Goal: Task Accomplishment & Management: Use online tool/utility

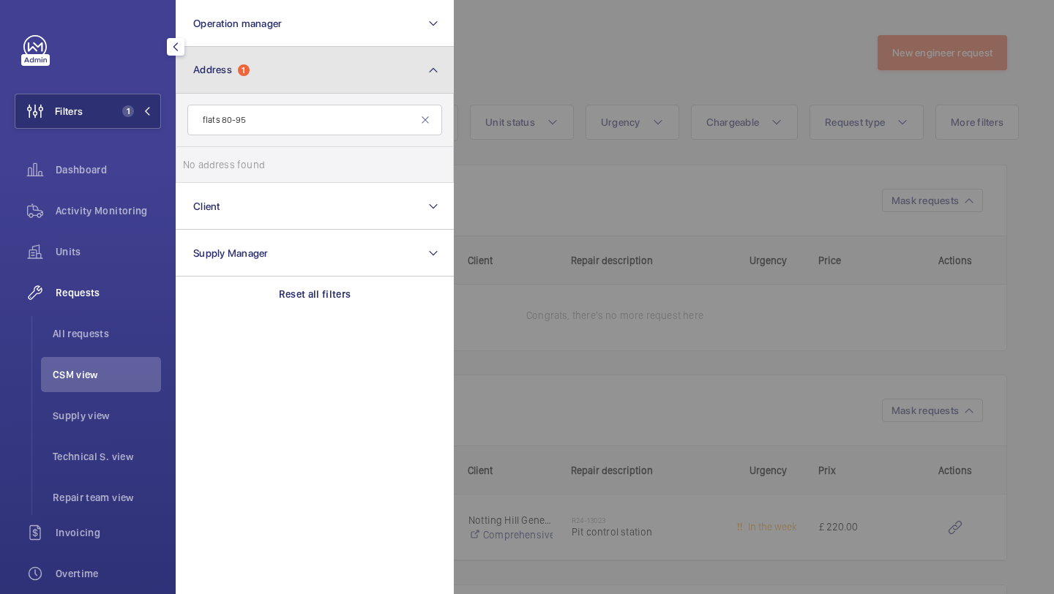
click at [244, 67] on span "1" at bounding box center [244, 70] width 12 height 12
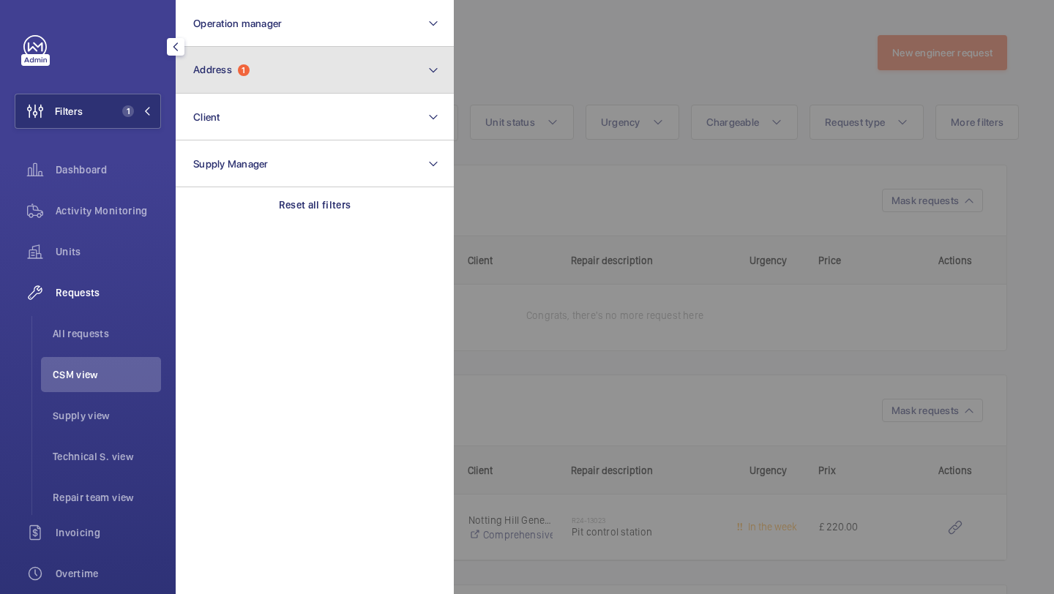
click at [258, 81] on button "Address 1" at bounding box center [315, 70] width 278 height 47
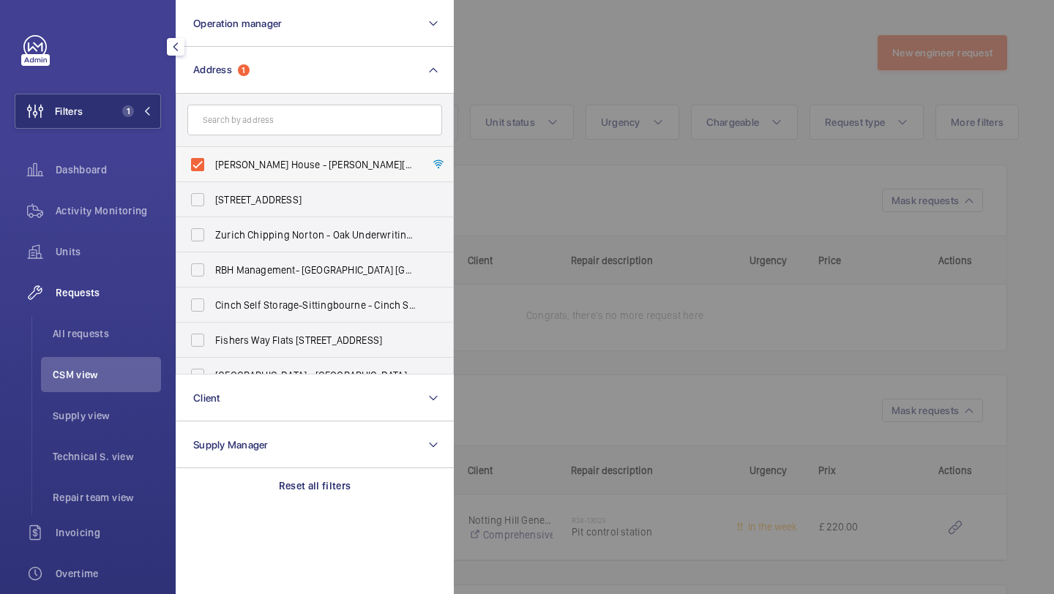
click at [237, 159] on span "Beasley House - Beasley House, LONDON SE15 2FD" at bounding box center [315, 164] width 201 height 15
click at [212, 159] on input "Beasley House - Beasley House, LONDON SE15 2FD" at bounding box center [197, 164] width 29 height 29
checkbox input "false"
click at [237, 132] on input "text" at bounding box center [314, 120] width 255 height 31
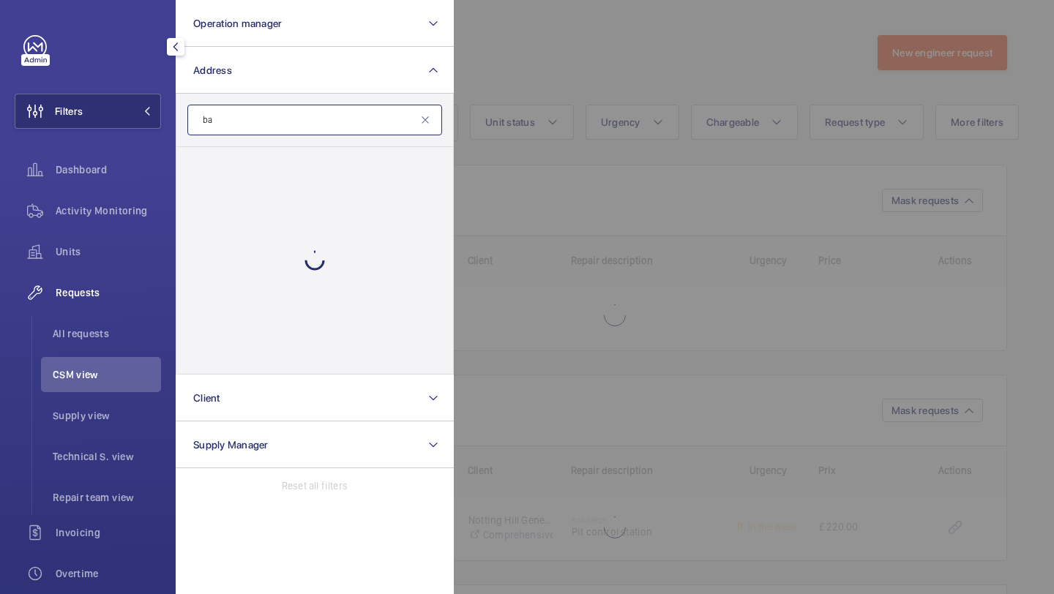
type input "b"
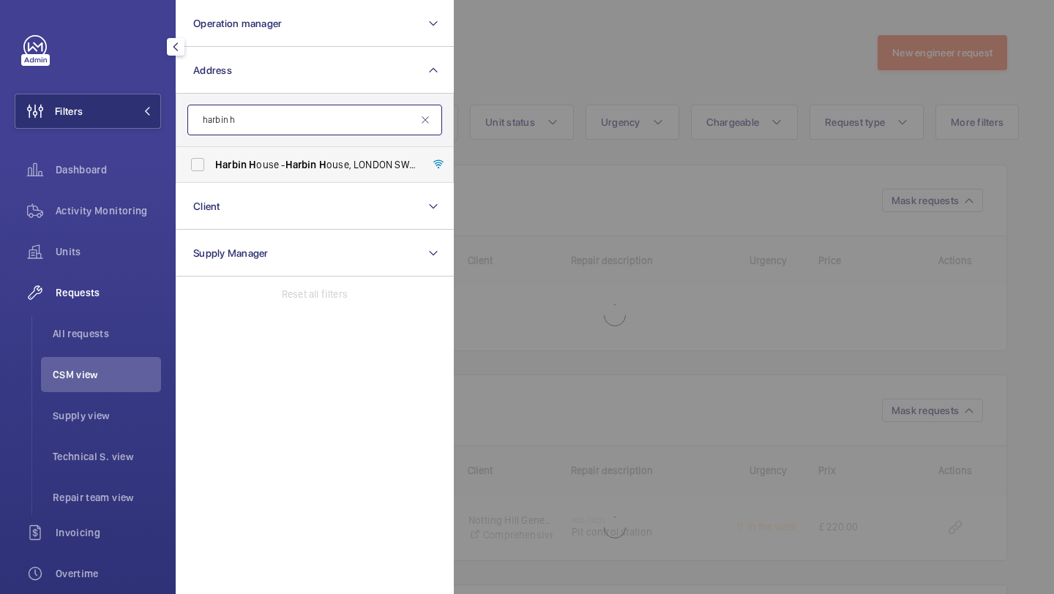
type input "harbin h"
click at [235, 170] on span "Harbin" at bounding box center [230, 165] width 31 height 12
click at [212, 170] on input "Harbin H ouse - Harbin H ouse, LONDON SW2 3QA" at bounding box center [197, 164] width 29 height 29
checkbox input "true"
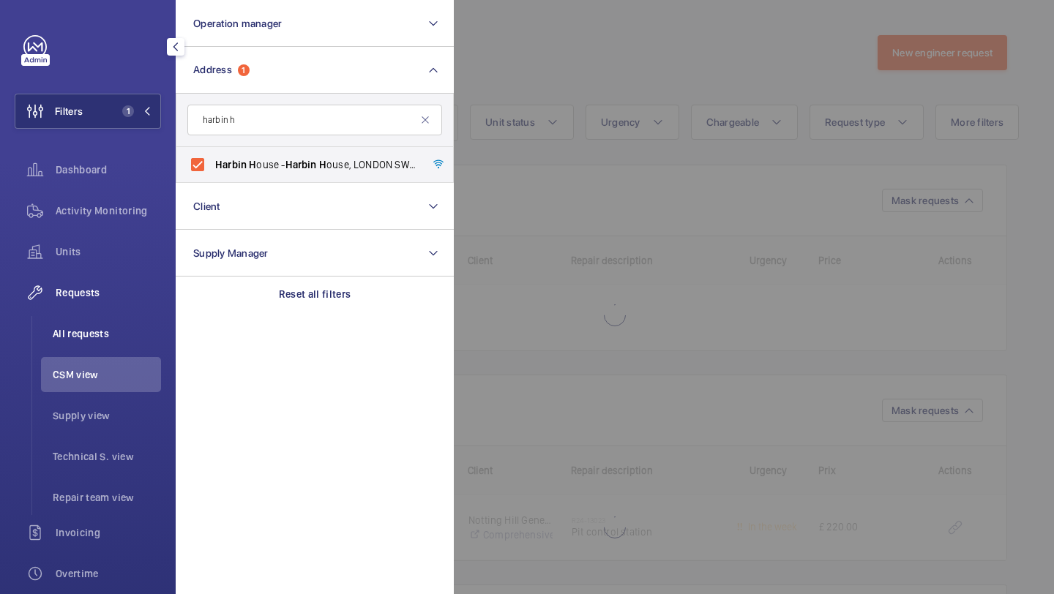
click at [140, 334] on span "All requests" at bounding box center [107, 333] width 108 height 15
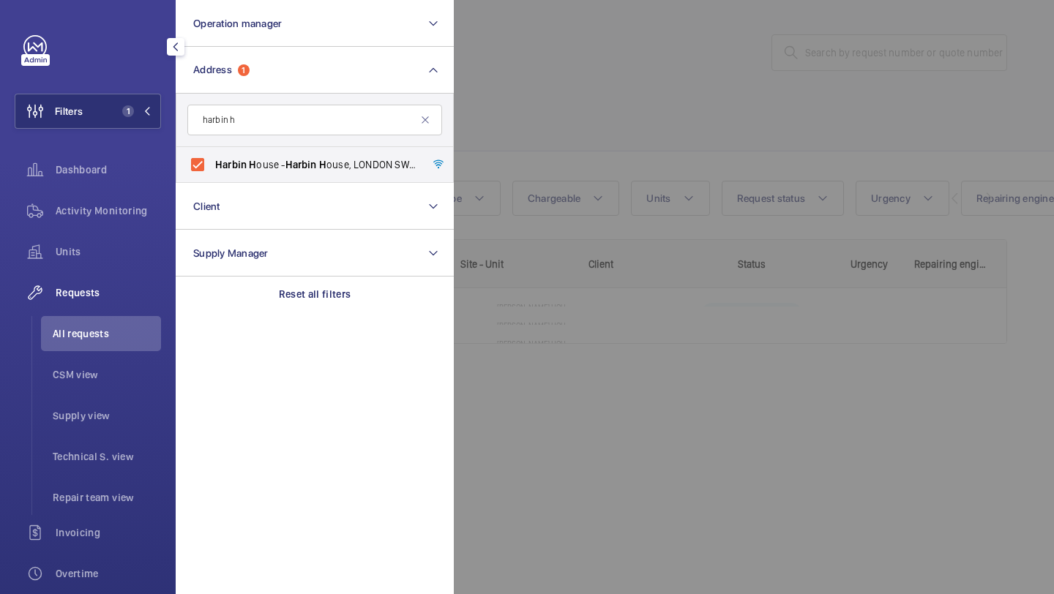
click at [573, 165] on div at bounding box center [981, 297] width 1054 height 594
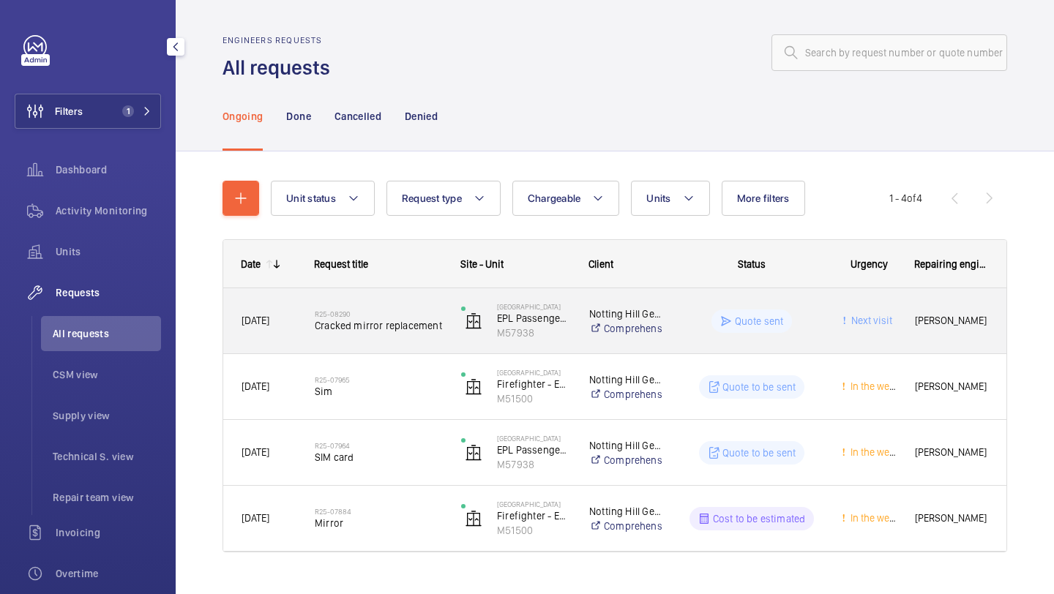
click at [425, 321] on span "Cracked mirror replacement" at bounding box center [378, 325] width 127 height 15
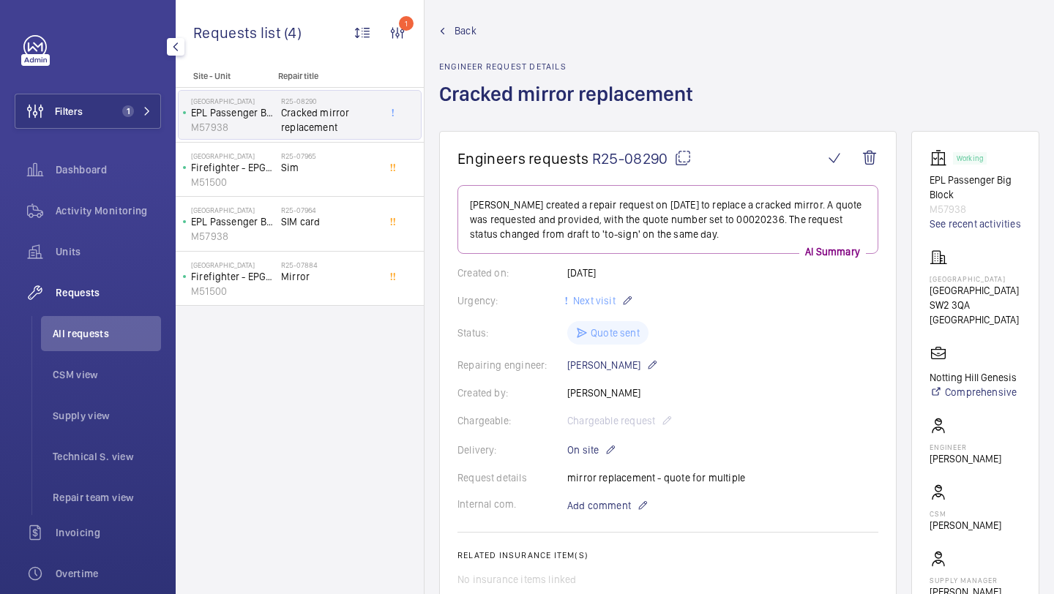
scroll to position [13, 0]
click at [346, 283] on span "Mirror" at bounding box center [329, 276] width 97 height 15
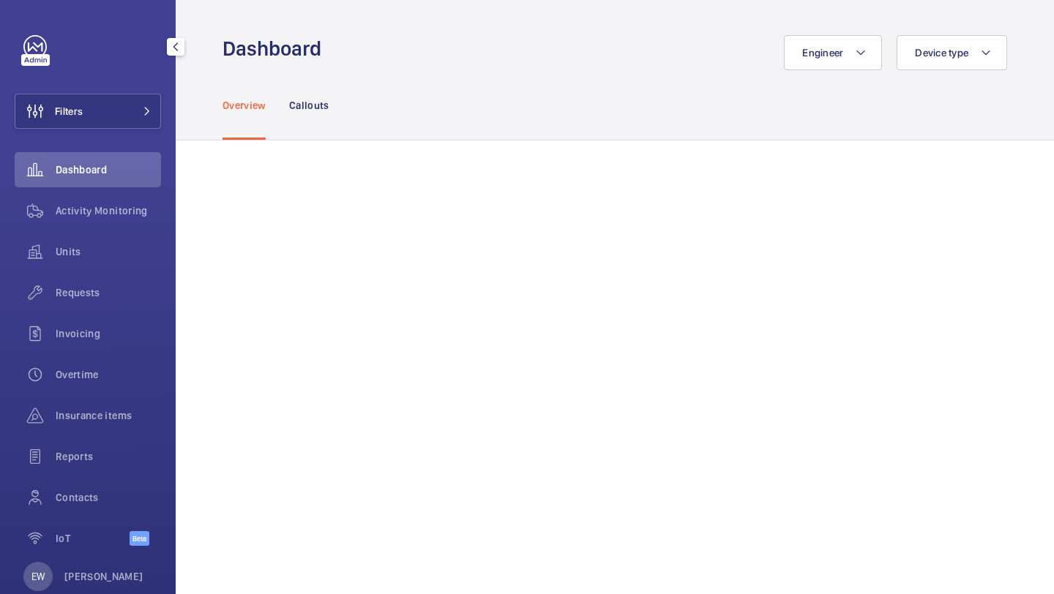
click at [125, 96] on button "Filters" at bounding box center [88, 111] width 146 height 35
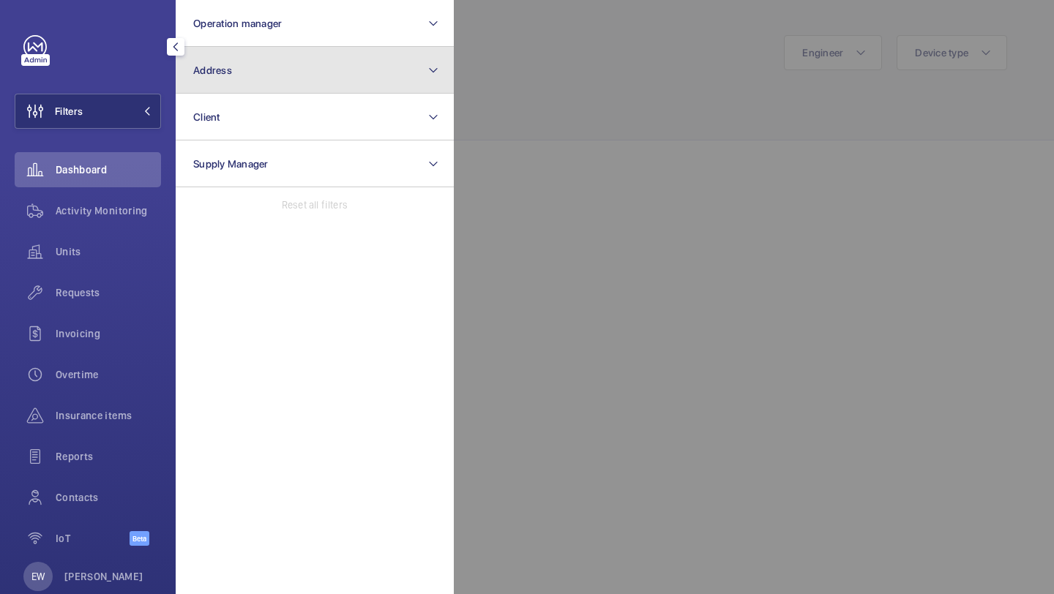
click at [210, 83] on button "Address" at bounding box center [315, 70] width 278 height 47
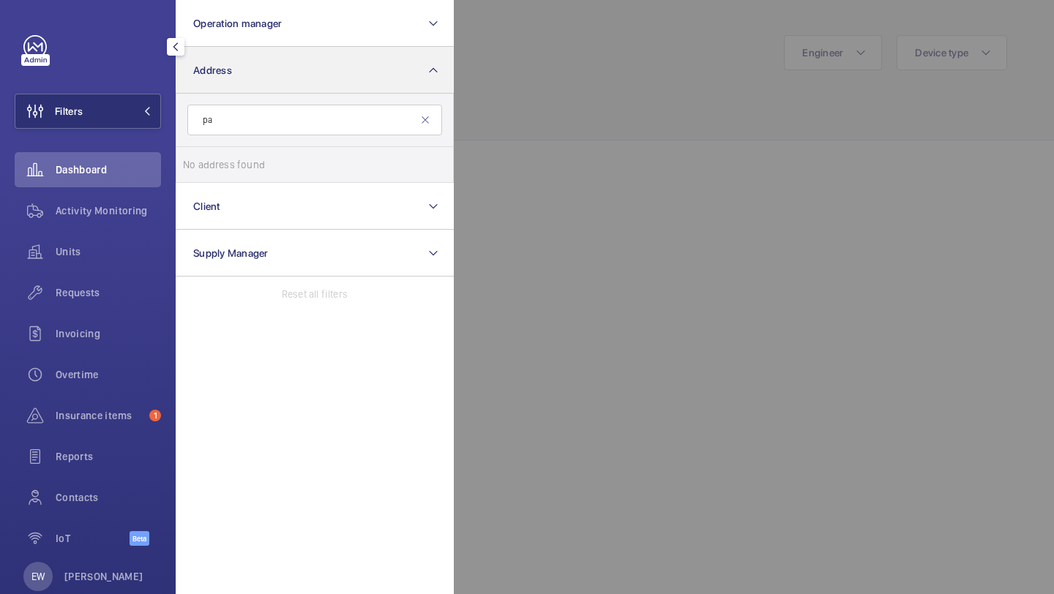
type input "p"
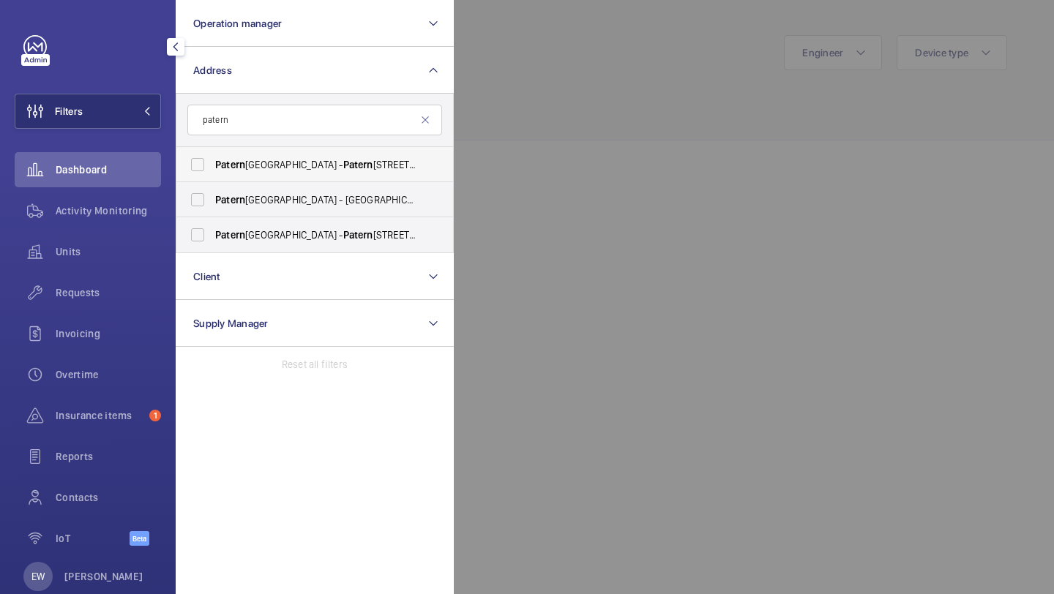
type input "patern"
click at [256, 150] on label "Patern oster House - Patern oster House, LONDON EC4M 8AB" at bounding box center [303, 164] width 255 height 35
click at [212, 150] on input "Patern oster House - Patern oster House, LONDON EC4M 8AB" at bounding box center [197, 164] width 29 height 29
checkbox input "true"
click at [146, 301] on div "Requests" at bounding box center [88, 292] width 146 height 35
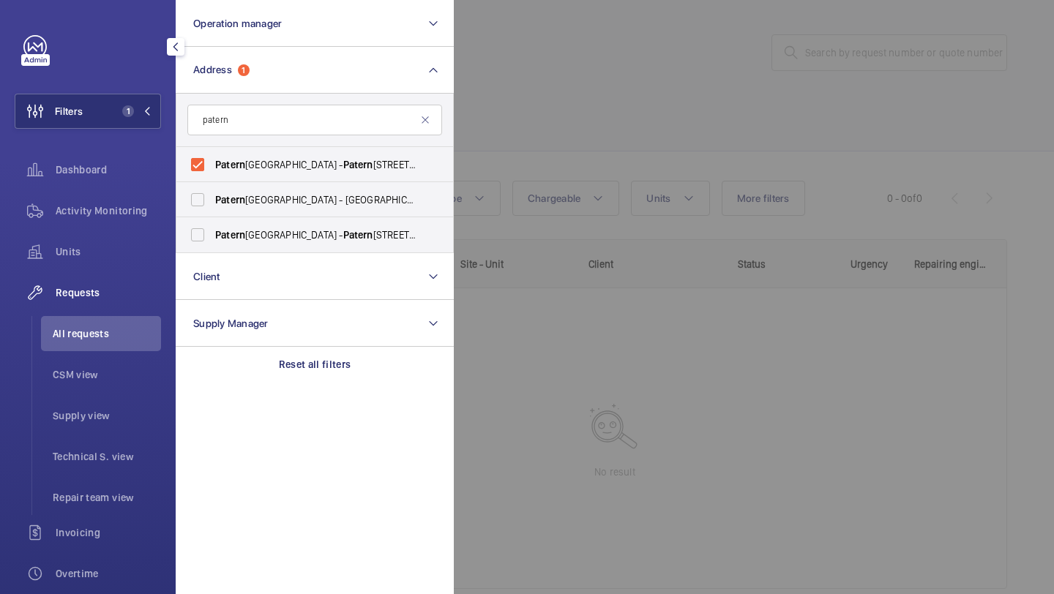
click at [559, 132] on div at bounding box center [981, 297] width 1054 height 594
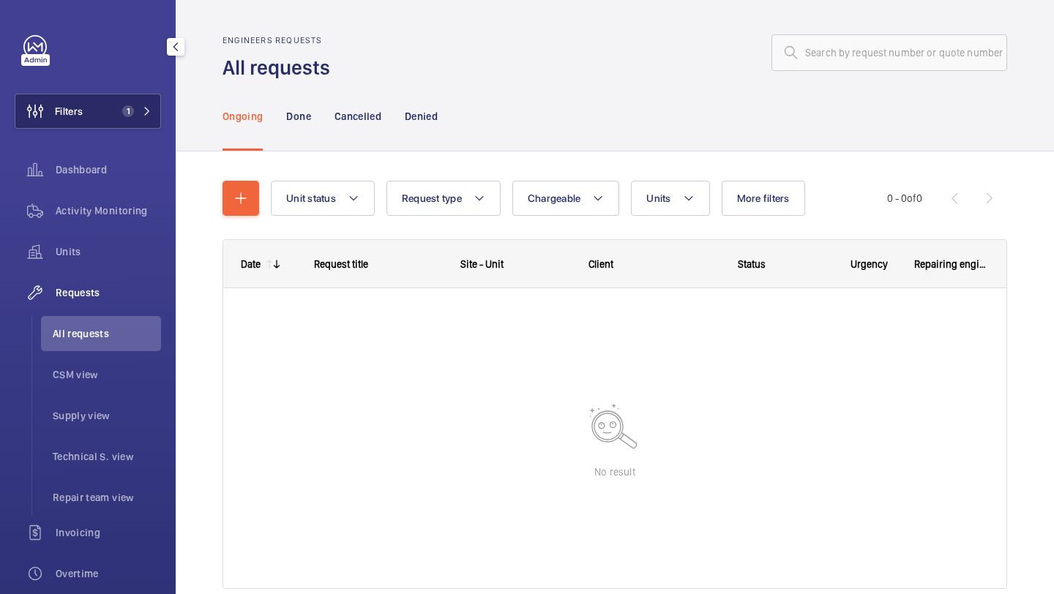
click at [111, 123] on button "Filters 1" at bounding box center [88, 111] width 146 height 35
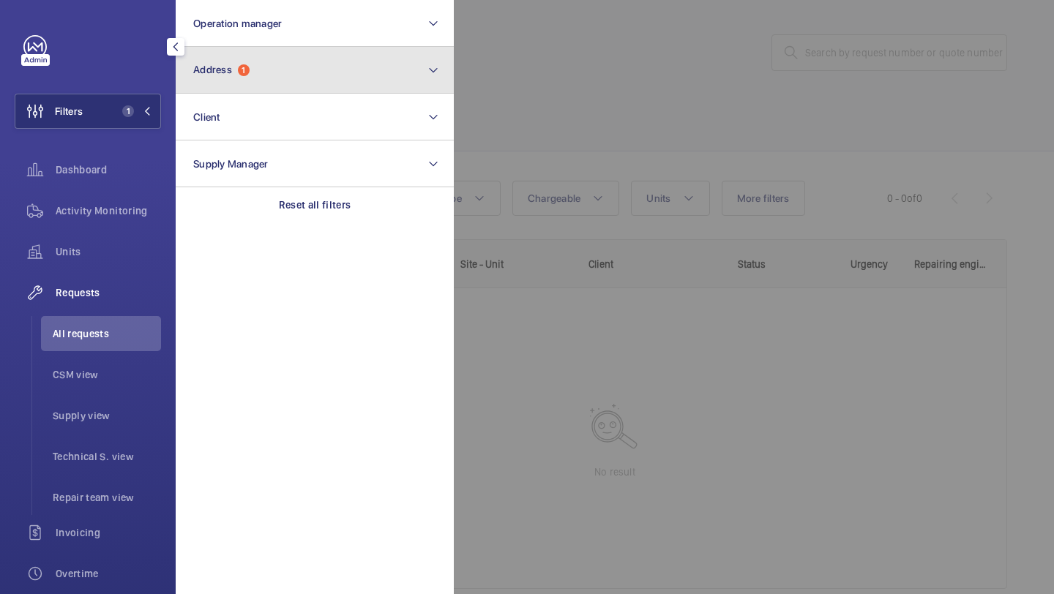
click at [236, 71] on span "Address 1" at bounding box center [221, 70] width 56 height 12
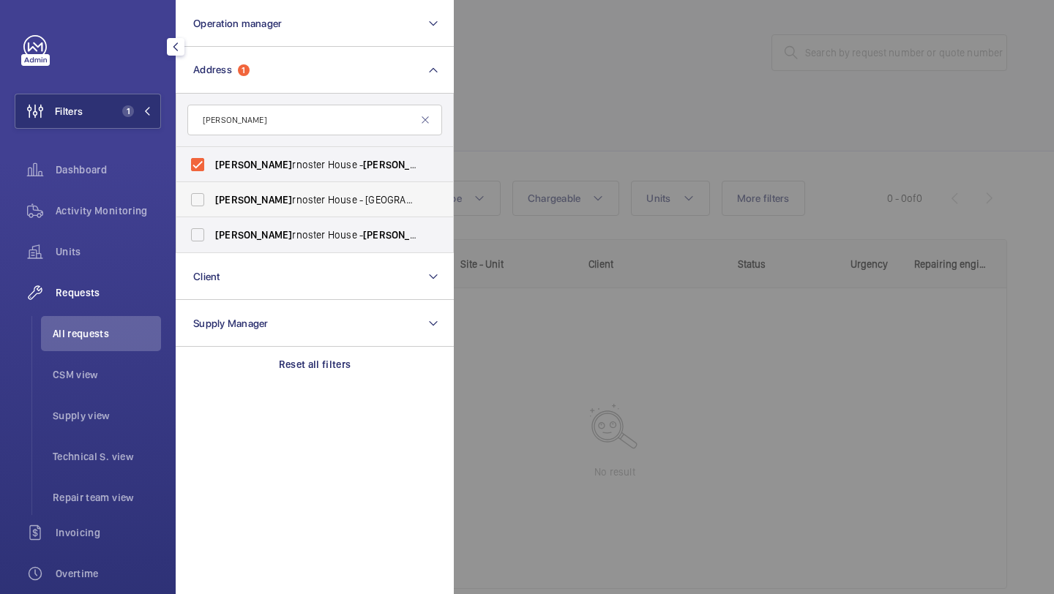
type input "pate"
click at [257, 199] on span "Pate rnoster House - Saint Paul's Churchyard, LONDON EC4M 8AB" at bounding box center [315, 199] width 201 height 15
click at [212, 199] on input "Pate rnoster House - Saint Paul's Churchyard, LONDON EC4M 8AB" at bounding box center [197, 199] width 29 height 29
checkbox input "true"
click at [250, 249] on label "Pate rnoster House - Pate rnoster House, LONDON EC4M 8AB" at bounding box center [303, 234] width 255 height 35
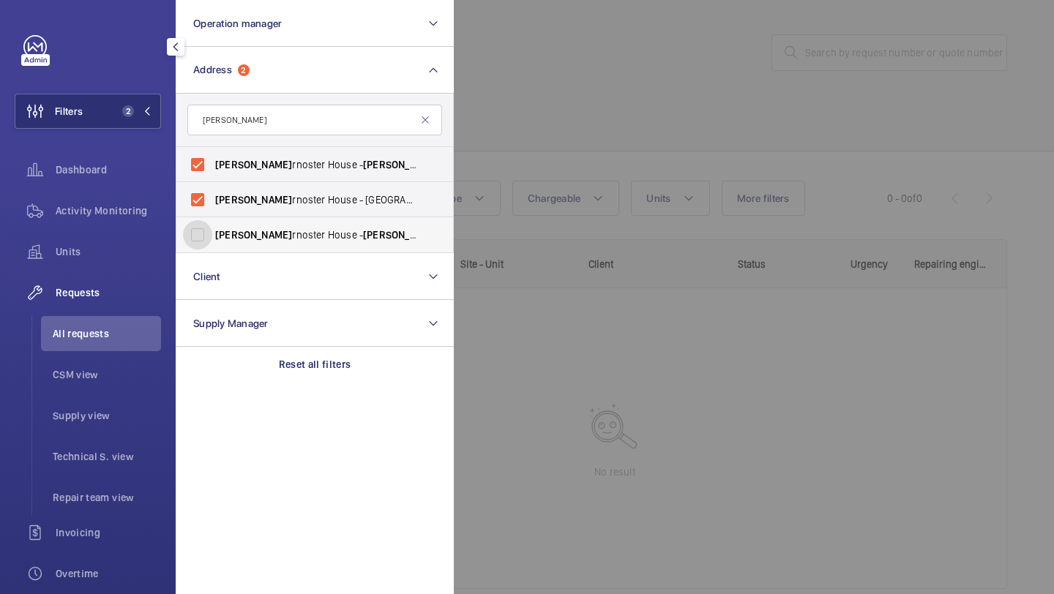
click at [212, 249] on input "Pate rnoster House - Pate rnoster House, LONDON EC4M 8AB" at bounding box center [197, 234] width 29 height 29
checkbox input "true"
click at [508, 105] on div at bounding box center [981, 297] width 1054 height 594
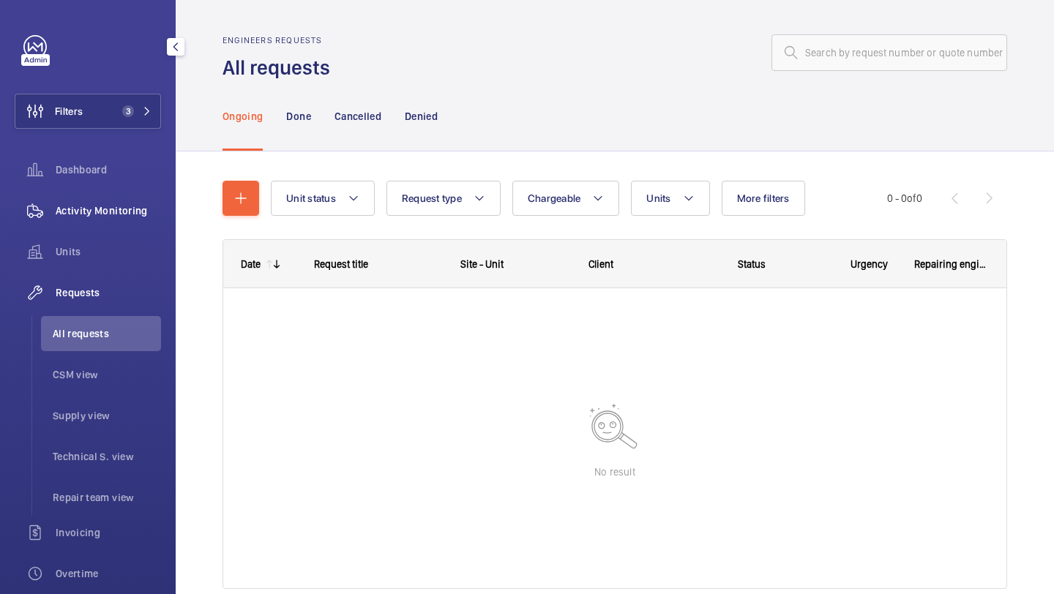
click at [130, 220] on div "Activity Monitoring" at bounding box center [88, 210] width 146 height 35
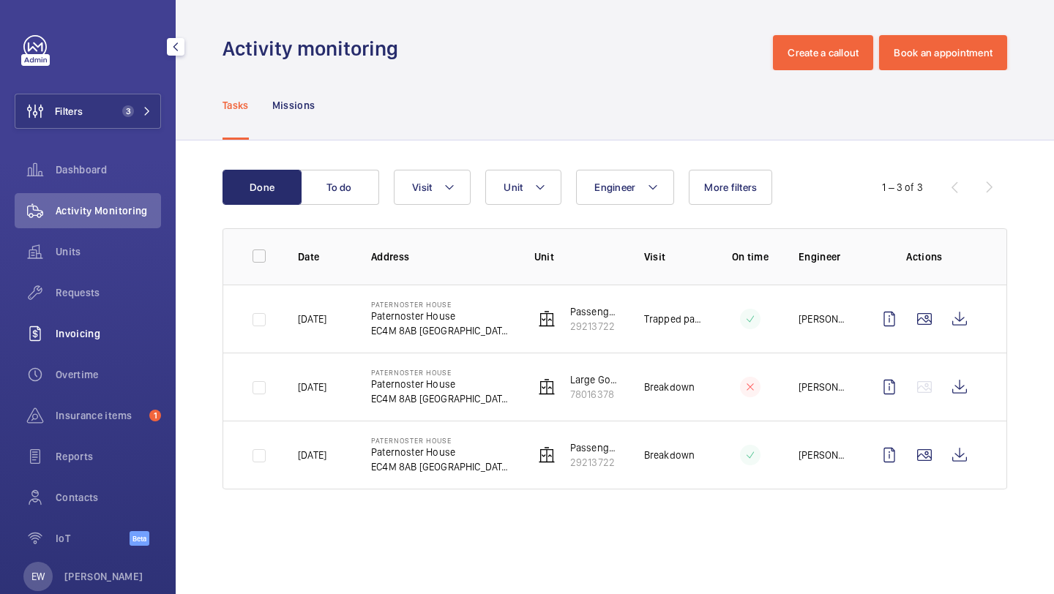
click at [114, 337] on span "Invoicing" at bounding box center [108, 333] width 105 height 15
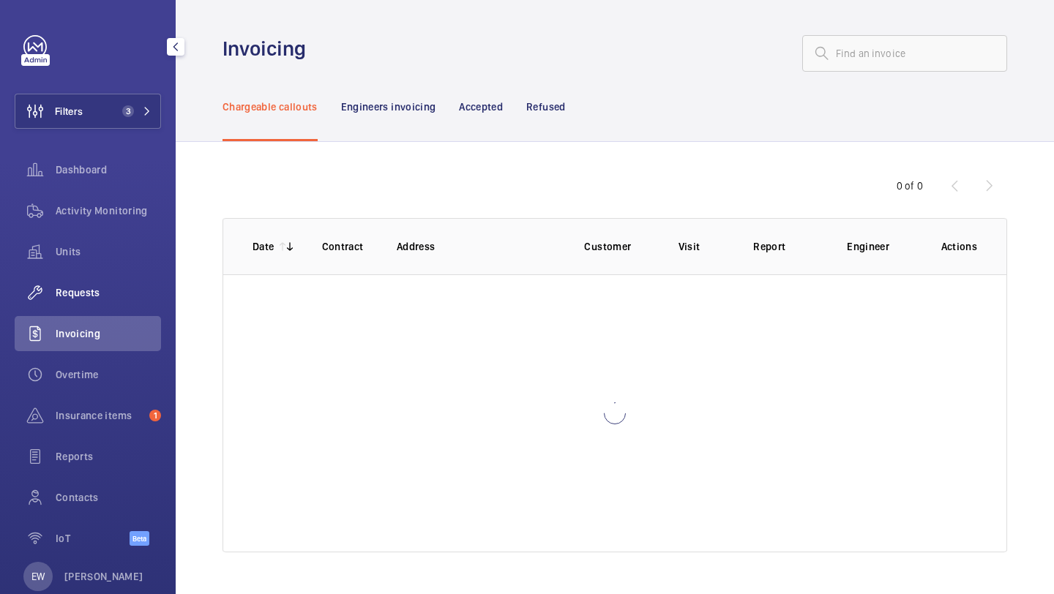
click at [119, 305] on div "Requests" at bounding box center [88, 292] width 146 height 35
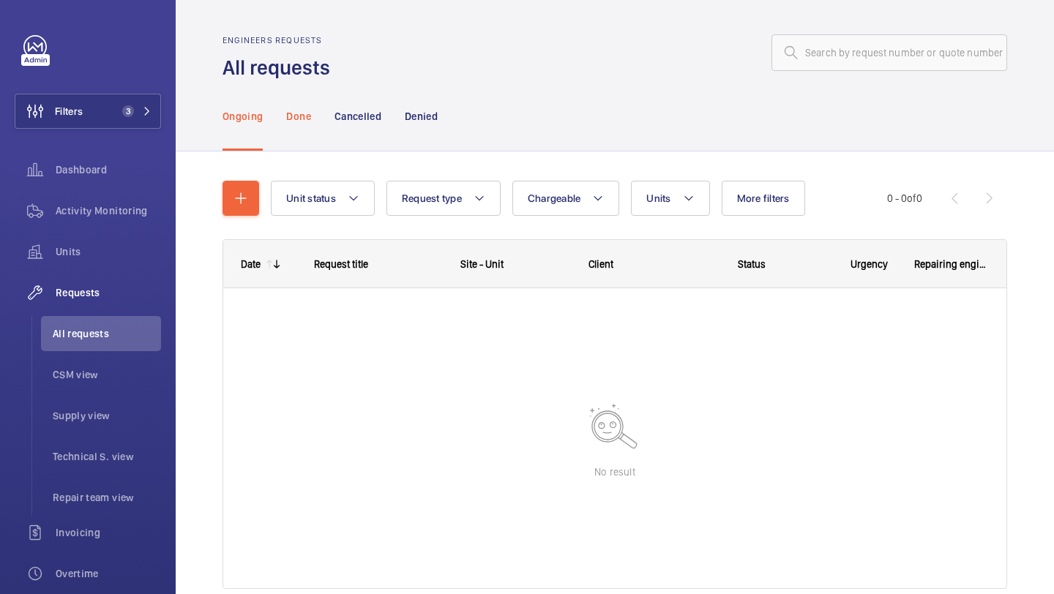
click at [307, 124] on div "Done" at bounding box center [298, 116] width 24 height 70
click at [344, 117] on p "Cancelled" at bounding box center [357, 116] width 47 height 15
click at [426, 119] on p "Denied" at bounding box center [421, 116] width 33 height 15
click at [248, 125] on div "Ongoing" at bounding box center [242, 116] width 40 height 70
click at [110, 116] on button "Filters 3" at bounding box center [88, 111] width 146 height 35
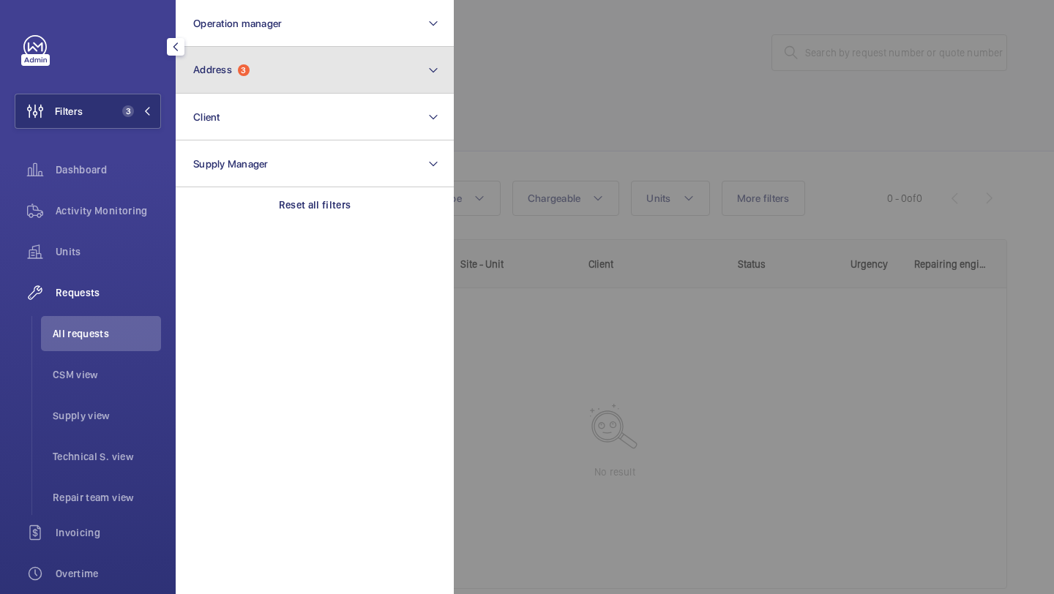
click at [232, 65] on span "Address" at bounding box center [212, 70] width 39 height 12
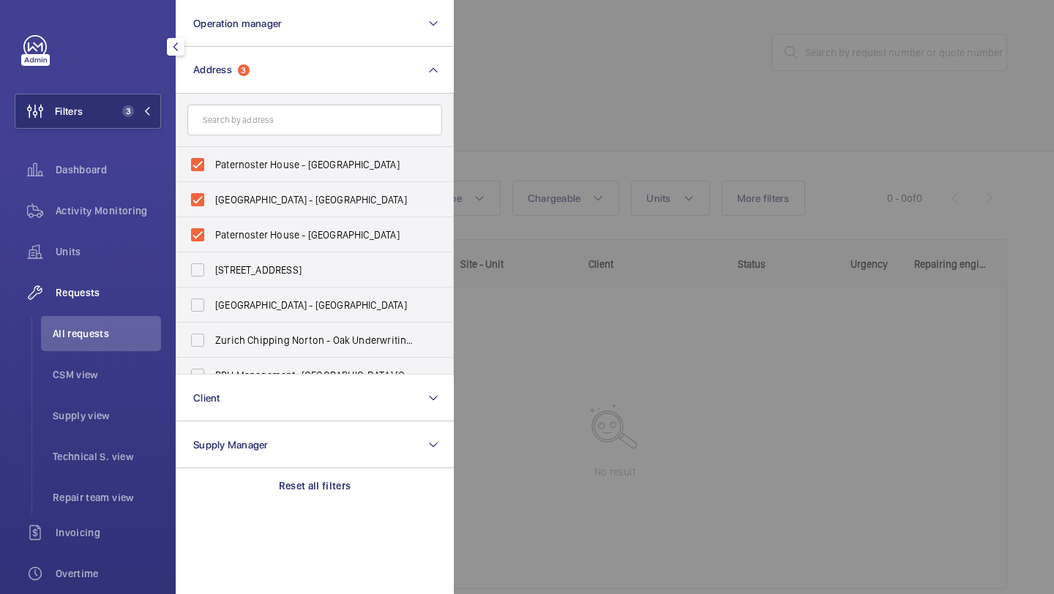
click at [515, 141] on div at bounding box center [981, 297] width 1054 height 594
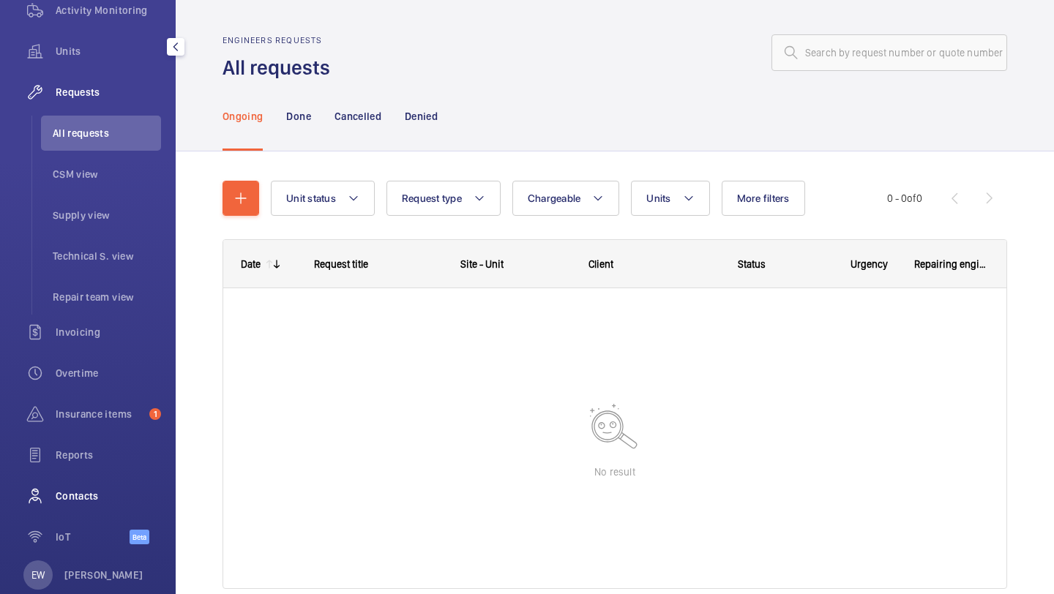
click at [81, 507] on div "Contacts" at bounding box center [88, 496] width 146 height 35
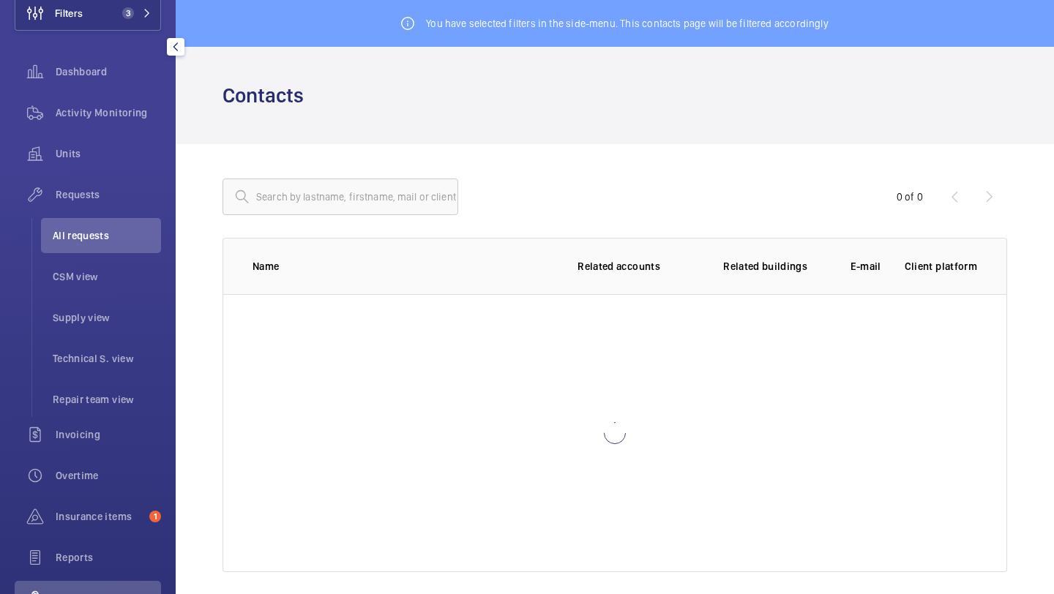
scroll to position [32, 0]
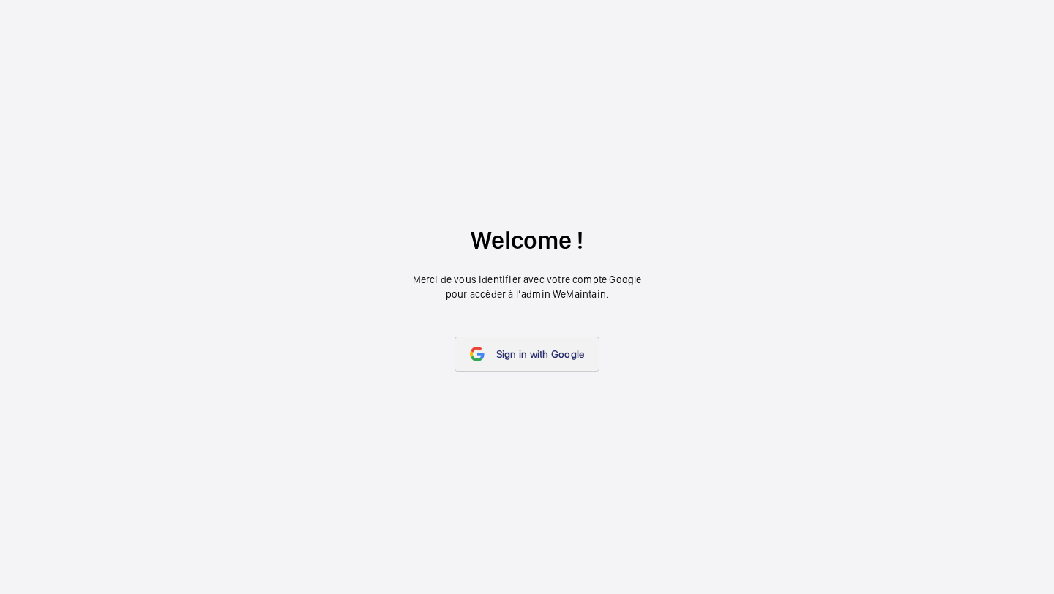
click at [544, 350] on span "Sign in with Google" at bounding box center [540, 354] width 89 height 12
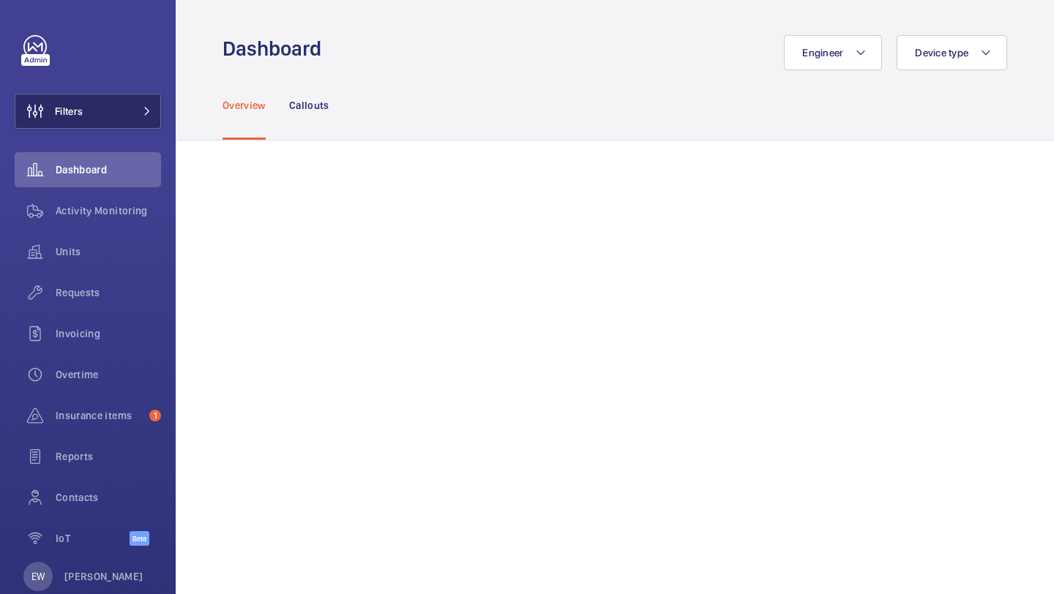
click at [131, 118] on button "Filters" at bounding box center [88, 111] width 146 height 35
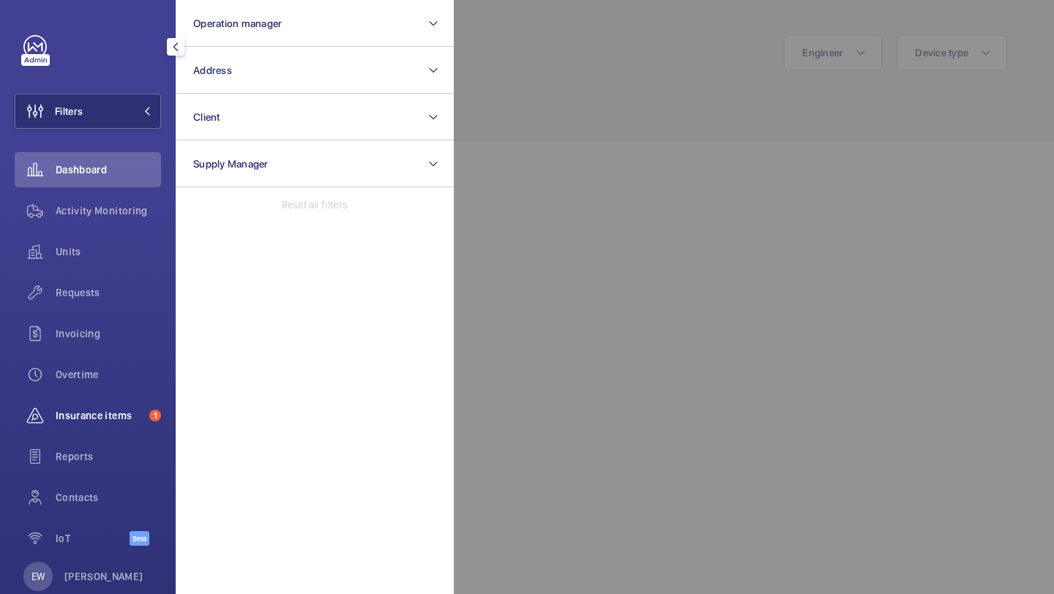
click at [85, 409] on span "Insurance items" at bounding box center [100, 415] width 88 height 15
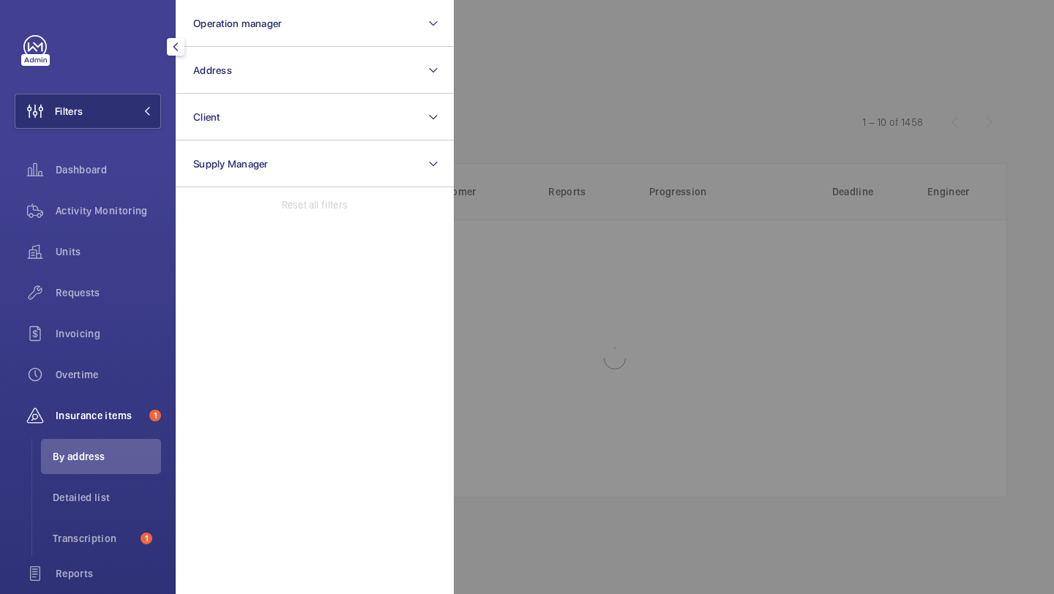
click at [634, 122] on div at bounding box center [981, 297] width 1054 height 594
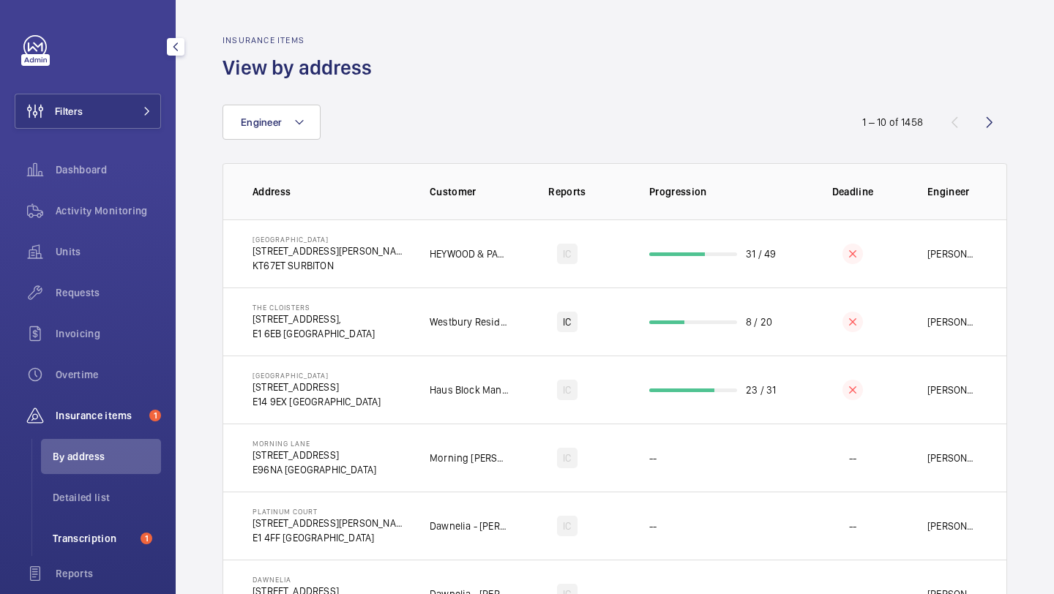
click at [108, 526] on li "Transcription 1" at bounding box center [101, 538] width 120 height 35
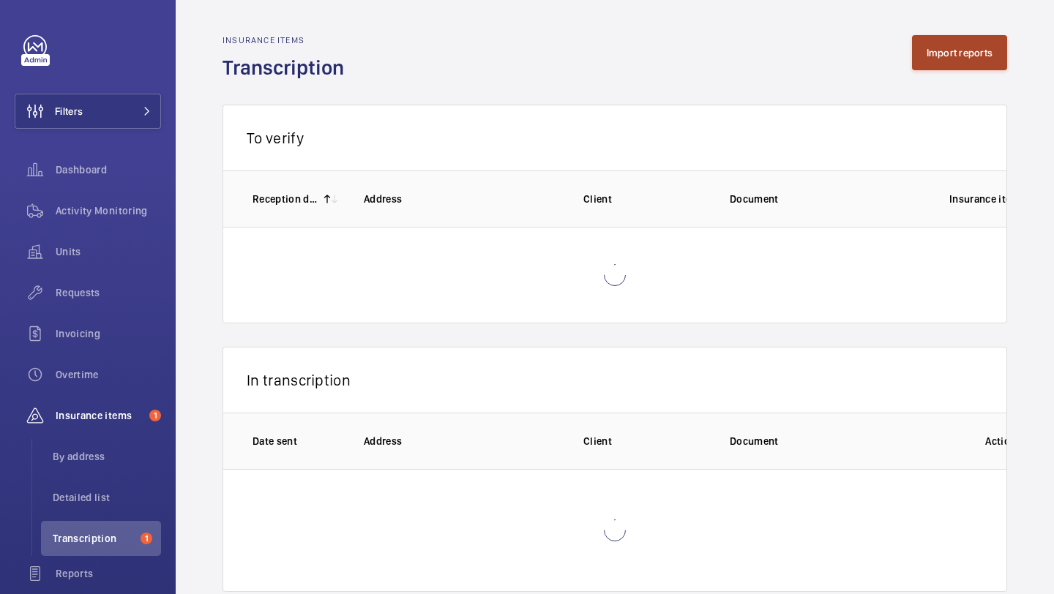
click at [940, 58] on button "Import reports" at bounding box center [960, 52] width 96 height 35
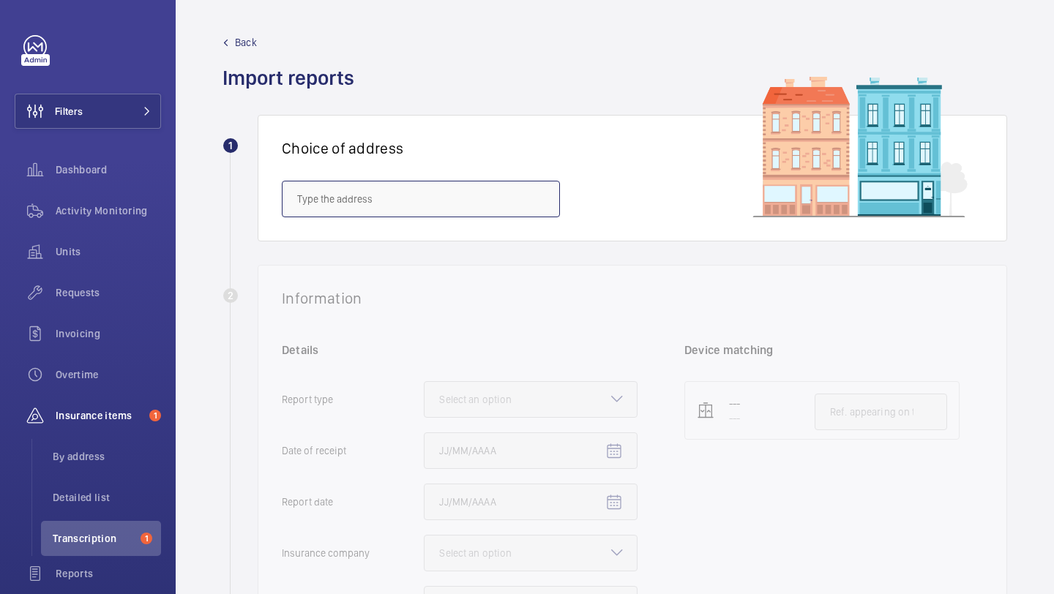
click at [450, 200] on input "text" at bounding box center [421, 199] width 278 height 37
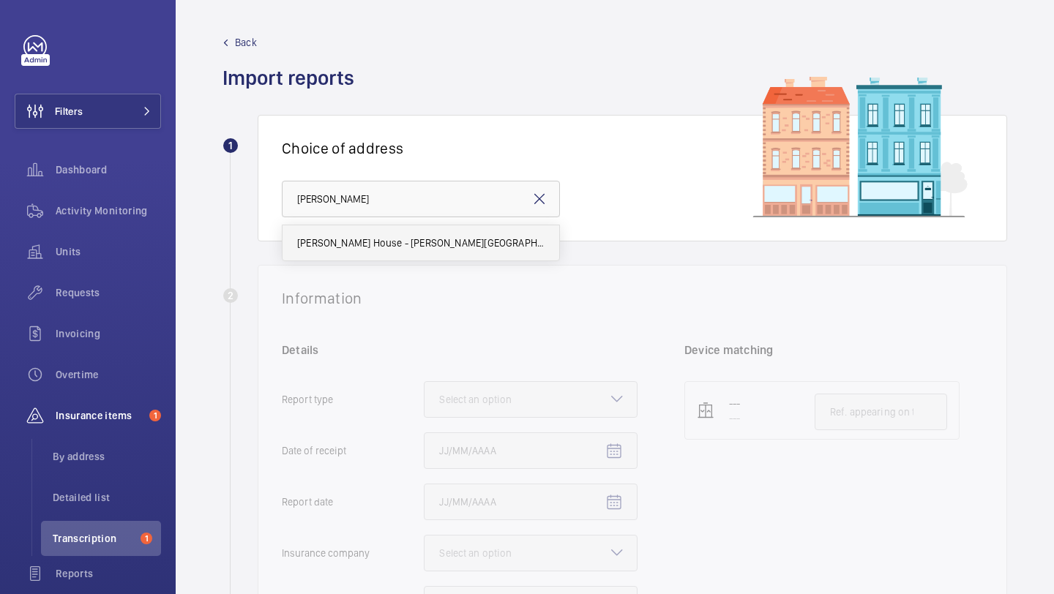
click at [399, 254] on mat-option "Beasley House - Beasley House, LONDON SE15 2FD" at bounding box center [421, 242] width 277 height 35
type input "Beasley House - Beasley House, LONDON SE15 2FD"
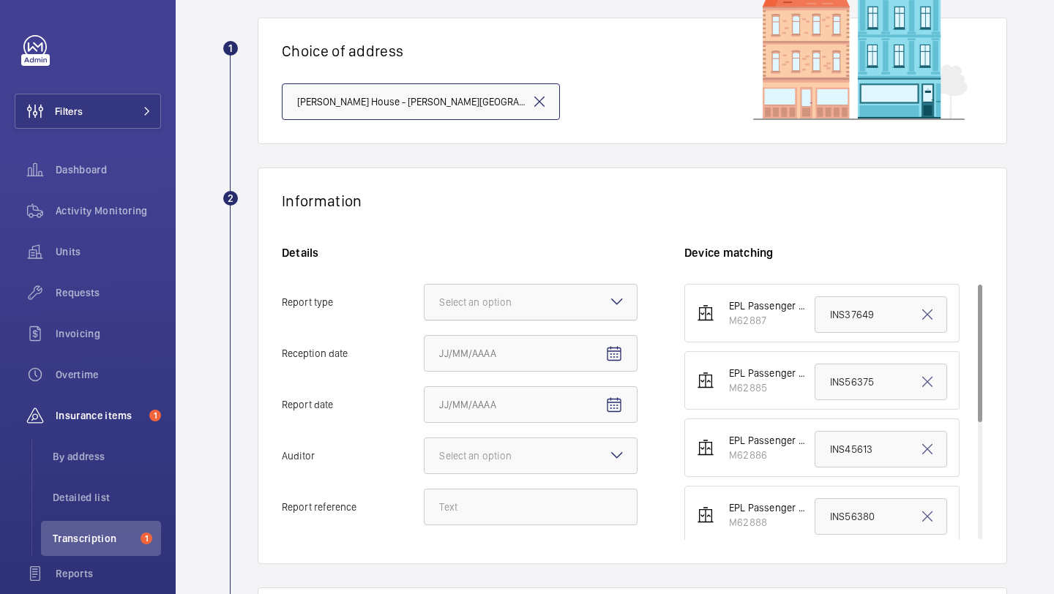
scroll to position [105, 0]
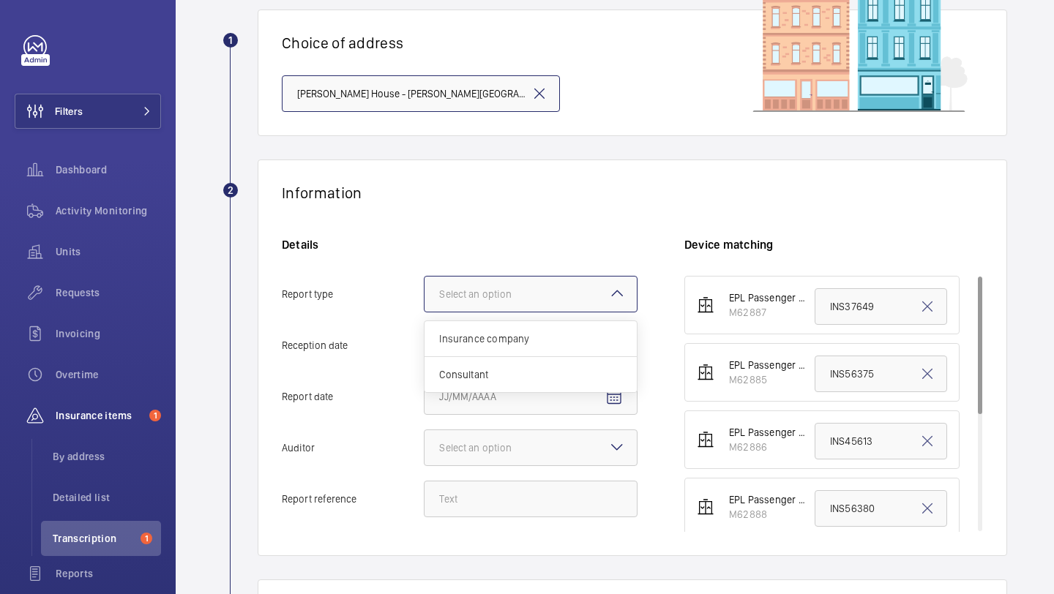
click at [482, 297] on div "Select an option" at bounding box center [493, 294] width 109 height 15
click at [425, 297] on input "Report type Select an option Insurance company Consultant" at bounding box center [425, 294] width 0 height 35
click at [520, 344] on span "Insurance company" at bounding box center [530, 339] width 183 height 15
click at [425, 312] on input "Report type Select an option Insurance company Consultant" at bounding box center [425, 294] width 0 height 35
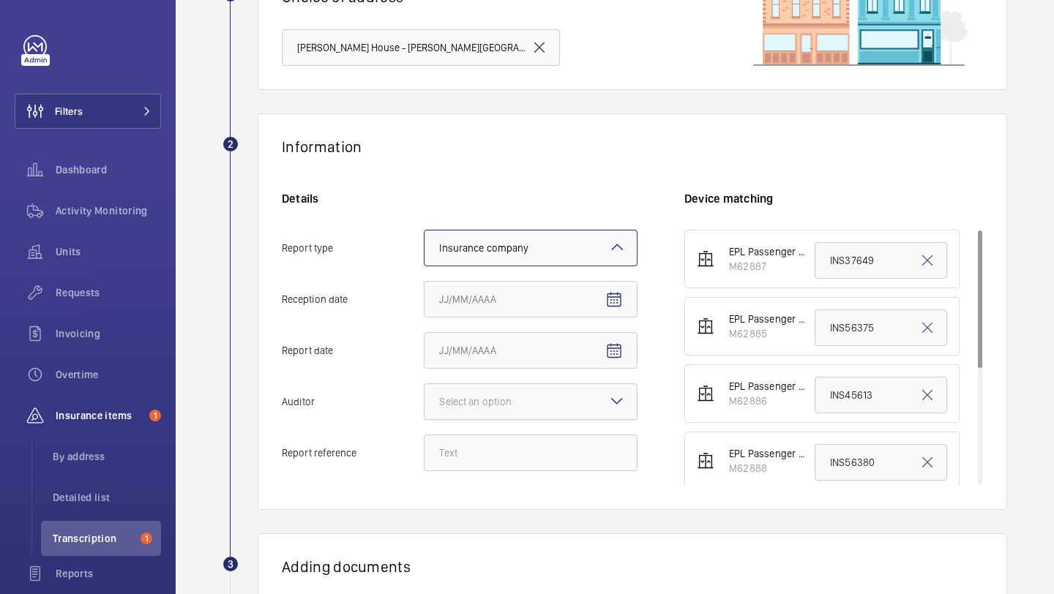
scroll to position [220, 0]
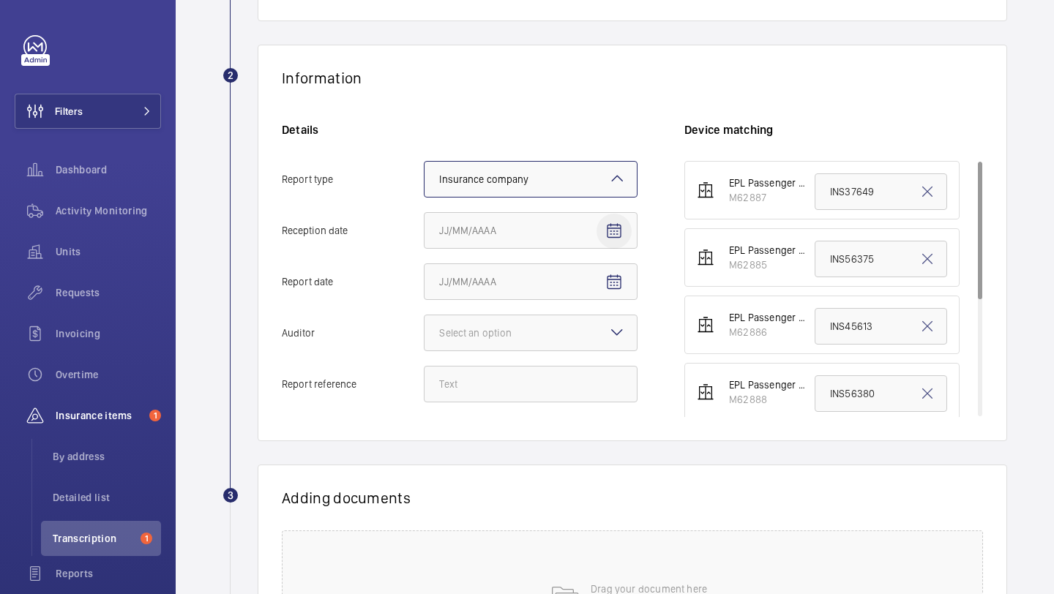
click at [629, 225] on span "Open calendar" at bounding box center [613, 231] width 35 height 35
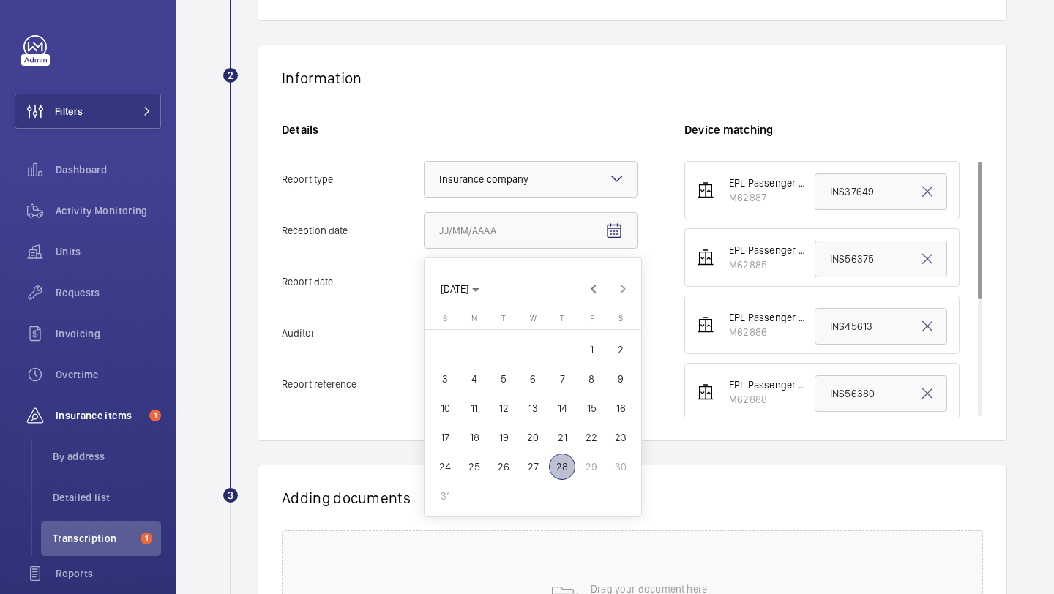
click at [534, 462] on span "27" at bounding box center [533, 467] width 26 height 26
type input "8/27/2025"
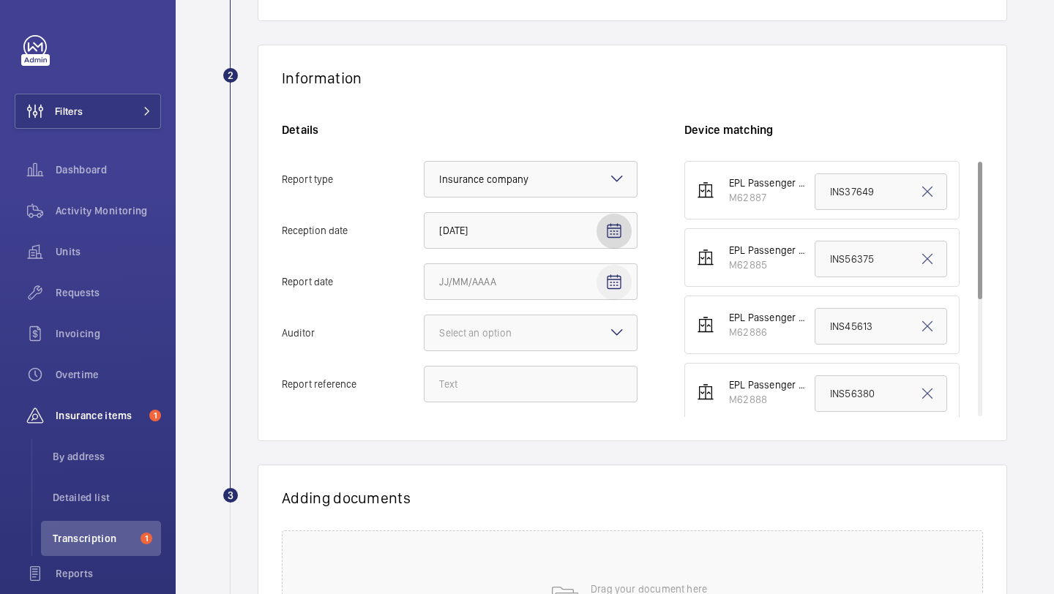
click at [616, 275] on mat-icon "Open calendar" at bounding box center [614, 283] width 18 height 18
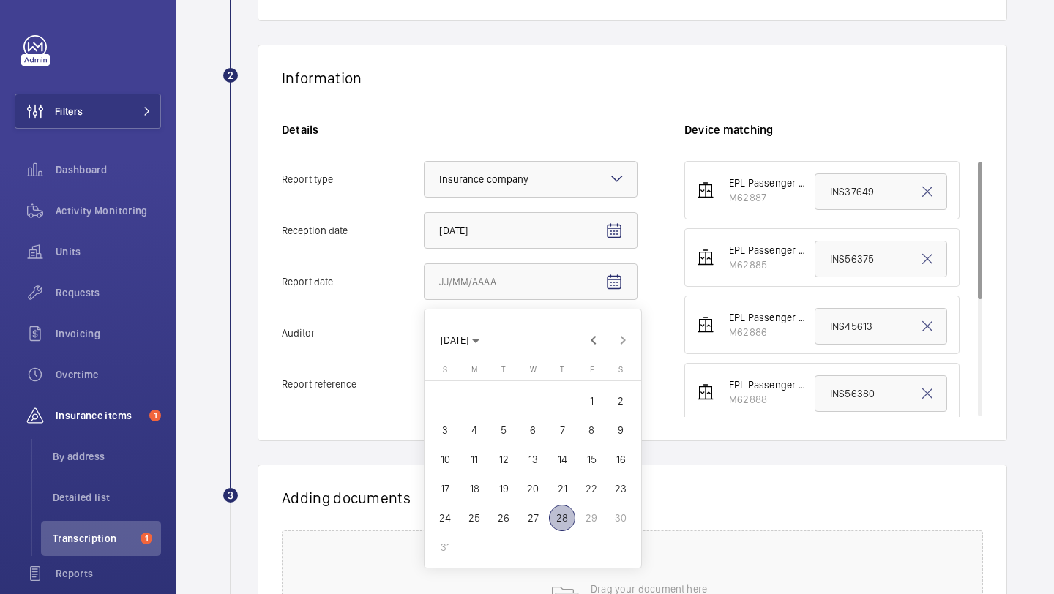
click at [511, 517] on span "26" at bounding box center [503, 518] width 26 height 26
type input "8/26/2025"
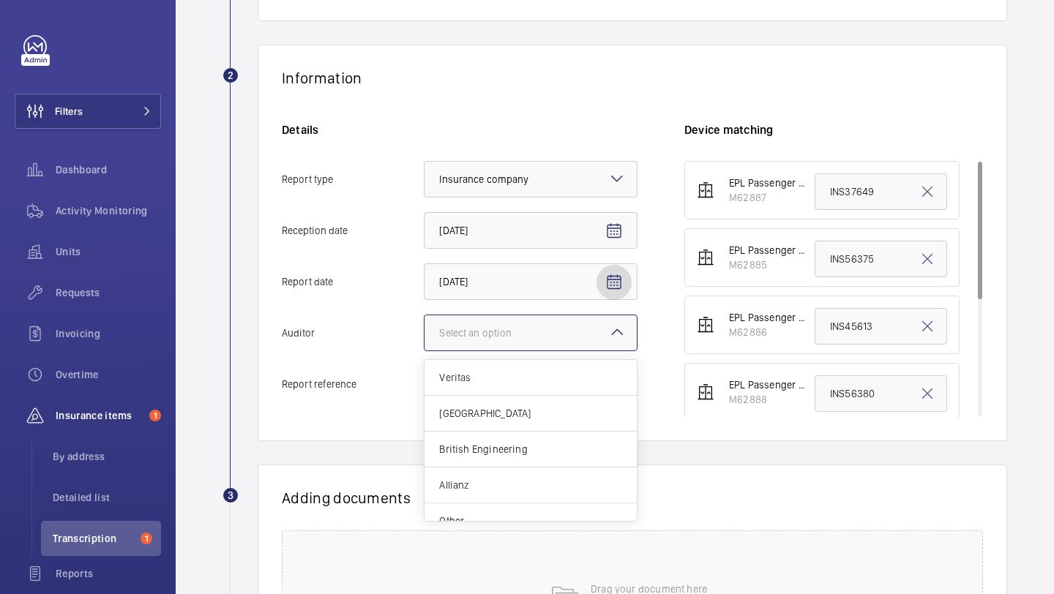
click at [553, 326] on div at bounding box center [531, 332] width 212 height 35
click at [425, 326] on input "Auditor Select an option Veritas Zurich British Engineering Allianz Other" at bounding box center [425, 332] width 0 height 35
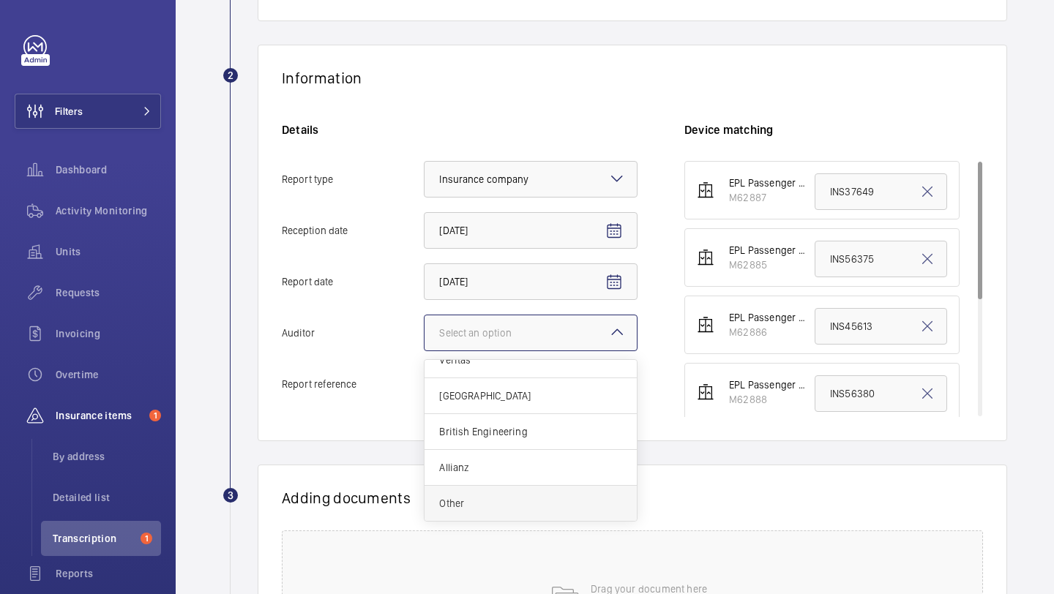
click at [484, 512] on div "Other" at bounding box center [531, 503] width 212 height 35
click at [425, 351] on input "Auditor Select an option Veritas Zurich British Engineering Allianz Other" at bounding box center [425, 332] width 0 height 35
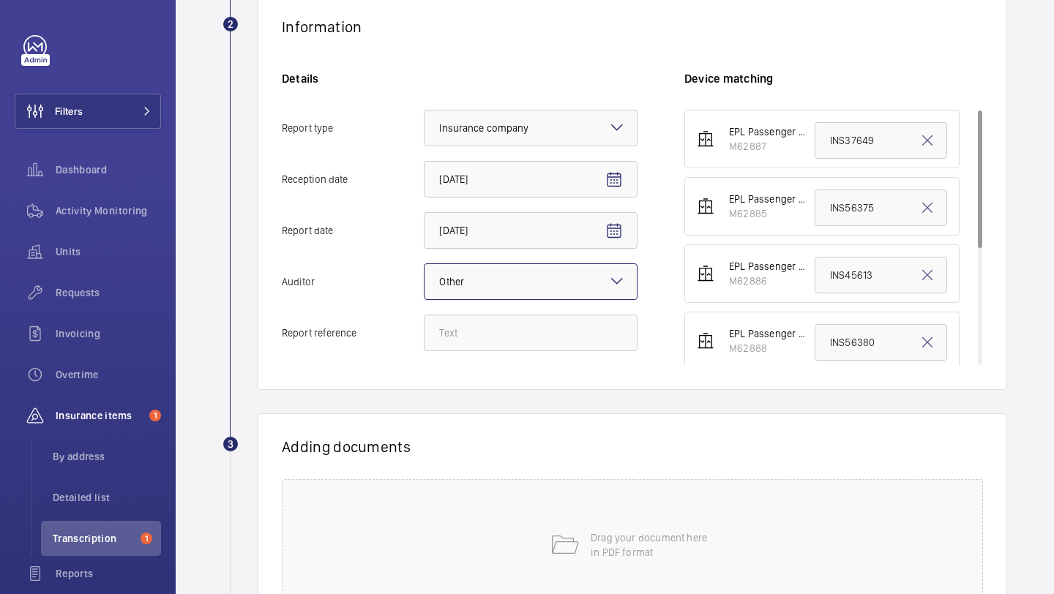
scroll to position [273, 0]
click at [512, 328] on input "Report reference" at bounding box center [531, 331] width 214 height 37
paste input "INS65099"
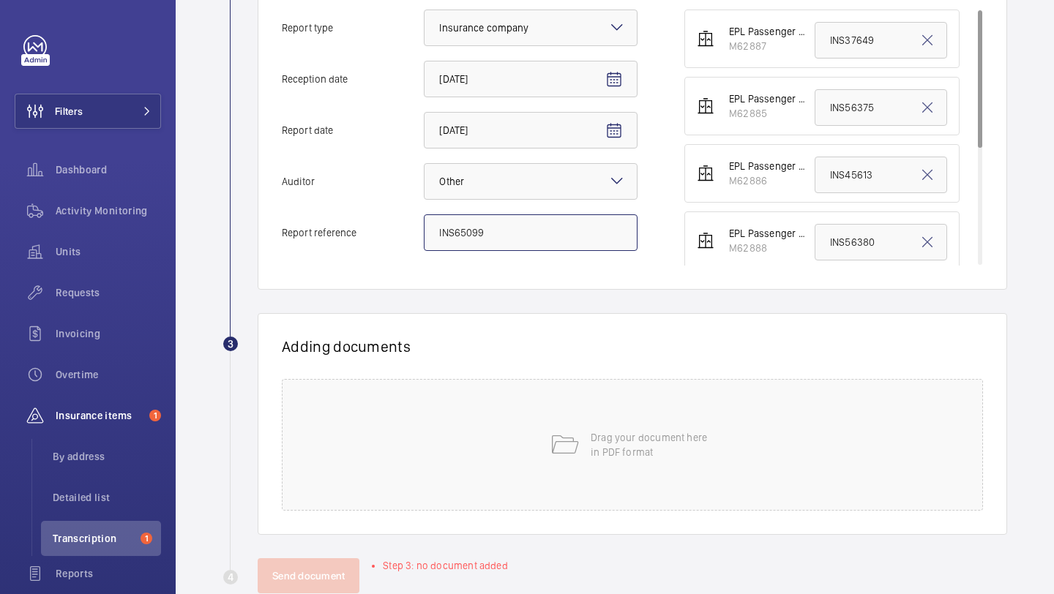
scroll to position [373, 0]
type input "INS65099"
click at [562, 414] on div "Drag your document here in PDF format" at bounding box center [632, 444] width 701 height 132
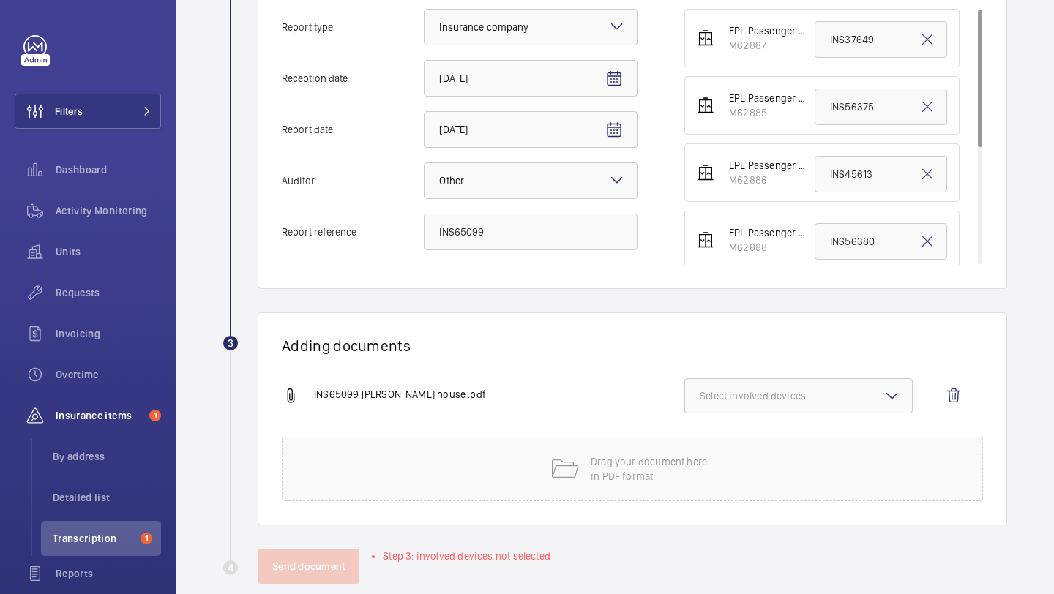
scroll to position [362, 0]
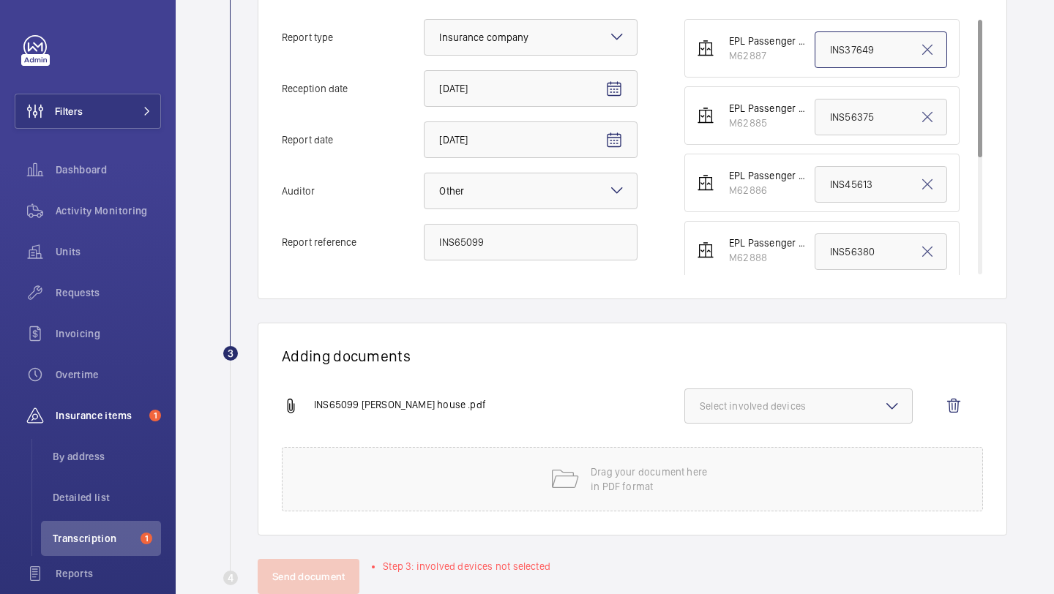
click at [858, 56] on input "INS37649" at bounding box center [881, 49] width 132 height 37
paste input "6509"
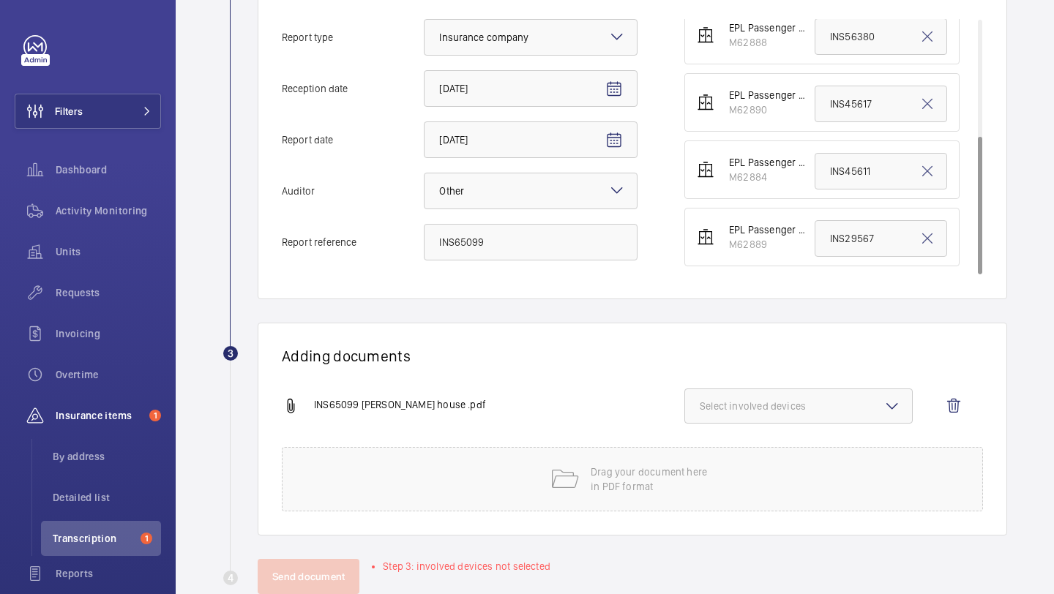
type input "INS65099"
click at [752, 419] on button "Select involved devices" at bounding box center [798, 406] width 228 height 35
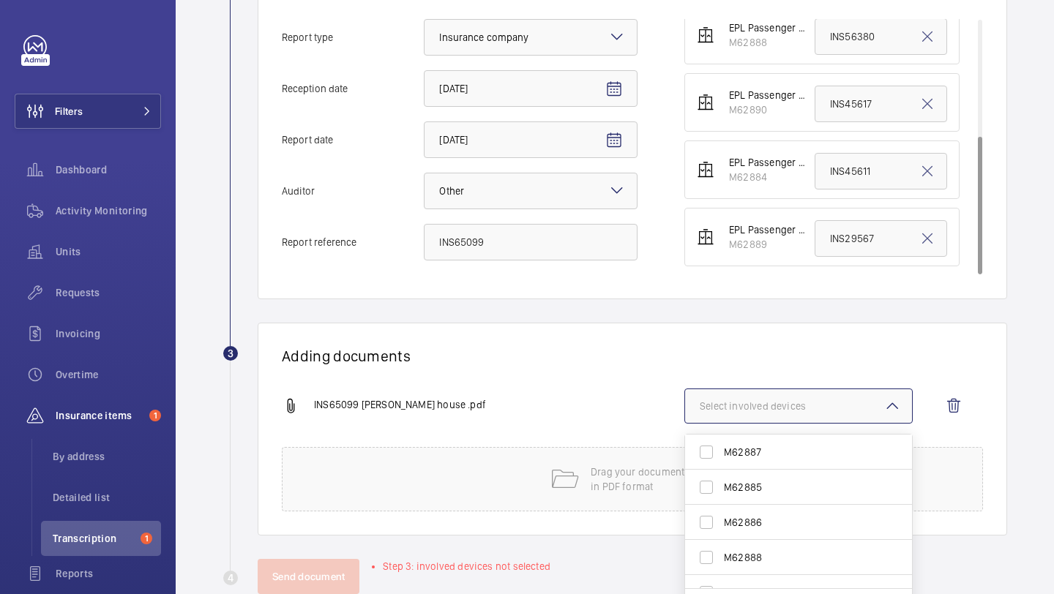
scroll to position [397, 0]
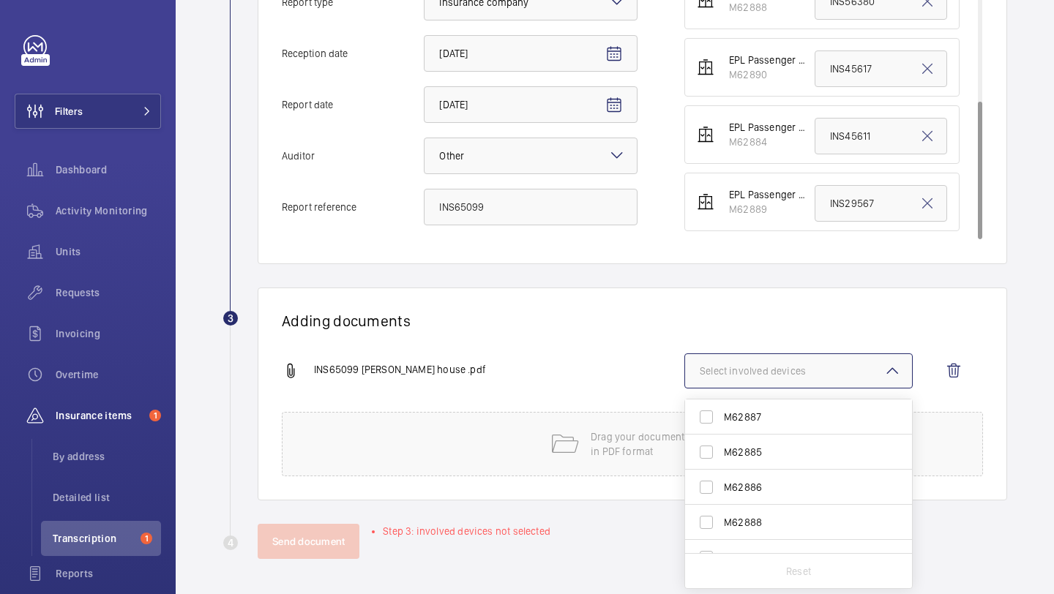
click at [744, 408] on label "M62887" at bounding box center [787, 417] width 205 height 35
click at [721, 408] on input "M62887" at bounding box center [706, 417] width 29 height 29
checkbox input "true"
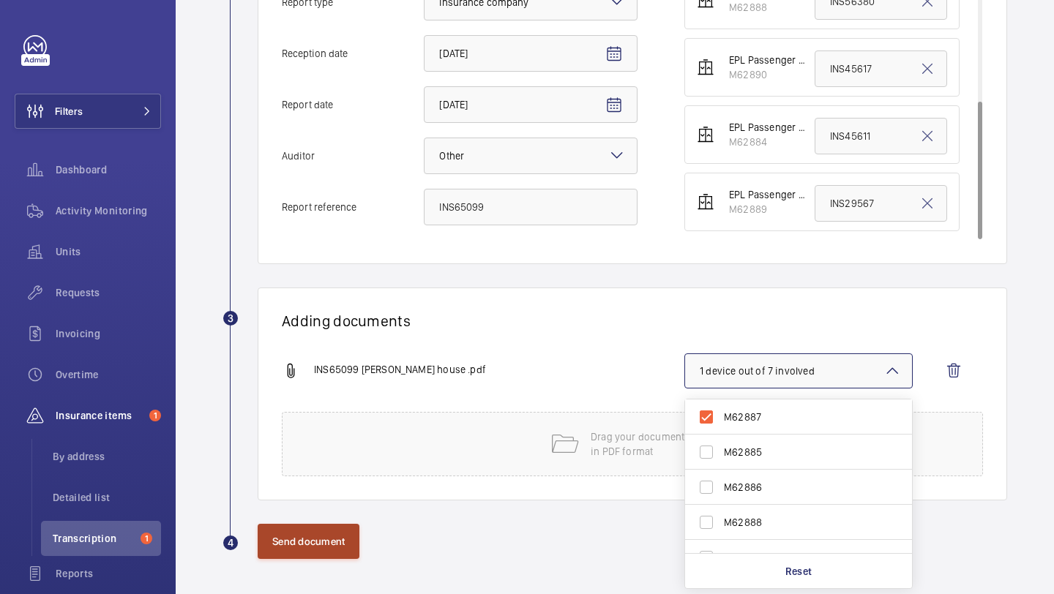
click at [330, 537] on button "Send document" at bounding box center [309, 541] width 102 height 35
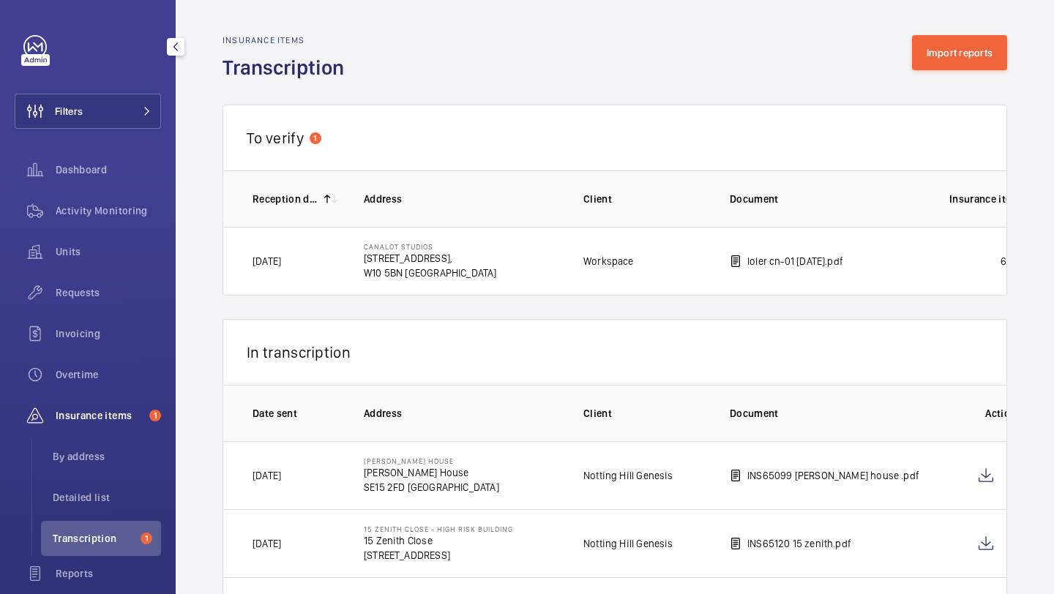
click at [452, 171] on th "Address" at bounding box center [450, 199] width 220 height 56
click at [971, 68] on button "Import reports" at bounding box center [960, 52] width 96 height 35
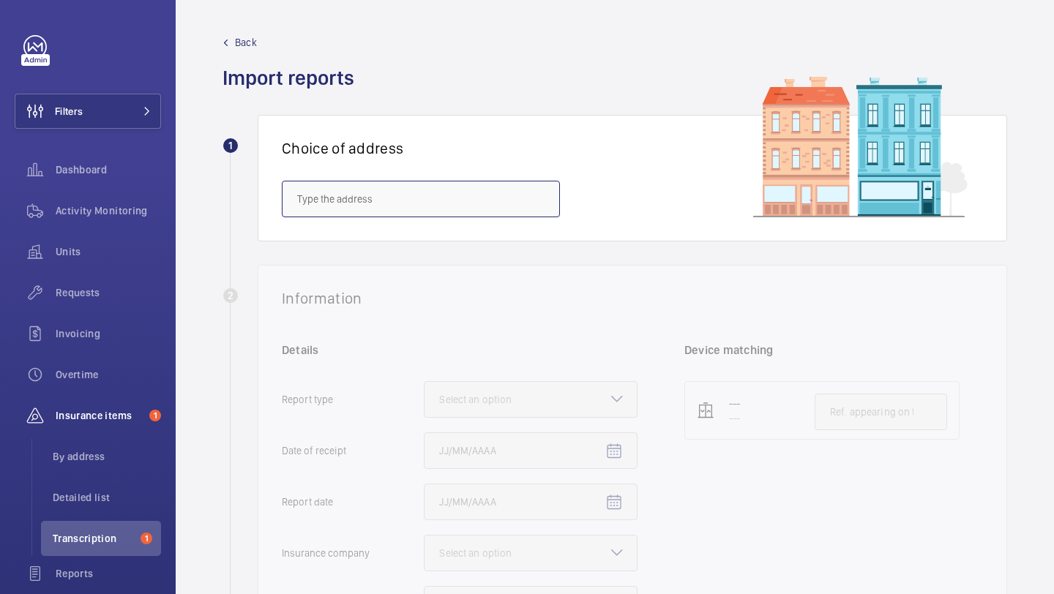
click at [427, 202] on input "text" at bounding box center [421, 199] width 278 height 37
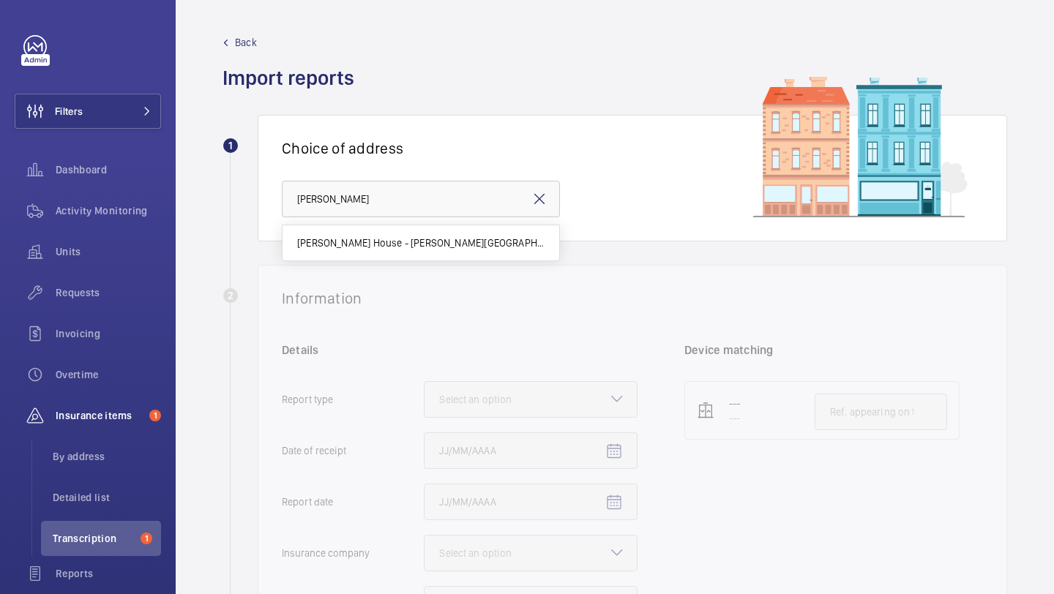
click at [449, 227] on mat-option "Beasley House - Beasley House, LONDON SE15 2FD" at bounding box center [421, 242] width 277 height 35
type input "Beasley House - Beasley House, LONDON SE15 2FD"
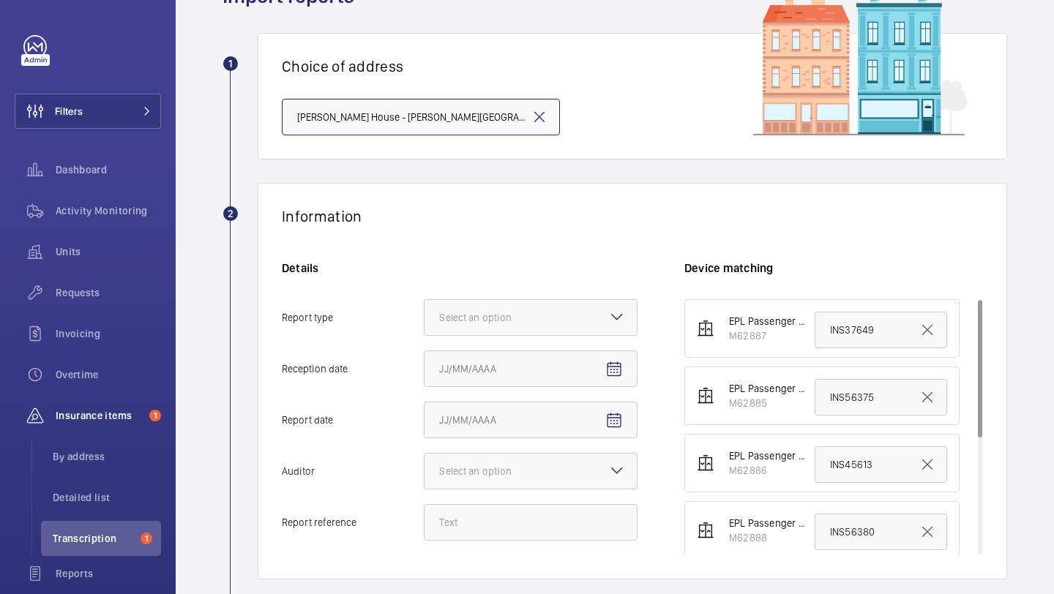
scroll to position [158, 0]
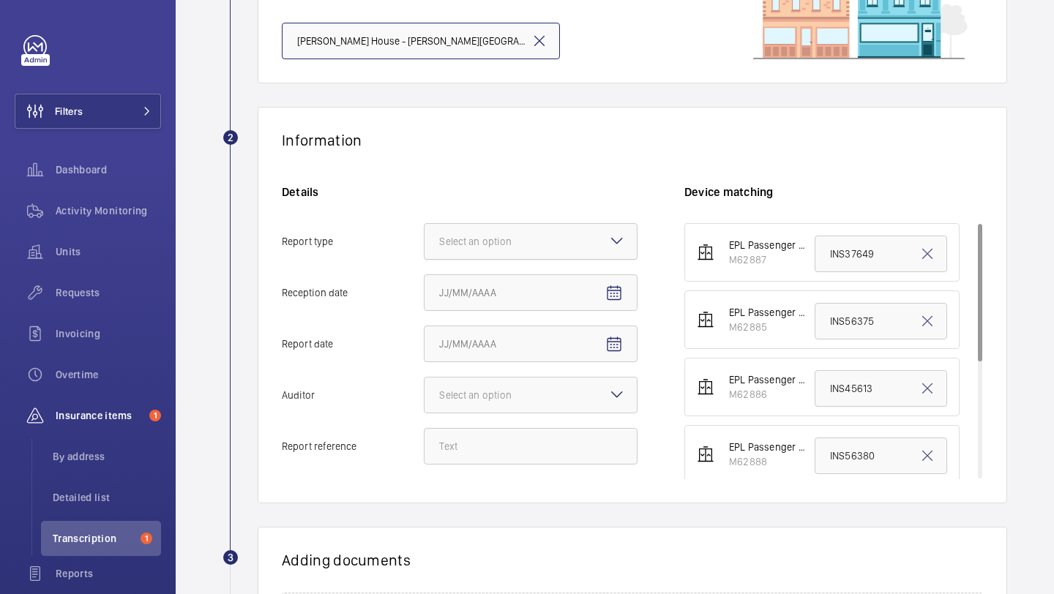
click at [473, 248] on div "Select an option" at bounding box center [493, 241] width 109 height 15
click at [425, 248] on input "Report type Select an option" at bounding box center [425, 241] width 0 height 35
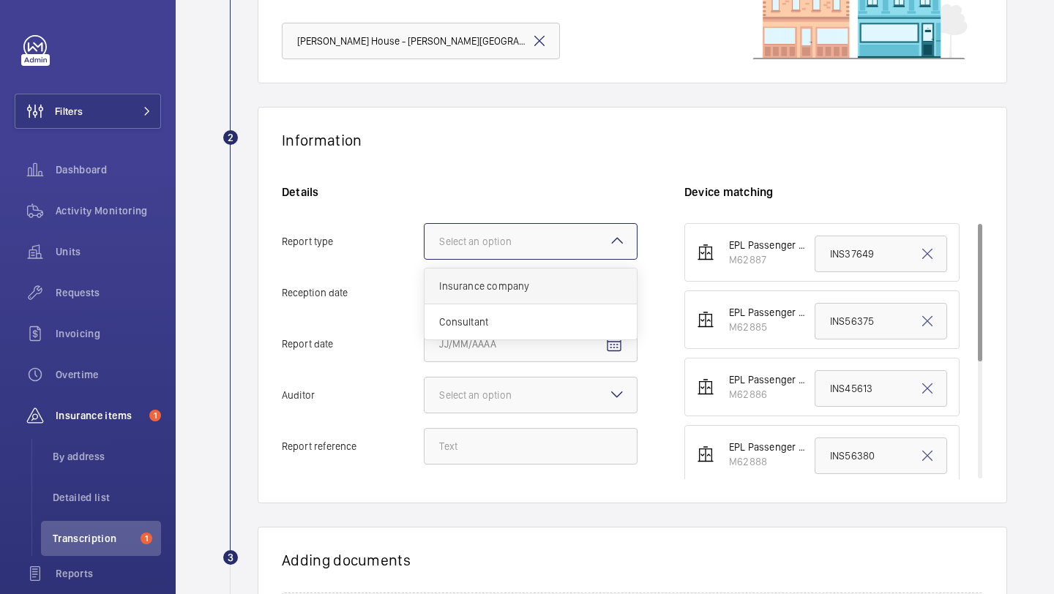
click at [471, 287] on span "Insurance company" at bounding box center [530, 286] width 183 height 15
click at [425, 259] on input "Report type Select an option Insurance company Consultant" at bounding box center [425, 241] width 0 height 35
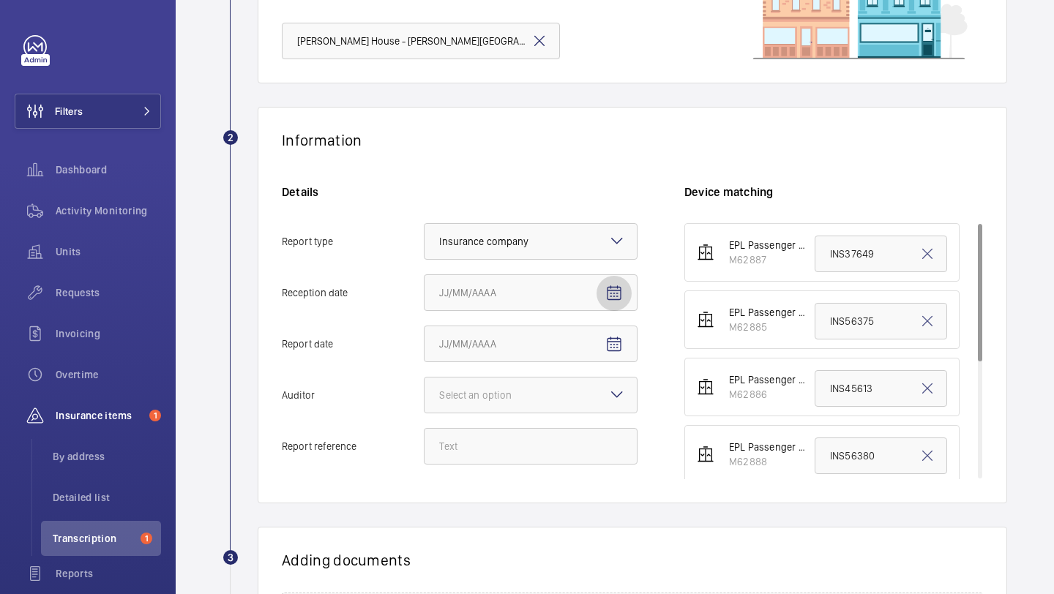
click at [602, 299] on span "Open calendar" at bounding box center [613, 293] width 35 height 35
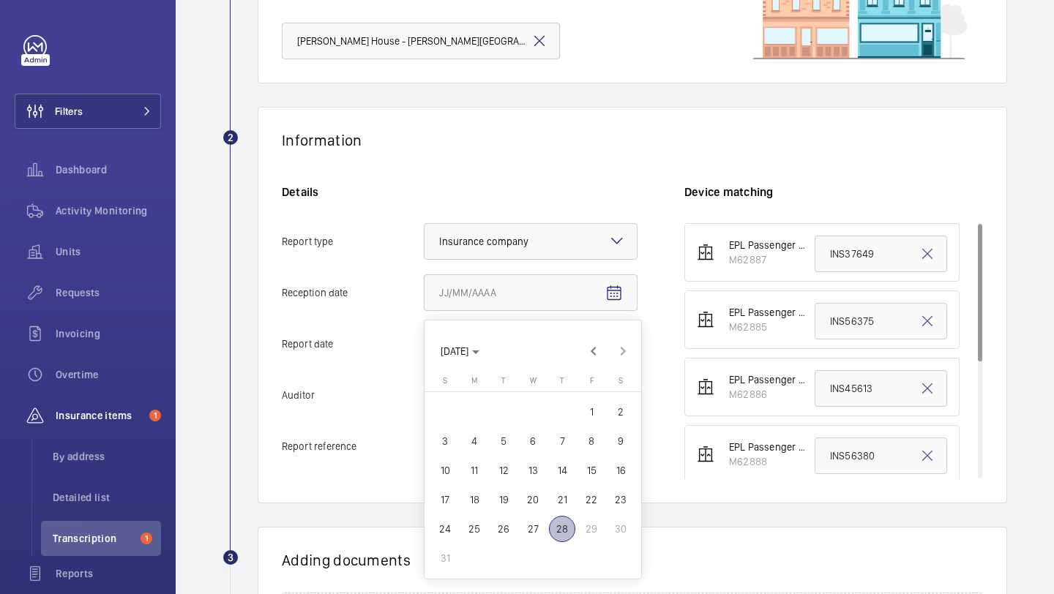
click at [531, 539] on span "27" at bounding box center [533, 529] width 26 height 26
type input "8/27/2025"
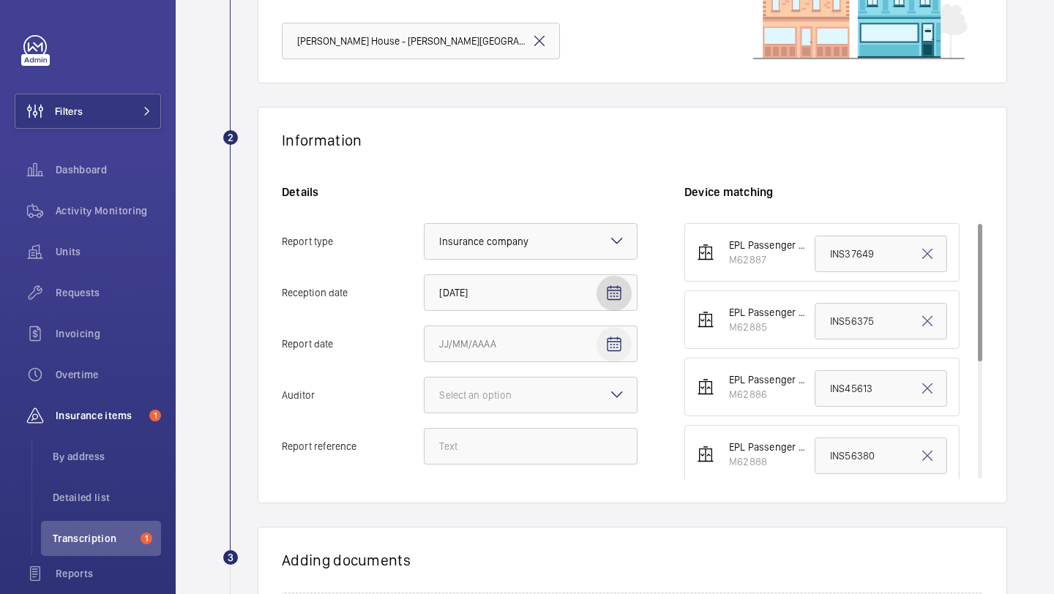
click at [618, 343] on mat-icon "Open calendar" at bounding box center [614, 345] width 18 height 18
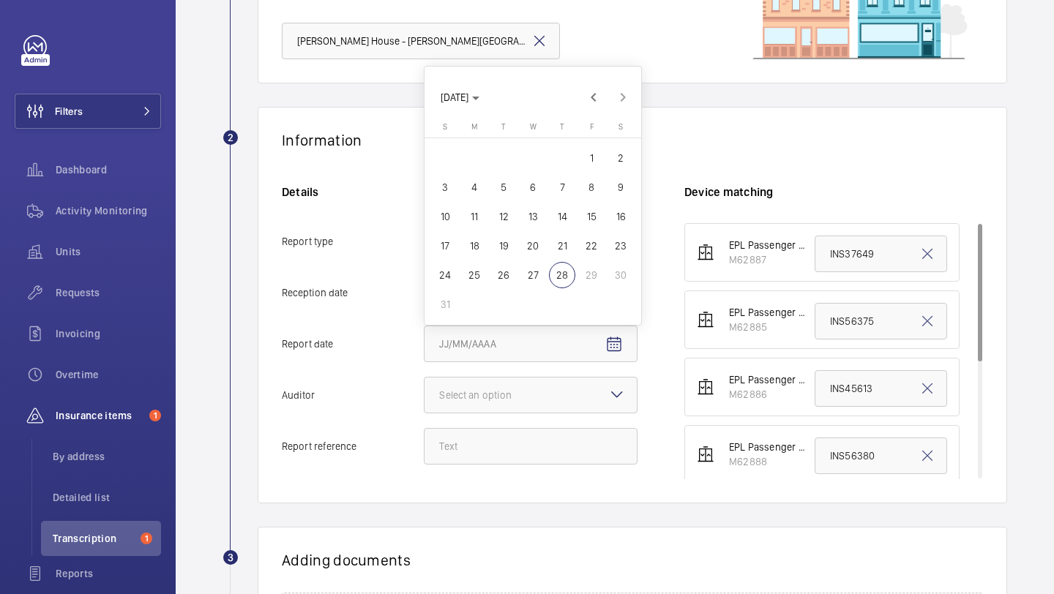
click at [505, 274] on span "26" at bounding box center [503, 275] width 26 height 26
type input "8/26/2025"
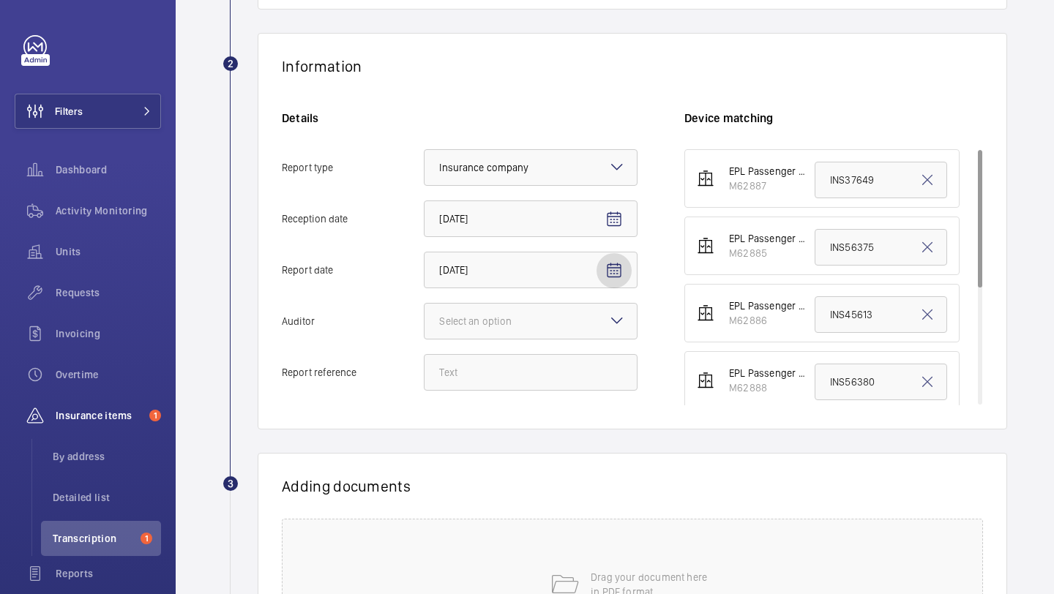
scroll to position [250, 0]
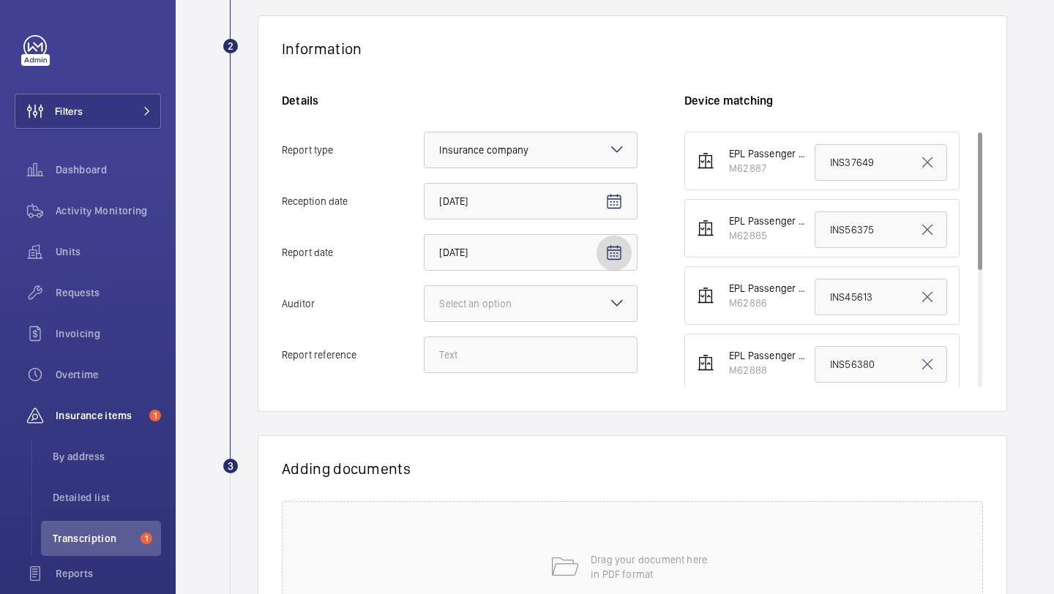
click at [522, 326] on div "Details Report type Select an option × Insurance company × Reception date 8/27/…" at bounding box center [483, 240] width 403 height 295
click at [521, 313] on div at bounding box center [531, 303] width 212 height 35
click at [425, 313] on input "Auditor Select an option" at bounding box center [425, 303] width 0 height 35
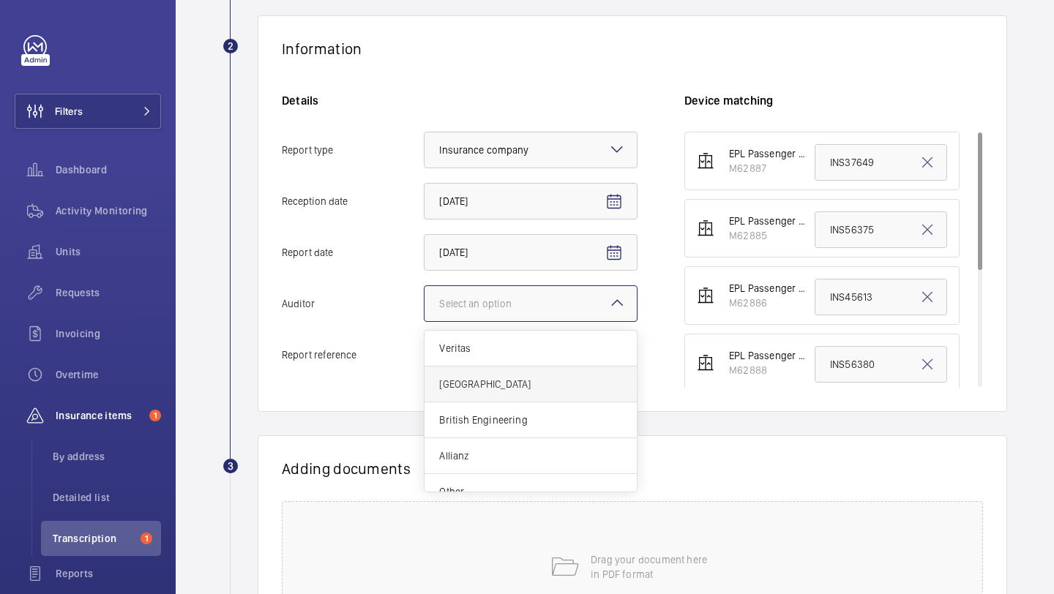
scroll to position [18, 0]
click at [495, 468] on span "Other" at bounding box center [530, 474] width 183 height 15
click at [425, 321] on input "Auditor Select an option Veritas Zurich British Engineering Allianz Other" at bounding box center [425, 303] width 0 height 35
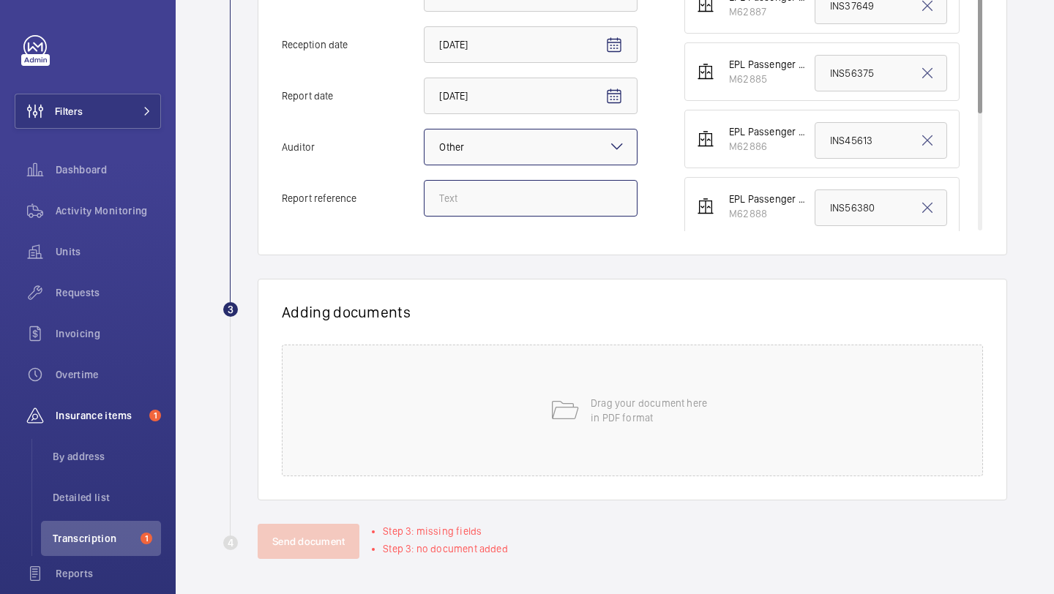
click at [504, 193] on input "Report reference" at bounding box center [531, 198] width 214 height 37
paste input "INS65098"
type input "INS65098"
click at [617, 415] on p "Drag your document here in PDF format" at bounding box center [653, 410] width 124 height 29
click at [542, 418] on div "Drag your document here in PDF format" at bounding box center [632, 411] width 701 height 132
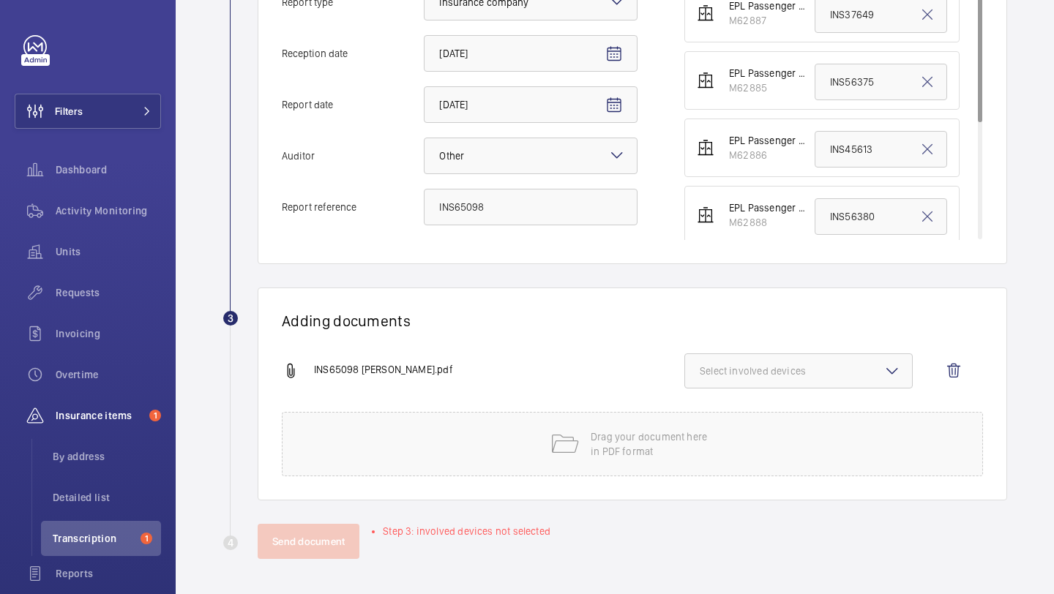
scroll to position [397, 0]
click at [841, 152] on input "INS45613" at bounding box center [881, 149] width 132 height 37
paste input "65098"
type input "INS65098"
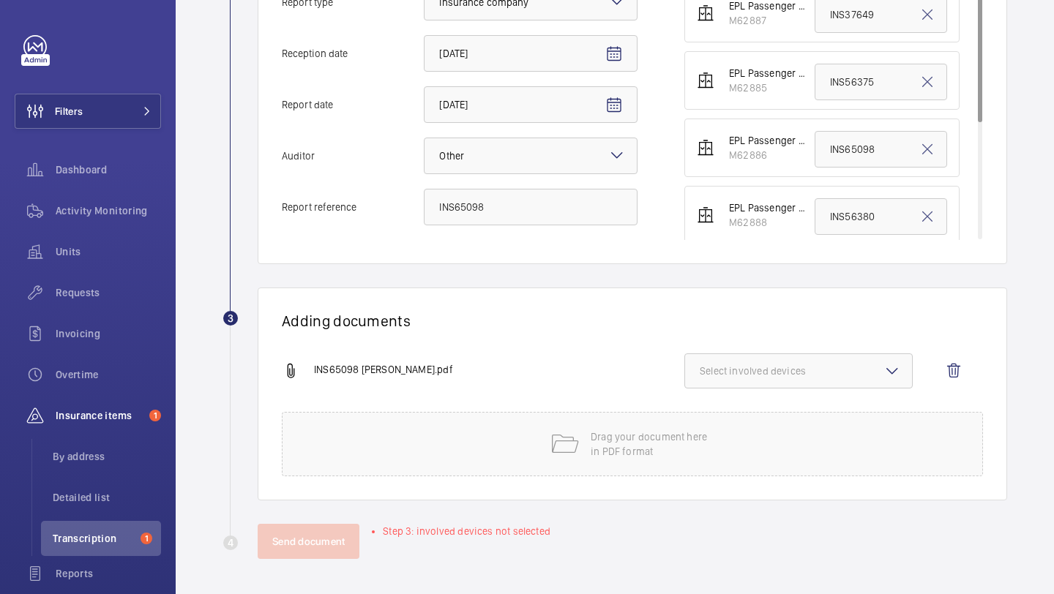
click at [811, 380] on button "Select involved devices" at bounding box center [798, 371] width 228 height 35
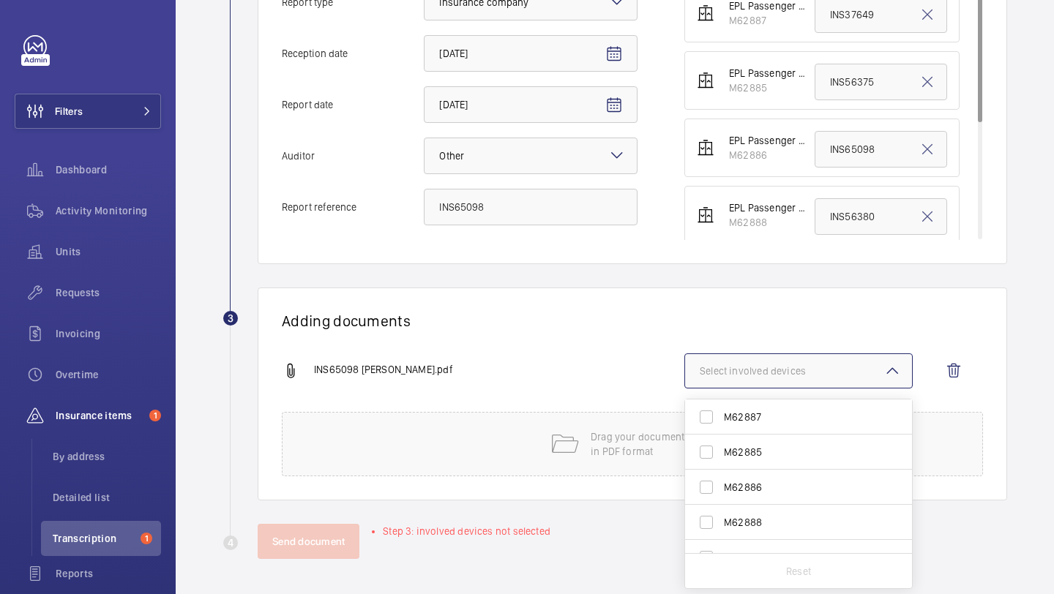
scroll to position [9, 0]
click at [790, 473] on span "M62886" at bounding box center [800, 478] width 152 height 15
click at [721, 473] on input "M62886" at bounding box center [706, 478] width 29 height 29
checkbox input "true"
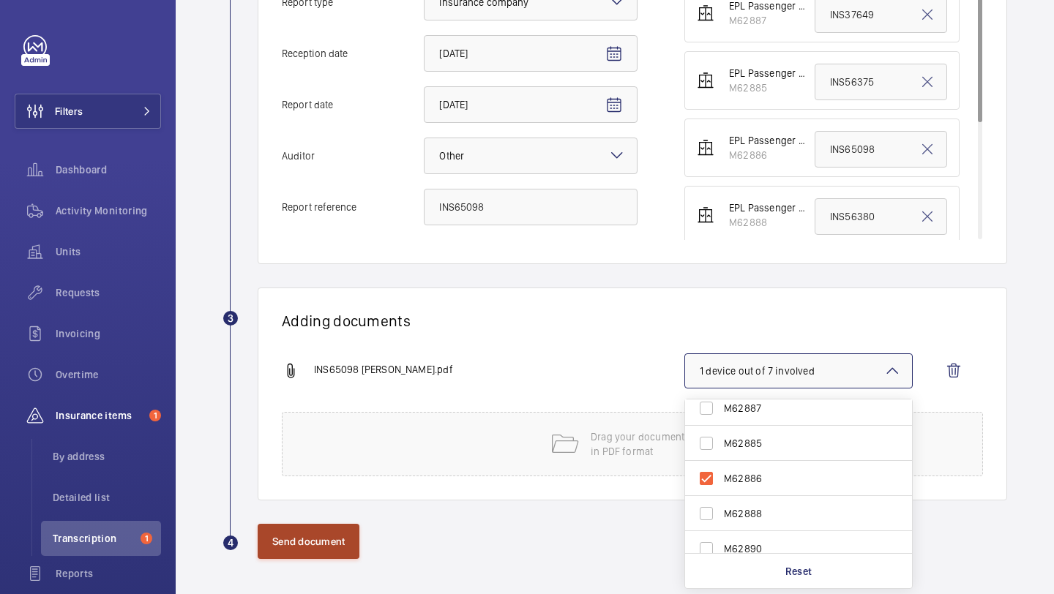
click at [304, 552] on button "Send document" at bounding box center [309, 541] width 102 height 35
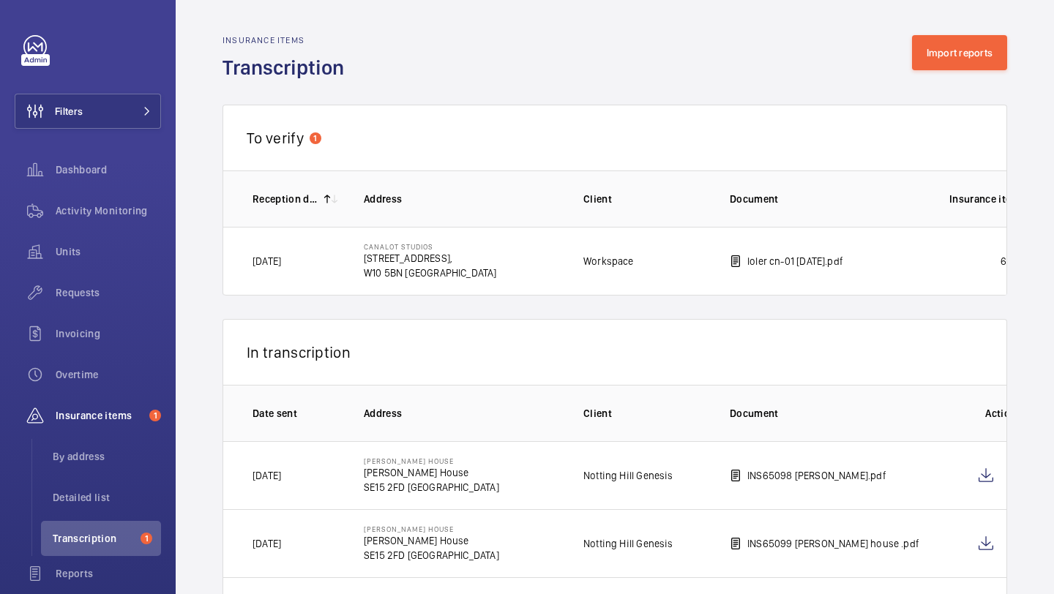
click at [967, 70] on div "Insurance items Transcription Import reports" at bounding box center [614, 58] width 785 height 46
click at [965, 65] on button "Import reports" at bounding box center [960, 52] width 96 height 35
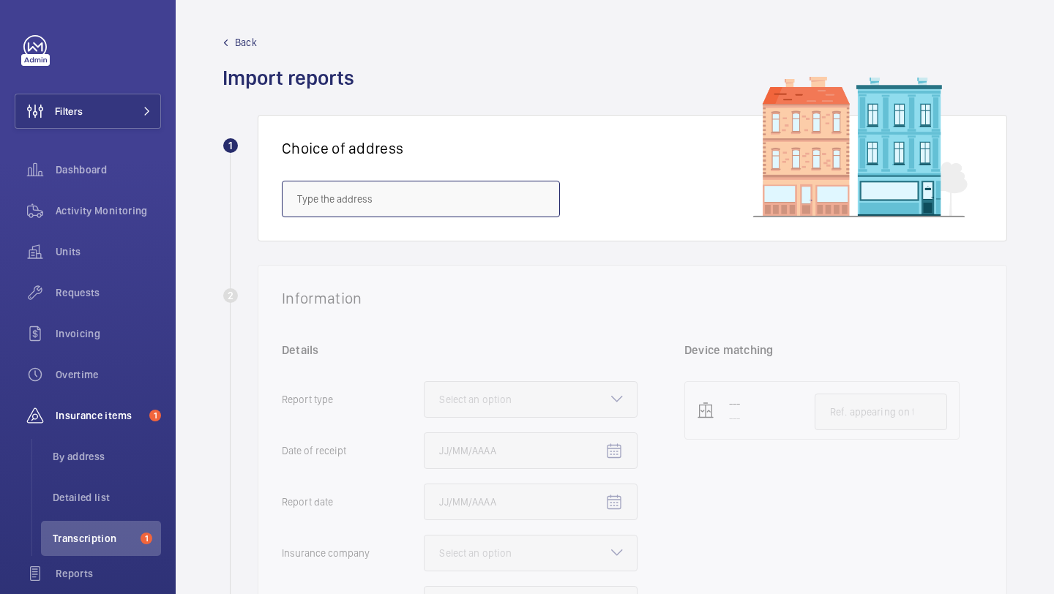
click at [495, 203] on input "text" at bounding box center [421, 199] width 278 height 37
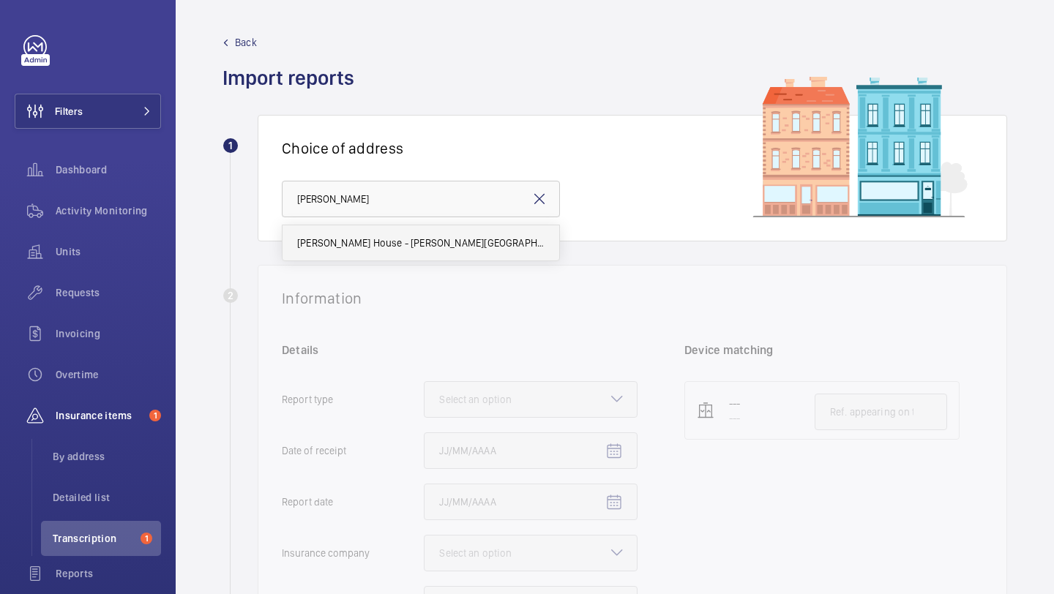
click at [463, 232] on mat-option "Beasley House - Beasley House, LONDON SE15 2FD" at bounding box center [421, 242] width 277 height 35
type input "Beasley House - Beasley House, LONDON SE15 2FD"
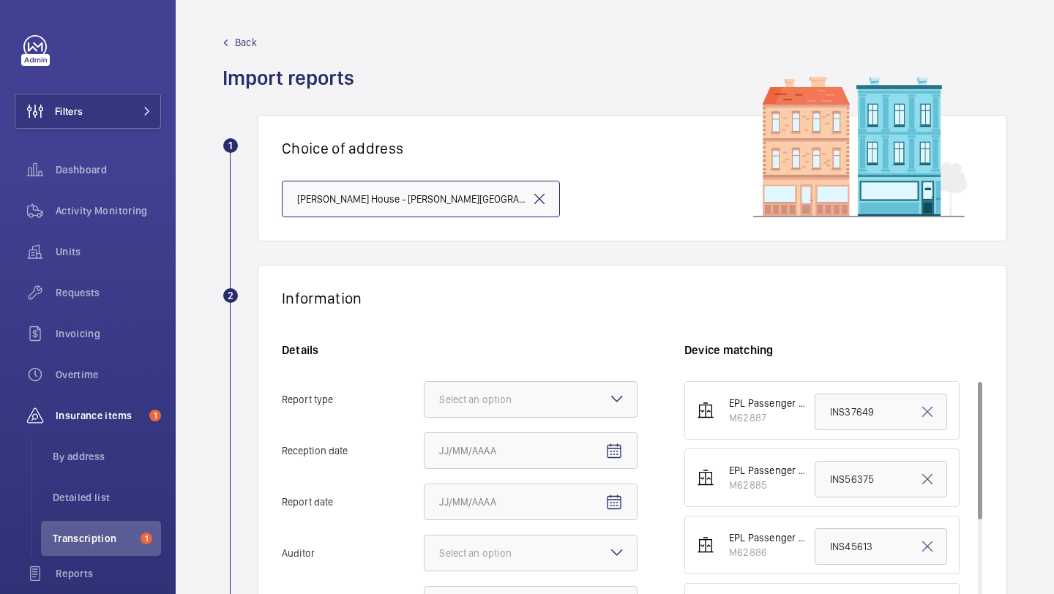
scroll to position [140, 0]
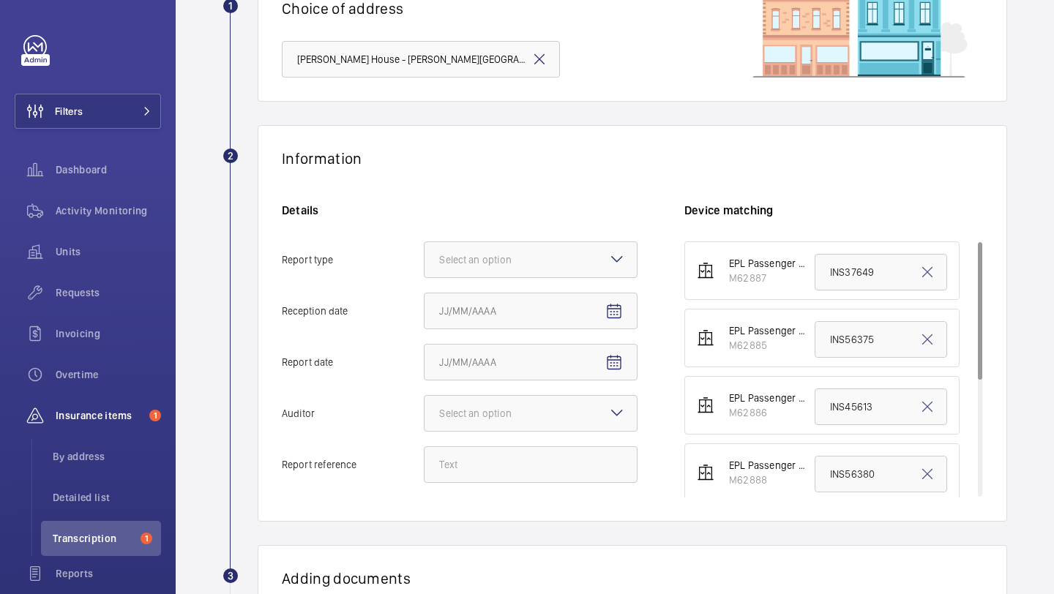
click at [500, 290] on div "Details Report type Select an option Reception date Report date Auditor Select …" at bounding box center [483, 350] width 403 height 295
click at [500, 266] on div "Select an option" at bounding box center [493, 260] width 109 height 15
click at [425, 266] on input "Report type Select an option" at bounding box center [425, 259] width 0 height 35
click at [499, 315] on div "Insurance company" at bounding box center [531, 305] width 212 height 36
click at [425, 277] on input "Report type Select an option Insurance company Consultant" at bounding box center [425, 259] width 0 height 35
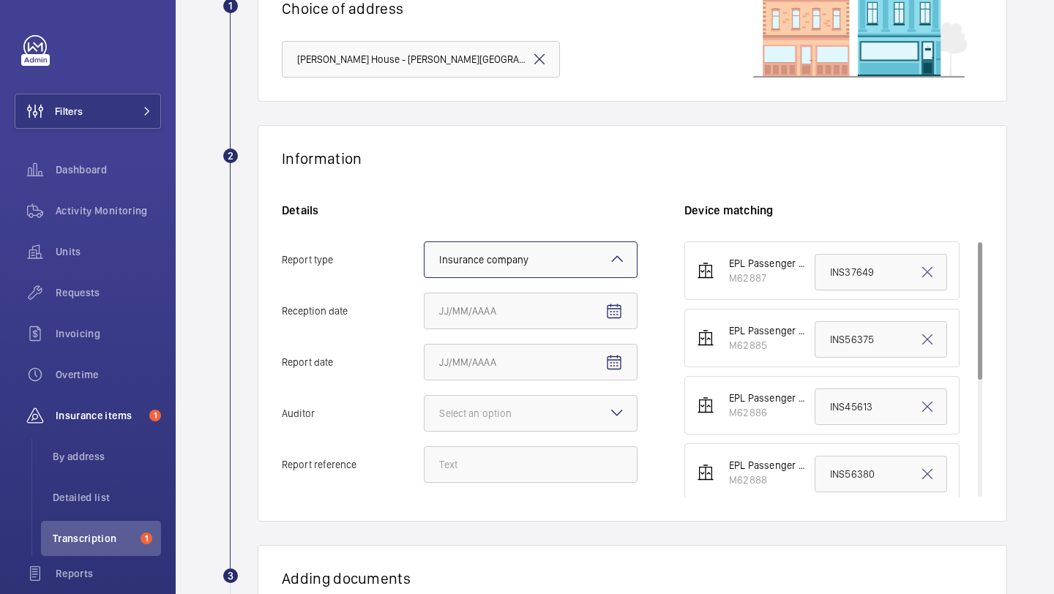
click at [651, 321] on div "Details Report type Select an option × Insurance company × Reception date Repor…" at bounding box center [483, 350] width 403 height 295
click at [637, 313] on div "Details Report type Select an option × Insurance company × Reception date Repor…" at bounding box center [483, 350] width 403 height 295
click at [629, 313] on span "Open calendar" at bounding box center [613, 311] width 35 height 35
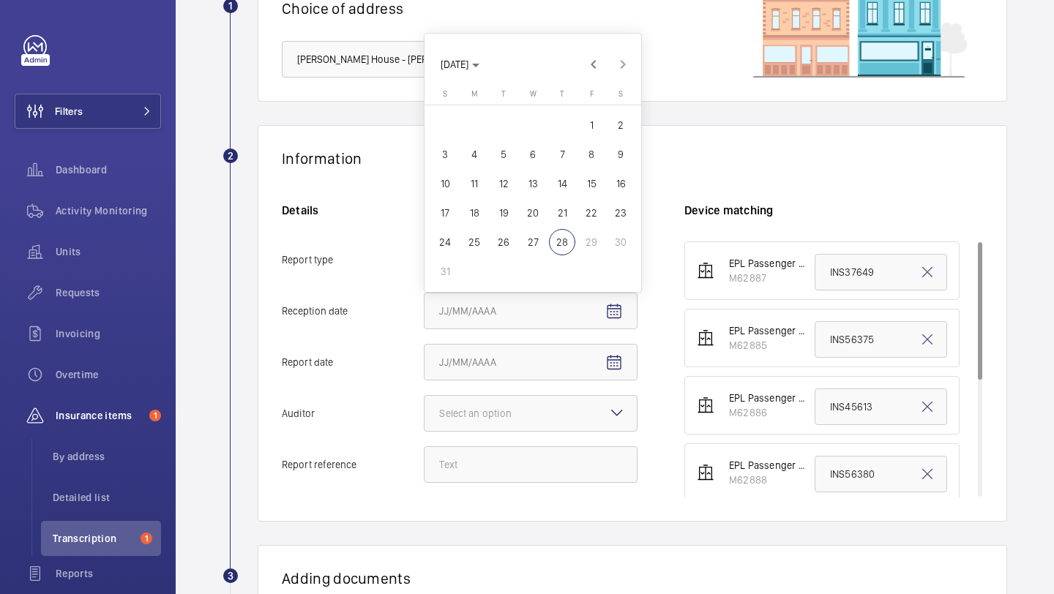
click at [501, 243] on span "26" at bounding box center [503, 242] width 26 height 26
type input "8/26/2025"
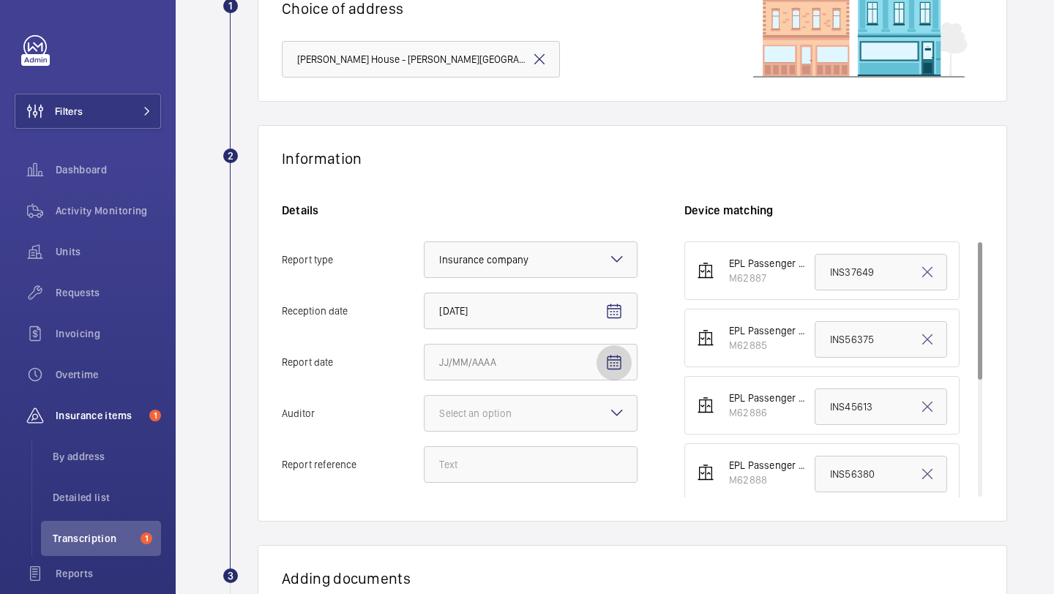
click at [610, 349] on span "Open calendar" at bounding box center [613, 362] width 35 height 35
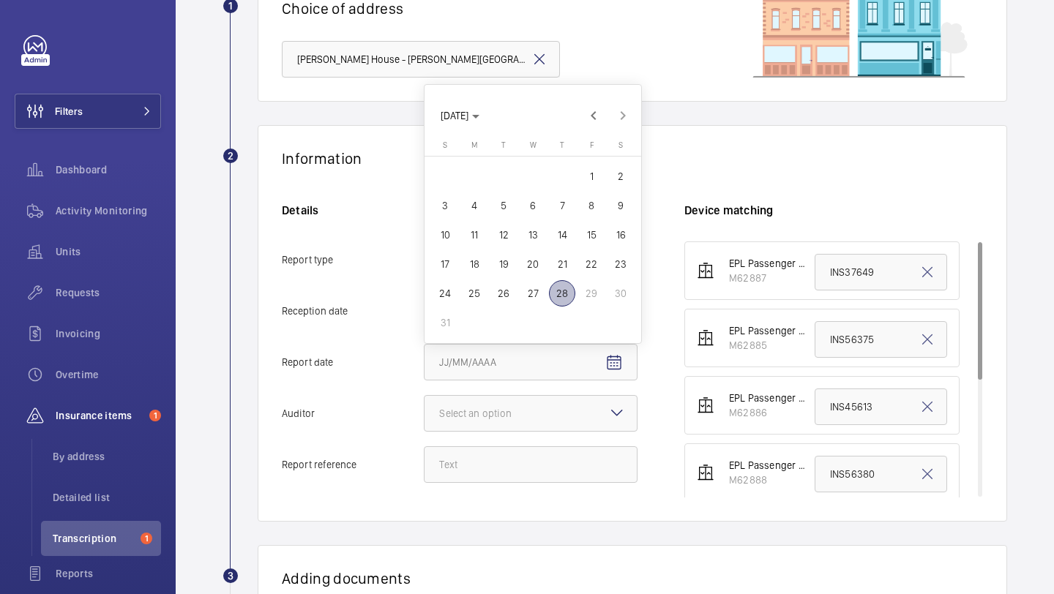
click at [531, 293] on span "27" at bounding box center [533, 293] width 26 height 26
type input "8/27/2025"
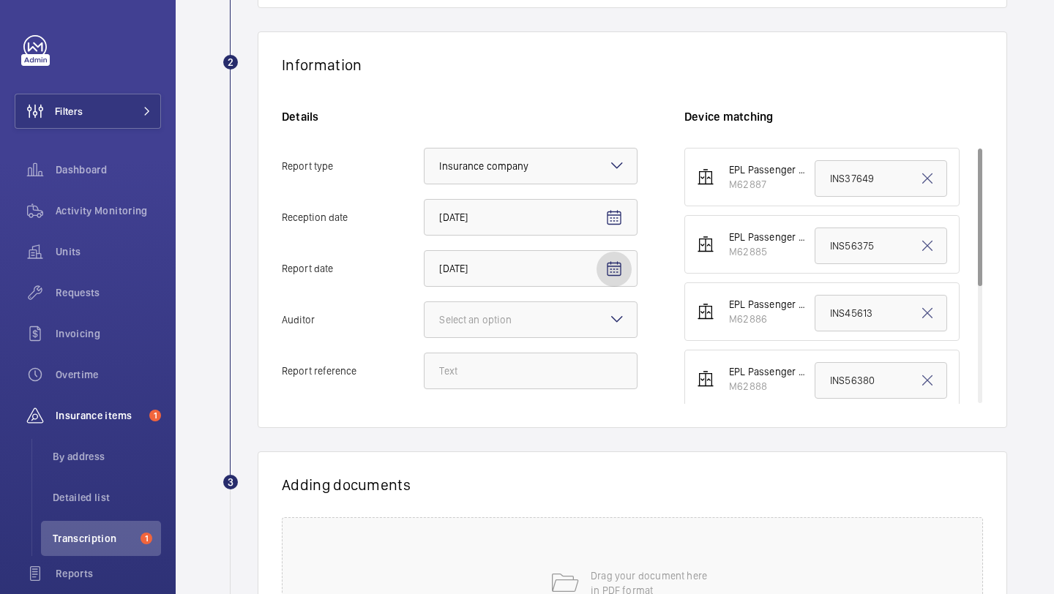
scroll to position [332, 0]
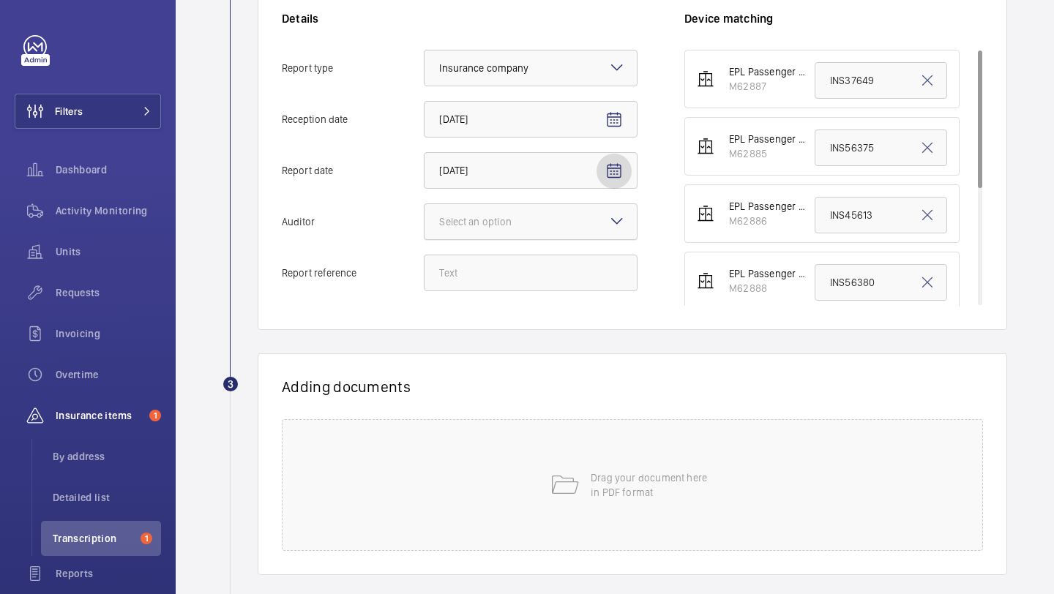
click at [543, 215] on div "Select an option" at bounding box center [493, 221] width 109 height 15
click at [425, 215] on input "Auditor Select an option" at bounding box center [425, 221] width 0 height 35
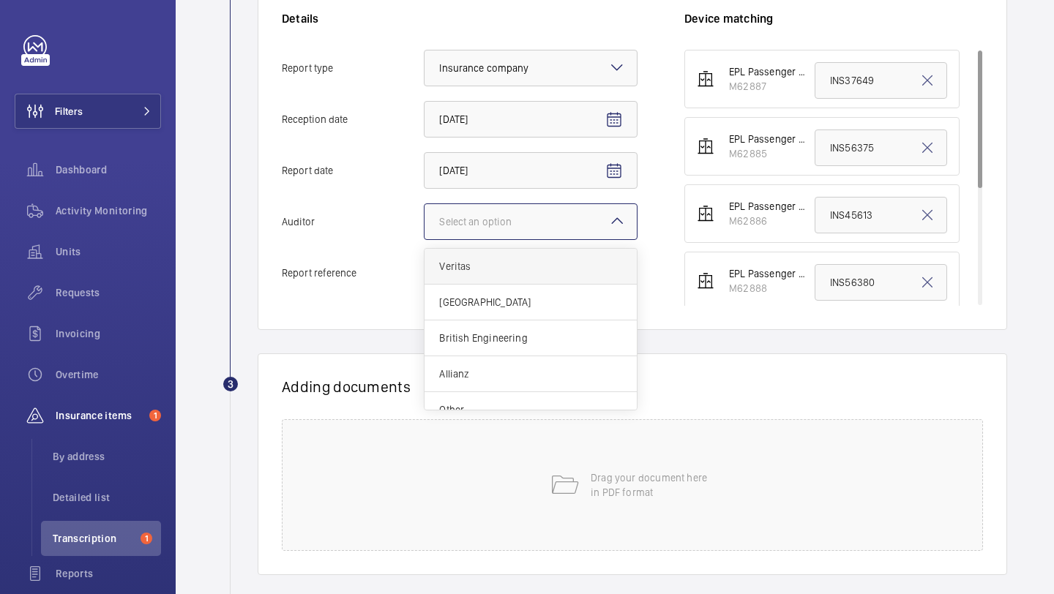
scroll to position [18, 0]
click at [499, 398] on span "Other" at bounding box center [530, 392] width 183 height 15
click at [425, 239] on input "Auditor Select an option Veritas Zurich British Engineering Allianz Other" at bounding box center [425, 221] width 0 height 35
click at [495, 278] on input "Report reference" at bounding box center [531, 273] width 214 height 37
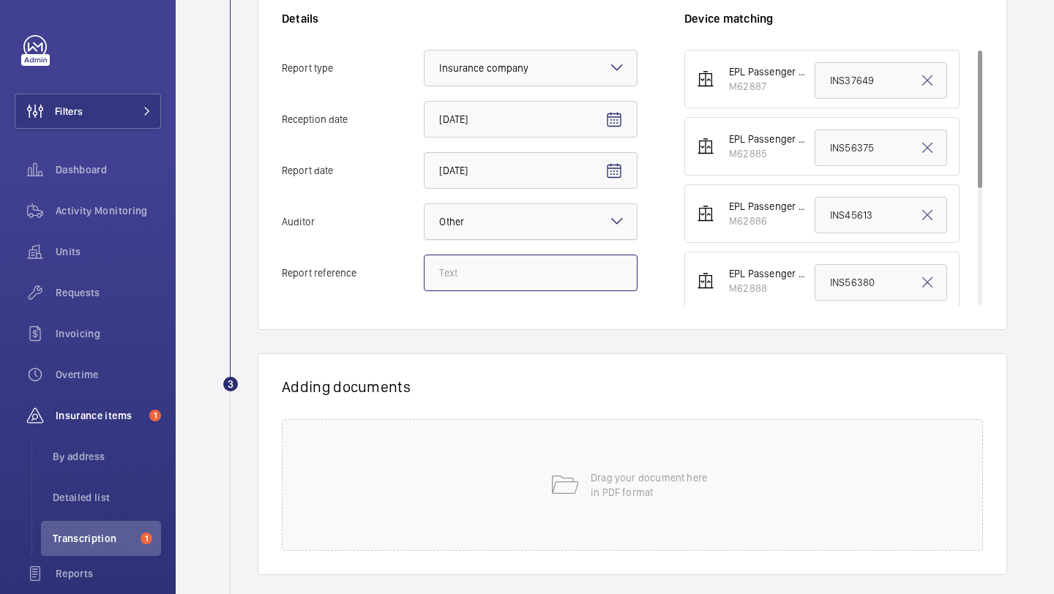
paste input "INS65100"
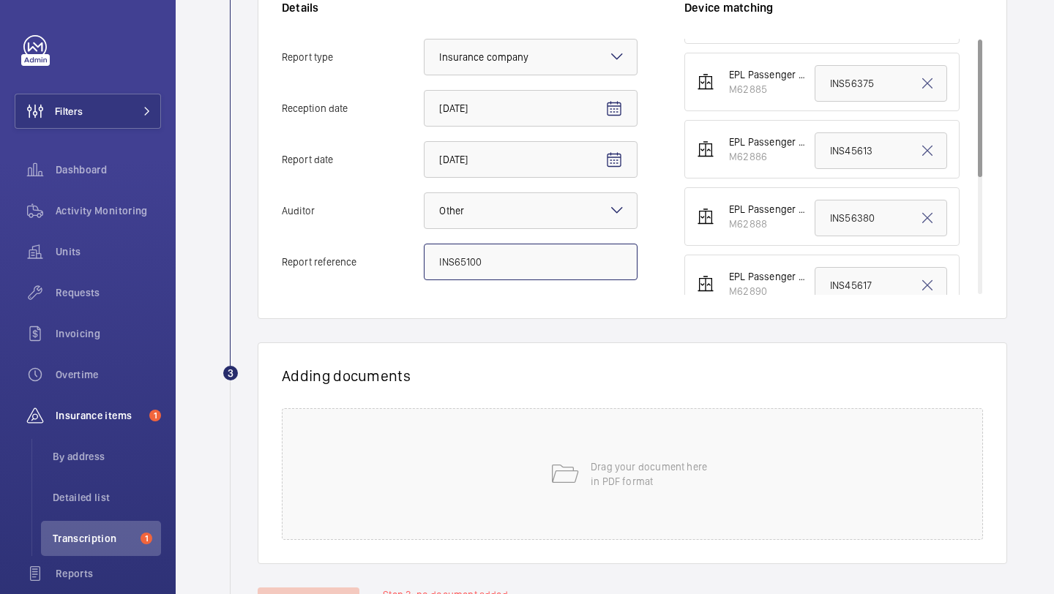
scroll to position [0, 0]
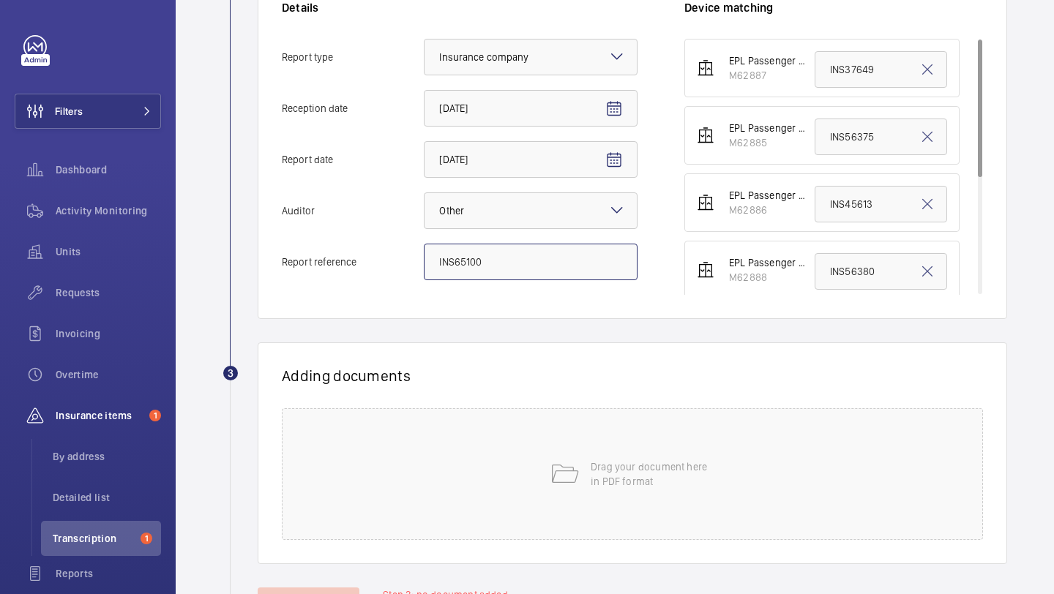
type input "INS65100"
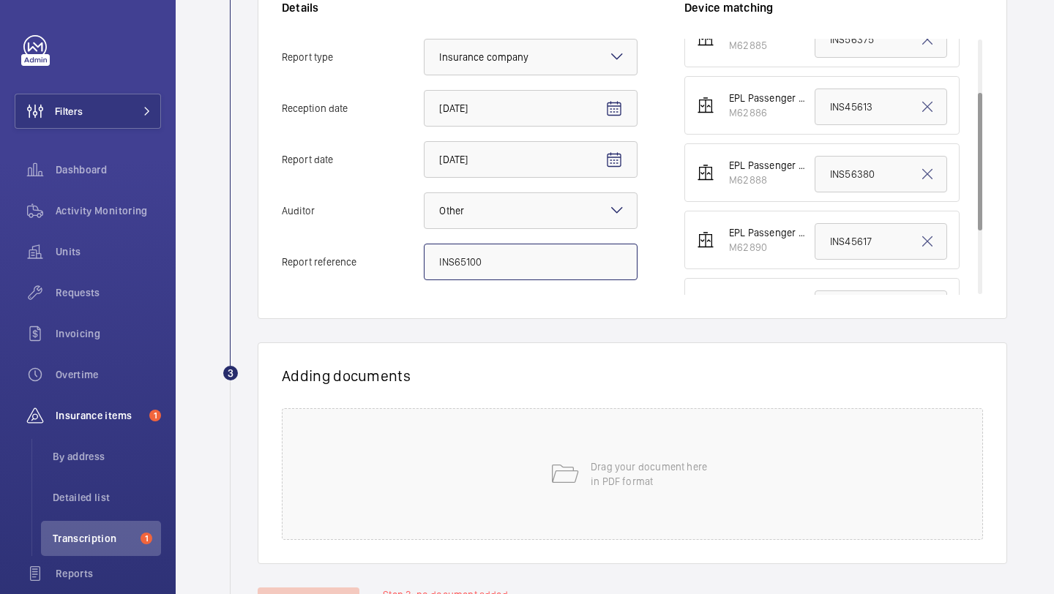
scroll to position [100, 0]
click at [872, 160] on input "INS56380" at bounding box center [881, 172] width 132 height 37
paste input "6510"
type input "INS65100"
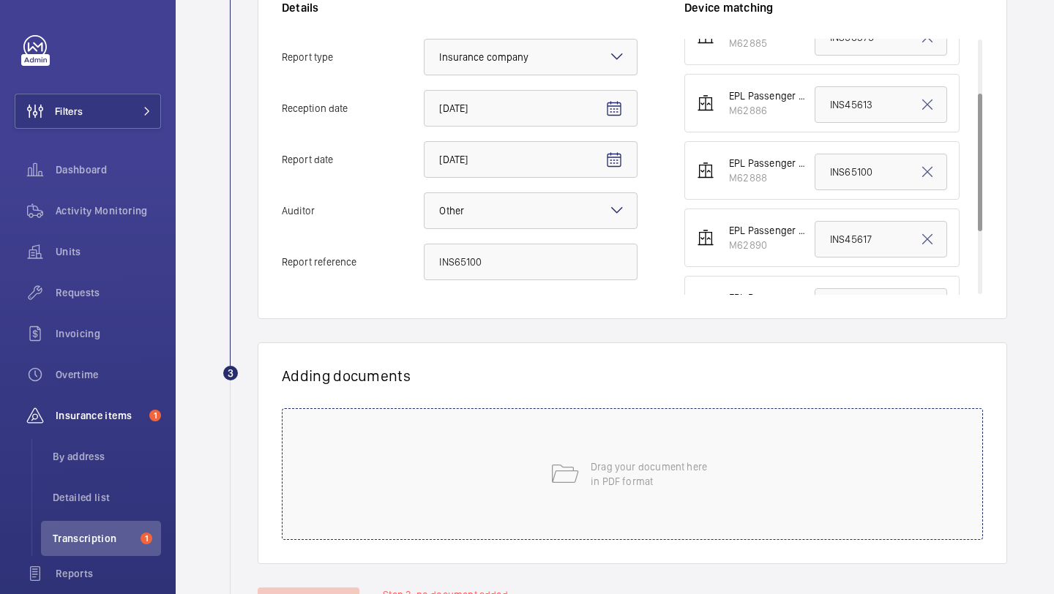
click at [640, 465] on p "Drag your document here in PDF format" at bounding box center [653, 474] width 124 height 29
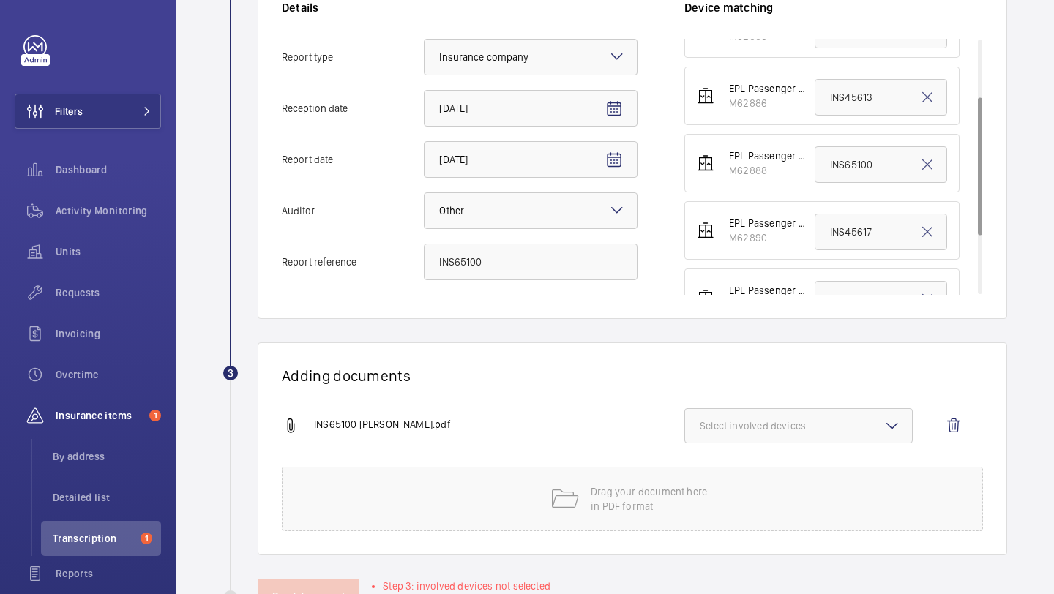
scroll to position [110, 0]
click at [847, 162] on input "INS65100" at bounding box center [881, 161] width 132 height 37
click at [847, 161] on input "INS65100" at bounding box center [881, 161] width 132 height 37
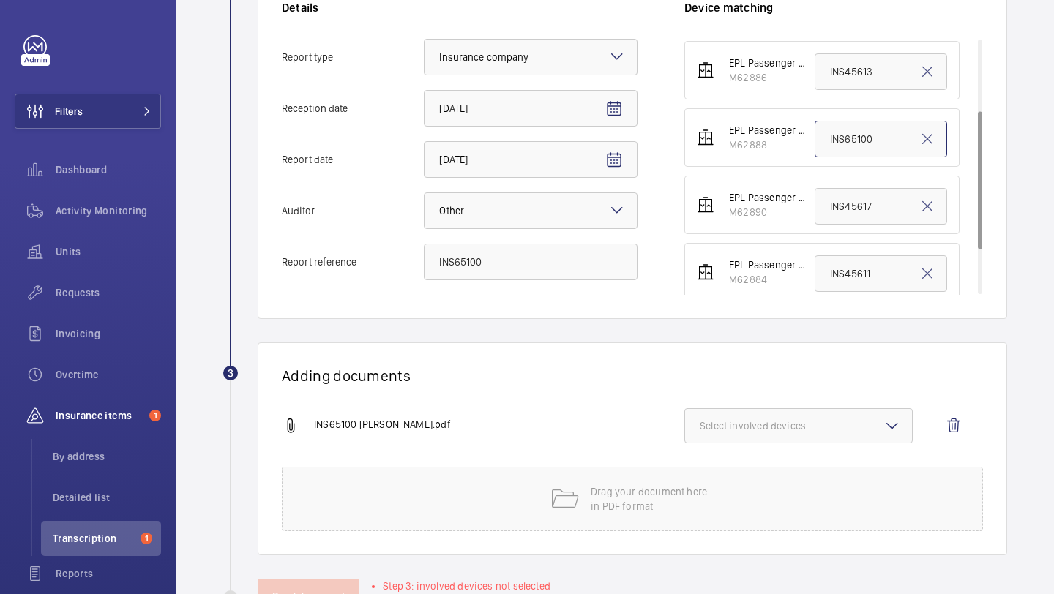
scroll to position [215, 0]
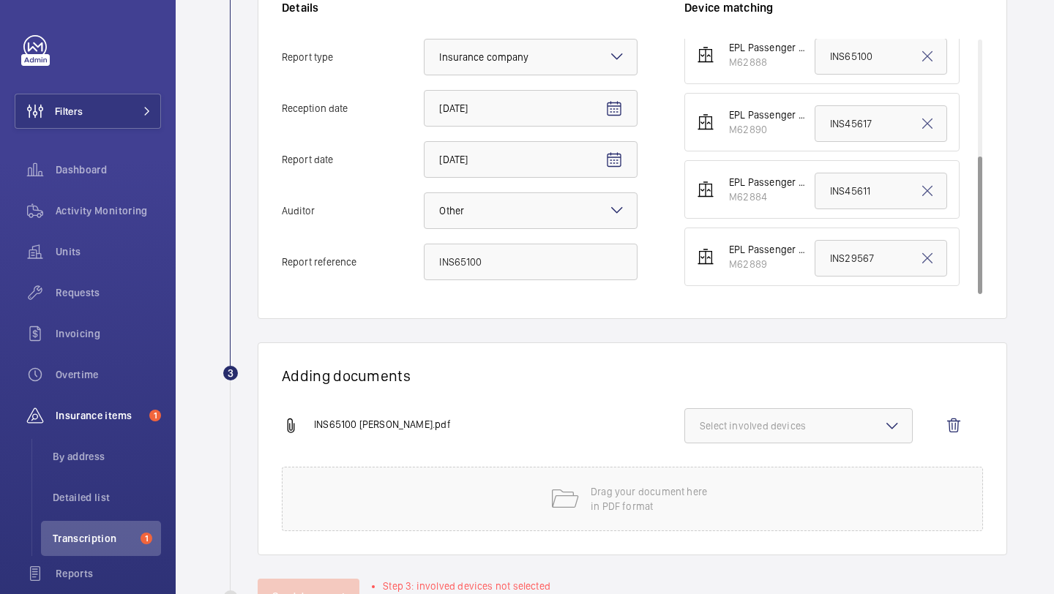
click at [748, 436] on button "Select involved devices" at bounding box center [798, 425] width 228 height 35
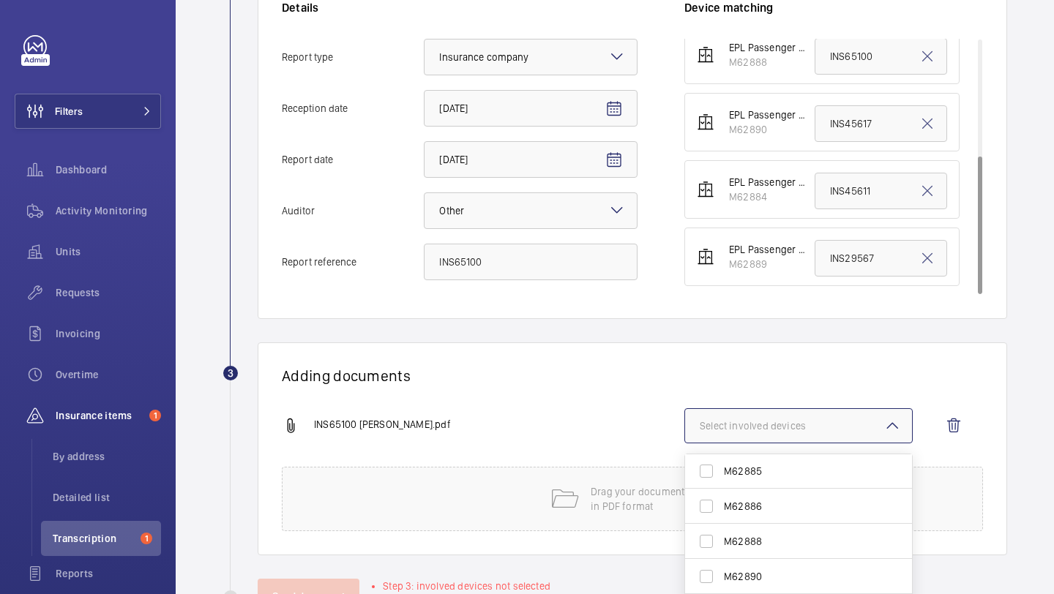
scroll to position [45, 0]
click at [749, 539] on span "M62888" at bounding box center [800, 533] width 152 height 15
click at [721, 539] on input "M62888" at bounding box center [706, 532] width 29 height 29
checkbox input "true"
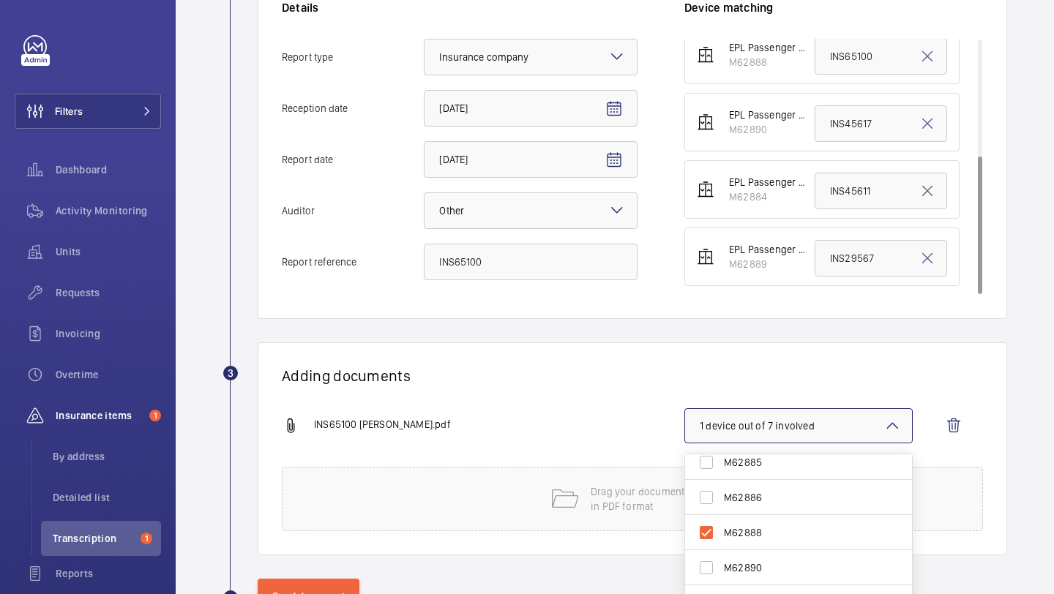
click at [617, 340] on wm-front-report-upload-form "2 Information Details Report type Select an option × Insurance company × Recept…" at bounding box center [614, 268] width 785 height 692
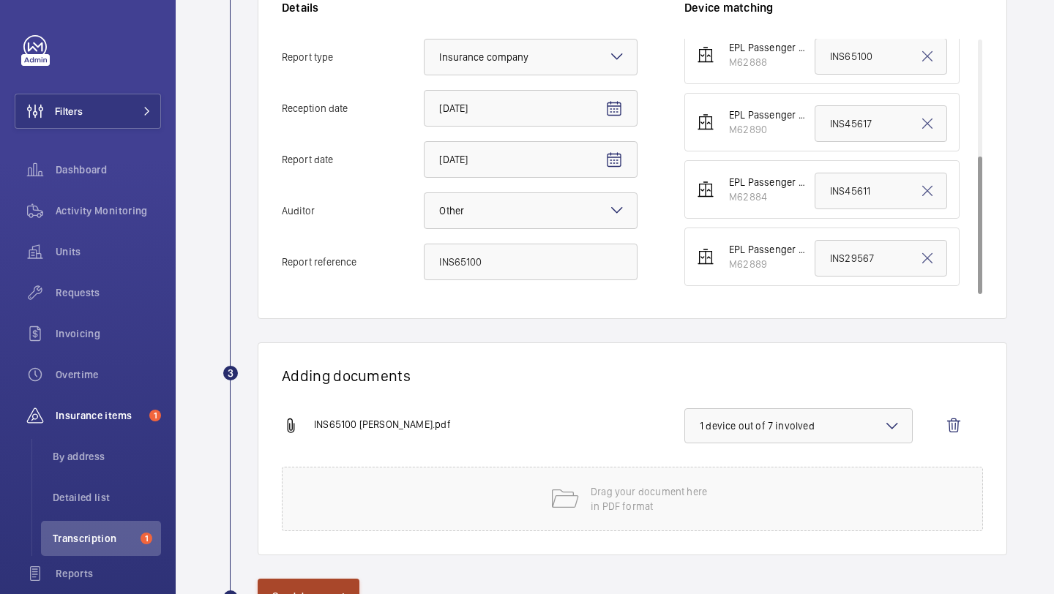
click at [327, 594] on button "Send document" at bounding box center [309, 596] width 102 height 35
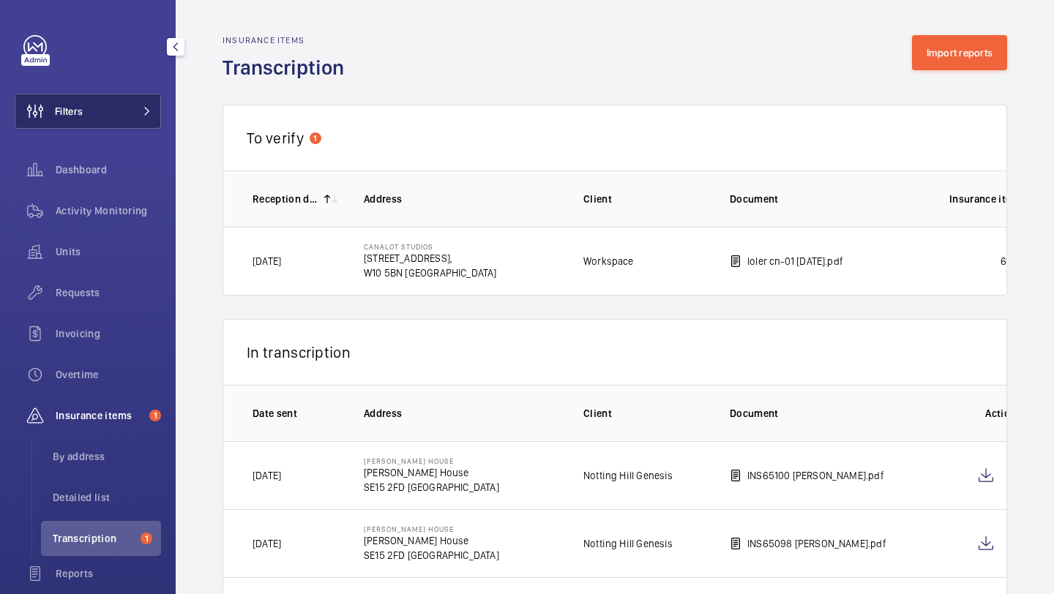
click at [94, 111] on button "Filters" at bounding box center [88, 111] width 146 height 35
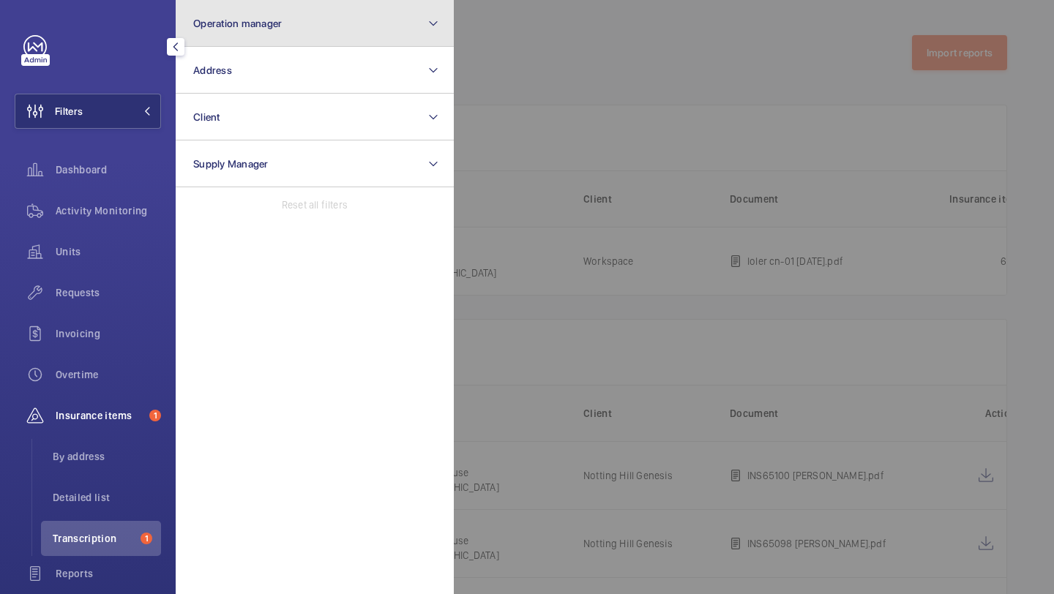
click at [221, 32] on button "Operation manager" at bounding box center [315, 23] width 278 height 47
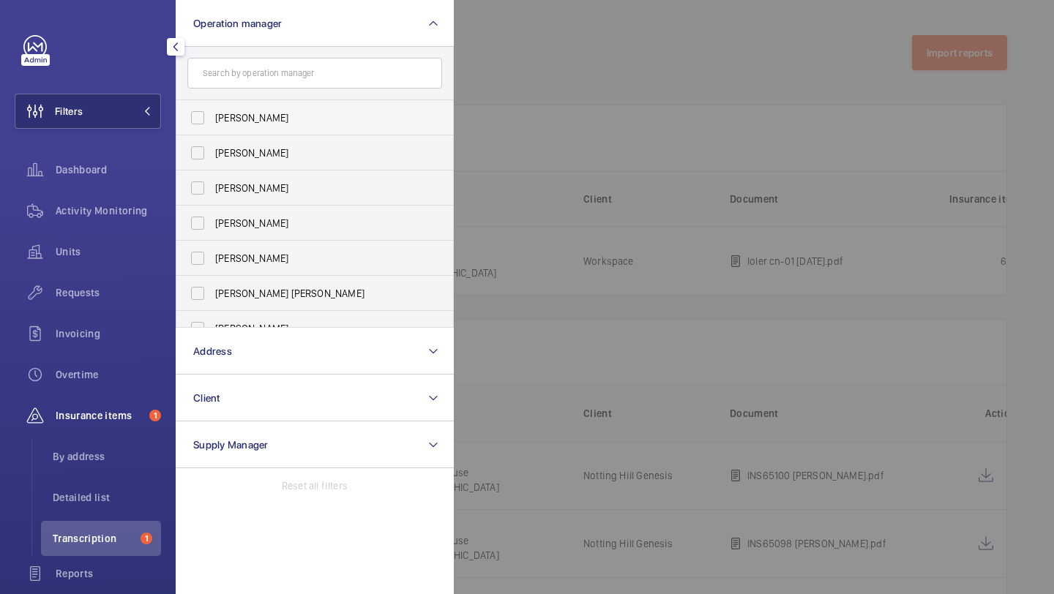
click at [233, 110] on label "[PERSON_NAME]" at bounding box center [303, 117] width 255 height 35
click at [212, 110] on input "Abby Archer" at bounding box center [197, 117] width 29 height 29
checkbox input "true"
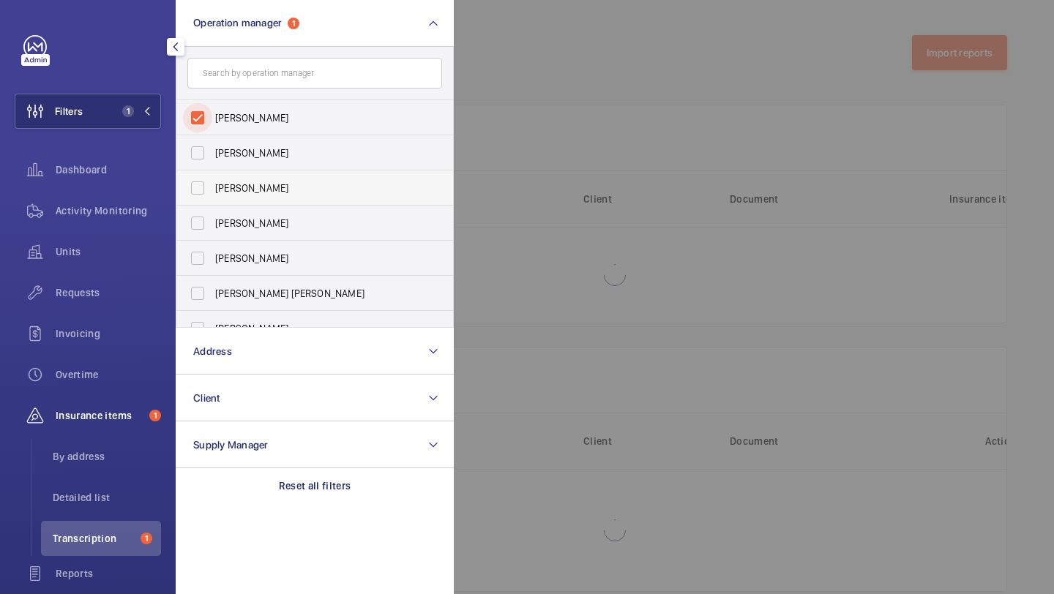
scroll to position [89, 0]
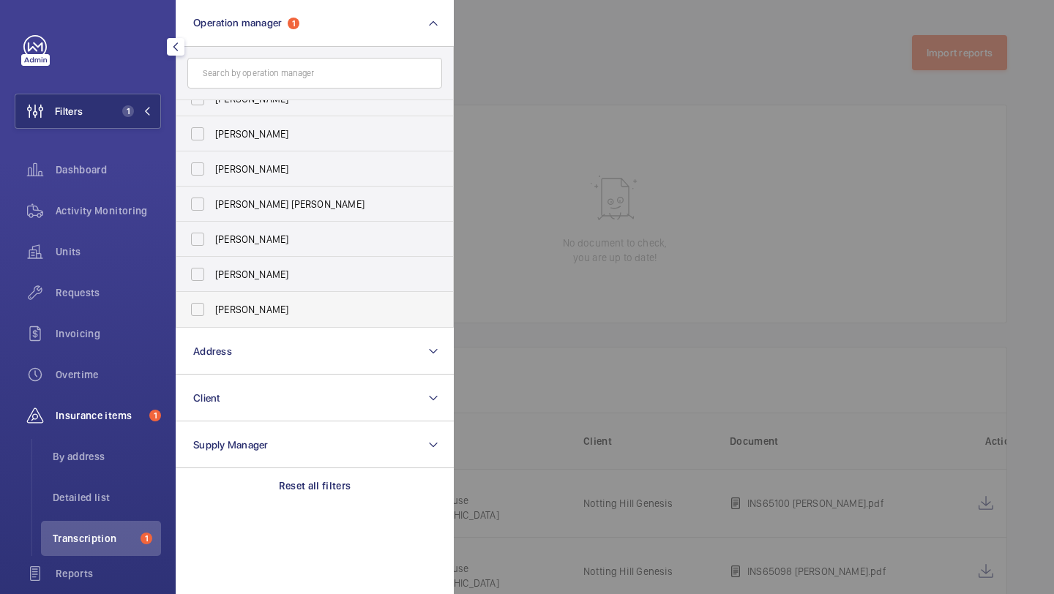
click at [248, 296] on label "Alex Waterman" at bounding box center [303, 309] width 255 height 35
click at [212, 296] on input "Alex Waterman" at bounding box center [197, 309] width 29 height 29
checkbox input "true"
click at [124, 253] on span "Units" at bounding box center [108, 251] width 105 height 15
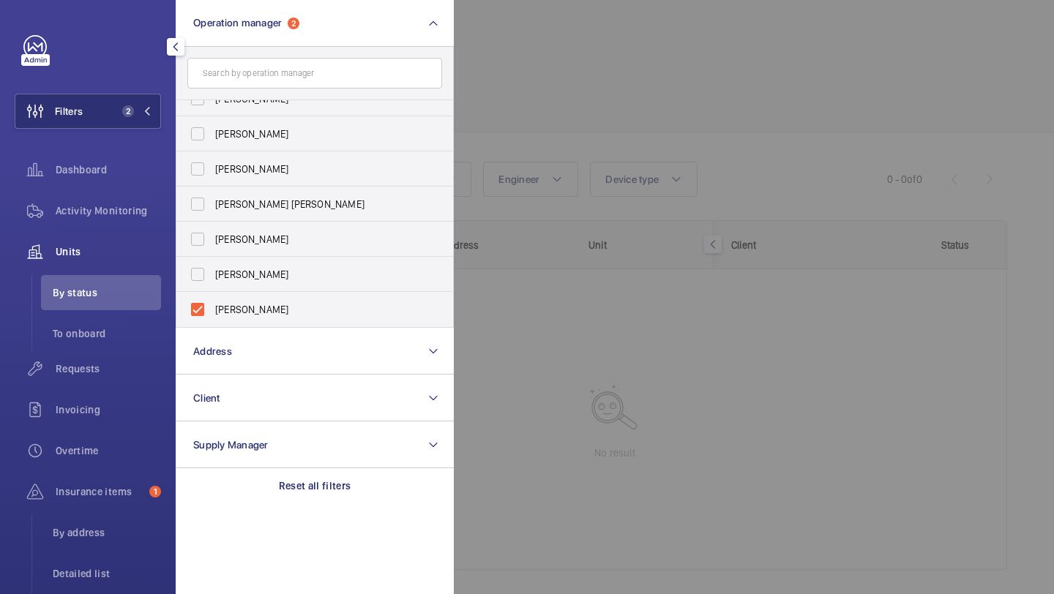
click at [526, 83] on div at bounding box center [981, 297] width 1054 height 594
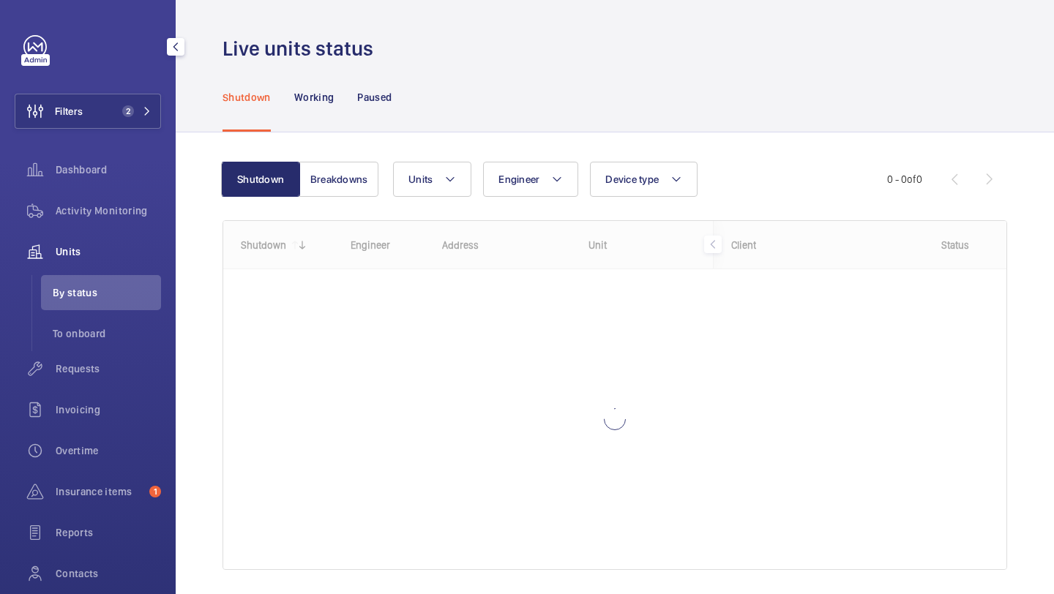
click at [344, 198] on wm-front-shared-table-view-engine "Shutdown Breakdowns Units Engineer Device type More filters Reset all filters 0…" at bounding box center [614, 384] width 785 height 444
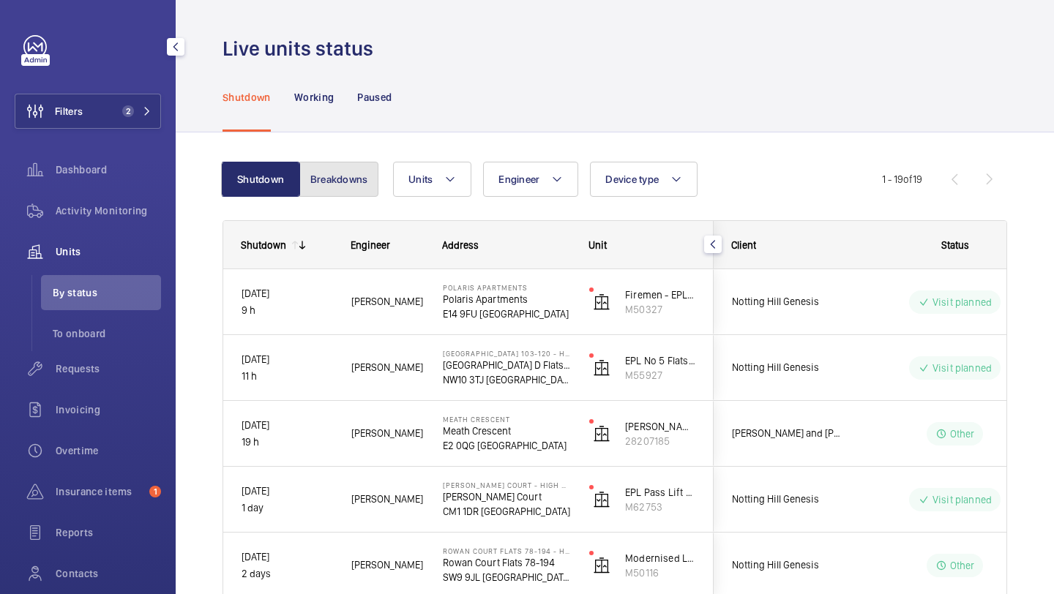
click at [344, 191] on button "Breakdowns" at bounding box center [338, 179] width 79 height 35
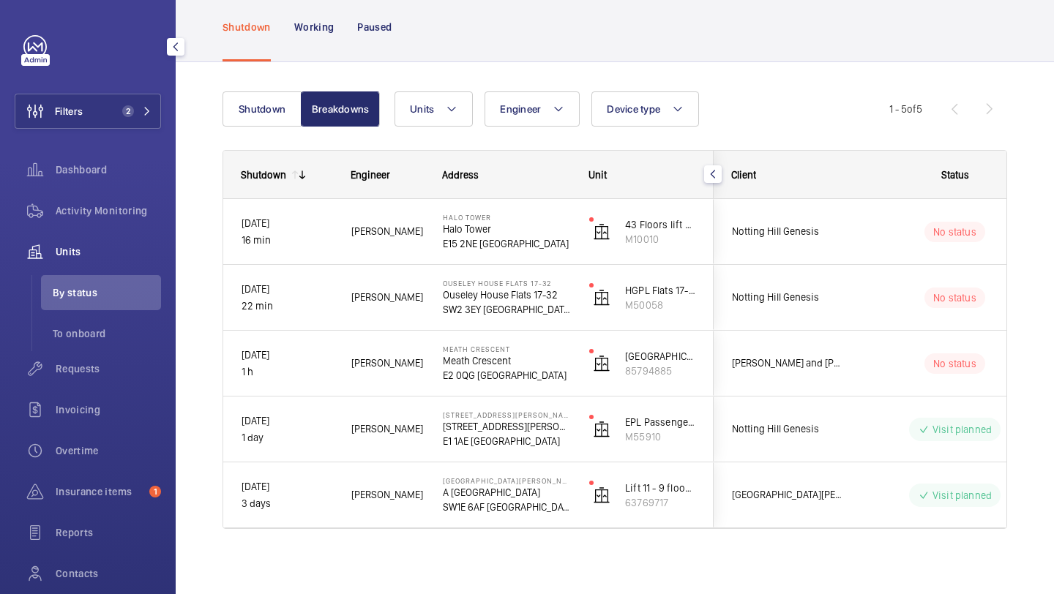
scroll to position [75, 0]
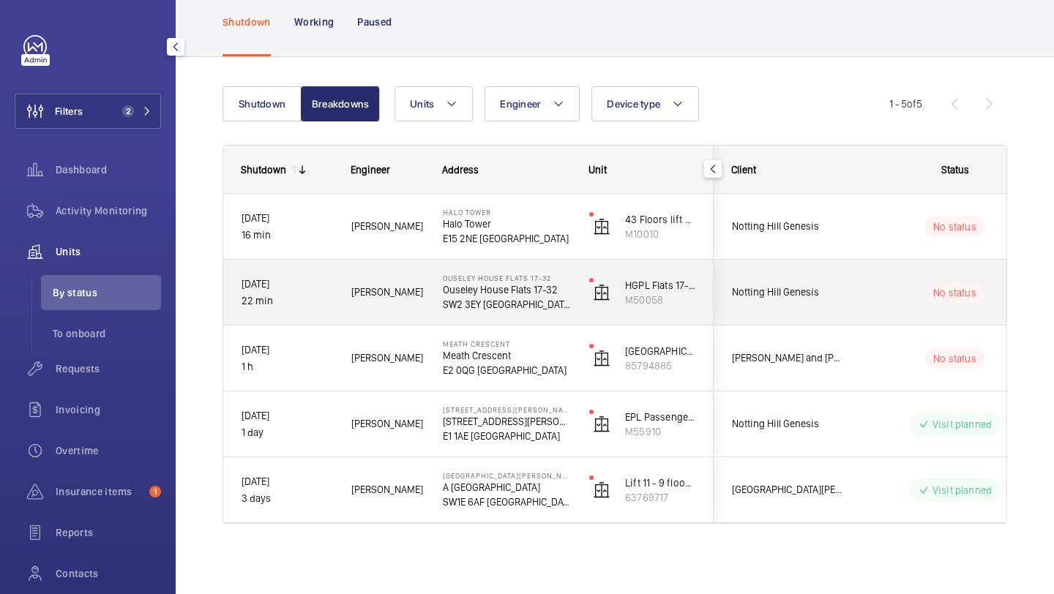
click at [805, 324] on div "Notting Hill Genesis" at bounding box center [780, 292] width 132 height 65
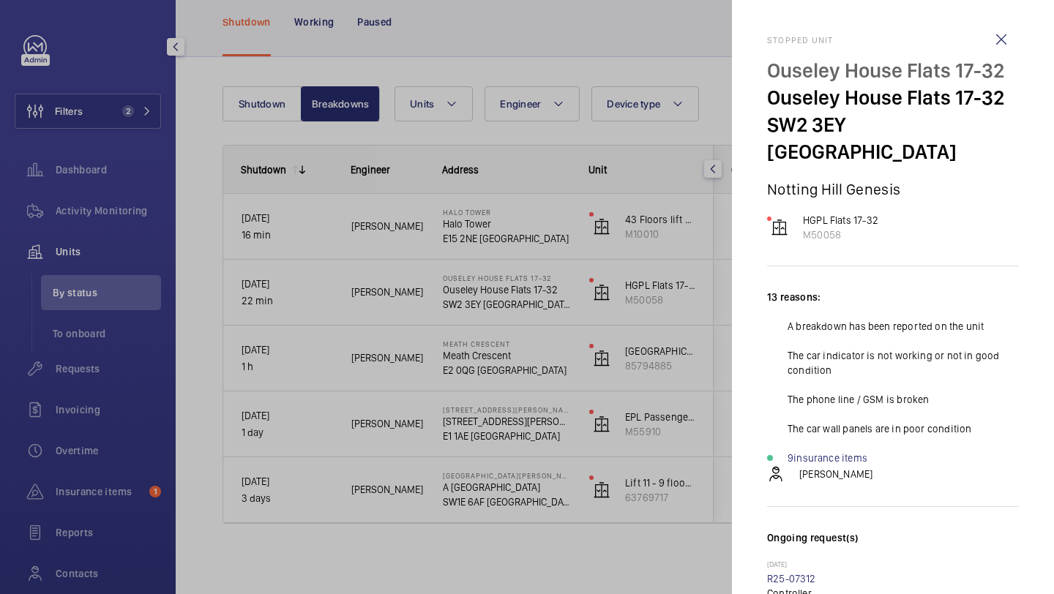
click at [626, 282] on div at bounding box center [527, 297] width 1054 height 594
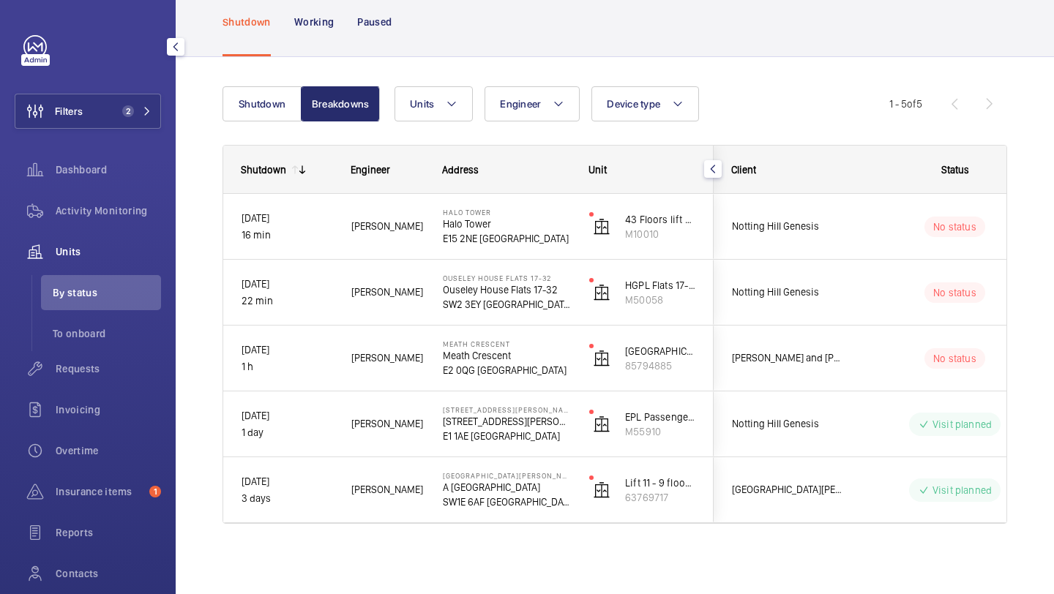
click at [774, 218] on mat-sidenav-container "Filters 2 Dashboard Activity Monitoring Units By status To onboard Requests Inv…" at bounding box center [527, 297] width 1054 height 594
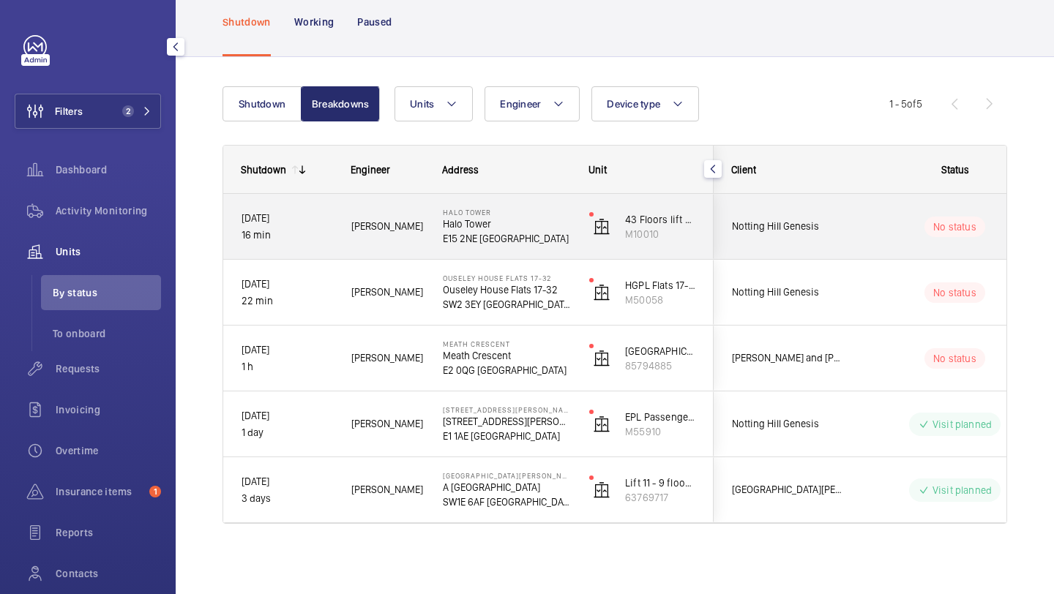
click at [774, 218] on span "Notting Hill Genesis" at bounding box center [788, 226] width 113 height 17
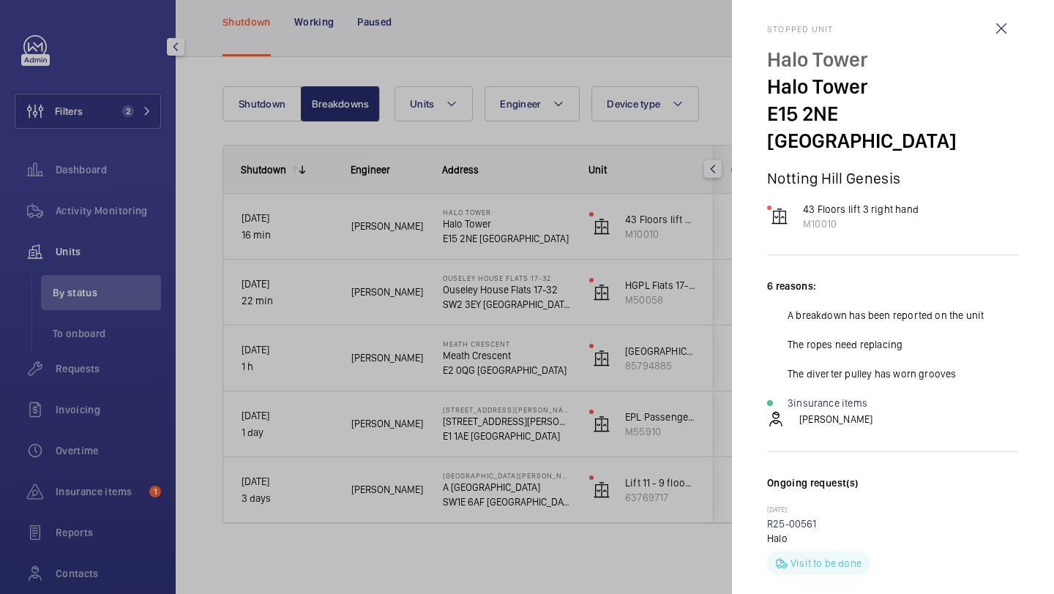
scroll to position [9, 0]
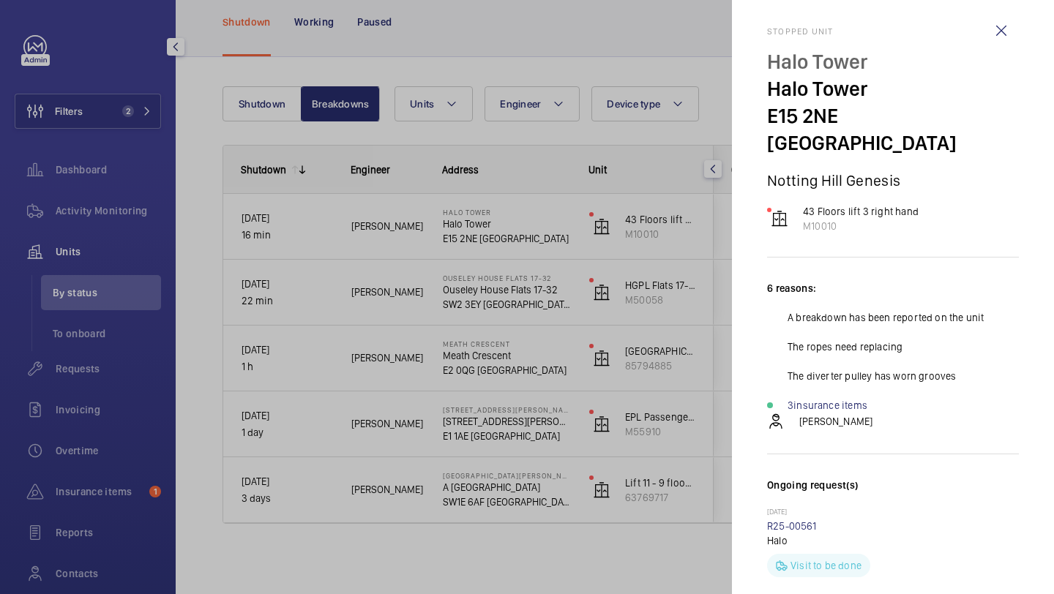
click at [650, 297] on div at bounding box center [527, 297] width 1054 height 594
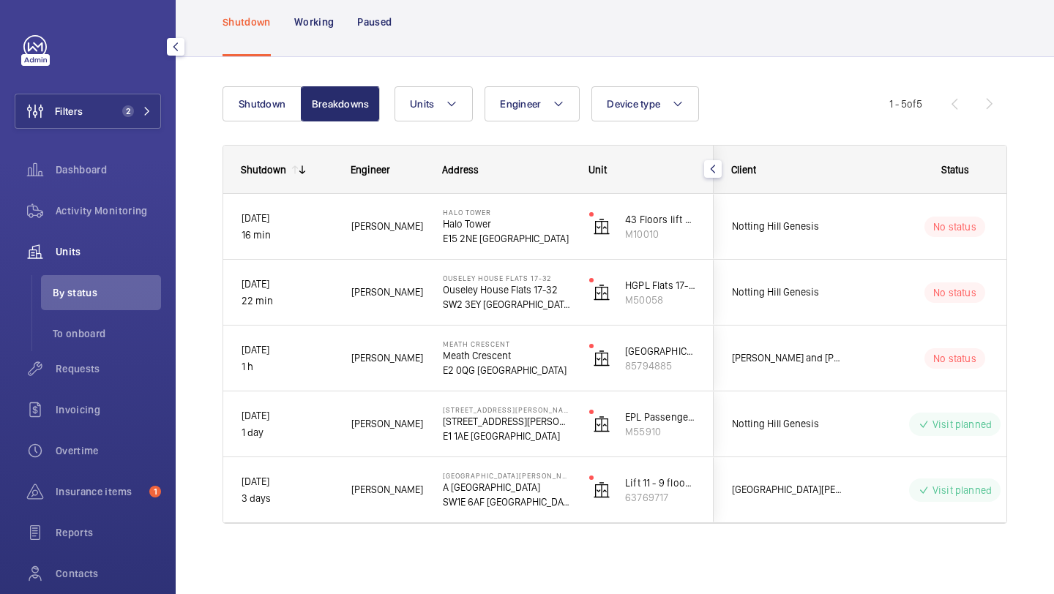
scroll to position [0, 0]
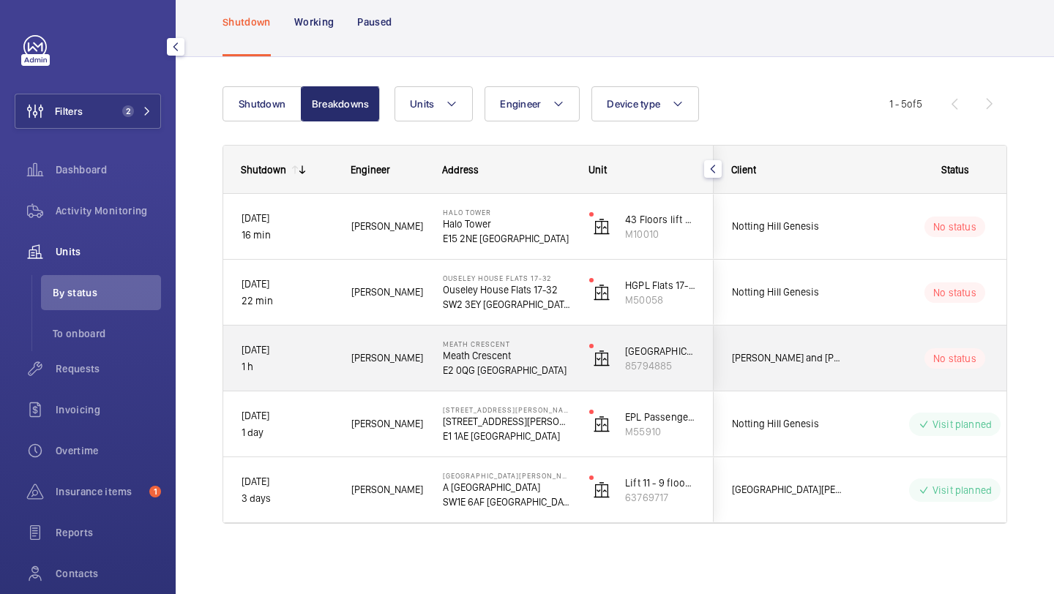
click at [793, 359] on span "Rendall and Rittner National Lift Contract" at bounding box center [788, 358] width 113 height 17
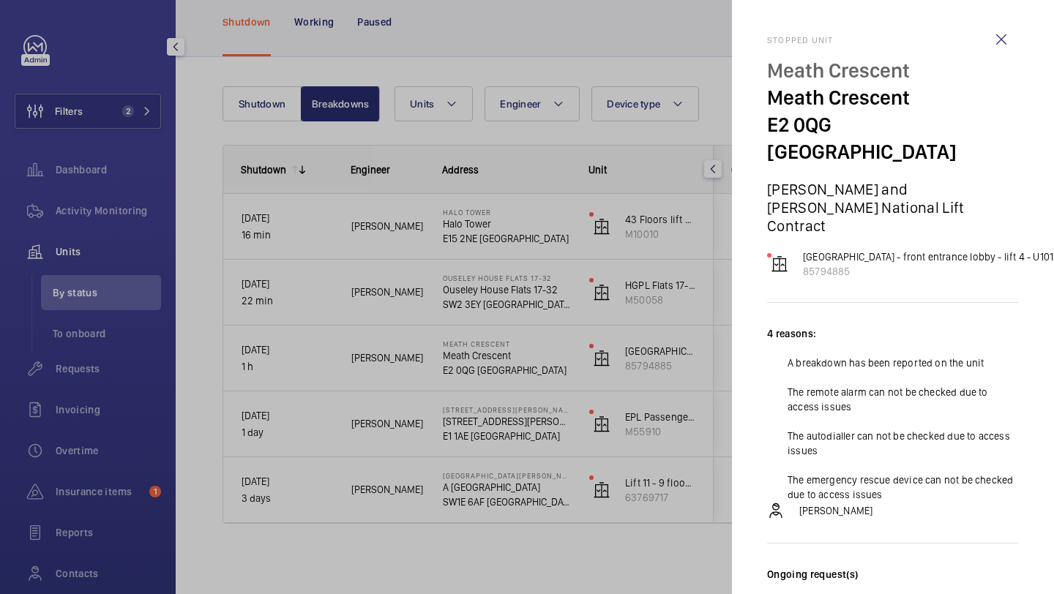
drag, startPoint x: 832, startPoint y: 129, endPoint x: 762, endPoint y: 129, distance: 70.3
click at [762, 129] on mat-sidenav "Stopped unit Meath Crescent Meath Crescent E2 0QG LONDON Rendall and Rittner Na…" at bounding box center [893, 297] width 322 height 594
copy p "E2 0QG"
click at [695, 313] on div at bounding box center [527, 297] width 1054 height 594
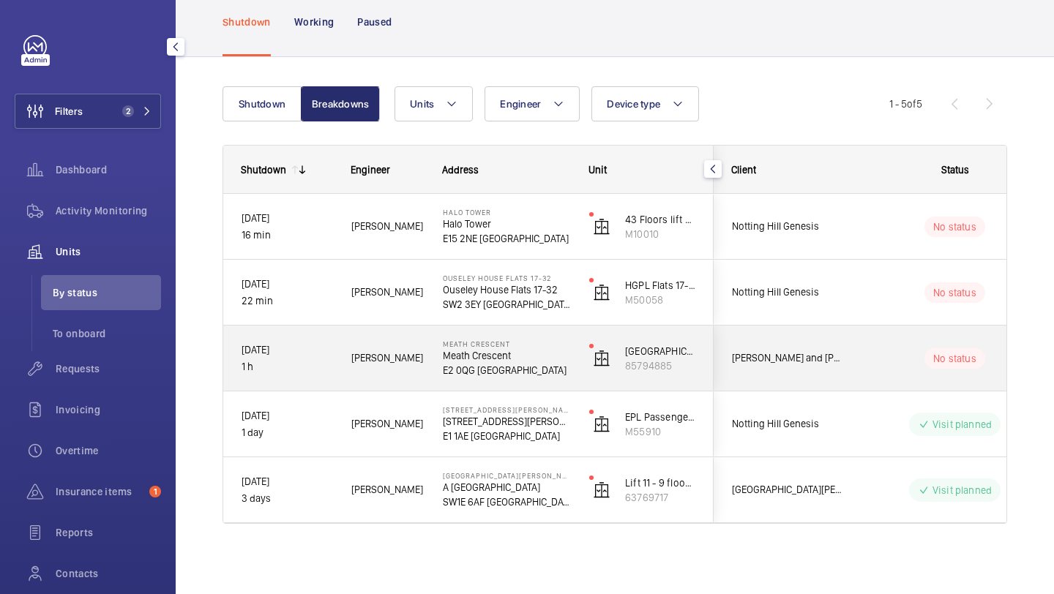
click at [793, 351] on span "[PERSON_NAME] and [PERSON_NAME] National Lift Contract" at bounding box center [788, 358] width 113 height 17
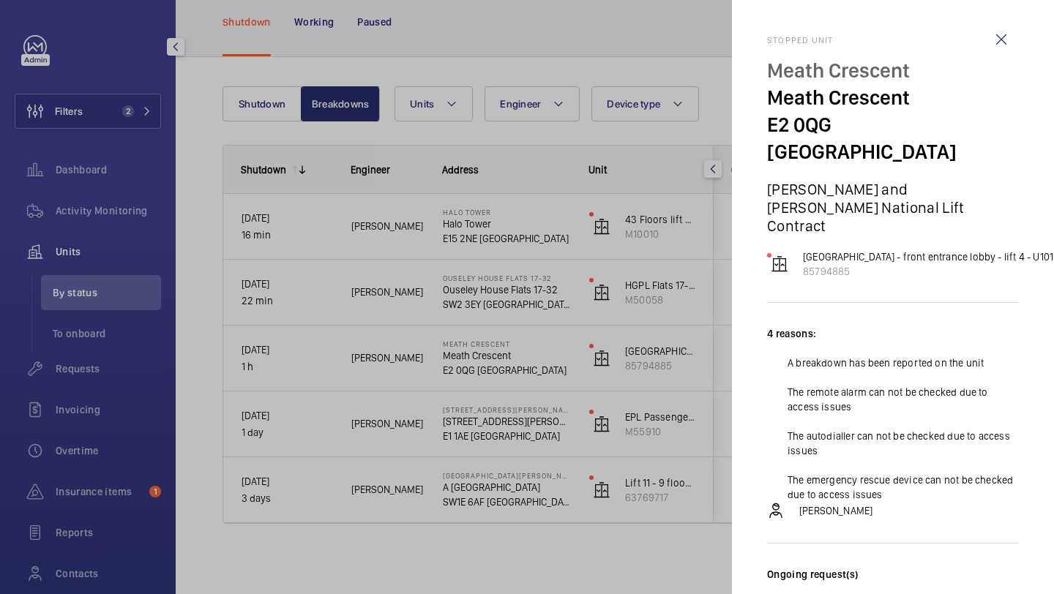
drag, startPoint x: 832, startPoint y: 131, endPoint x: 771, endPoint y: 130, distance: 61.5
click at [771, 130] on p "E2 0QG LONDON" at bounding box center [893, 138] width 252 height 54
copy p "E2 0QG"
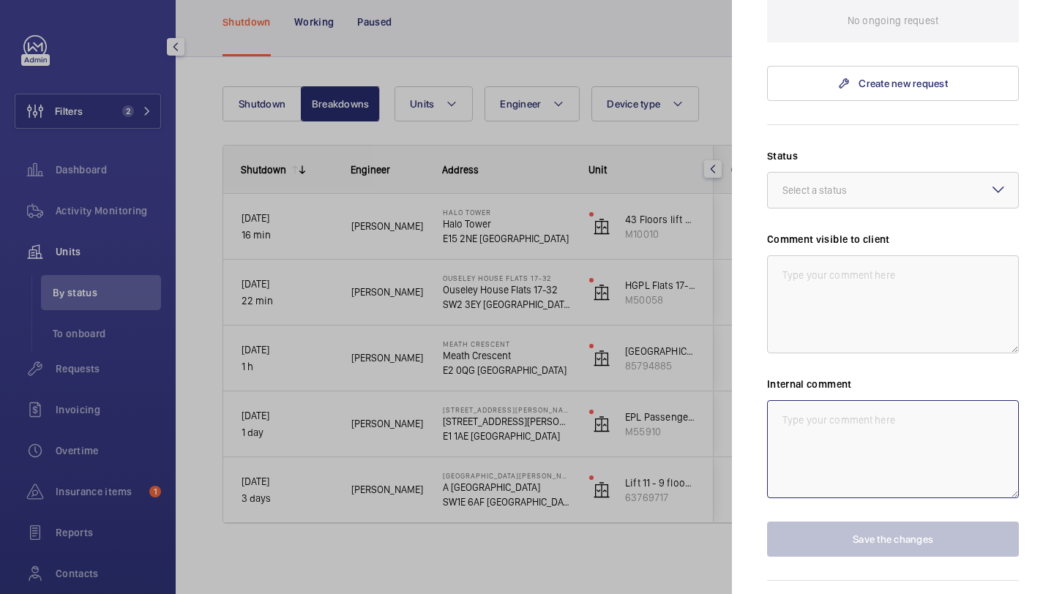
click at [811, 400] on textarea at bounding box center [893, 449] width 252 height 98
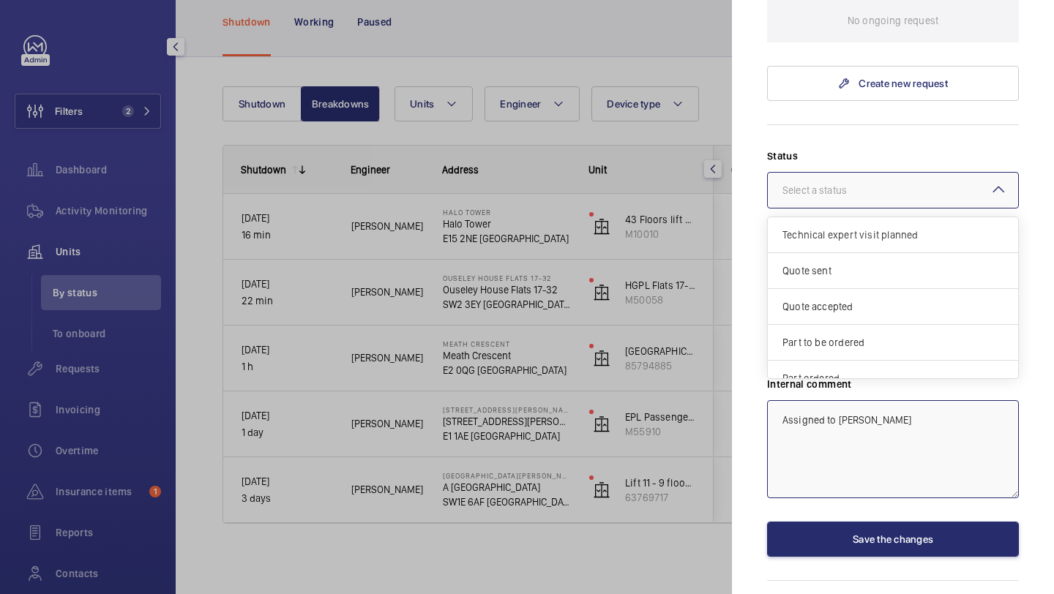
click at [861, 173] on div at bounding box center [893, 190] width 250 height 35
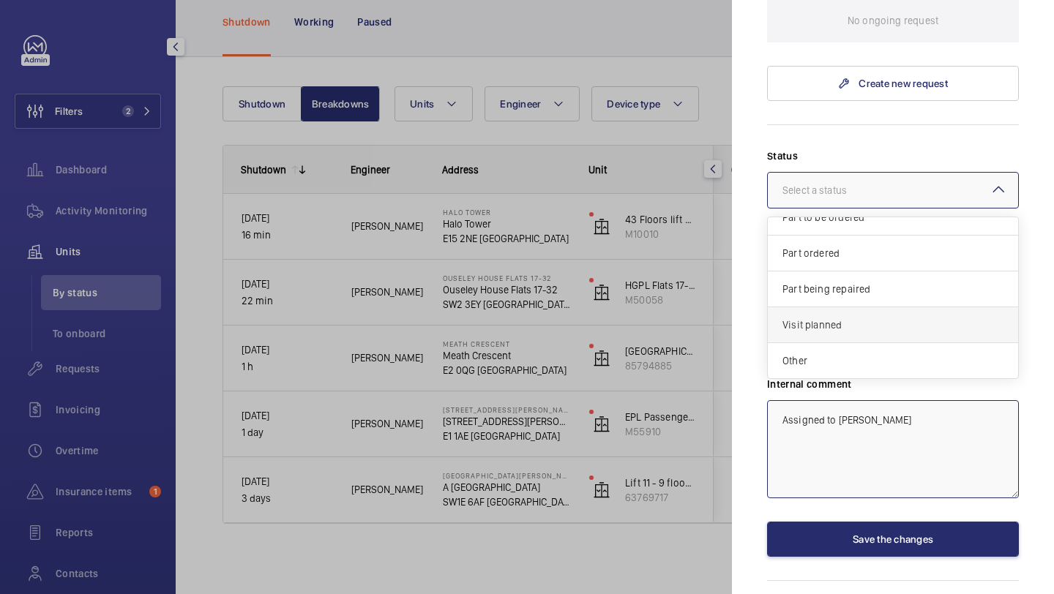
click at [850, 307] on div "Visit planned" at bounding box center [893, 325] width 250 height 36
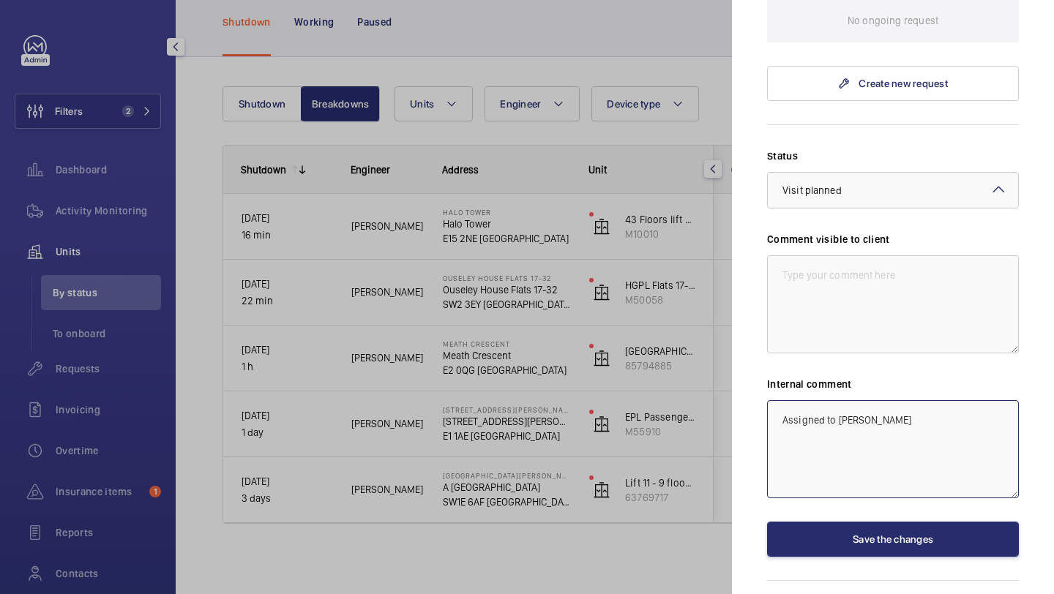
type textarea "Assigned to Lewis Worm"
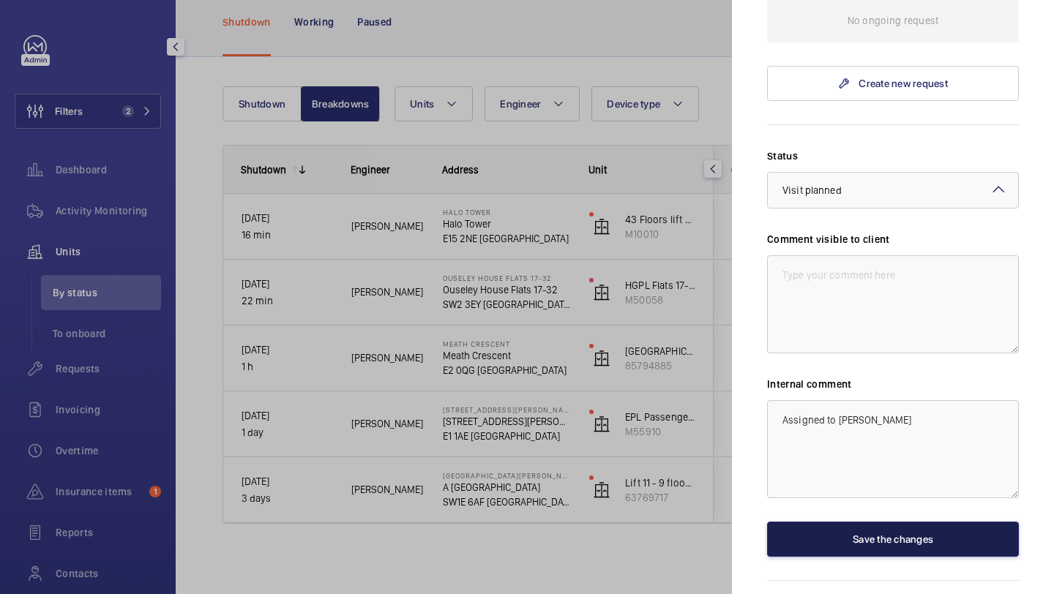
click at [850, 522] on button "Save the changes" at bounding box center [893, 539] width 252 height 35
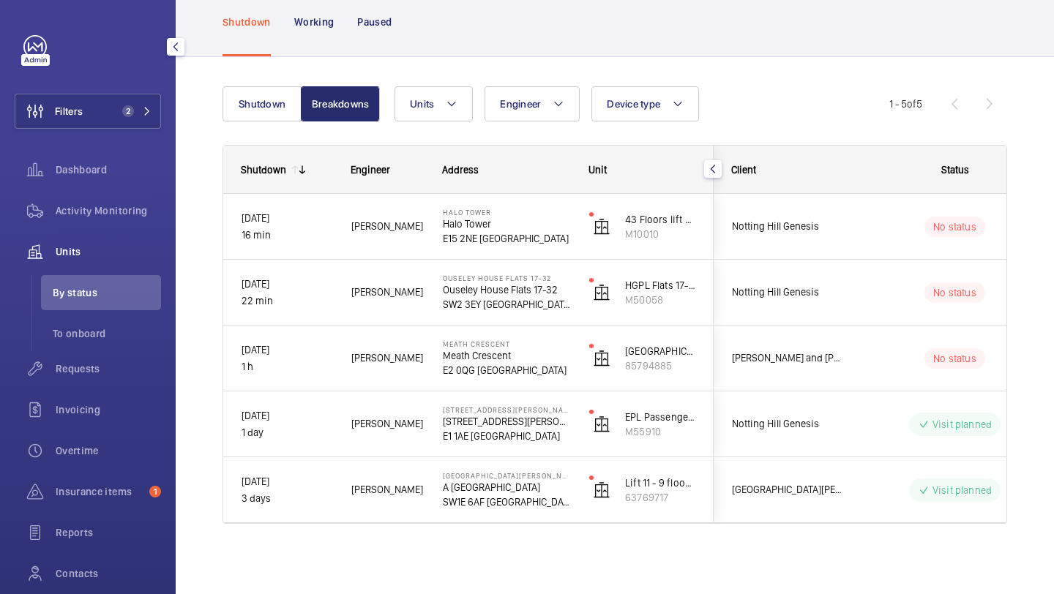
scroll to position [0, 0]
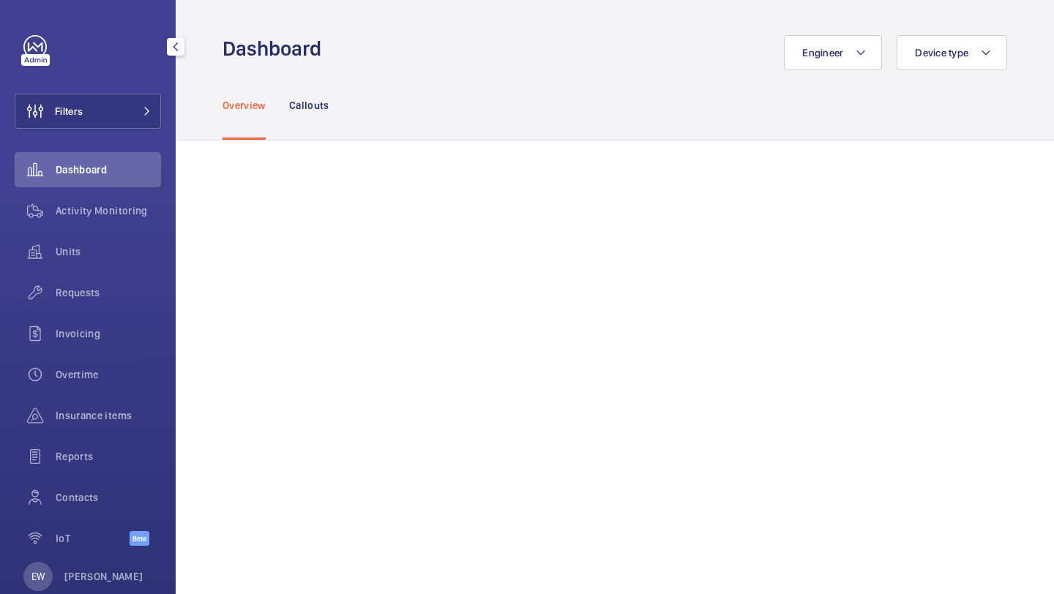
click at [115, 101] on button "Filters" at bounding box center [88, 111] width 146 height 35
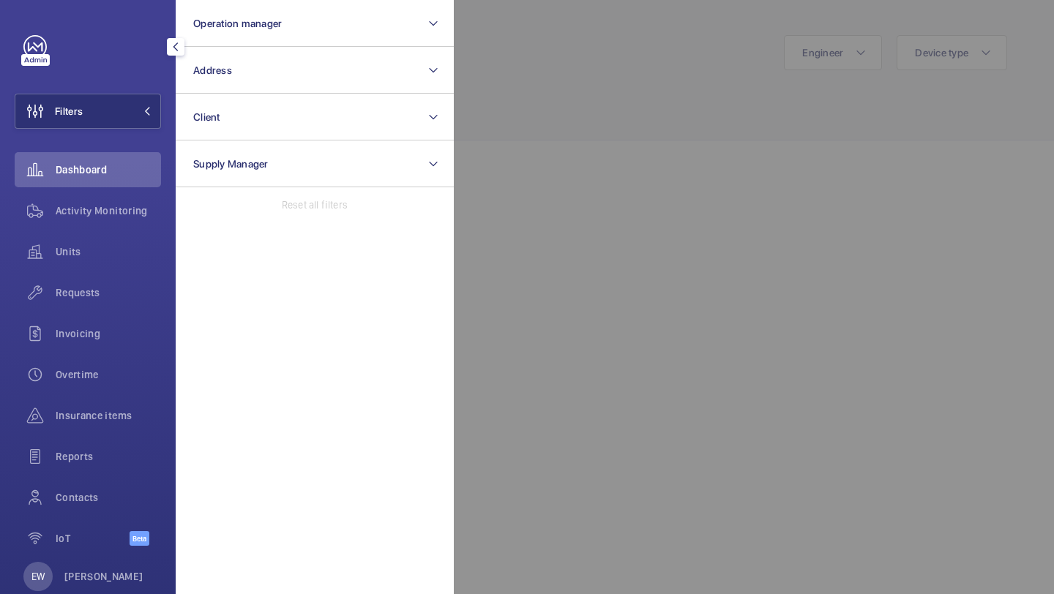
click at [232, 64] on button "Address" at bounding box center [315, 70] width 278 height 47
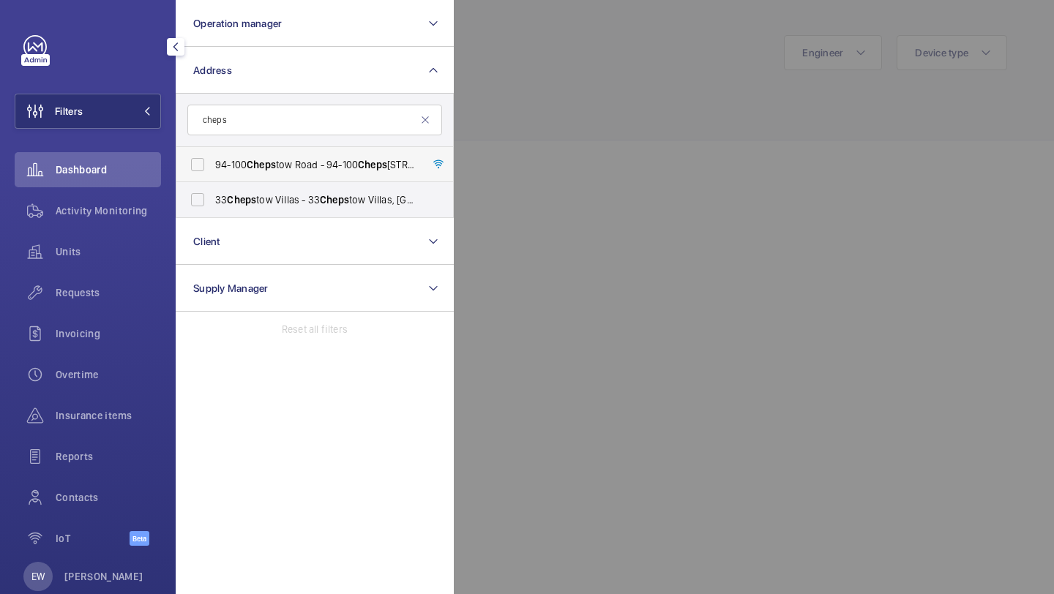
type input "cheps"
click at [291, 154] on label "94-100 Cheps tow Road - 94-100 Cheps tow Road, LONDON W2 5QP" at bounding box center [303, 164] width 255 height 35
click at [212, 154] on input "94-100 Cheps tow Road - 94-100 Cheps tow Road, LONDON W2 5QP" at bounding box center [197, 164] width 29 height 29
checkbox input "true"
click at [273, 199] on span "33 Cheps tow Villas - 33 Cheps tow Villas, LONDON W11 3DR" at bounding box center [315, 199] width 201 height 15
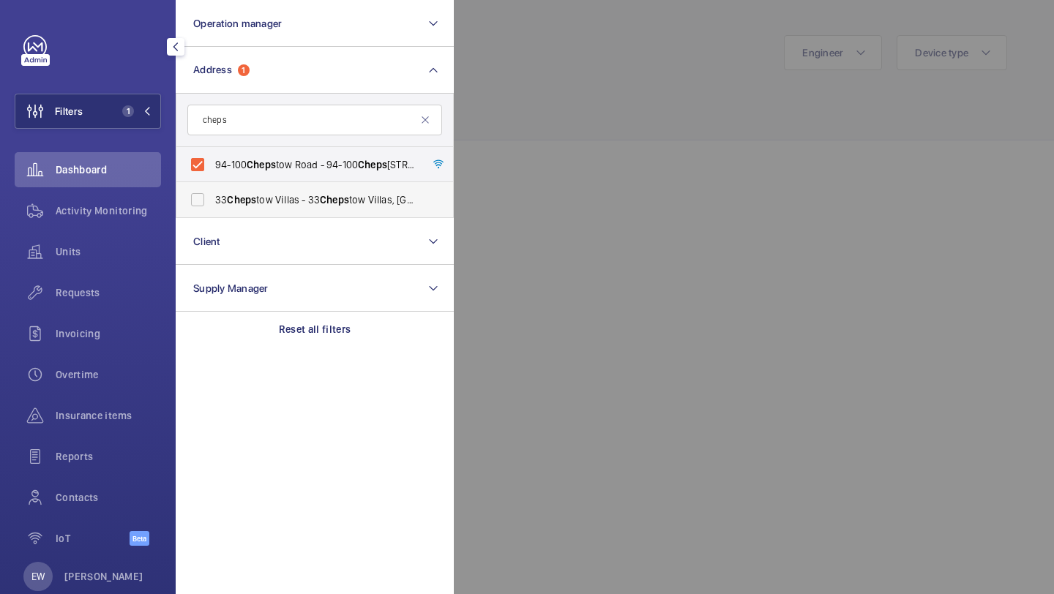
click at [212, 199] on input "33 Cheps tow Villas - 33 Cheps tow Villas, LONDON W11 3DR" at bounding box center [197, 199] width 29 height 29
checkbox input "true"
click at [138, 293] on span "Requests" at bounding box center [108, 292] width 105 height 15
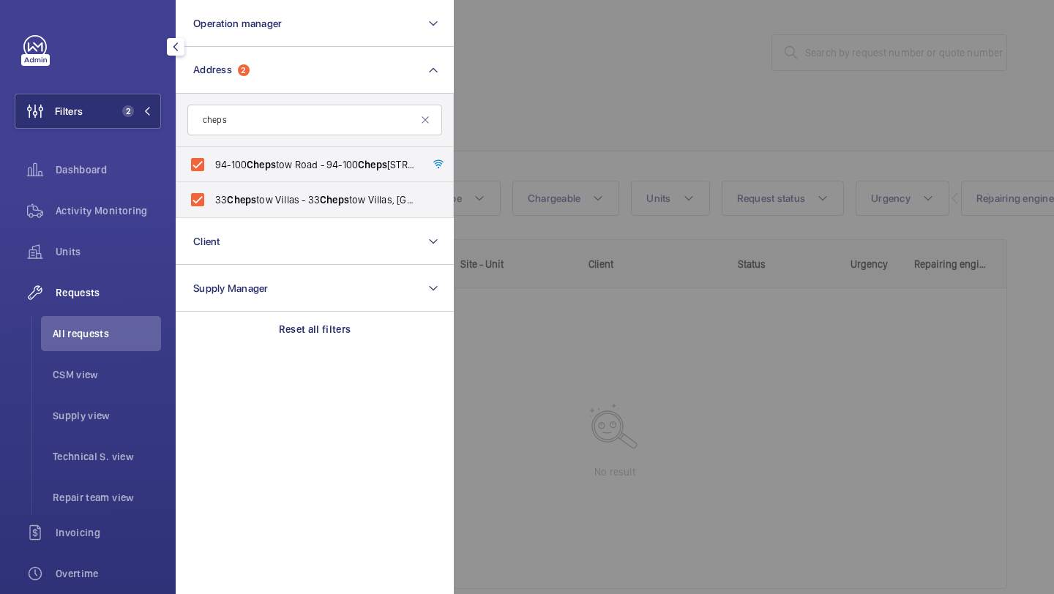
click at [556, 123] on div at bounding box center [981, 297] width 1054 height 594
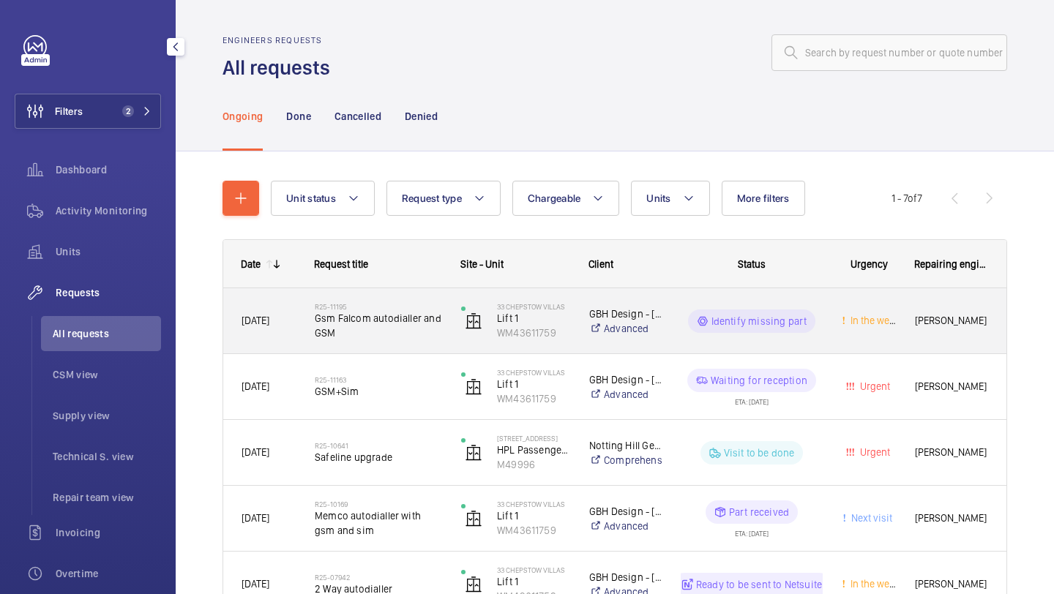
click at [417, 313] on span "Gsm Falcom autodialler and GSM" at bounding box center [378, 325] width 127 height 29
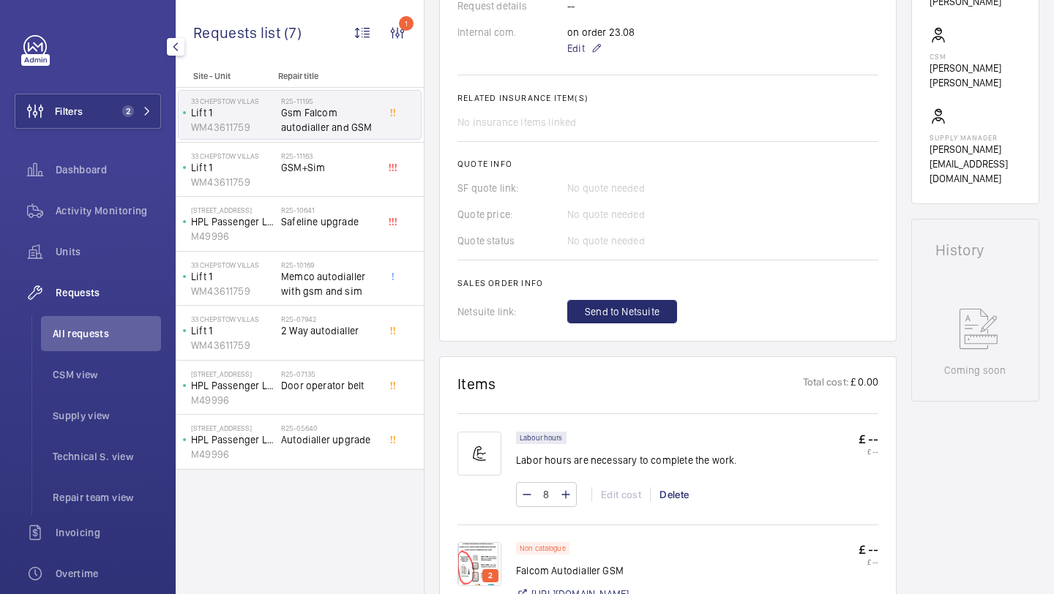
scroll to position [438, 0]
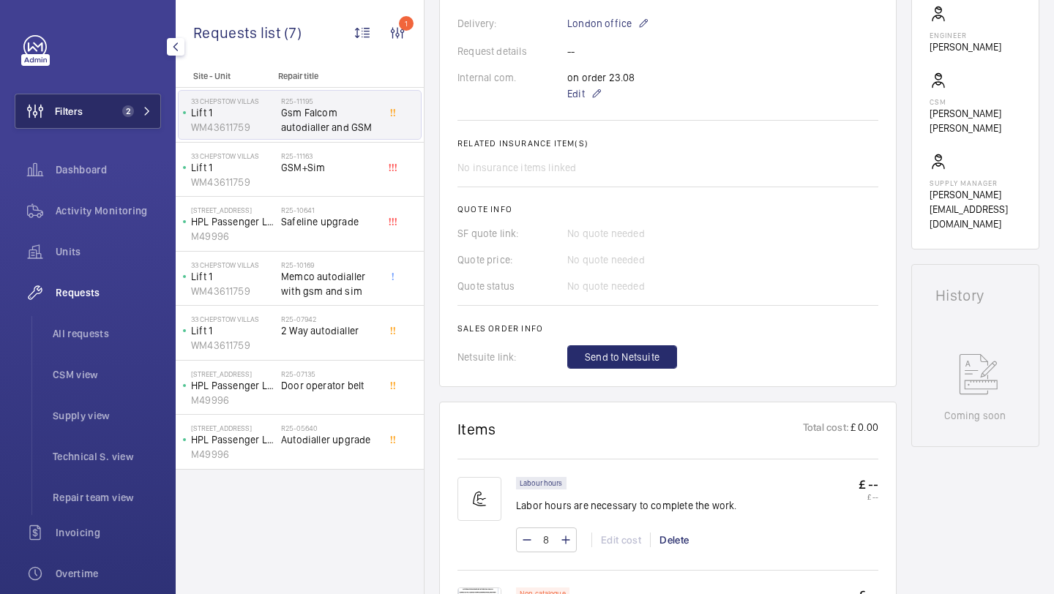
click at [89, 113] on button "Filters 2" at bounding box center [88, 111] width 146 height 35
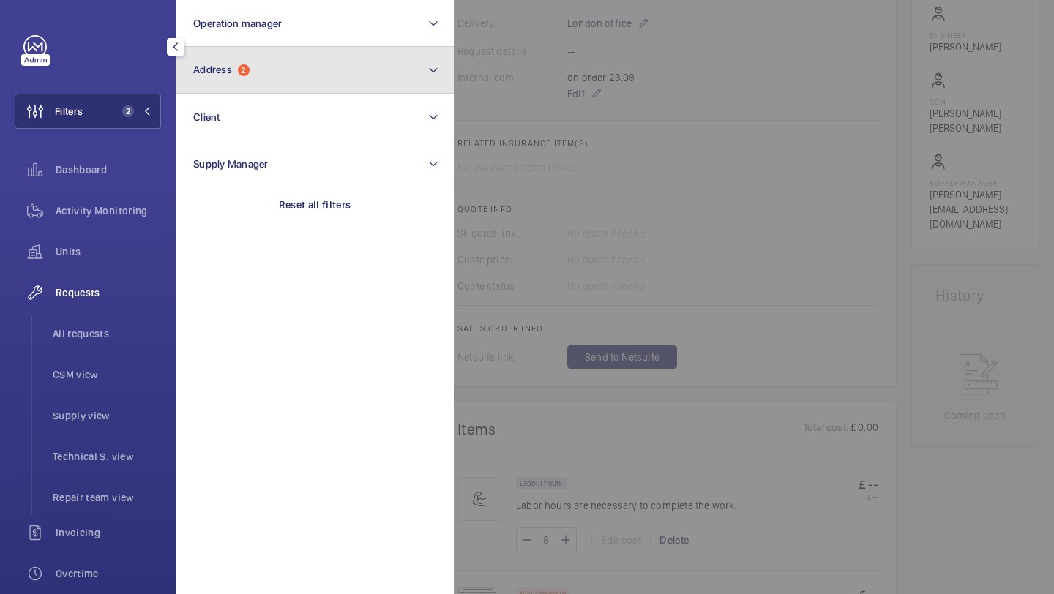
click at [220, 89] on button "Address 2" at bounding box center [315, 70] width 278 height 47
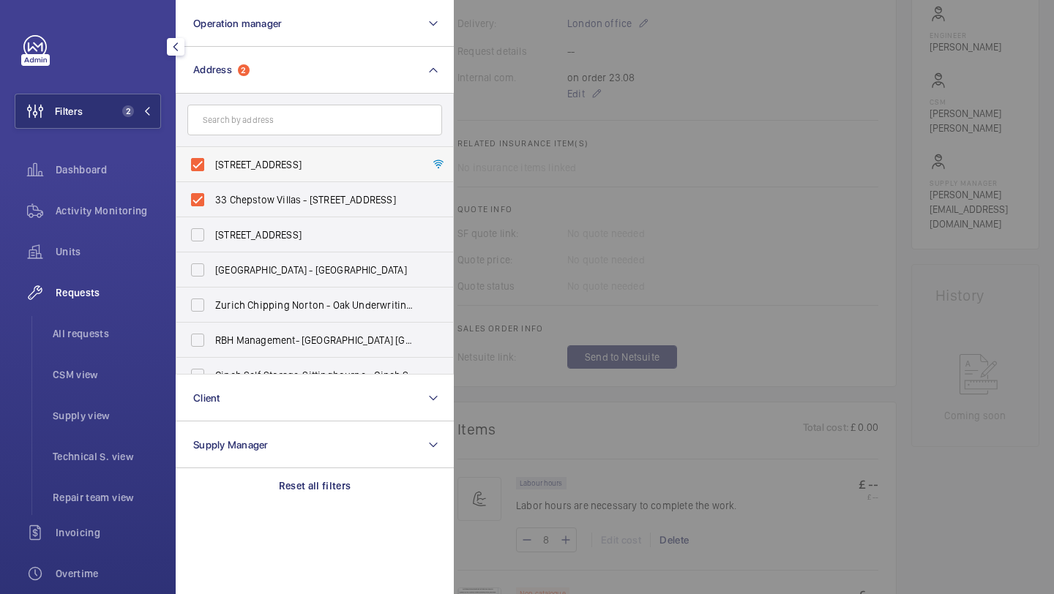
click at [236, 165] on span "94-100 Chepstow Road - 94-100 Chepstow Road, LONDON W2 5QP" at bounding box center [315, 164] width 201 height 15
click at [212, 165] on input "94-100 Chepstow Road - 94-100 Chepstow Road, LONDON W2 5QP" at bounding box center [197, 164] width 29 height 29
checkbox input "false"
click at [236, 185] on label "33 Chepstow Villas - 33 Chepstow Villas, LONDON W11 3DR" at bounding box center [303, 199] width 255 height 35
click at [212, 185] on input "33 Chepstow Villas - 33 Chepstow Villas, LONDON W11 3DR" at bounding box center [197, 199] width 29 height 29
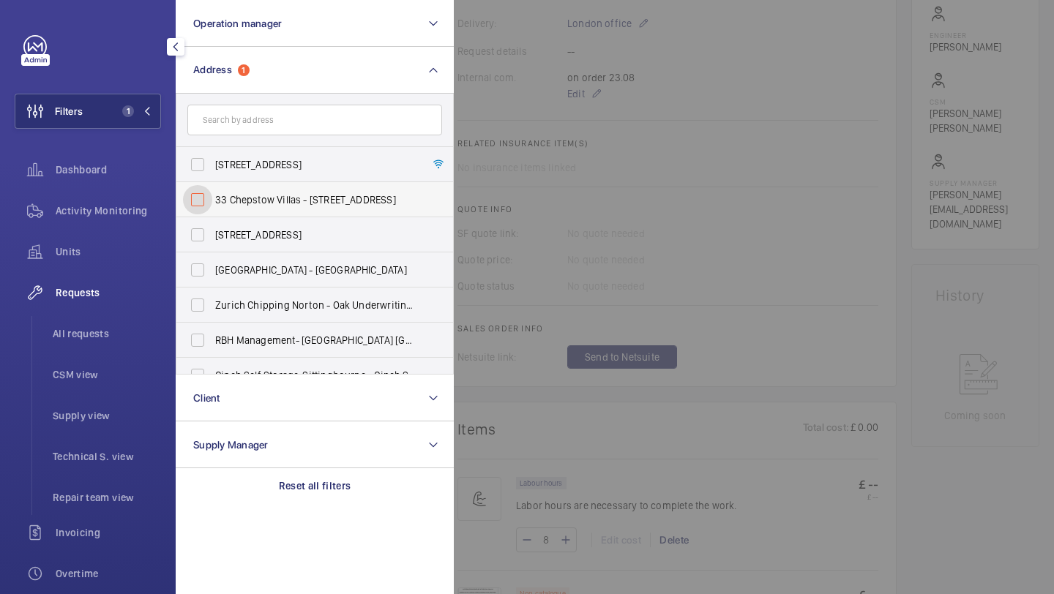
checkbox input "false"
click at [239, 114] on input "text" at bounding box center [314, 120] width 255 height 31
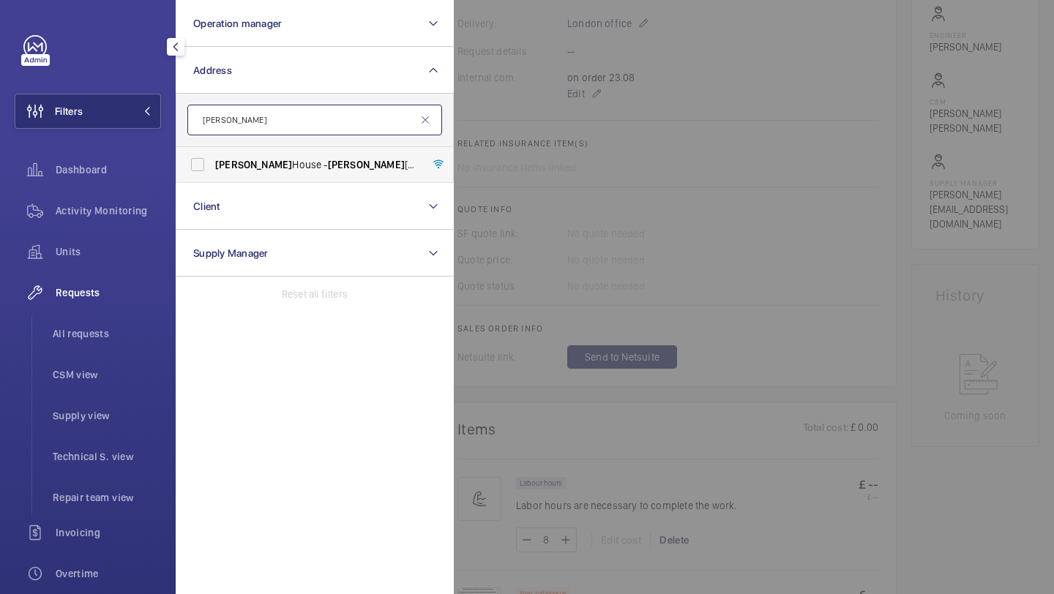
type input "beasley"
click at [252, 162] on span "Beasley House - Beasley House, LONDON SE15 2FD" at bounding box center [315, 164] width 201 height 15
click at [212, 162] on input "Beasley House - Beasley House, LONDON SE15 2FD" at bounding box center [197, 164] width 29 height 29
checkbox input "true"
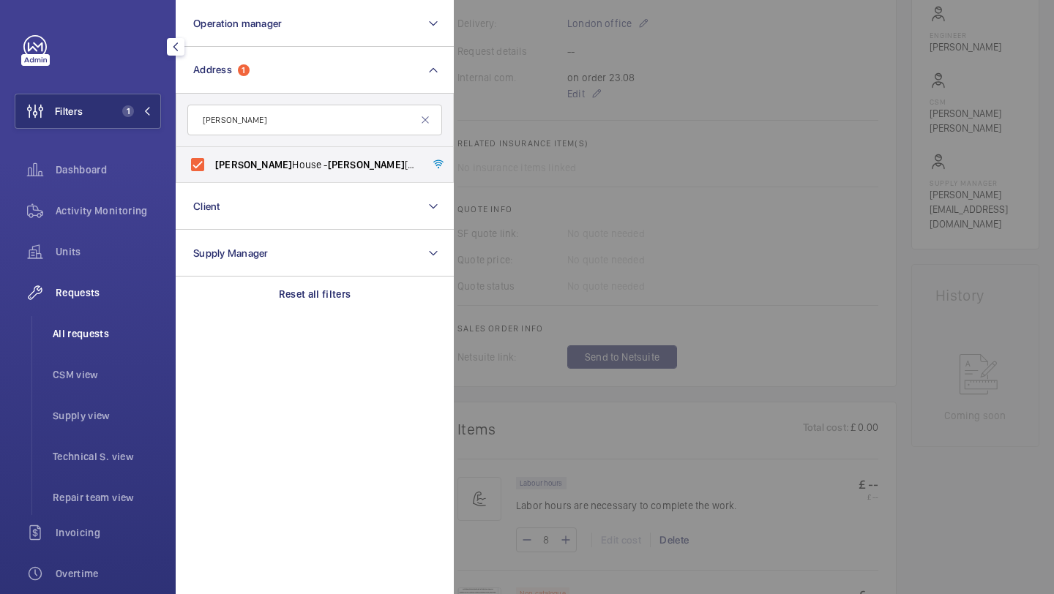
click at [116, 334] on span "All requests" at bounding box center [107, 333] width 108 height 15
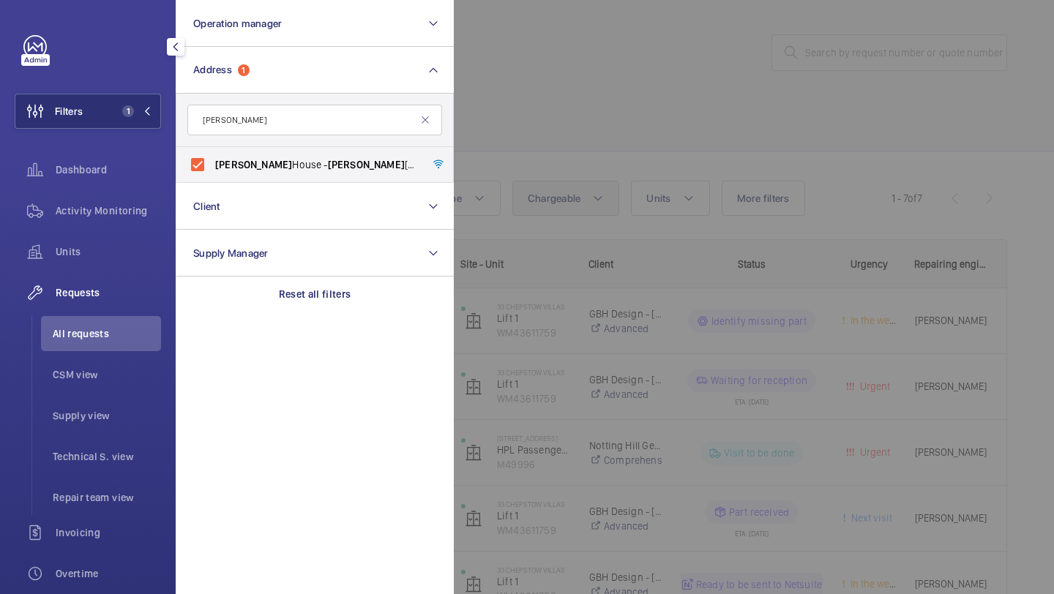
click at [544, 197] on div at bounding box center [981, 297] width 1054 height 594
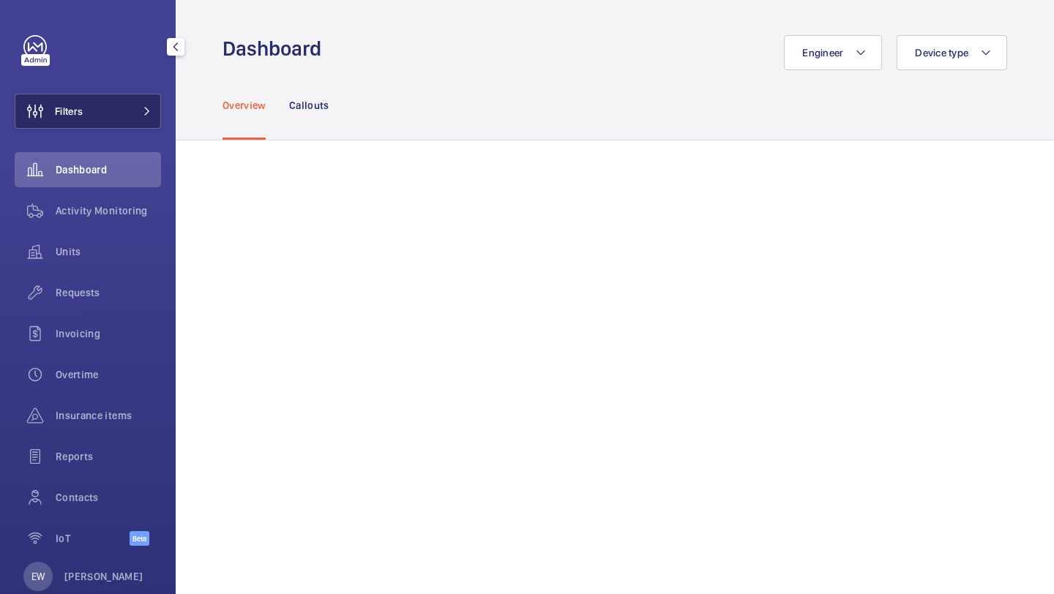
click at [138, 123] on button "Filters" at bounding box center [88, 111] width 146 height 35
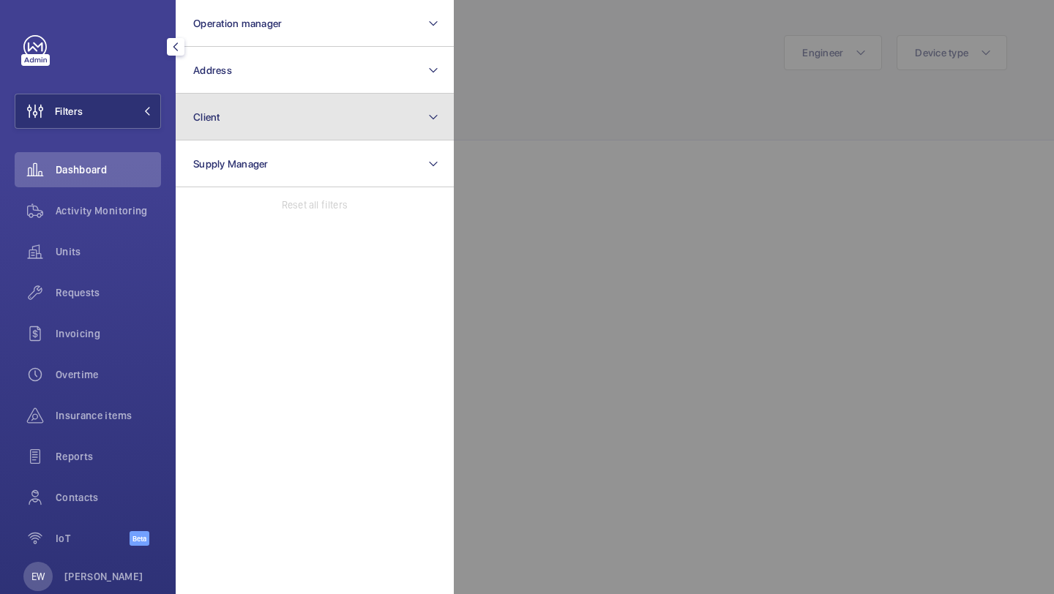
click at [265, 99] on button "Client" at bounding box center [315, 117] width 278 height 47
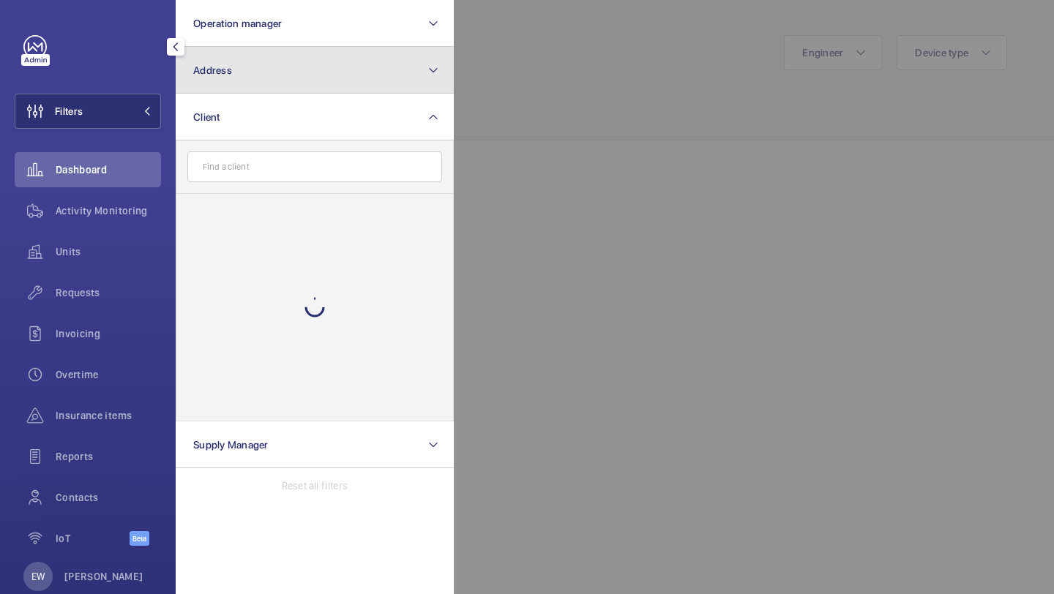
click at [265, 86] on button "Address" at bounding box center [315, 70] width 278 height 47
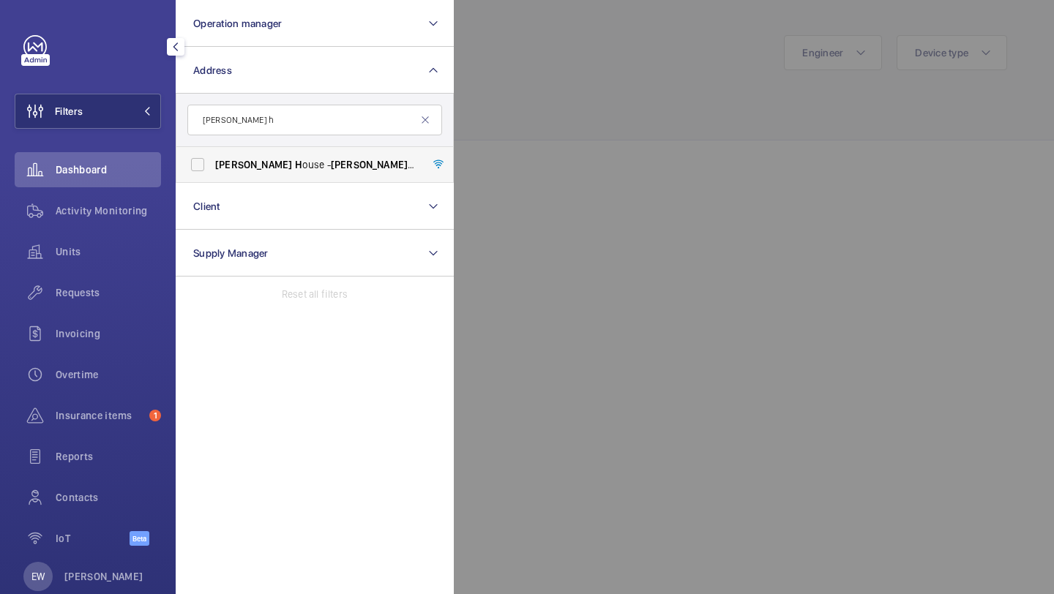
type input "[PERSON_NAME] h"
click at [254, 156] on label "[PERSON_NAME] H [PERSON_NAME] H ouse, LONDON SE15 2FD" at bounding box center [303, 164] width 255 height 35
click at [212, 156] on input "[PERSON_NAME] H [PERSON_NAME] H ouse, LONDON SE15 2FD" at bounding box center [197, 164] width 29 height 29
checkbox input "true"
click at [130, 286] on span "Requests" at bounding box center [108, 292] width 105 height 15
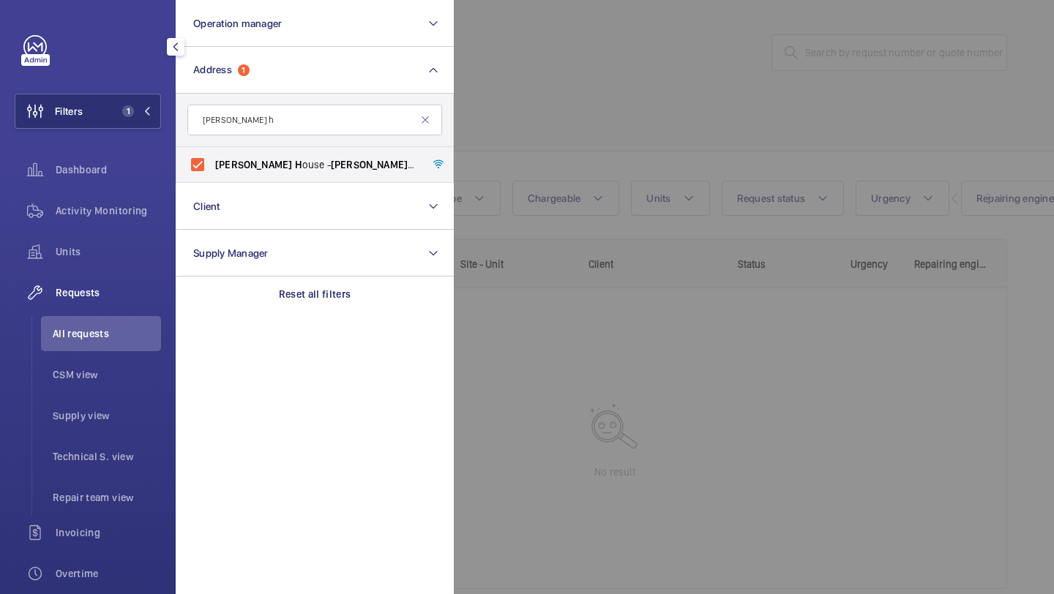
click at [643, 67] on div at bounding box center [981, 297] width 1054 height 594
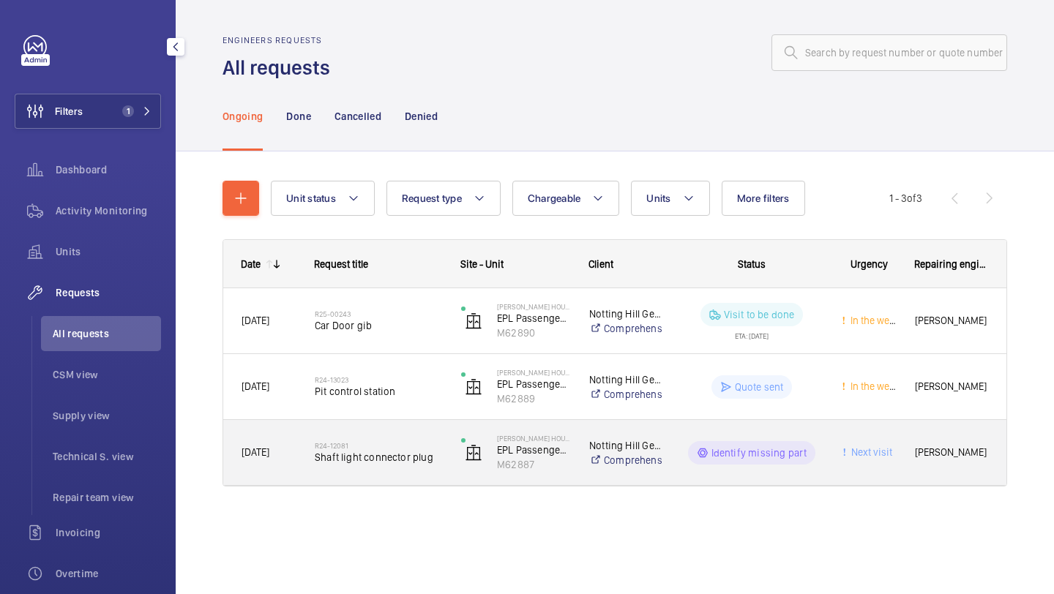
click at [394, 449] on h2 "R24-12081" at bounding box center [378, 445] width 127 height 9
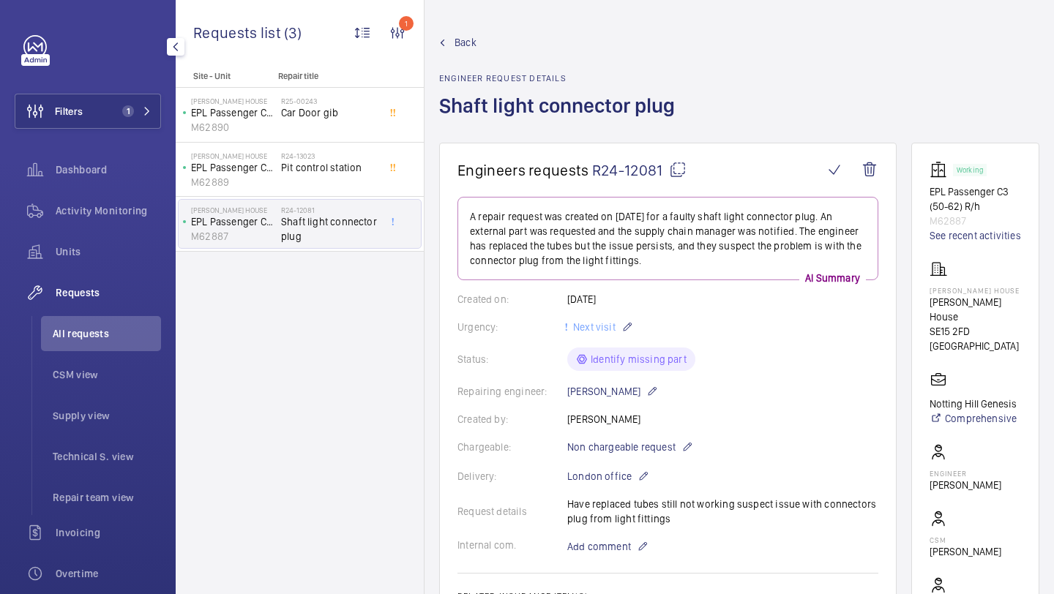
drag, startPoint x: 660, startPoint y: 169, endPoint x: 591, endPoint y: 166, distance: 69.6
click at [592, 167] on span "R24-12081" at bounding box center [639, 170] width 94 height 18
copy span "R24-12081"
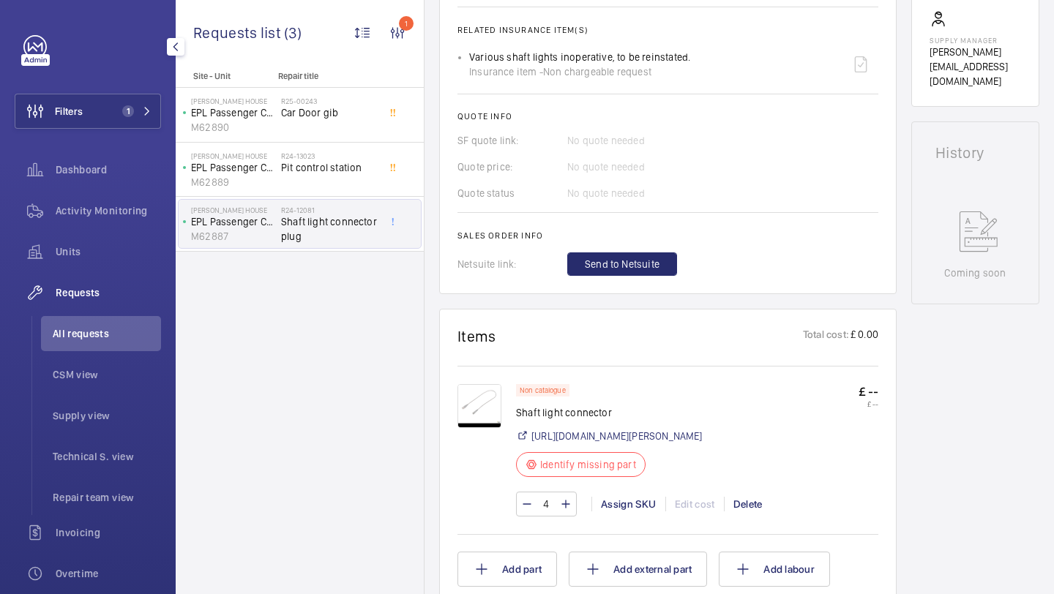
scroll to position [599, 0]
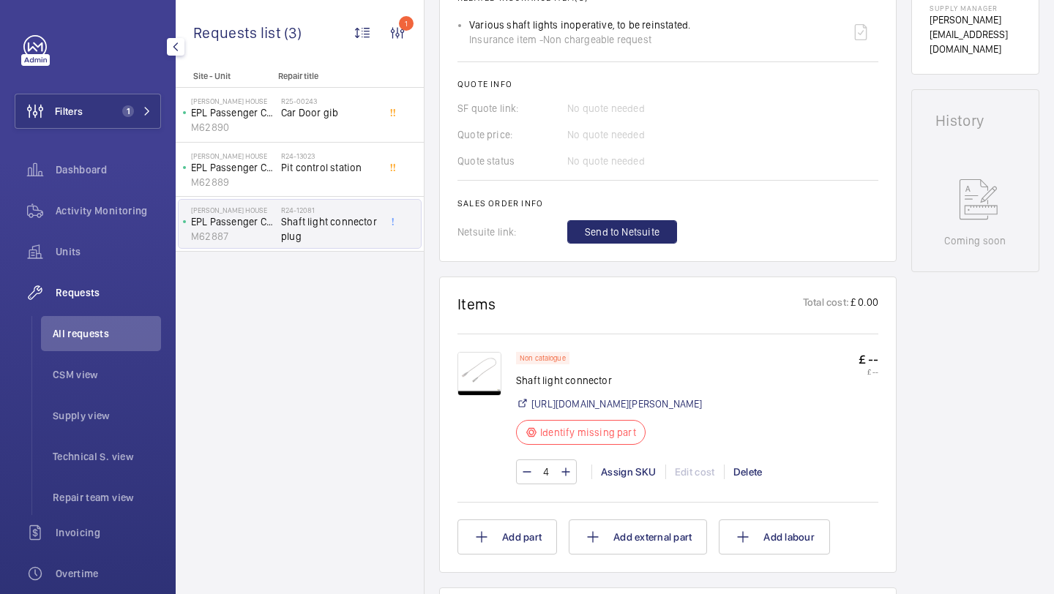
click at [487, 374] on img at bounding box center [479, 374] width 44 height 44
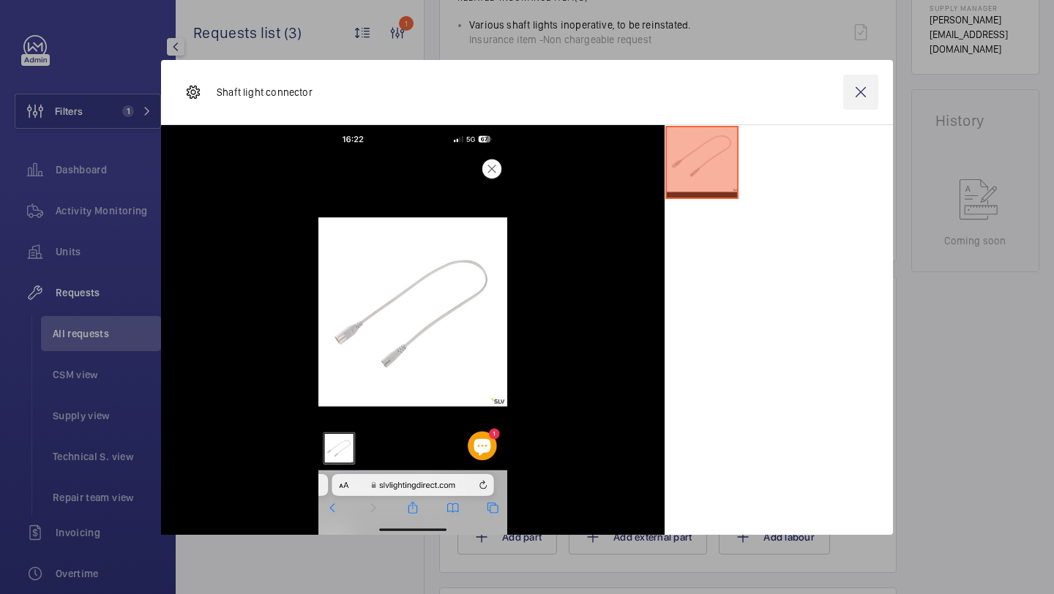
click at [859, 102] on wm-front-icon-button at bounding box center [860, 92] width 35 height 35
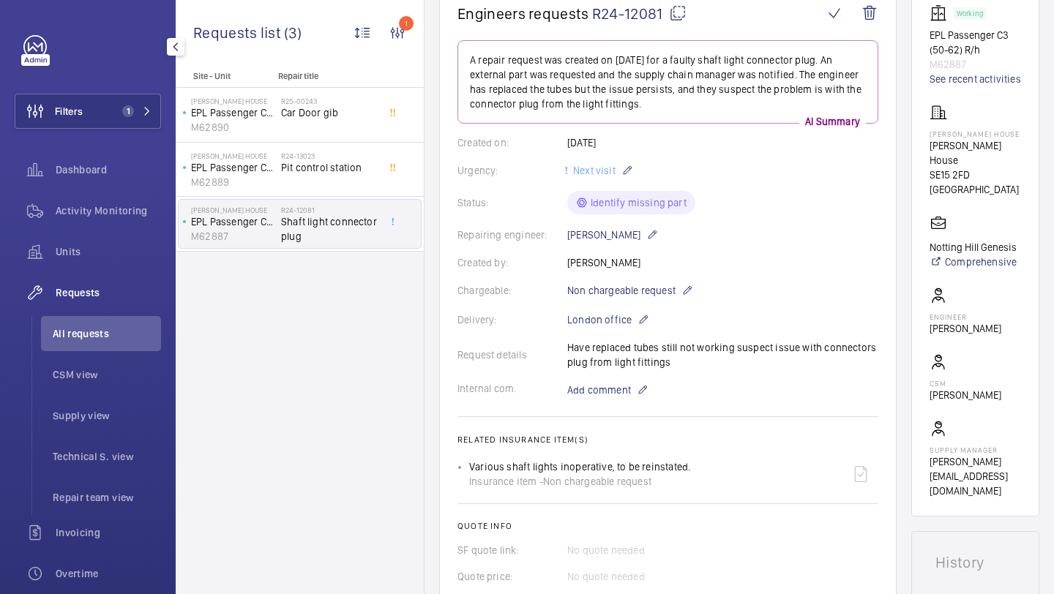
scroll to position [158, 0]
click at [154, 317] on li "All requests" at bounding box center [101, 333] width 120 height 35
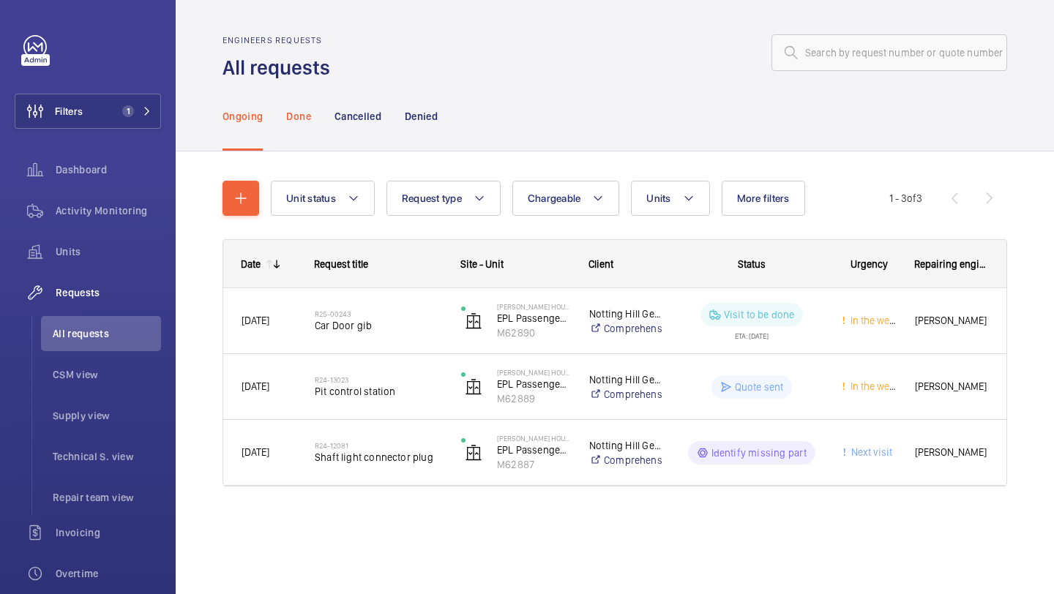
click at [288, 128] on div "Done" at bounding box center [298, 116] width 24 height 70
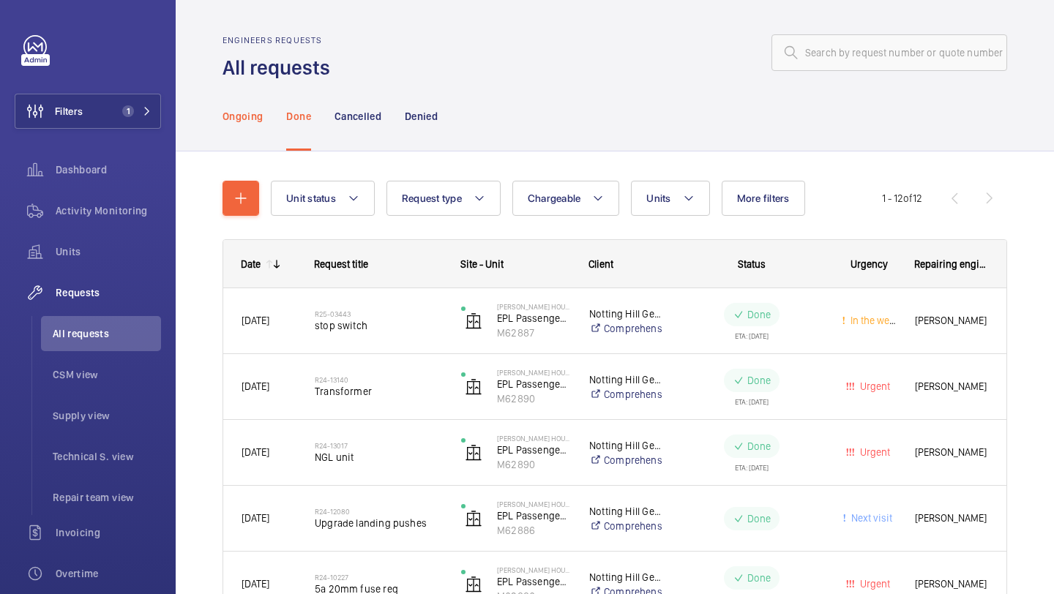
click at [250, 121] on p "Ongoing" at bounding box center [242, 116] width 40 height 15
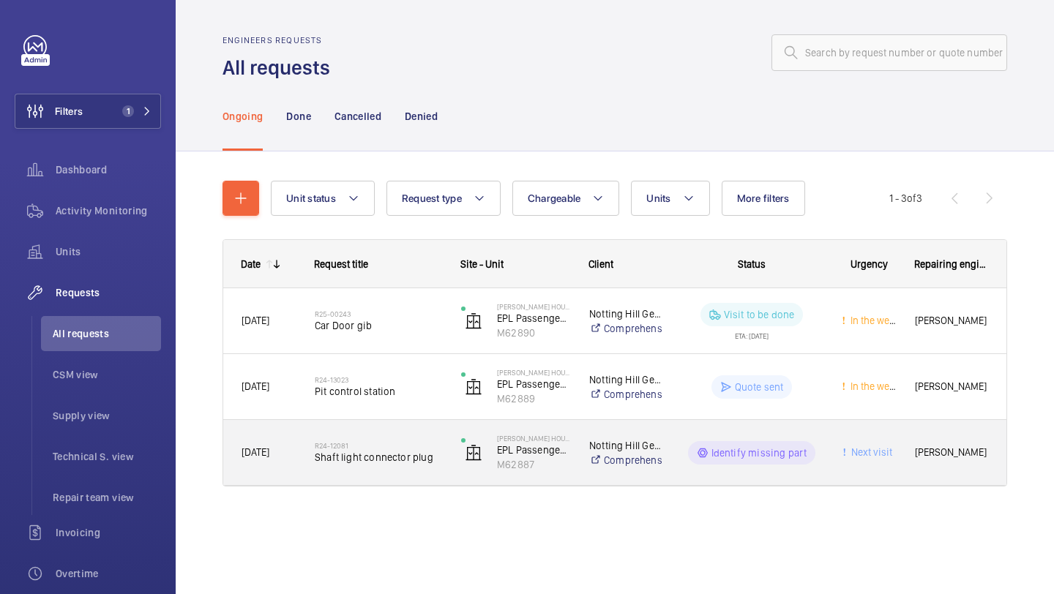
click at [403, 454] on span "Shaft light connector plug" at bounding box center [378, 457] width 127 height 15
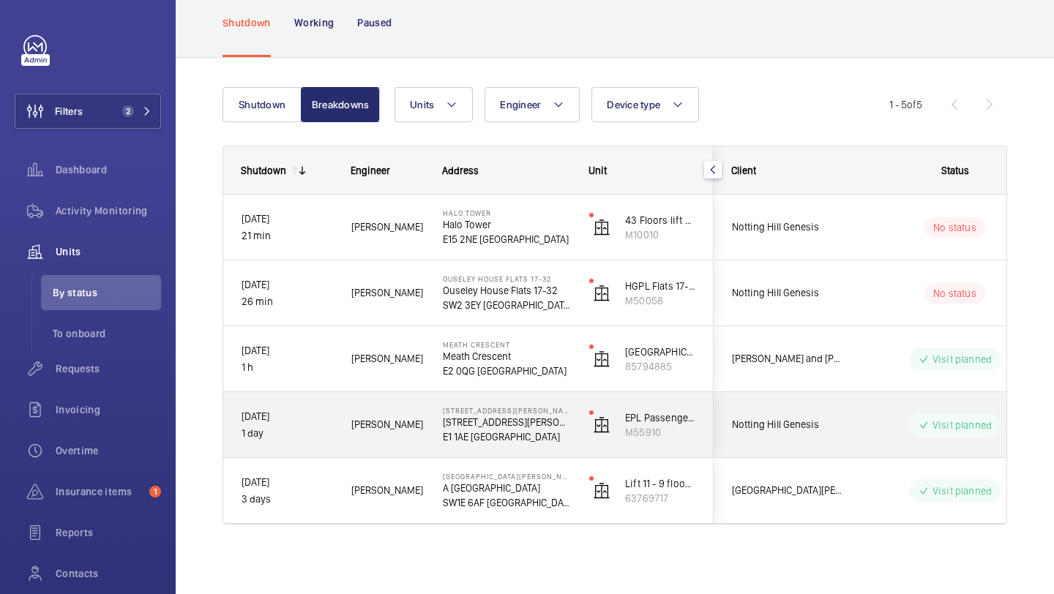
scroll to position [75, 0]
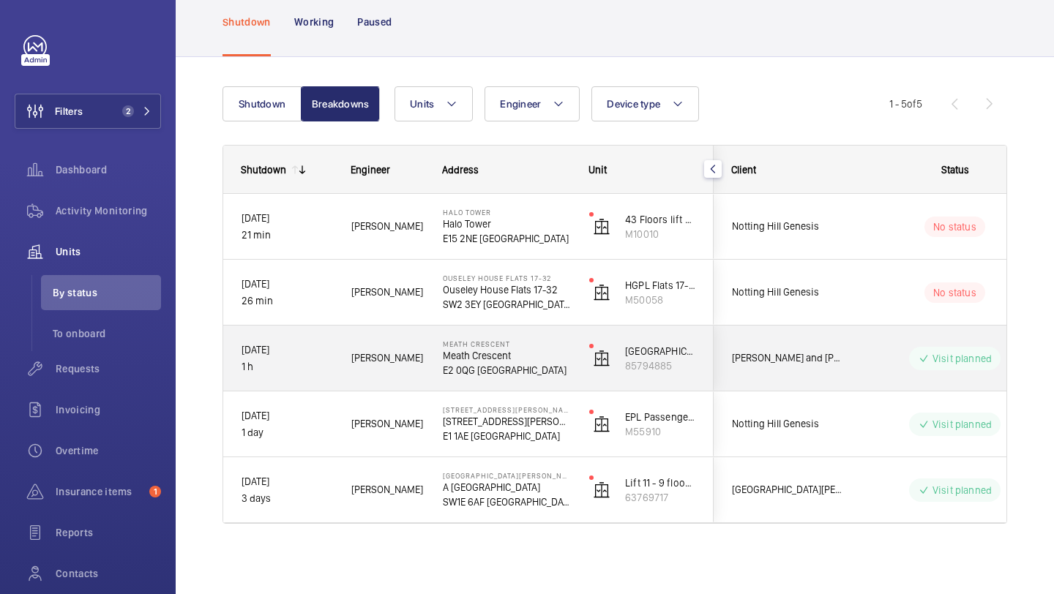
click at [846, 314] on div "No status" at bounding box center [946, 293] width 200 height 50
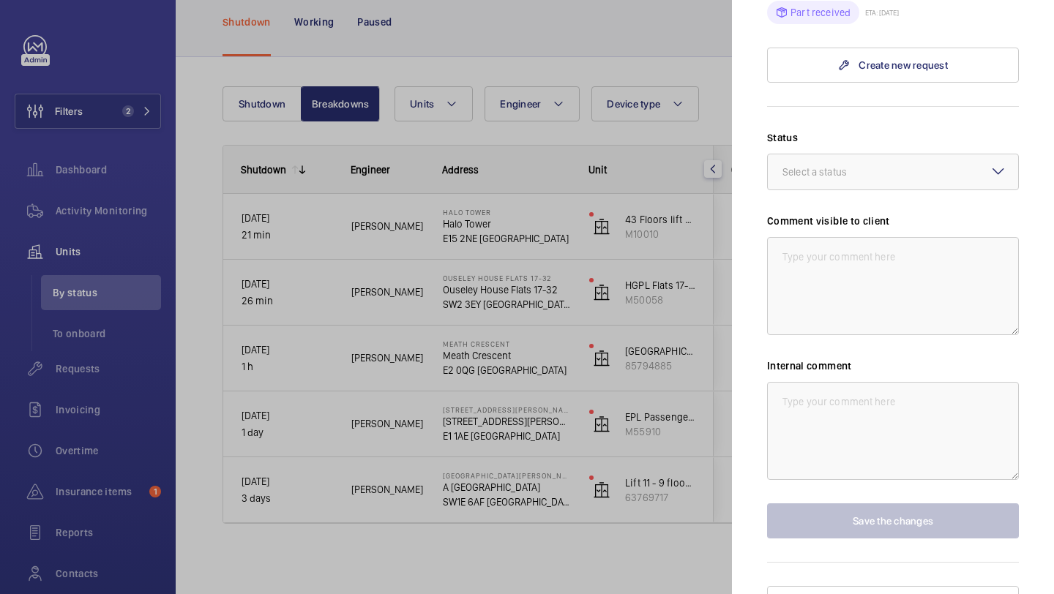
scroll to position [0, 0]
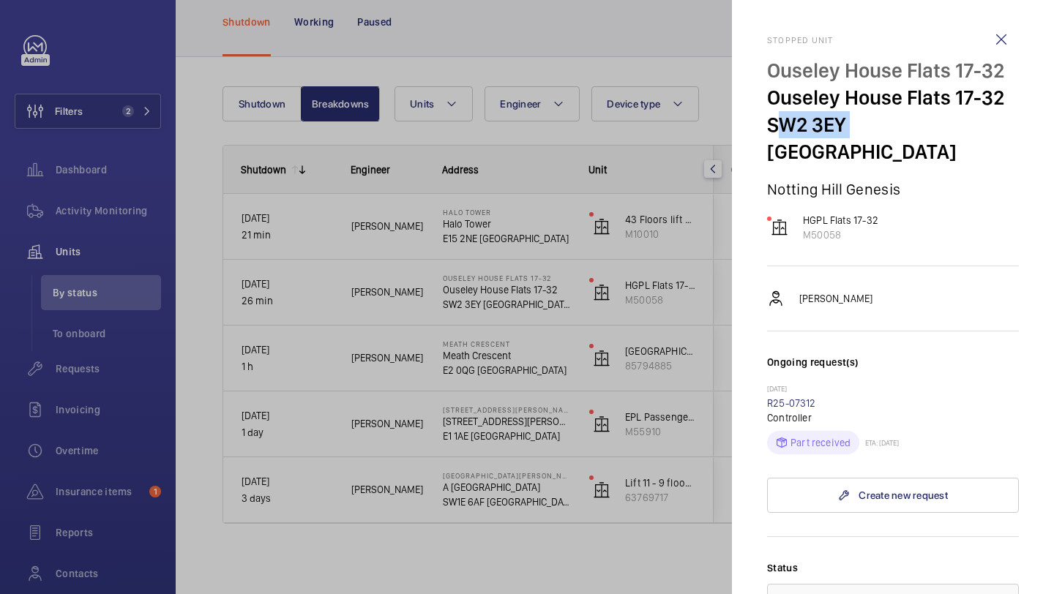
drag, startPoint x: 845, startPoint y: 127, endPoint x: 771, endPoint y: 127, distance: 73.9
click at [771, 127] on p "SW2 3EY [GEOGRAPHIC_DATA]" at bounding box center [893, 138] width 252 height 54
copy p "SW2 3EY"
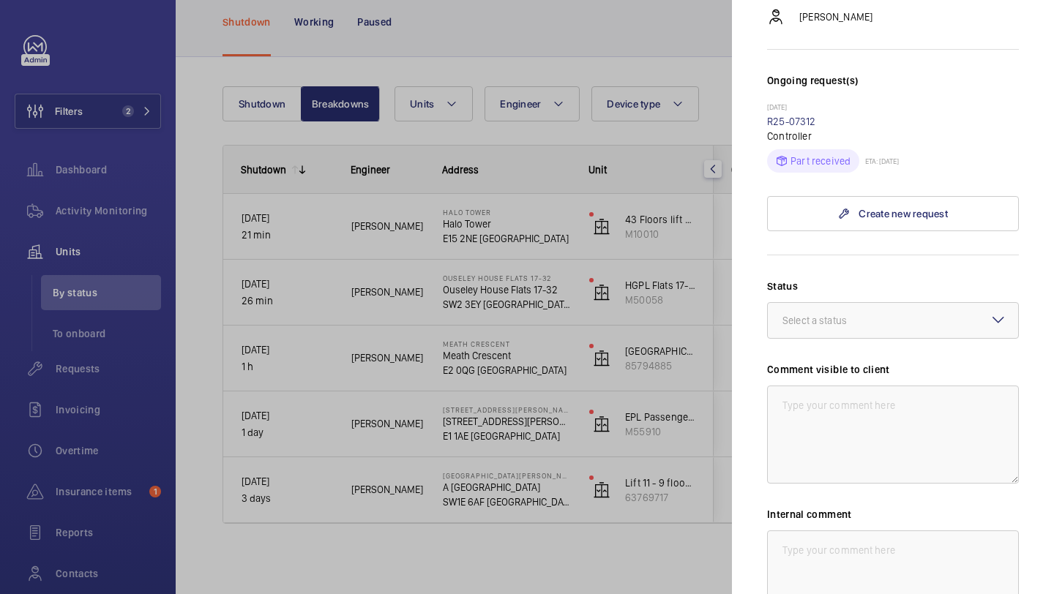
scroll to position [430, 0]
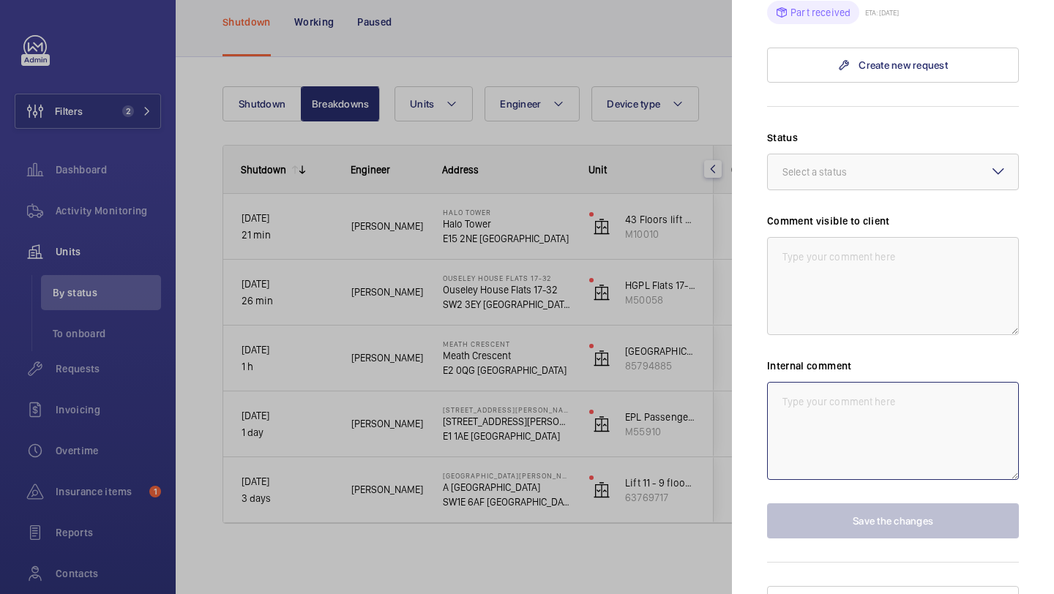
click at [864, 401] on textarea at bounding box center [893, 431] width 252 height 98
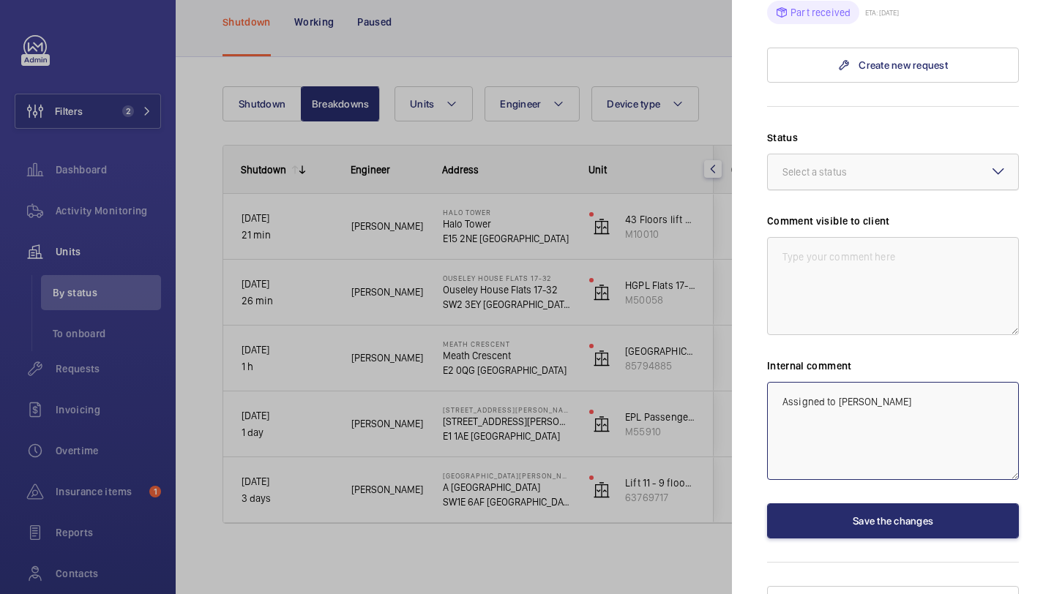
click at [889, 159] on div at bounding box center [893, 171] width 250 height 35
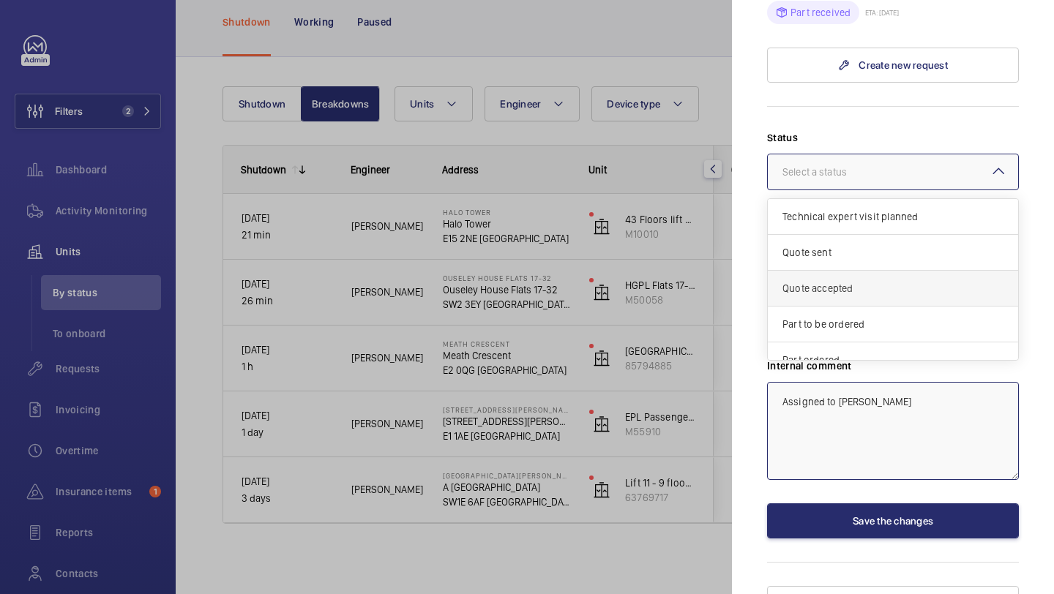
scroll to position [125, 0]
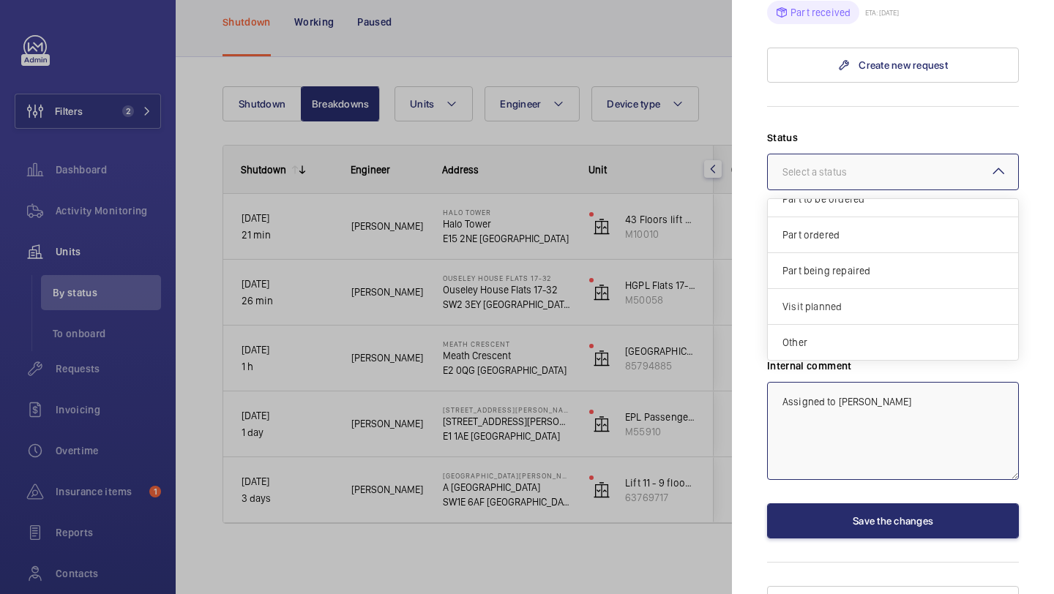
click at [832, 295] on div "Visit planned" at bounding box center [893, 307] width 250 height 36
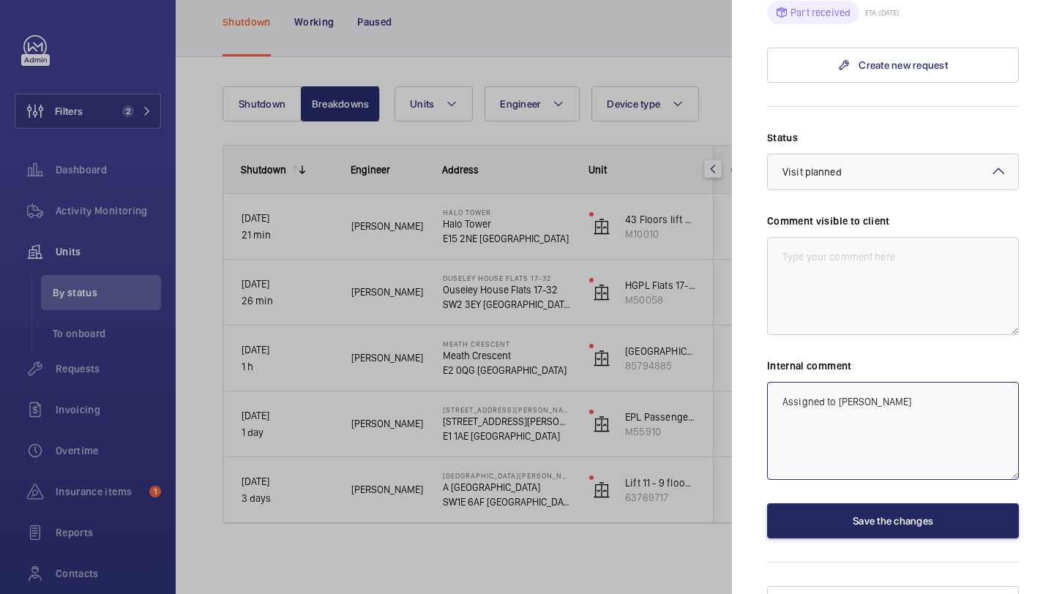
type textarea "Assigned to [PERSON_NAME]"
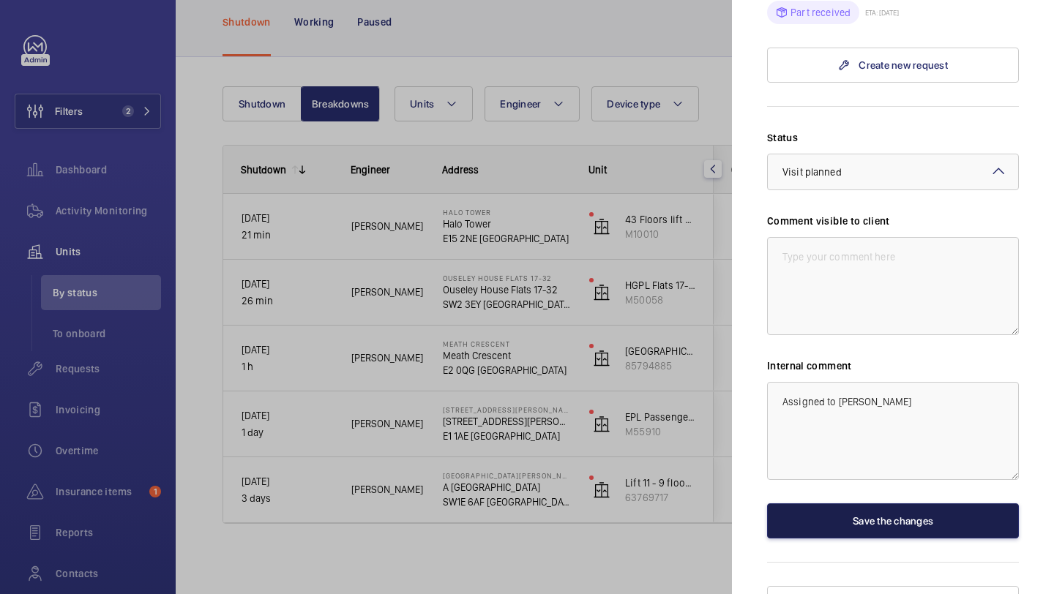
click at [845, 505] on button "Save the changes" at bounding box center [893, 521] width 252 height 35
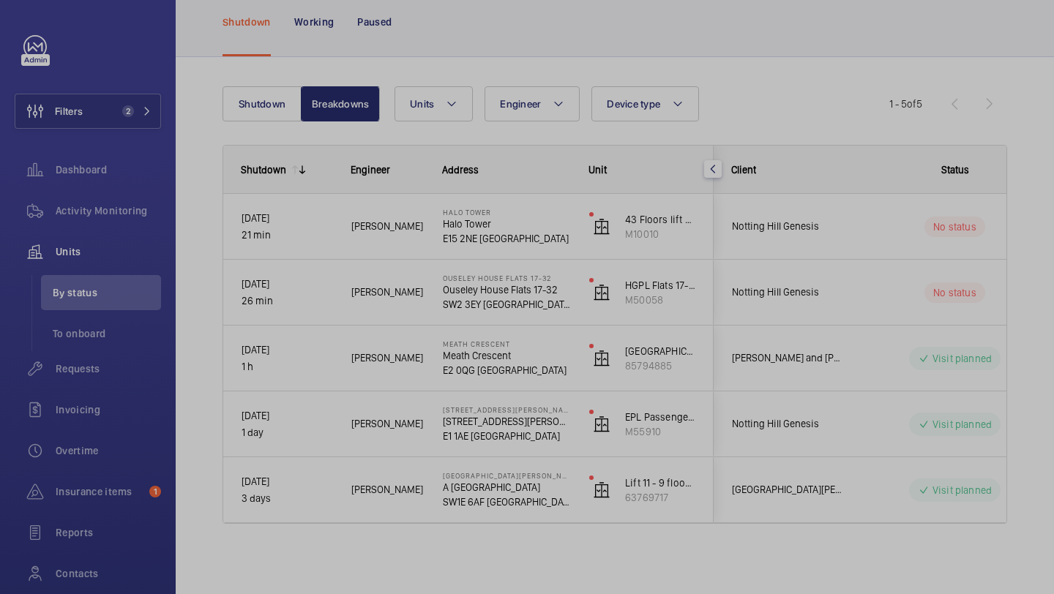
scroll to position [0, 0]
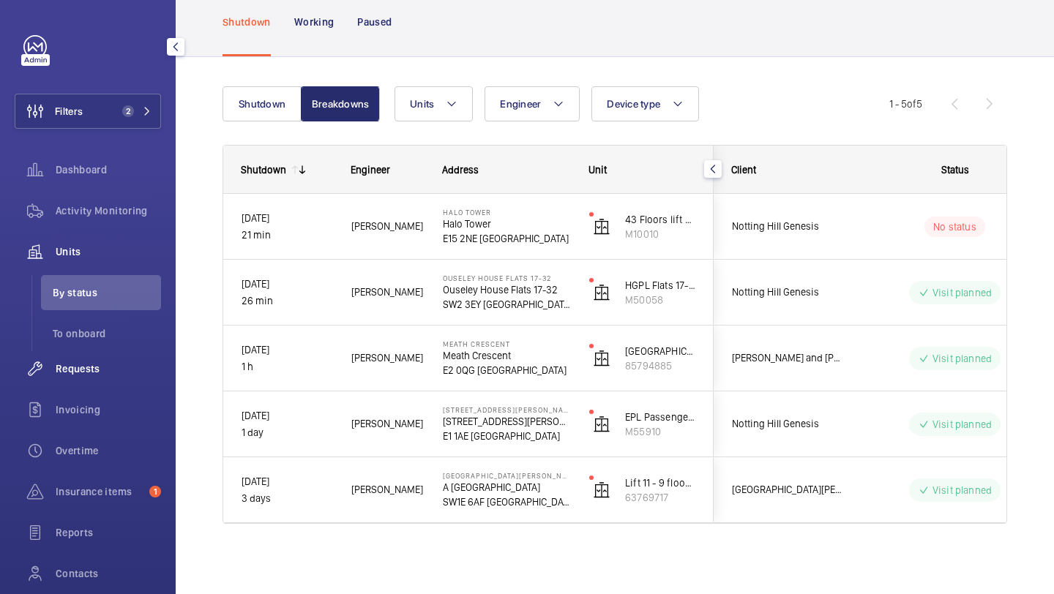
click at [83, 362] on span "Requests" at bounding box center [108, 369] width 105 height 15
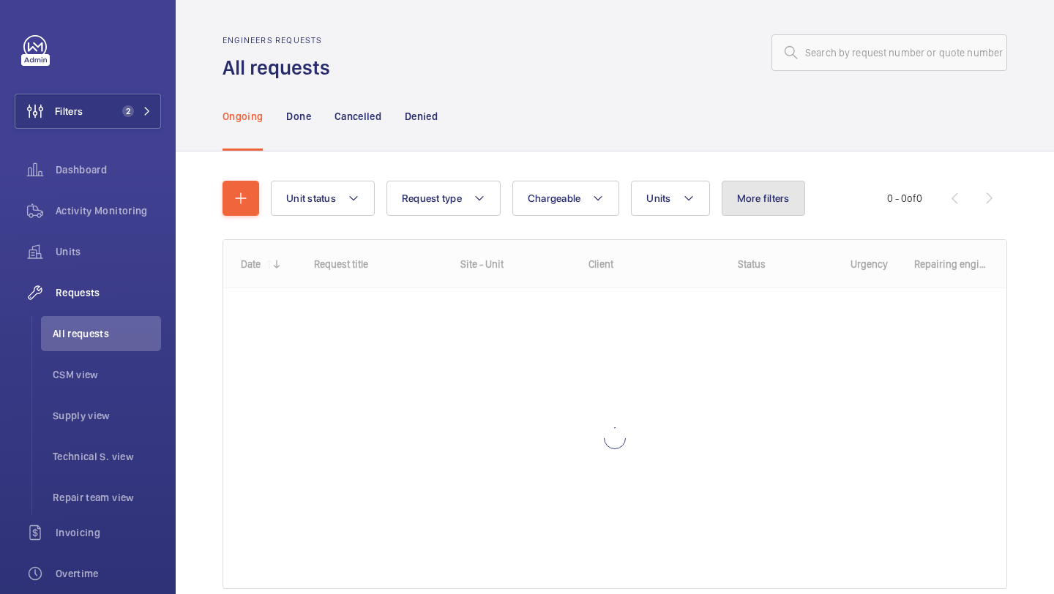
click at [747, 192] on span "More filters" at bounding box center [763, 198] width 53 height 12
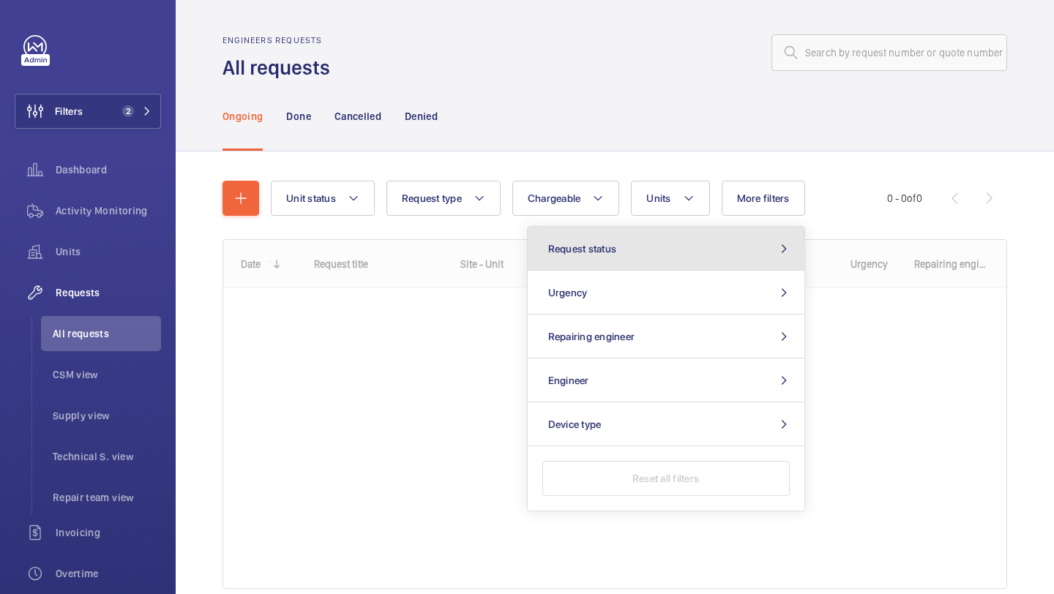
click at [708, 249] on button "Request status" at bounding box center [666, 249] width 277 height 44
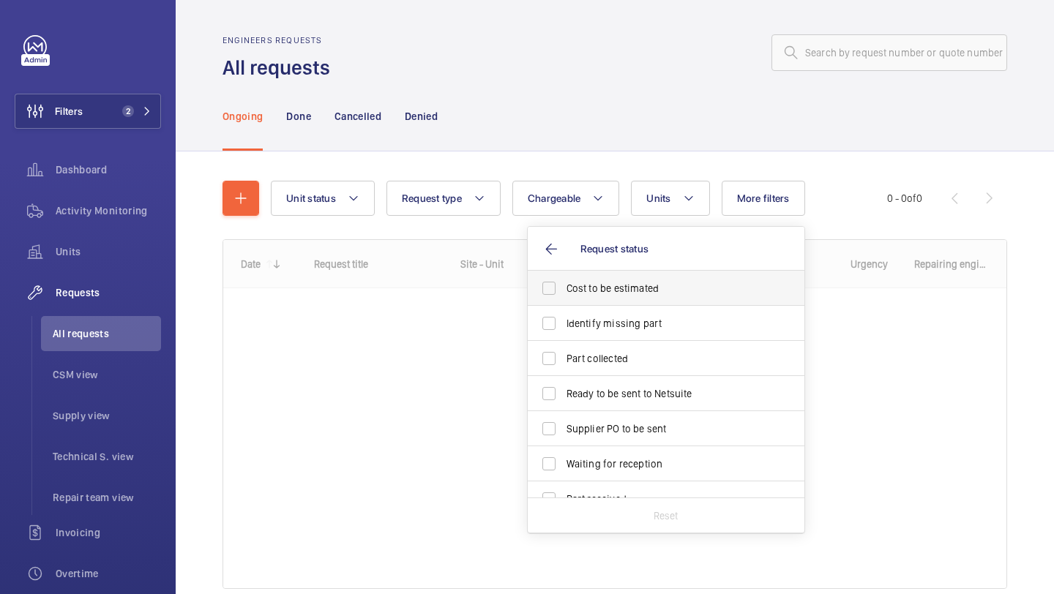
click at [662, 283] on span "Cost to be estimated" at bounding box center [666, 288] width 201 height 15
click at [564, 283] on input "Cost to be estimated" at bounding box center [548, 288] width 29 height 29
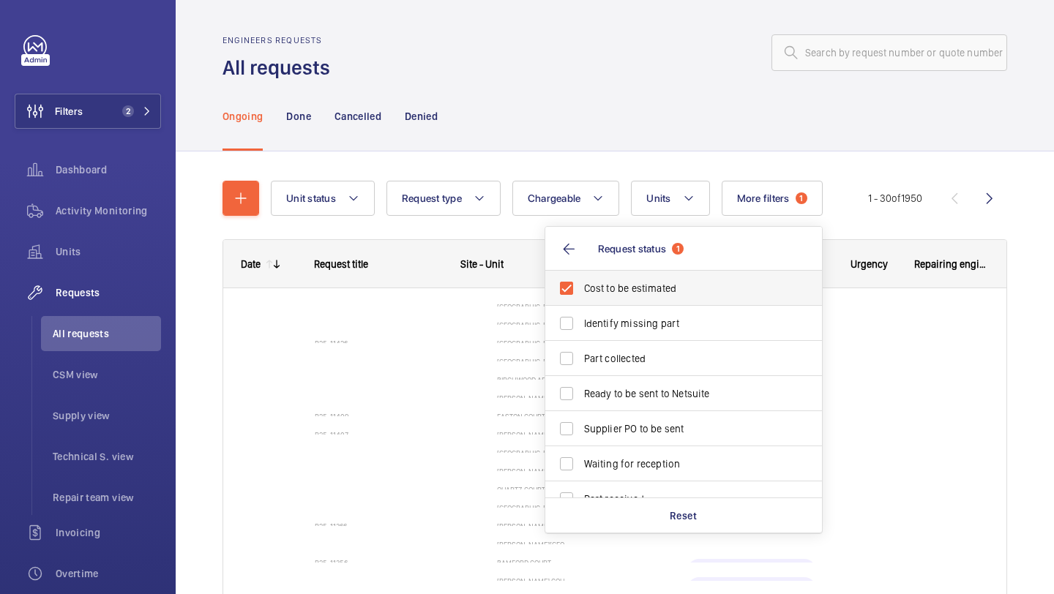
click at [650, 302] on label "Cost to be estimated" at bounding box center [672, 288] width 255 height 35
click at [581, 302] on input "Cost to be estimated" at bounding box center [566, 288] width 29 height 29
checkbox input "false"
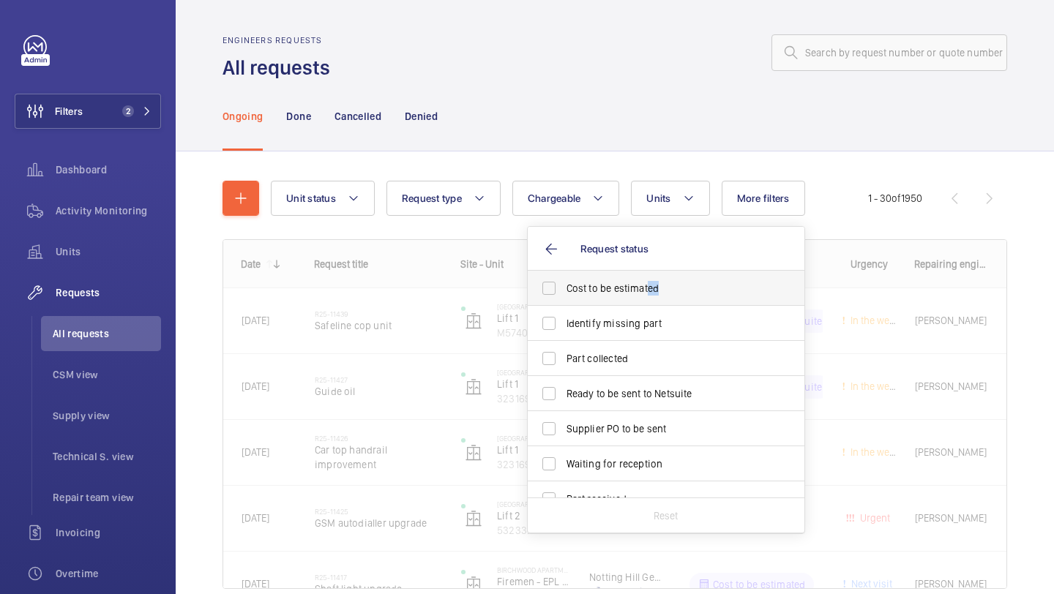
click at [646, 296] on label "Cost to be estimated" at bounding box center [655, 288] width 255 height 35
click at [635, 318] on span "Identify missing part" at bounding box center [666, 323] width 201 height 15
click at [564, 318] on input "Identify missing part" at bounding box center [548, 323] width 29 height 29
checkbox input "true"
click at [631, 292] on span "Cost to be estimated" at bounding box center [684, 288] width 201 height 15
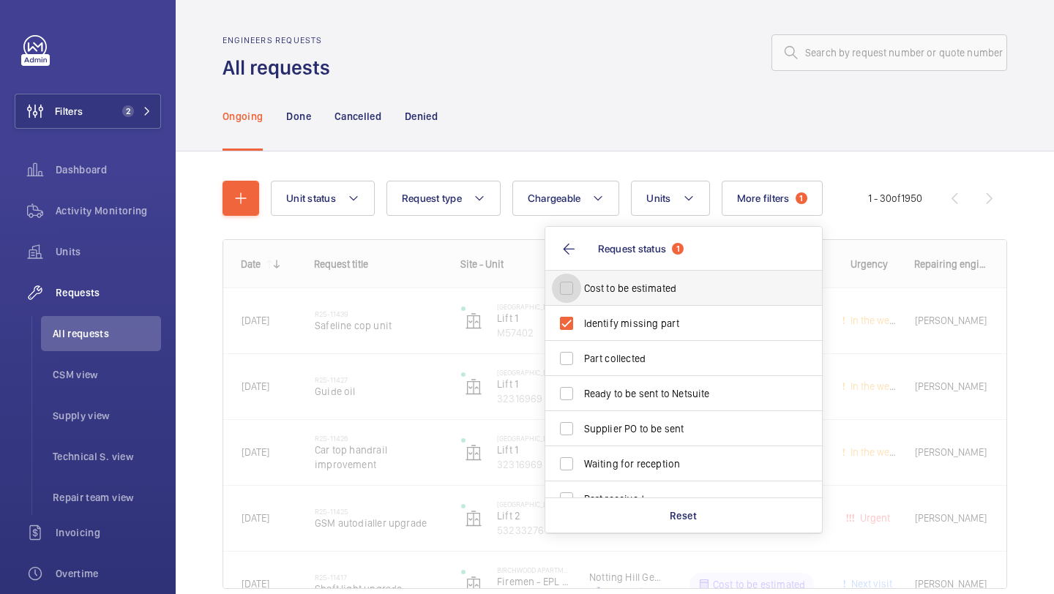
click at [581, 292] on input "Cost to be estimated" at bounding box center [566, 288] width 29 height 29
checkbox input "true"
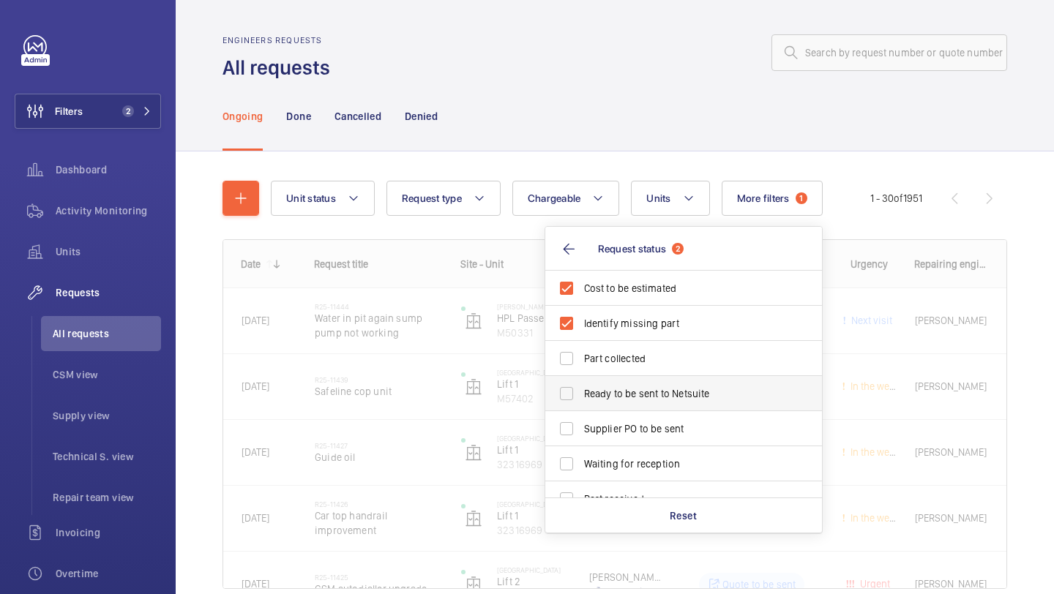
click at [626, 406] on label "Ready to be sent to Netsuite" at bounding box center [672, 393] width 255 height 35
click at [581, 406] on input "Ready to be sent to Netsuite" at bounding box center [566, 393] width 29 height 29
checkbox input "true"
click at [626, 424] on span "Supplier PO to be sent" at bounding box center [684, 429] width 201 height 15
click at [581, 424] on input "Supplier PO to be sent" at bounding box center [566, 428] width 29 height 29
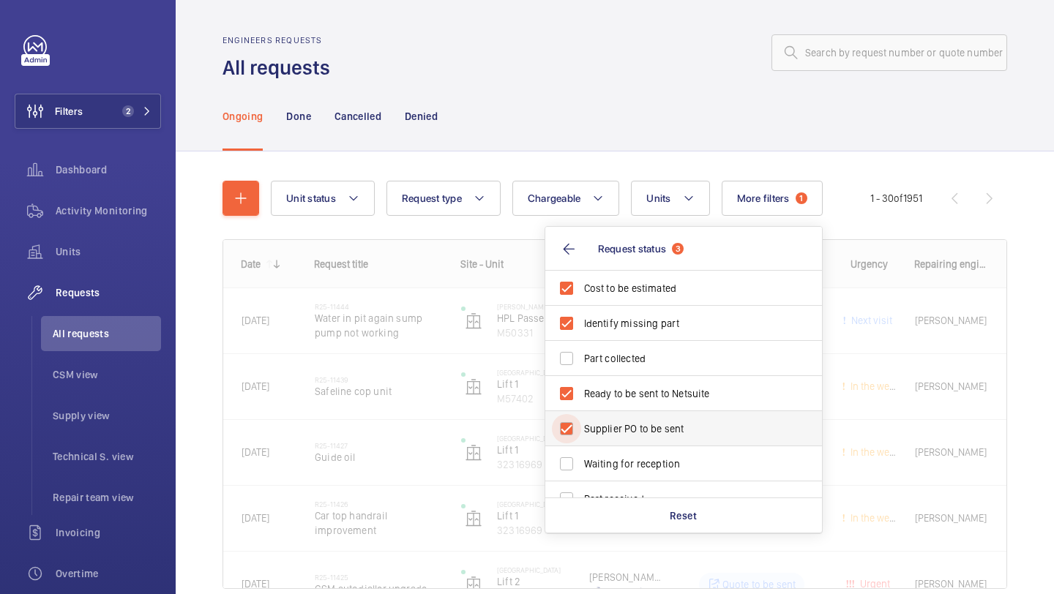
checkbox input "true"
click at [615, 107] on div "Ongoing Done Cancelled Denied" at bounding box center [614, 116] width 785 height 70
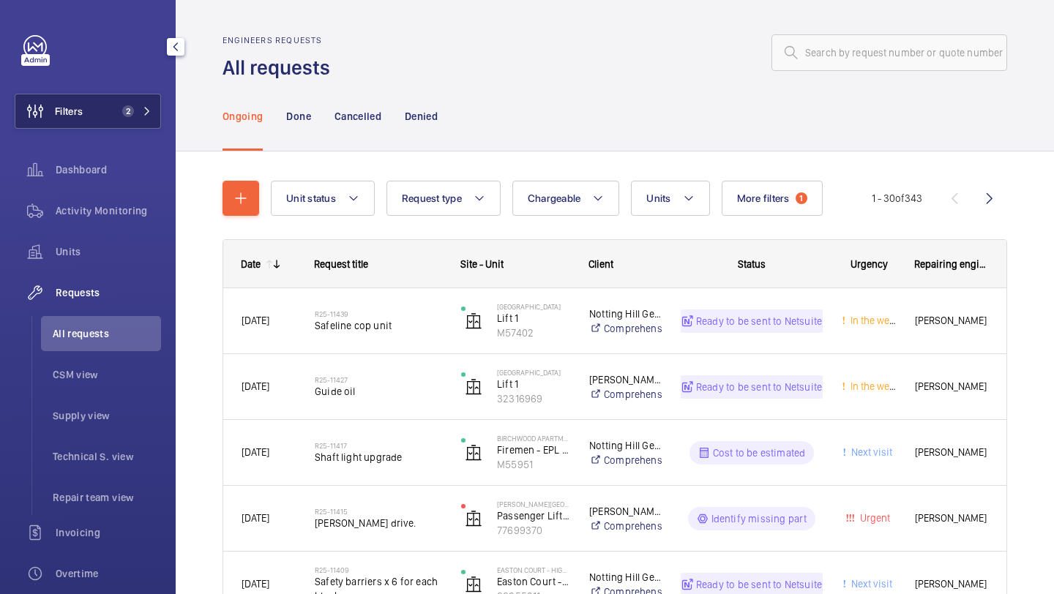
click at [119, 122] on button "Filters 2" at bounding box center [88, 111] width 146 height 35
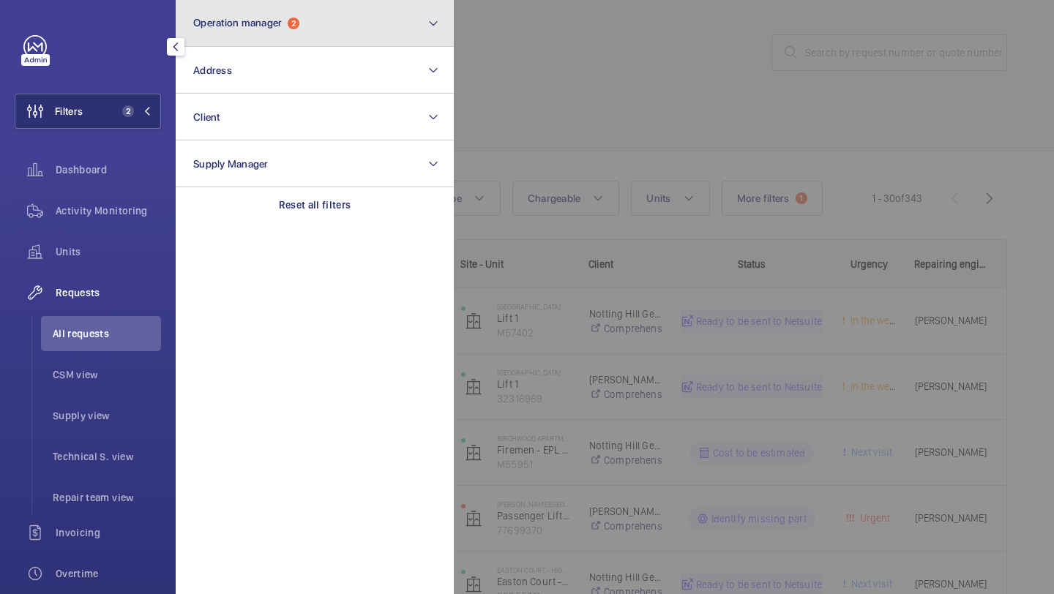
click at [237, 43] on button "Operation manager 2" at bounding box center [315, 23] width 278 height 47
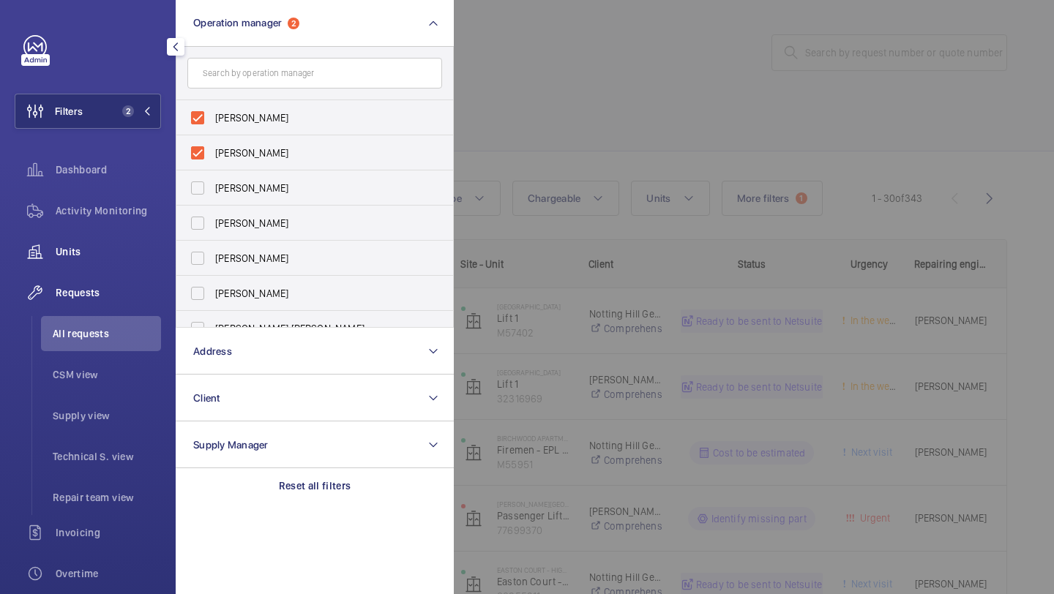
click at [114, 244] on span "Units" at bounding box center [108, 251] width 105 height 15
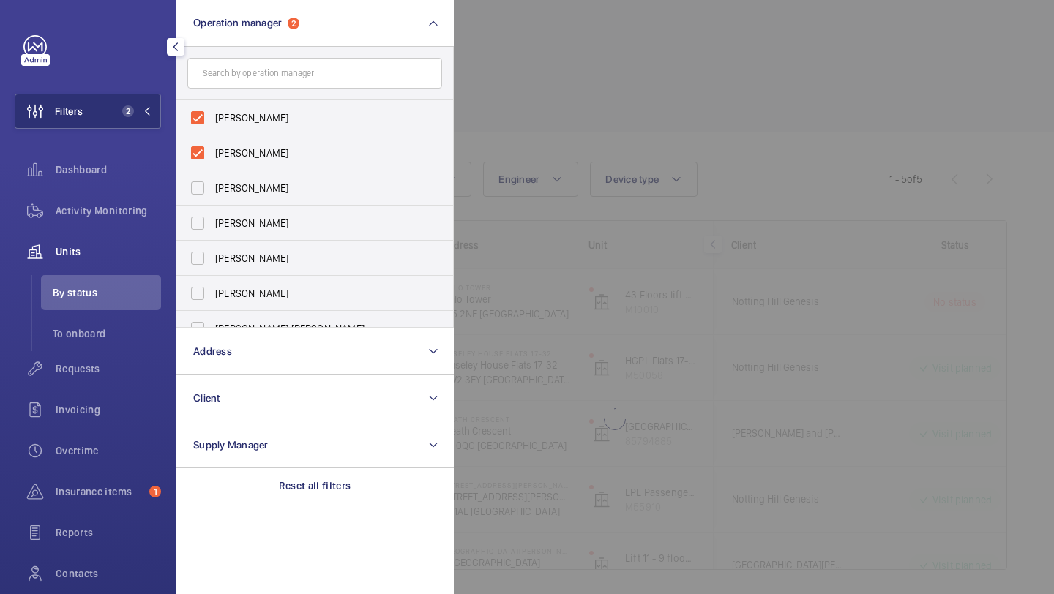
click at [526, 120] on div at bounding box center [981, 297] width 1054 height 594
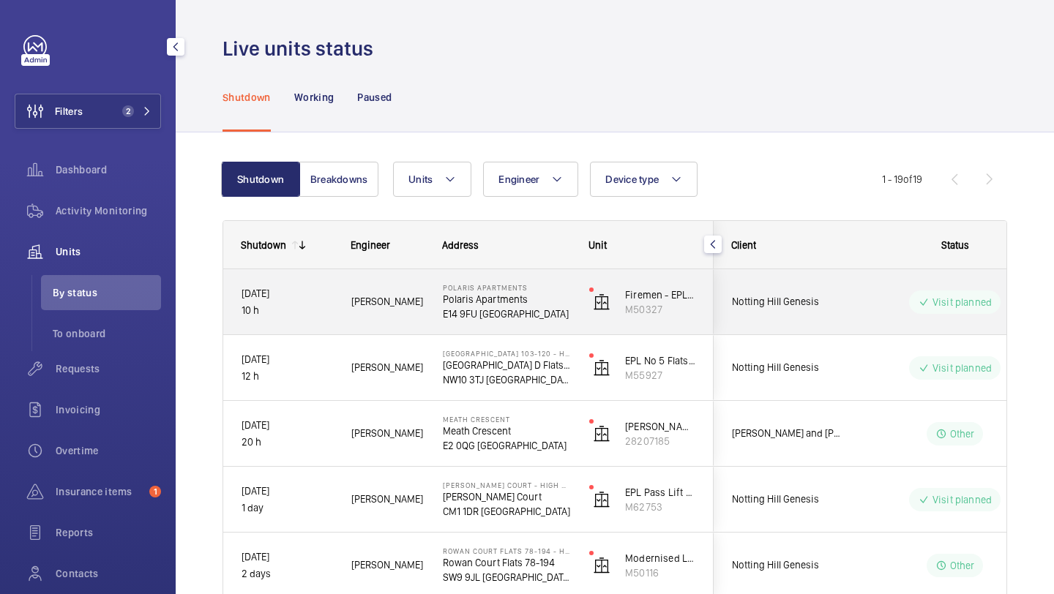
click at [781, 323] on div "Notting Hill Genesis" at bounding box center [779, 302] width 130 height 46
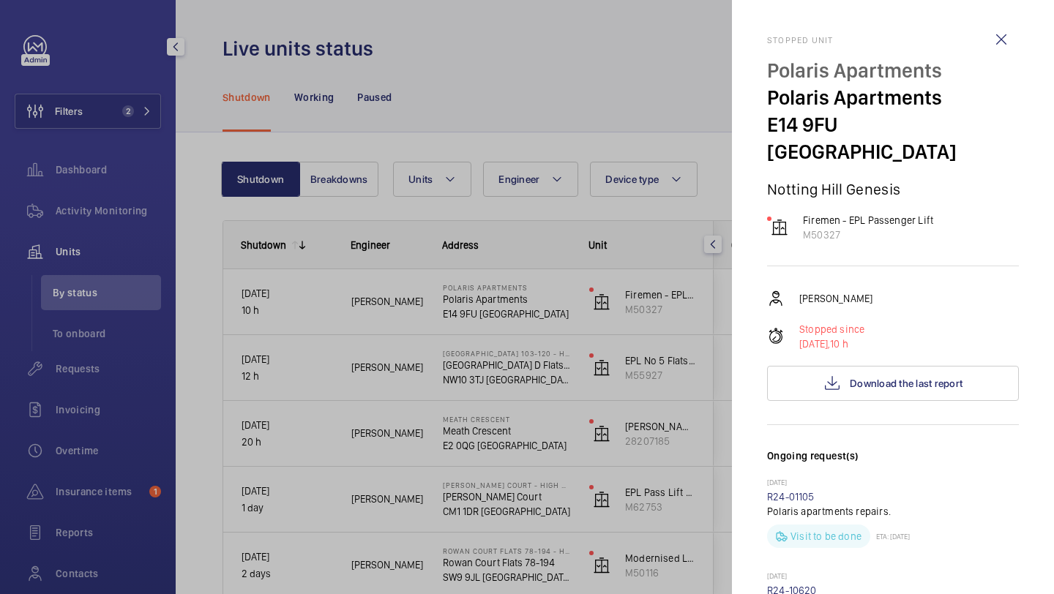
click at [619, 279] on div at bounding box center [527, 297] width 1054 height 594
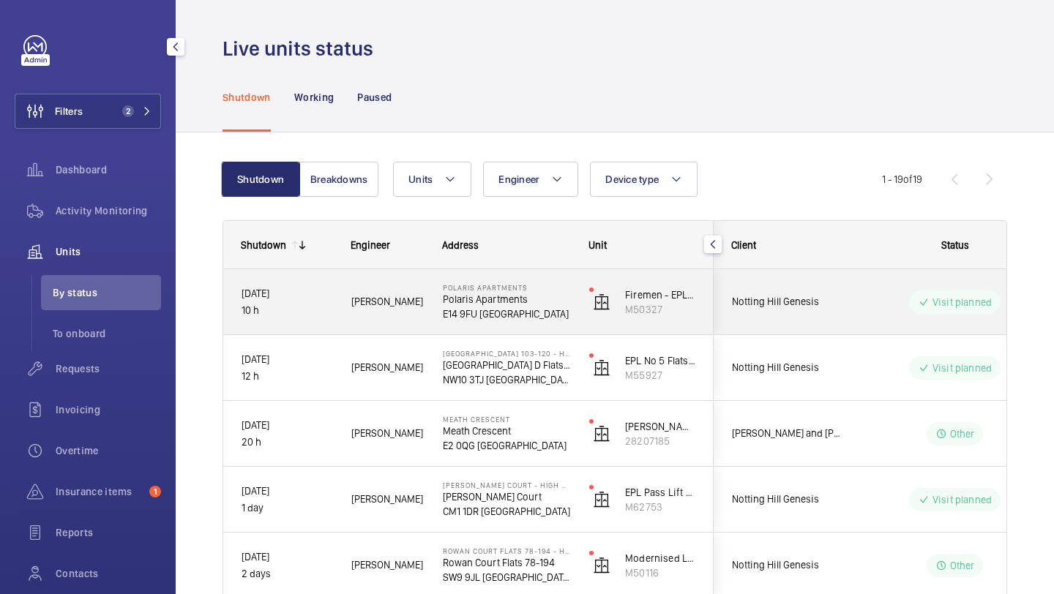
click at [848, 307] on div "Visit planned" at bounding box center [946, 302] width 200 height 53
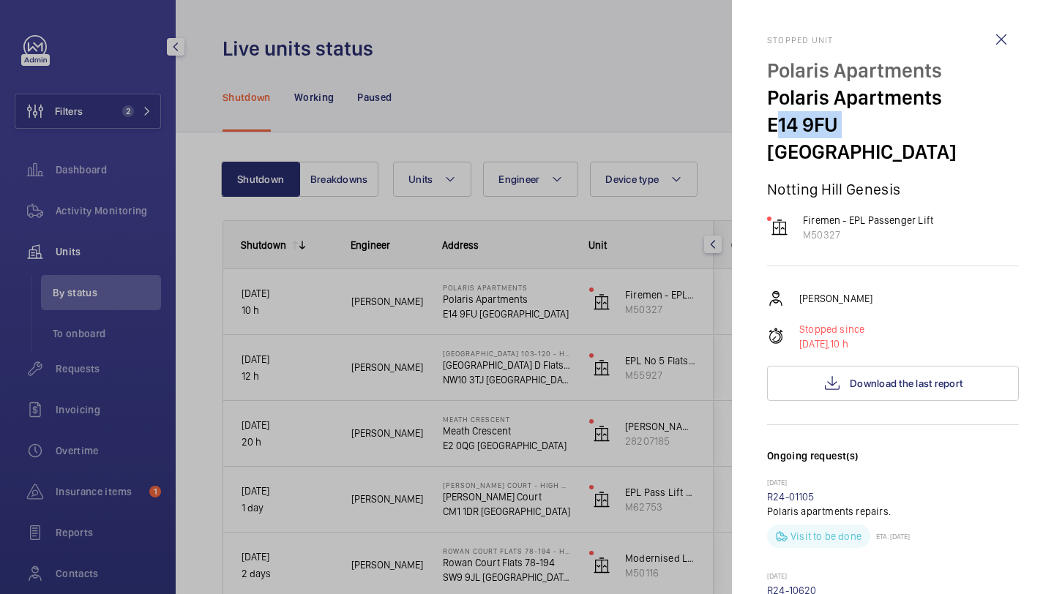
drag, startPoint x: 838, startPoint y: 130, endPoint x: 767, endPoint y: 126, distance: 71.1
click at [767, 126] on p "E14 9FU LONDON" at bounding box center [893, 138] width 252 height 54
copy p "E14 9FU"
click at [319, 167] on div at bounding box center [527, 297] width 1054 height 594
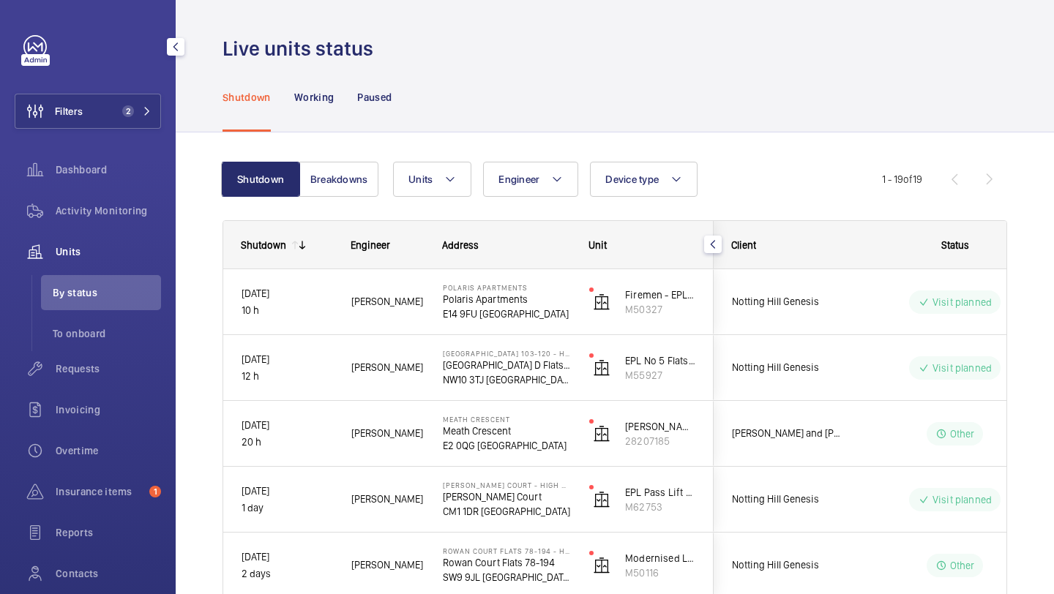
click at [340, 178] on mat-sidenav-container "Filters 2 Dashboard Activity Monitoring Units By status To onboard Requests Inv…" at bounding box center [527, 297] width 1054 height 594
click at [340, 178] on button "Breakdowns" at bounding box center [338, 179] width 79 height 35
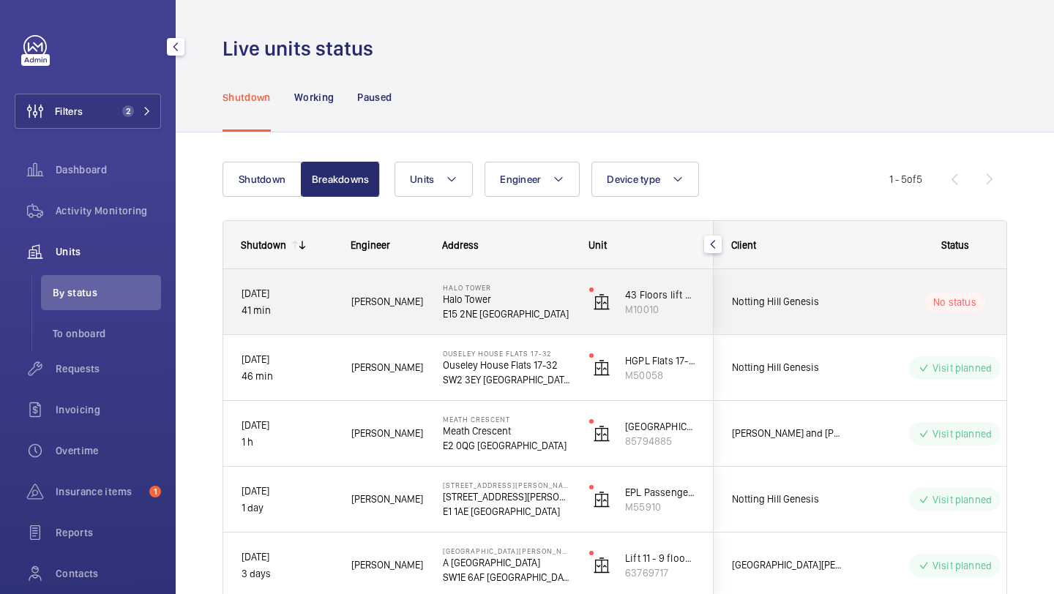
click at [817, 308] on span "Notting Hill Genesis" at bounding box center [788, 301] width 113 height 17
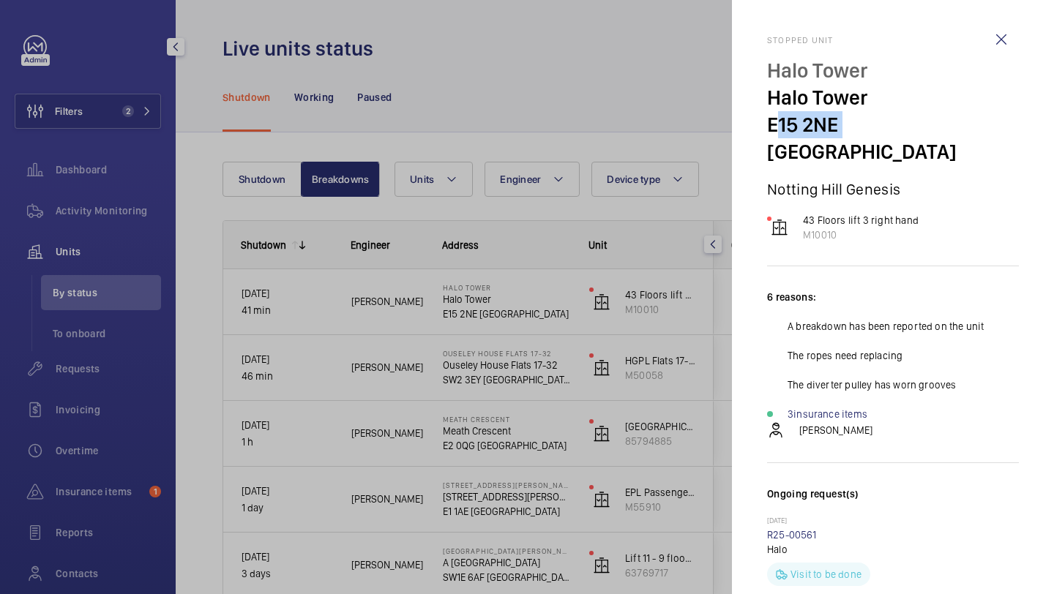
drag, startPoint x: 839, startPoint y: 128, endPoint x: 769, endPoint y: 128, distance: 69.5
click at [769, 128] on p "E15 2NE LONDON" at bounding box center [893, 138] width 252 height 54
copy p "E15 2NE"
click at [661, 182] on div at bounding box center [527, 297] width 1054 height 594
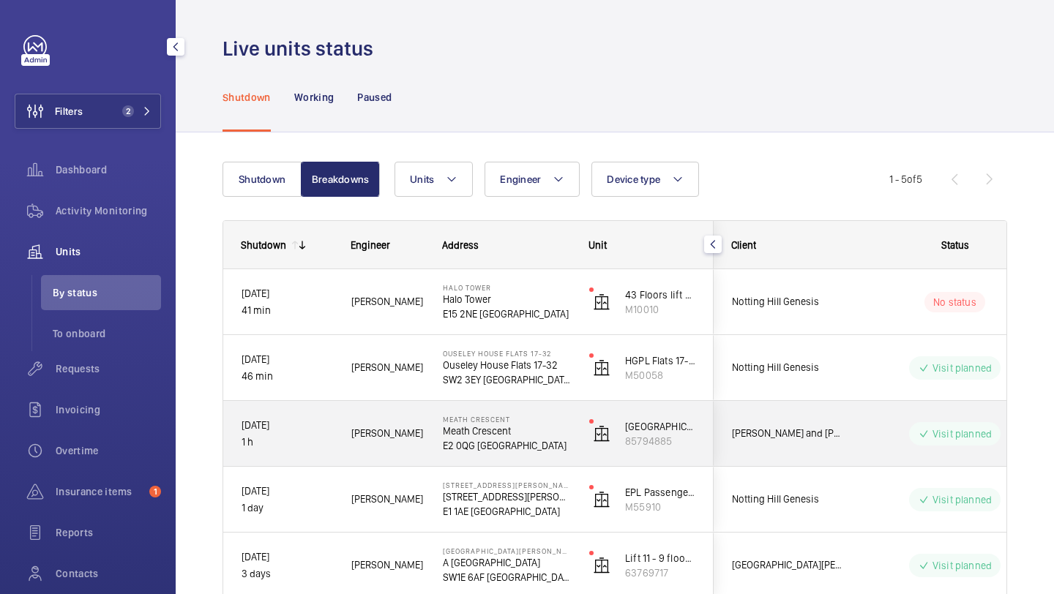
click at [842, 425] on span "[PERSON_NAME] and [PERSON_NAME] National Lift Contract" at bounding box center [788, 433] width 113 height 17
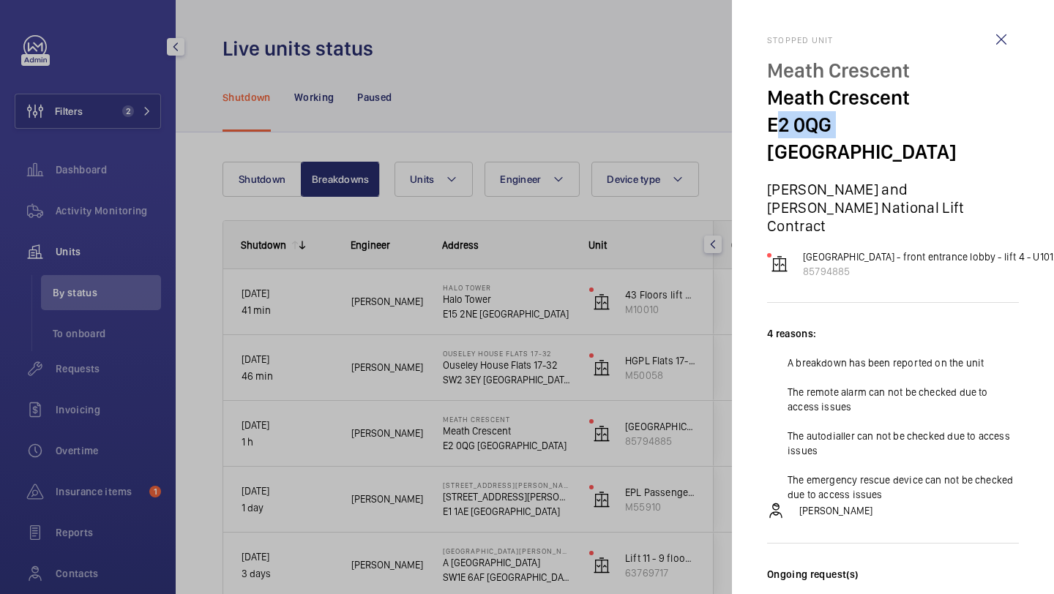
drag, startPoint x: 832, startPoint y: 123, endPoint x: 768, endPoint y: 123, distance: 63.7
click at [768, 123] on p "E2 0QG LONDON" at bounding box center [893, 138] width 252 height 54
copy p "E2 0QG"
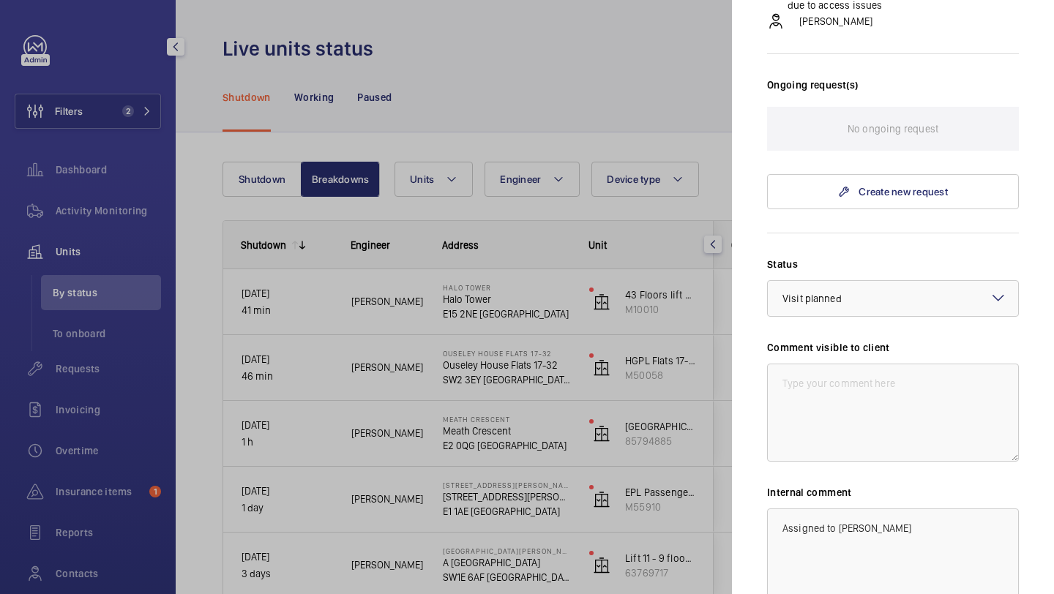
scroll to position [491, 0]
click at [785, 484] on label "Internal comment" at bounding box center [893, 491] width 252 height 15
click at [719, 450] on div at bounding box center [527, 297] width 1054 height 594
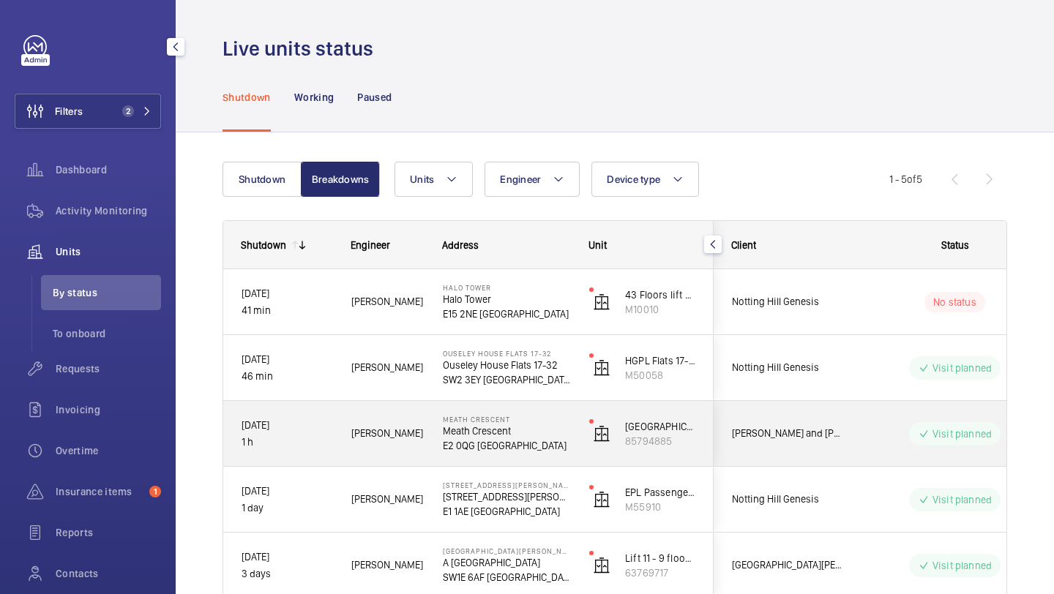
scroll to position [75, 0]
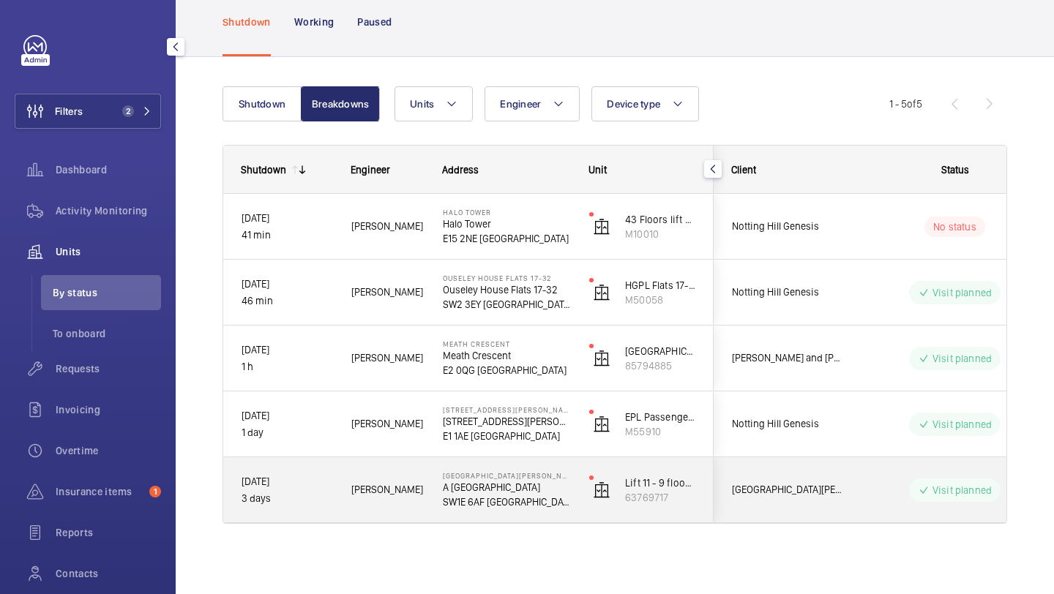
click at [809, 488] on span "St James Court Hotel A Taj Hotel" at bounding box center [788, 490] width 113 height 17
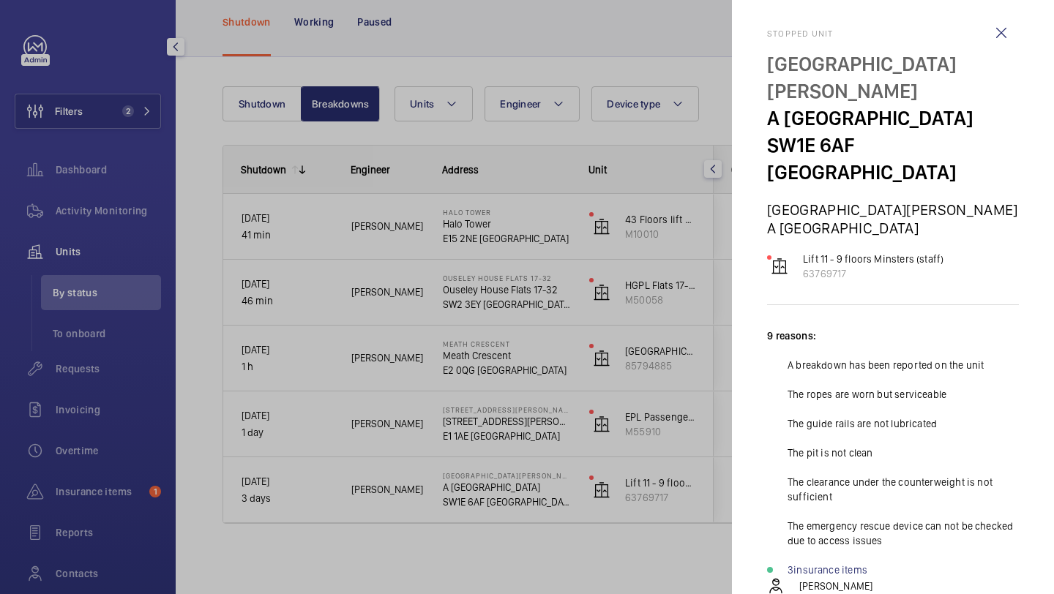
scroll to position [0, 0]
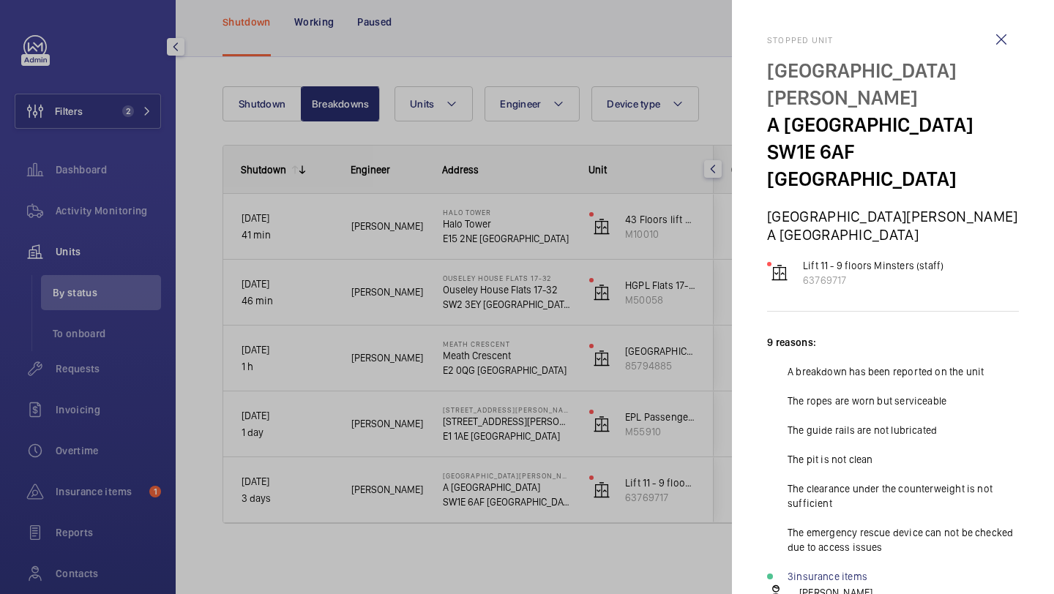
click at [635, 569] on div at bounding box center [527, 297] width 1054 height 594
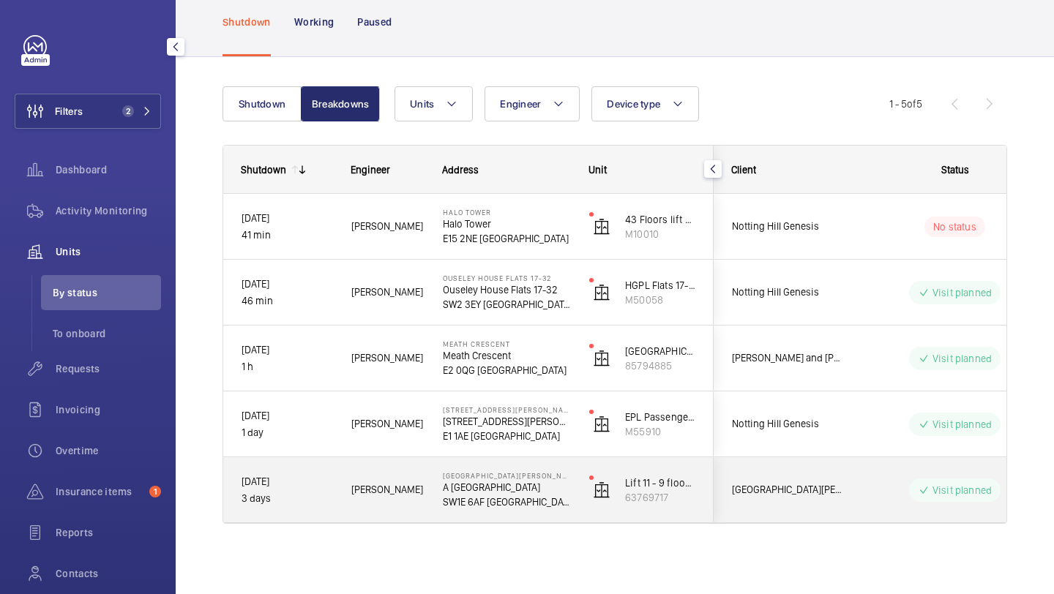
click at [725, 493] on div "St James Court Hotel A Taj Hotel" at bounding box center [779, 490] width 130 height 46
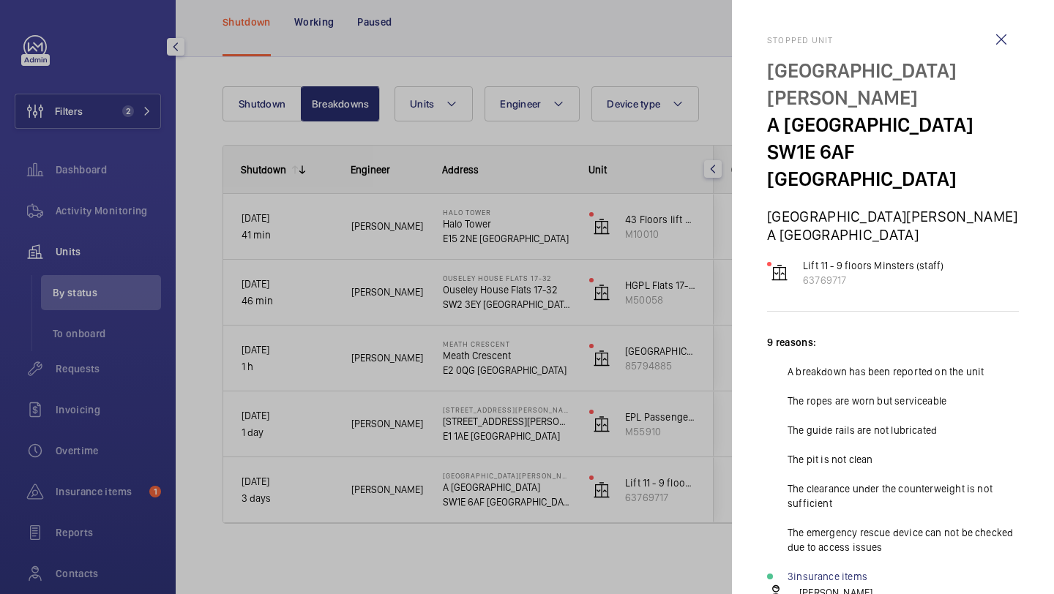
click at [392, 270] on div at bounding box center [527, 297] width 1054 height 594
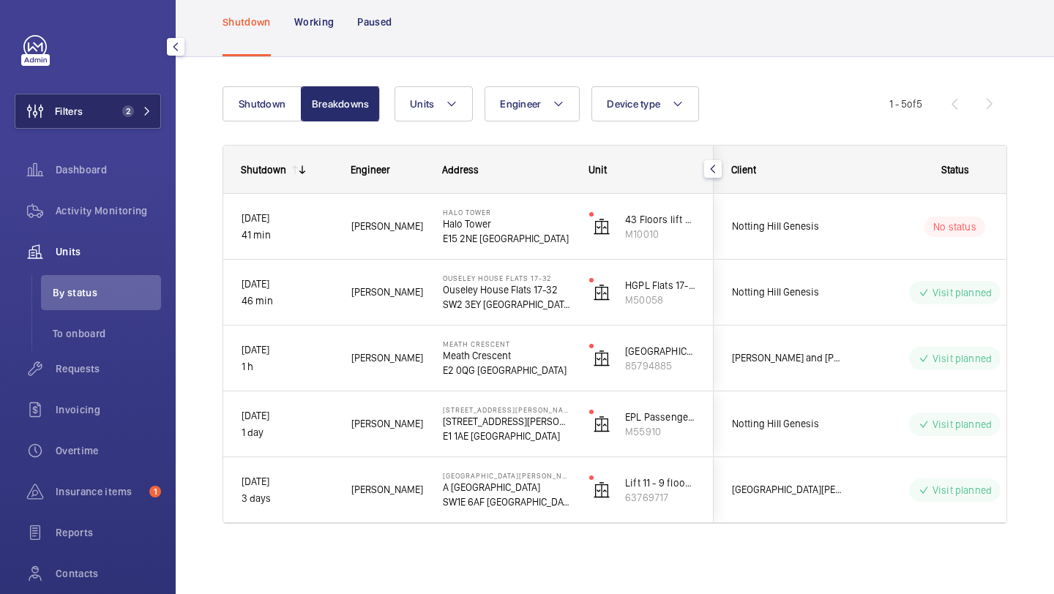
click at [105, 107] on button "Filters 2" at bounding box center [88, 111] width 146 height 35
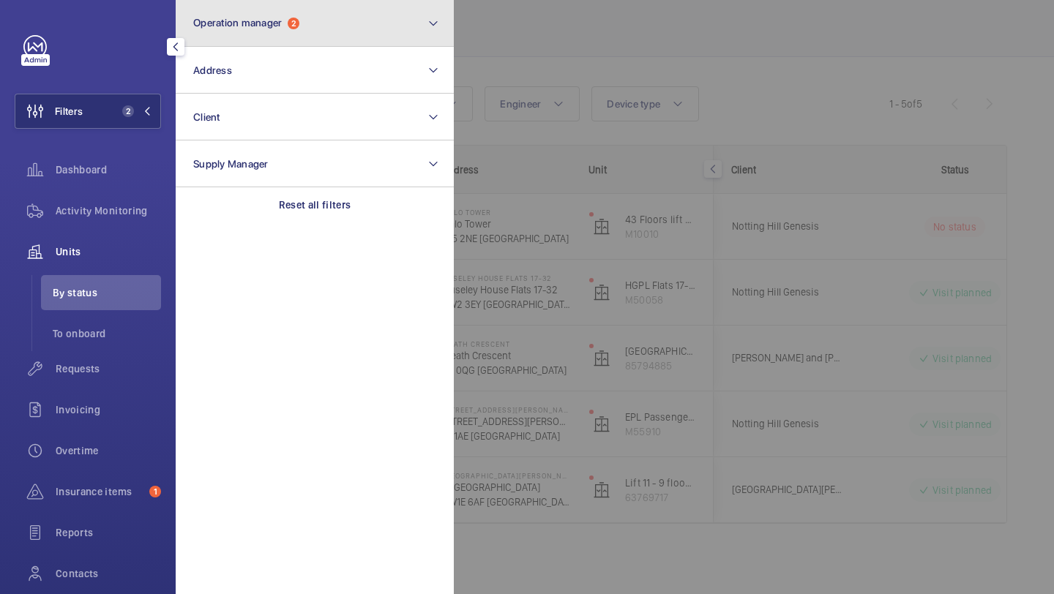
click at [247, 11] on button "Operation manager 2" at bounding box center [315, 23] width 278 height 47
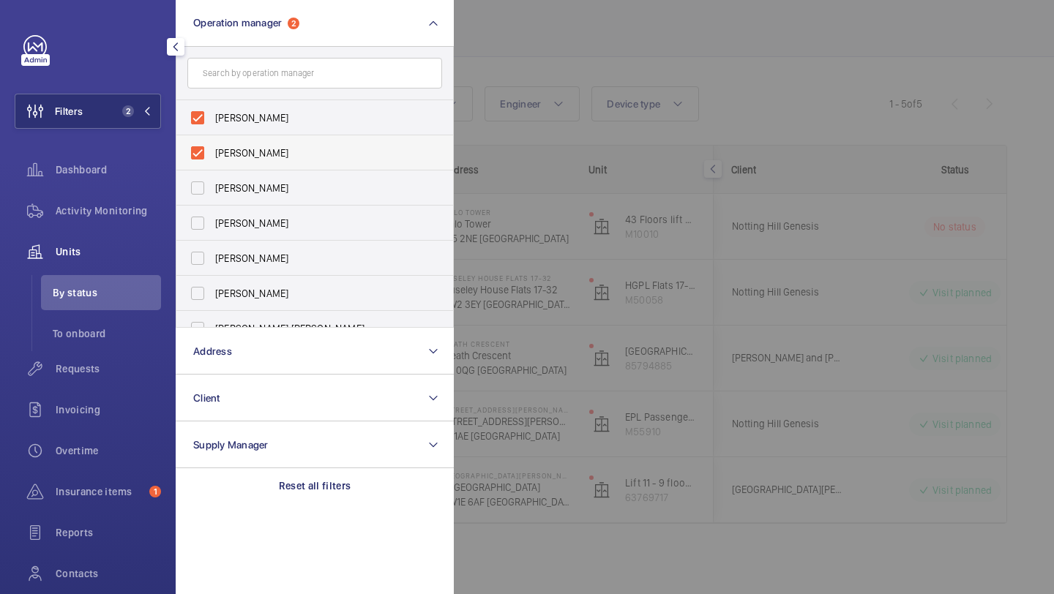
click at [265, 141] on label "[PERSON_NAME]" at bounding box center [303, 152] width 255 height 35
click at [212, 141] on input "[PERSON_NAME]" at bounding box center [197, 152] width 29 height 29
checkbox input "false"
click at [626, 29] on div at bounding box center [981, 297] width 1054 height 594
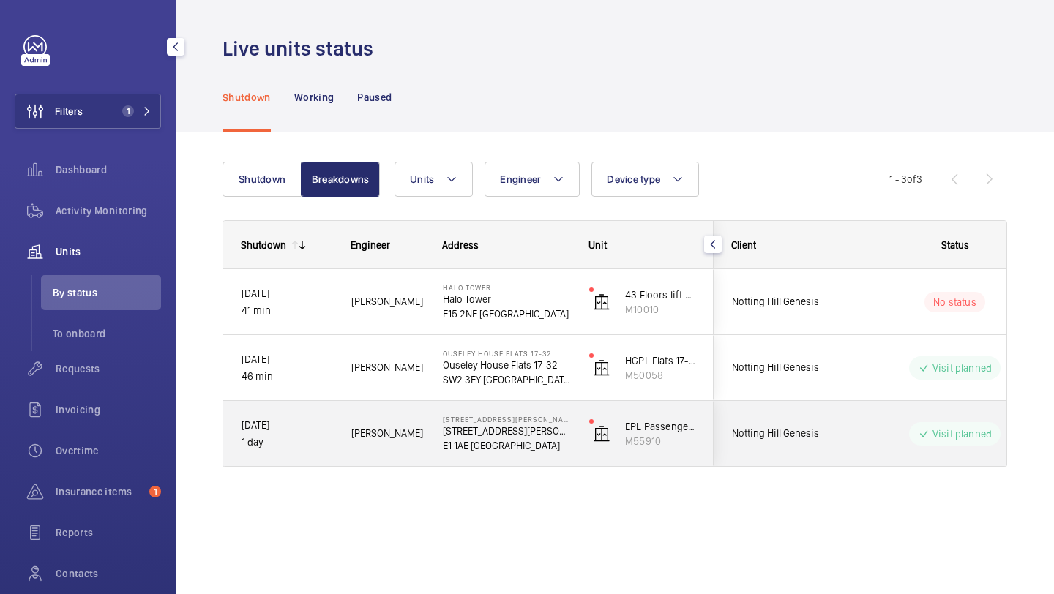
click at [799, 429] on span "Notting Hill Genesis" at bounding box center [788, 433] width 113 height 17
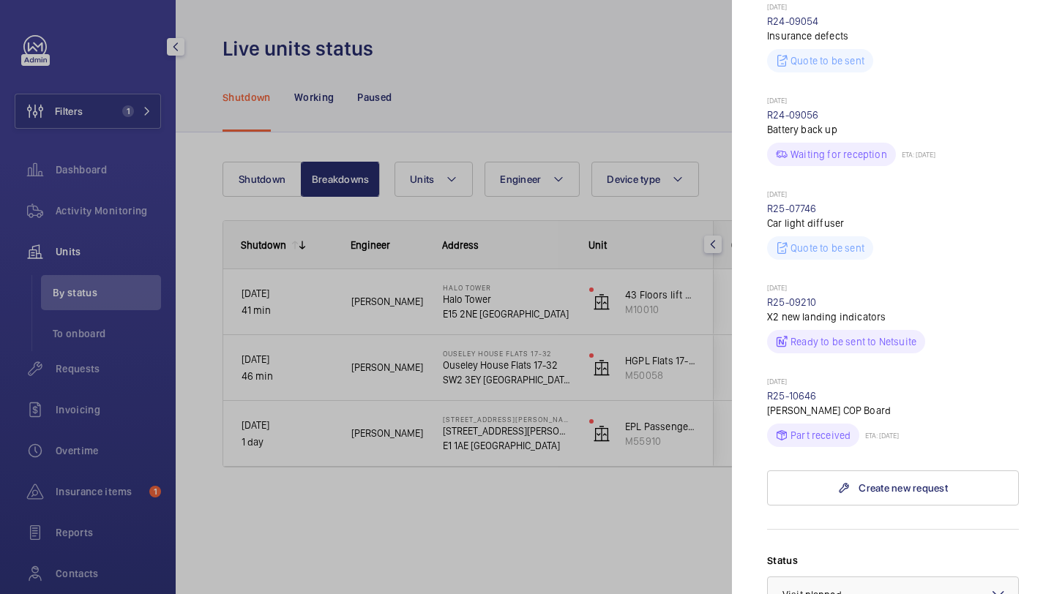
scroll to position [521, 0]
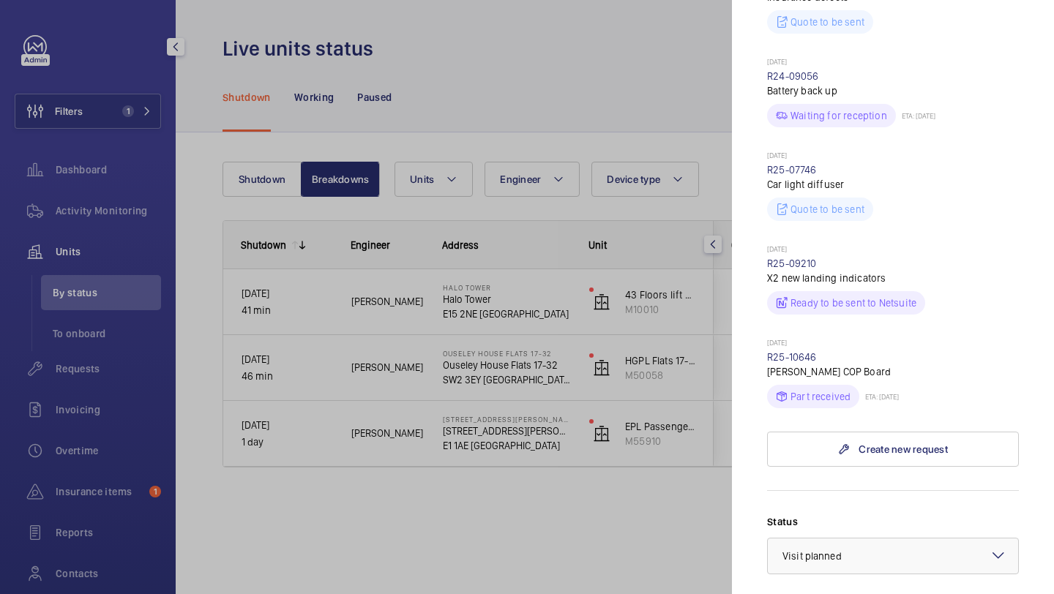
click at [626, 473] on div at bounding box center [527, 297] width 1054 height 594
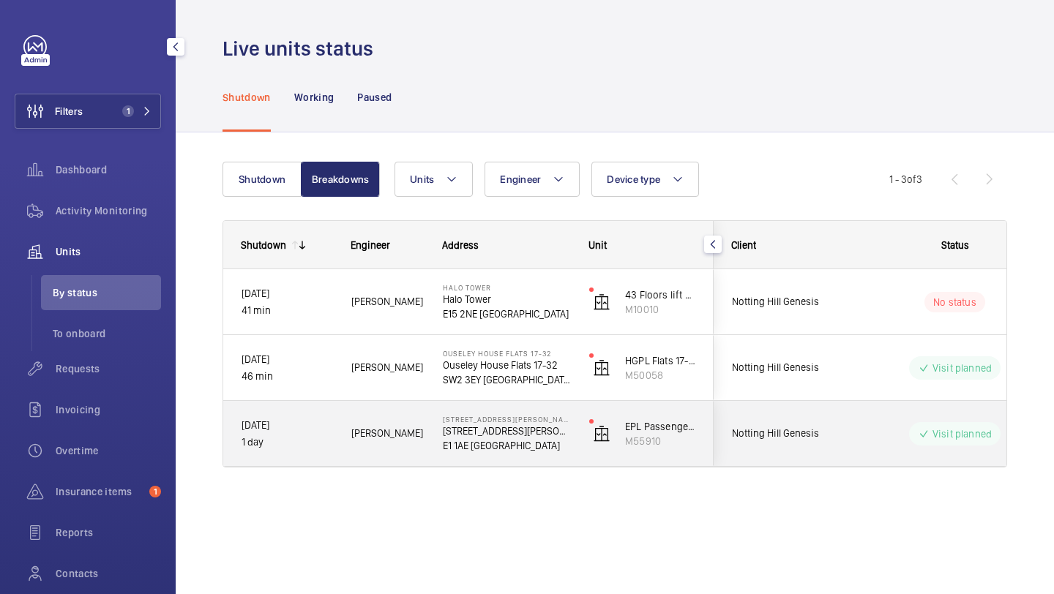
click at [812, 419] on div "Notting Hill Genesis" at bounding box center [779, 434] width 130 height 46
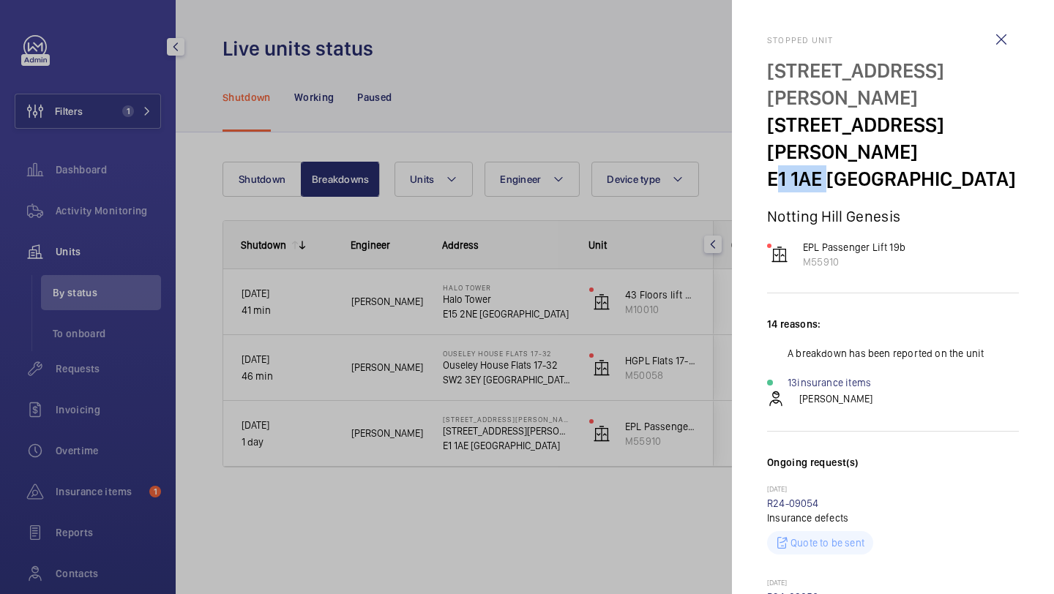
drag, startPoint x: 823, startPoint y: 124, endPoint x: 762, endPoint y: 124, distance: 60.7
click at [762, 124] on mat-sidenav "Stopped unit 19 Jacobs Court 19 Jacobs Court E1 1AE LONDON Notting Hill Genesis…" at bounding box center [893, 297] width 322 height 594
copy p "E1 1AE"
click at [870, 111] on p "19 Jacobs Court" at bounding box center [893, 138] width 252 height 54
drag, startPoint x: 915, startPoint y: 100, endPoint x: 758, endPoint y: 101, distance: 157.4
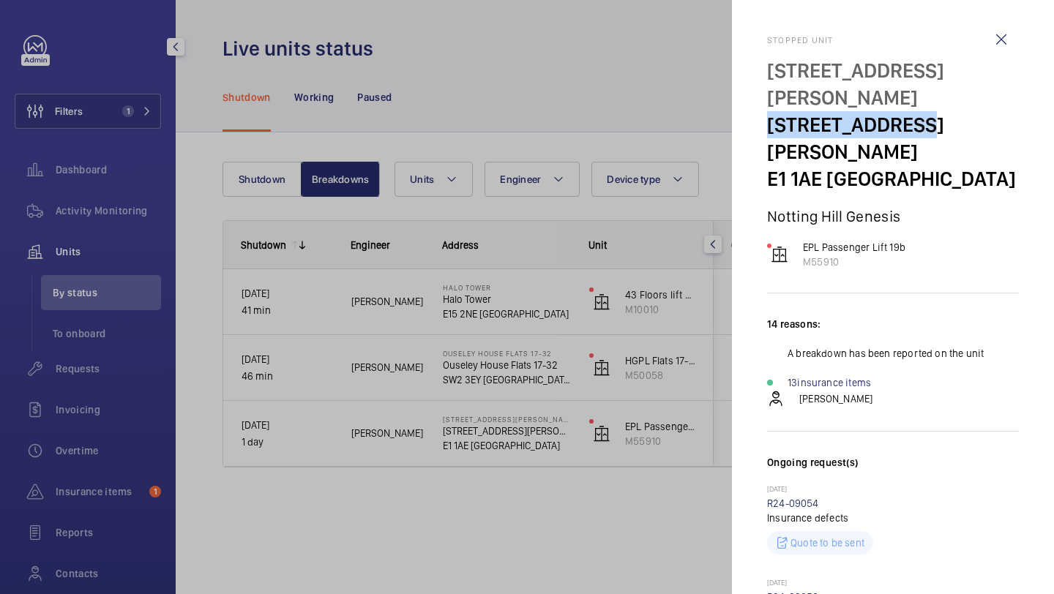
click at [757, 100] on mat-sidenav "Stopped unit 19 Jacobs Court 19 Jacobs Court E1 1AE LONDON Notting Hill Genesis…" at bounding box center [893, 297] width 322 height 594
copy p "19 Jacobs Court"
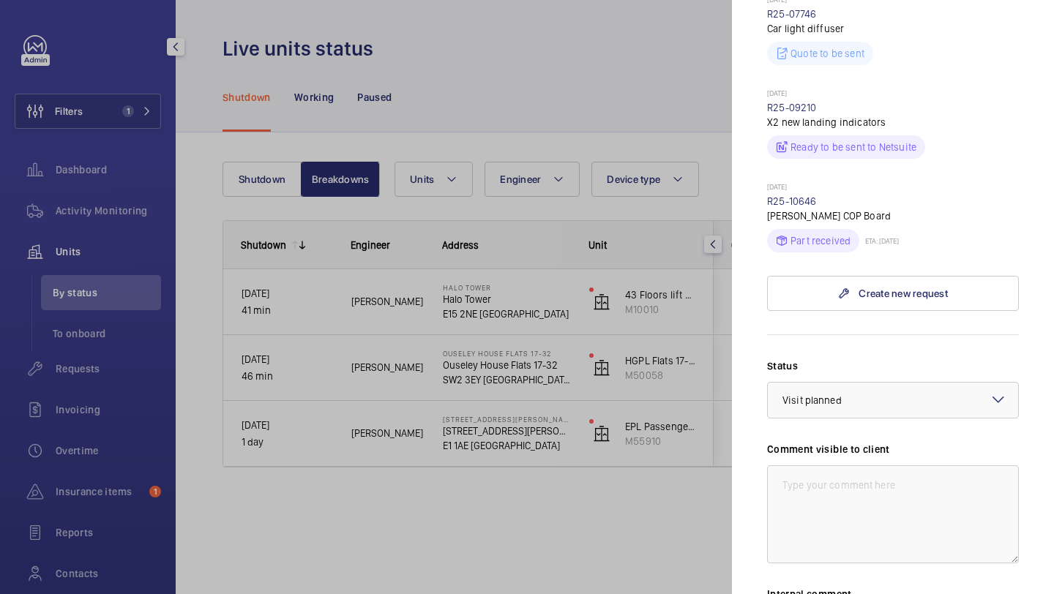
scroll to position [878, 0]
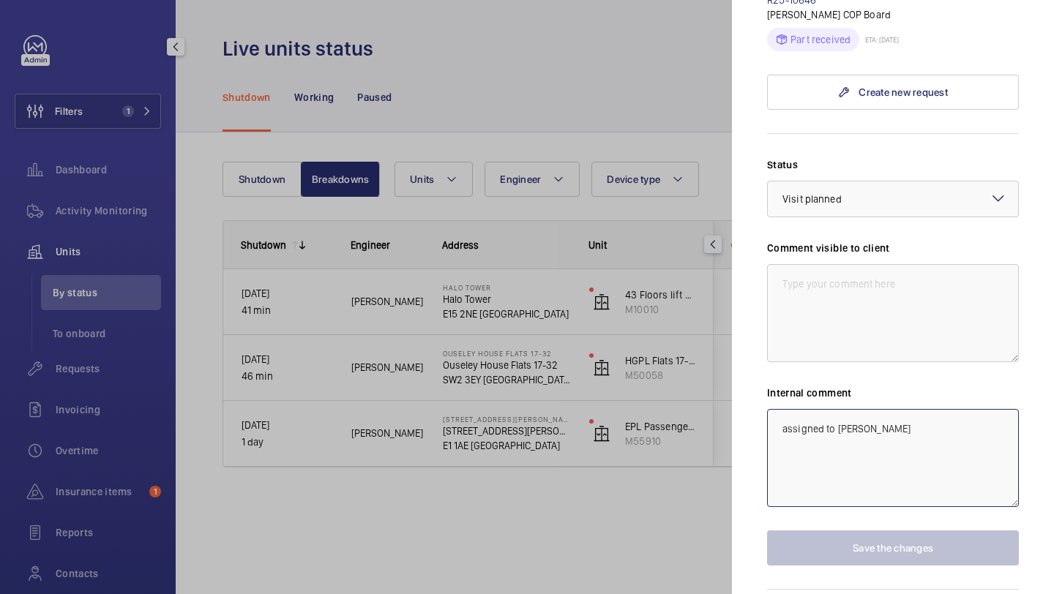
click at [868, 414] on textarea "assigned to michael burns" at bounding box center [893, 458] width 252 height 98
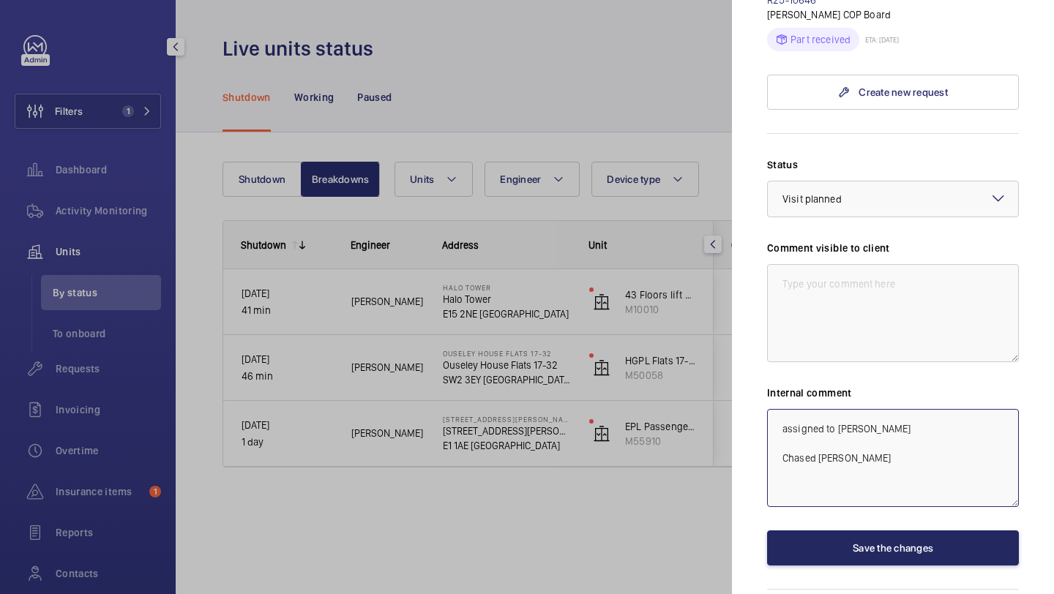
type textarea "assigned to michael burns Chased Michael"
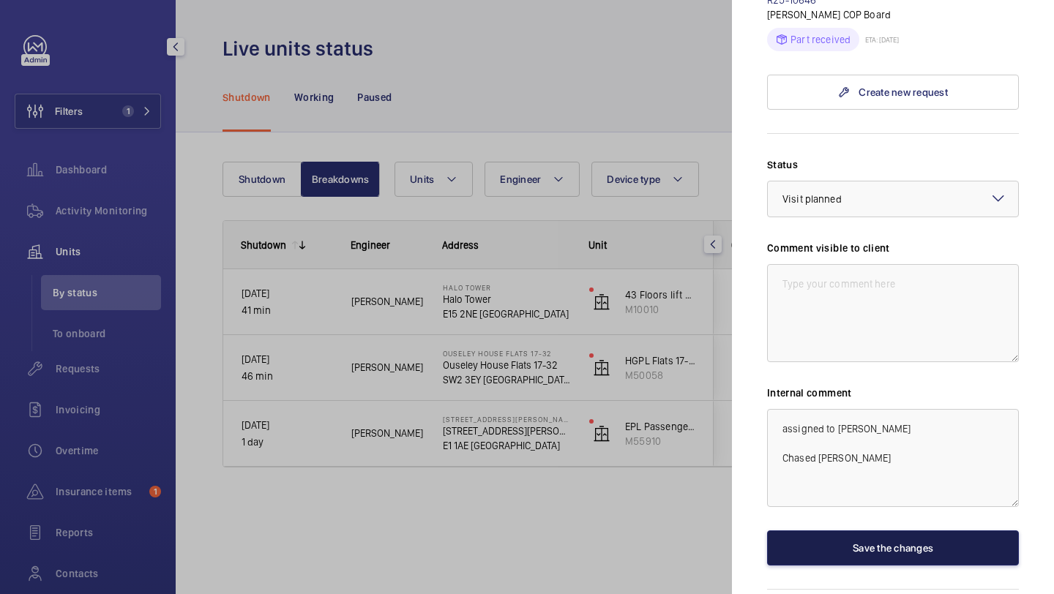
click at [919, 531] on button "Save the changes" at bounding box center [893, 548] width 252 height 35
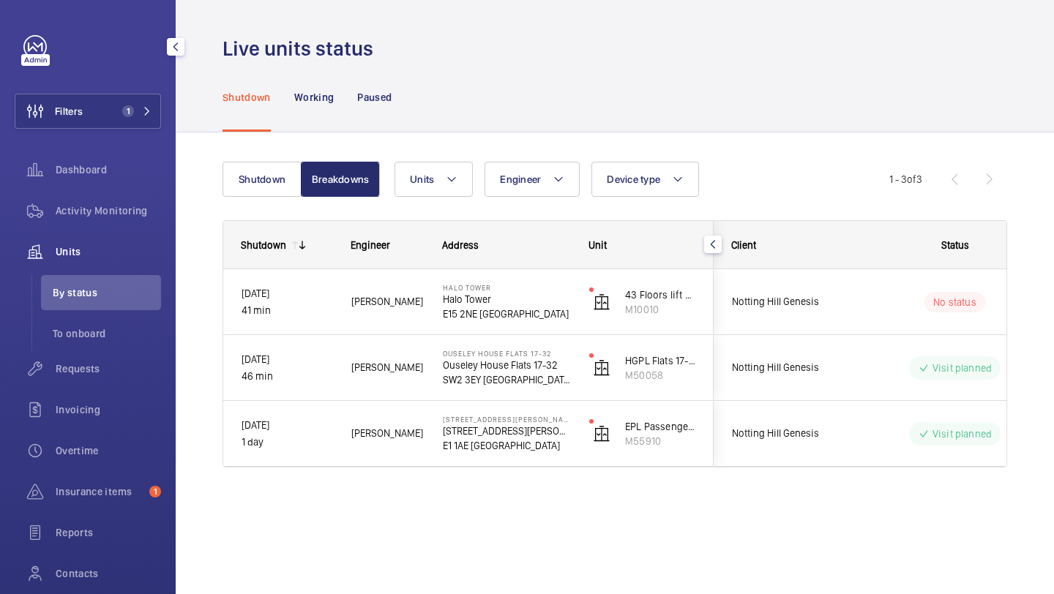
scroll to position [0, 0]
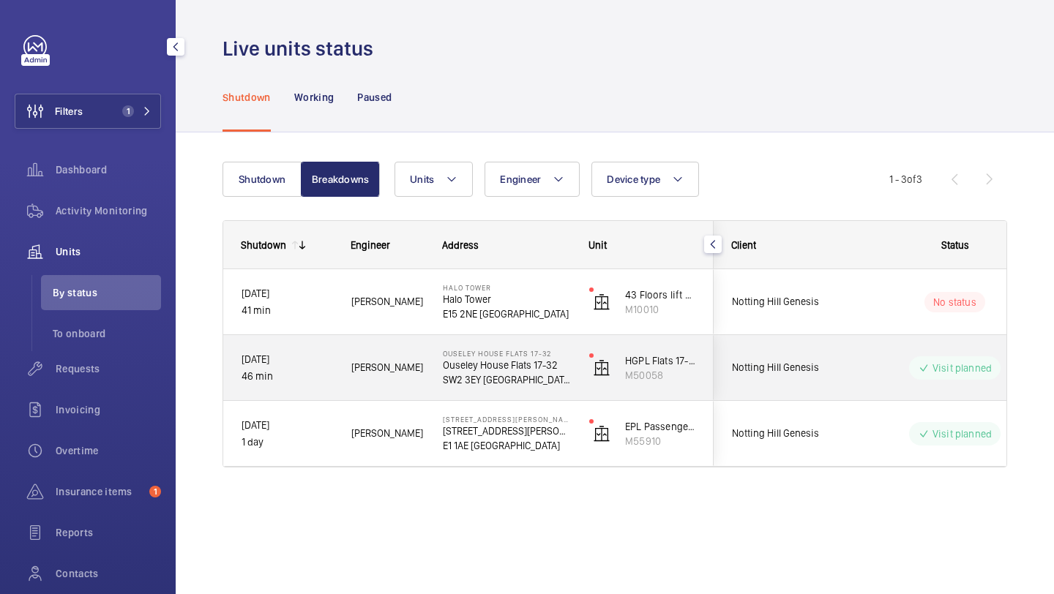
click at [849, 365] on div "Visit planned" at bounding box center [946, 368] width 200 height 53
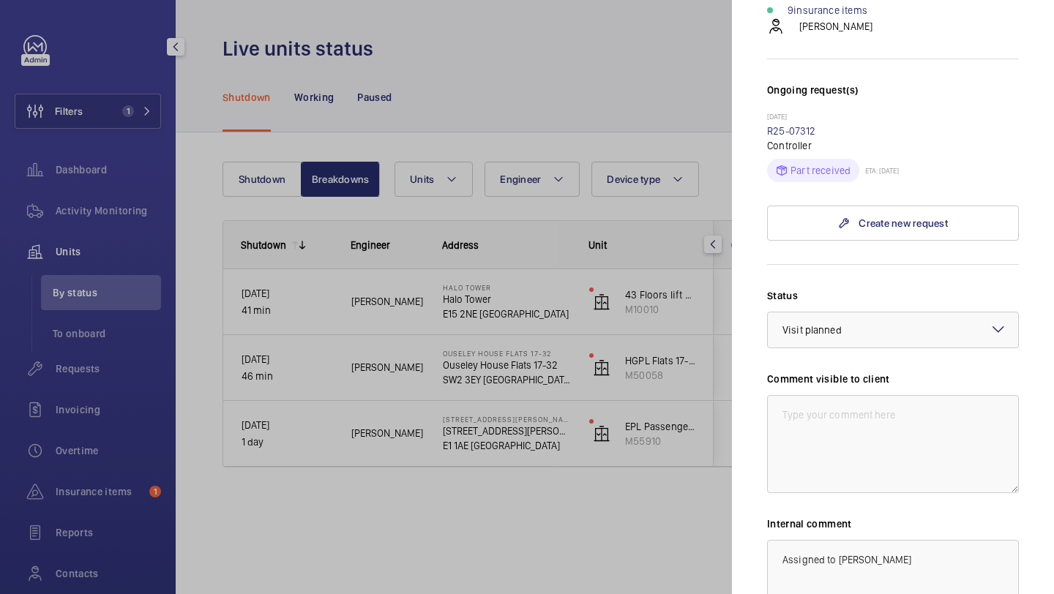
scroll to position [606, 0]
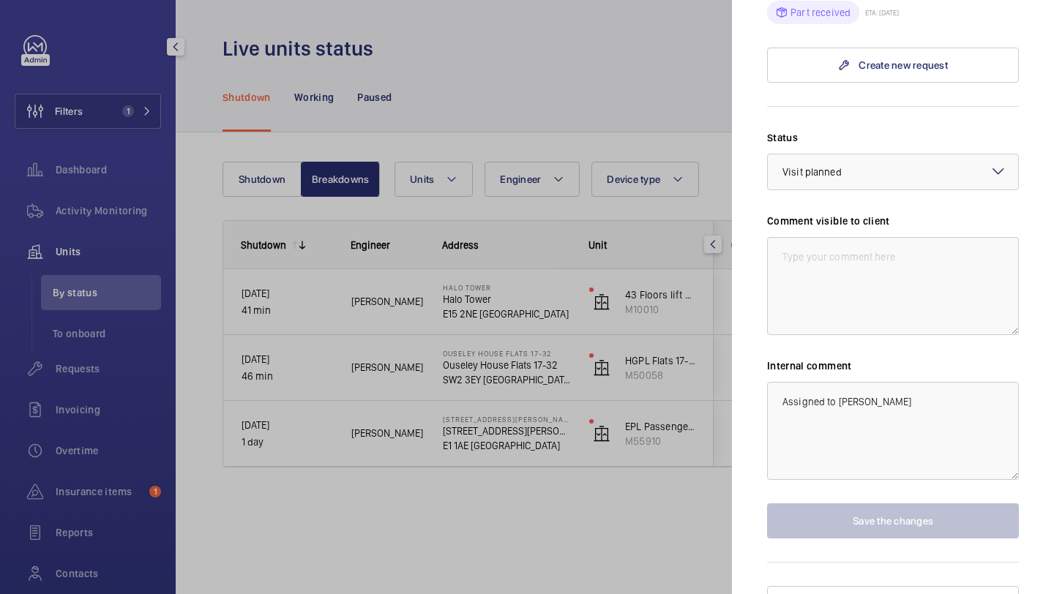
click at [561, 455] on div at bounding box center [527, 297] width 1054 height 594
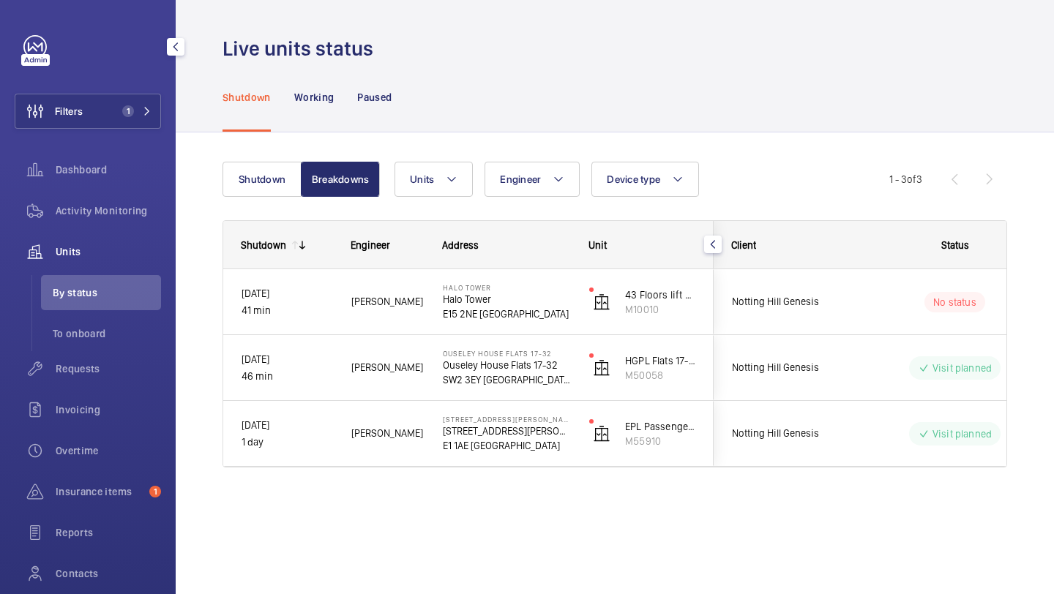
scroll to position [0, 0]
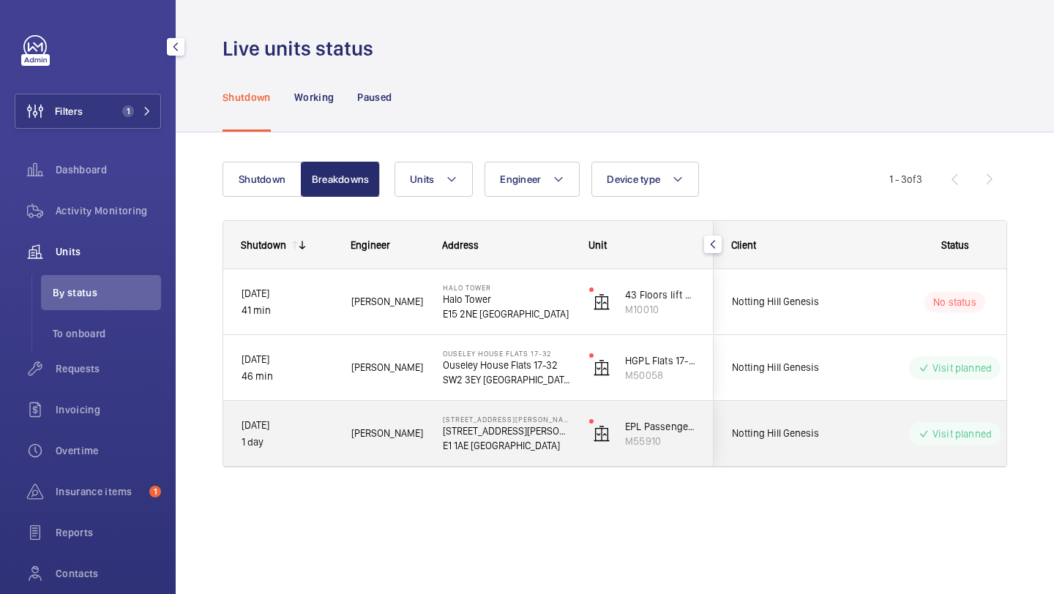
click at [834, 457] on div "Notting Hill Genesis" at bounding box center [780, 433] width 132 height 65
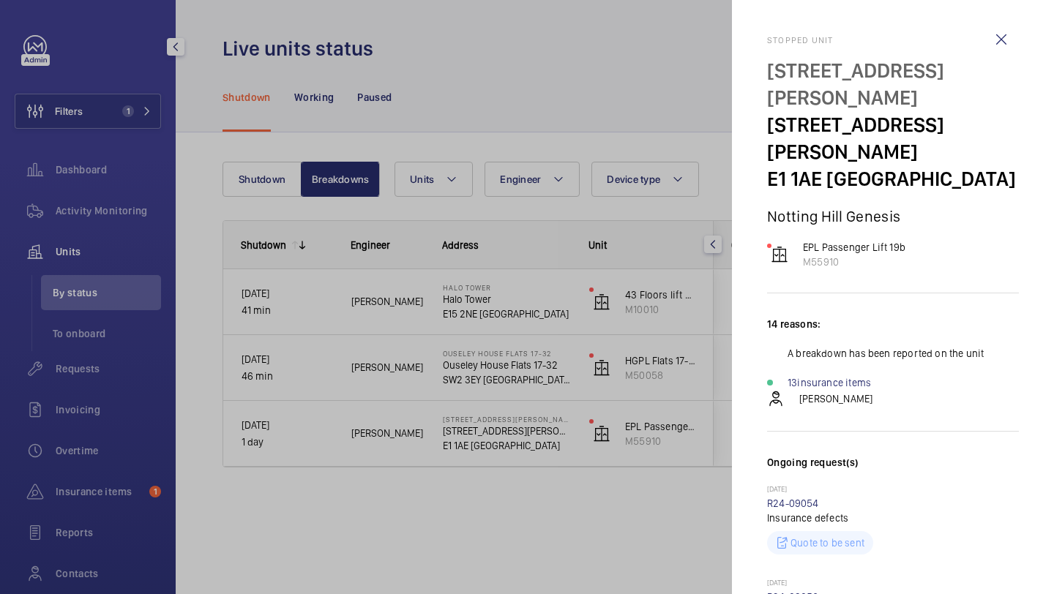
scroll to position [811, 0]
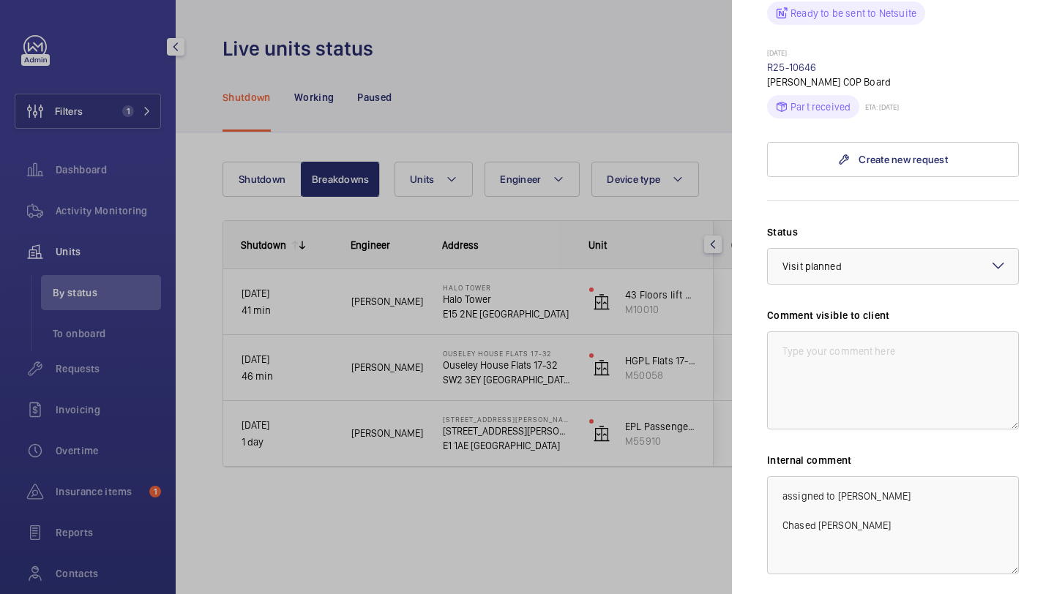
click at [467, 103] on div at bounding box center [527, 297] width 1054 height 594
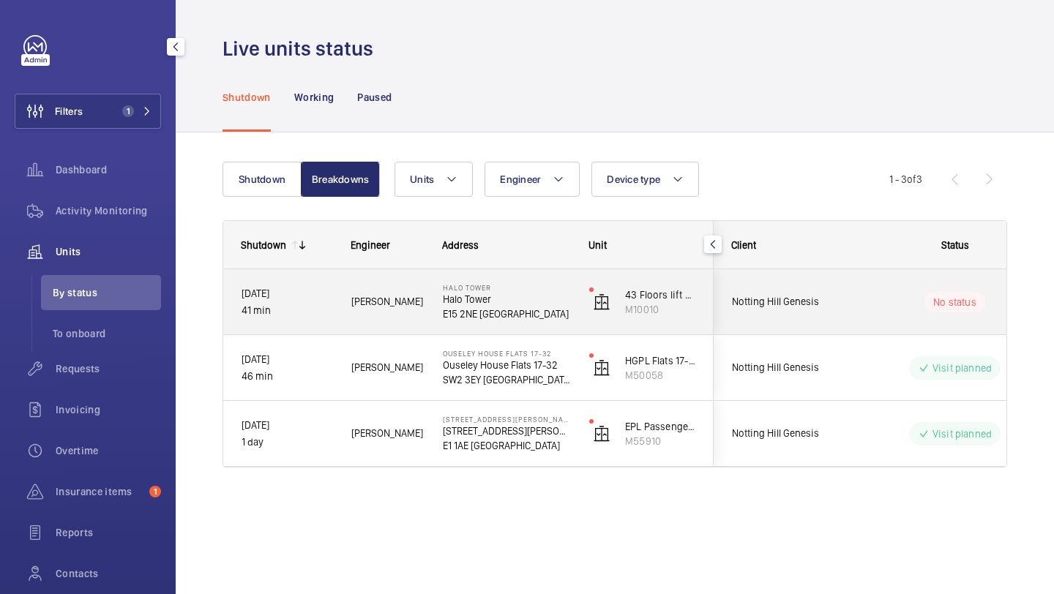
click at [828, 327] on div "Notting Hill Genesis" at bounding box center [780, 301] width 132 height 65
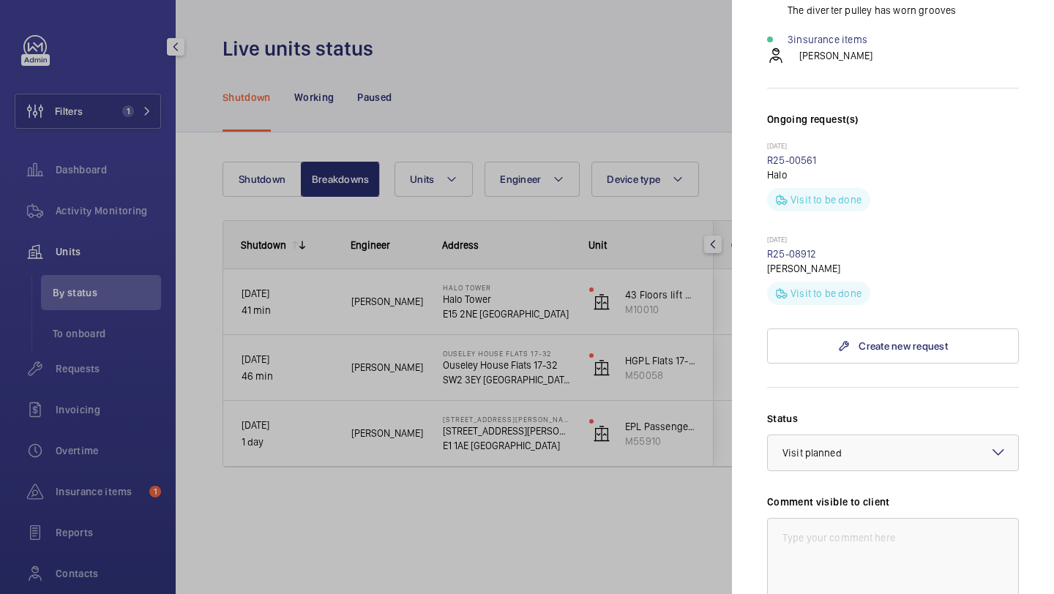
scroll to position [656, 0]
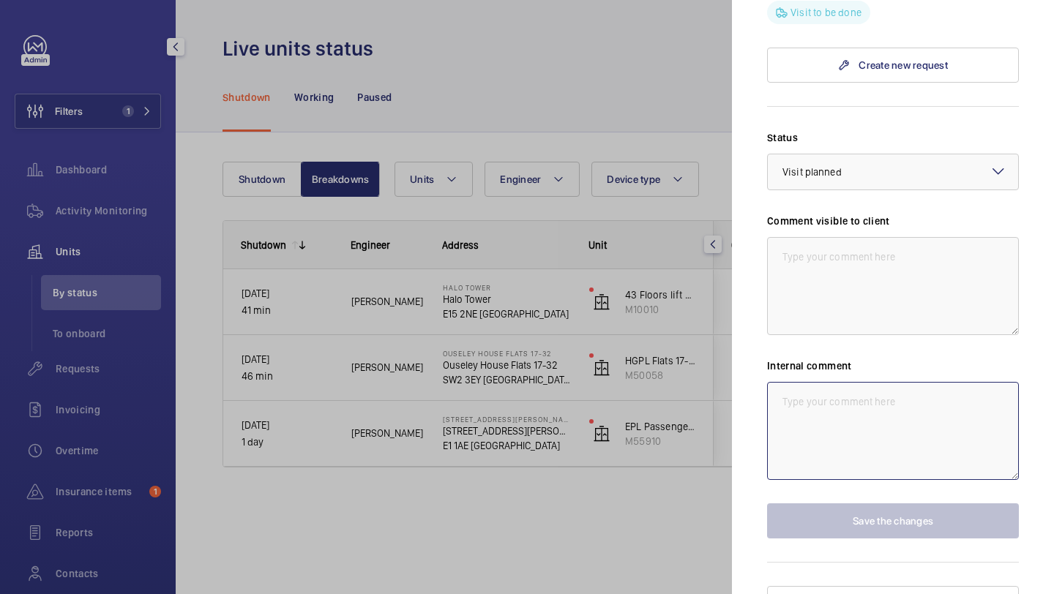
click at [848, 427] on textarea at bounding box center [893, 431] width 252 height 98
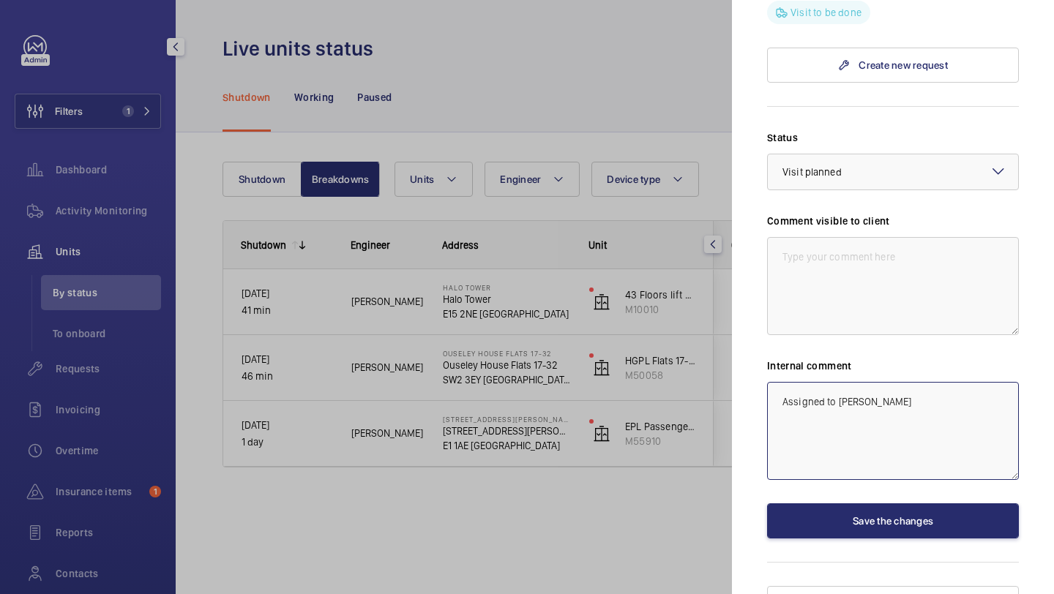
type textarea "Assigned to Chris Cole"
click at [847, 130] on wm-front-input-dropdown "Status Select a status × Visit planned ×" at bounding box center [893, 160] width 252 height 60
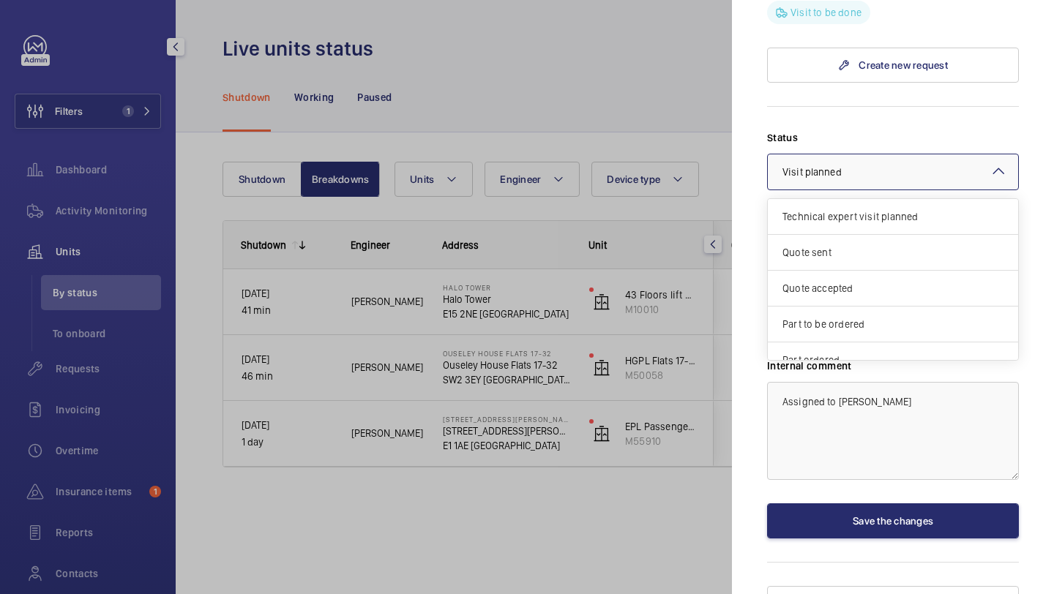
click at [847, 165] on div "× Visit planned" at bounding box center [830, 172] width 96 height 15
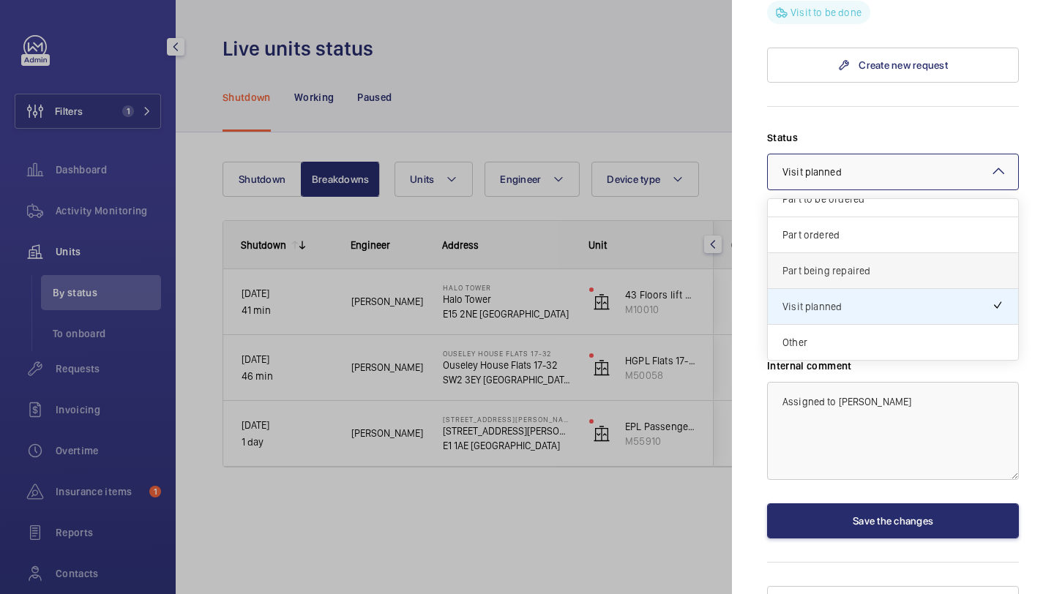
click at [838, 263] on span "Part being repaired" at bounding box center [892, 270] width 221 height 15
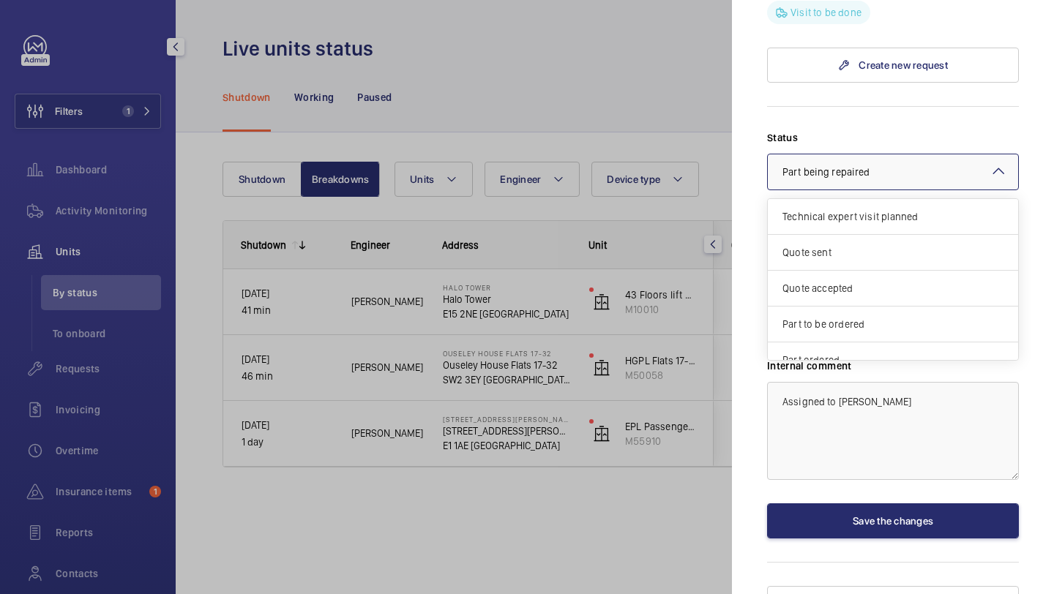
click at [848, 154] on div at bounding box center [893, 171] width 250 height 35
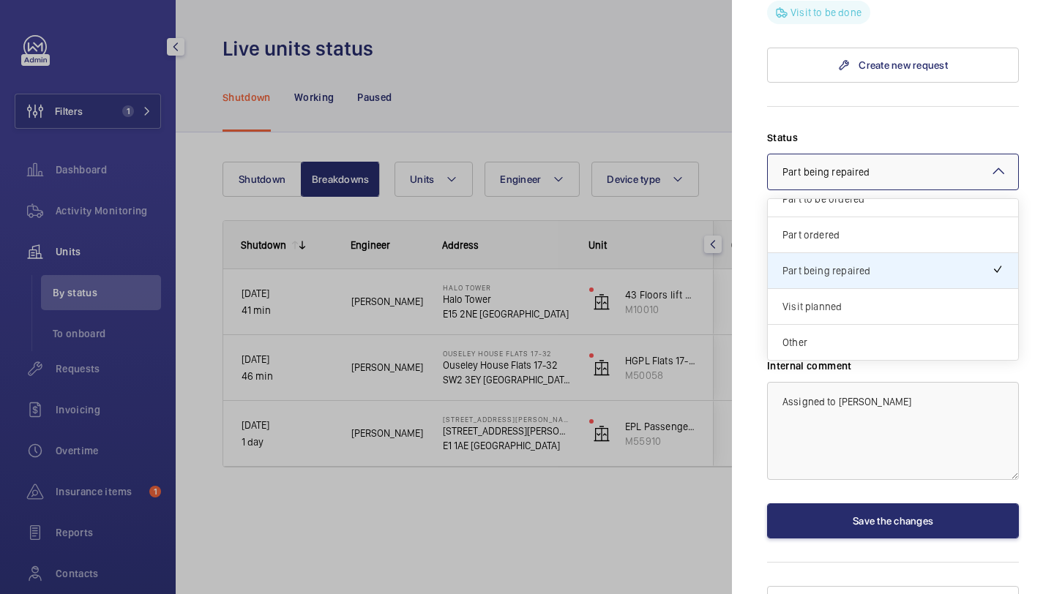
click at [829, 299] on span "Visit planned" at bounding box center [892, 306] width 221 height 15
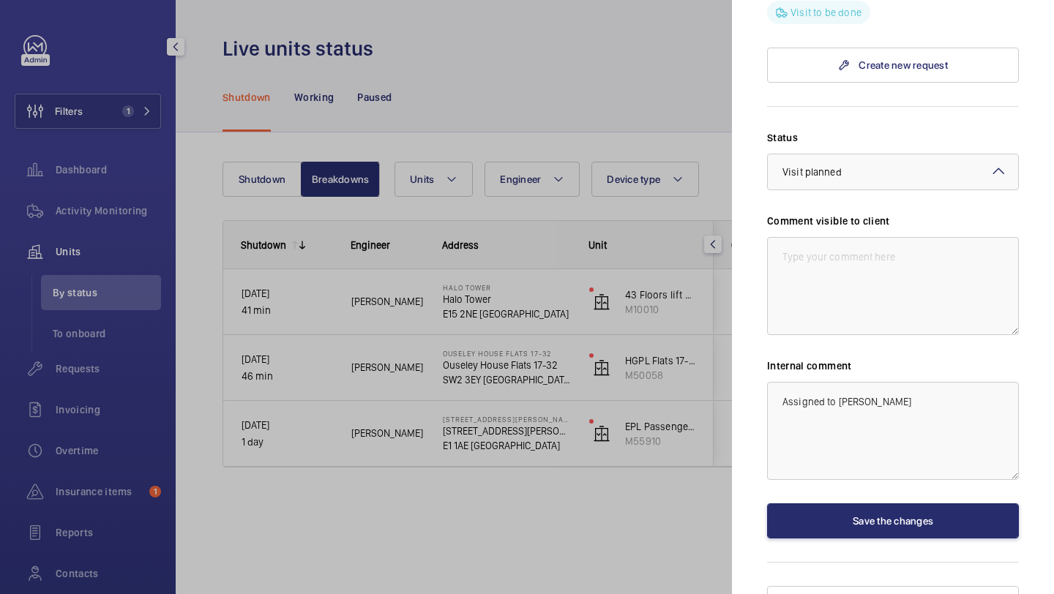
click at [863, 512] on div "Stopped unit Halo Tower Halo Tower E15 2NE LONDON Notting Hill Genesis 43 Floor…" at bounding box center [893, 0] width 252 height 1242
click at [863, 504] on button "Save the changes" at bounding box center [893, 521] width 252 height 35
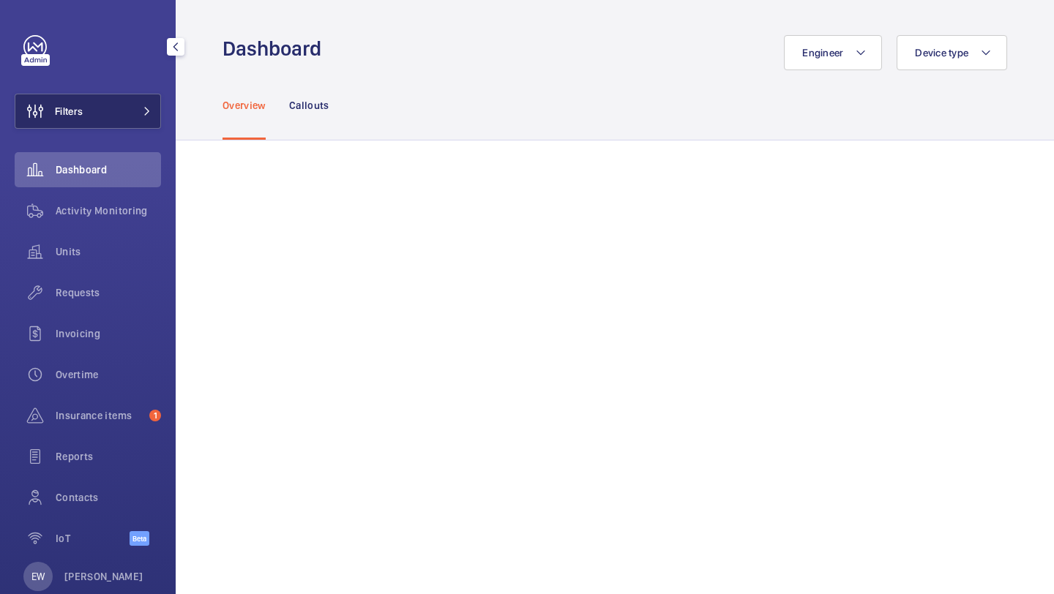
click at [147, 97] on button "Filters" at bounding box center [88, 111] width 146 height 35
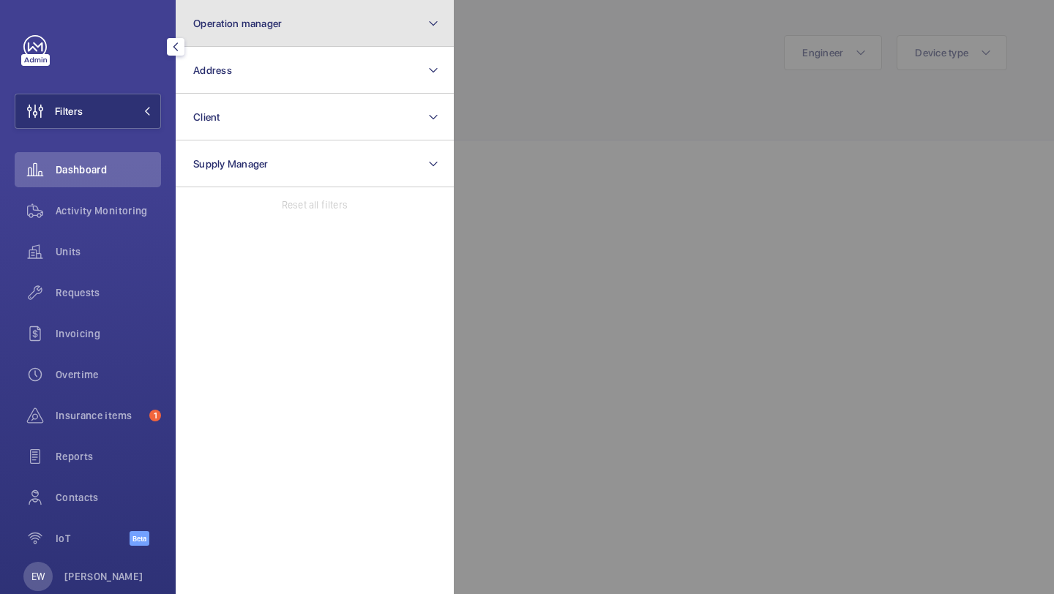
click at [238, 20] on span "Operation manager" at bounding box center [237, 24] width 89 height 12
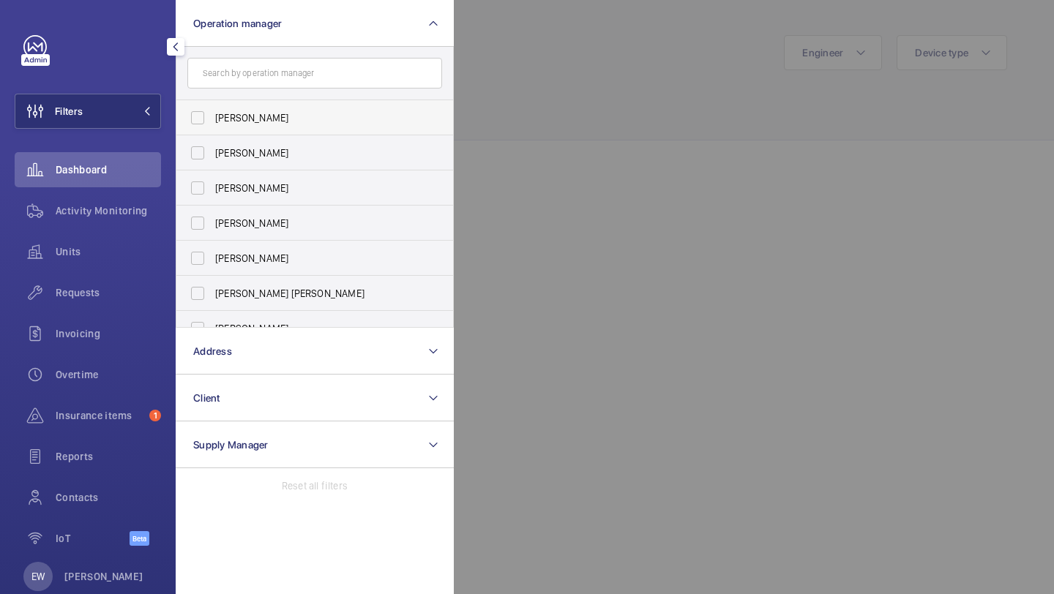
click at [238, 105] on label "[PERSON_NAME]" at bounding box center [303, 117] width 255 height 35
click at [212, 105] on input "[PERSON_NAME]" at bounding box center [197, 117] width 29 height 29
checkbox input "true"
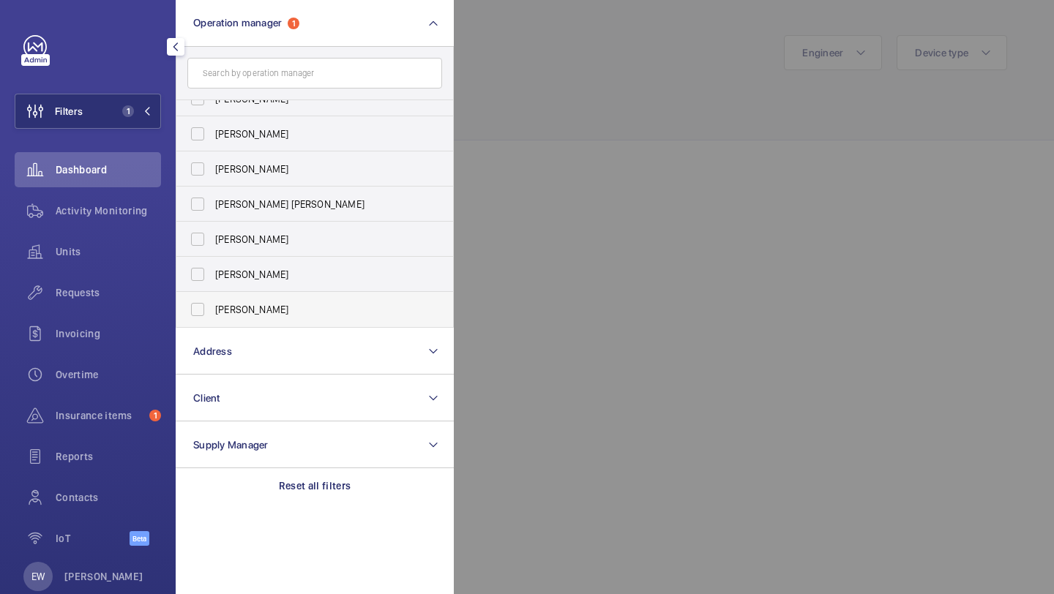
click at [247, 303] on span "[PERSON_NAME]" at bounding box center [315, 309] width 201 height 15
click at [212, 303] on input "[PERSON_NAME]" at bounding box center [197, 309] width 29 height 29
checkbox input "true"
click at [105, 286] on span "Requests" at bounding box center [108, 292] width 105 height 15
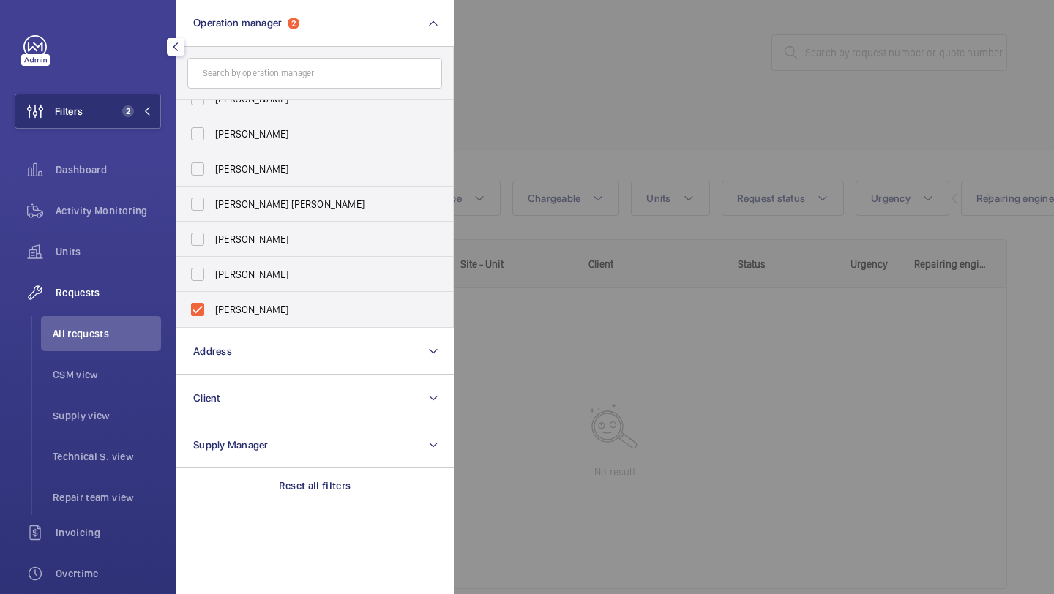
click at [709, 65] on div at bounding box center [981, 297] width 1054 height 594
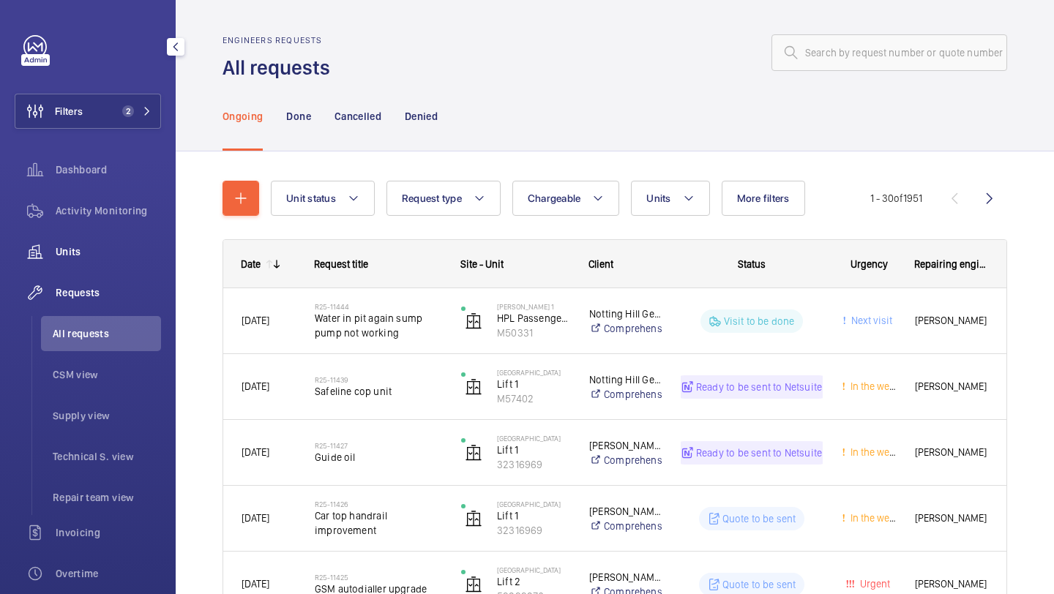
click at [78, 256] on span "Units" at bounding box center [108, 251] width 105 height 15
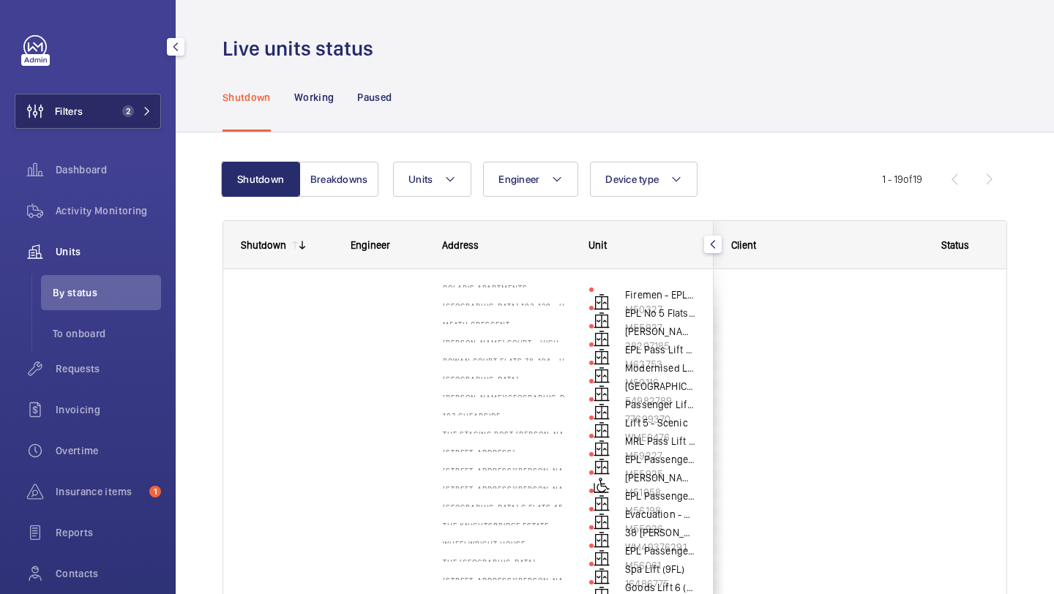
click at [130, 113] on span "2" at bounding box center [128, 111] width 12 height 12
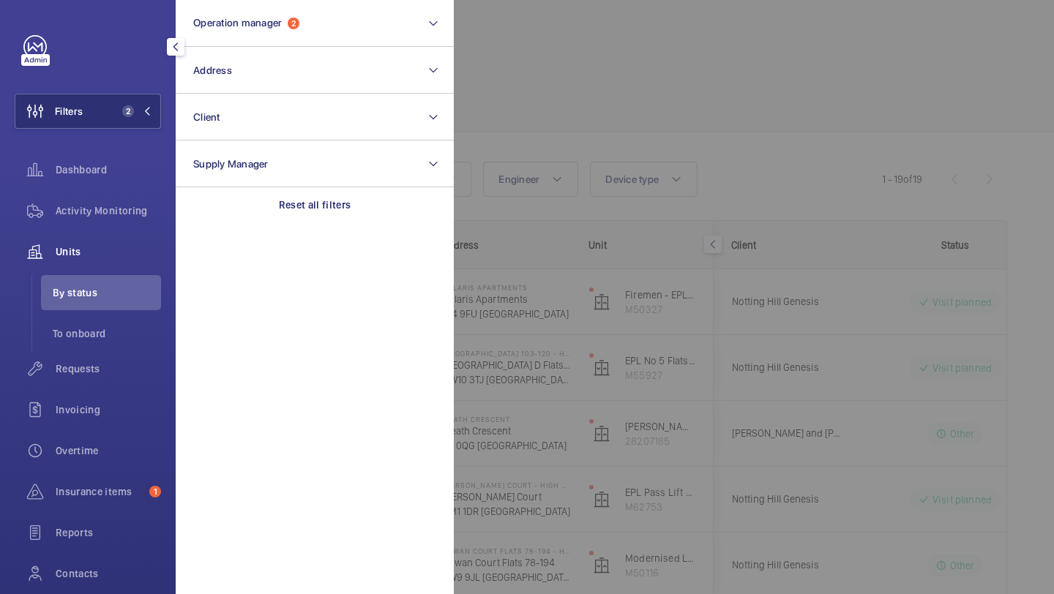
click at [677, 143] on div at bounding box center [981, 297] width 1054 height 594
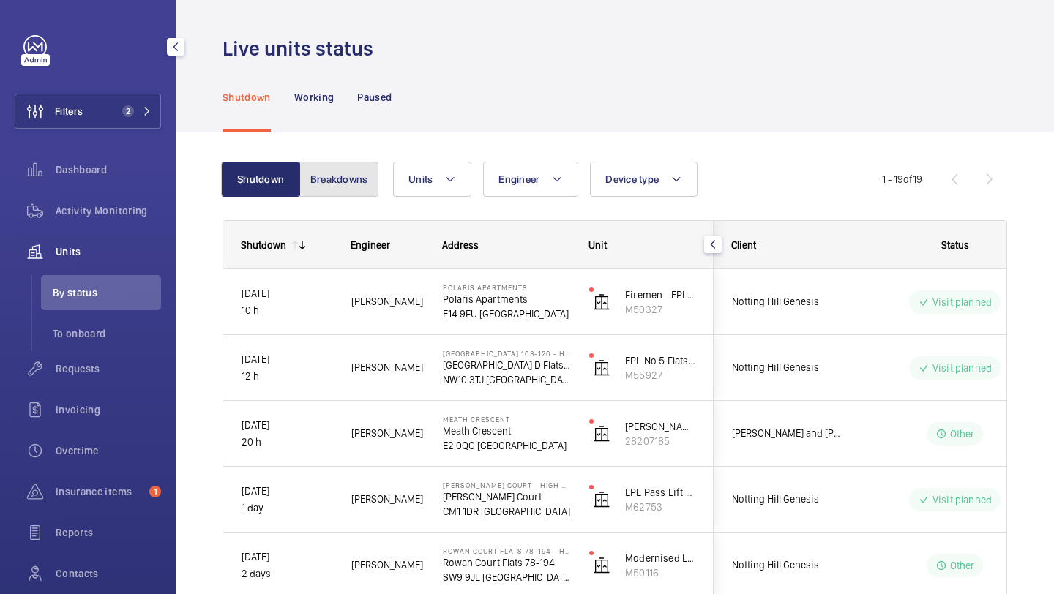
click at [347, 192] on button "Breakdowns" at bounding box center [338, 179] width 79 height 35
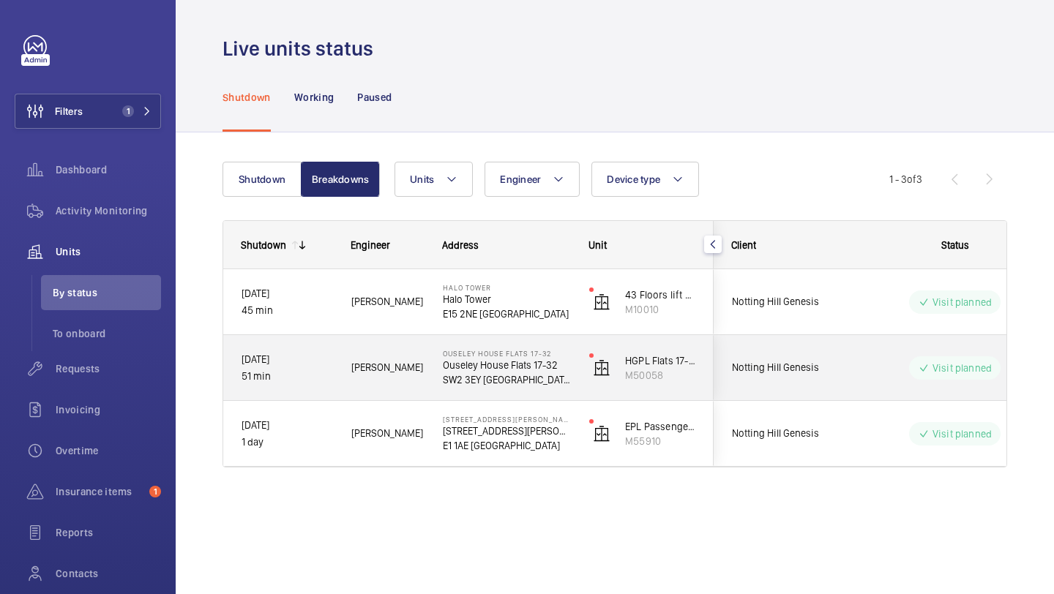
click at [849, 343] on div "Visit planned" at bounding box center [946, 368] width 200 height 53
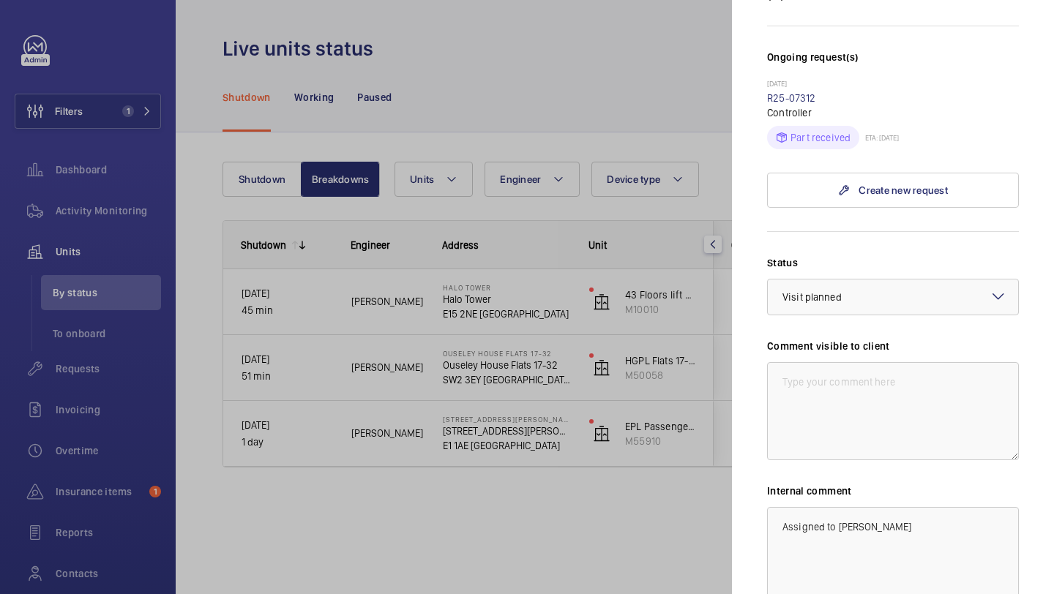
scroll to position [430, 0]
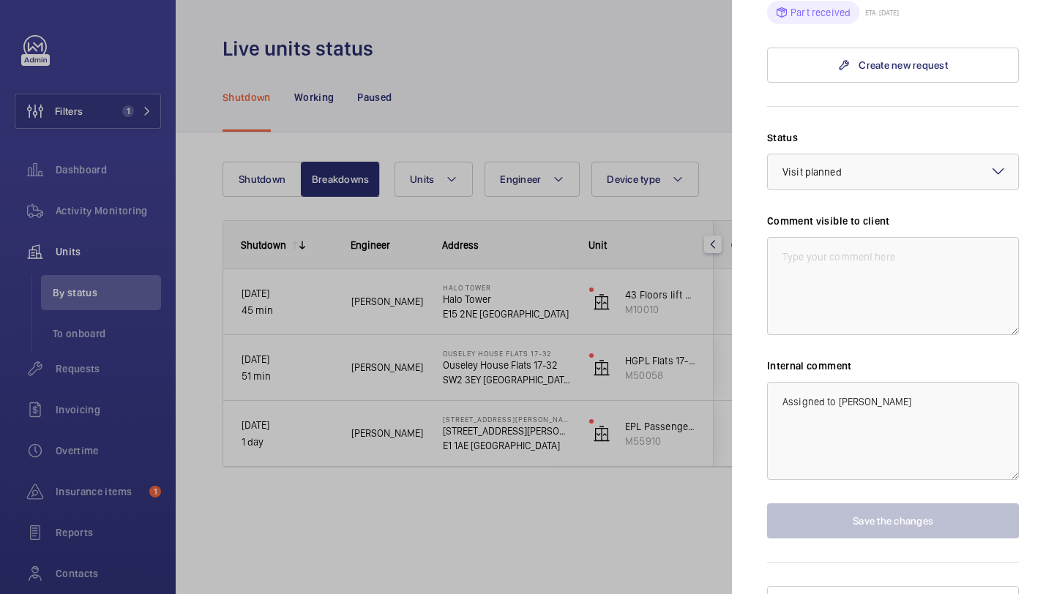
click at [654, 454] on div at bounding box center [527, 297] width 1054 height 594
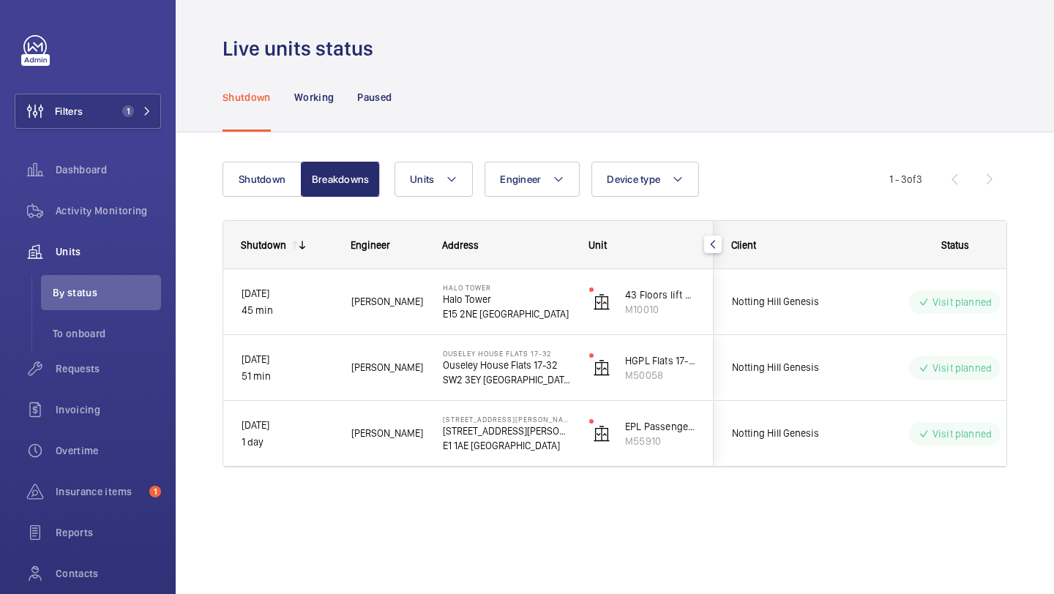
scroll to position [0, 0]
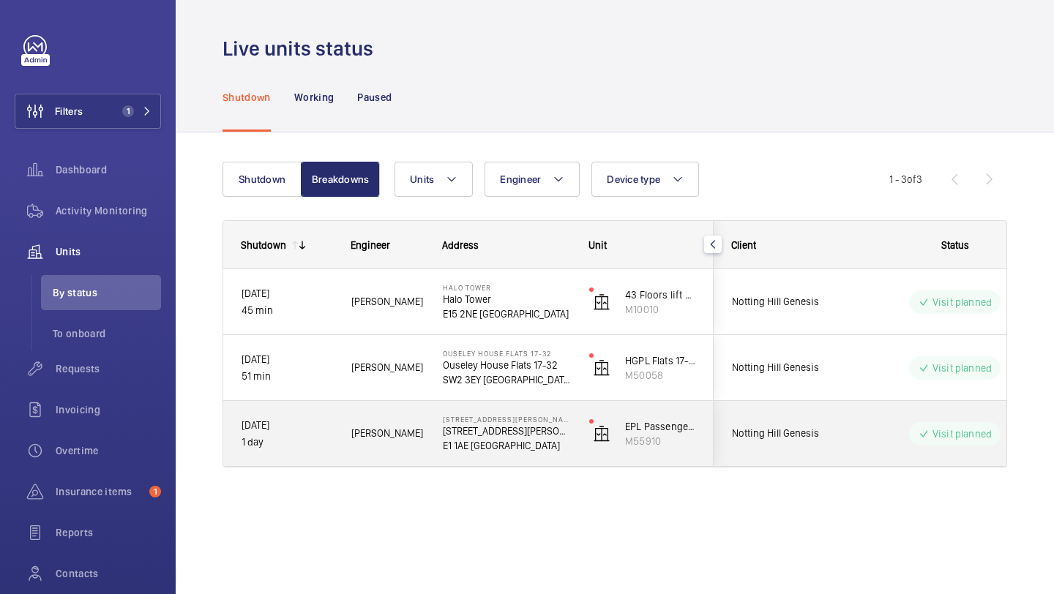
click at [849, 446] on div "Visit planned" at bounding box center [946, 434] width 200 height 53
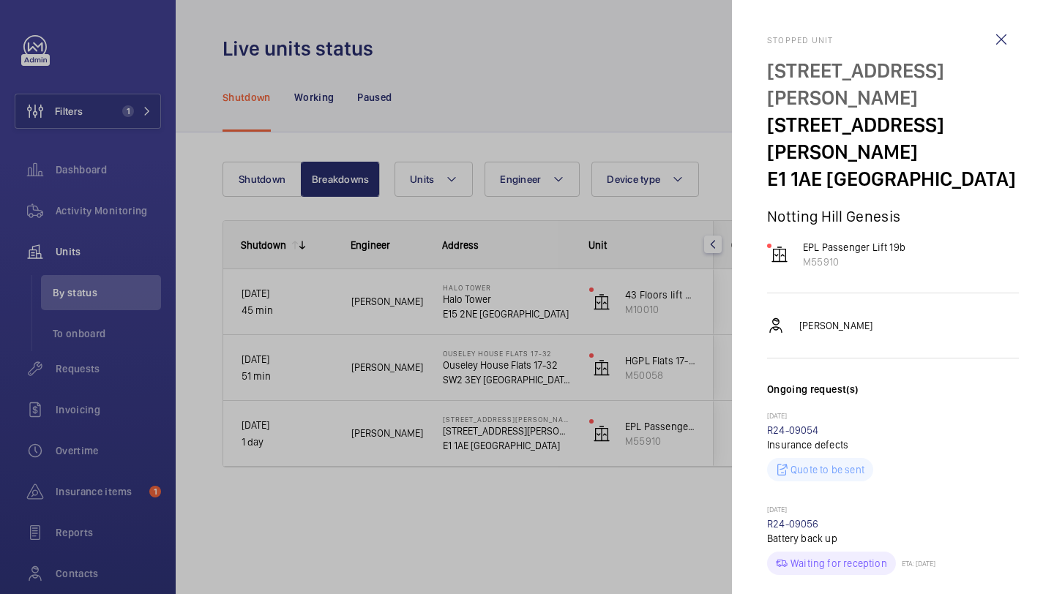
click at [555, 119] on div at bounding box center [527, 297] width 1054 height 594
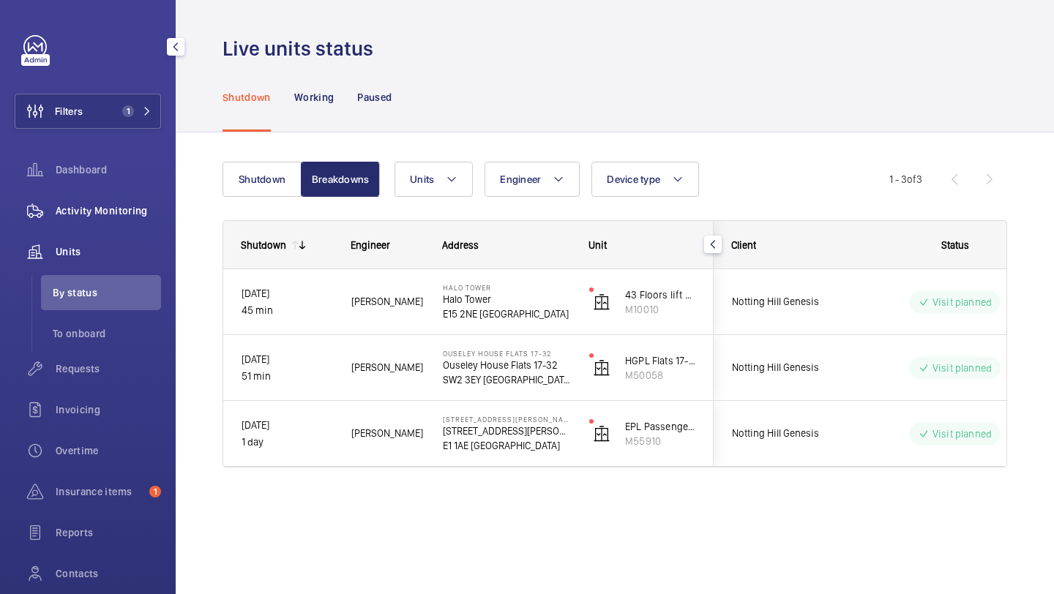
click at [113, 222] on div "Activity Monitoring" at bounding box center [88, 210] width 146 height 35
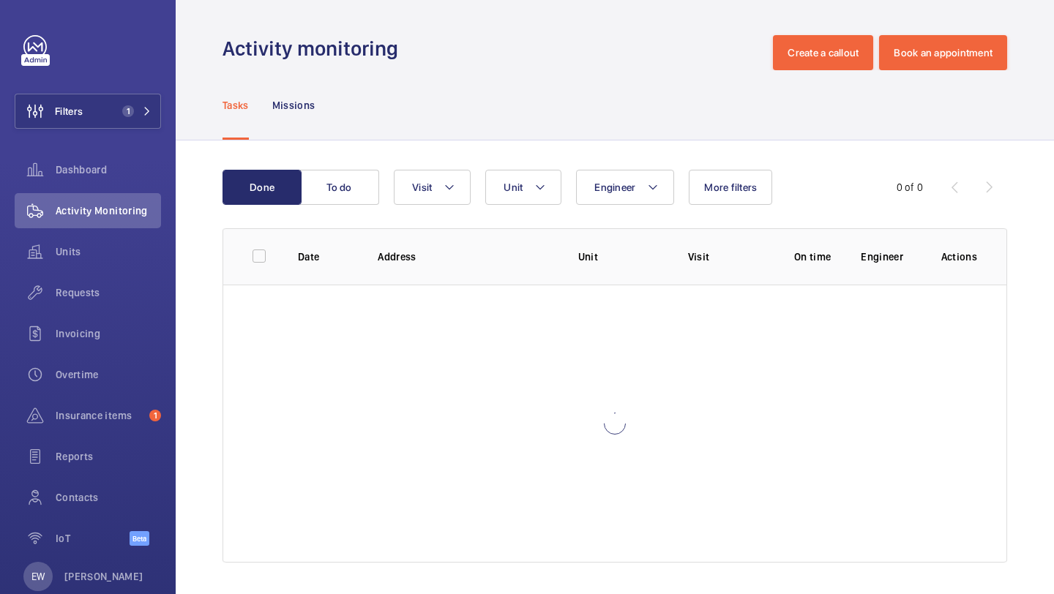
click at [515, 71] on div "Tasks Missions" at bounding box center [614, 105] width 785 height 70
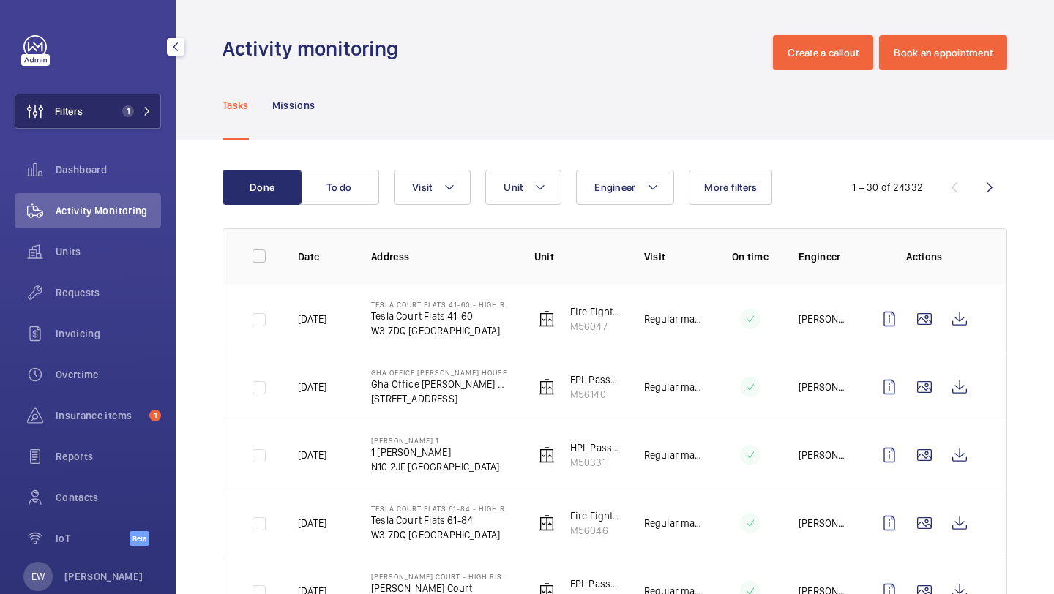
click at [127, 110] on span "1" at bounding box center [128, 111] width 12 height 12
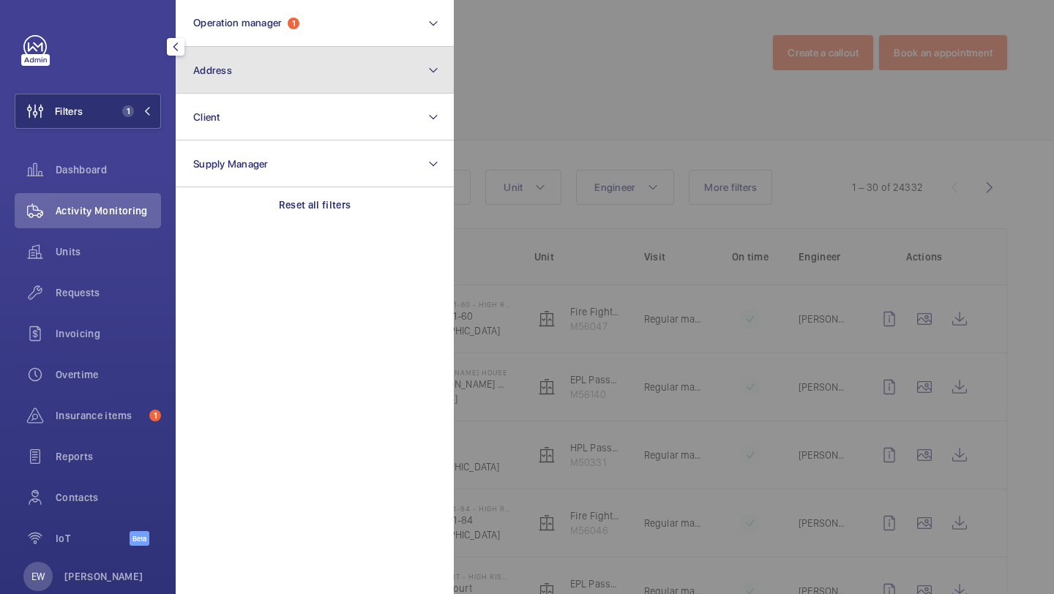
click at [225, 78] on button "Address" at bounding box center [315, 70] width 278 height 47
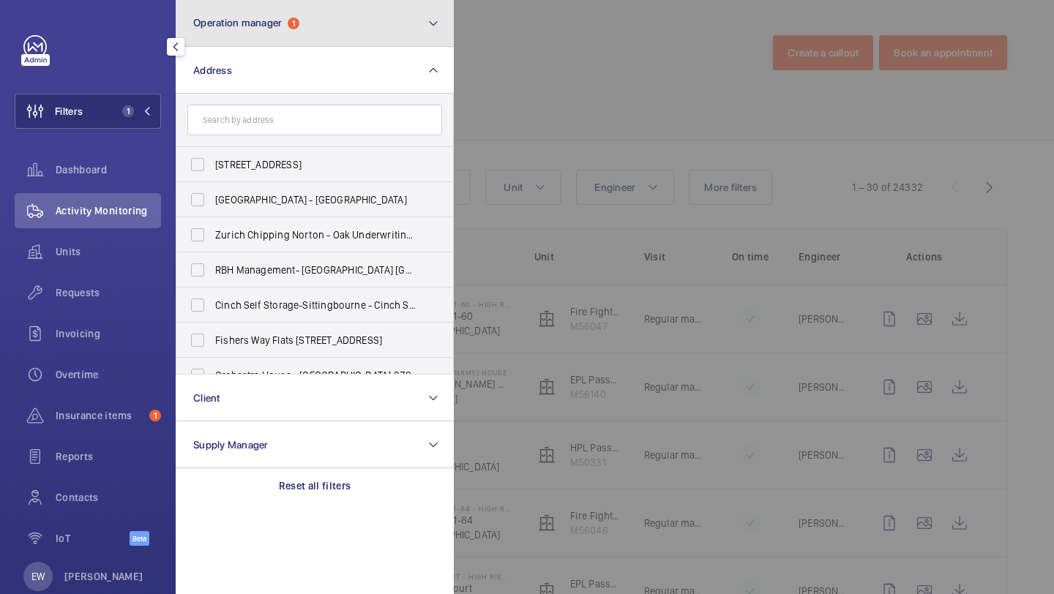
click at [240, 26] on span "Operation manager" at bounding box center [237, 23] width 89 height 12
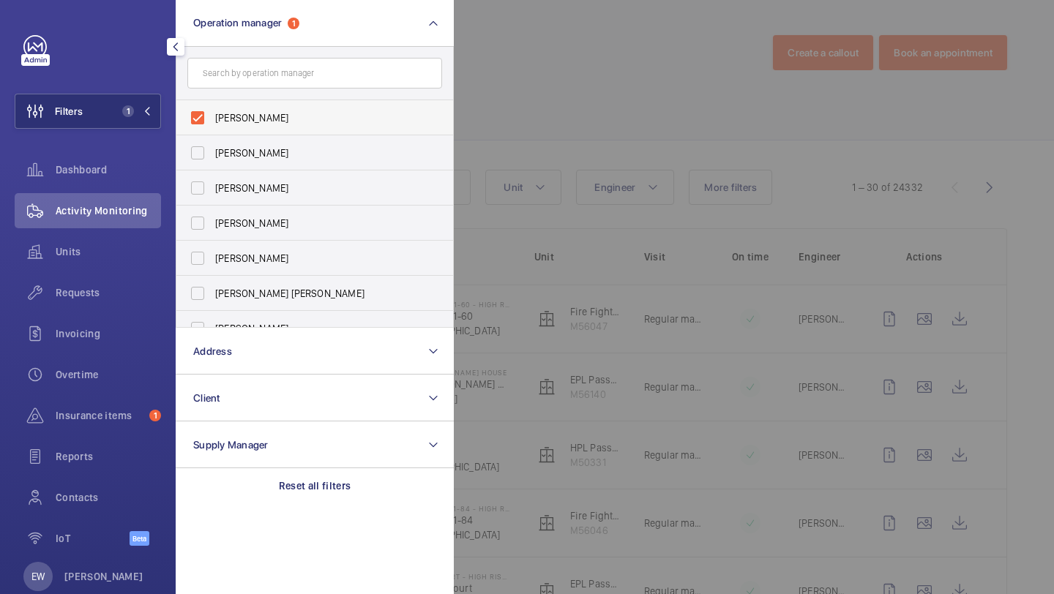
click at [239, 113] on span "[PERSON_NAME]" at bounding box center [315, 118] width 201 height 15
click at [212, 113] on input "[PERSON_NAME]" at bounding box center [197, 117] width 29 height 29
checkbox input "false"
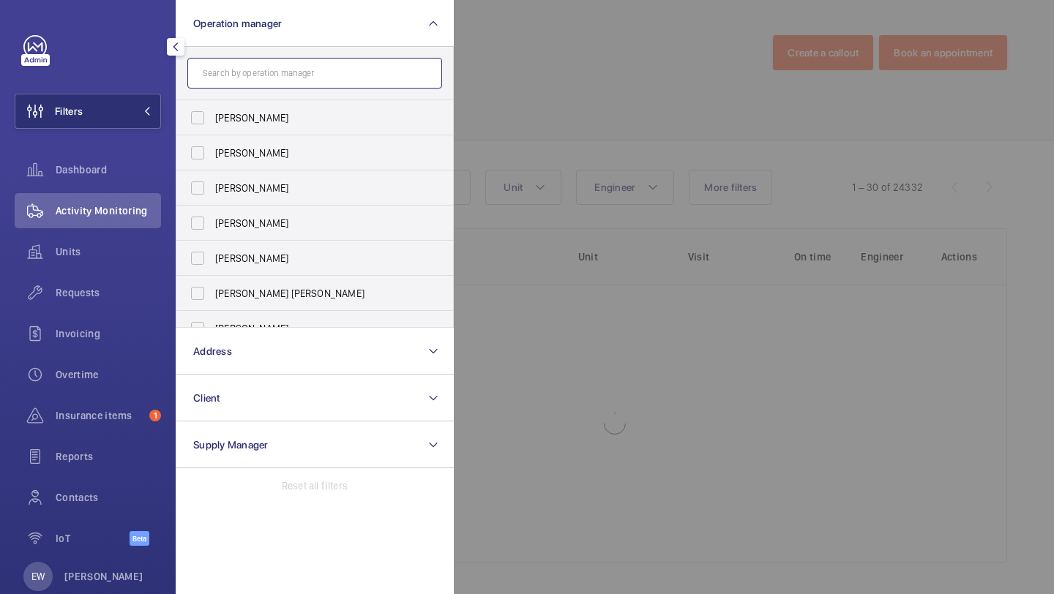
click at [240, 64] on input "text" at bounding box center [314, 73] width 255 height 31
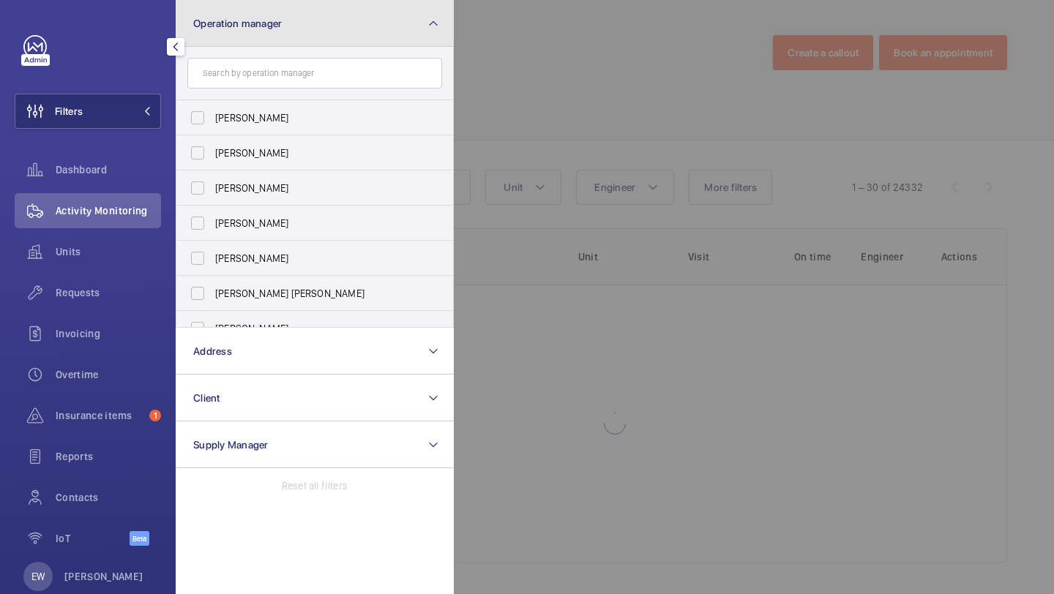
click at [242, 31] on button "Operation manager" at bounding box center [315, 23] width 278 height 47
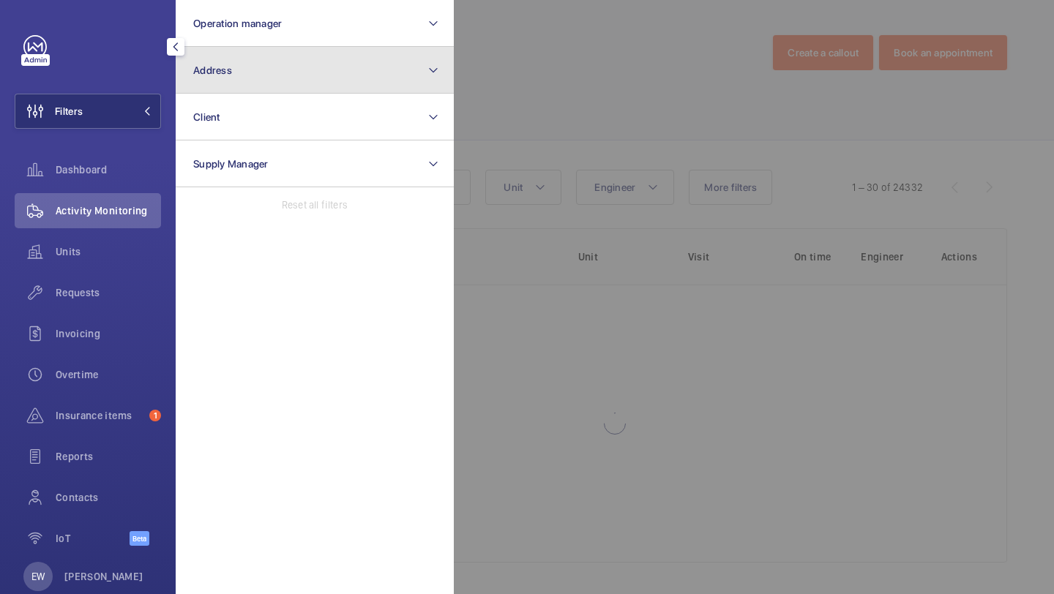
click at [242, 91] on button "Address" at bounding box center [315, 70] width 278 height 47
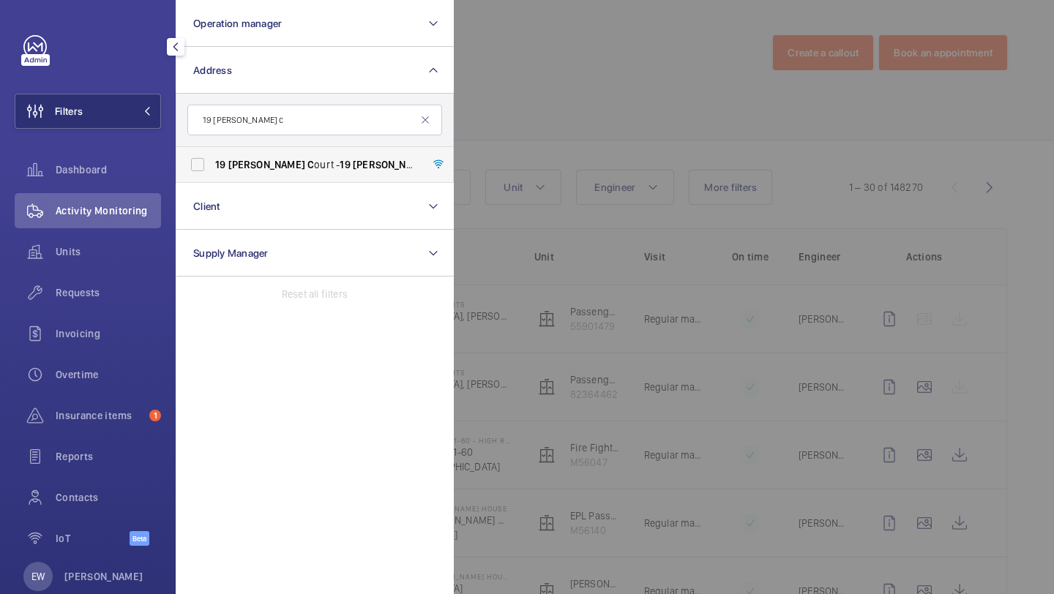
type input "19 [PERSON_NAME] c"
click at [249, 161] on span "[PERSON_NAME]" at bounding box center [266, 165] width 77 height 12
click at [212, 161] on input "[STREET_ADDRESS][PERSON_NAME][PERSON_NAME]" at bounding box center [197, 164] width 29 height 29
checkbox input "true"
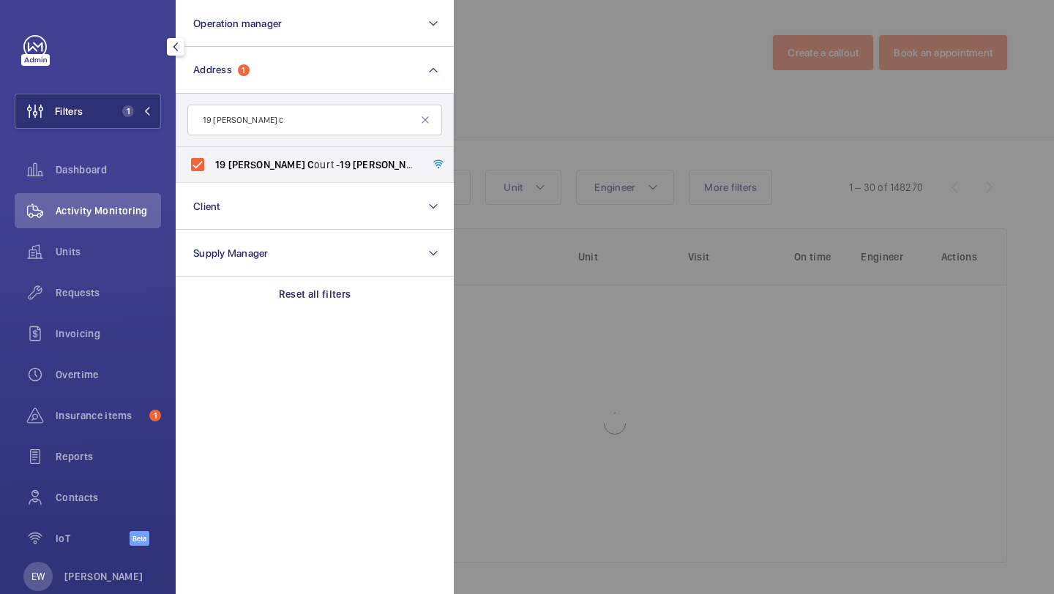
drag, startPoint x: 680, startPoint y: 56, endPoint x: 693, endPoint y: 56, distance: 13.2
click at [687, 56] on div at bounding box center [981, 297] width 1054 height 594
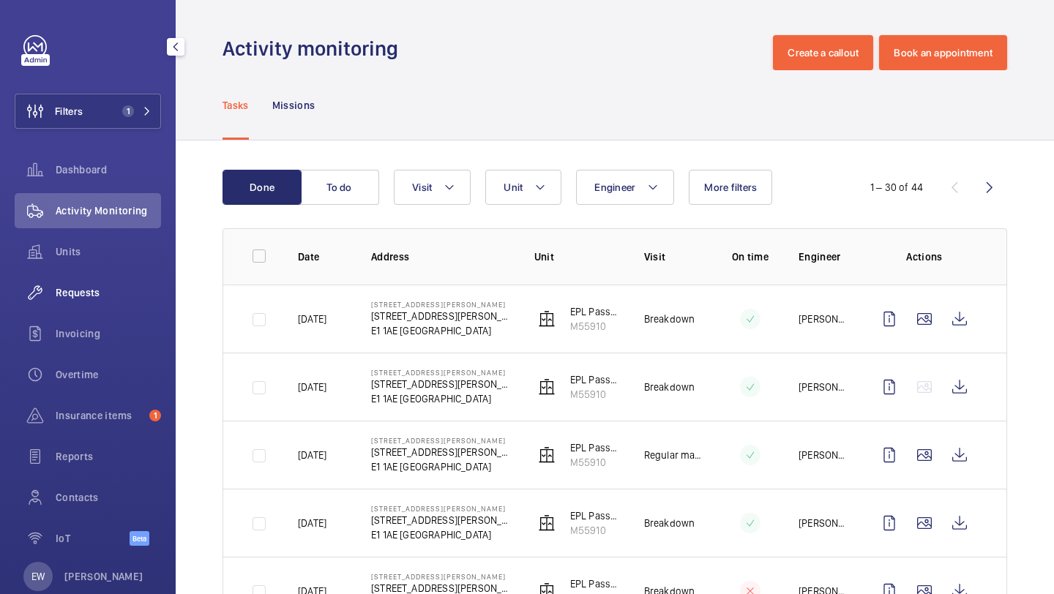
click at [129, 275] on div "Requests" at bounding box center [88, 292] width 146 height 35
click at [129, 274] on div "Units" at bounding box center [88, 254] width 146 height 41
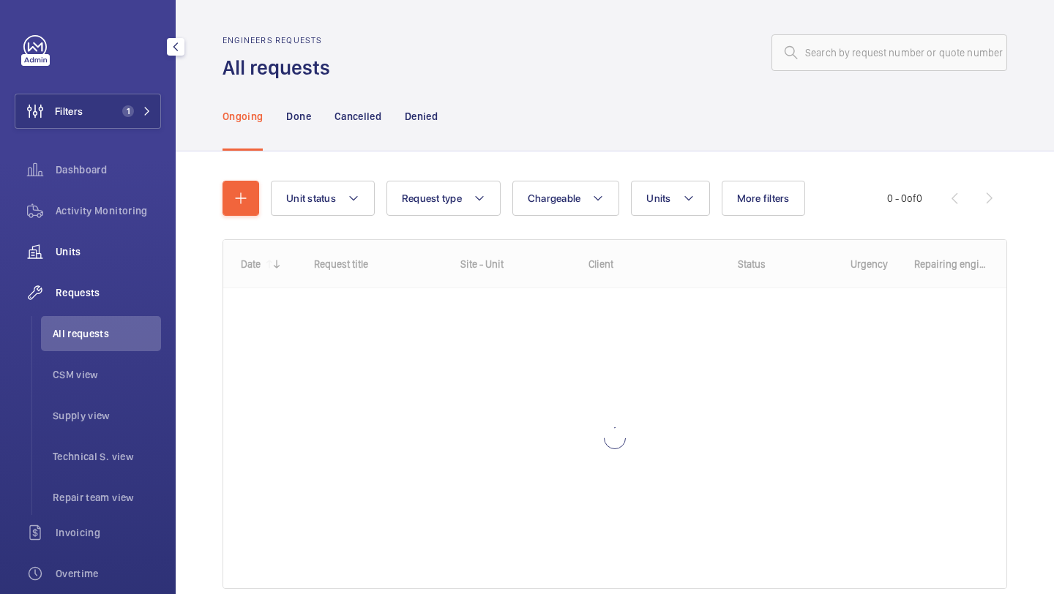
click at [129, 258] on span "Units" at bounding box center [108, 251] width 105 height 15
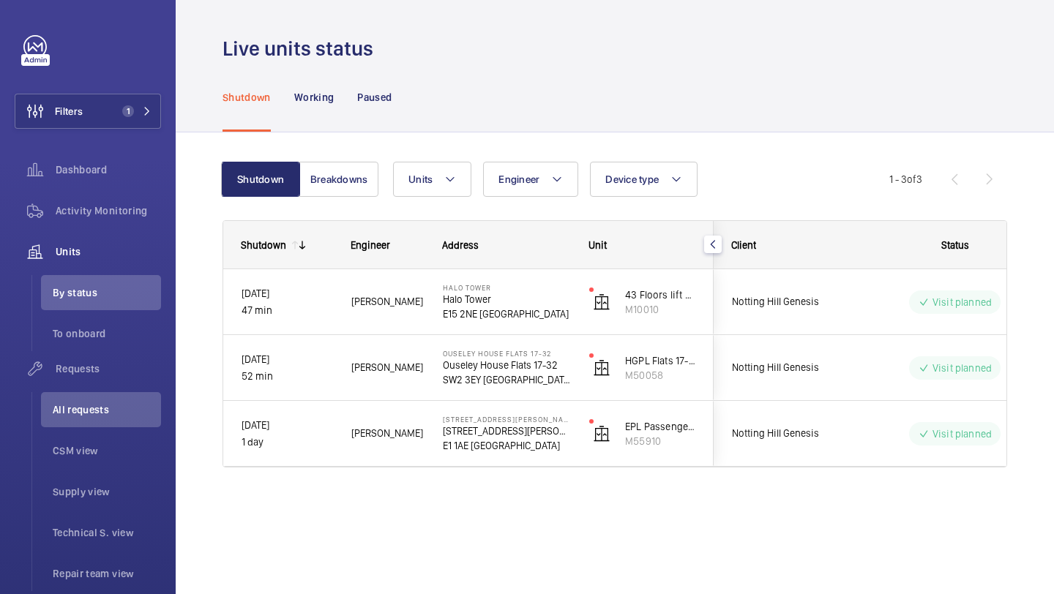
click at [567, 56] on div "Live units status" at bounding box center [614, 48] width 785 height 27
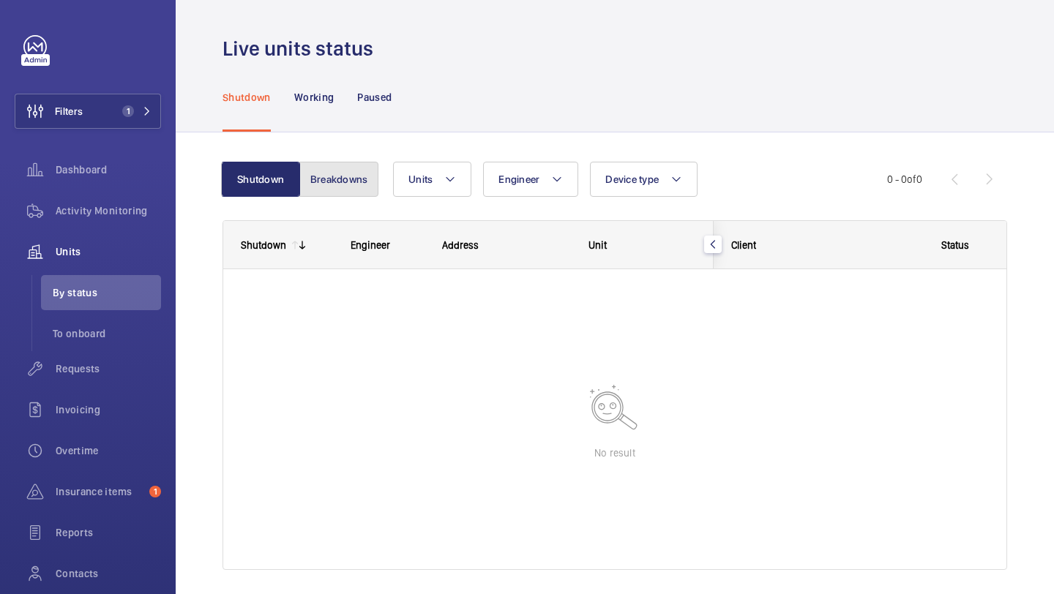
click at [340, 187] on button "Breakdowns" at bounding box center [338, 179] width 79 height 35
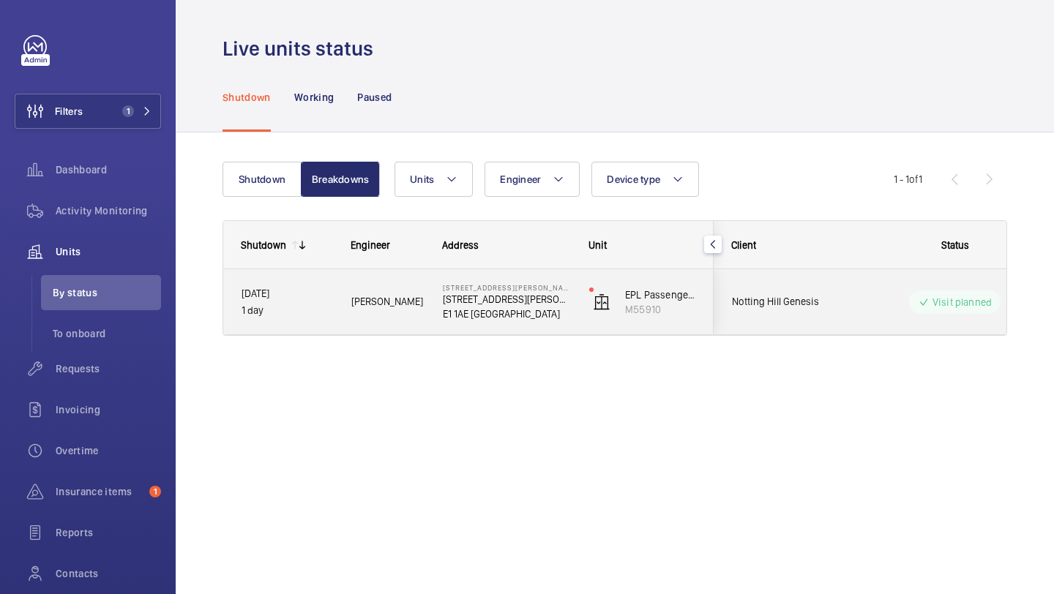
click at [825, 310] on span "Notting Hill Genesis" at bounding box center [788, 301] width 113 height 17
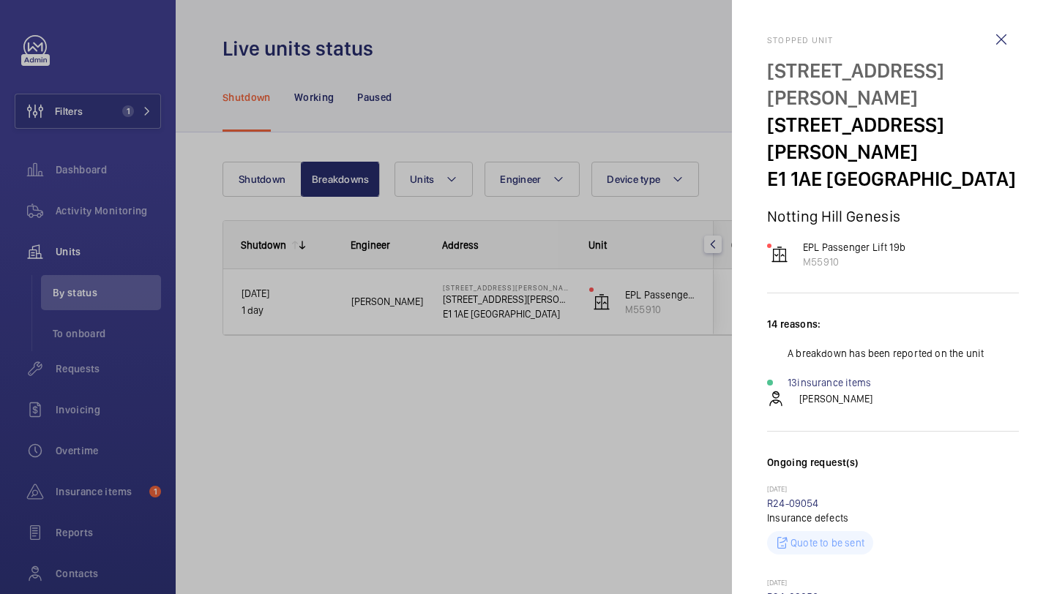
scroll to position [878, 0]
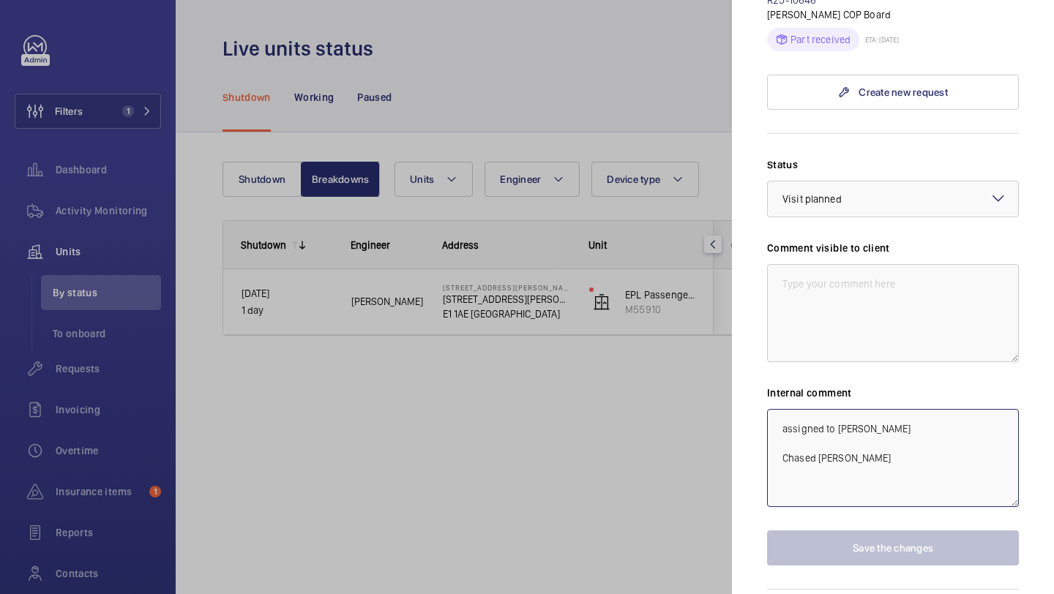
click at [864, 409] on textarea "assigned to michael burns Chased Michael" at bounding box center [893, 458] width 252 height 98
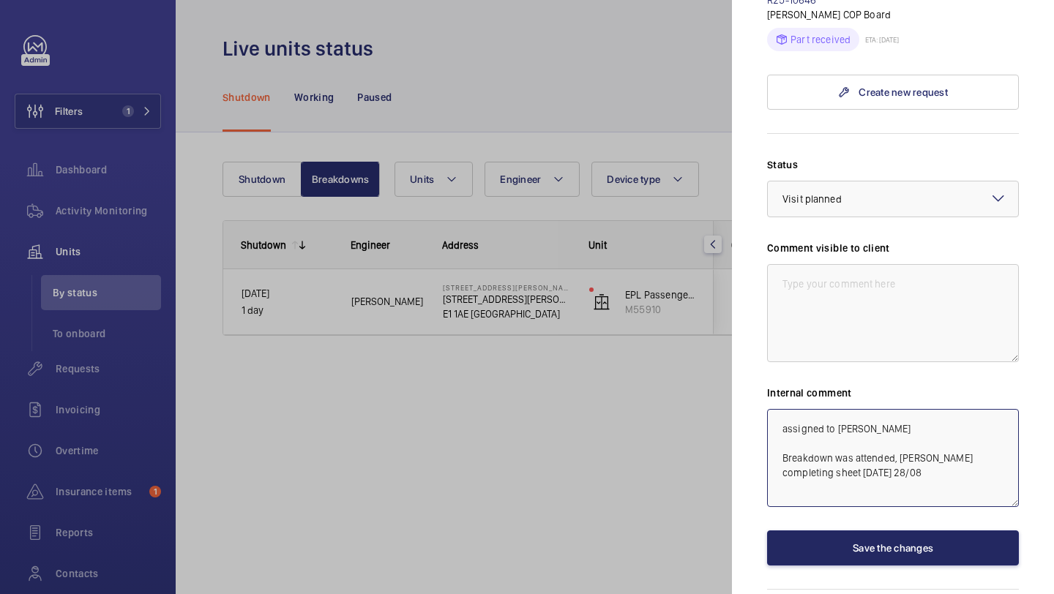
type textarea "assigned to michael burns Breakdown was attended, mike completing sheet today 2…"
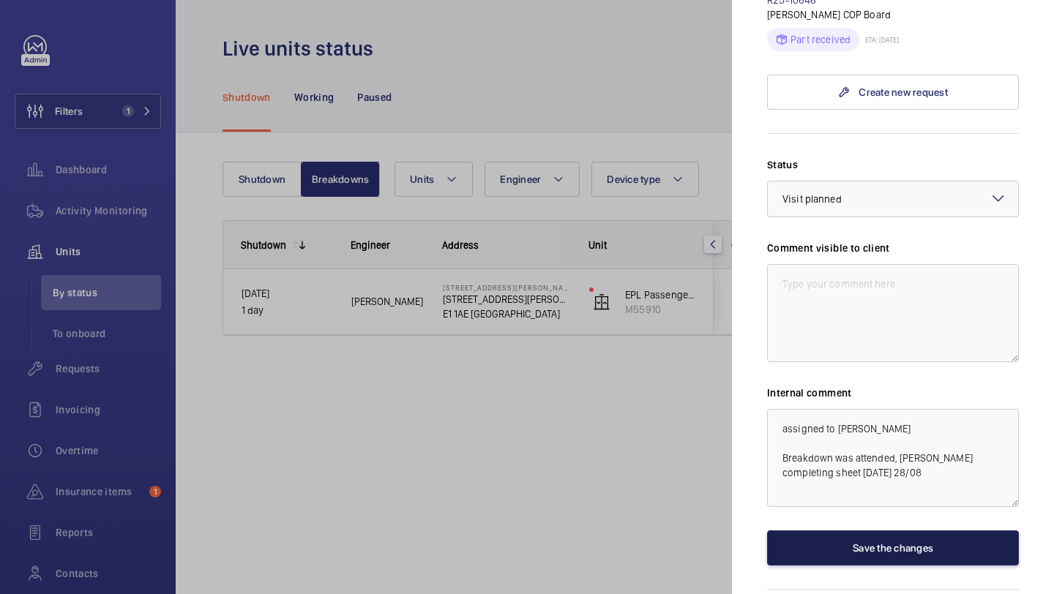
click at [895, 531] on button "Save the changes" at bounding box center [893, 548] width 252 height 35
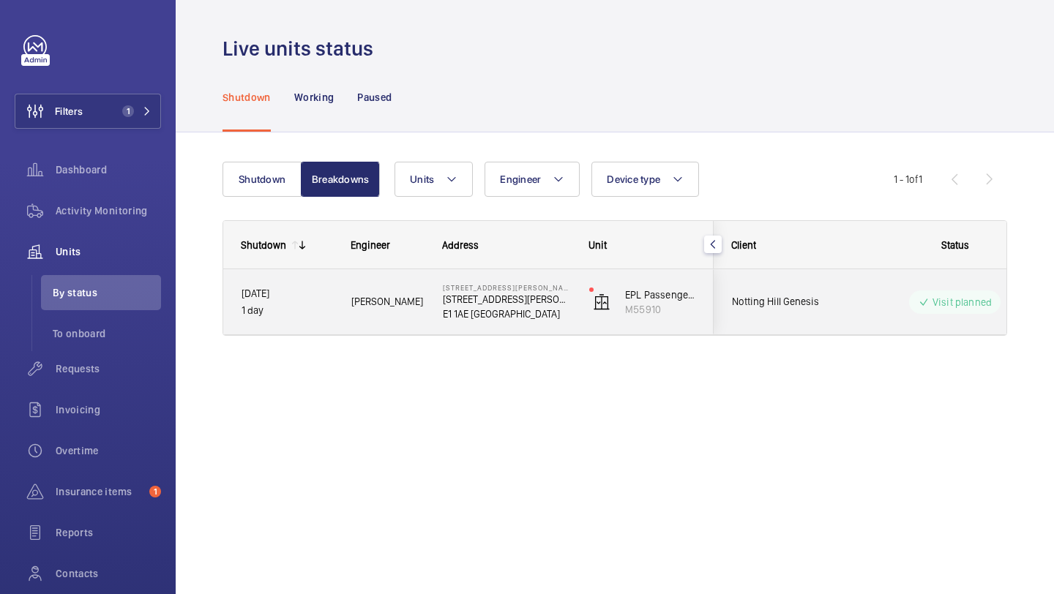
click at [828, 302] on span "Notting Hill Genesis" at bounding box center [788, 301] width 113 height 17
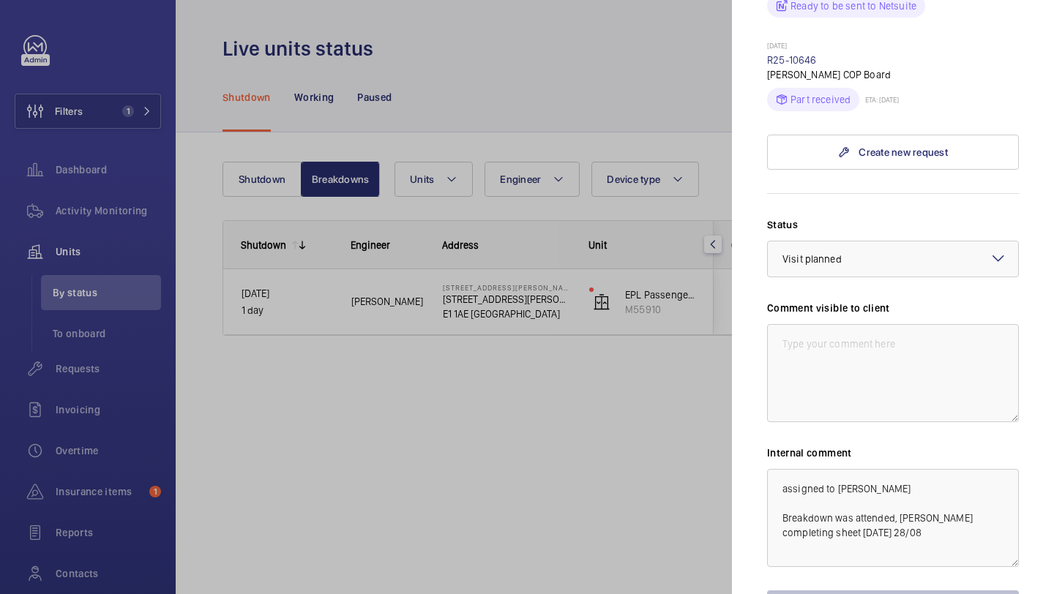
scroll to position [821, 0]
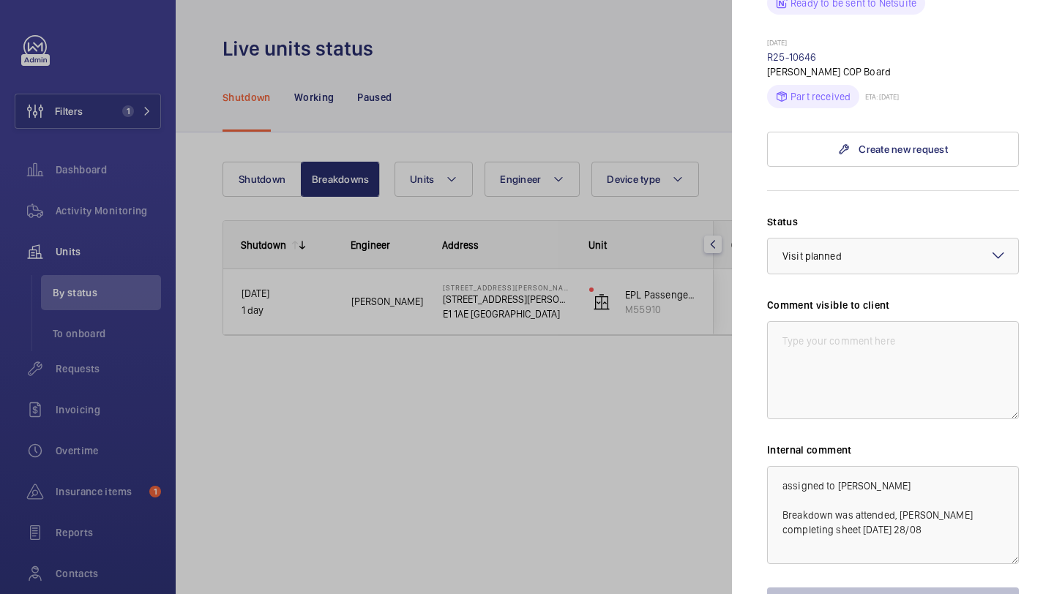
click at [571, 447] on div at bounding box center [527, 297] width 1054 height 594
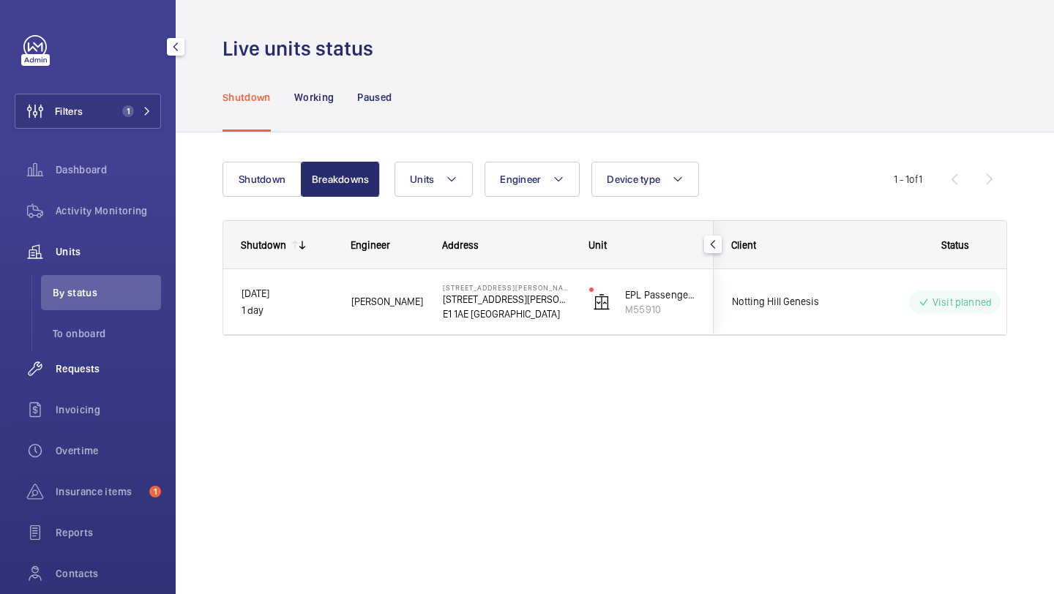
click at [143, 362] on span "Requests" at bounding box center [108, 369] width 105 height 15
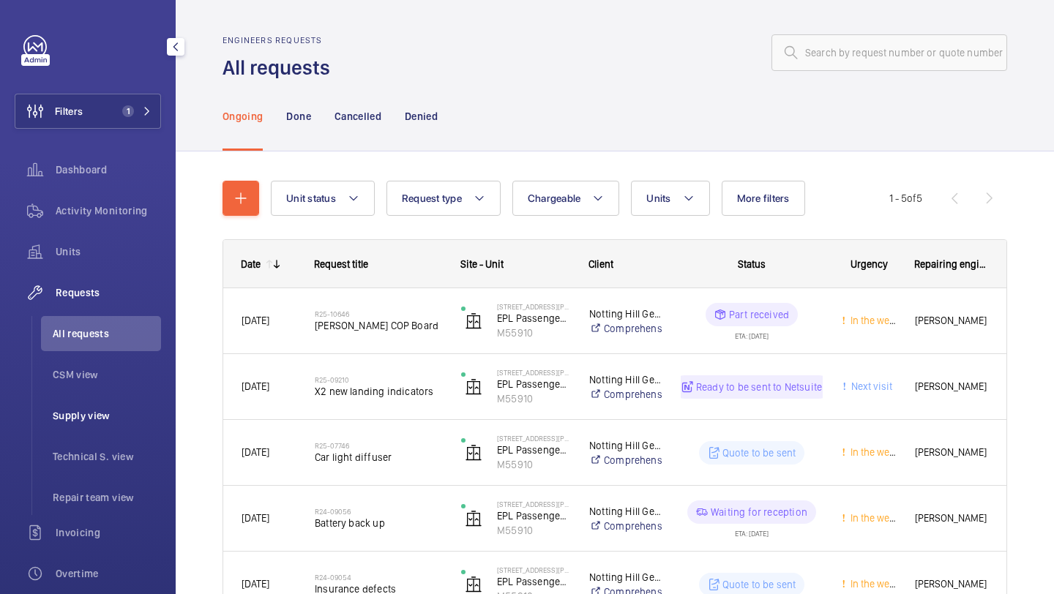
click at [111, 414] on span "Supply view" at bounding box center [107, 415] width 108 height 15
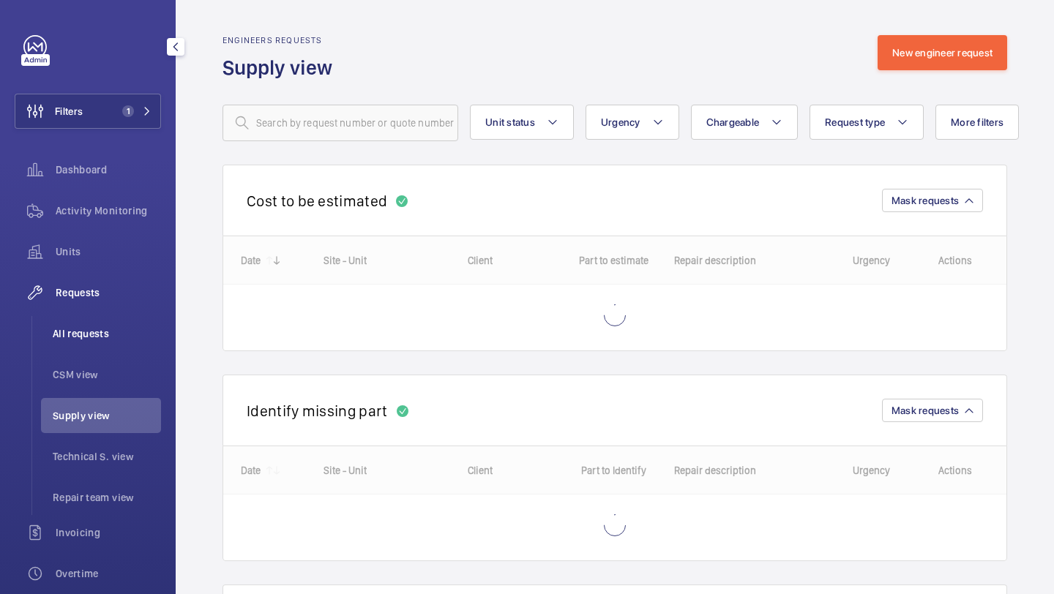
click at [109, 334] on span "All requests" at bounding box center [107, 333] width 108 height 15
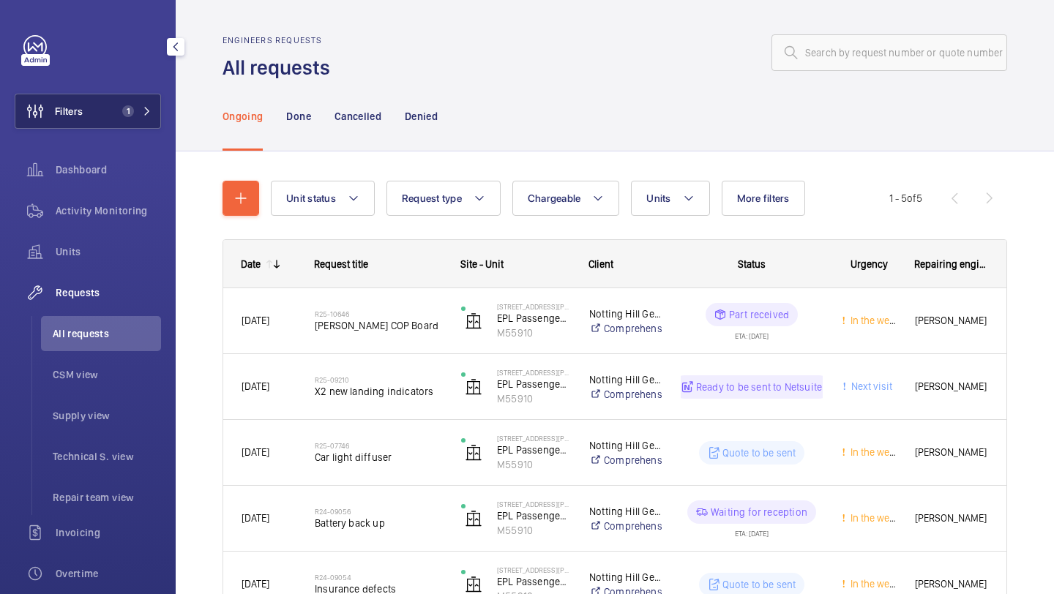
click at [136, 118] on button "Filters 1" at bounding box center [88, 111] width 146 height 35
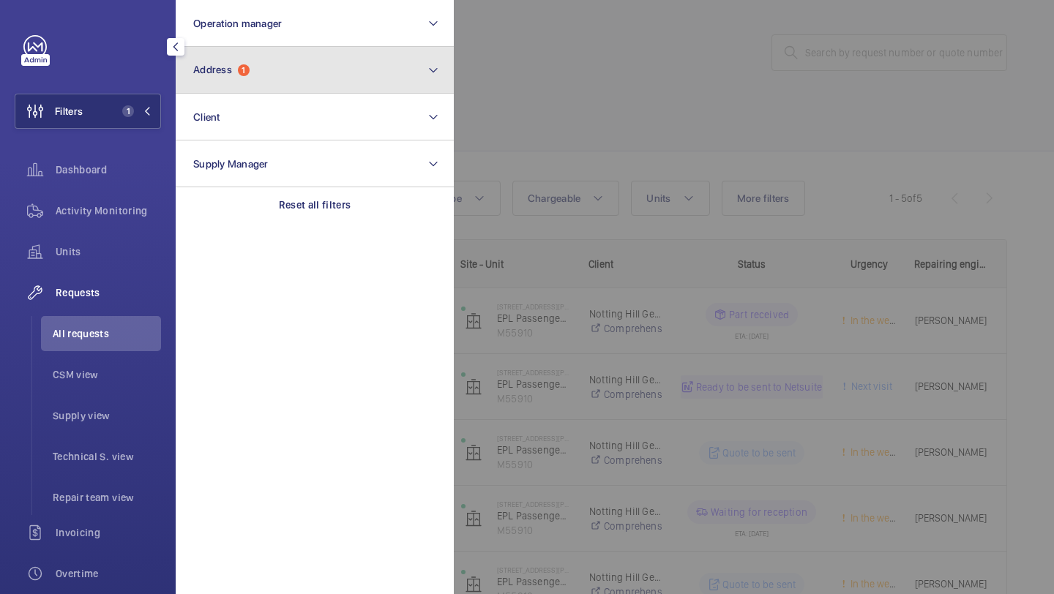
click at [243, 75] on span "1" at bounding box center [244, 70] width 12 height 12
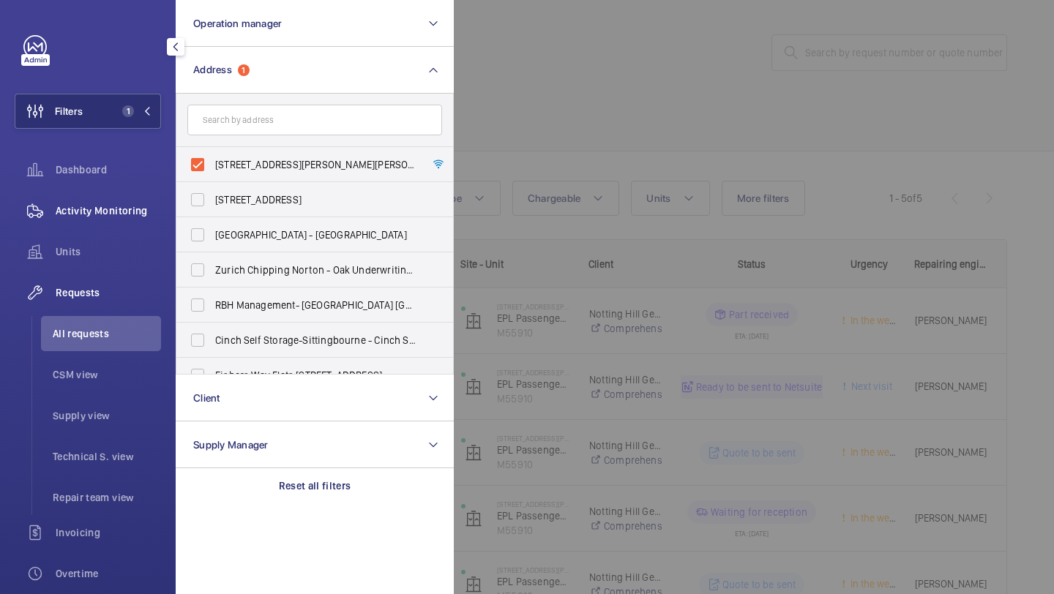
click at [49, 224] on wm-front-icon-button at bounding box center [35, 210] width 41 height 35
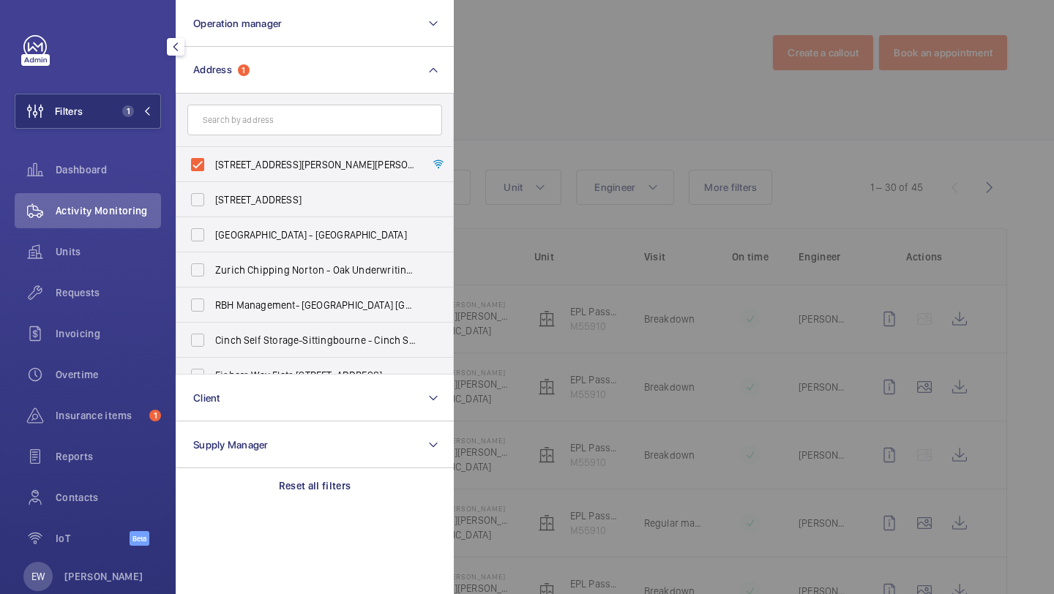
click at [529, 53] on div at bounding box center [981, 297] width 1054 height 594
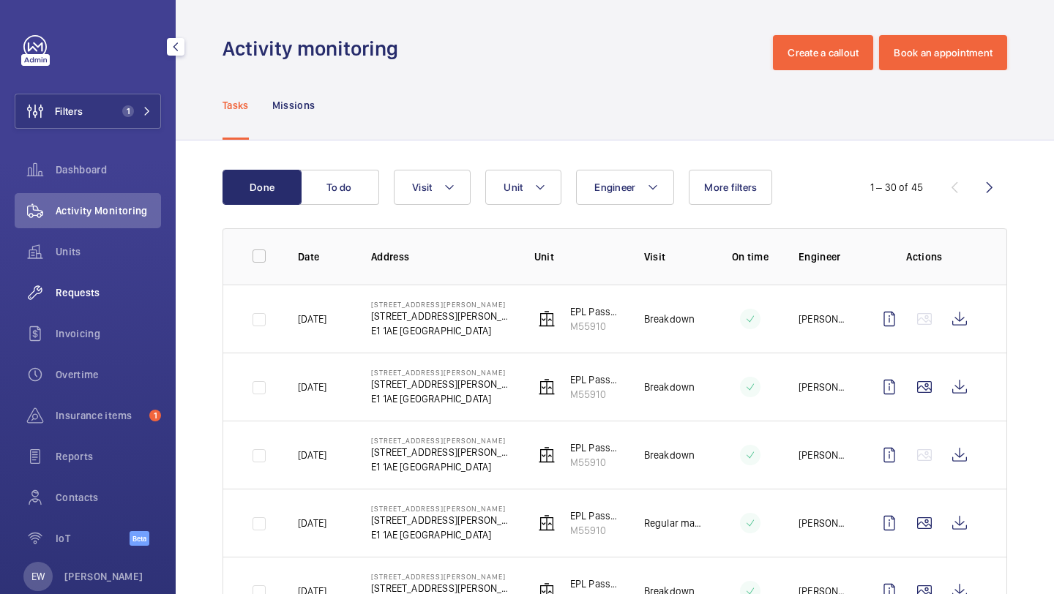
click at [106, 286] on span "Requests" at bounding box center [108, 292] width 105 height 15
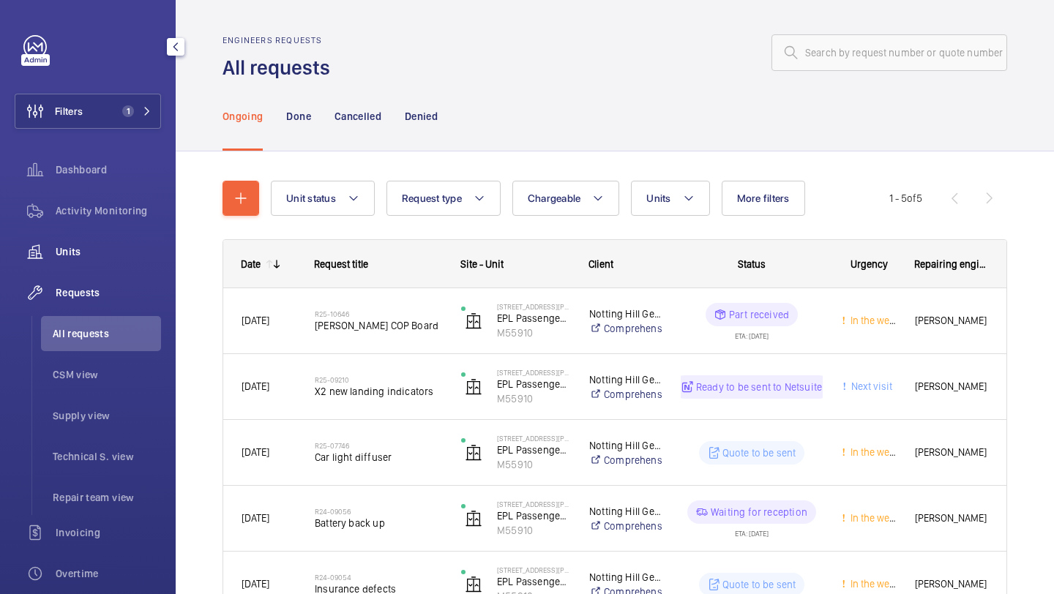
click at [143, 244] on span "Units" at bounding box center [108, 251] width 105 height 15
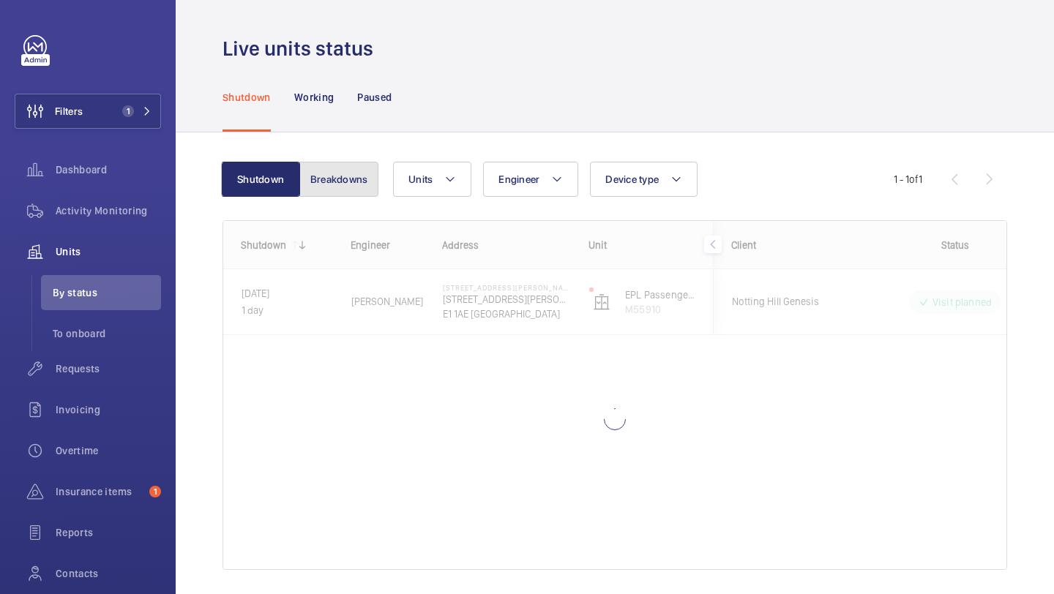
click at [333, 189] on button "Breakdowns" at bounding box center [338, 179] width 79 height 35
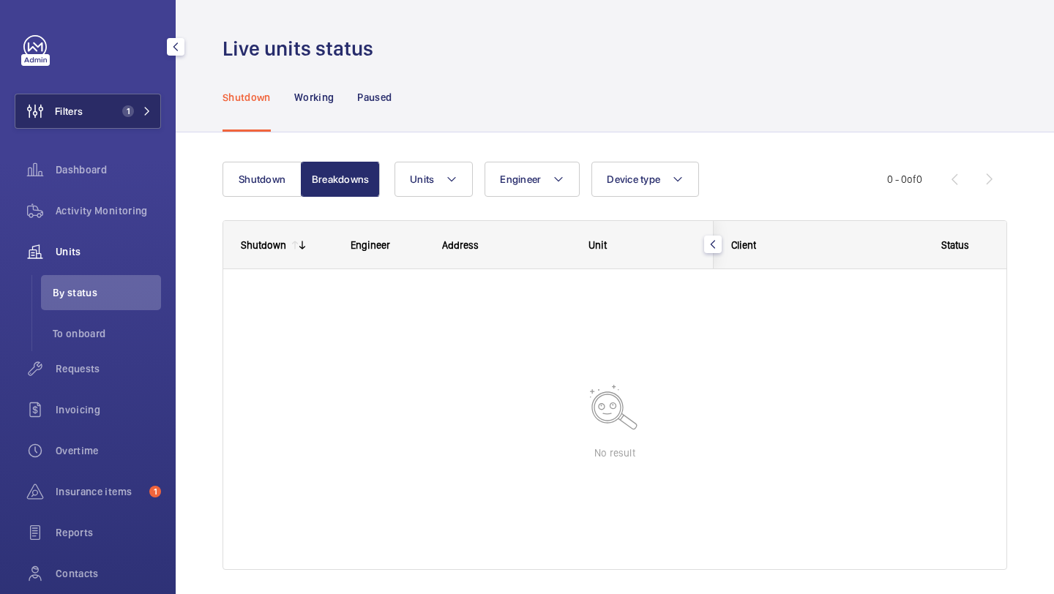
click at [128, 117] on button "Filters 1" at bounding box center [88, 111] width 146 height 35
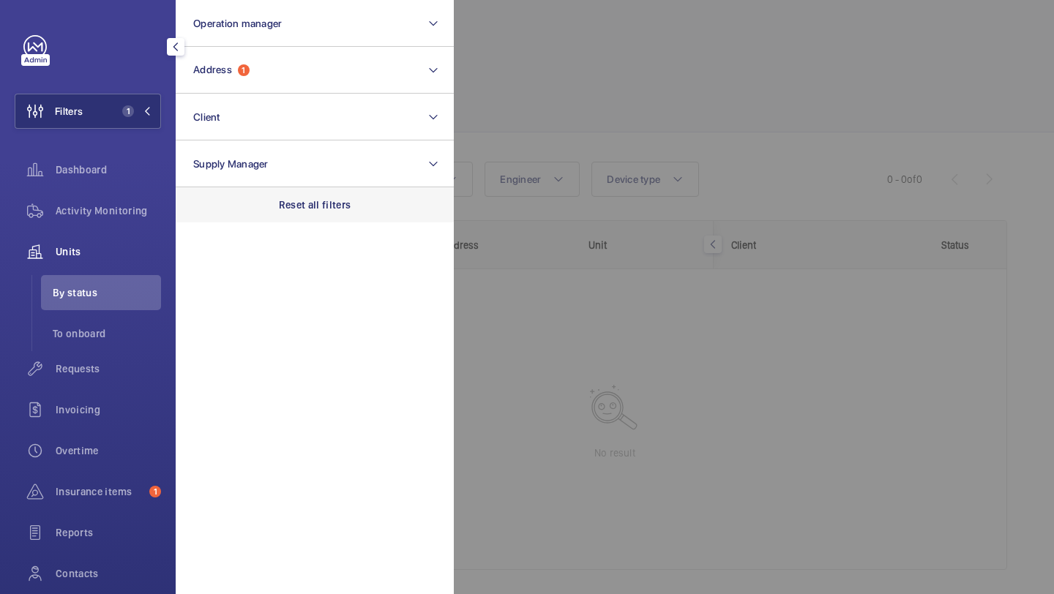
click at [305, 214] on div "Reset all filters" at bounding box center [315, 204] width 278 height 35
click at [519, 94] on div at bounding box center [981, 297] width 1054 height 594
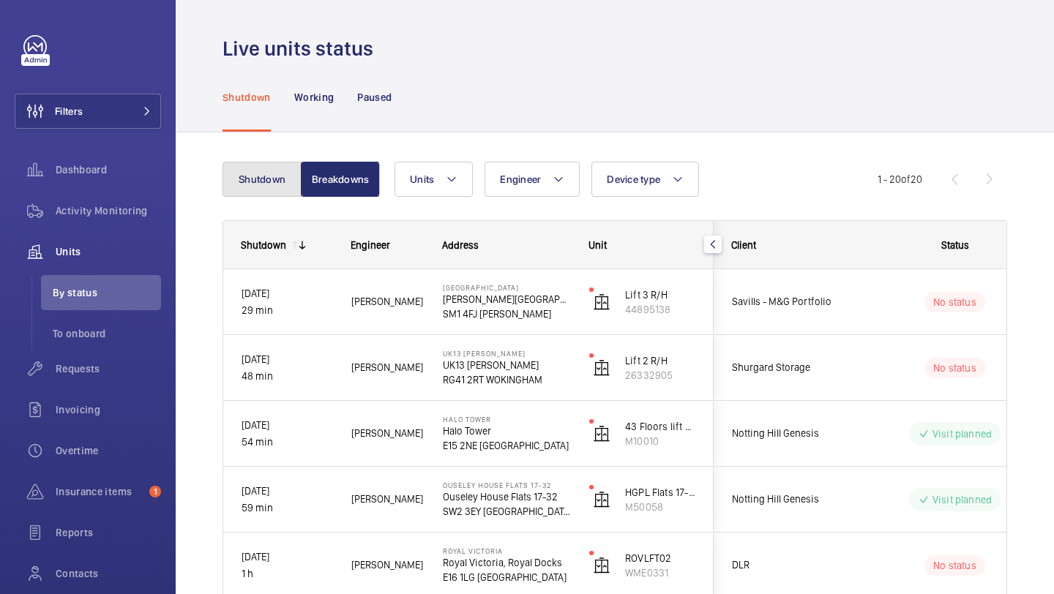
click at [260, 189] on button "Shutdown" at bounding box center [261, 179] width 79 height 35
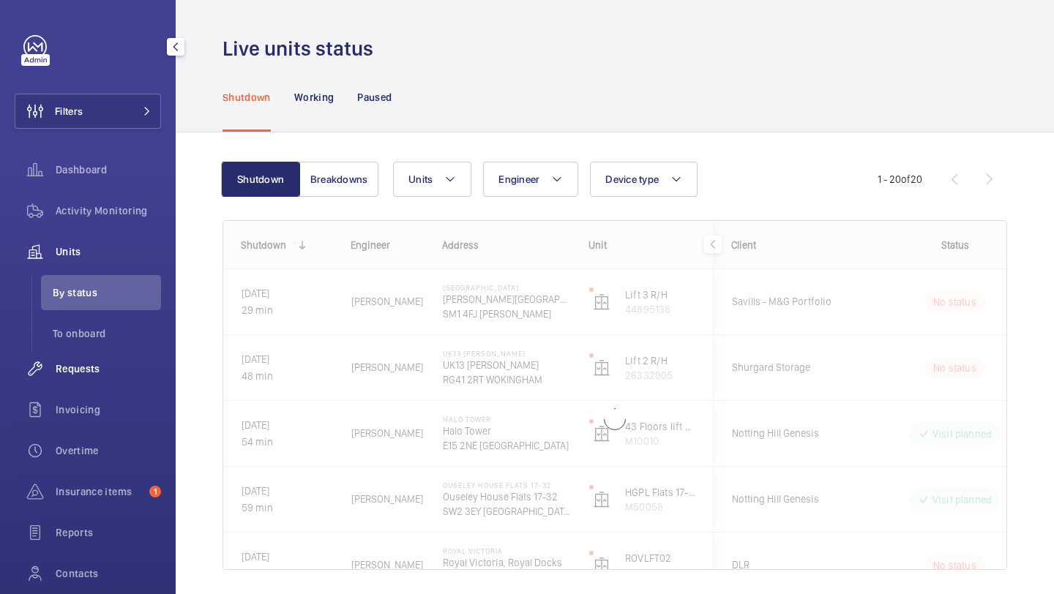
click at [108, 375] on span "Requests" at bounding box center [108, 369] width 105 height 15
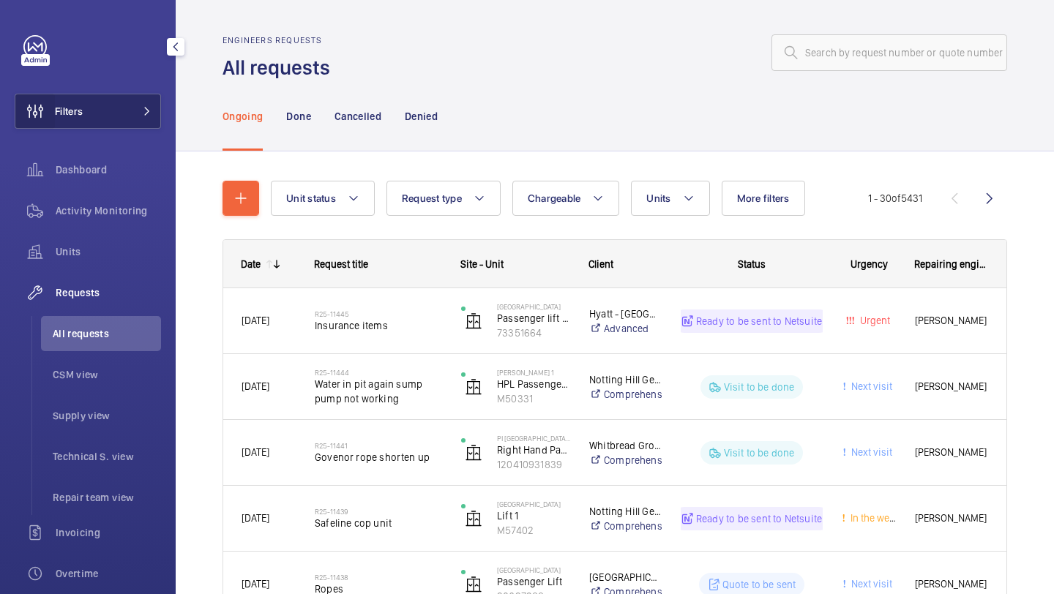
click at [51, 112] on wm-front-icon-button at bounding box center [35, 111] width 40 height 35
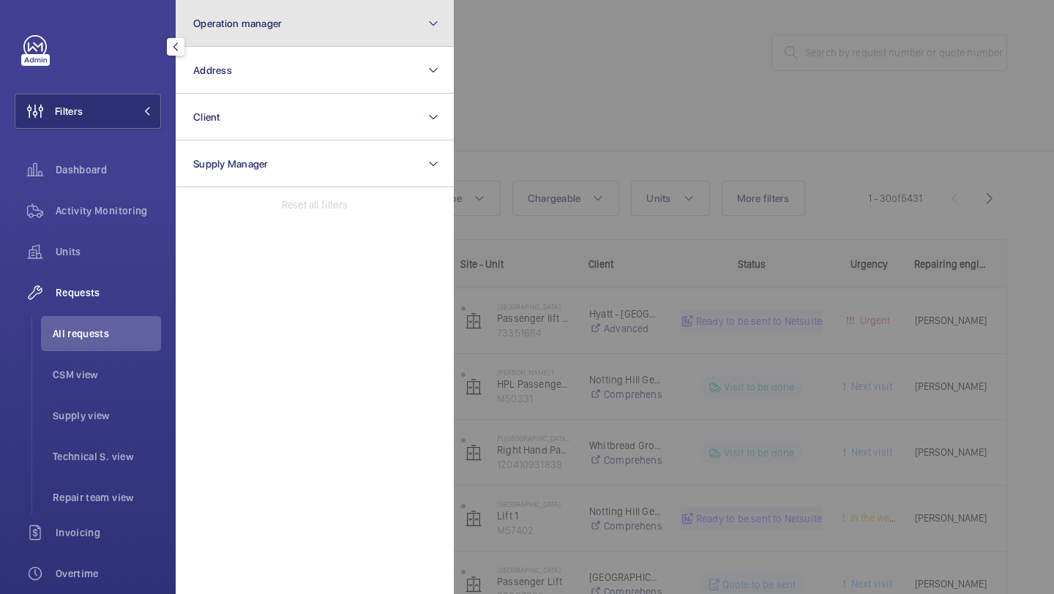
click at [274, 26] on span "Operation manager" at bounding box center [237, 24] width 89 height 12
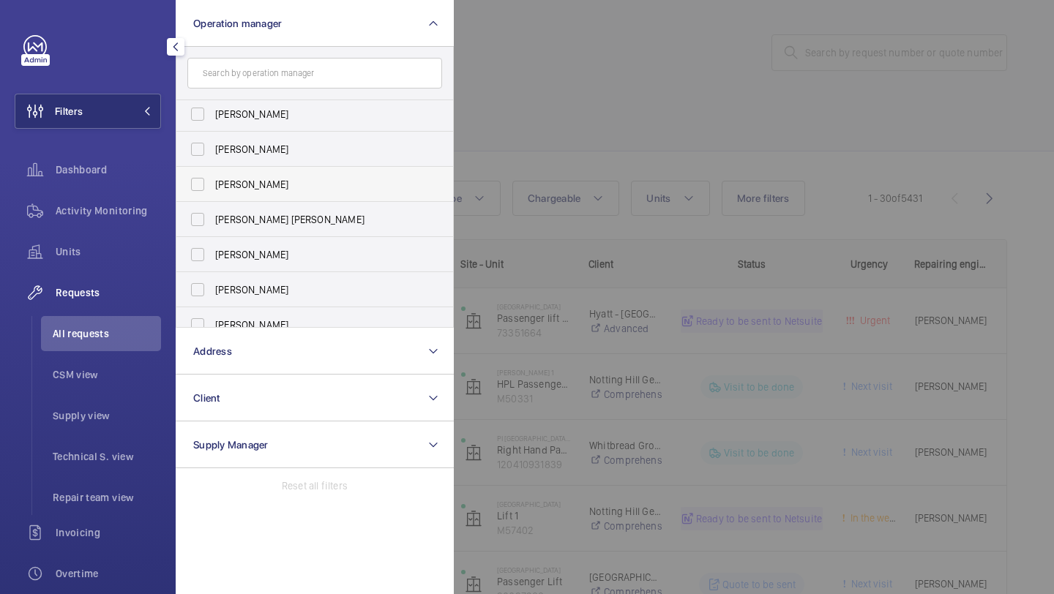
scroll to position [89, 0]
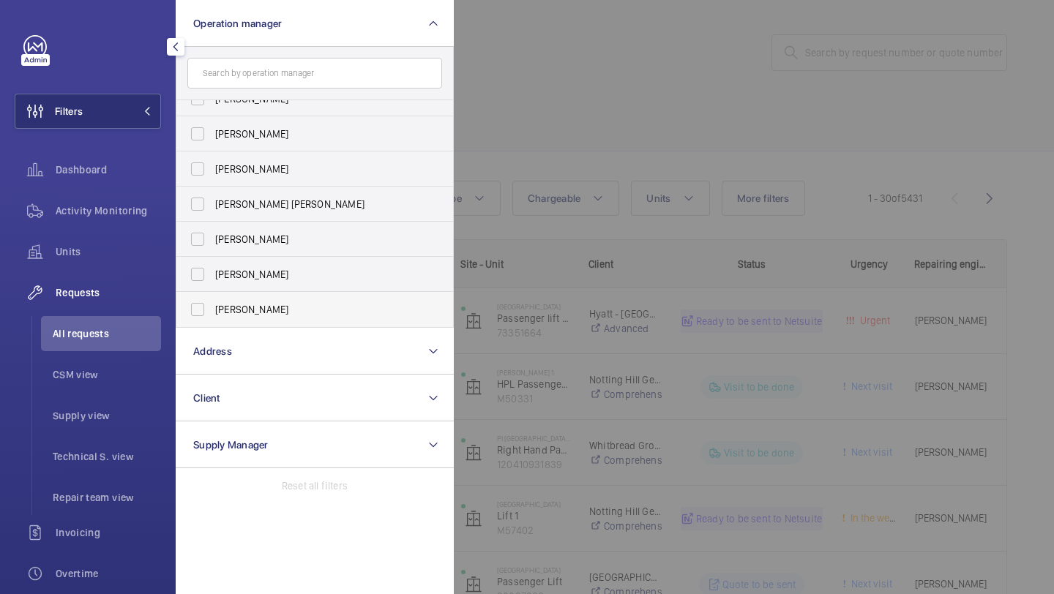
click at [250, 304] on span "[PERSON_NAME]" at bounding box center [315, 309] width 201 height 15
click at [212, 304] on input "[PERSON_NAME]" at bounding box center [197, 309] width 29 height 29
checkbox input "true"
click at [755, 19] on div at bounding box center [981, 297] width 1054 height 594
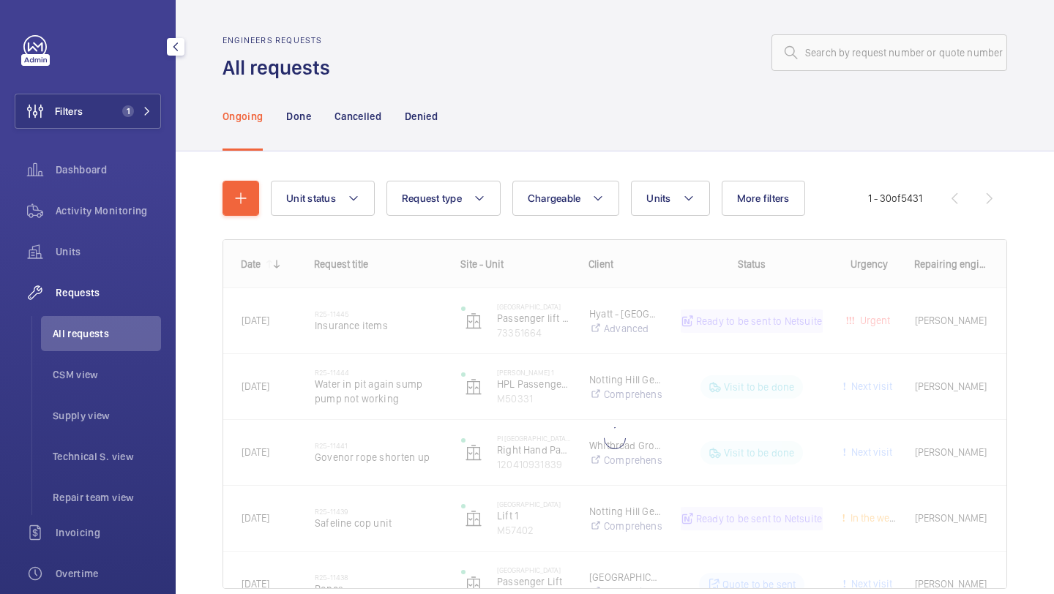
click at [777, 221] on wm-front-shared-table-view-engine "Unit status Request type Chargeable Units More filters Request status Urgency R…" at bounding box center [614, 403] width 785 height 444
click at [772, 212] on button "More filters" at bounding box center [763, 198] width 83 height 35
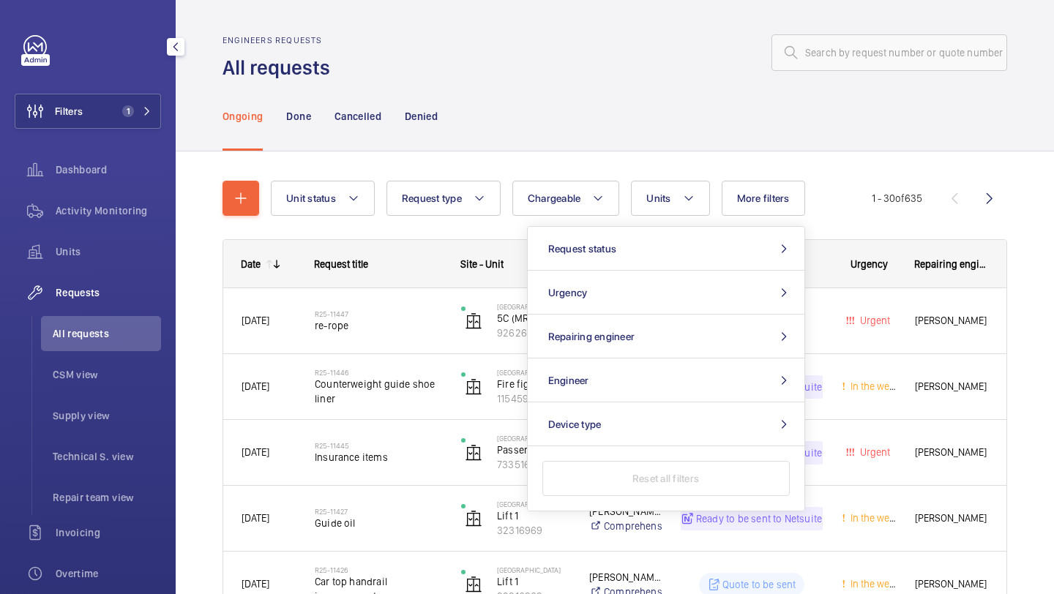
click at [602, 121] on div "Ongoing Done Cancelled Denied" at bounding box center [614, 116] width 785 height 70
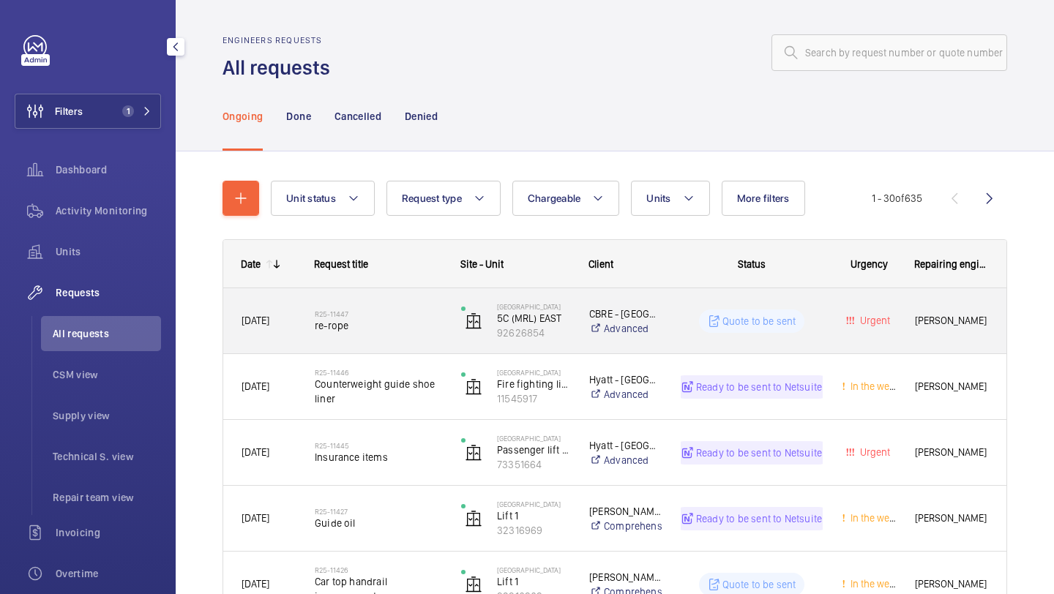
click at [394, 329] on span "re-rope" at bounding box center [378, 325] width 127 height 15
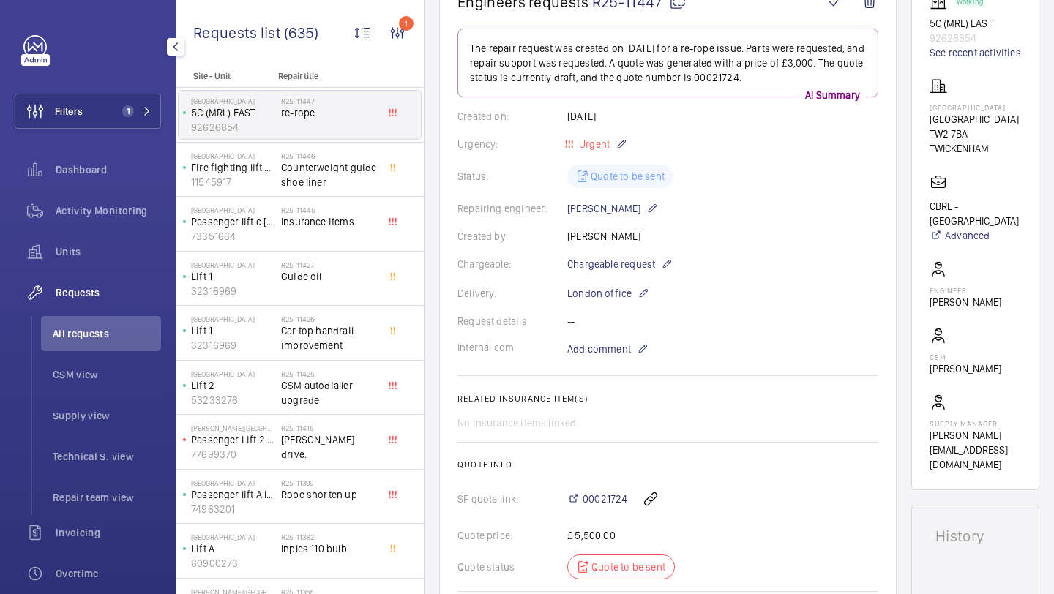
scroll to position [168, 0]
click at [329, 178] on span "Counterweight guide shoe liner" at bounding box center [329, 174] width 97 height 29
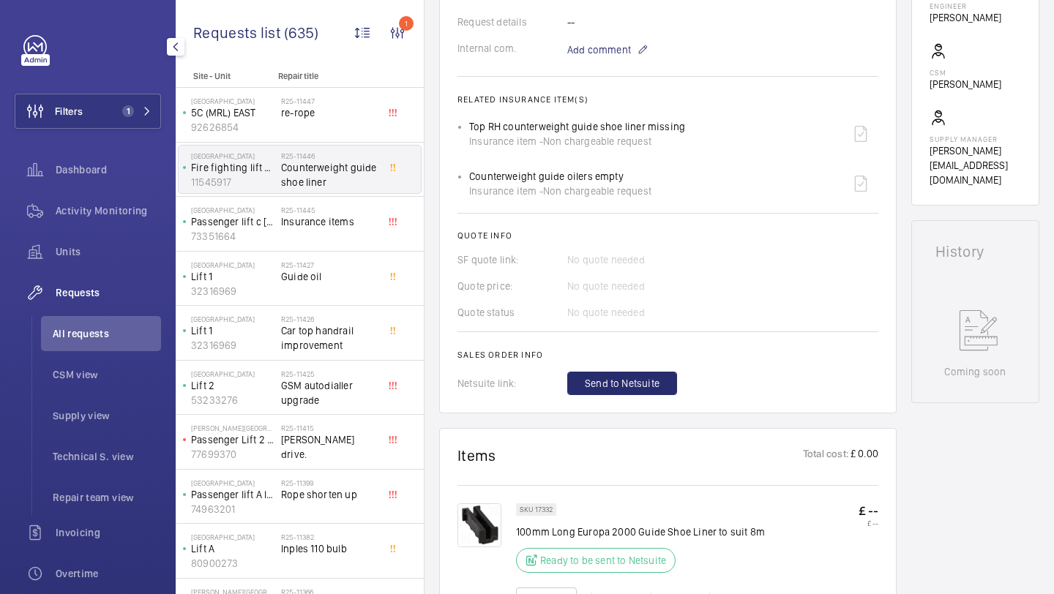
scroll to position [566, 0]
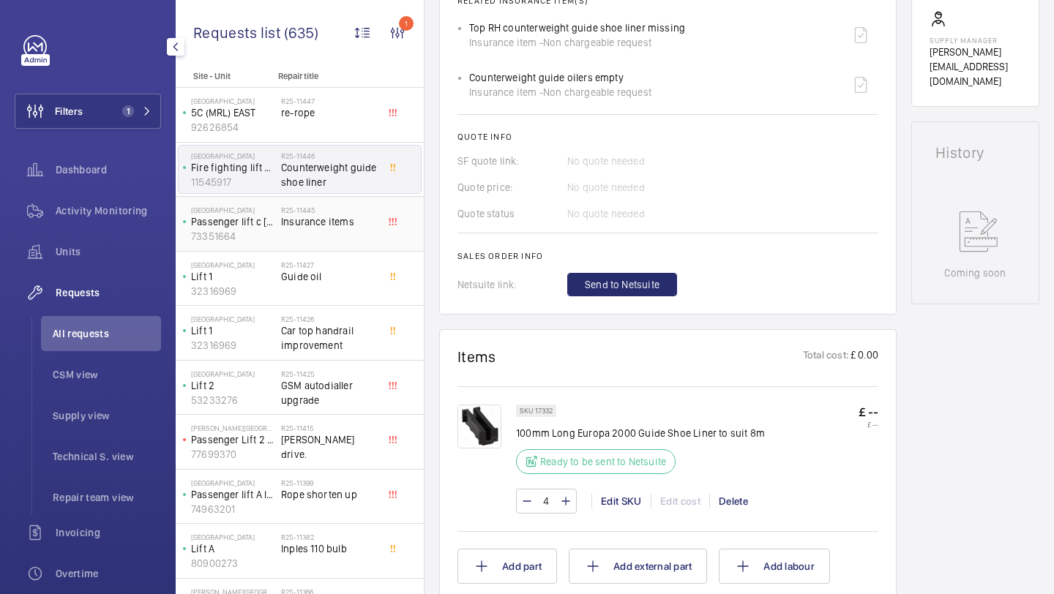
click at [354, 232] on div "R25-11445 Insurance items" at bounding box center [329, 227] width 97 height 42
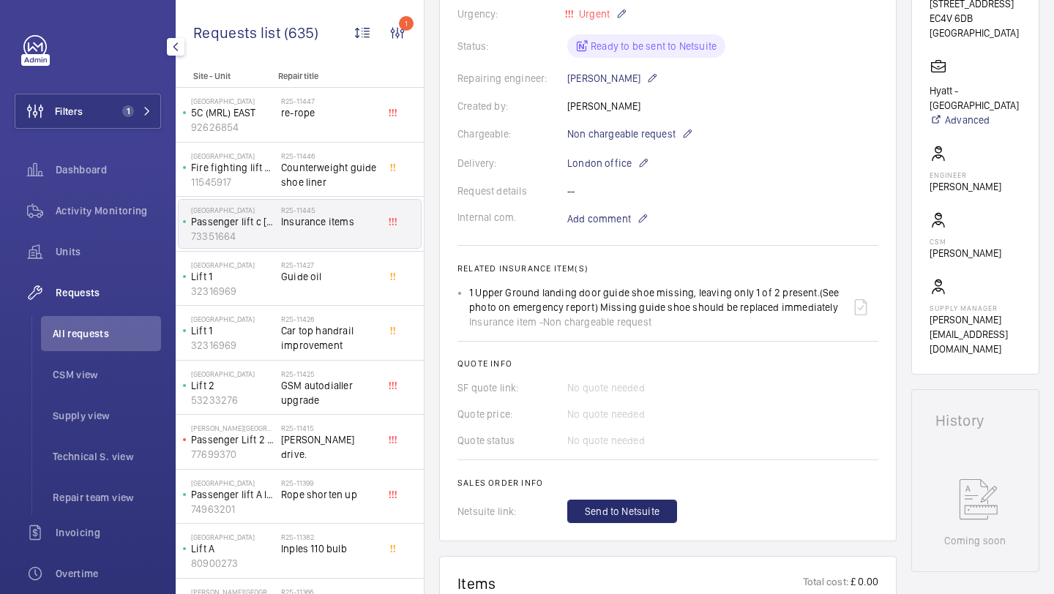
scroll to position [602, 0]
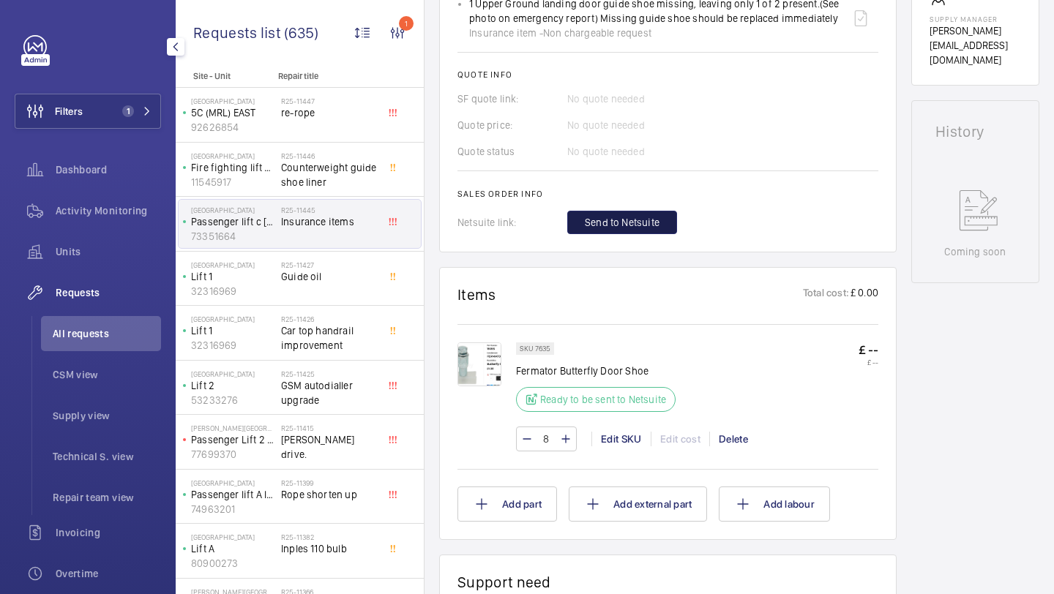
click at [638, 230] on span "Send to Netsuite" at bounding box center [622, 222] width 75 height 15
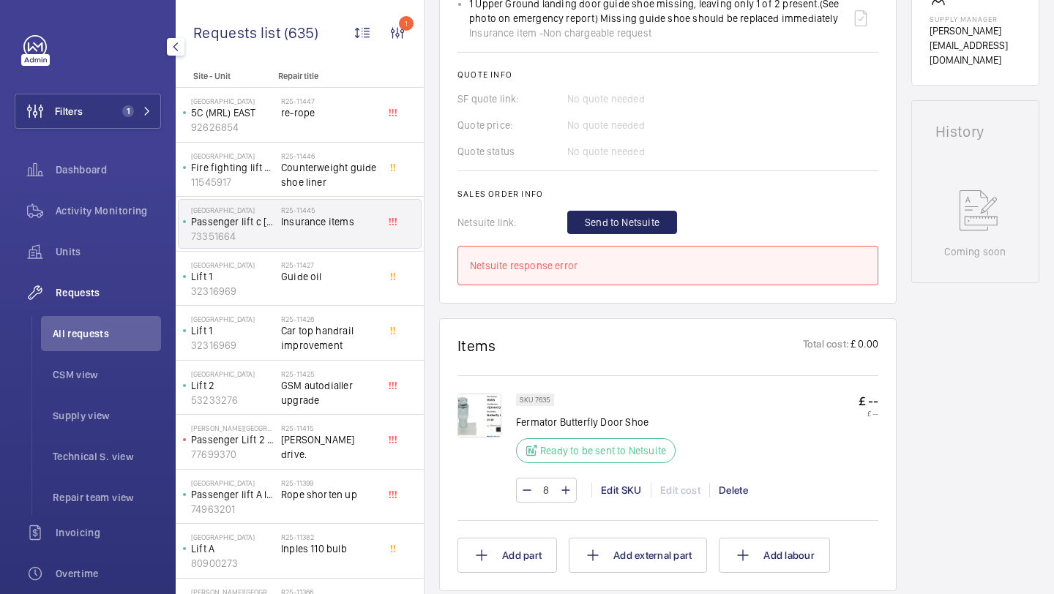
click at [491, 408] on img at bounding box center [479, 416] width 44 height 44
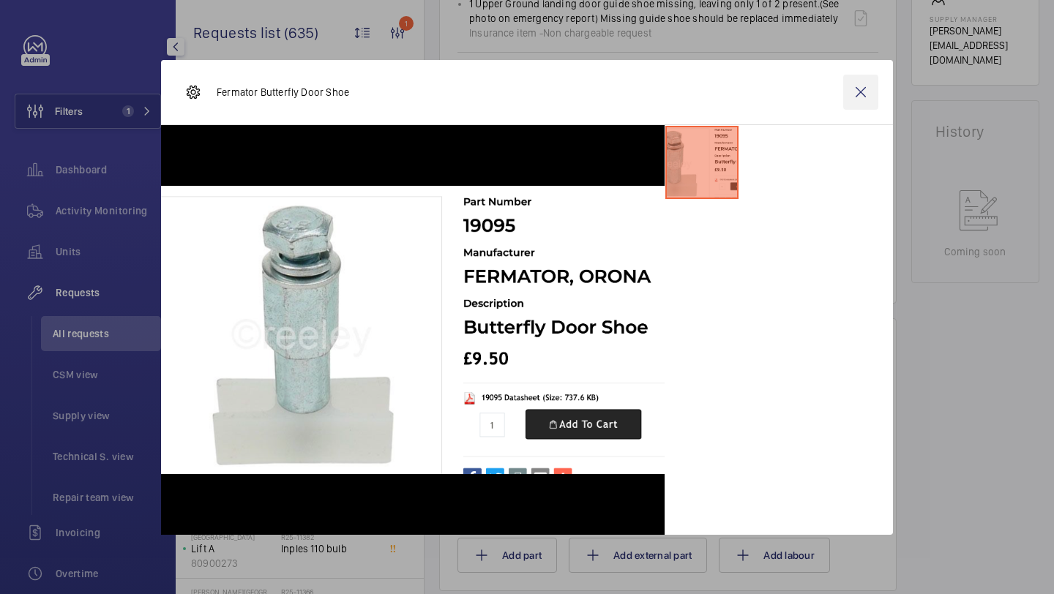
click at [844, 97] on wm-front-icon-button at bounding box center [860, 92] width 35 height 35
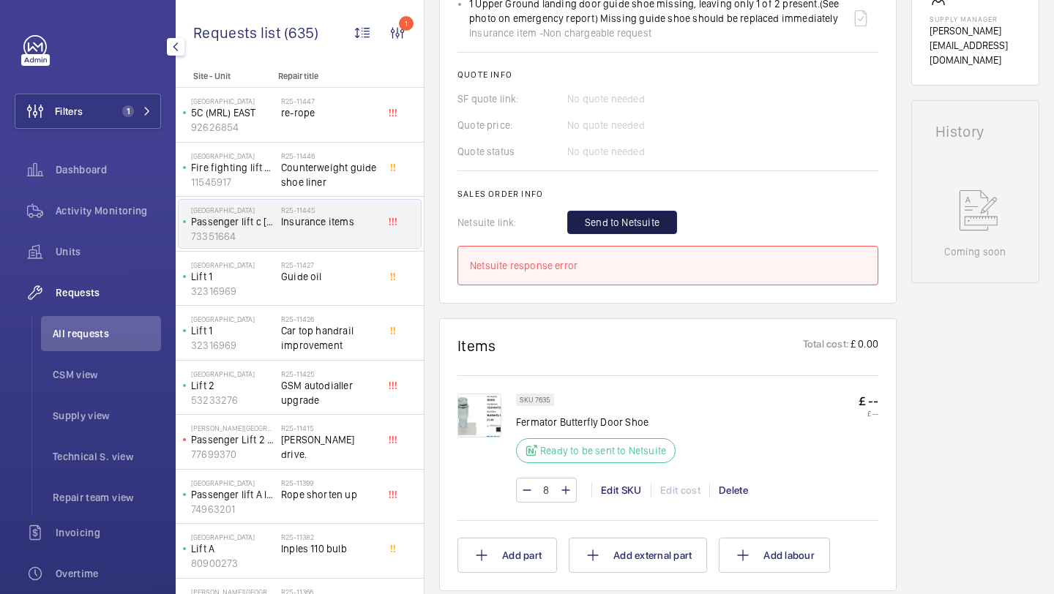
click at [605, 227] on span "Send to Netsuite" at bounding box center [622, 222] width 75 height 15
click at [605, 225] on span "Send to Netsuite" at bounding box center [622, 222] width 75 height 15
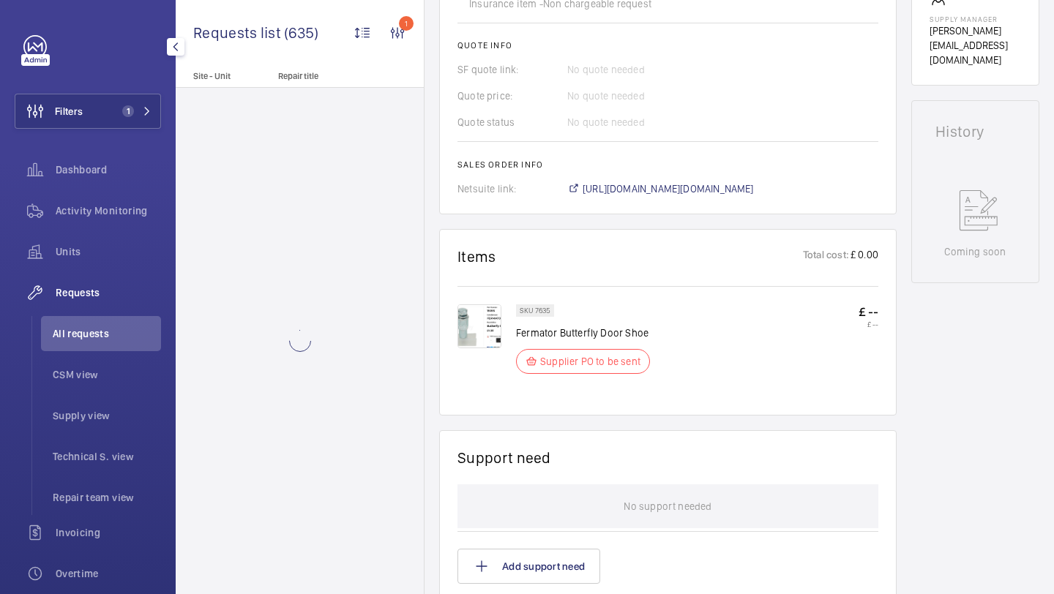
scroll to position [632, 0]
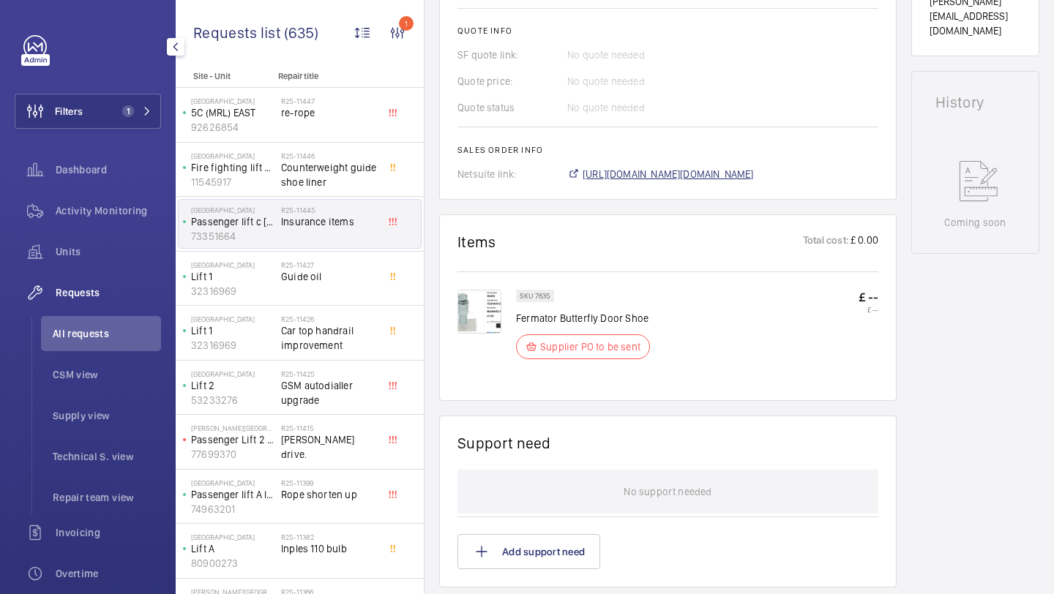
click at [598, 182] on span "https://6461500.app.netsuite.com/app/accounting/transactions/salesord.nl?id=295…" at bounding box center [668, 174] width 171 height 15
click at [356, 182] on span "Counterweight guide shoe liner" at bounding box center [329, 174] width 97 height 29
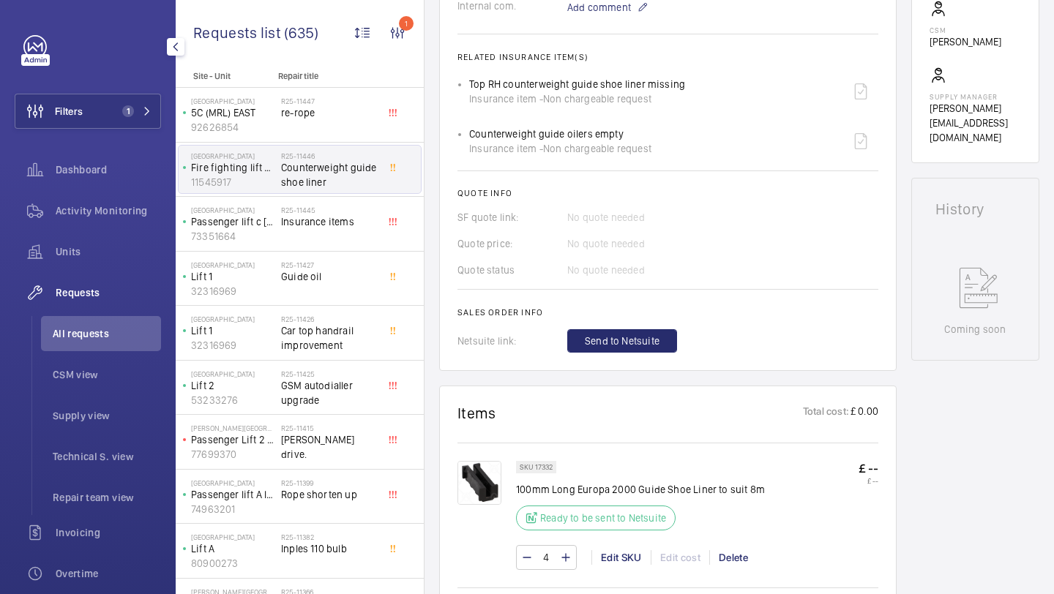
scroll to position [652, 0]
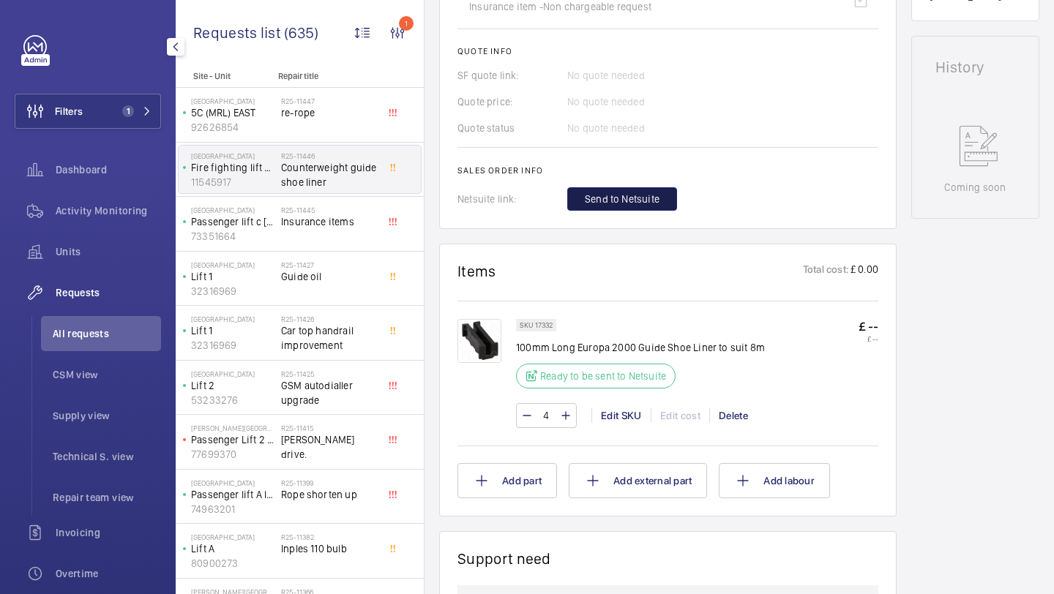
drag, startPoint x: 613, startPoint y: 201, endPoint x: 719, endPoint y: 331, distance: 167.6
click at [718, 329] on div "Engineers requests R25-11446 A repair request was created on 2025-08-28 for a c…" at bounding box center [667, 275] width 457 height 1569
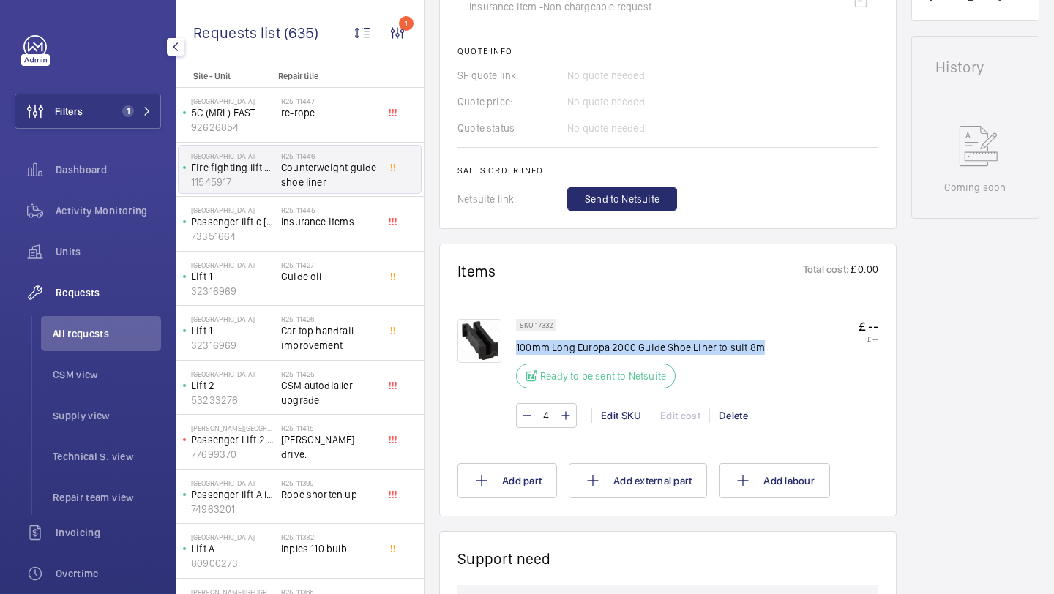
drag, startPoint x: 760, startPoint y: 354, endPoint x: 516, endPoint y: 350, distance: 244.5
click at [516, 350] on div "SKU 17332 100mm Long Europa 2000 Guide Shoe Liner to suit 8m Ready to be sent t…" at bounding box center [697, 358] width 362 height 78
copy p "100mm Long Europa 2000 Guide Shoe Liner to suit 8m"
click at [640, 196] on span "Send to Netsuite" at bounding box center [622, 199] width 75 height 15
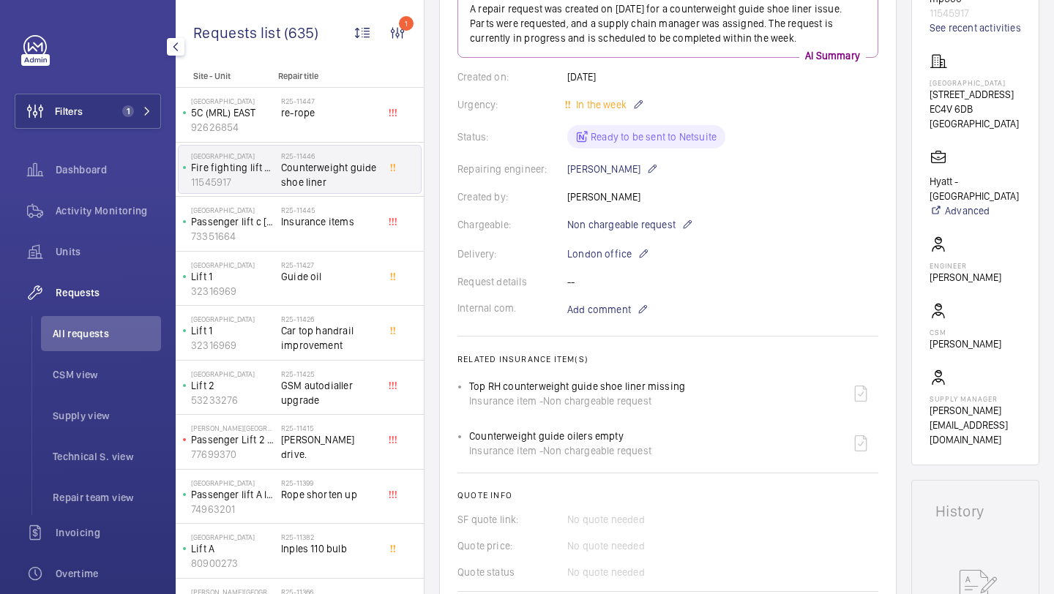
scroll to position [508, 0]
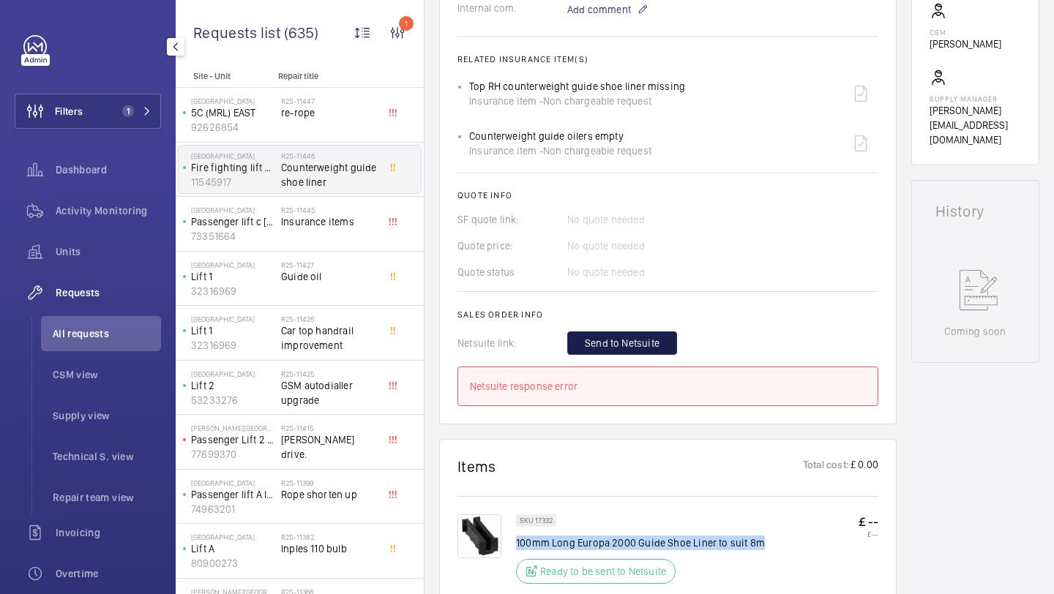
click at [648, 348] on span "Send to Netsuite" at bounding box center [622, 343] width 75 height 15
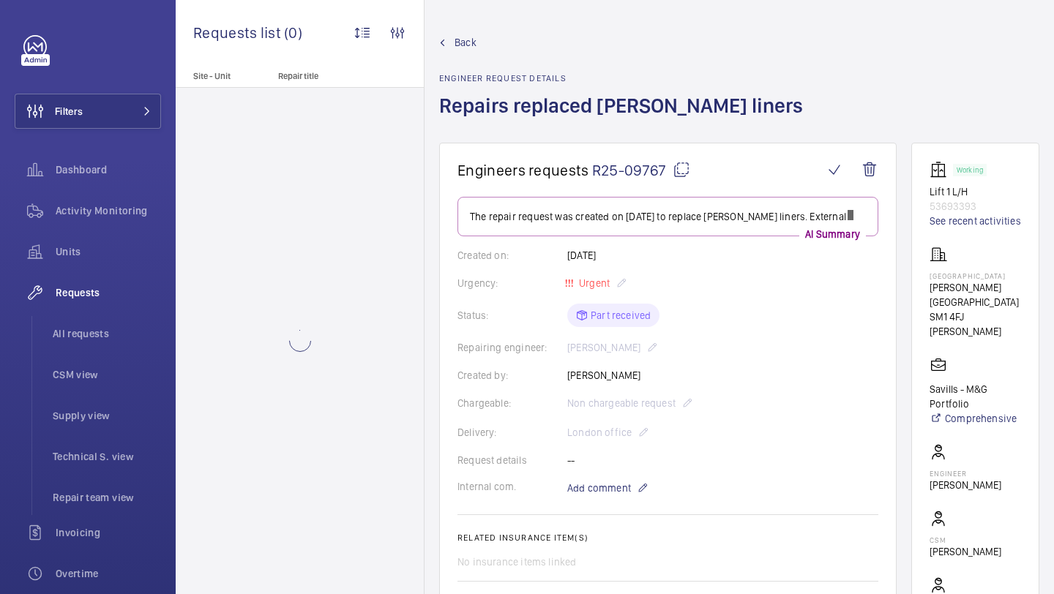
scroll to position [16, 0]
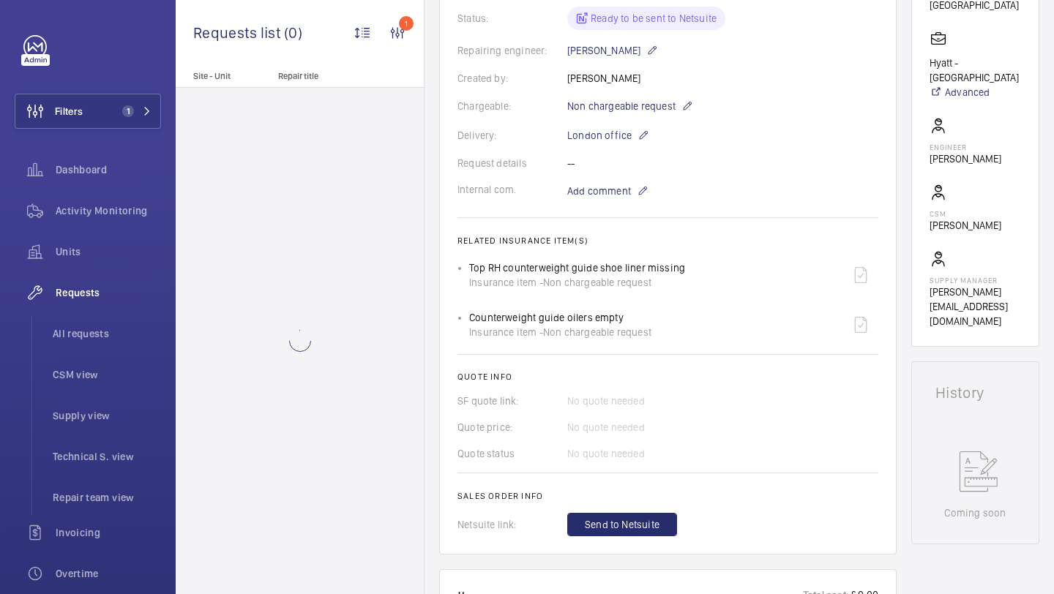
scroll to position [385, 0]
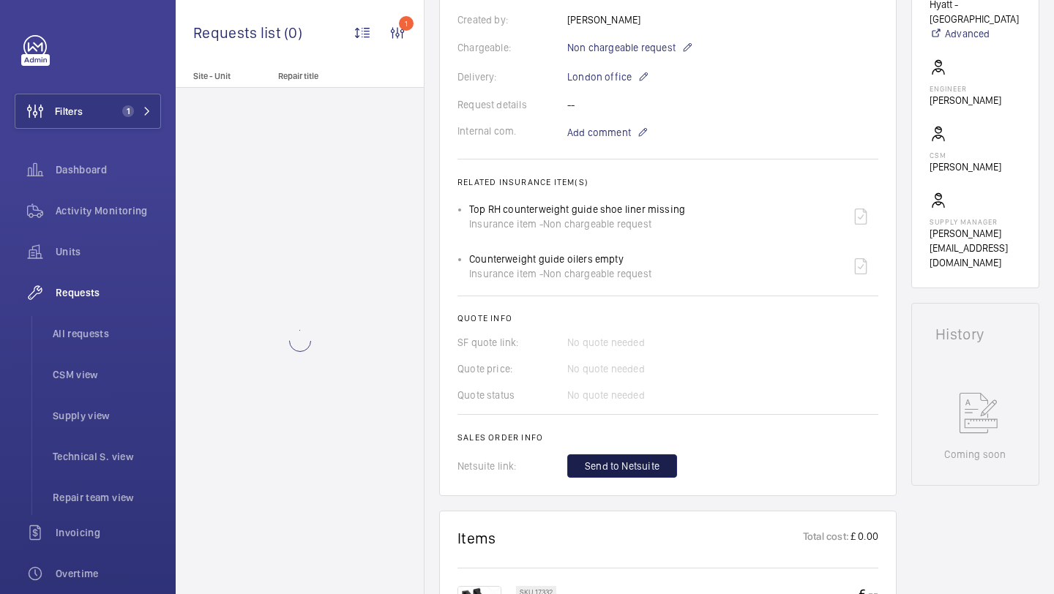
click at [609, 478] on button "Send to Netsuite" at bounding box center [622, 466] width 110 height 23
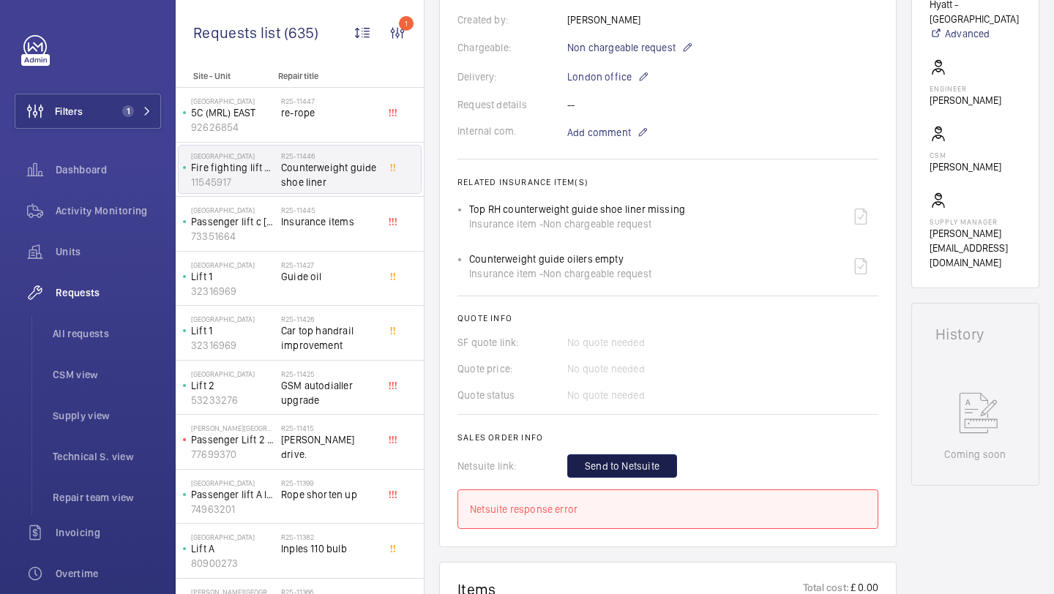
click at [609, 471] on span "Send to Netsuite" at bounding box center [622, 466] width 75 height 15
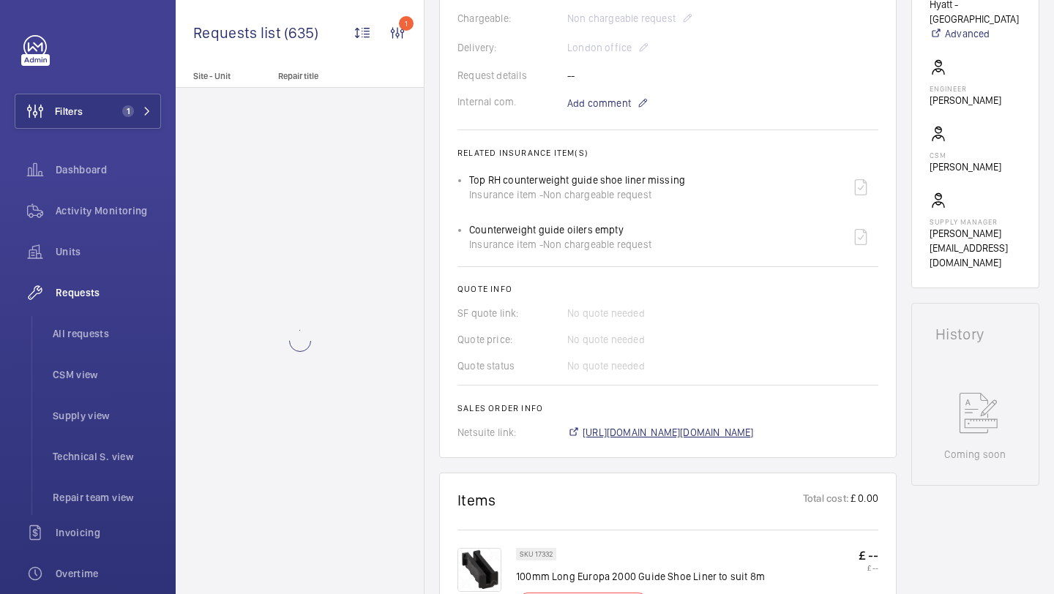
scroll to position [400, 0]
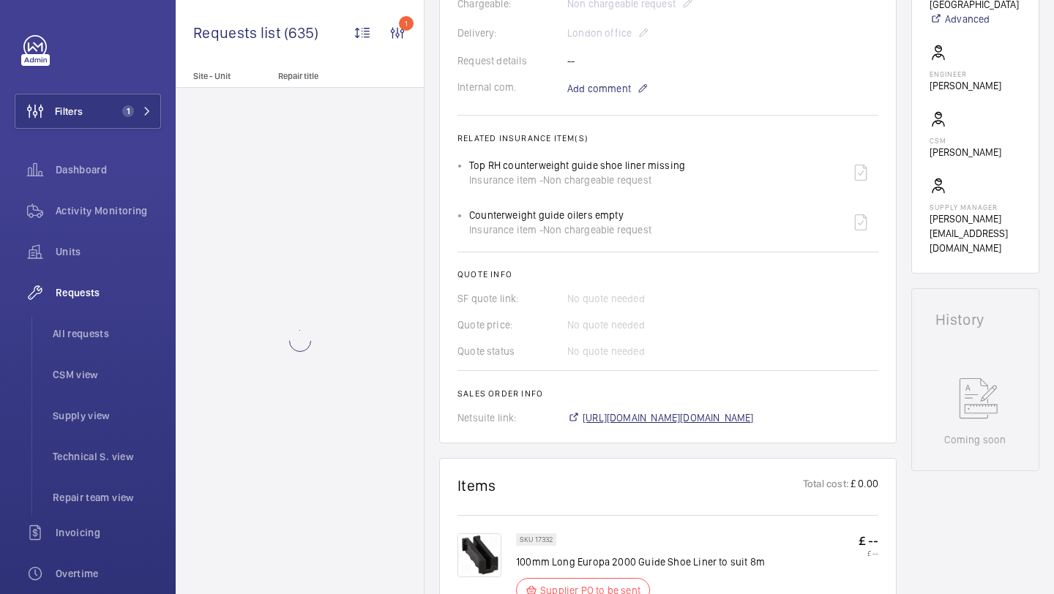
click at [652, 425] on span "[URL][DOMAIN_NAME][DOMAIN_NAME]" at bounding box center [668, 418] width 171 height 15
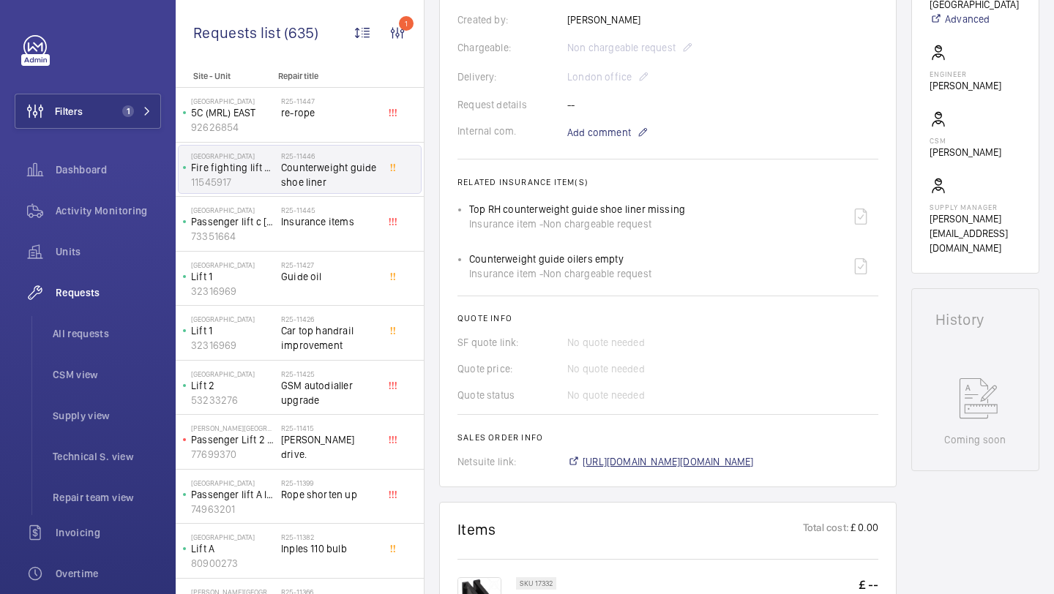
scroll to position [429, 0]
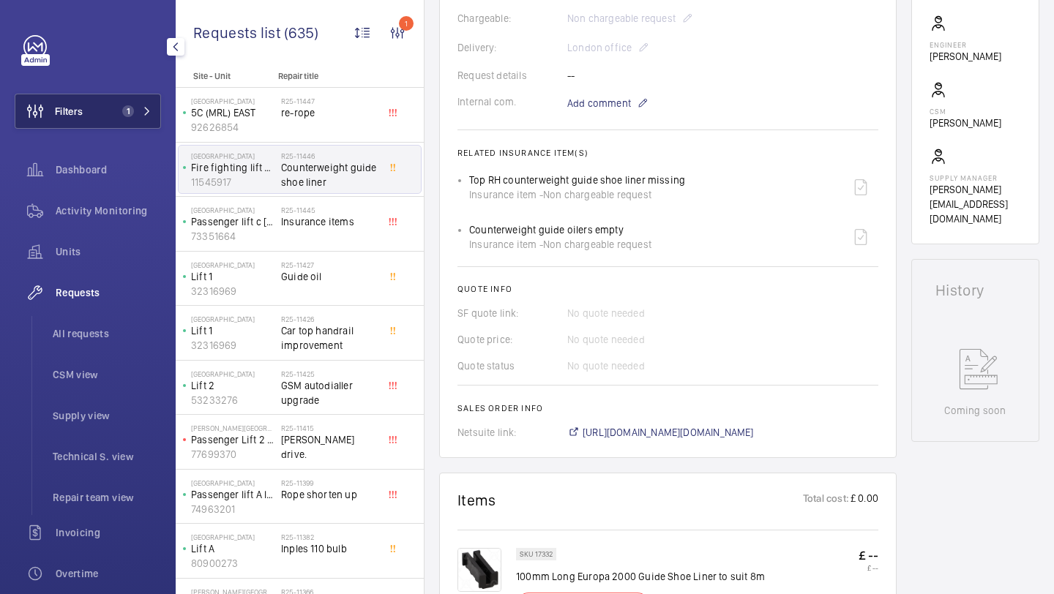
click at [130, 115] on span "1" at bounding box center [128, 111] width 12 height 12
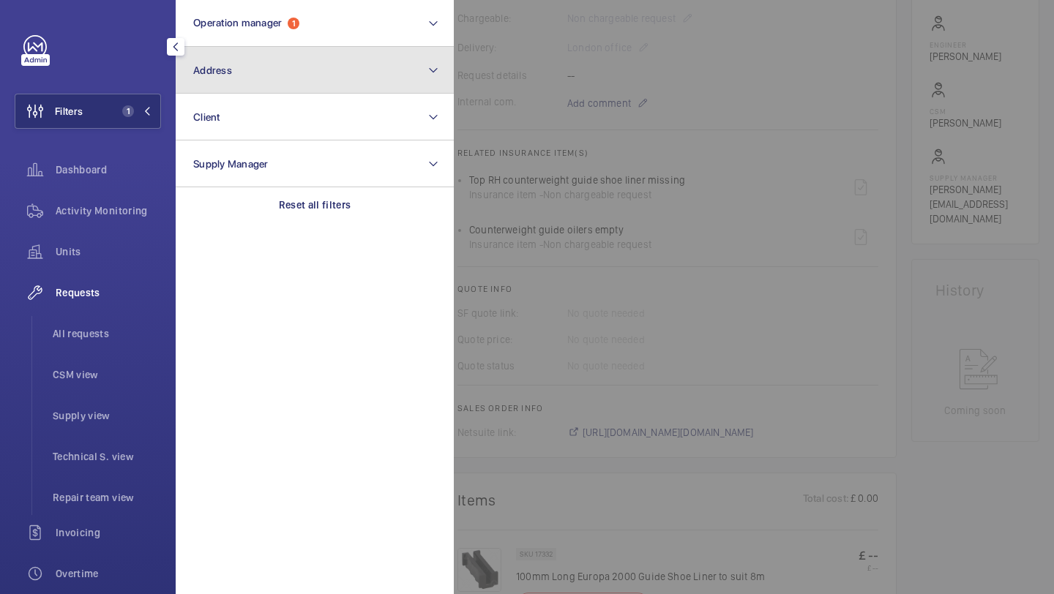
click at [236, 86] on button "Address" at bounding box center [315, 70] width 278 height 47
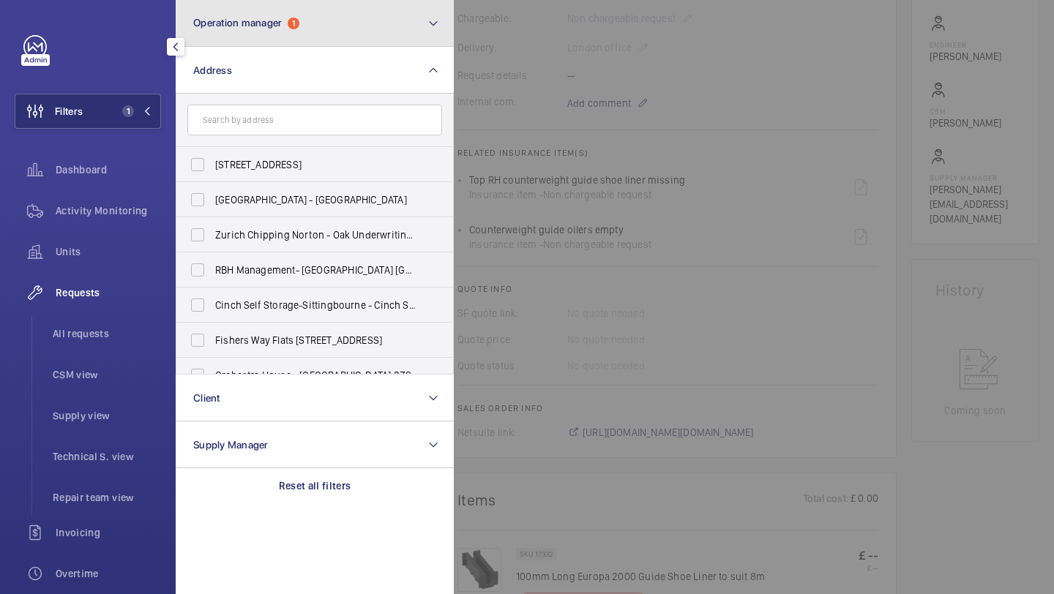
click at [251, 31] on button "Operation manager 1" at bounding box center [315, 23] width 278 height 47
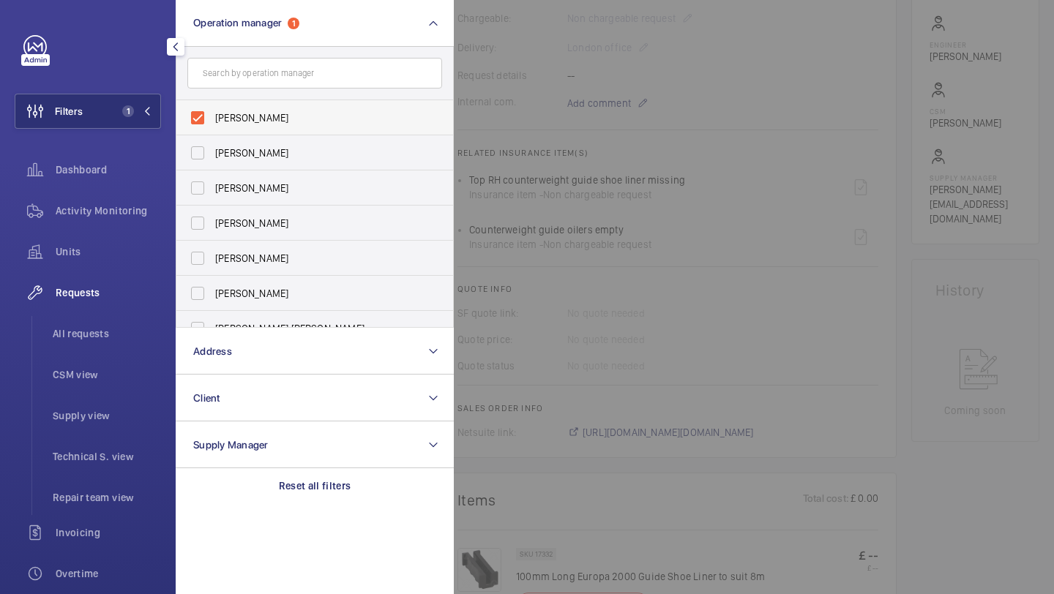
click at [247, 118] on span "[PERSON_NAME]" at bounding box center [315, 118] width 201 height 15
click at [212, 118] on input "[PERSON_NAME]" at bounding box center [197, 117] width 29 height 29
checkbox input "false"
click at [247, 86] on input "text" at bounding box center [314, 73] width 255 height 31
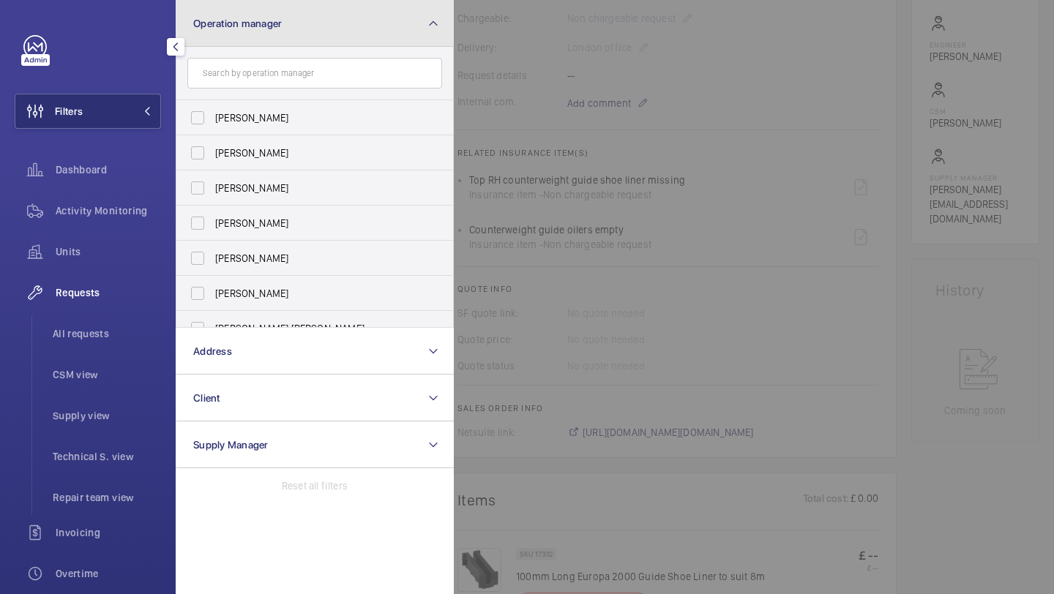
click at [249, 42] on button "Operation manager" at bounding box center [315, 23] width 278 height 47
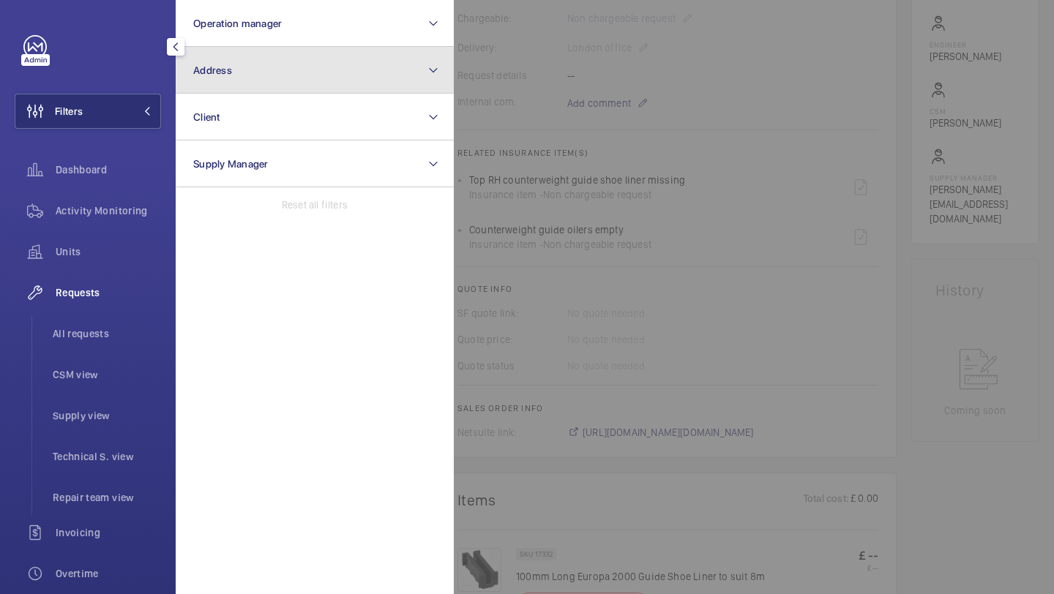
click at [249, 81] on button "Address" at bounding box center [315, 70] width 278 height 47
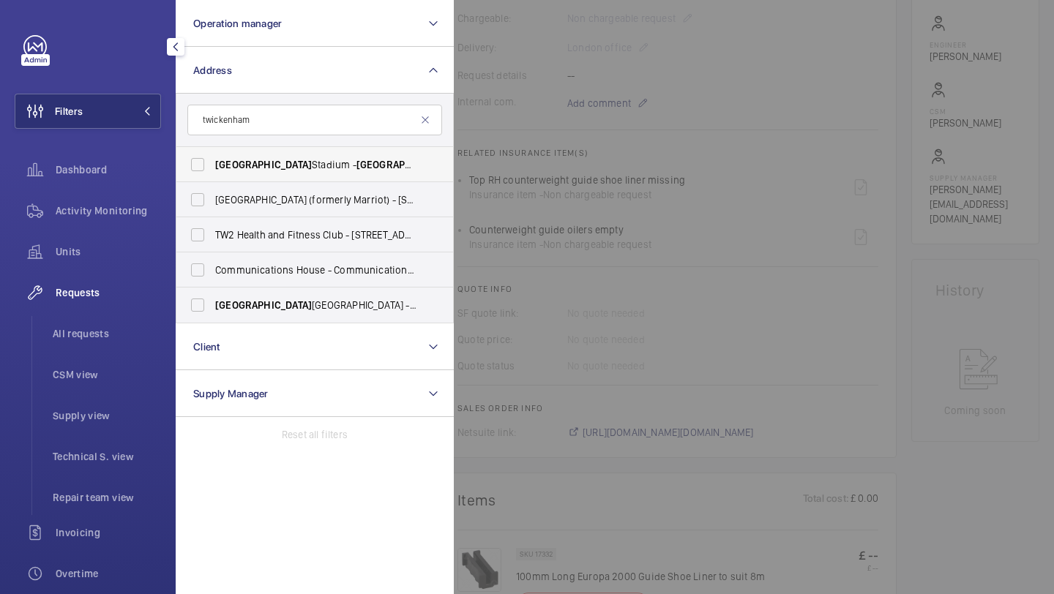
type input "twickenham"
click at [277, 162] on span "[GEOGRAPHIC_DATA] - [GEOGRAPHIC_DATA], [GEOGRAPHIC_DATA] 7BA" at bounding box center [315, 164] width 201 height 15
click at [212, 162] on input "[GEOGRAPHIC_DATA] - [GEOGRAPHIC_DATA], [GEOGRAPHIC_DATA] 7BA" at bounding box center [197, 164] width 29 height 29
checkbox input "true"
click at [113, 323] on li "All requests" at bounding box center [101, 333] width 120 height 35
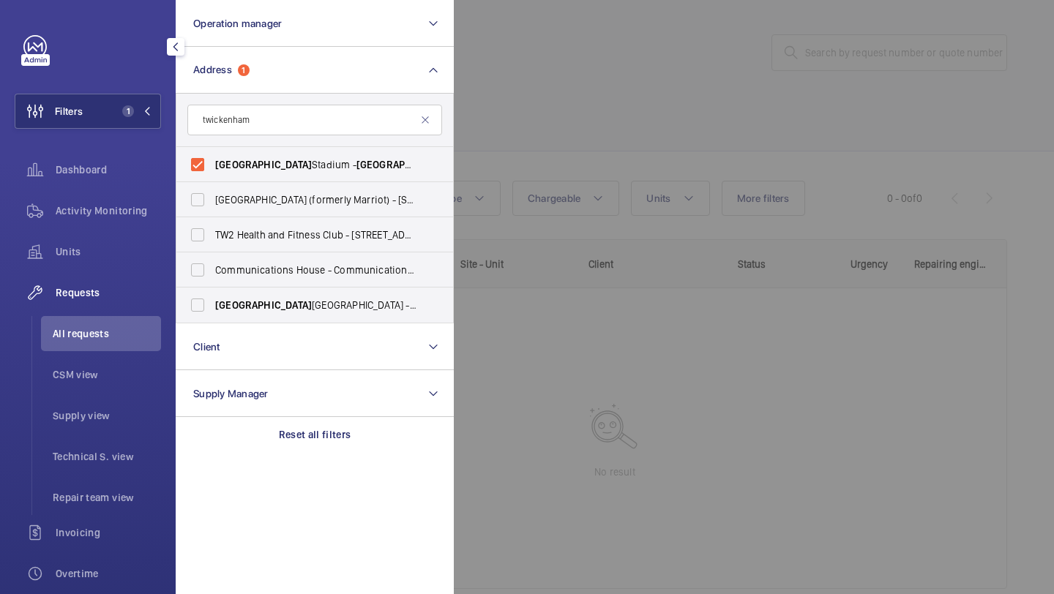
click at [716, 87] on div at bounding box center [981, 297] width 1054 height 594
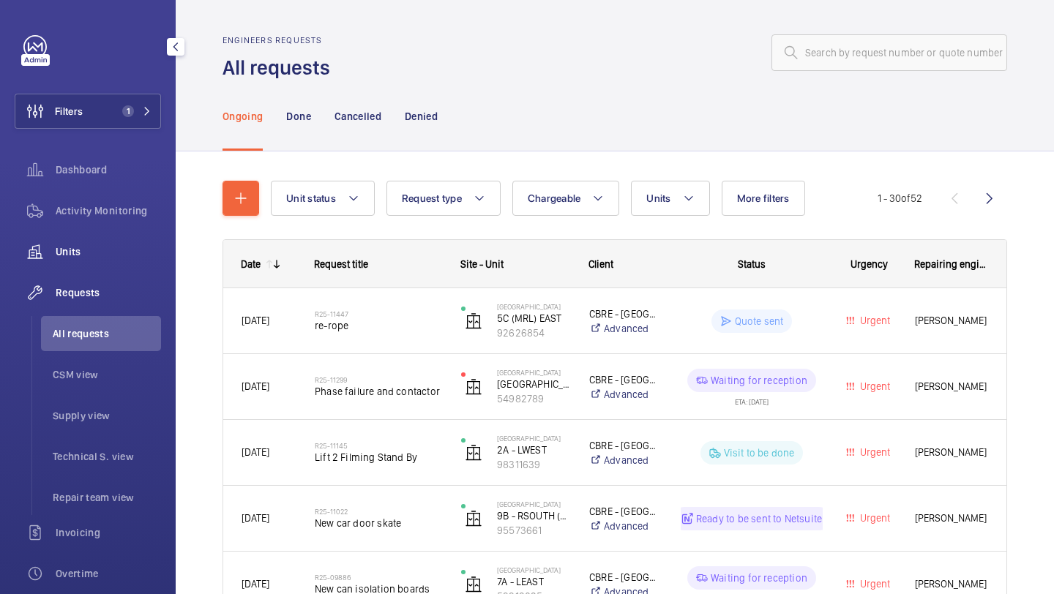
click at [133, 236] on div "Units" at bounding box center [88, 251] width 146 height 35
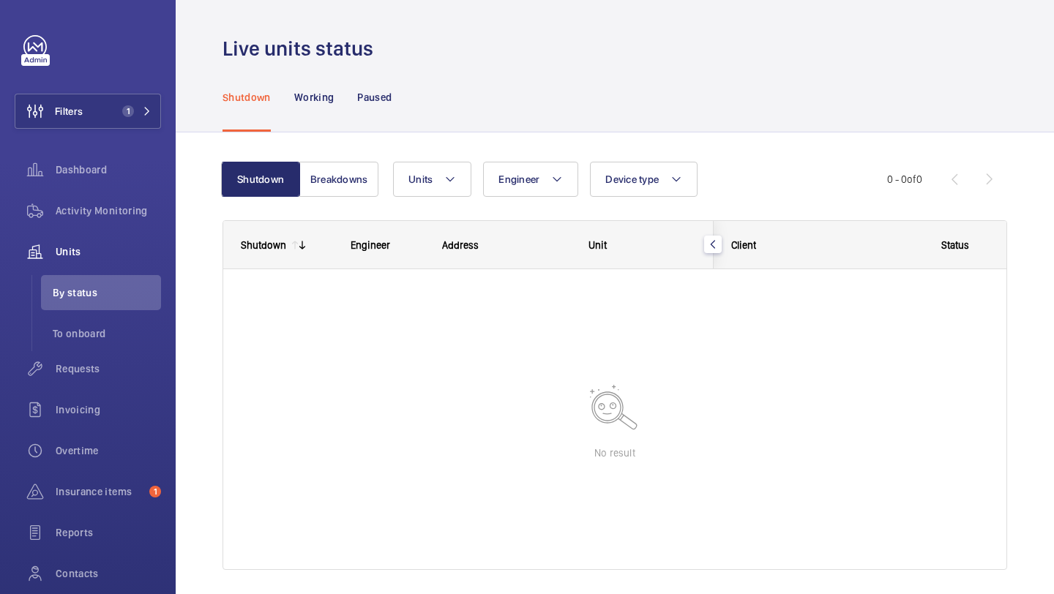
click at [627, 43] on div "Live units status" at bounding box center [614, 48] width 785 height 27
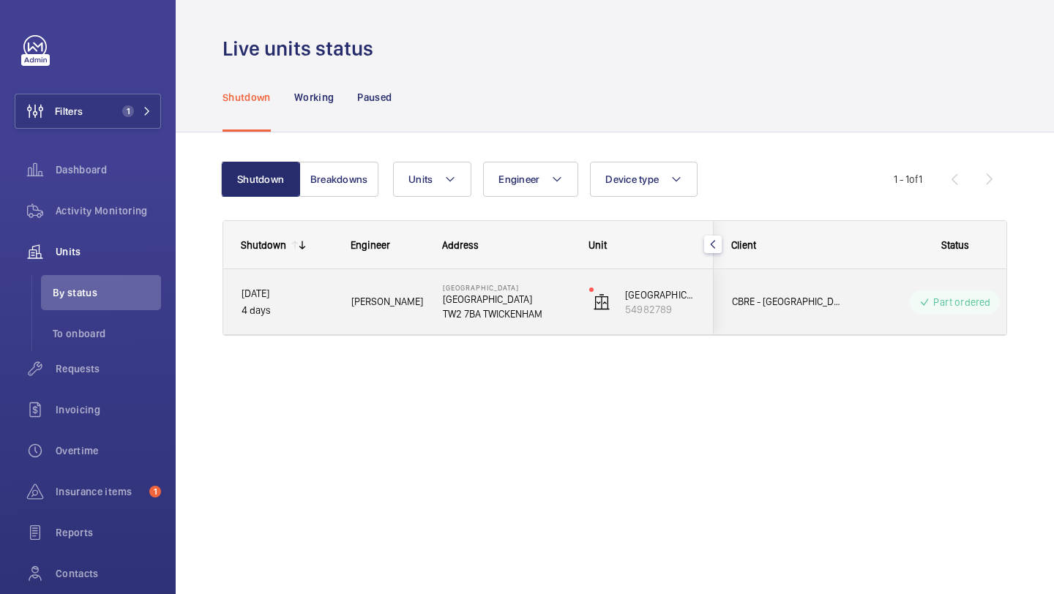
click at [772, 309] on span "CBRE - [GEOGRAPHIC_DATA]" at bounding box center [788, 301] width 113 height 17
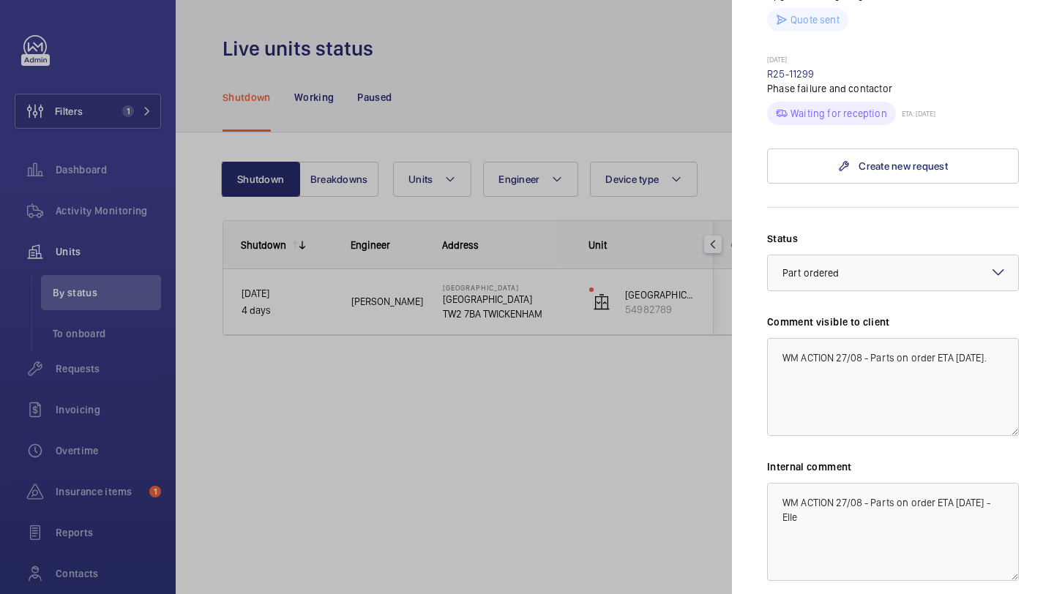
scroll to position [489, 0]
click at [809, 79] on link "R25-11299" at bounding box center [791, 75] width 48 height 12
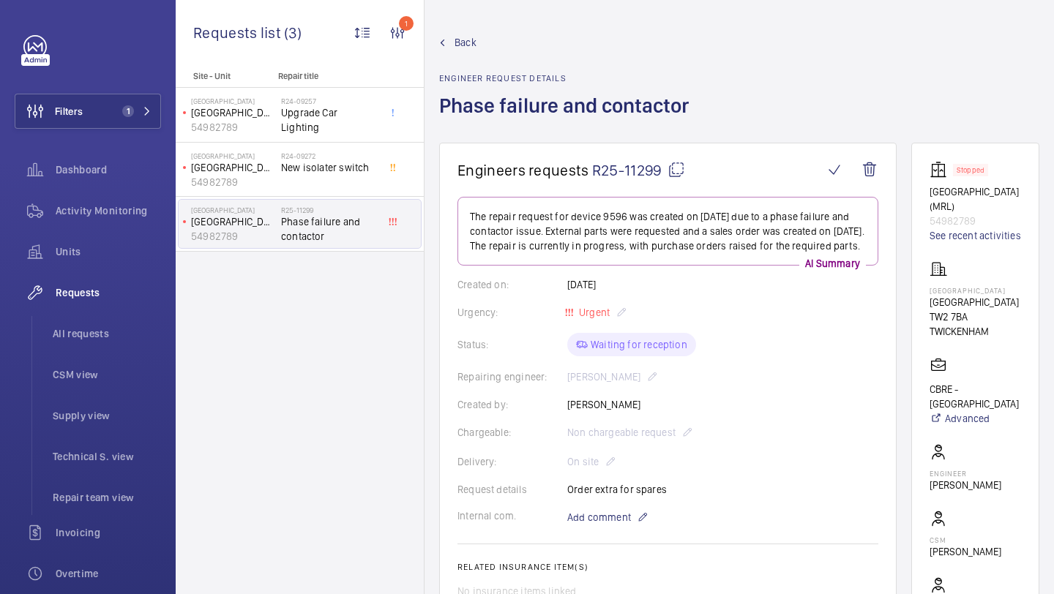
scroll to position [379, 0]
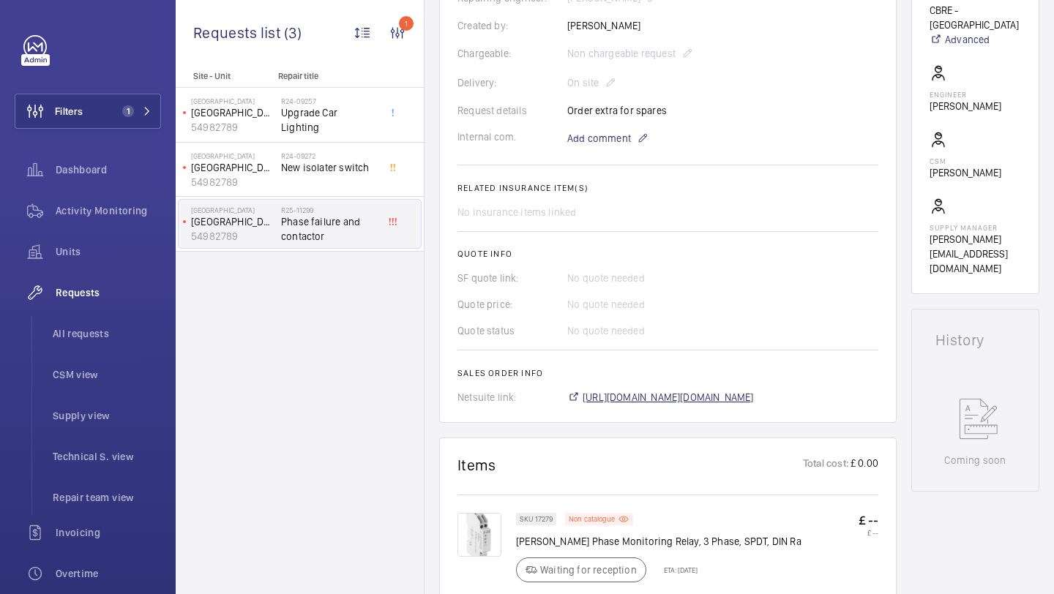
click at [632, 405] on span "[URL][DOMAIN_NAME][DOMAIN_NAME]" at bounding box center [668, 397] width 171 height 15
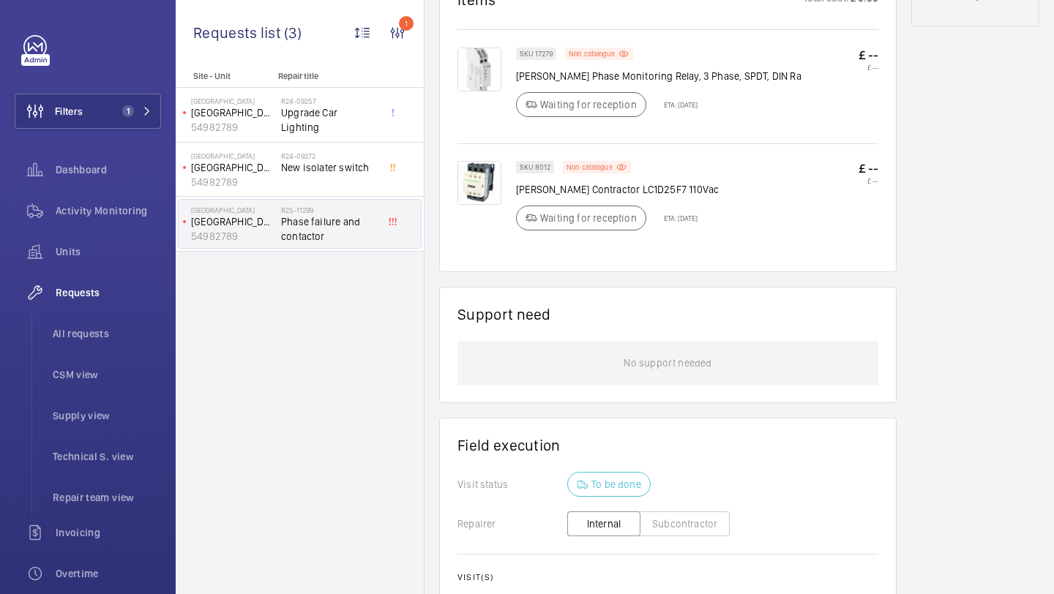
scroll to position [325, 0]
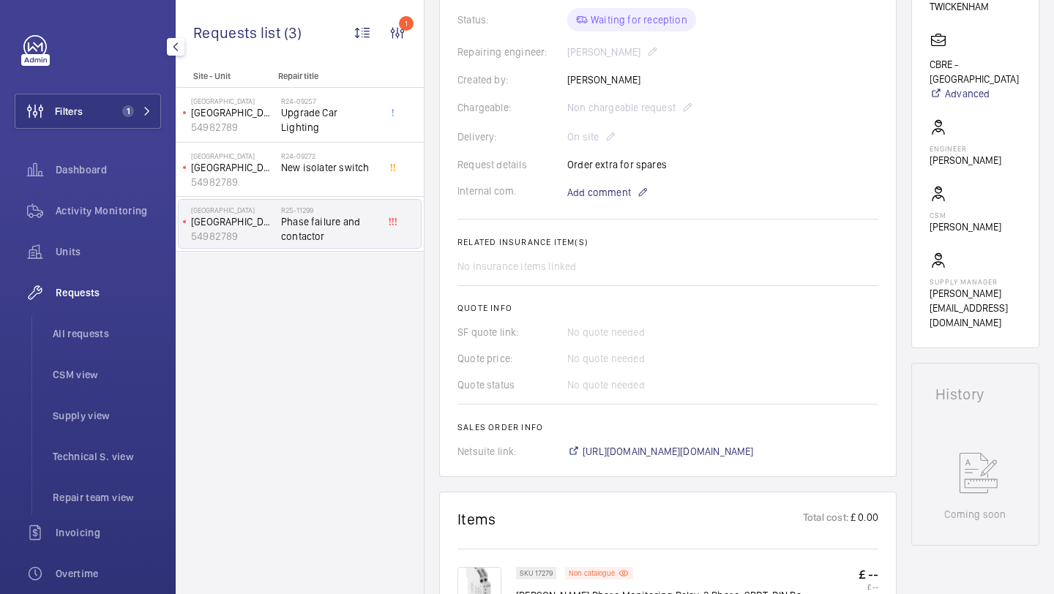
click at [97, 75] on div "Filters 1 Dashboard Activity Monitoring Units Requests All requests CSM view Su…" at bounding box center [88, 398] width 146 height 726
click at [97, 86] on div "Filters 1 Dashboard Activity Monitoring Units Requests All requests CSM view Su…" at bounding box center [88, 398] width 146 height 726
click at [98, 98] on button "Filters 1" at bounding box center [88, 111] width 146 height 35
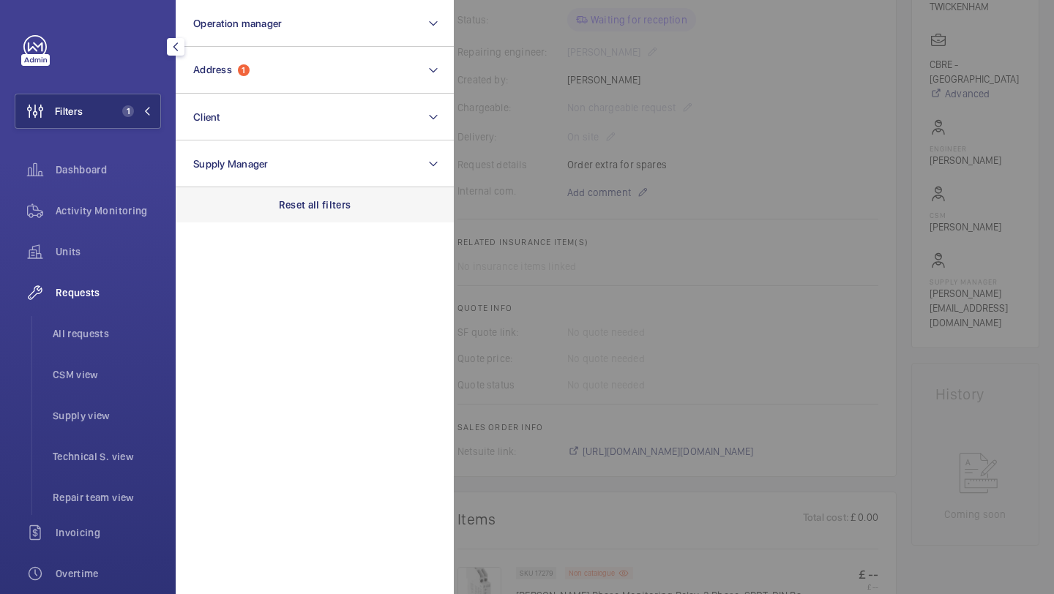
click at [277, 199] on div "Reset all filters" at bounding box center [315, 204] width 278 height 35
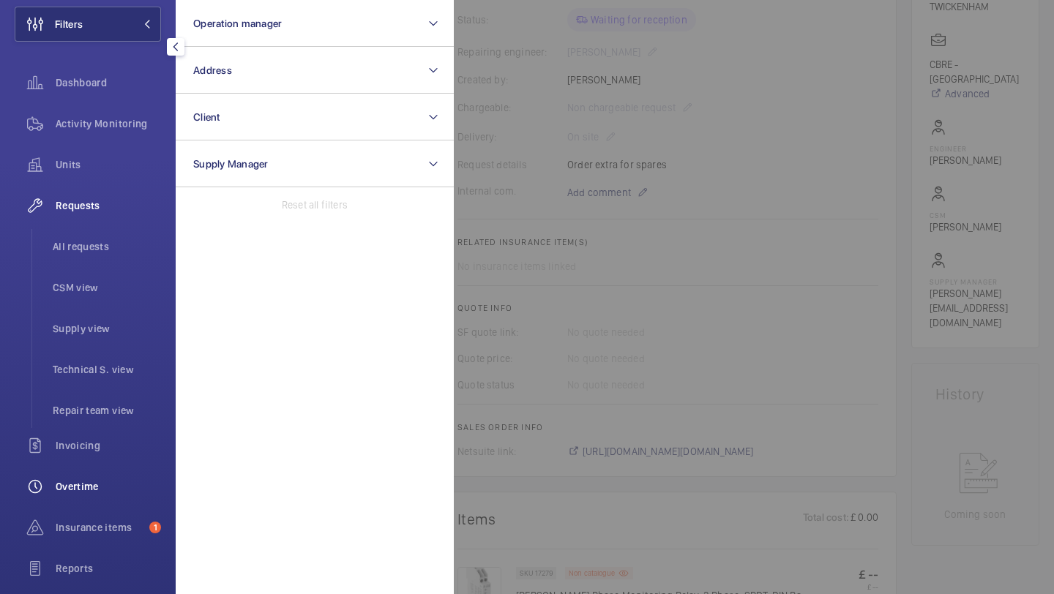
scroll to position [89, 0]
click at [97, 523] on span "Insurance items" at bounding box center [100, 525] width 88 height 15
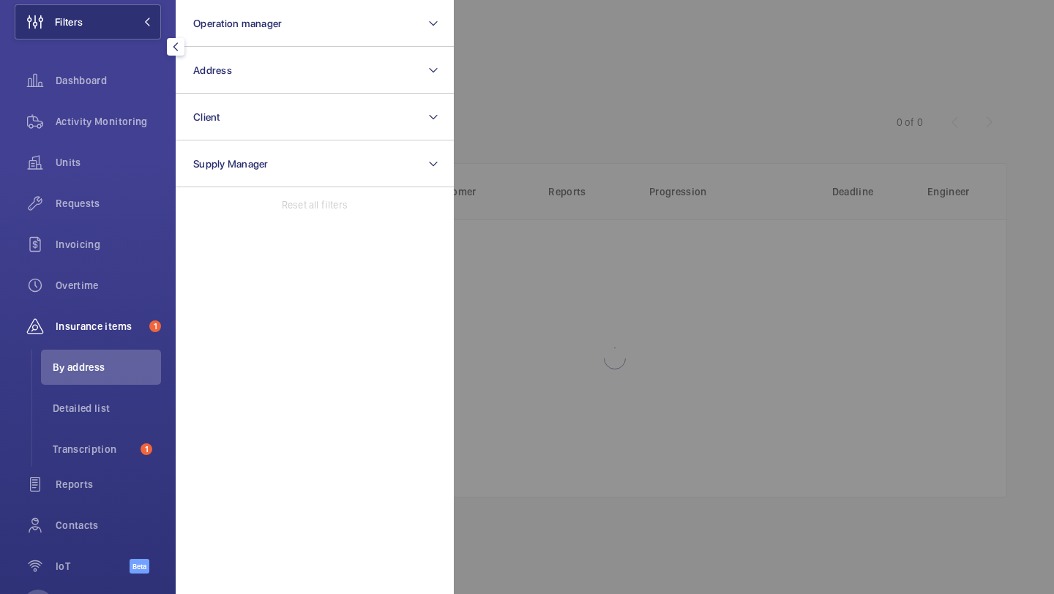
click at [605, 72] on div at bounding box center [981, 297] width 1054 height 594
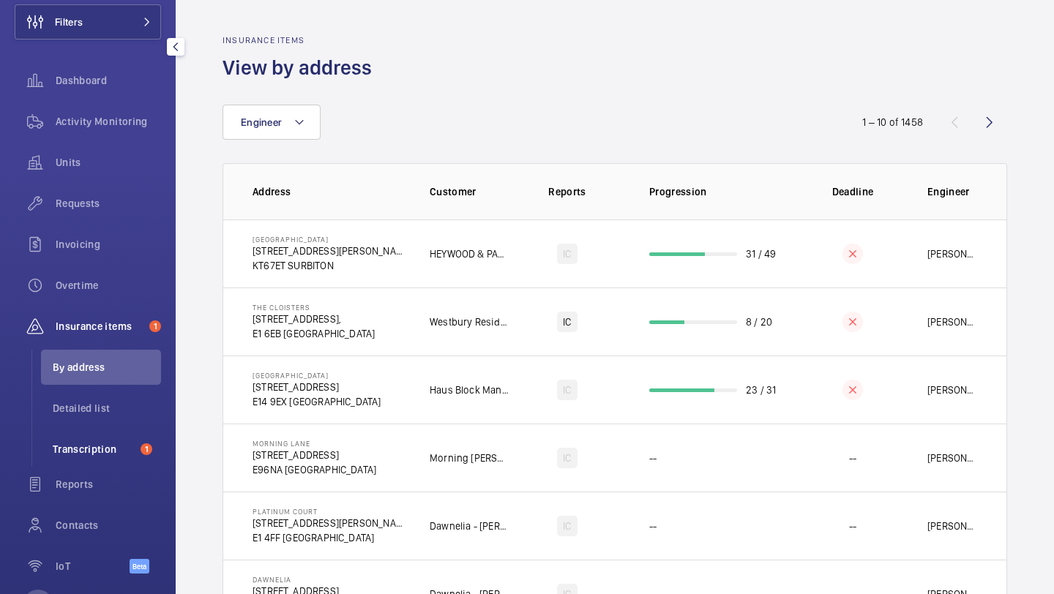
click at [137, 444] on li "Transcription 1" at bounding box center [101, 449] width 120 height 35
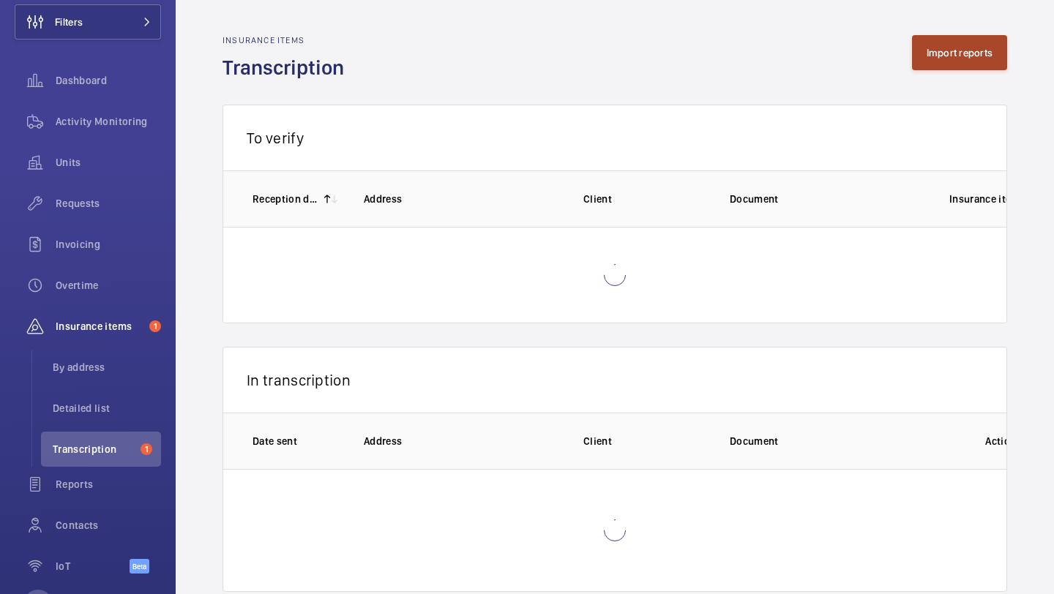
click at [971, 62] on button "Import reports" at bounding box center [960, 52] width 96 height 35
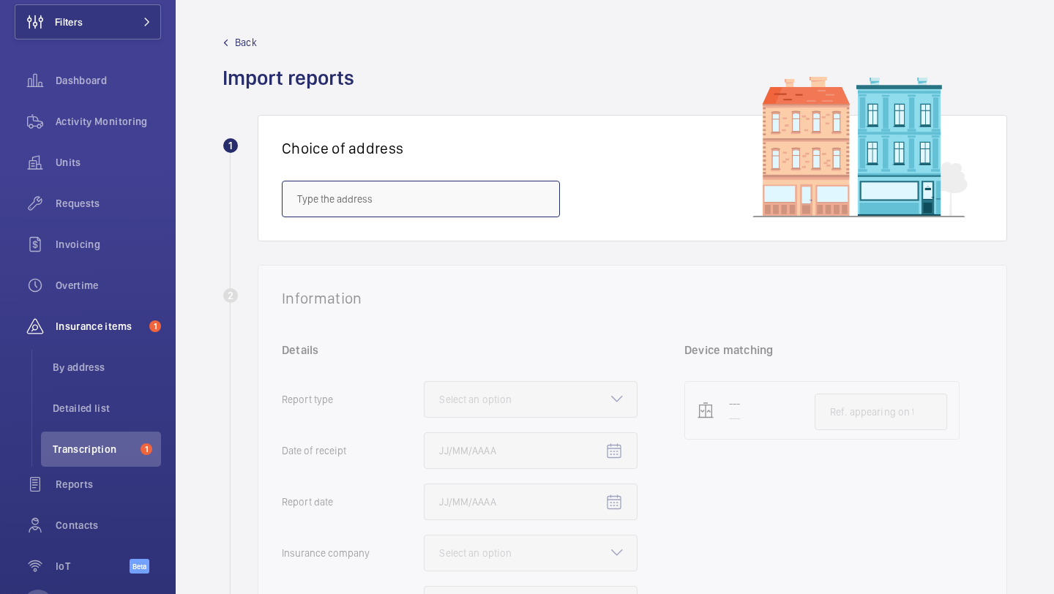
click at [441, 190] on input "text" at bounding box center [421, 199] width 278 height 37
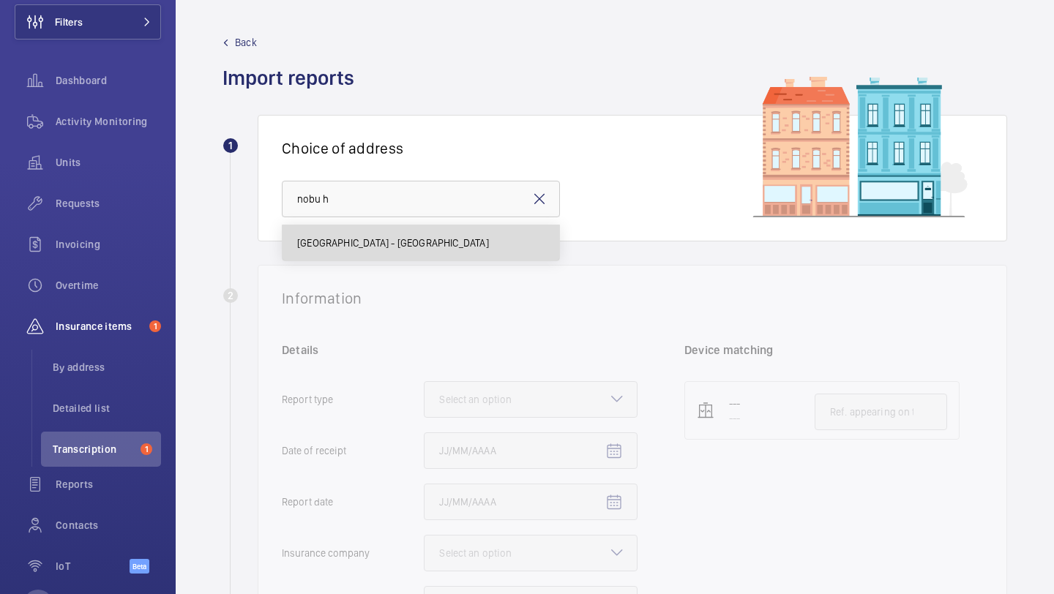
click at [430, 254] on mat-option "Nobu Hotel - Nobu Hotel London Portman Square, LONDON W1H 7BG" at bounding box center [421, 242] width 277 height 35
type input "Nobu Hotel - Nobu Hotel London Portman Square, LONDON W1H 7BG"
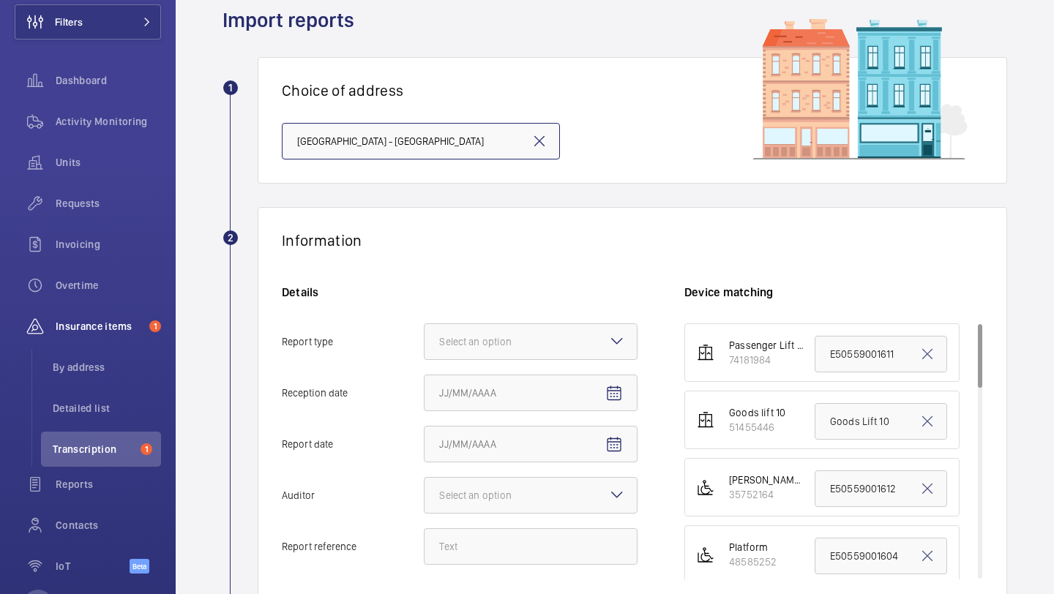
scroll to position [212, 0]
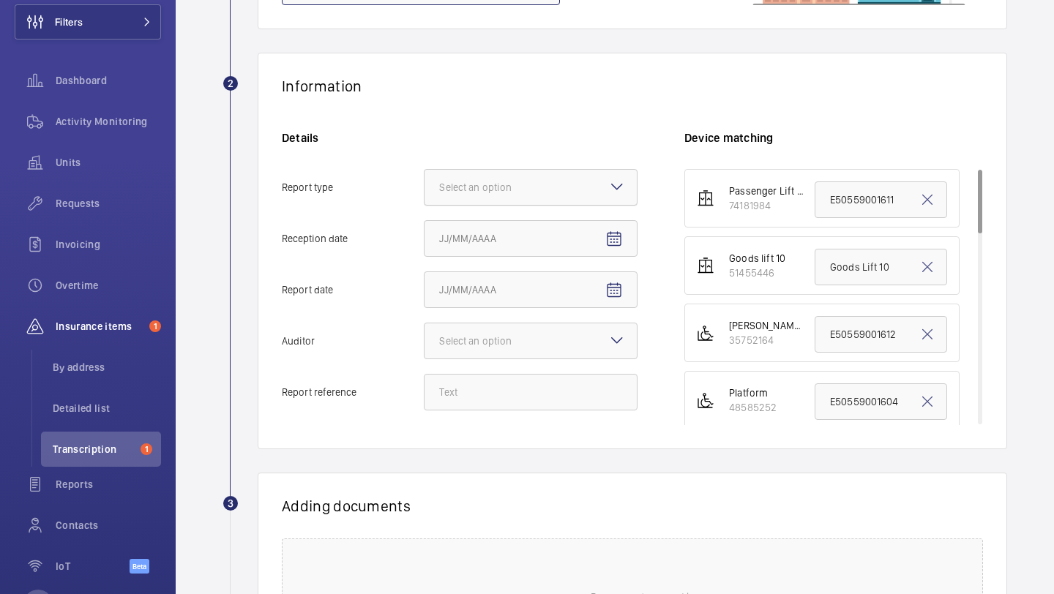
click at [512, 189] on div "Select an option" at bounding box center [493, 187] width 109 height 15
click at [425, 189] on input "Report type Select an option" at bounding box center [425, 187] width 0 height 35
click at [504, 211] on div "Details Report type Select an option Reception date Report date Auditor Select …" at bounding box center [483, 277] width 403 height 295
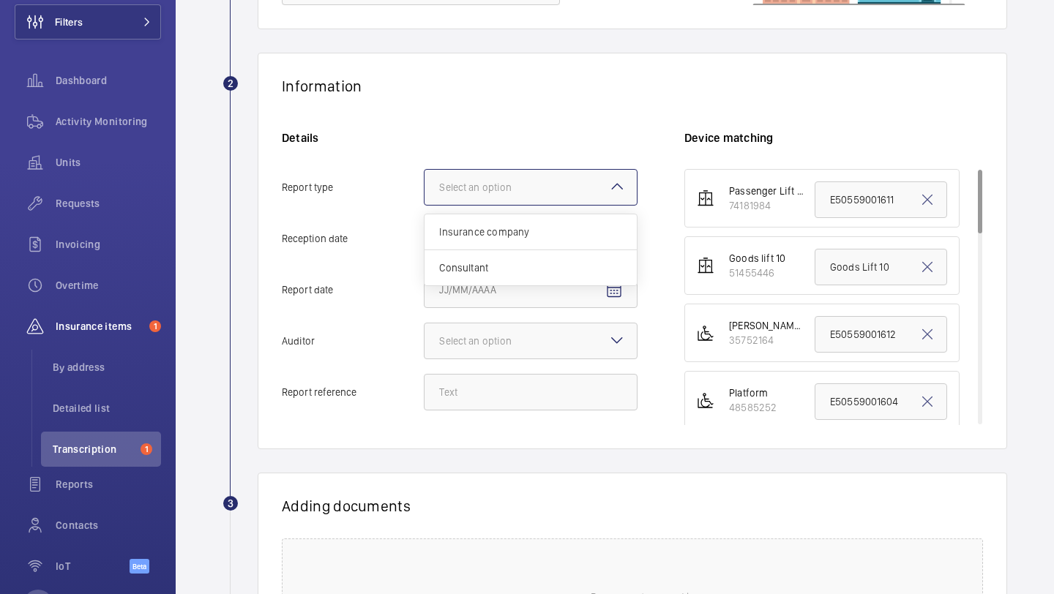
click at [505, 201] on div at bounding box center [531, 187] width 212 height 35
click at [425, 201] on input "Report type Select an option Insurance company Consultant" at bounding box center [425, 187] width 0 height 35
click at [506, 221] on div "Insurance company" at bounding box center [531, 232] width 212 height 36
click at [425, 205] on input "Report type Select an option Insurance company Consultant" at bounding box center [425, 187] width 0 height 35
click at [624, 225] on span "Open calendar" at bounding box center [613, 239] width 35 height 35
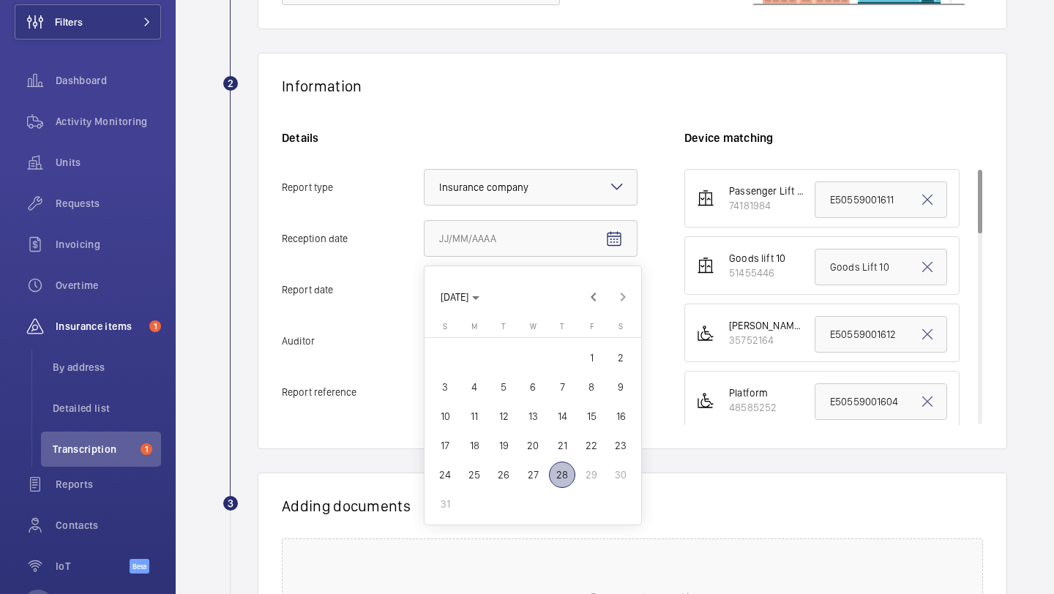
click at [553, 471] on span "28" at bounding box center [562, 475] width 26 height 26
type input "8/28/2025"
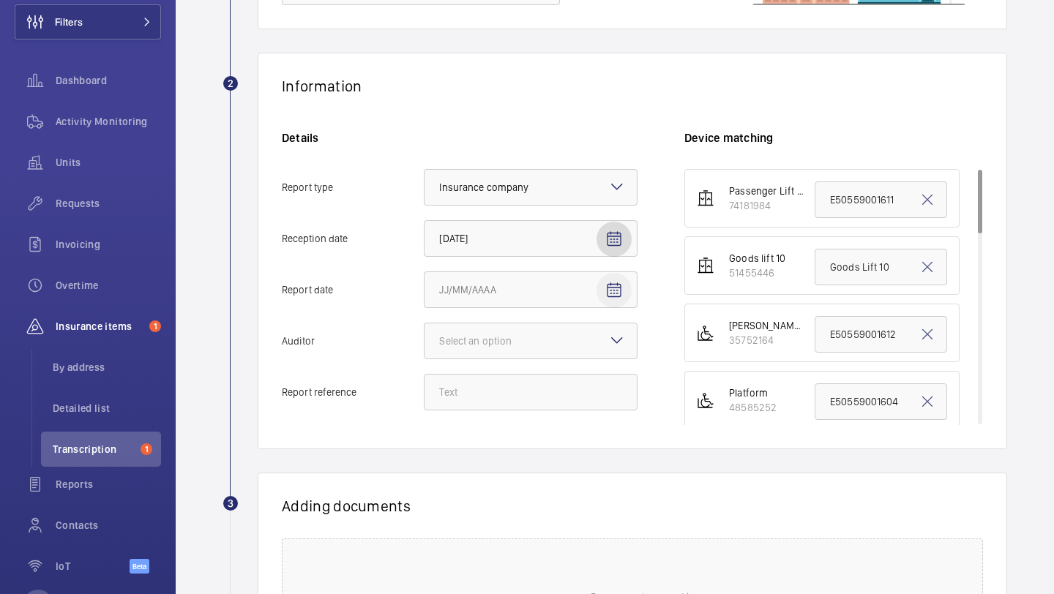
click at [621, 298] on mat-icon "Open calendar" at bounding box center [614, 291] width 18 height 18
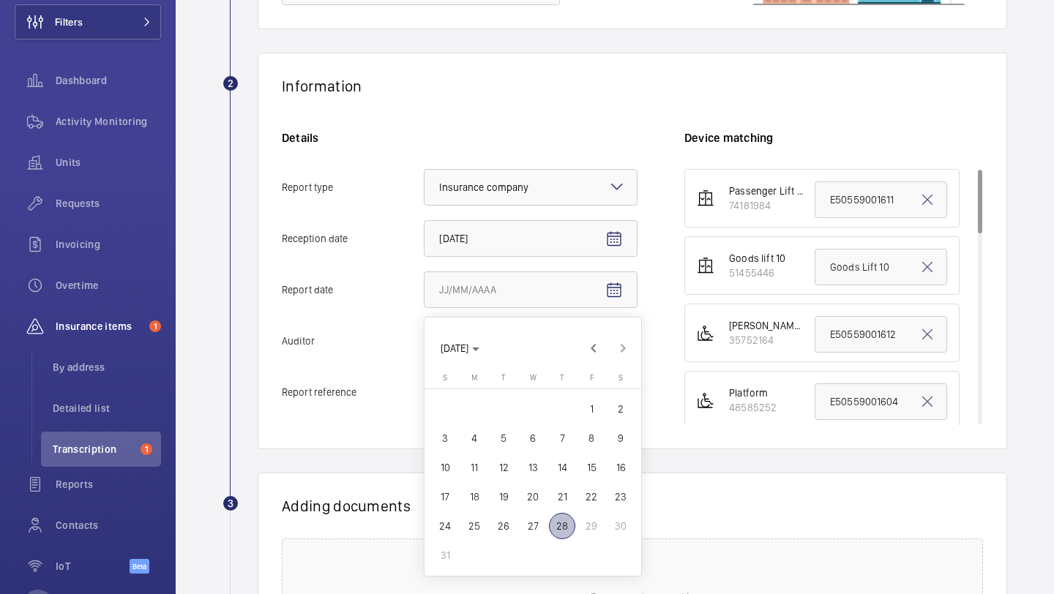
click at [476, 471] on span "11" at bounding box center [474, 468] width 26 height 26
type input "8/11/2025"
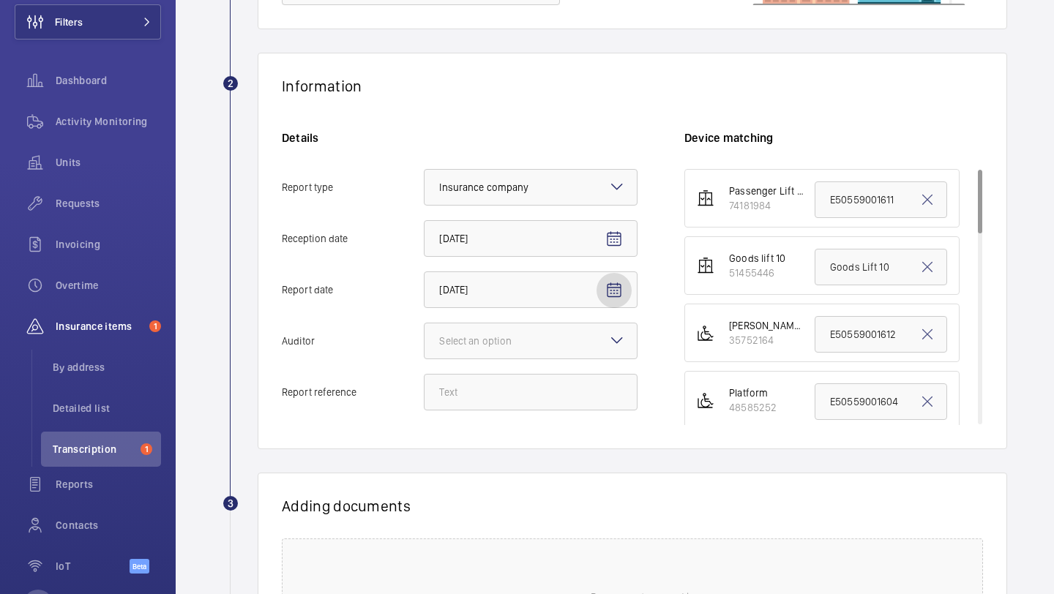
click at [610, 311] on div "Details Report type Select an option × Insurance company × Reception date 8/28/…" at bounding box center [483, 277] width 403 height 295
click at [597, 340] on div at bounding box center [531, 341] width 212 height 35
click at [425, 340] on input "Auditor Select an option" at bounding box center [425, 341] width 0 height 35
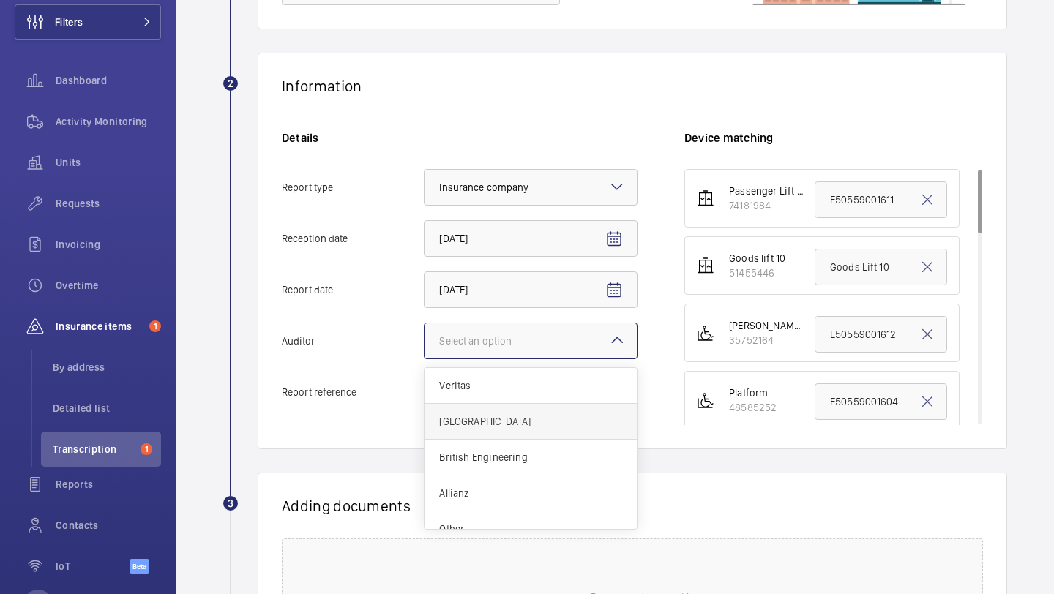
scroll to position [18, 0]
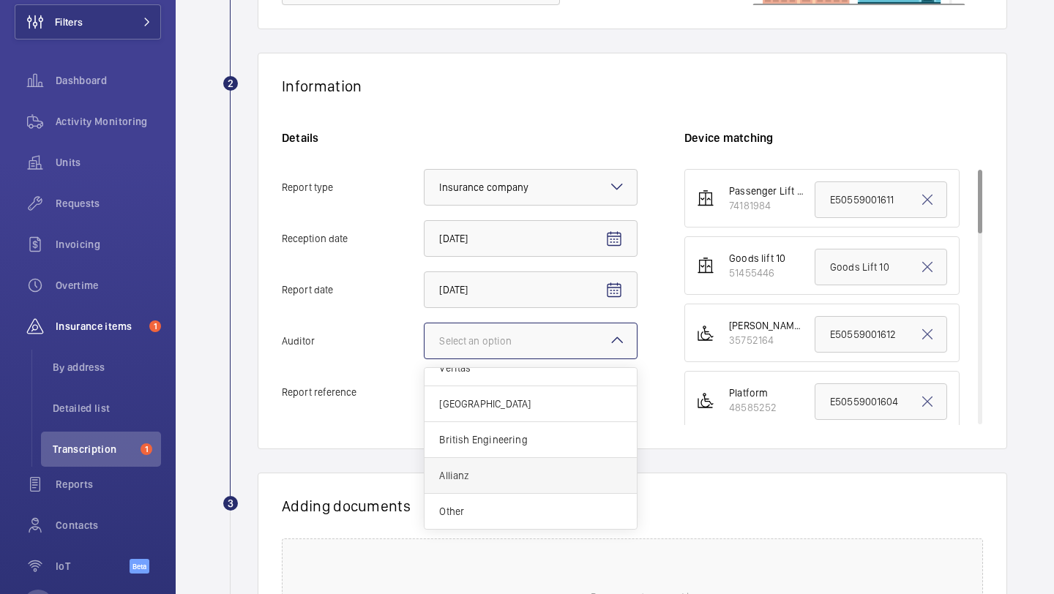
click at [516, 465] on div "Allianz" at bounding box center [531, 476] width 212 height 36
click at [425, 359] on input "Auditor Select an option Veritas Zurich British Engineering Allianz Other" at bounding box center [425, 341] width 0 height 35
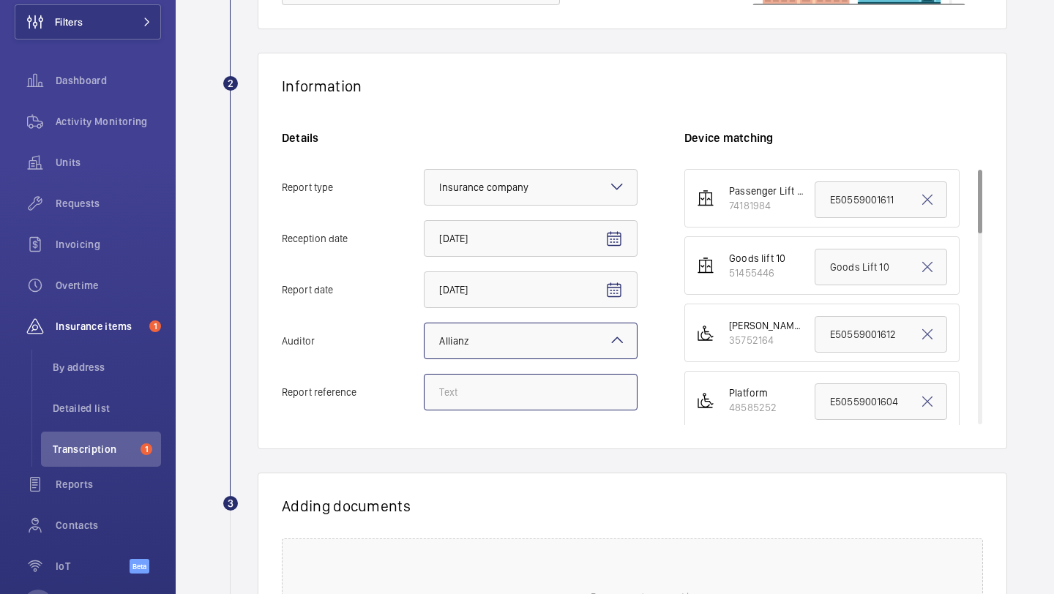
click at [525, 387] on input "Report reference" at bounding box center [531, 392] width 214 height 37
paste input "E50559004979"
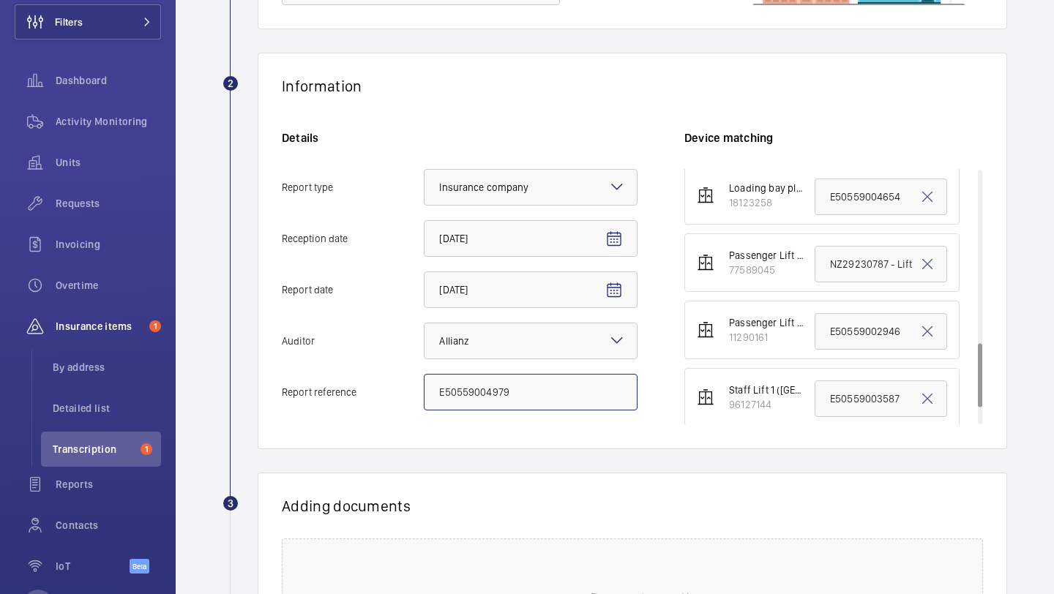
scroll to position [687, 0]
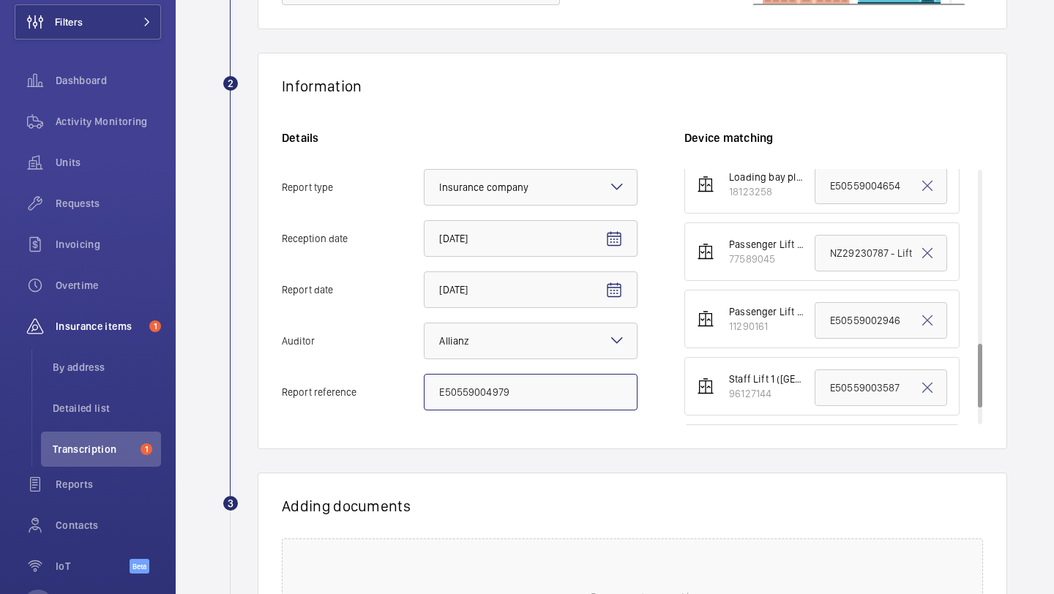
type input "E50559004979"
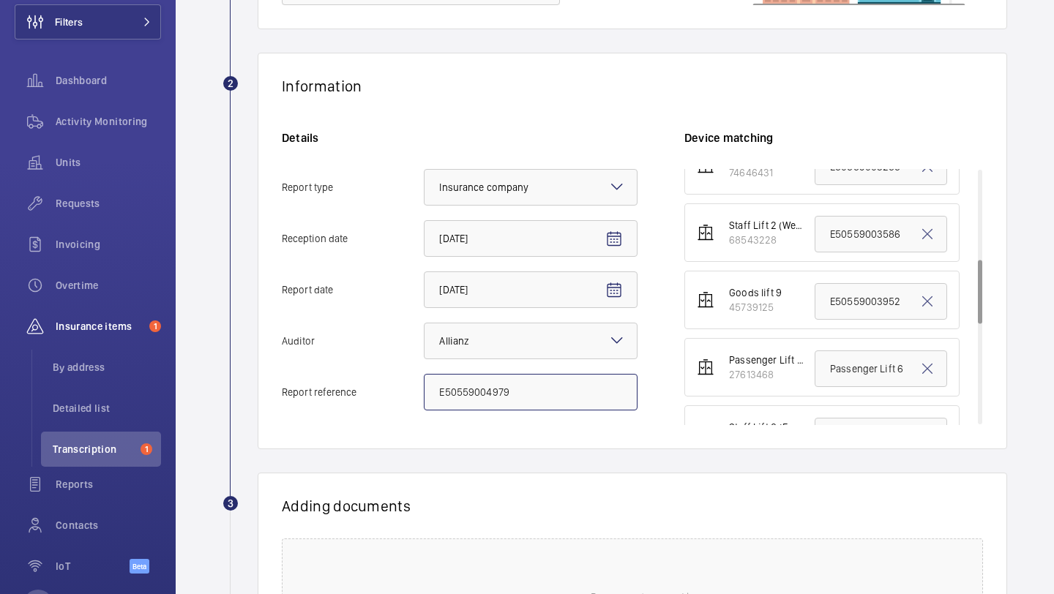
scroll to position [354, 0]
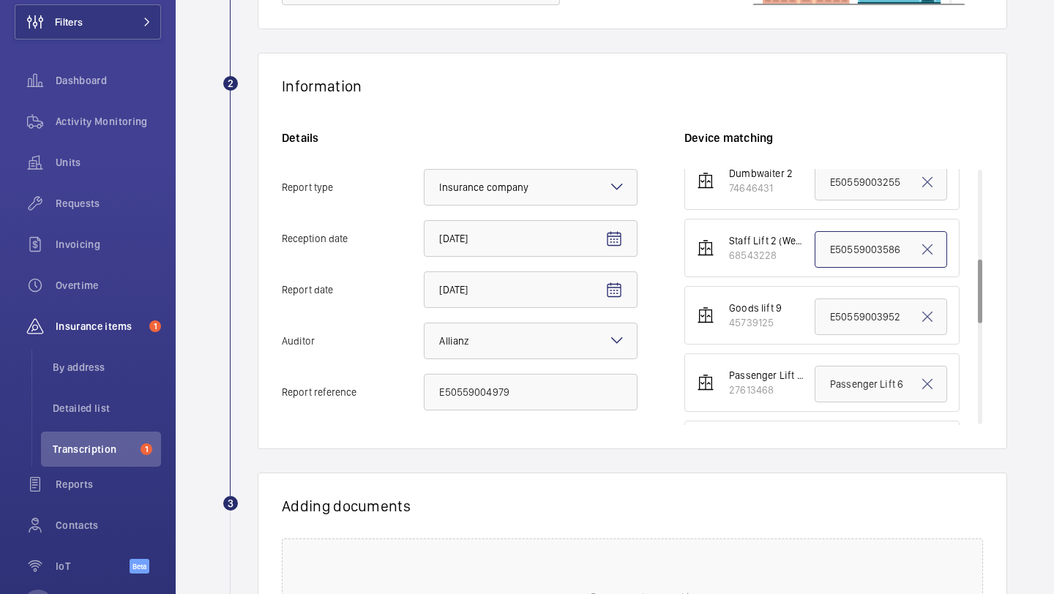
click at [837, 259] on input "E50559003586" at bounding box center [881, 249] width 132 height 37
paste input "4979"
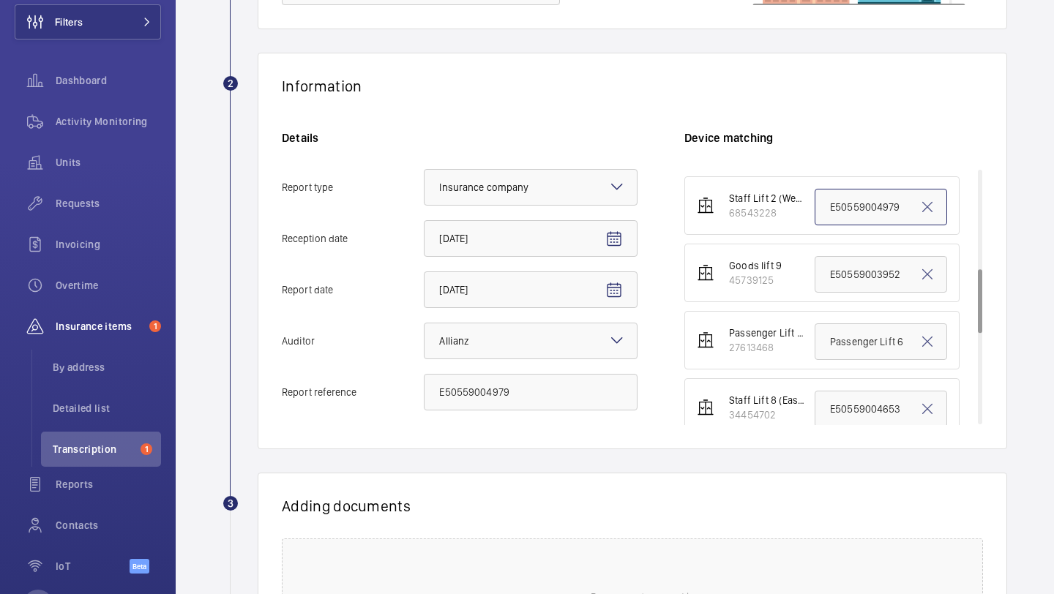
scroll to position [754, 0]
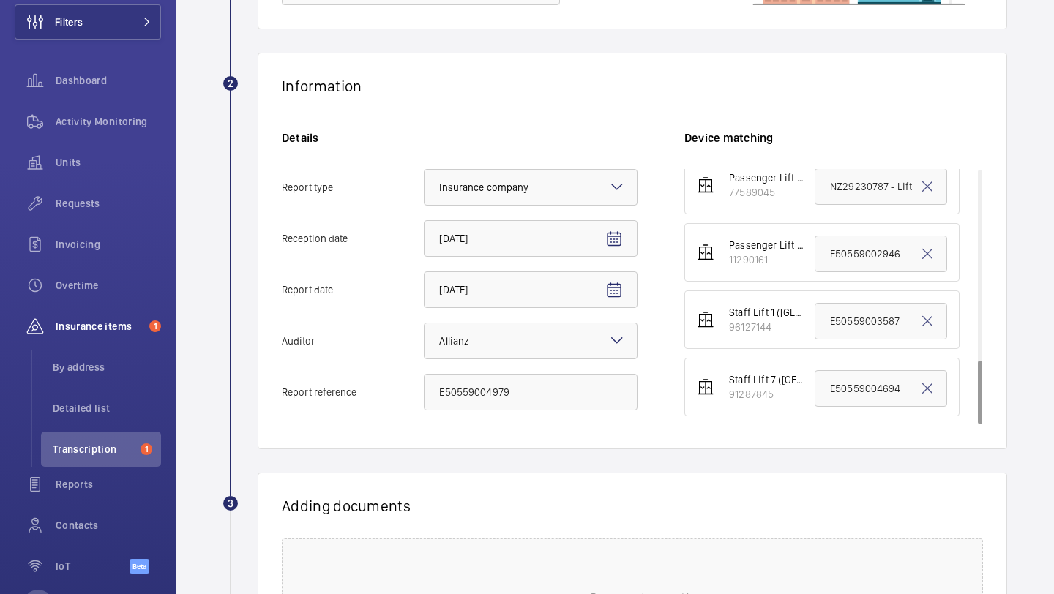
type input "E50559004979"
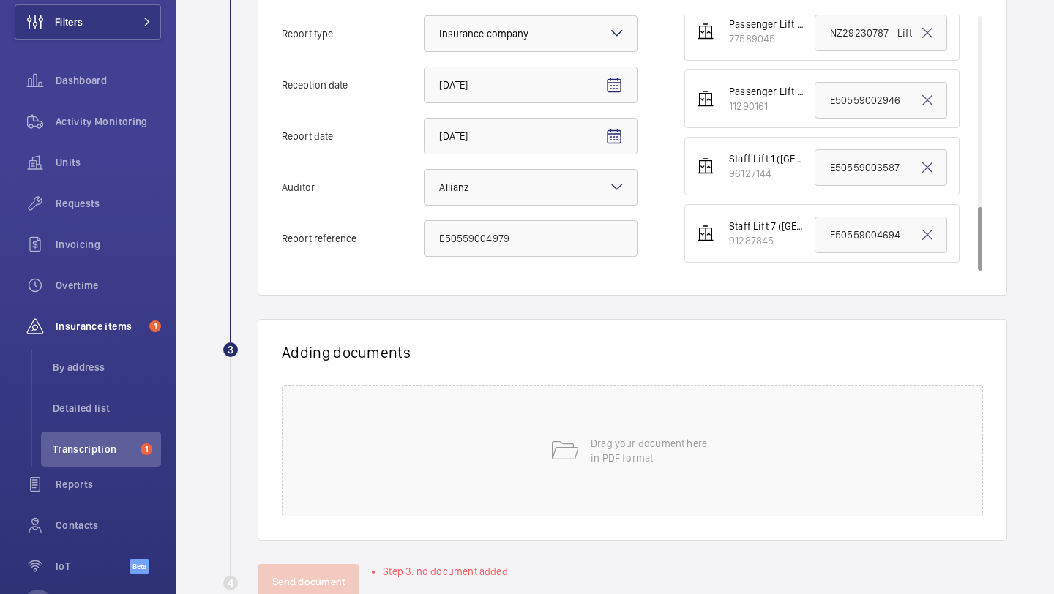
scroll to position [406, 0]
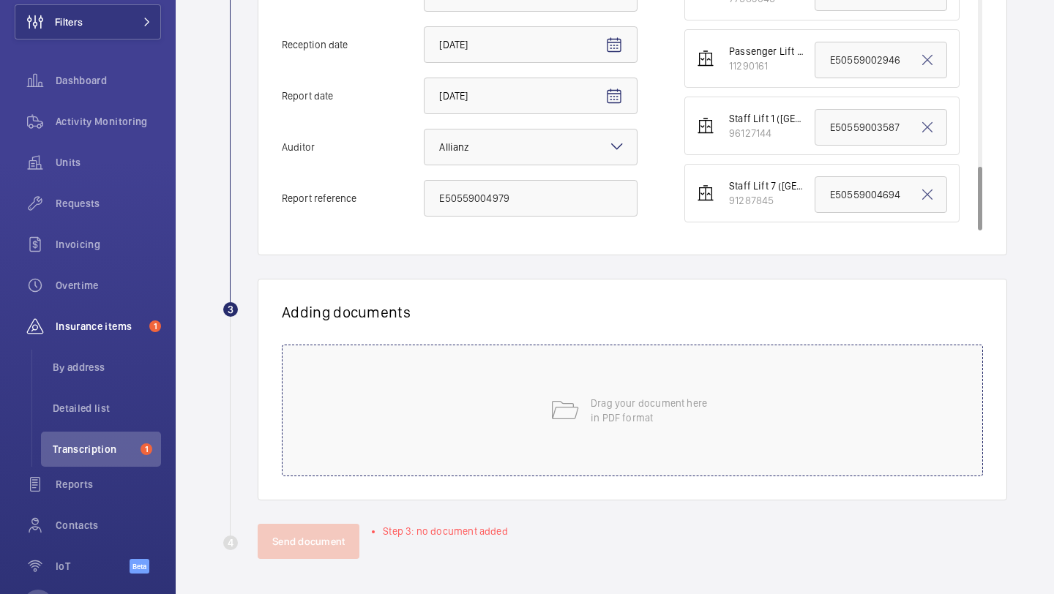
click at [573, 407] on mat-icon at bounding box center [564, 410] width 29 height 29
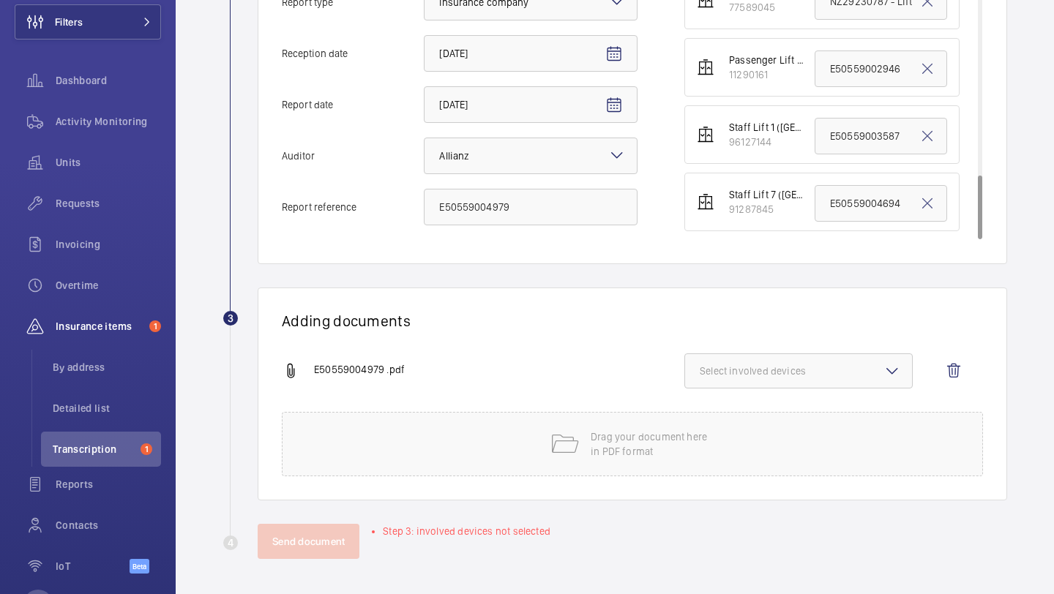
click at [824, 368] on span "Select involved devices" at bounding box center [799, 371] width 198 height 15
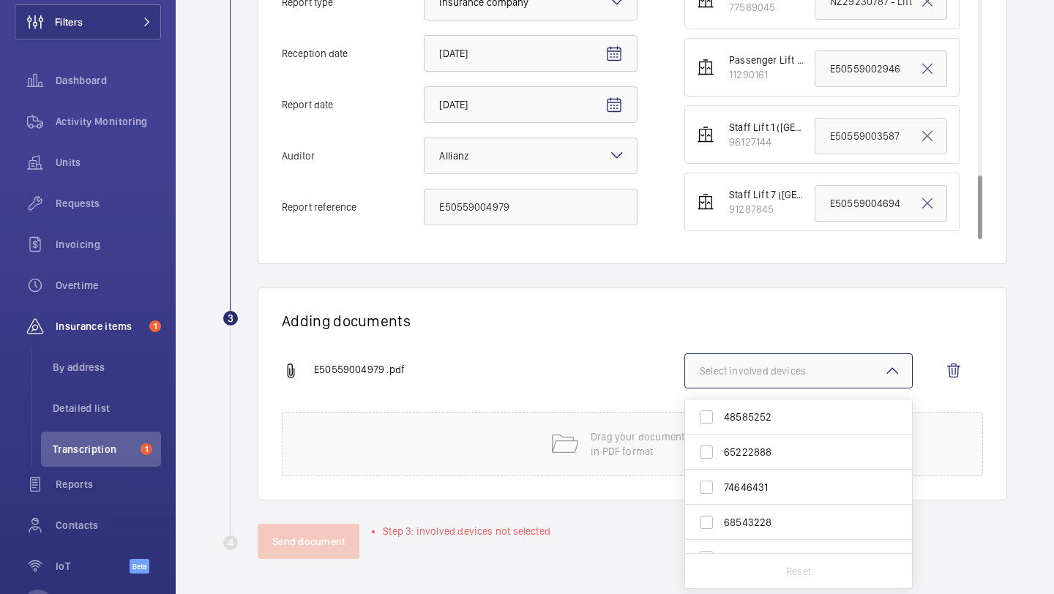
scroll to position [108, 0]
click at [689, 272] on wm-front-report-upload-form "2 Information Details Report type Select an option × Insurance company × Recept…" at bounding box center [614, 214] width 785 height 692
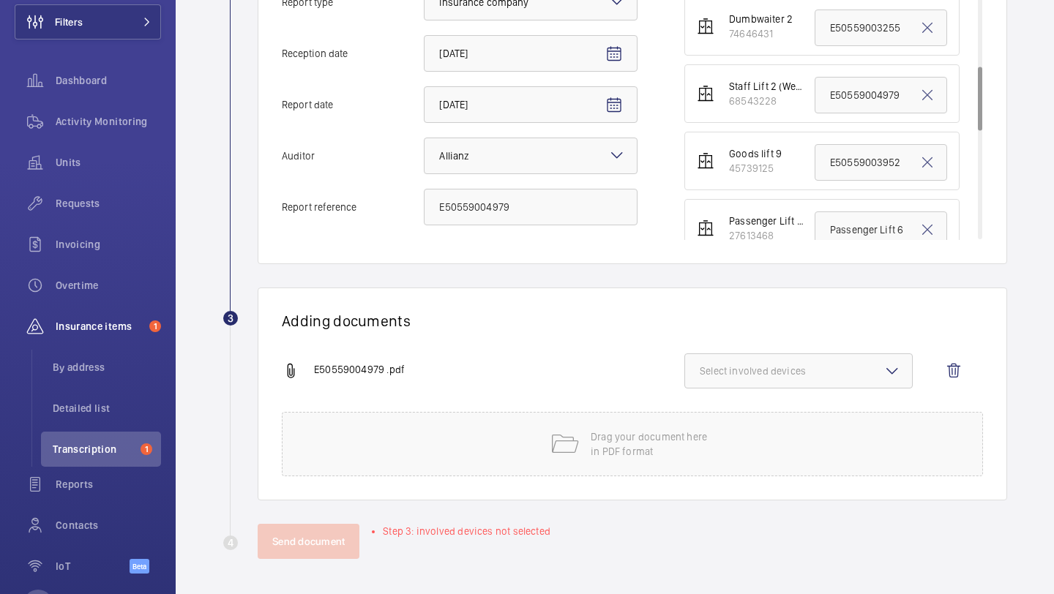
scroll to position [321, 0]
click at [747, 367] on span "Select involved devices" at bounding box center [799, 371] width 198 height 15
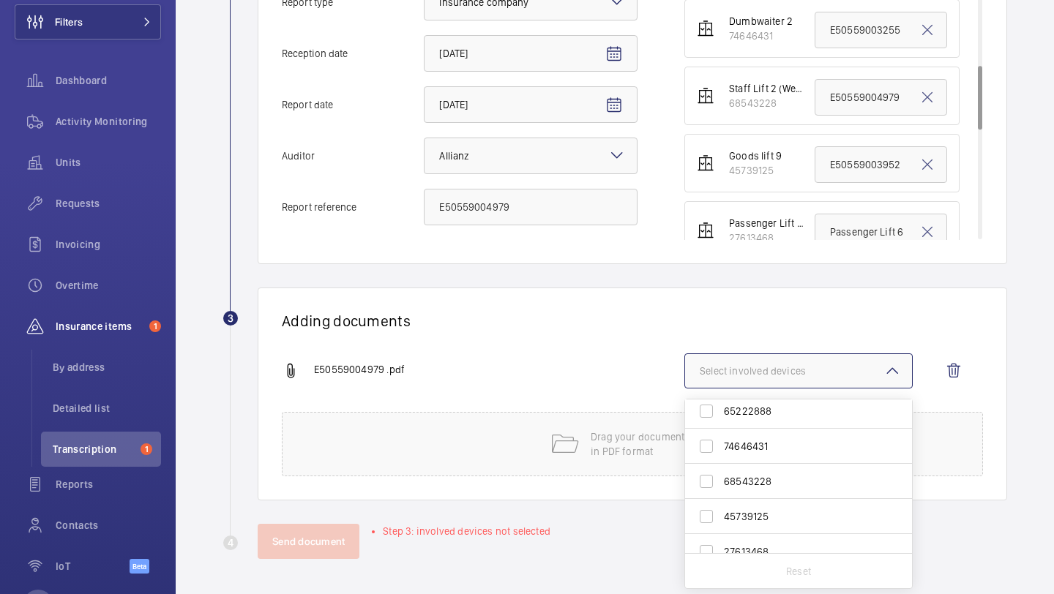
scroll to position [149, 0]
click at [765, 472] on span "68543228" at bounding box center [800, 478] width 152 height 15
click at [721, 472] on input "68543228" at bounding box center [706, 478] width 29 height 29
checkbox input "true"
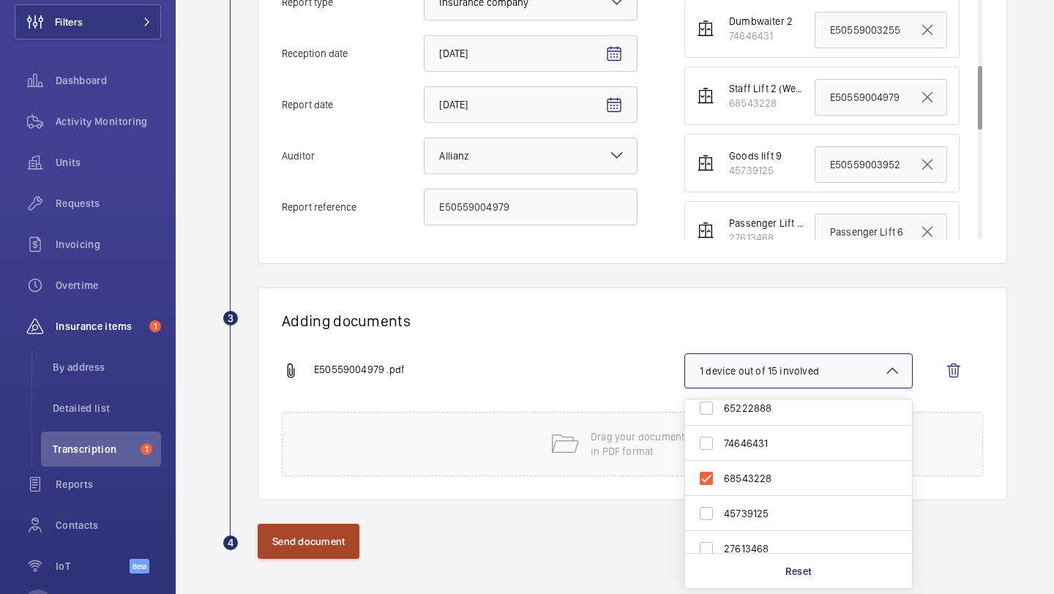
click at [332, 542] on button "Send document" at bounding box center [309, 541] width 102 height 35
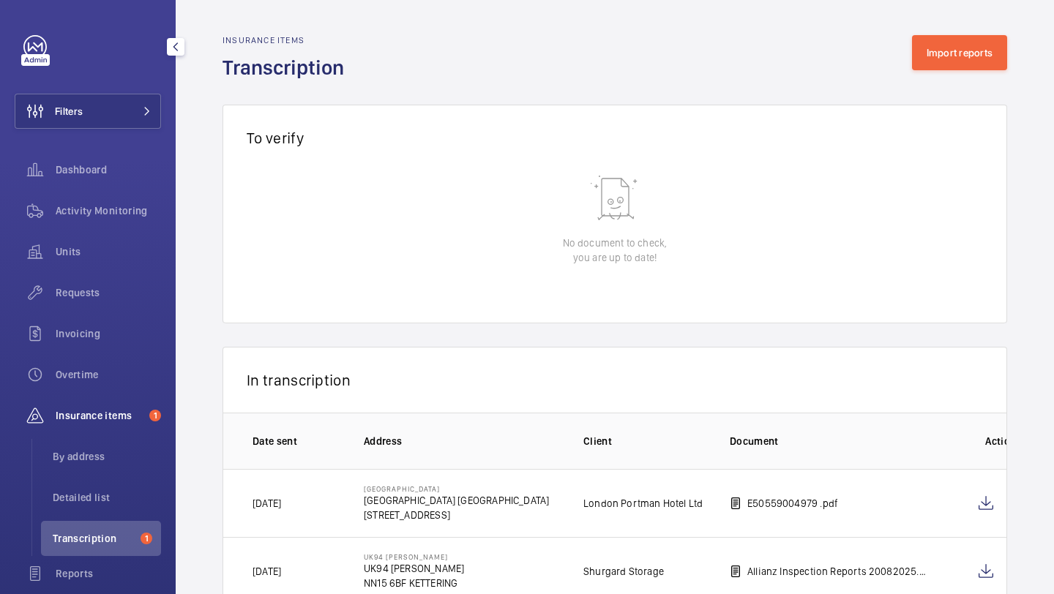
click at [111, 135] on div "Filters Dashboard Activity Monitoring Units Requests Invoicing Overtime Insuran…" at bounding box center [88, 357] width 146 height 644
click at [111, 120] on button "Filters" at bounding box center [88, 111] width 146 height 35
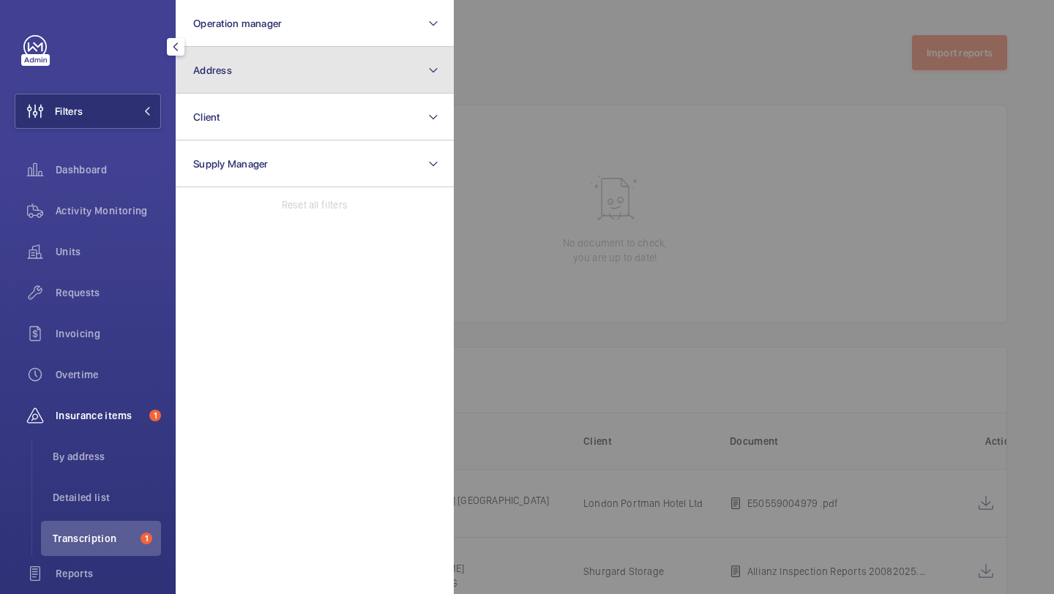
click at [229, 58] on button "Address" at bounding box center [315, 70] width 278 height 47
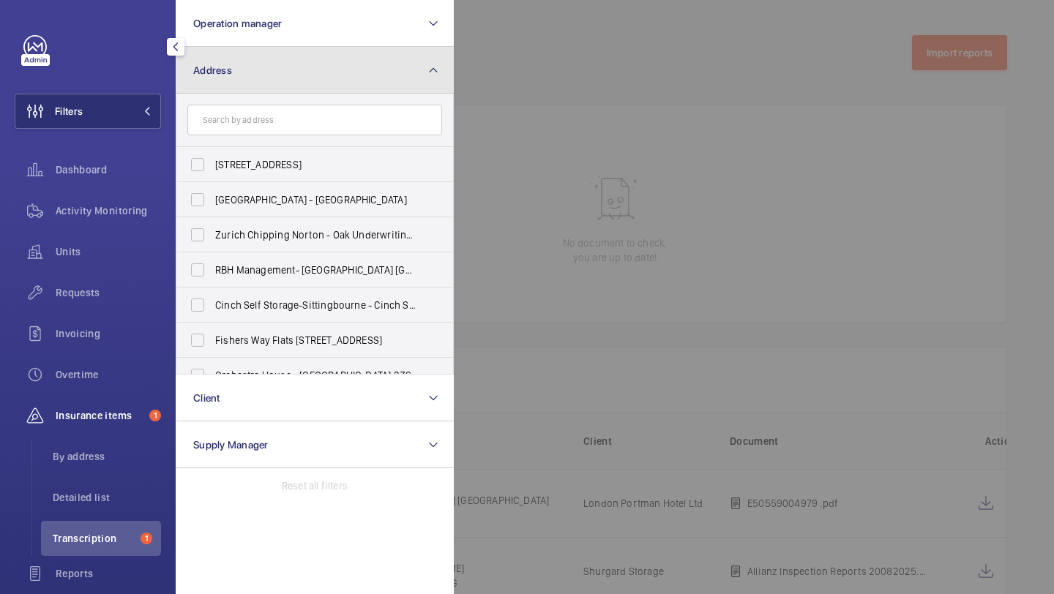
click at [229, 53] on button "Address" at bounding box center [315, 70] width 278 height 47
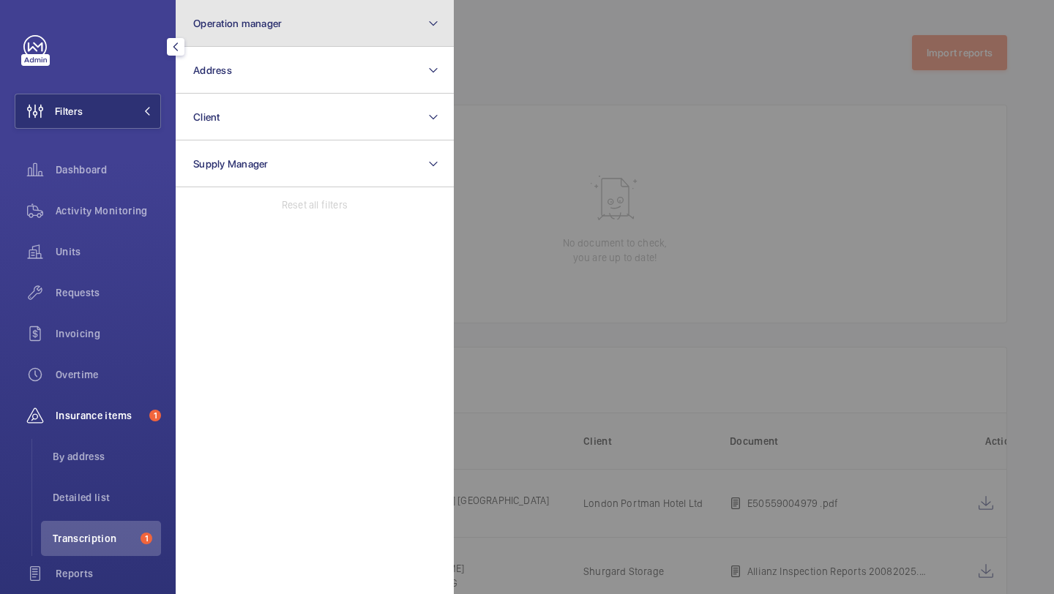
click at [229, 32] on button "Operation manager" at bounding box center [315, 23] width 278 height 47
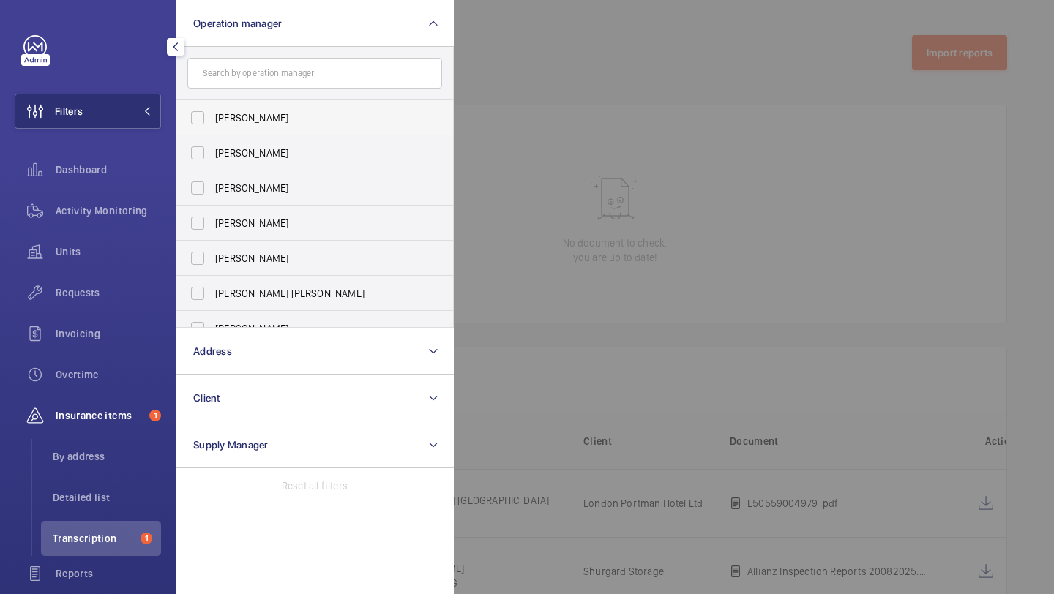
click at [234, 111] on span "[PERSON_NAME]" at bounding box center [315, 118] width 201 height 15
click at [212, 111] on input "[PERSON_NAME]" at bounding box center [197, 117] width 29 height 29
checkbox input "true"
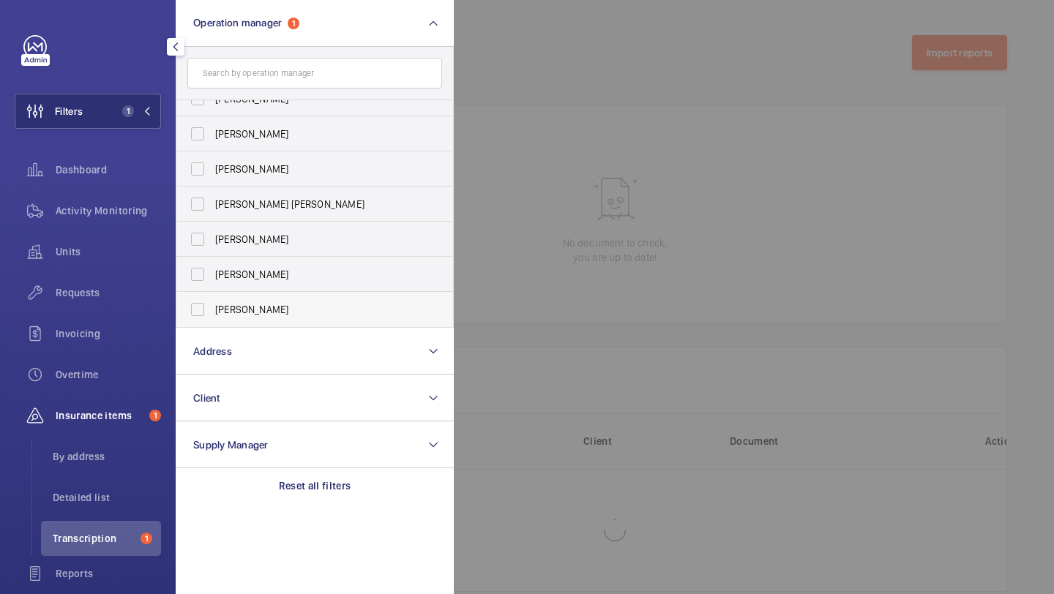
click at [255, 298] on label "[PERSON_NAME]" at bounding box center [303, 309] width 255 height 35
click at [212, 298] on input "[PERSON_NAME]" at bounding box center [197, 309] width 29 height 29
checkbox input "true"
click at [135, 272] on div "Units" at bounding box center [88, 254] width 146 height 41
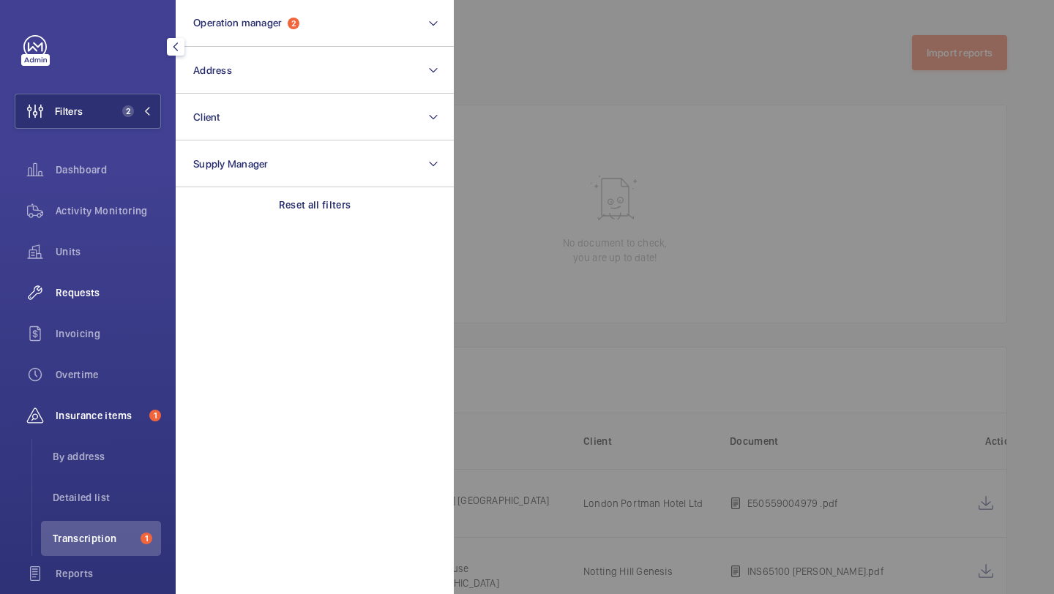
click at [127, 289] on span "Requests" at bounding box center [108, 292] width 105 height 15
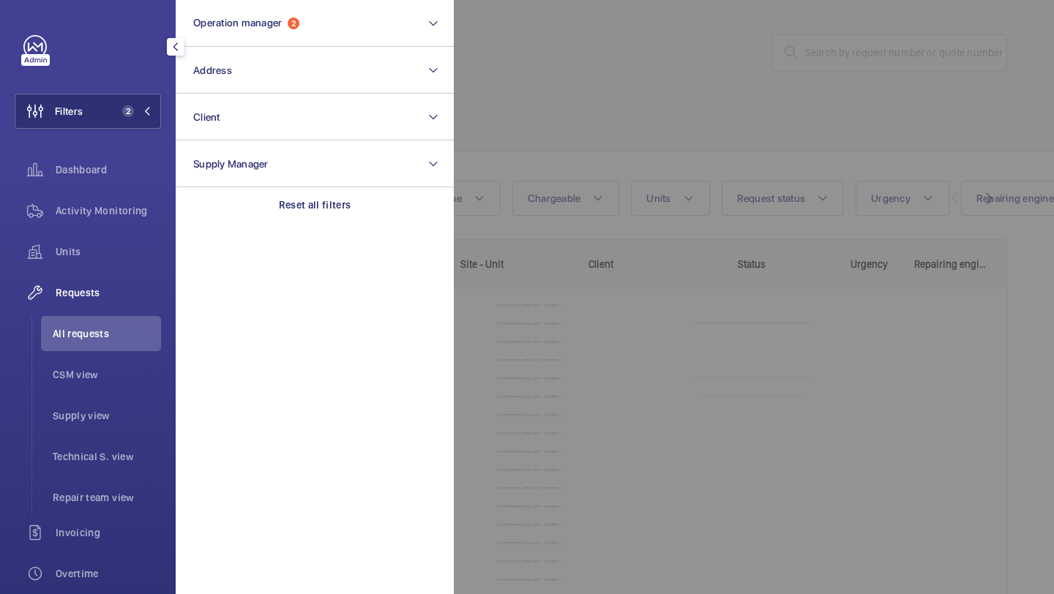
click at [577, 111] on div at bounding box center [981, 297] width 1054 height 594
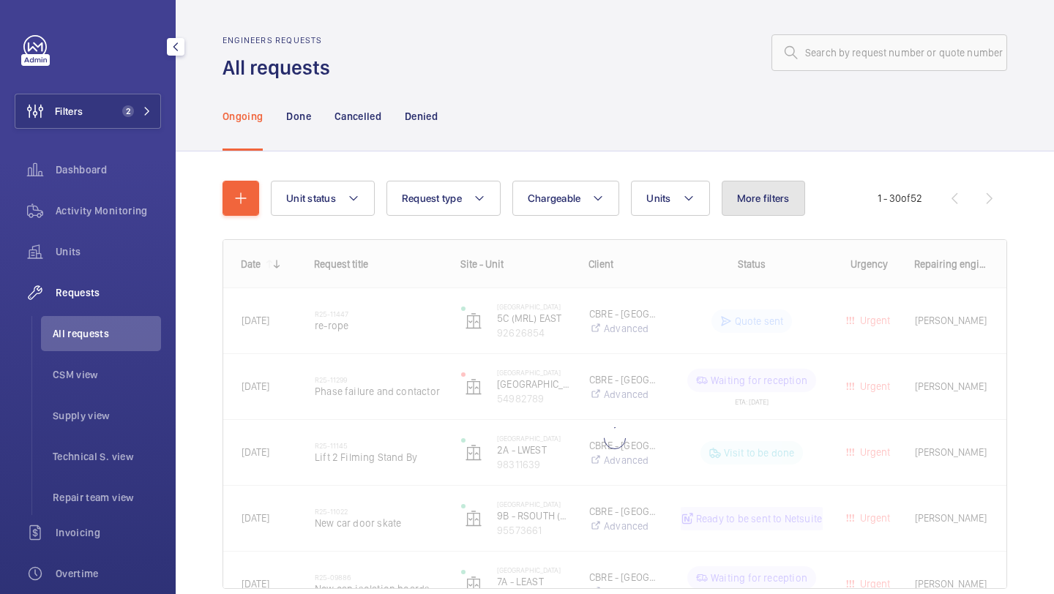
click at [741, 186] on button "More filters" at bounding box center [763, 198] width 83 height 35
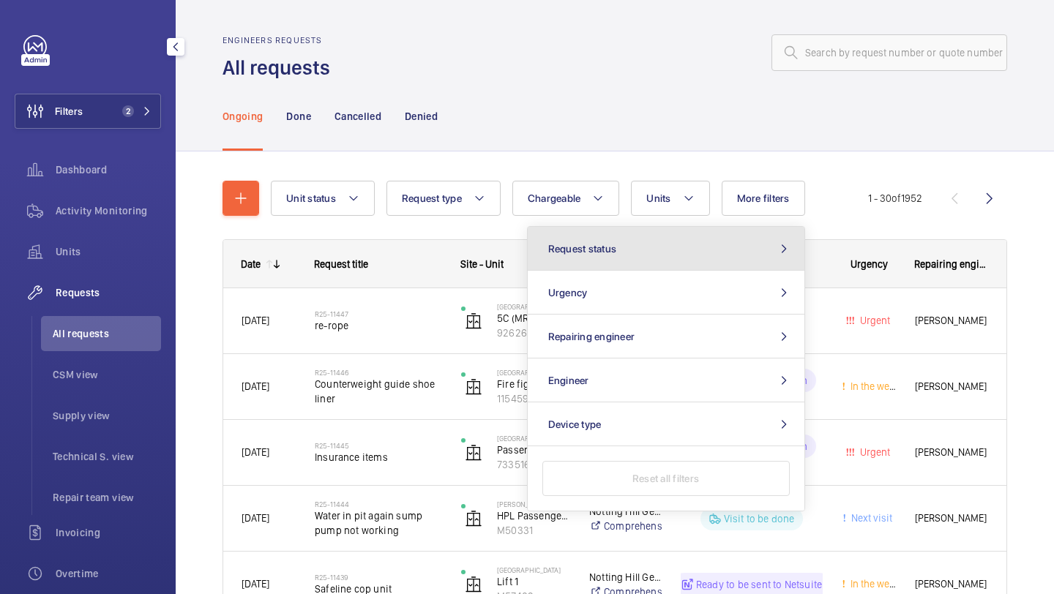
click at [686, 231] on button "Request status" at bounding box center [666, 249] width 277 height 44
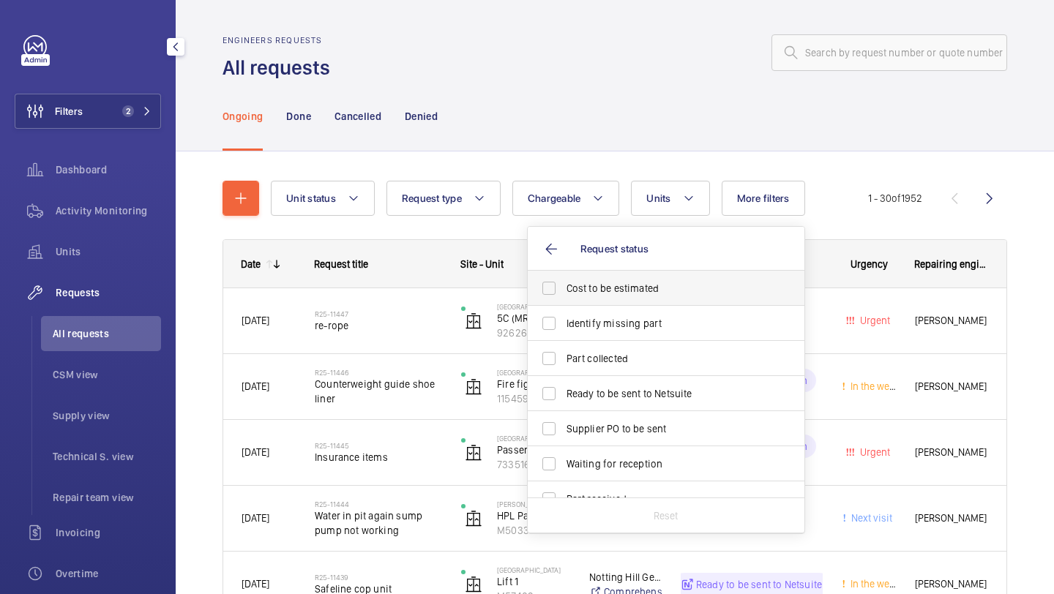
click at [637, 288] on span "Cost to be estimated" at bounding box center [666, 288] width 201 height 15
click at [564, 288] on input "Cost to be estimated" at bounding box center [548, 288] width 29 height 29
checkbox input "true"
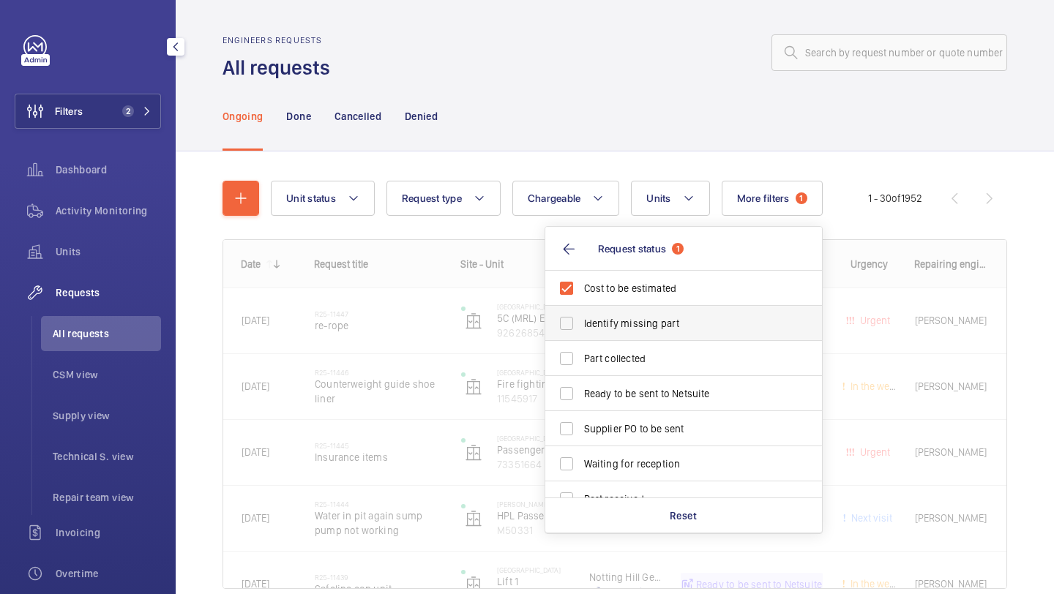
click at [627, 317] on span "Identify missing part" at bounding box center [684, 323] width 201 height 15
click at [581, 317] on input "Identify missing part" at bounding box center [566, 323] width 29 height 29
checkbox input "true"
click at [617, 381] on label "Ready to be sent to Netsuite" at bounding box center [672, 393] width 255 height 35
click at [581, 381] on input "Ready to be sent to Netsuite" at bounding box center [566, 393] width 29 height 29
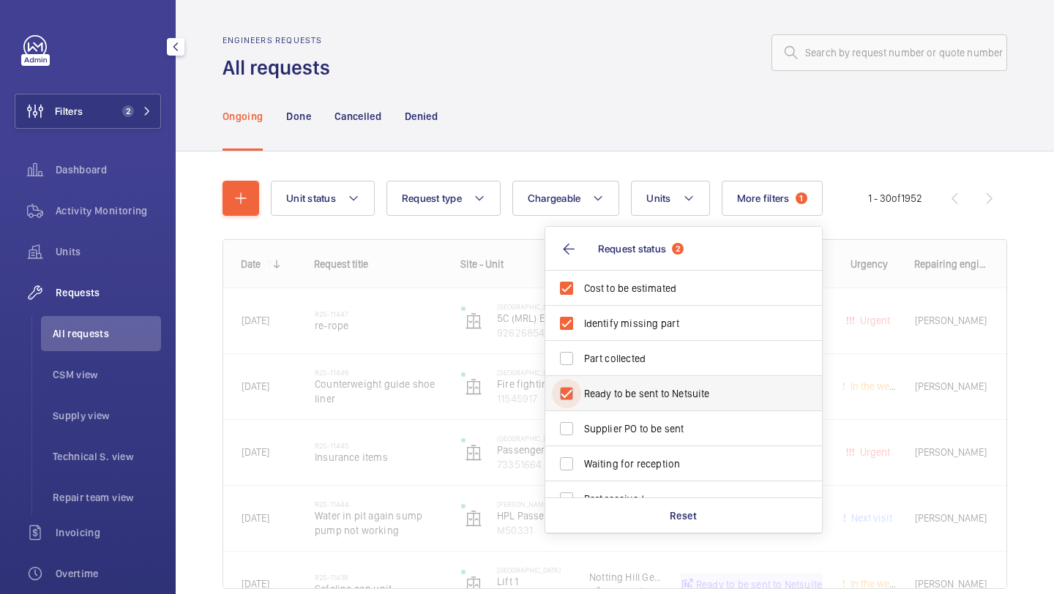
checkbox input "true"
click at [608, 430] on span "Supplier PO to be sent" at bounding box center [684, 429] width 201 height 15
click at [581, 430] on input "Supplier PO to be sent" at bounding box center [566, 428] width 29 height 29
checkbox input "true"
click at [581, 108] on div "Ongoing Done Cancelled Denied" at bounding box center [614, 116] width 785 height 70
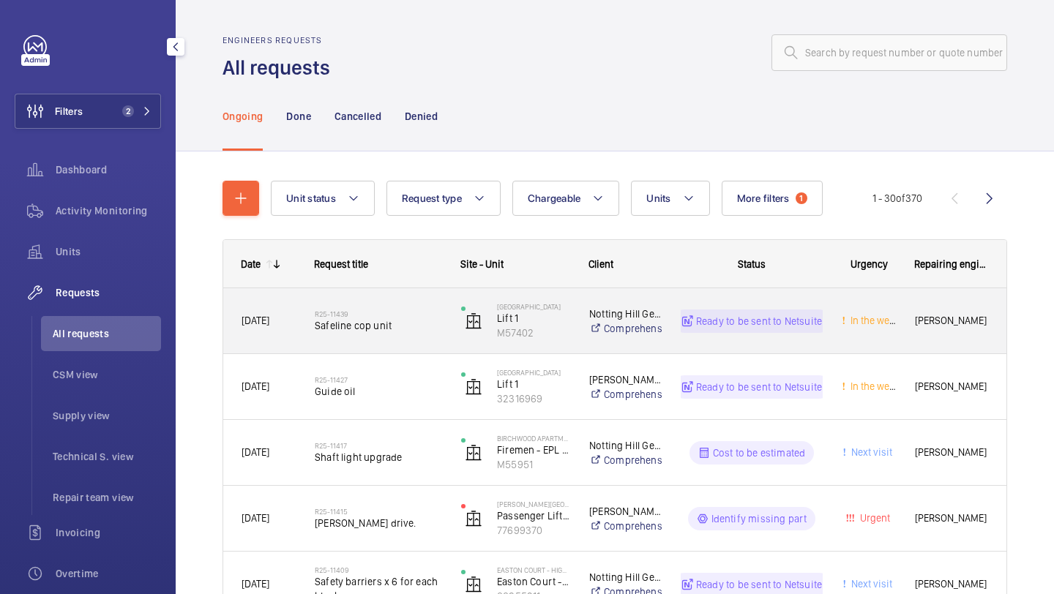
click at [408, 299] on div "R25-11439 Safeline cop unit" at bounding box center [369, 321] width 145 height 66
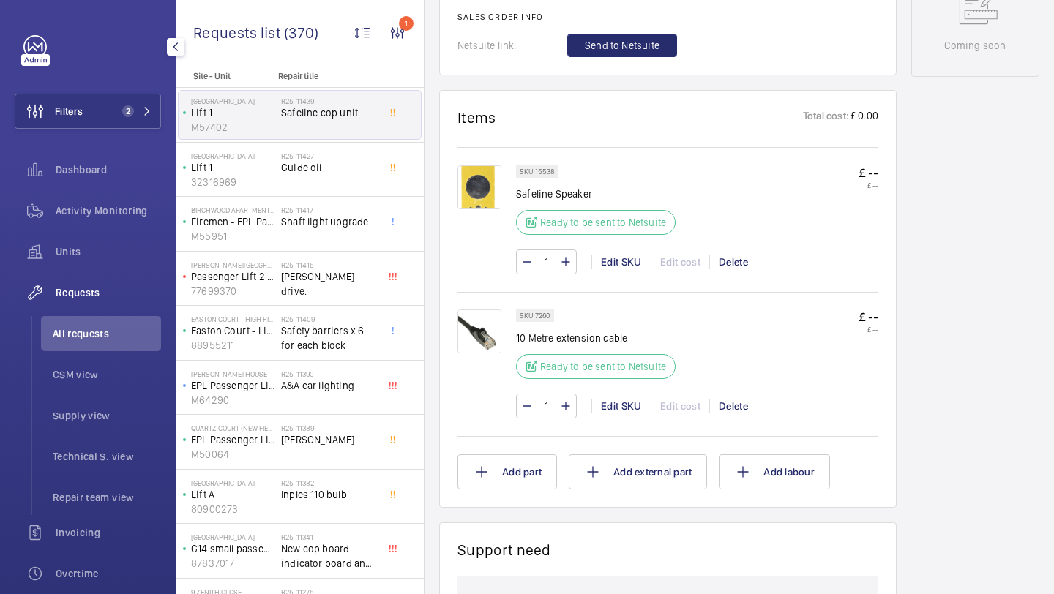
scroll to position [779, 0]
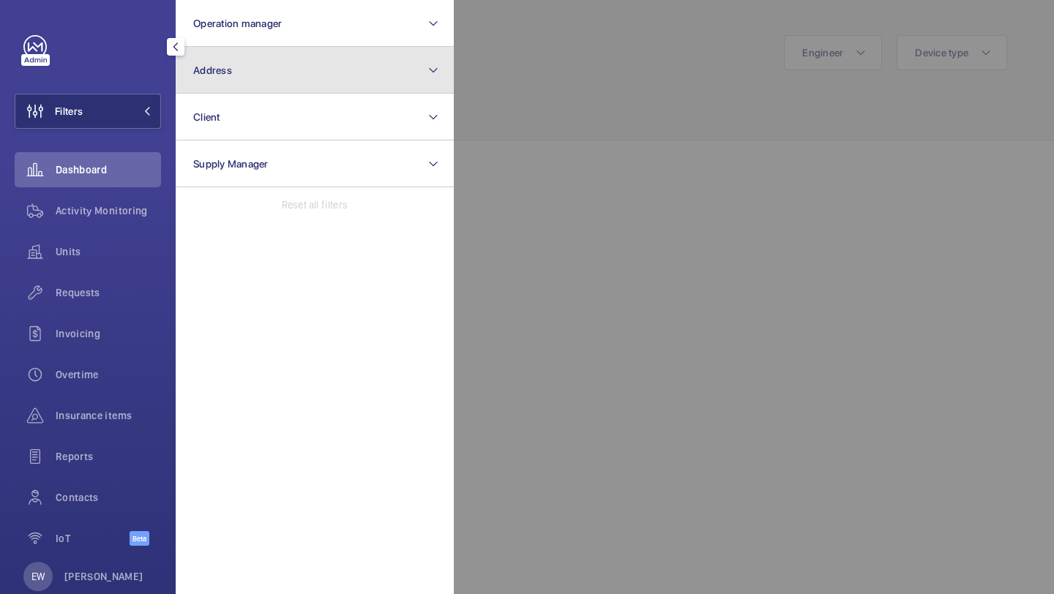
click at [270, 72] on button "Address" at bounding box center [315, 70] width 278 height 47
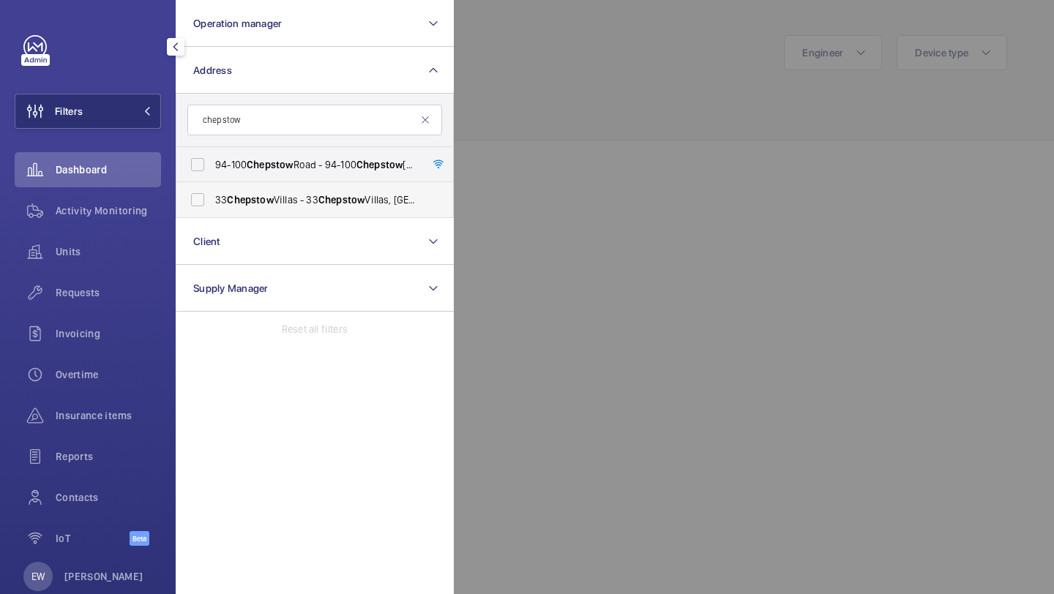
type input "chepstow"
click at [277, 196] on span "33 Chepstow Villas - 33 Chepstow Villas, LONDON W11 3DR" at bounding box center [315, 199] width 201 height 15
click at [212, 196] on input "33 Chepstow Villas - 33 Chepstow Villas, LONDON W11 3DR" at bounding box center [197, 199] width 29 height 29
checkbox input "true"
click at [532, 75] on div at bounding box center [981, 297] width 1054 height 594
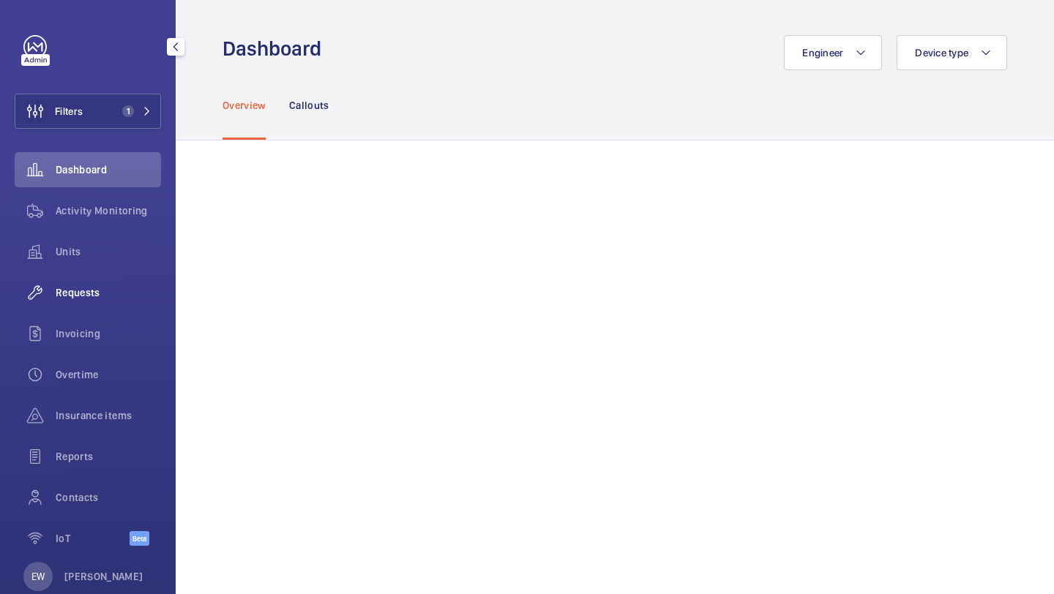
click at [146, 286] on span "Requests" at bounding box center [108, 292] width 105 height 15
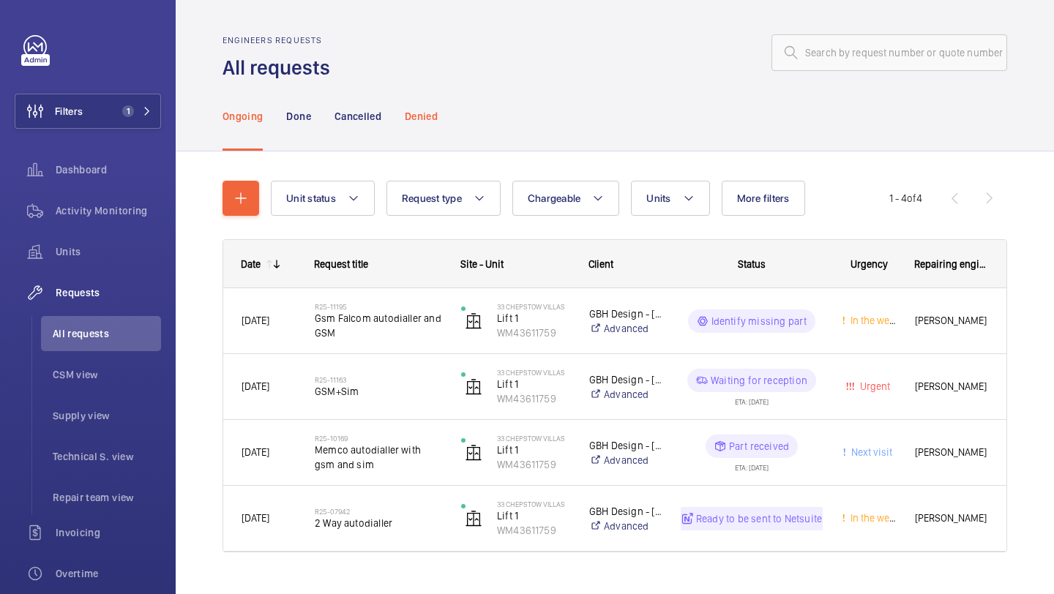
click at [411, 87] on div "Denied" at bounding box center [421, 116] width 33 height 70
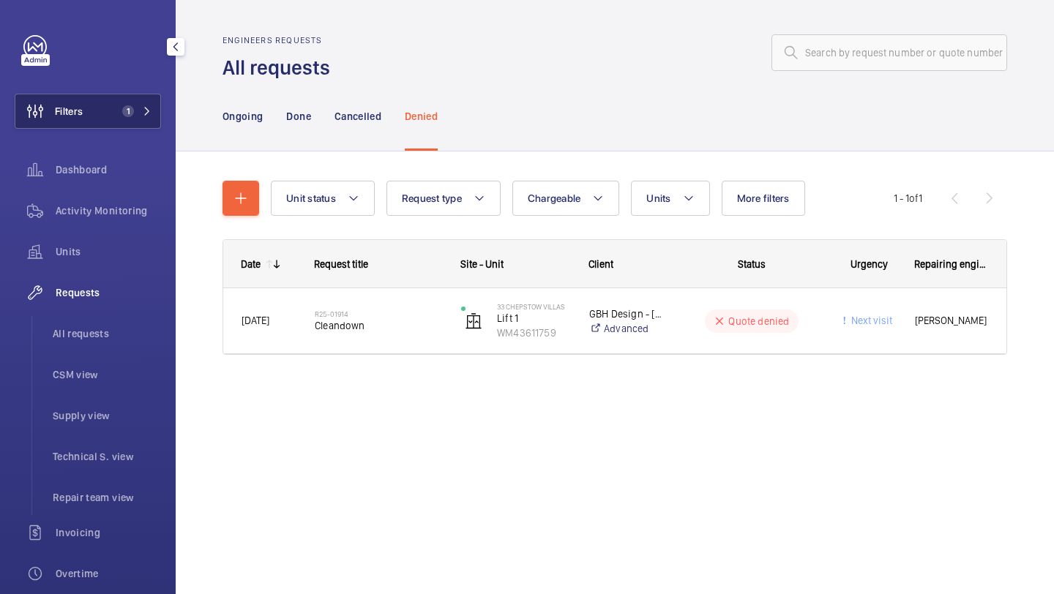
click at [99, 109] on button "Filters 1" at bounding box center [88, 111] width 146 height 35
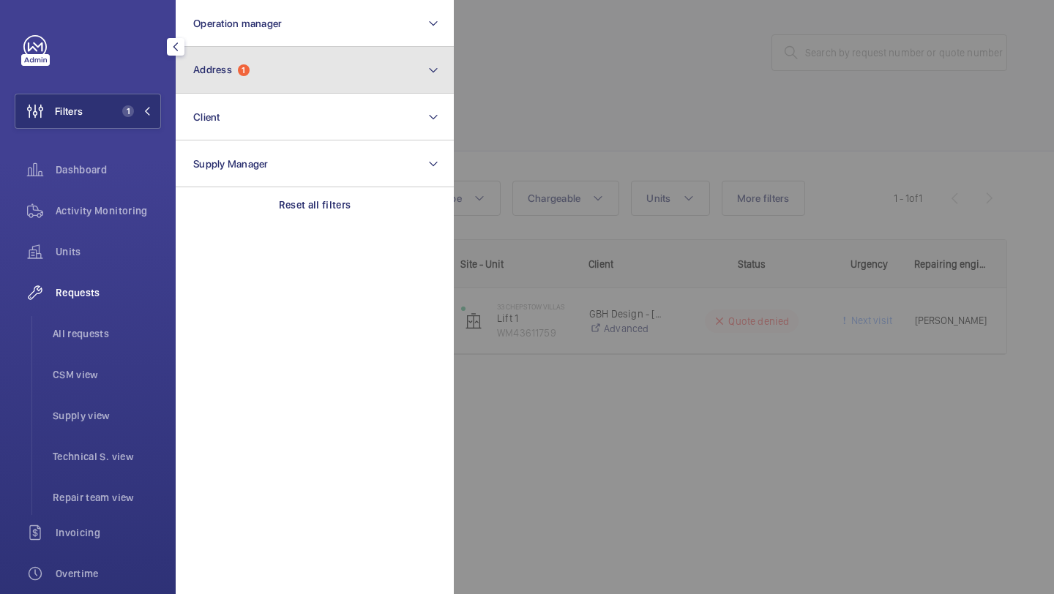
click at [220, 70] on span "Address" at bounding box center [212, 70] width 39 height 12
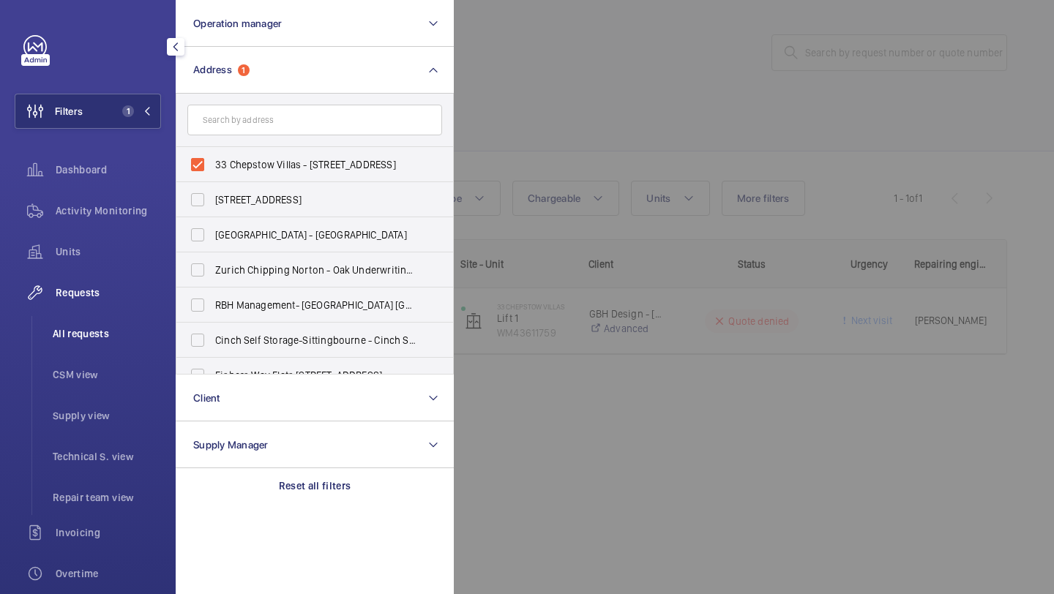
click at [108, 337] on span "All requests" at bounding box center [107, 333] width 108 height 15
click at [504, 94] on div at bounding box center [981, 297] width 1054 height 594
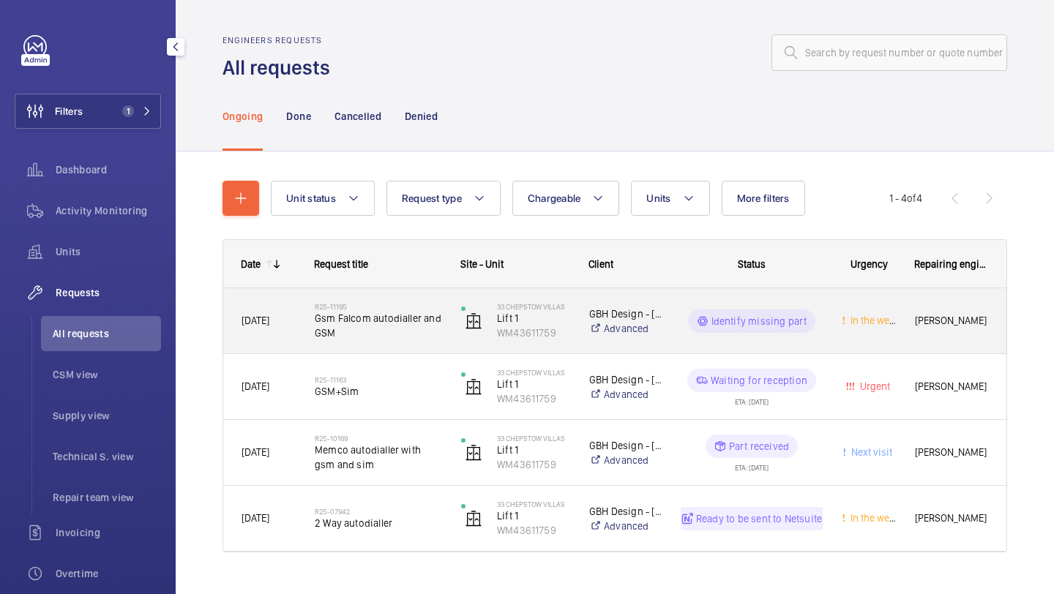
click at [402, 304] on h2 "R25-11195" at bounding box center [378, 306] width 127 height 9
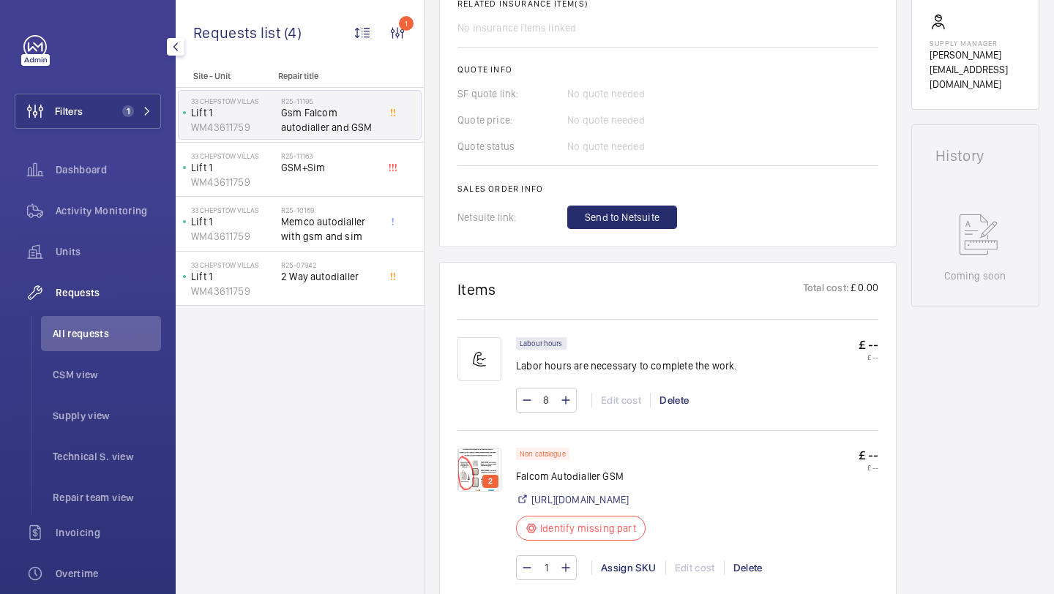
scroll to position [691, 0]
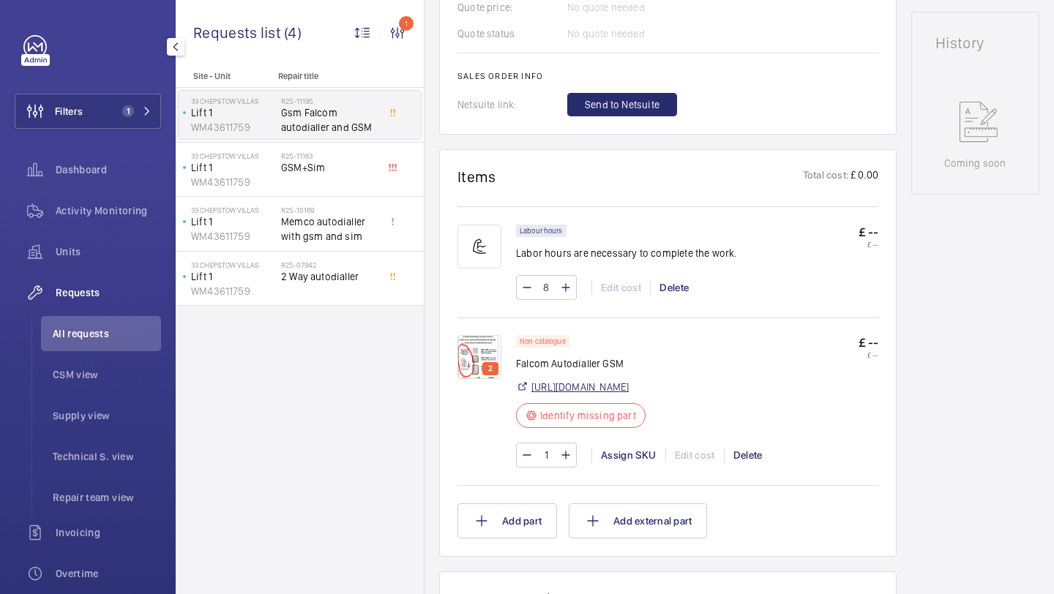
click at [575, 393] on link "https://www.etluk.eu/faltcom-autodialer-units/" at bounding box center [579, 387] width 97 height 15
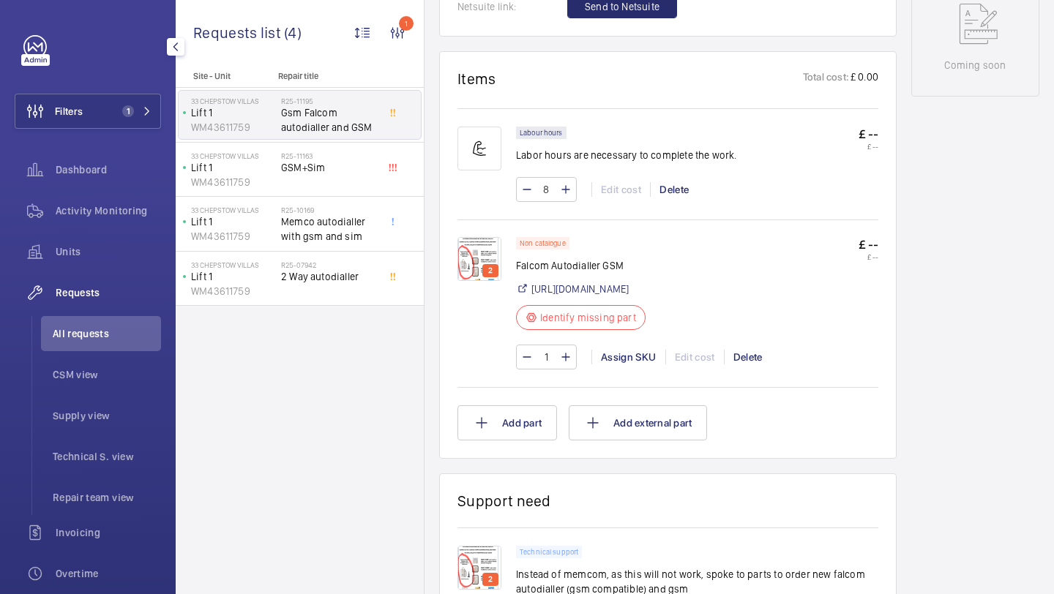
click at [485, 241] on img at bounding box center [479, 259] width 44 height 44
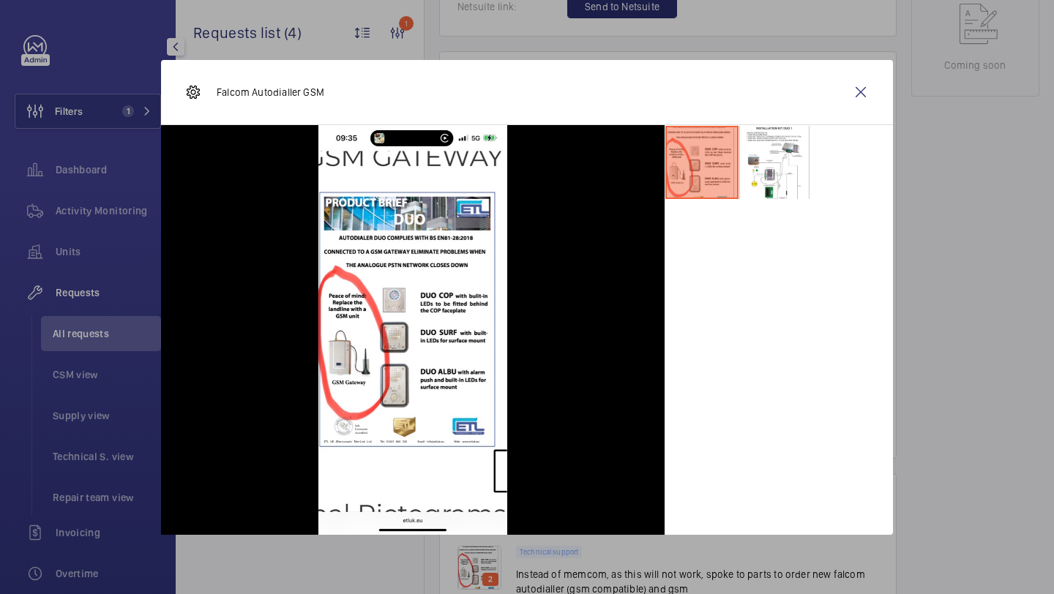
click at [835, 73] on div "Falcom Autodialler GSM" at bounding box center [527, 92] width 732 height 65
drag, startPoint x: 321, startPoint y: 89, endPoint x: 215, endPoint y: 88, distance: 105.4
click at [214, 87] on div "Falcom Autodialler GSM" at bounding box center [527, 92] width 732 height 65
copy p "Falcom Autodialler GSM"
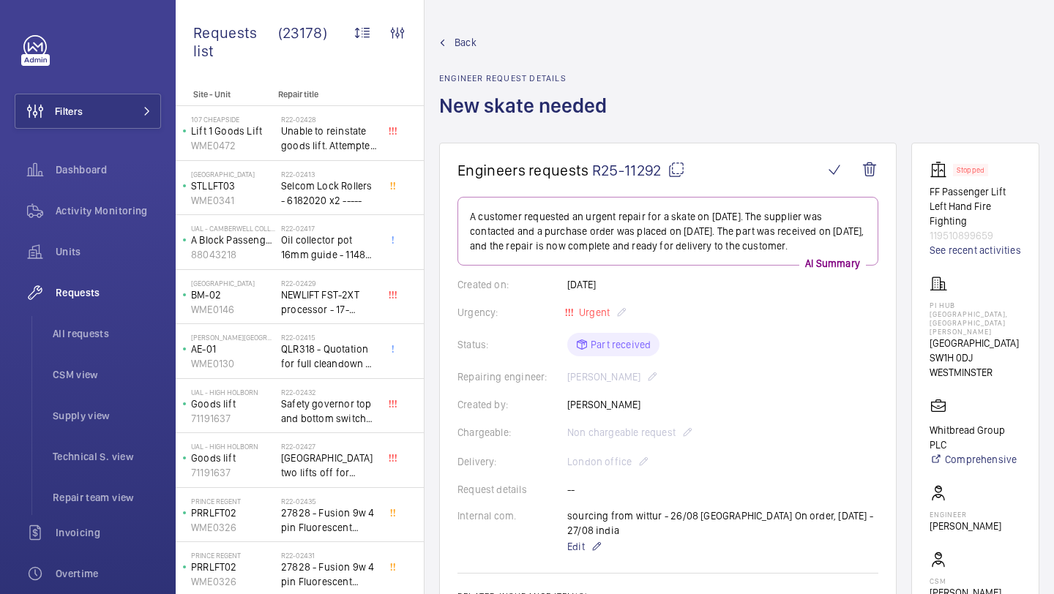
scroll to position [609, 0]
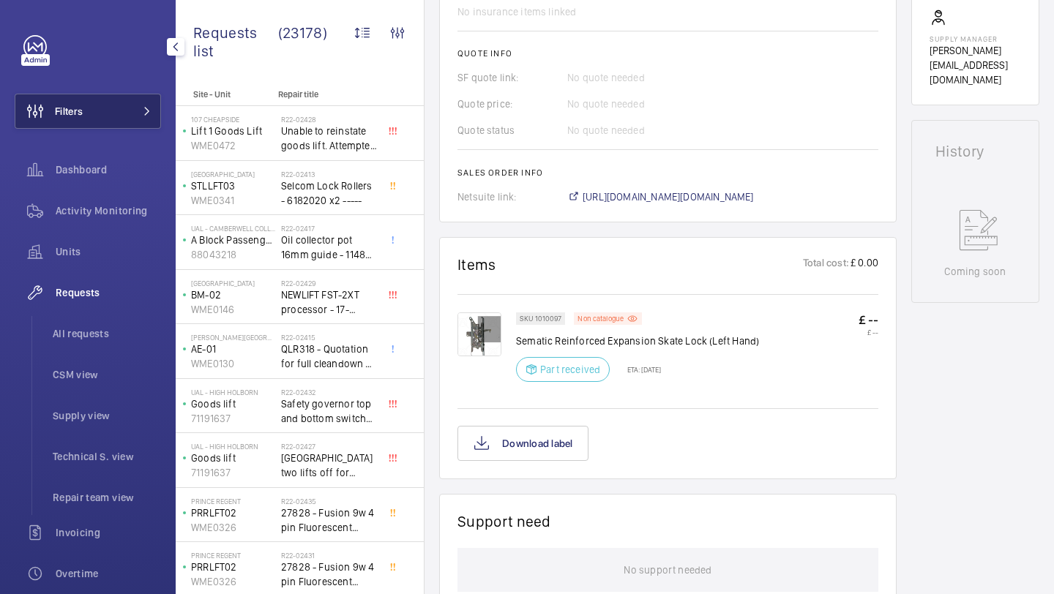
click at [125, 119] on button "Filters" at bounding box center [88, 111] width 146 height 35
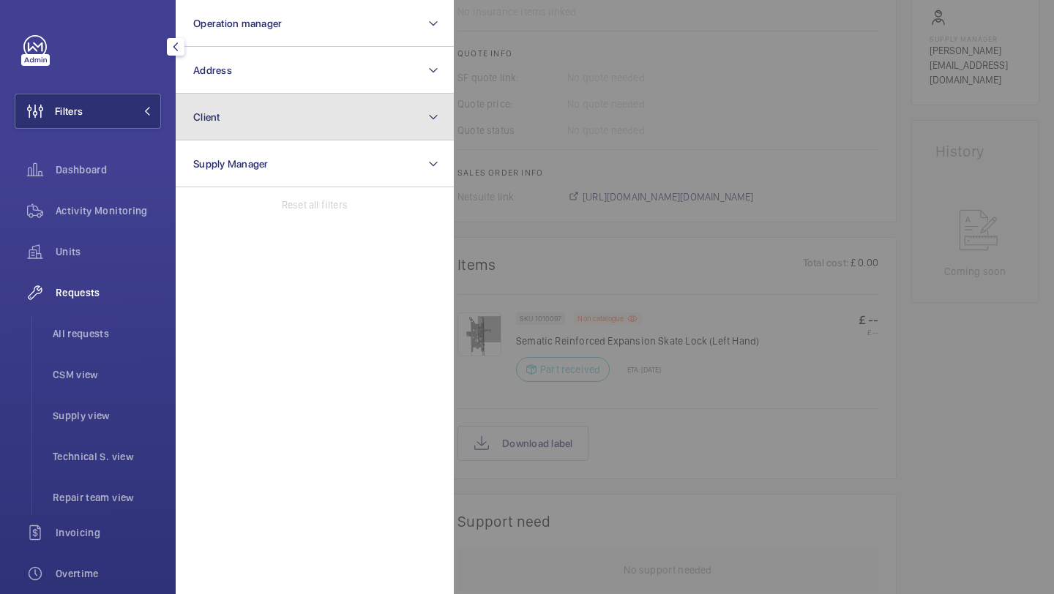
click at [230, 102] on button "Client" at bounding box center [315, 117] width 278 height 47
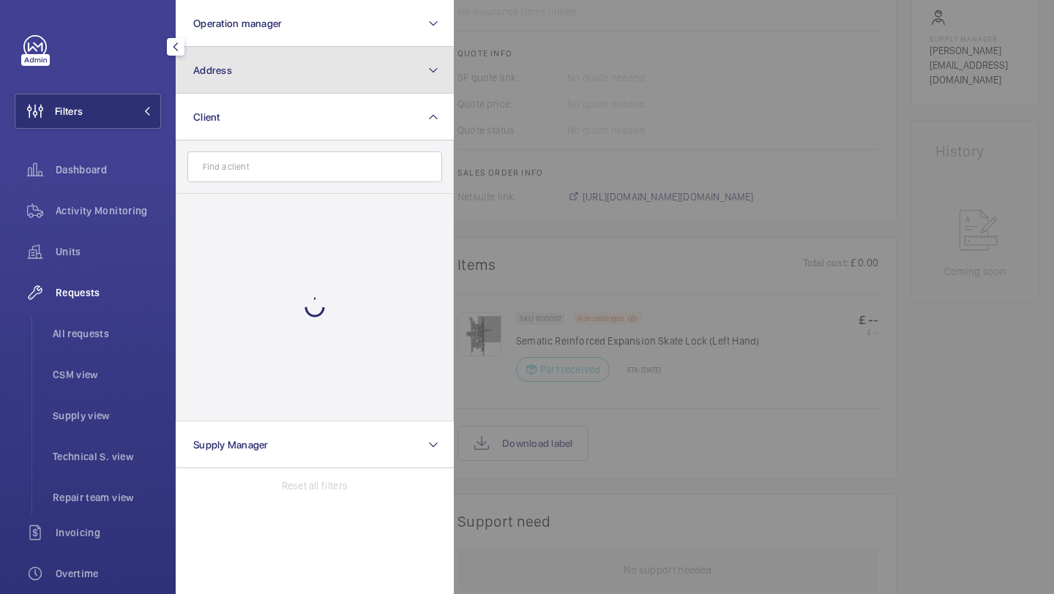
click at [230, 87] on button "Address" at bounding box center [315, 70] width 278 height 47
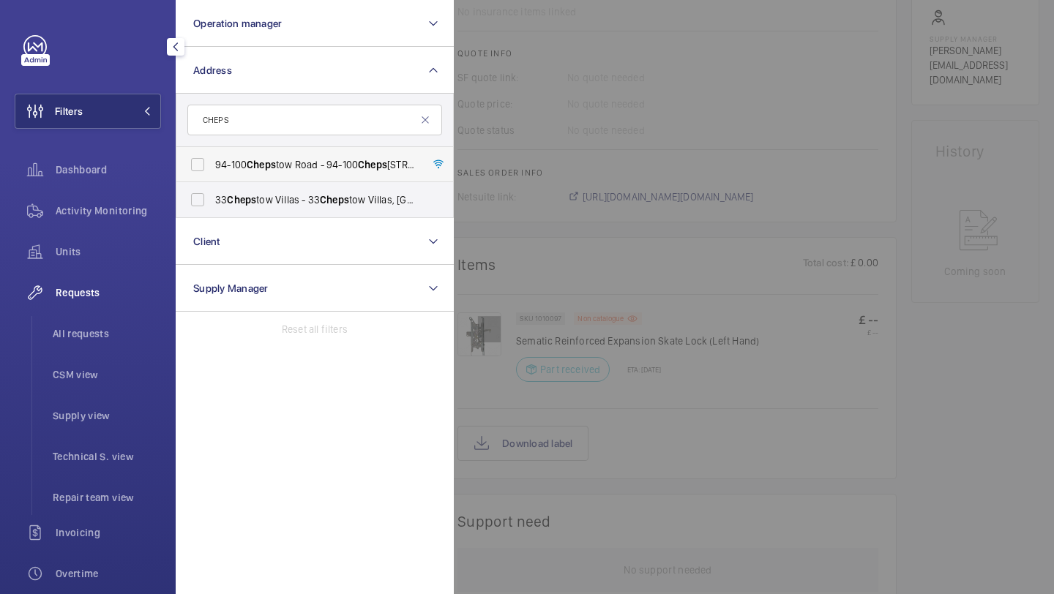
type input "CHEPS"
click at [254, 155] on label "94-100 Cheps tow Road - 94-[GEOGRAPHIC_DATA]" at bounding box center [303, 164] width 255 height 35
click at [212, 155] on input "94-100 Cheps tow Road - 94-[GEOGRAPHIC_DATA]" at bounding box center [197, 164] width 29 height 29
checkbox input "true"
click at [243, 196] on span "Cheps" at bounding box center [241, 200] width 29 height 12
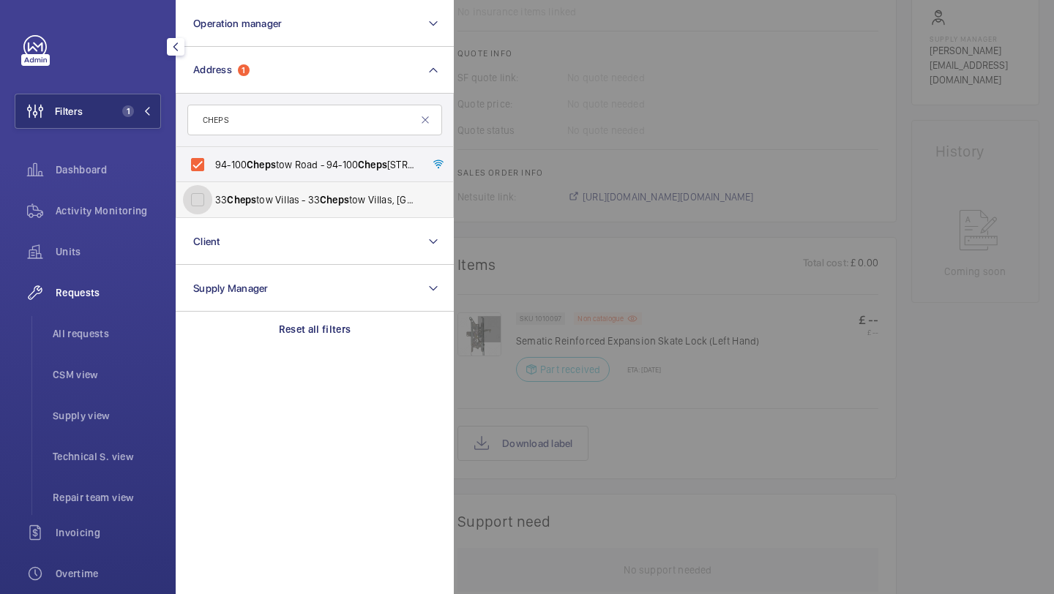
click at [212, 196] on input "33 Cheps tow Villas - [STREET_ADDRESS]" at bounding box center [197, 199] width 29 height 29
checkbox input "true"
click at [124, 323] on li "All requests" at bounding box center [101, 333] width 120 height 35
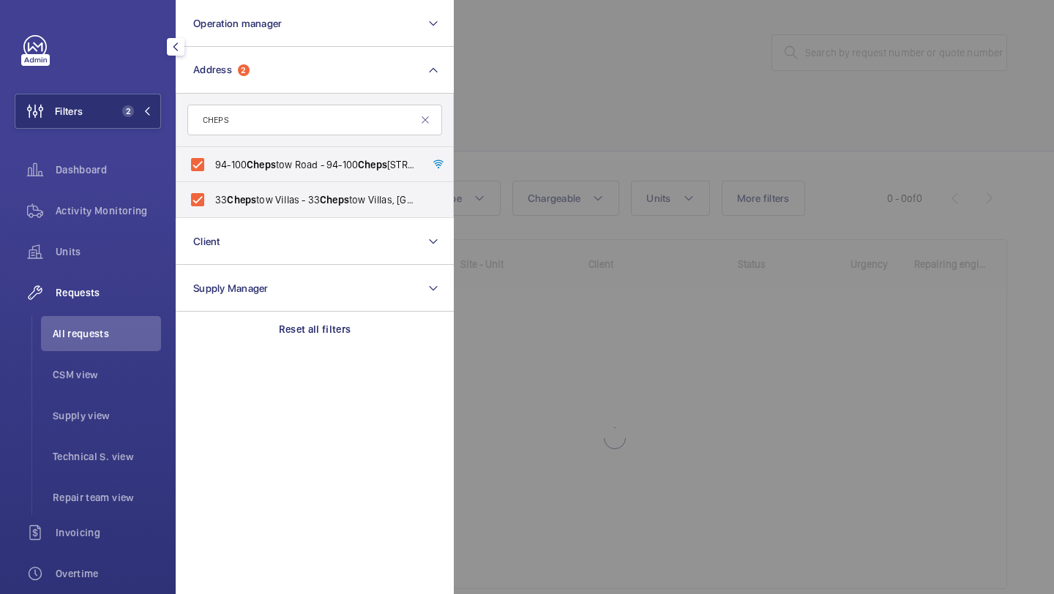
click at [605, 97] on div at bounding box center [981, 297] width 1054 height 594
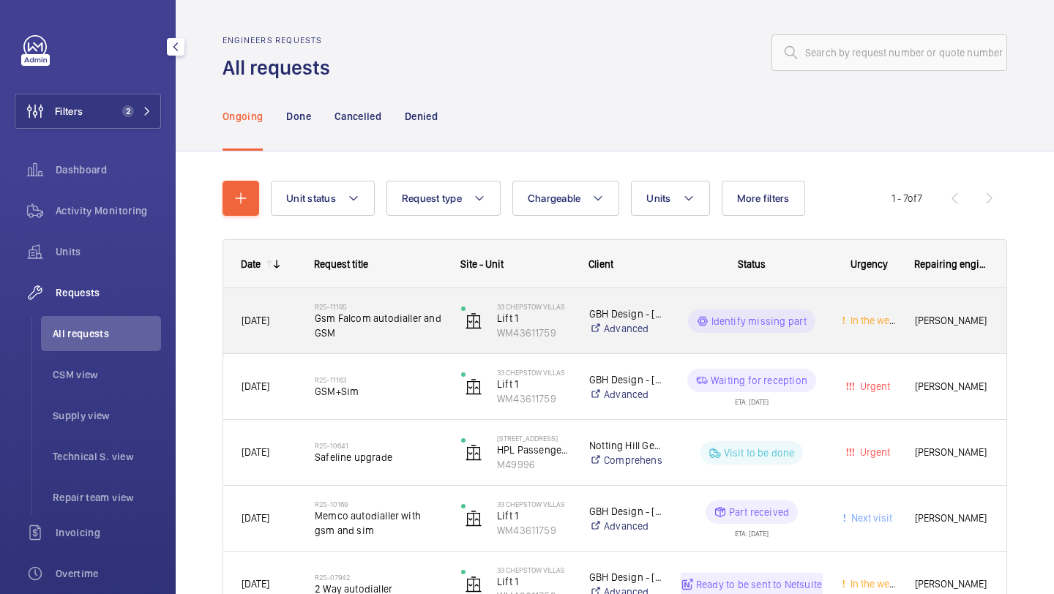
click at [373, 347] on div "R25-11195 Gsm Falcom autodialler and GSM" at bounding box center [369, 321] width 145 height 66
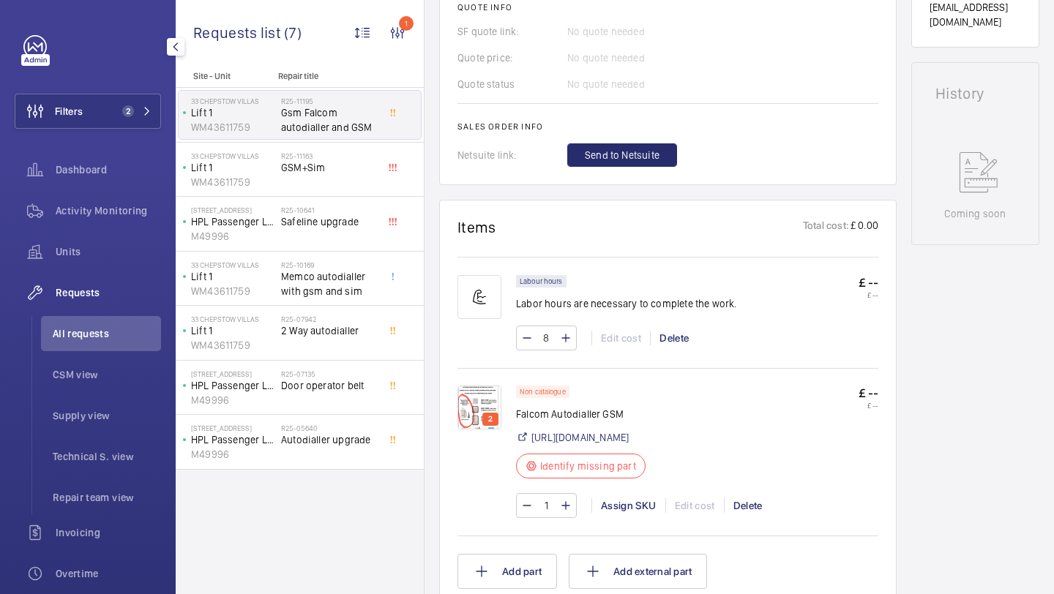
scroll to position [677, 0]
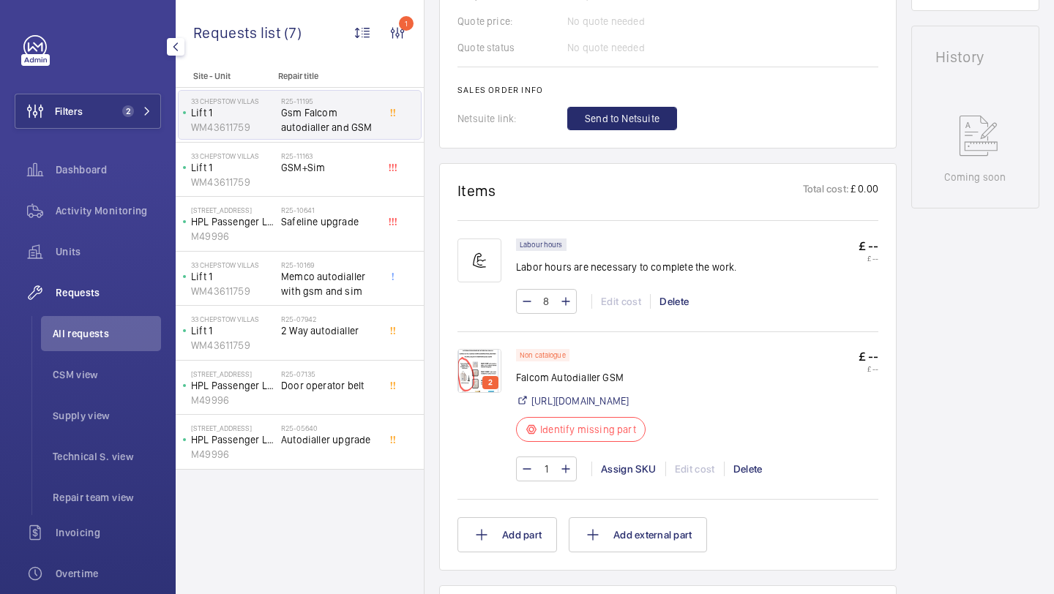
click at [487, 354] on img at bounding box center [479, 371] width 44 height 44
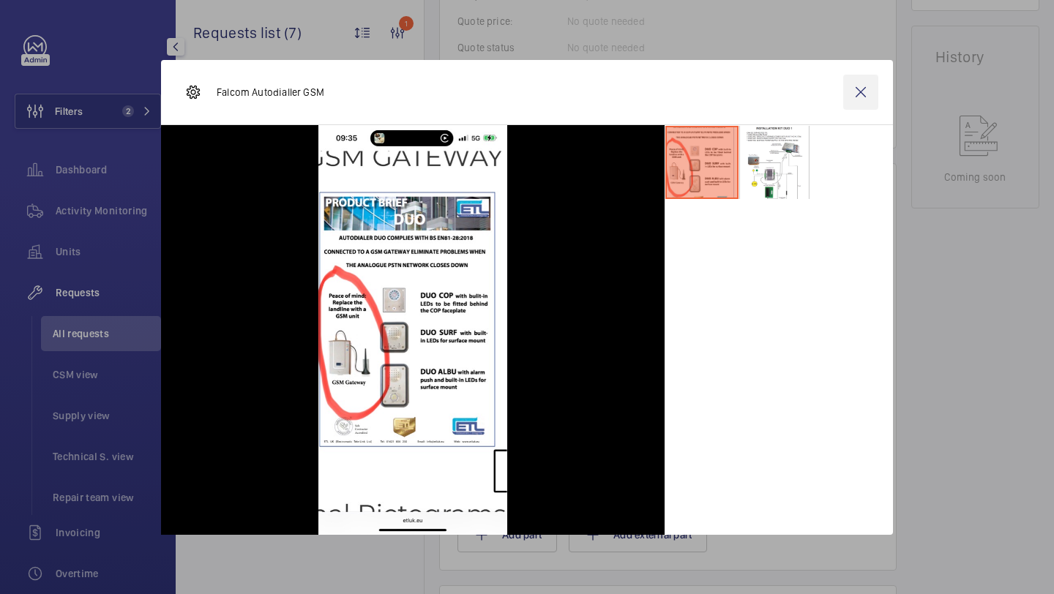
click at [850, 93] on wm-front-icon-button at bounding box center [860, 92] width 35 height 35
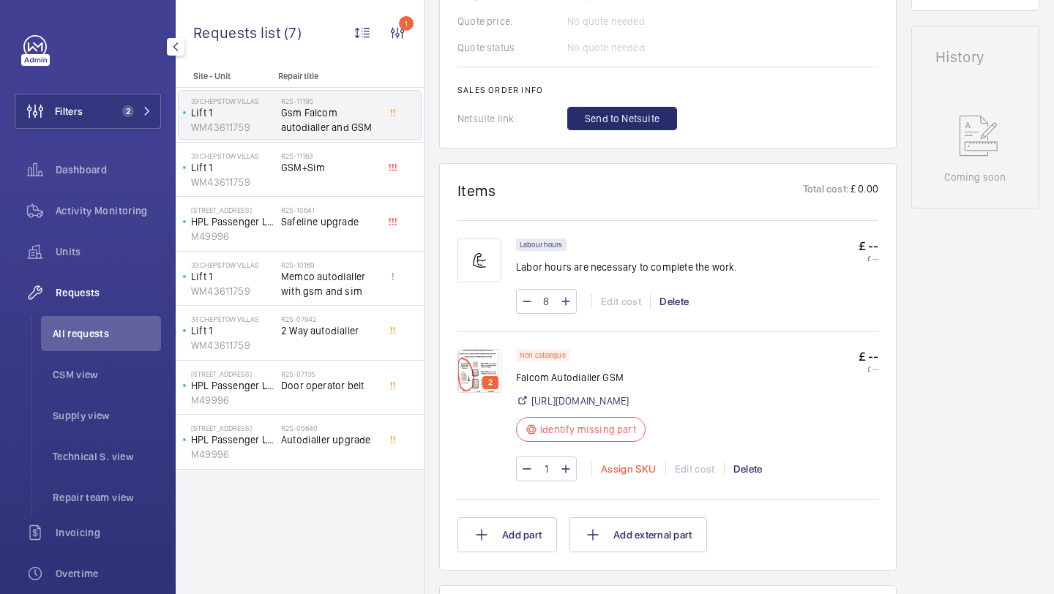
click at [603, 470] on div "Assign SKU" at bounding box center [628, 469] width 74 height 15
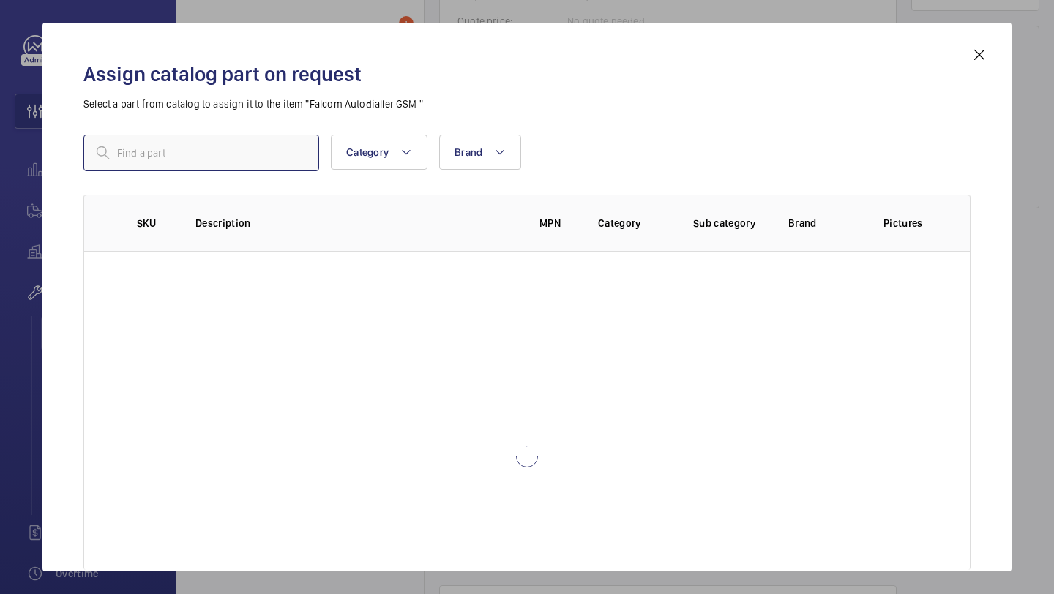
click at [230, 157] on input "text" at bounding box center [201, 153] width 236 height 37
paste input "Surface mounted Faltcom"
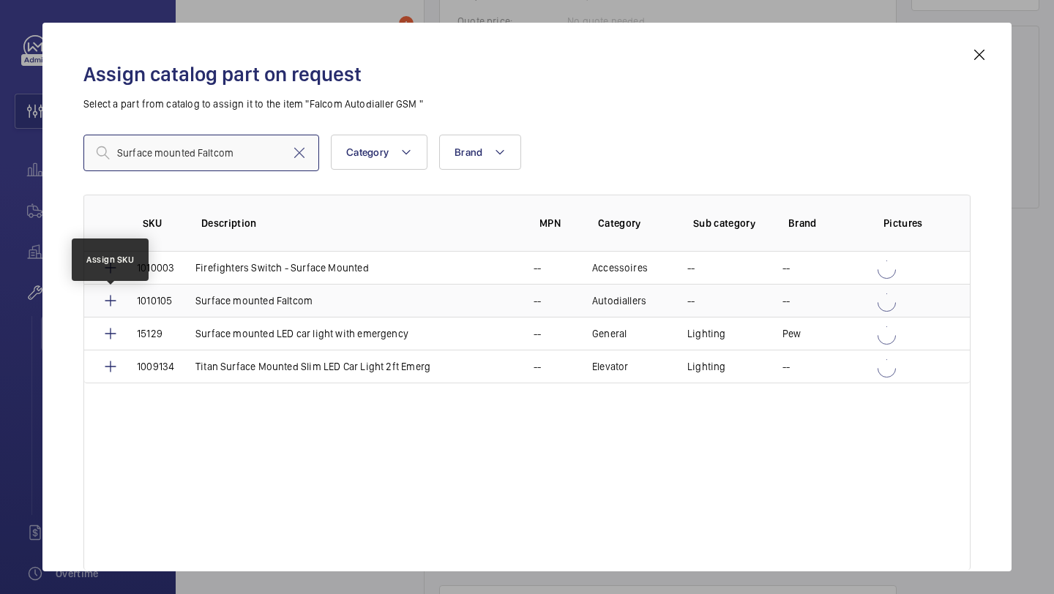
type input "Surface mounted Faltcom"
click at [114, 300] on mat-icon at bounding box center [111, 301] width 18 height 18
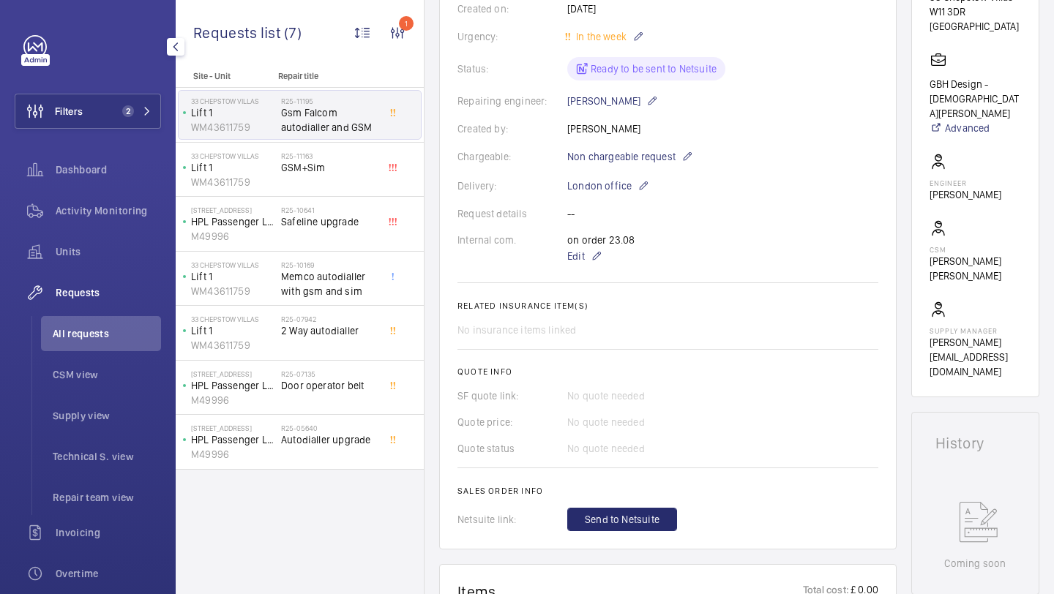
scroll to position [517, 0]
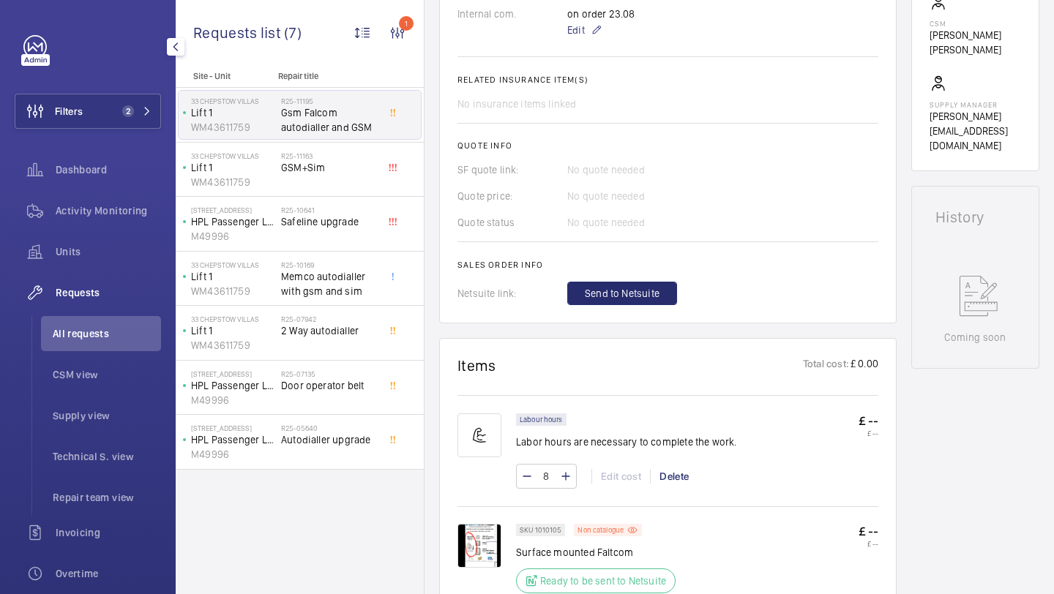
click at [643, 291] on span "Send to Netsuite" at bounding box center [622, 293] width 75 height 15
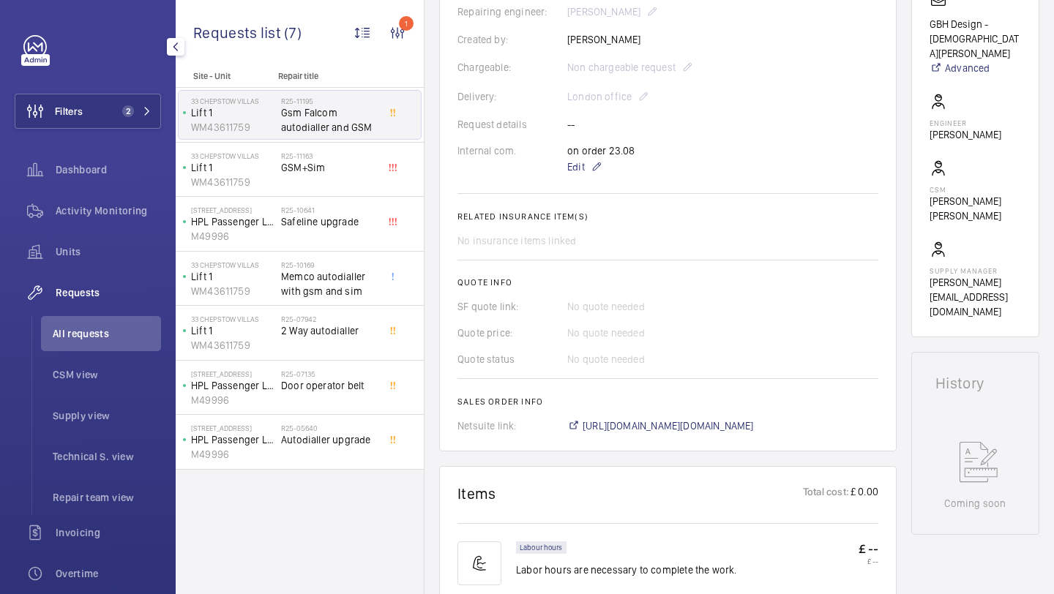
scroll to position [365, 0]
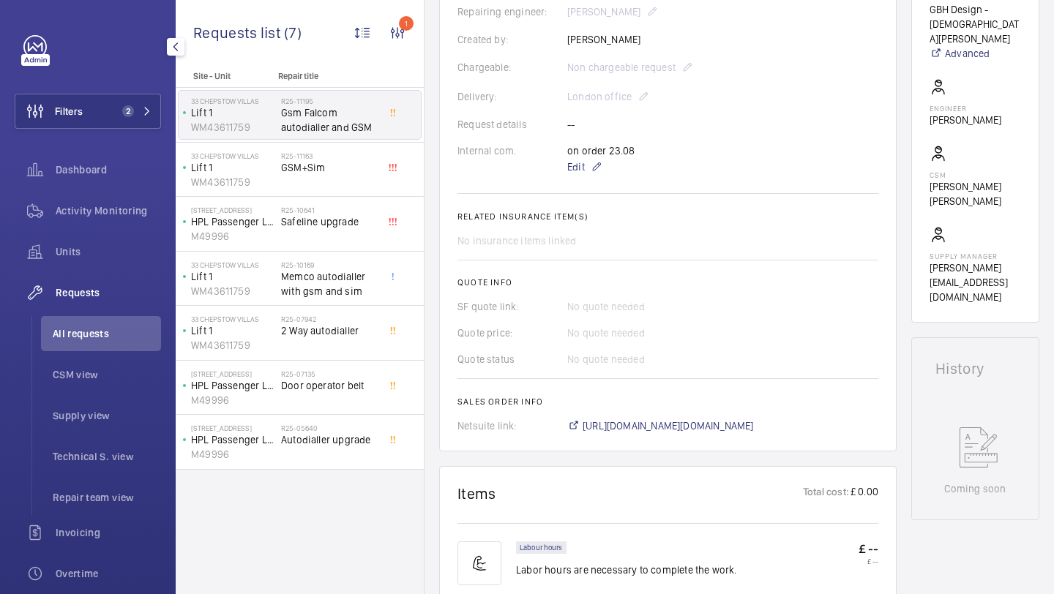
click at [670, 437] on wm-front-card "Engineers requests R25-11195 The repair request was created on [DATE] for a Gsm…" at bounding box center [667, 115] width 457 height 674
click at [670, 435] on wm-front-card "Engineers requests R25-11195 The repair request was created on [DATE] for a Gsm…" at bounding box center [667, 115] width 457 height 674
click at [670, 430] on span "[URL][DOMAIN_NAME][DOMAIN_NAME]" at bounding box center [668, 426] width 171 height 15
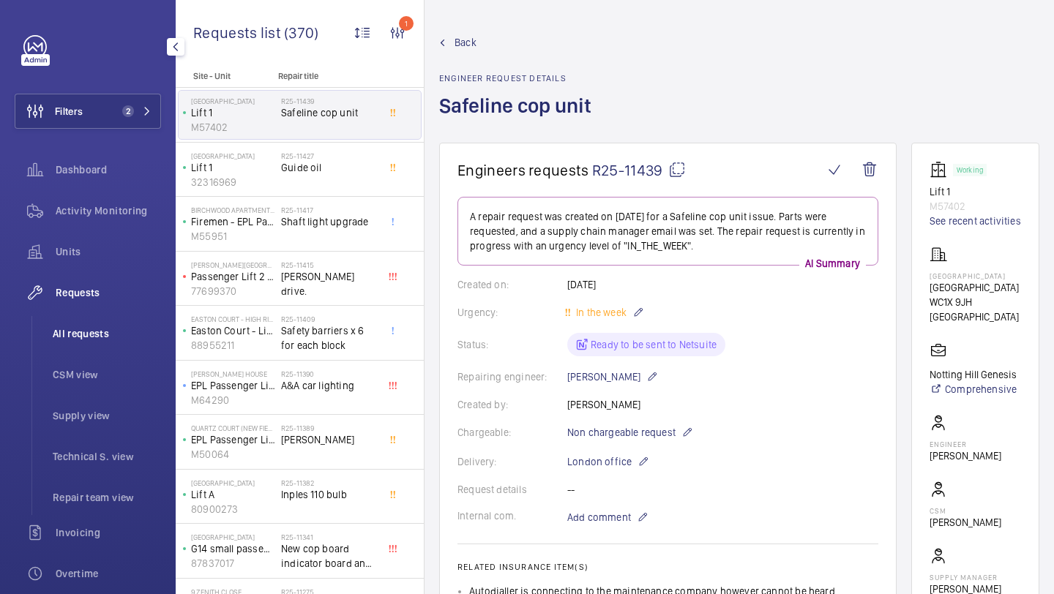
click at [116, 318] on li "All requests" at bounding box center [101, 333] width 120 height 35
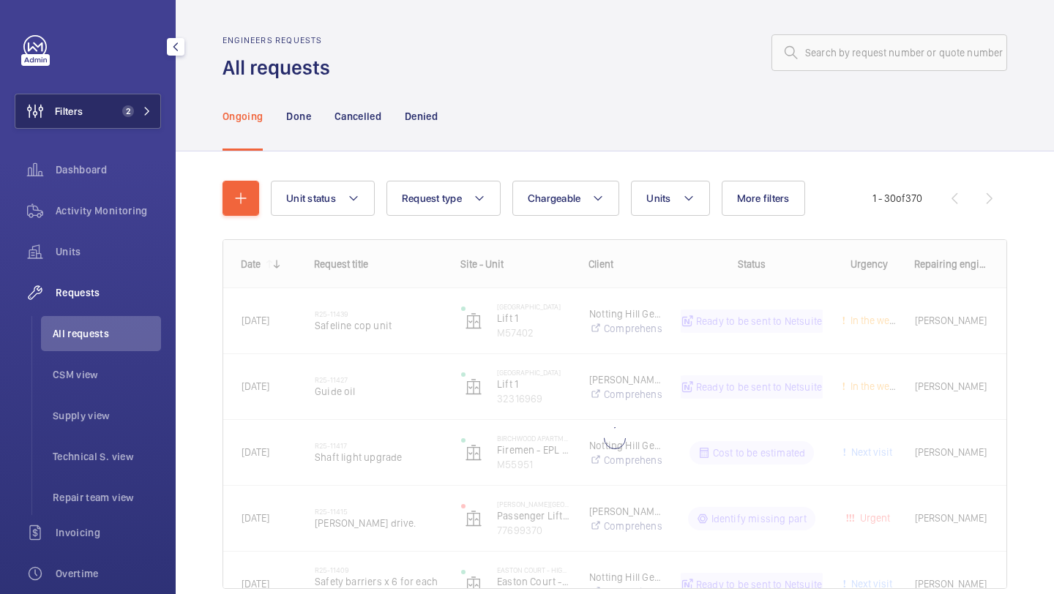
click at [111, 123] on button "Filters 2" at bounding box center [88, 111] width 146 height 35
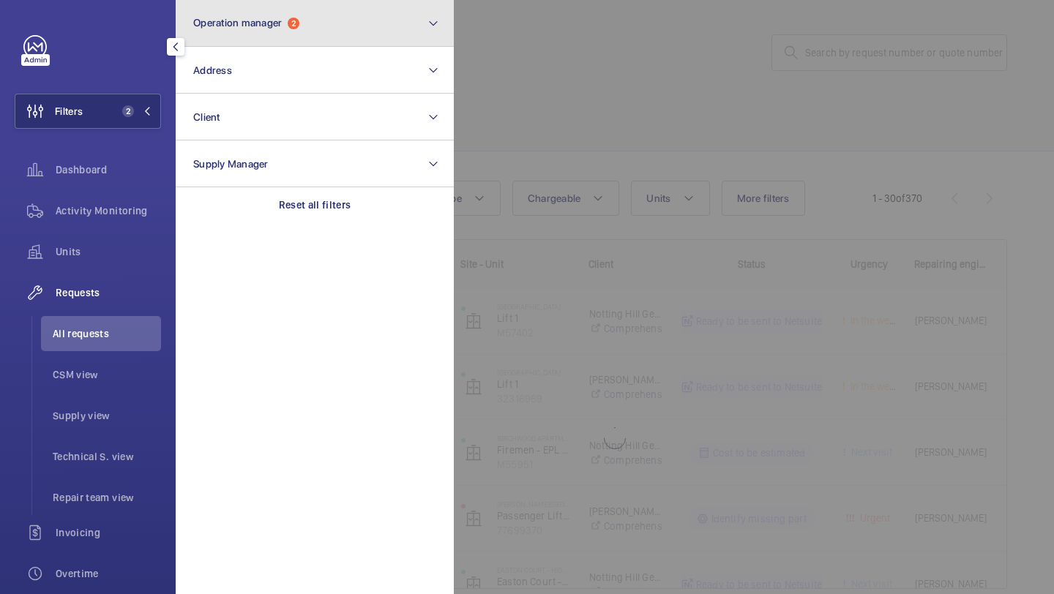
click at [272, 46] on button "Operation manager 2" at bounding box center [315, 23] width 278 height 47
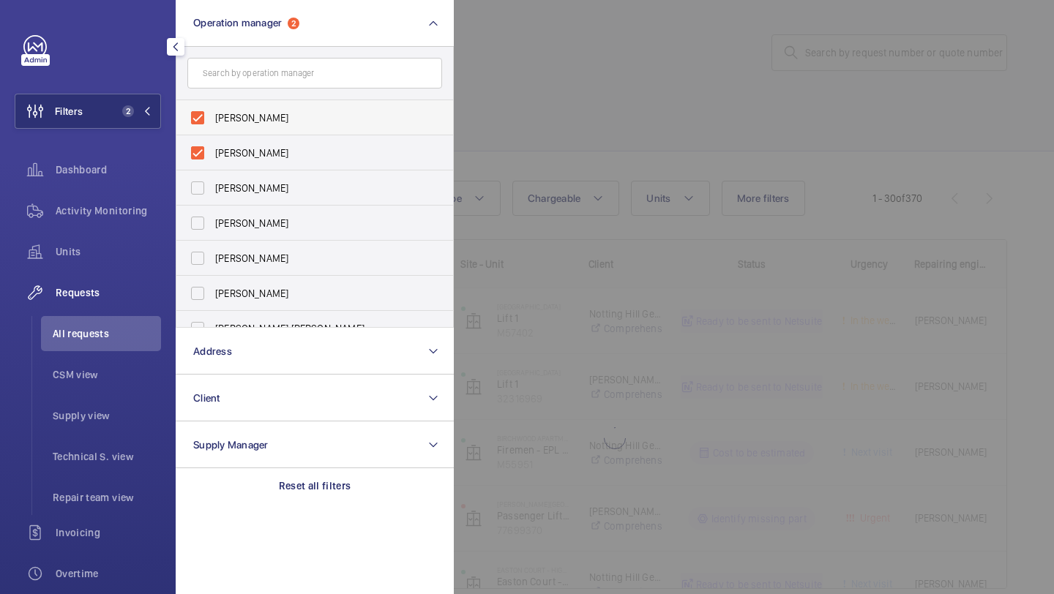
click at [252, 111] on span "[PERSON_NAME]" at bounding box center [315, 118] width 201 height 15
click at [212, 111] on input "[PERSON_NAME]" at bounding box center [197, 117] width 29 height 29
click at [248, 154] on span "[PERSON_NAME]" at bounding box center [315, 153] width 201 height 15
click at [212, 154] on input "[PERSON_NAME]" at bounding box center [197, 152] width 29 height 29
checkbox input "true"
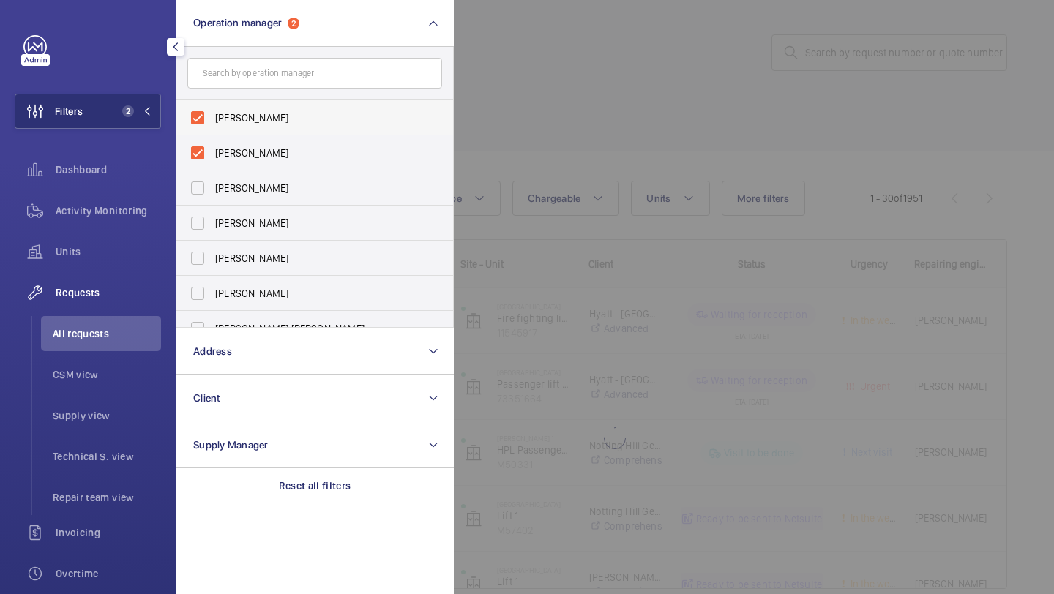
click at [247, 130] on label "Abby Archer" at bounding box center [303, 117] width 255 height 35
click at [212, 130] on input "Abby Archer" at bounding box center [197, 117] width 29 height 29
checkbox input "false"
click at [247, 126] on label "[PERSON_NAME]" at bounding box center [303, 117] width 255 height 35
click at [212, 126] on input "[PERSON_NAME]" at bounding box center [197, 117] width 29 height 29
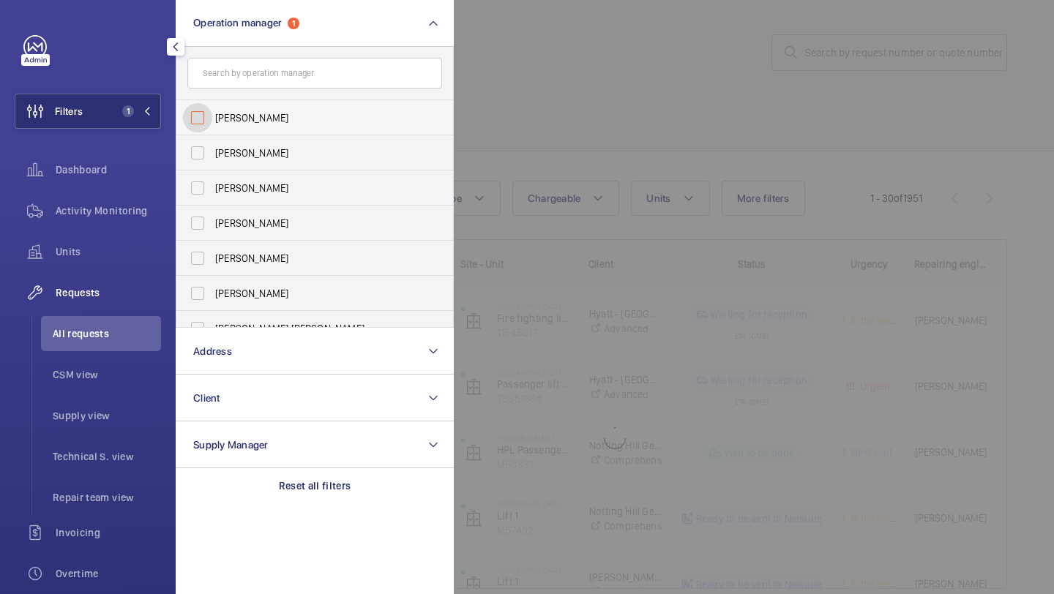
checkbox input "false"
click at [662, 250] on div at bounding box center [981, 297] width 1054 height 594
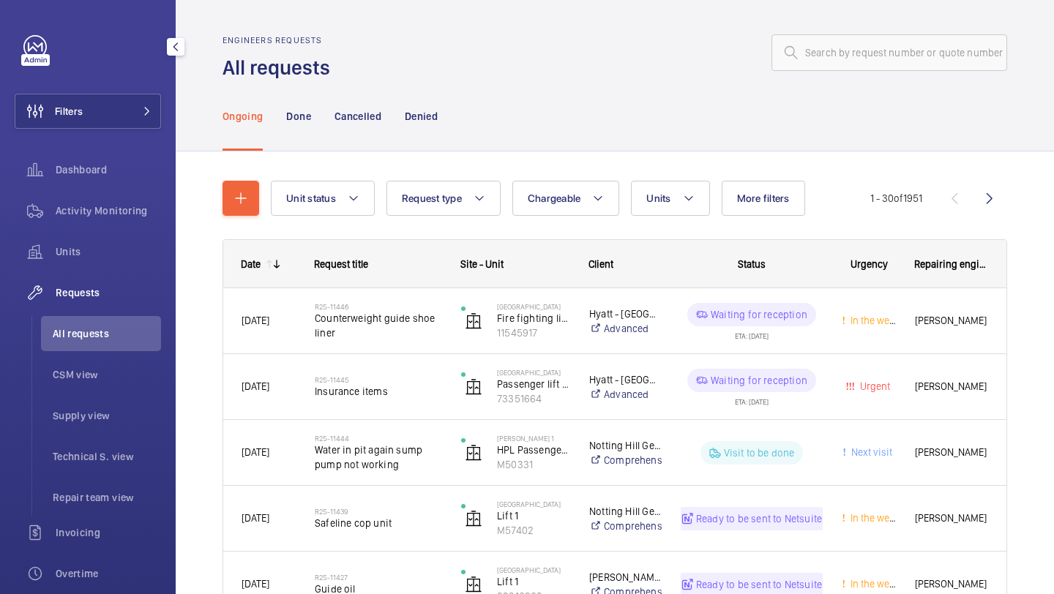
click at [762, 208] on button "More filters" at bounding box center [763, 198] width 83 height 35
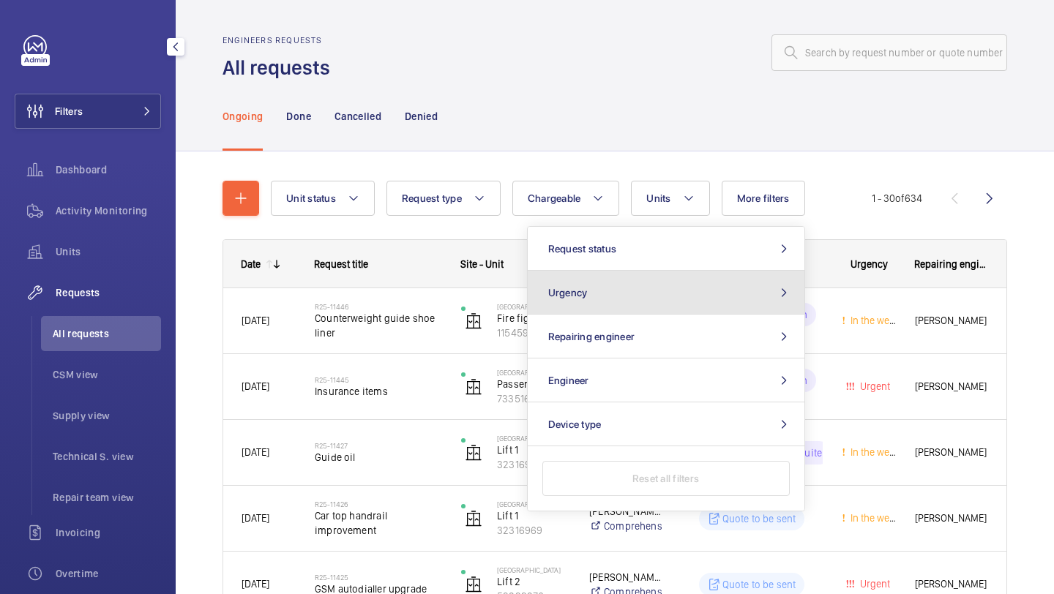
click at [665, 274] on button "Urgency" at bounding box center [666, 293] width 277 height 44
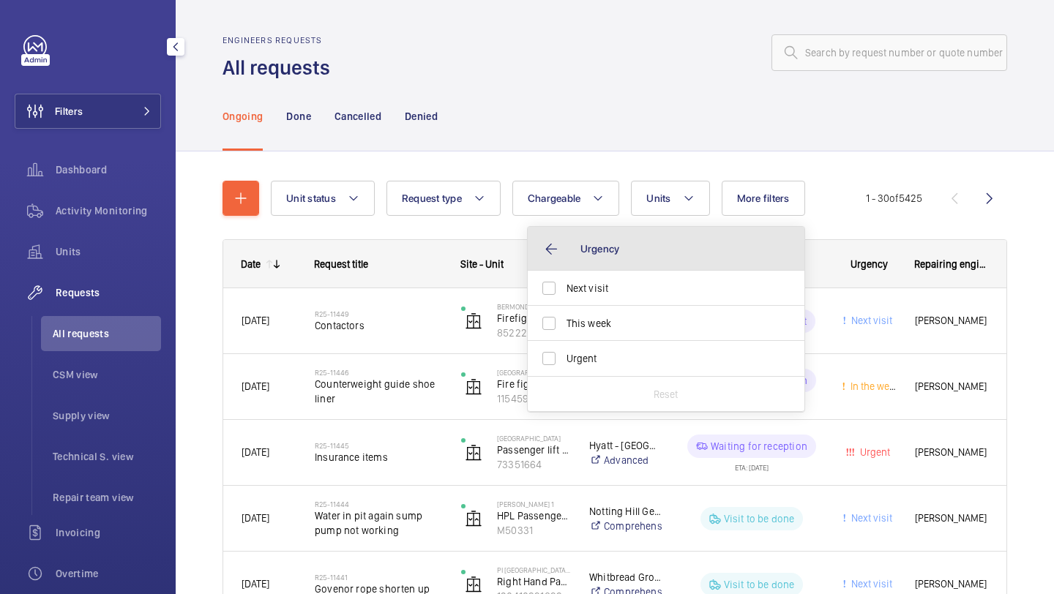
click at [654, 266] on button "Urgency" at bounding box center [666, 249] width 277 height 44
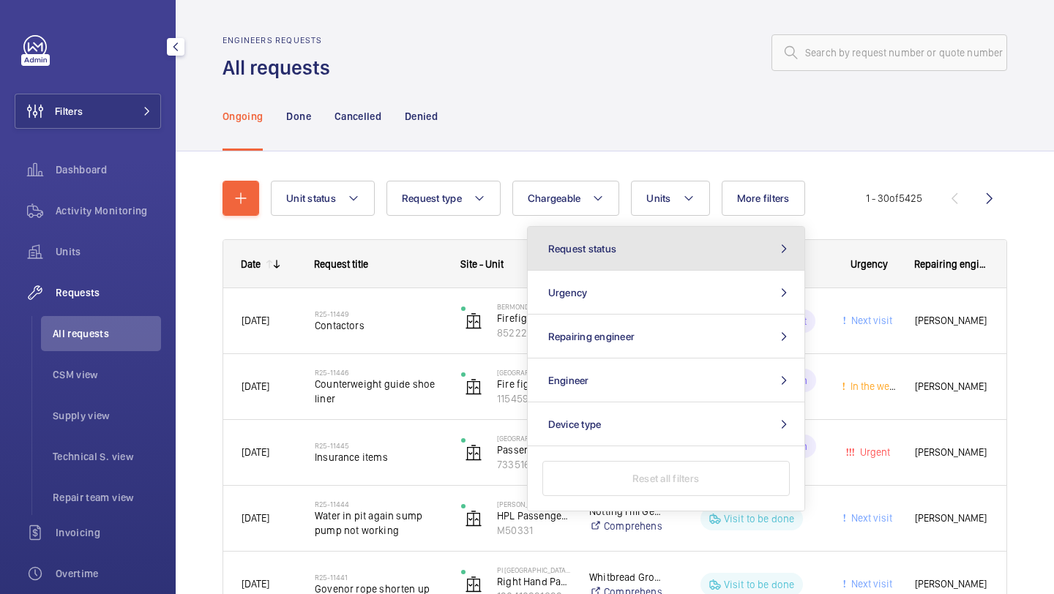
click at [654, 265] on button "Request status" at bounding box center [666, 249] width 277 height 44
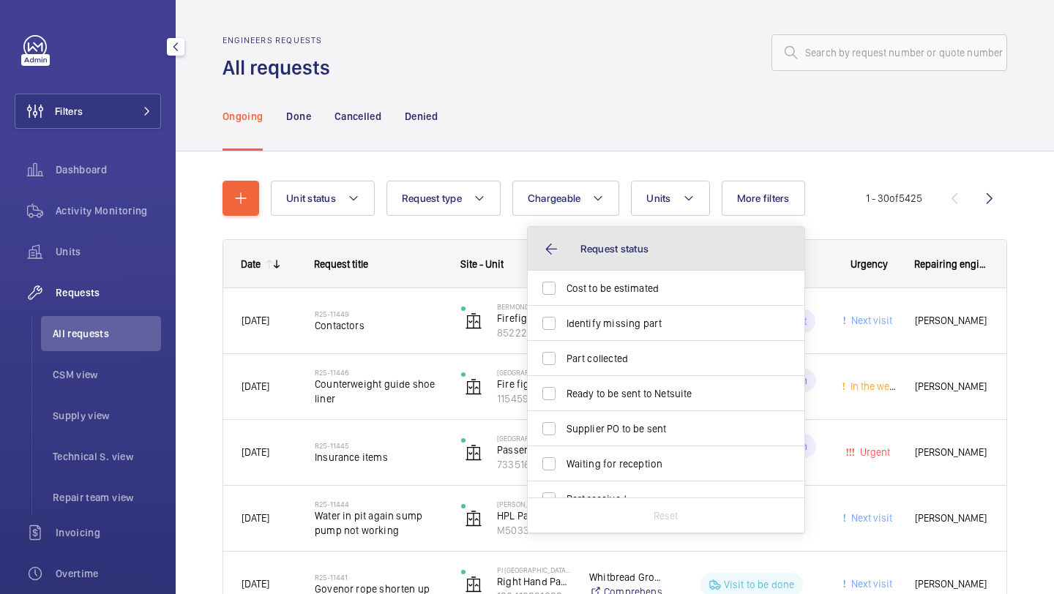
click at [645, 269] on button "Request status" at bounding box center [666, 249] width 277 height 44
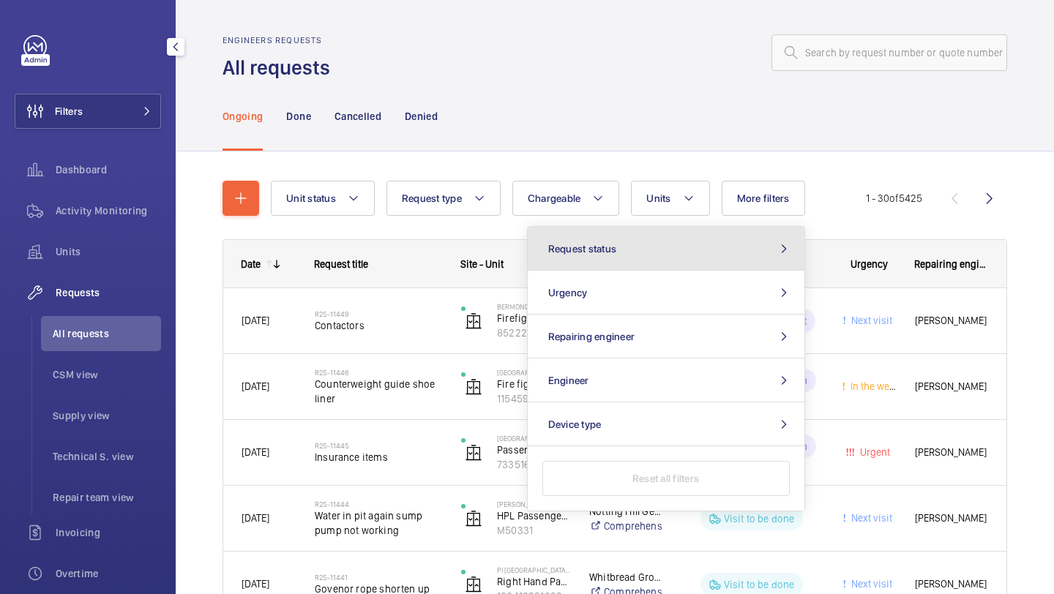
click at [622, 257] on button "Request status" at bounding box center [666, 249] width 277 height 44
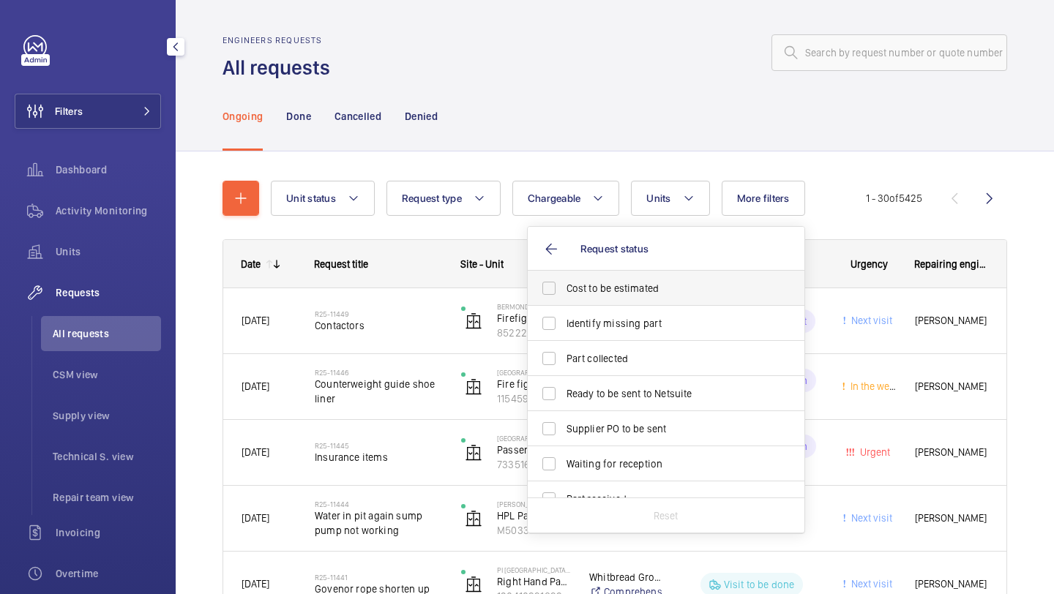
click at [595, 291] on span "Cost to be estimated" at bounding box center [666, 288] width 201 height 15
click at [564, 291] on input "Cost to be estimated" at bounding box center [548, 288] width 29 height 29
checkbox input "true"
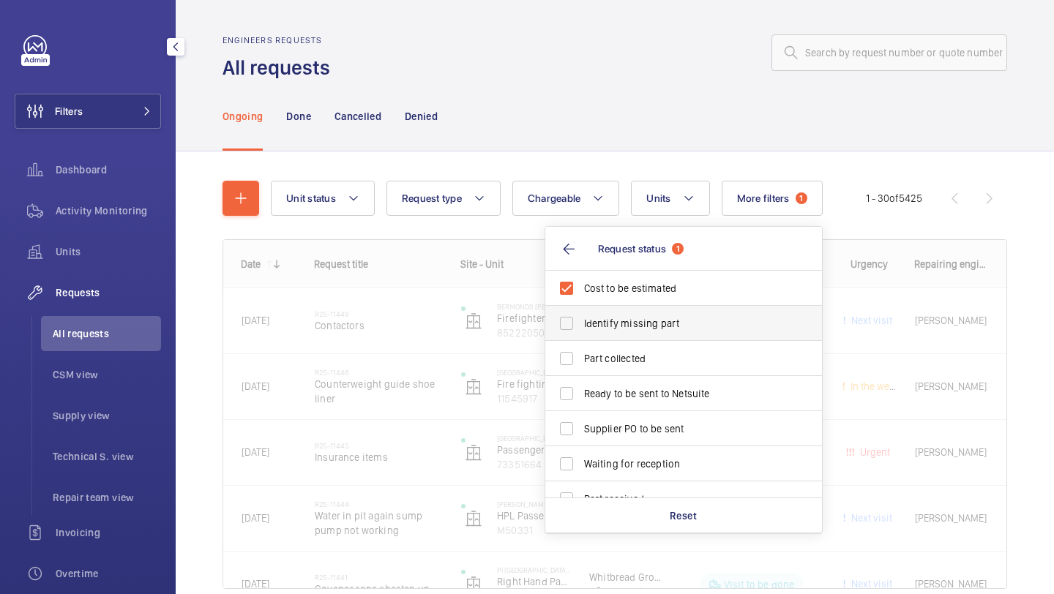
click at [607, 327] on span "Identify missing part" at bounding box center [684, 323] width 201 height 15
click at [581, 327] on input "Identify missing part" at bounding box center [566, 323] width 29 height 29
checkbox input "true"
click at [607, 378] on label "Ready to be sent to Netsuite" at bounding box center [672, 393] width 255 height 35
click at [581, 379] on input "Ready to be sent to Netsuite" at bounding box center [566, 393] width 29 height 29
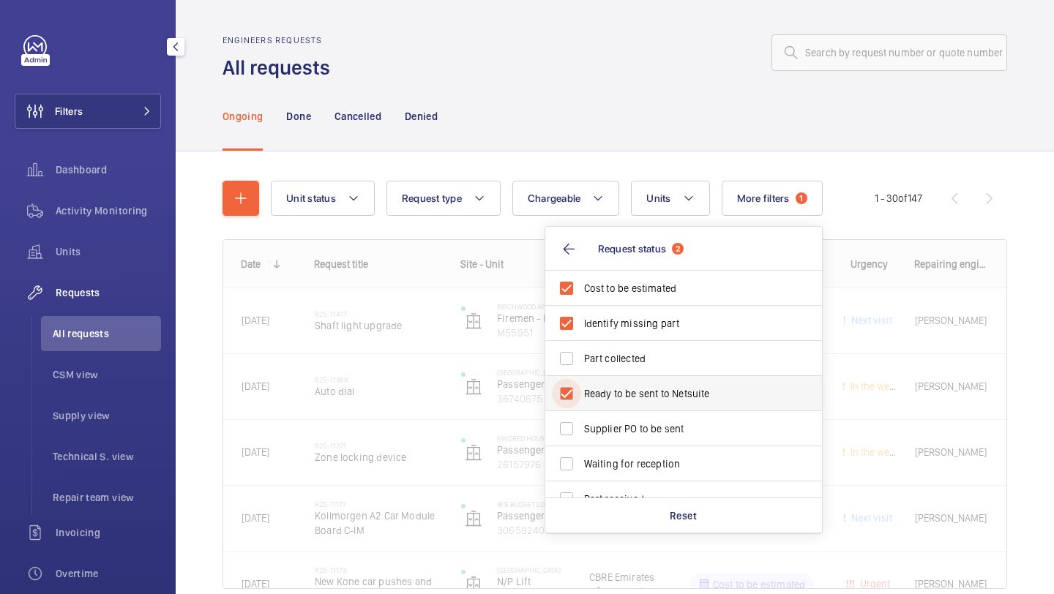
checkbox input "true"
click at [607, 427] on span "Supplier PO to be sent" at bounding box center [684, 429] width 201 height 15
click at [581, 427] on input "Supplier PO to be sent" at bounding box center [566, 428] width 29 height 29
checkbox input "true"
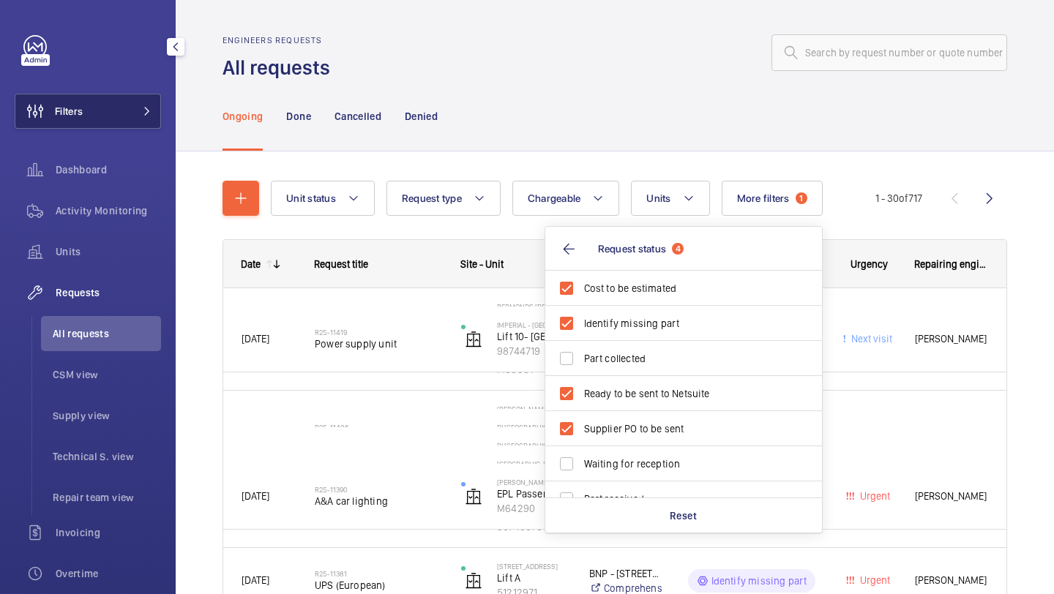
click at [126, 105] on button "Filters" at bounding box center [88, 111] width 146 height 35
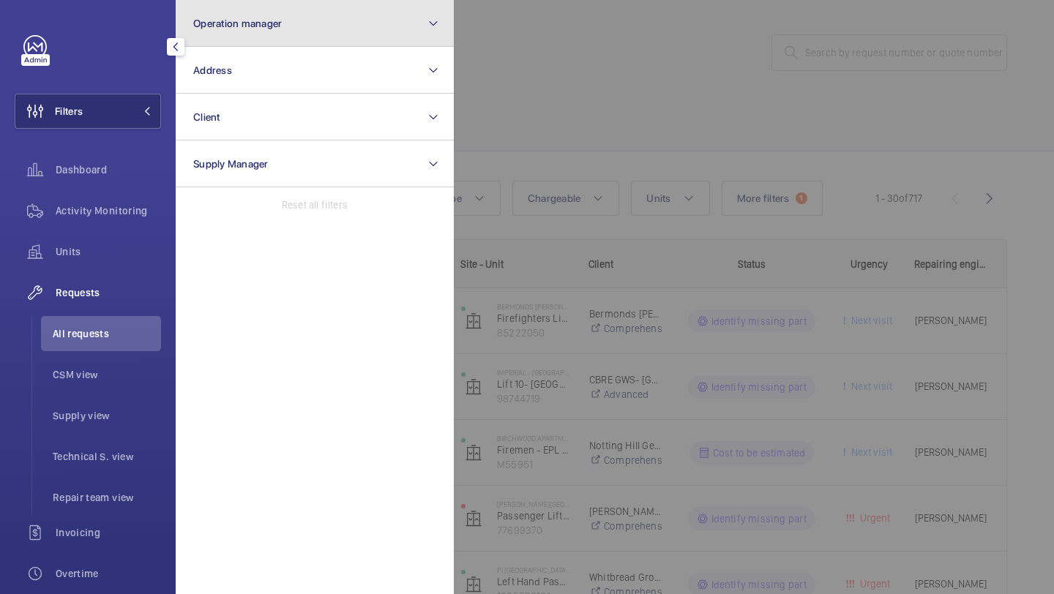
click at [280, 42] on button "Operation manager" at bounding box center [315, 23] width 278 height 47
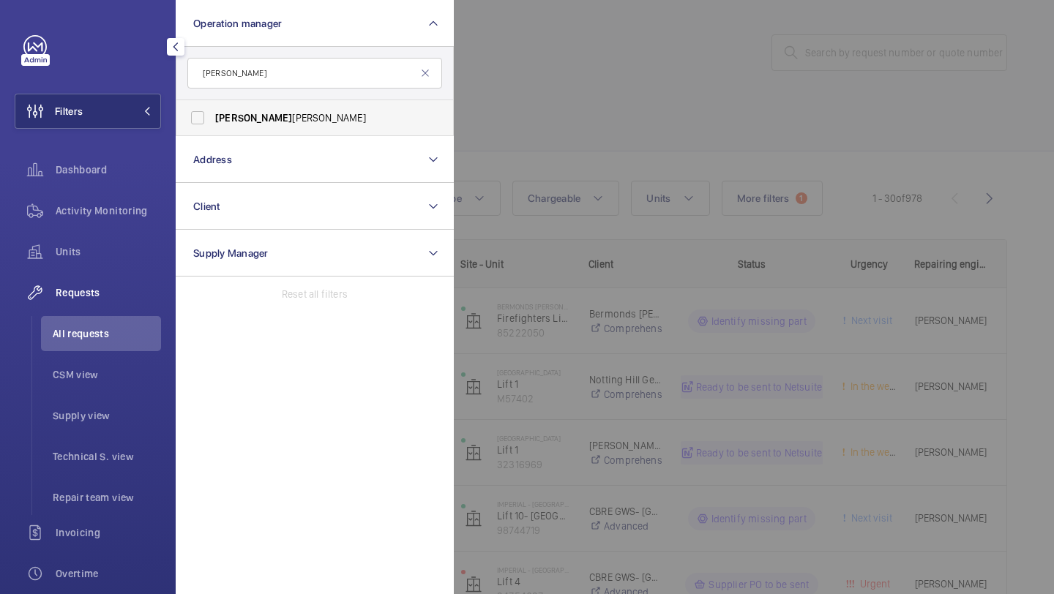
type input "alex"
click at [272, 108] on label "Alex Waterman" at bounding box center [303, 117] width 255 height 35
click at [212, 108] on input "Alex Waterman" at bounding box center [197, 117] width 29 height 29
checkbox input "true"
click at [427, 75] on mat-icon at bounding box center [425, 73] width 12 height 12
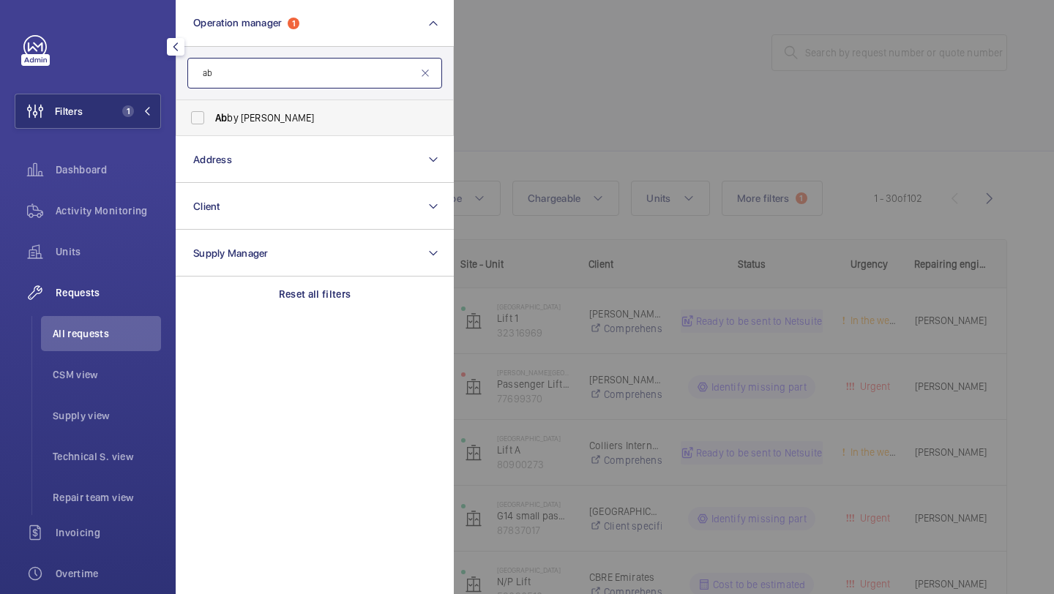
type input "ab"
click at [417, 126] on label "Ab by Archer" at bounding box center [303, 117] width 255 height 35
click at [212, 126] on input "Ab by Archer" at bounding box center [197, 117] width 29 height 29
checkbox input "true"
click at [522, 102] on div at bounding box center [981, 297] width 1054 height 594
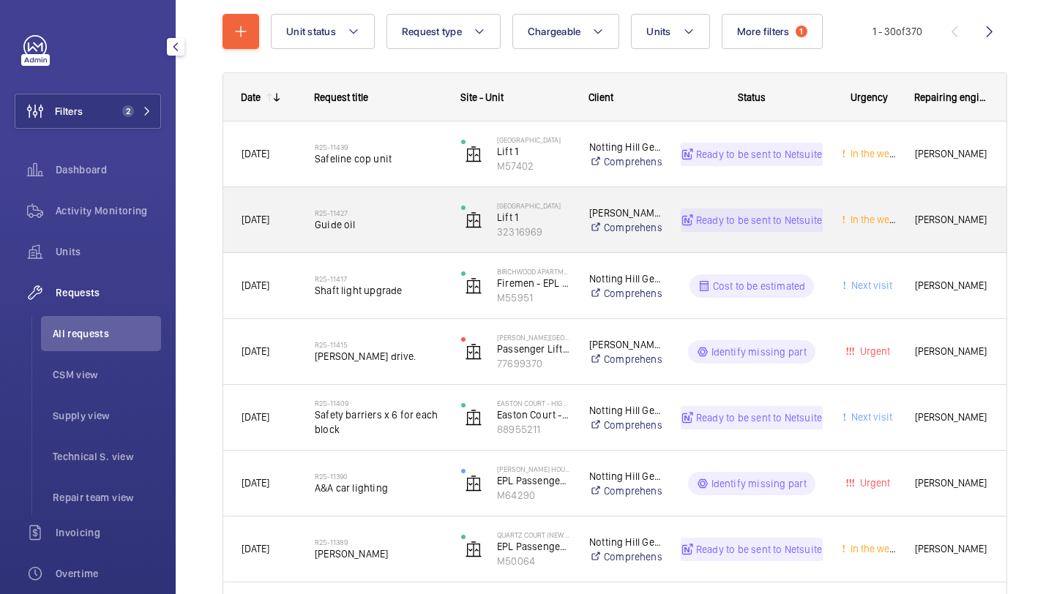
scroll to position [168, 0]
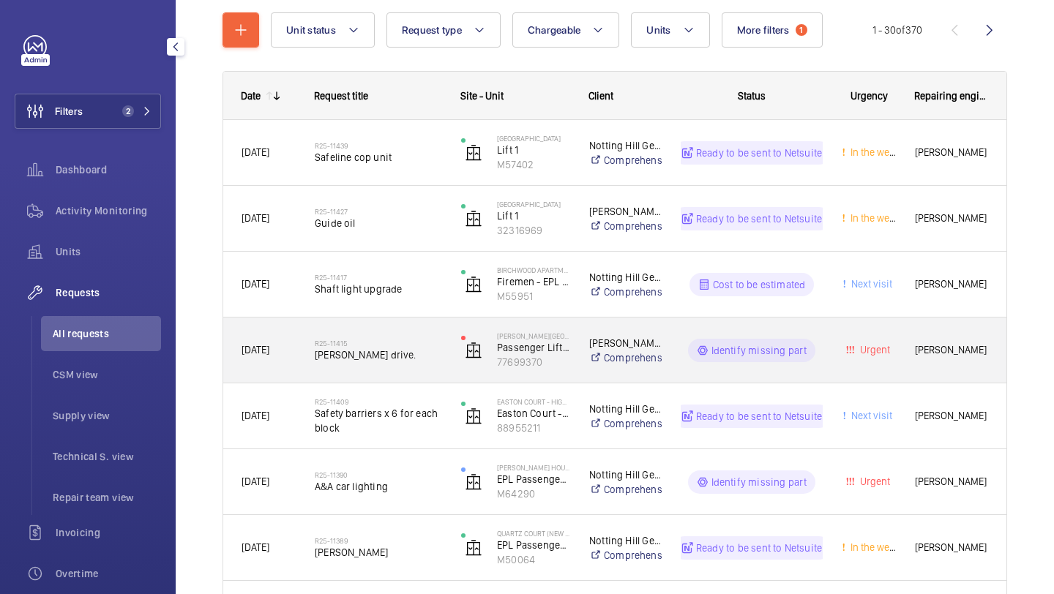
click at [405, 340] on h2 "R25-11415" at bounding box center [378, 343] width 127 height 9
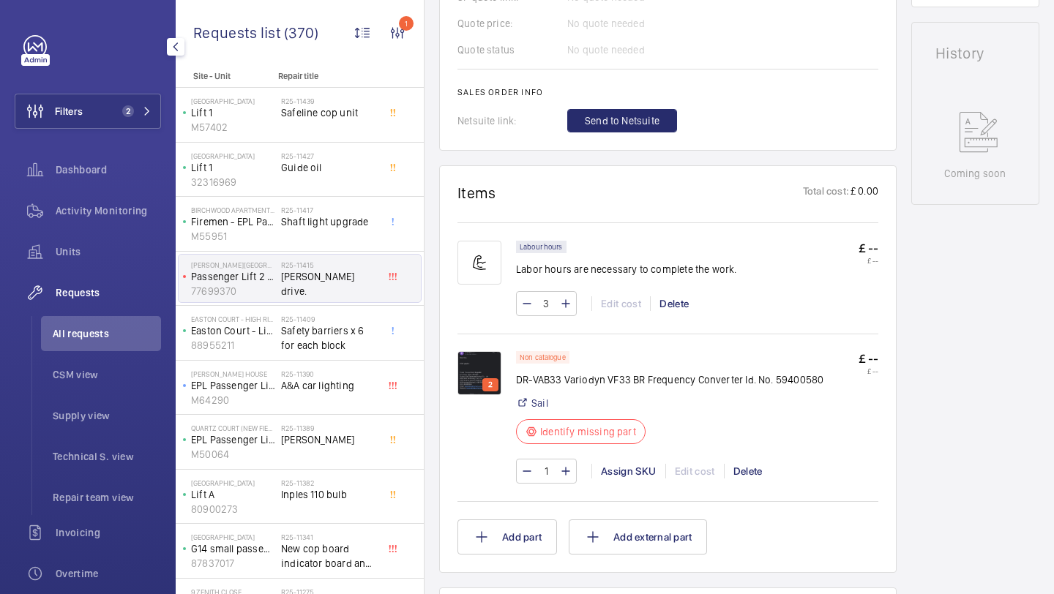
scroll to position [690, 0]
click at [493, 361] on img at bounding box center [479, 373] width 44 height 44
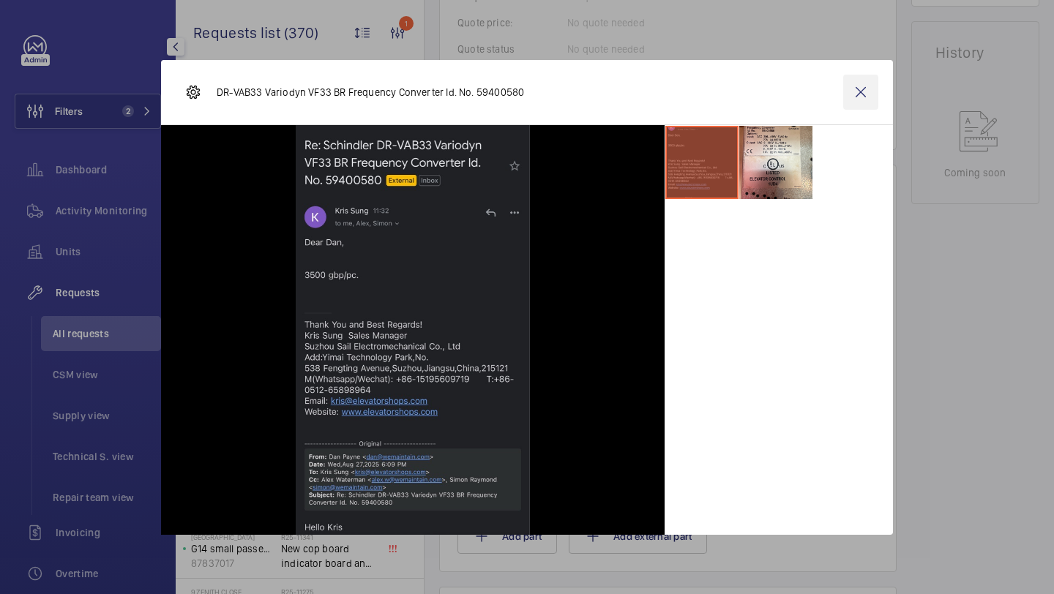
click at [854, 97] on wm-front-icon-button at bounding box center [860, 92] width 35 height 35
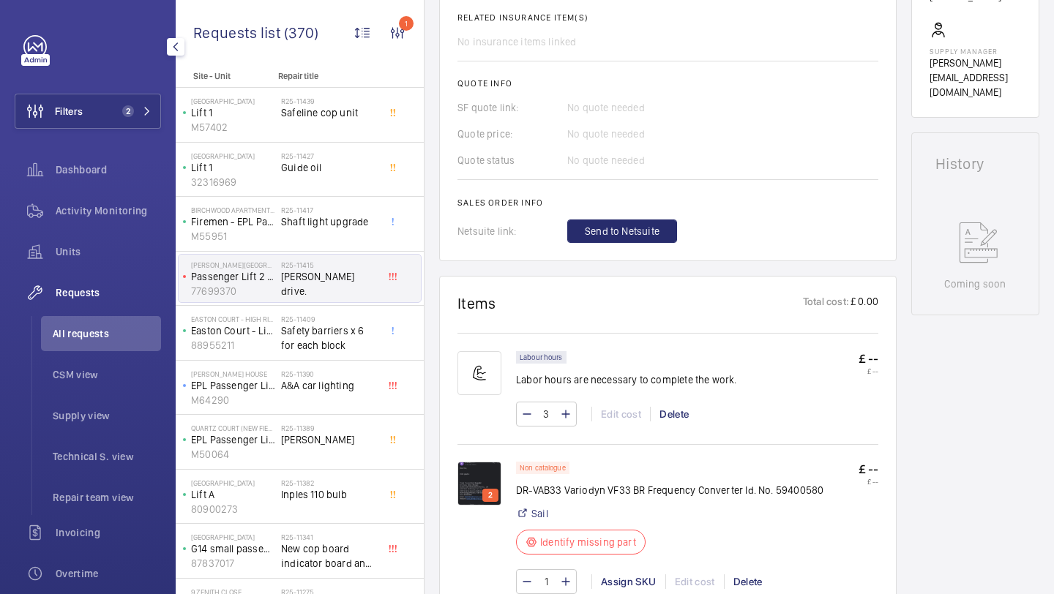
scroll to position [655, 0]
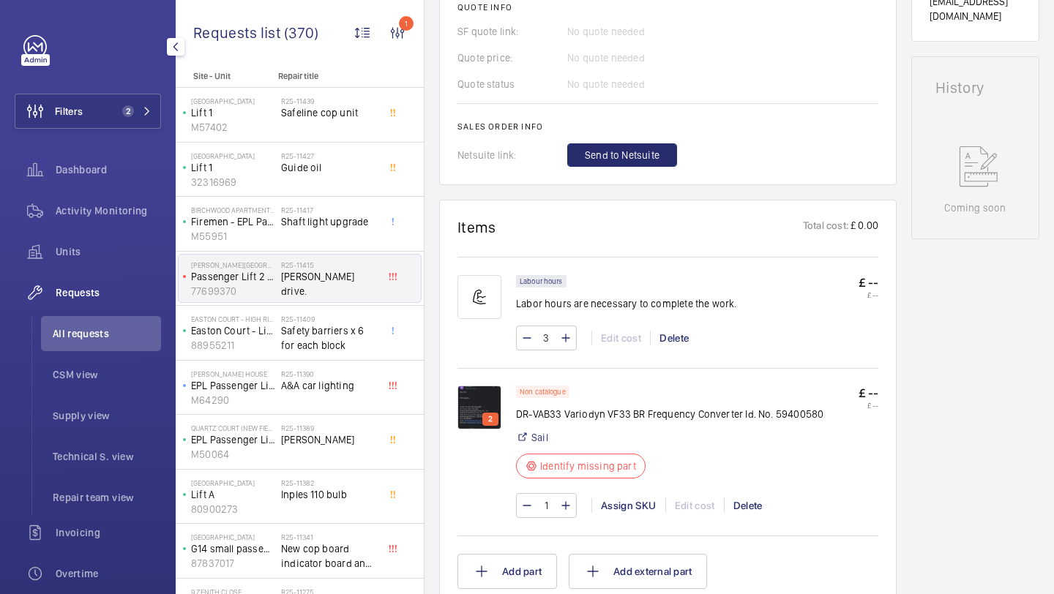
click at [481, 400] on img at bounding box center [479, 408] width 44 height 44
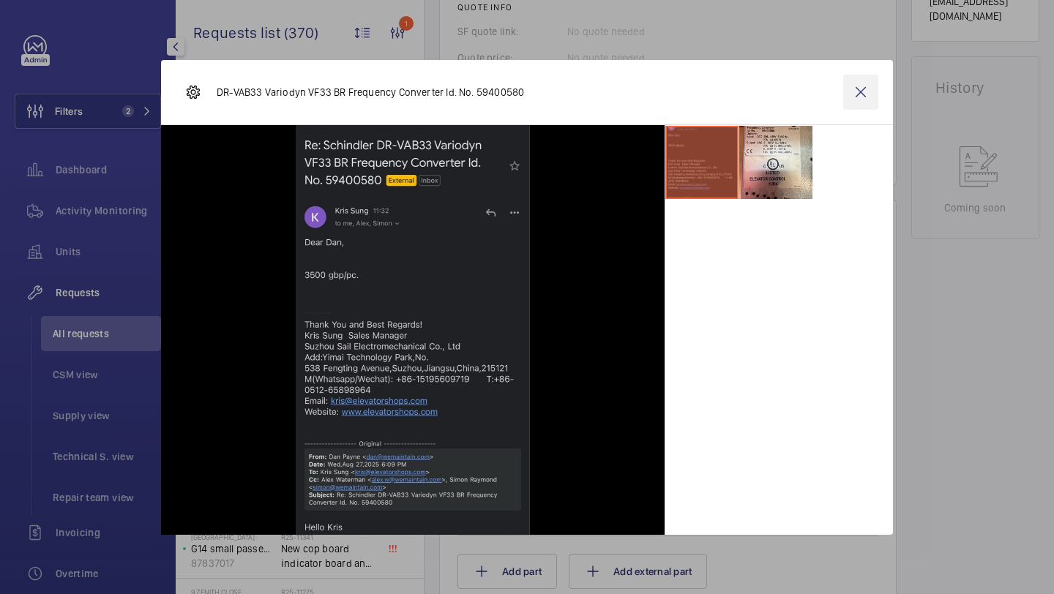
click at [856, 91] on wm-front-icon-button at bounding box center [860, 92] width 35 height 35
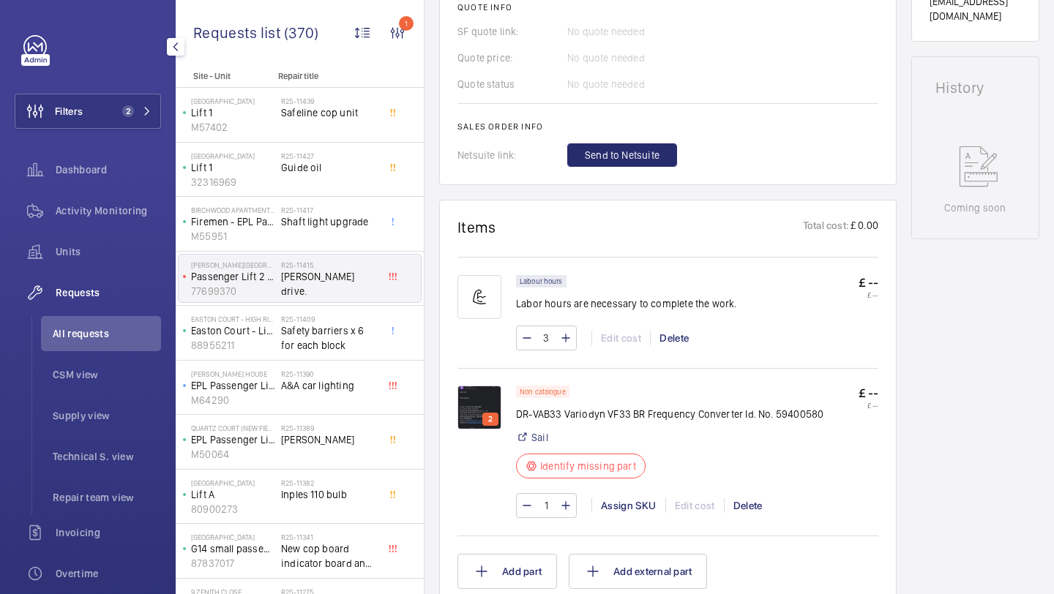
scroll to position [831, 0]
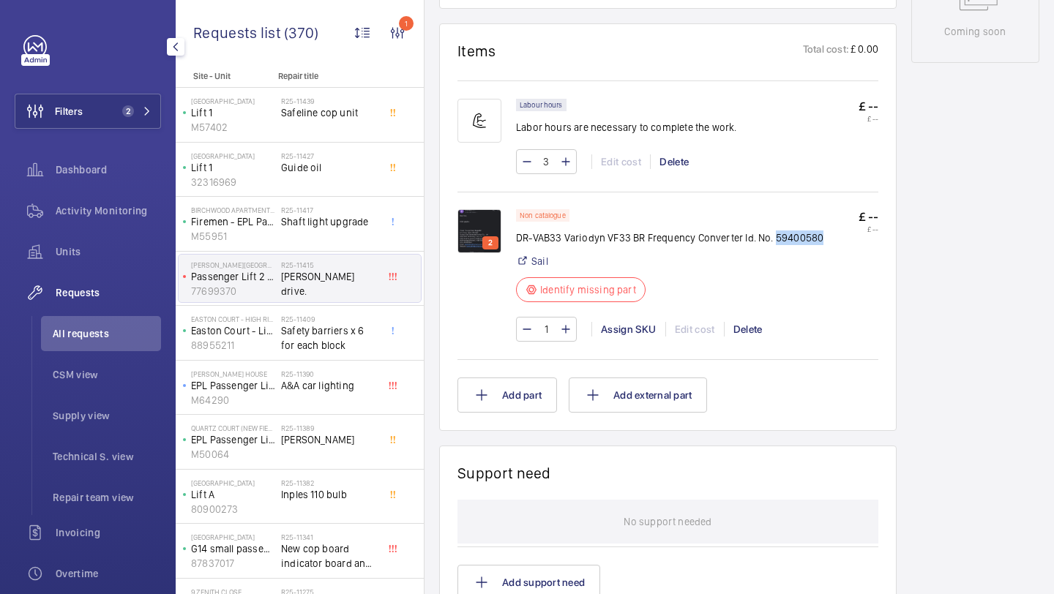
drag, startPoint x: 805, startPoint y: 240, endPoint x: 774, endPoint y: 241, distance: 30.7
click at [774, 241] on div "Non catalogue DR-VAB33 Variodyn VF33 BR Frequency Converter Id. No. 59400580 Sa…" at bounding box center [697, 260] width 362 height 102
copy p "59400580"
click at [630, 327] on div "Assign SKU" at bounding box center [628, 329] width 74 height 15
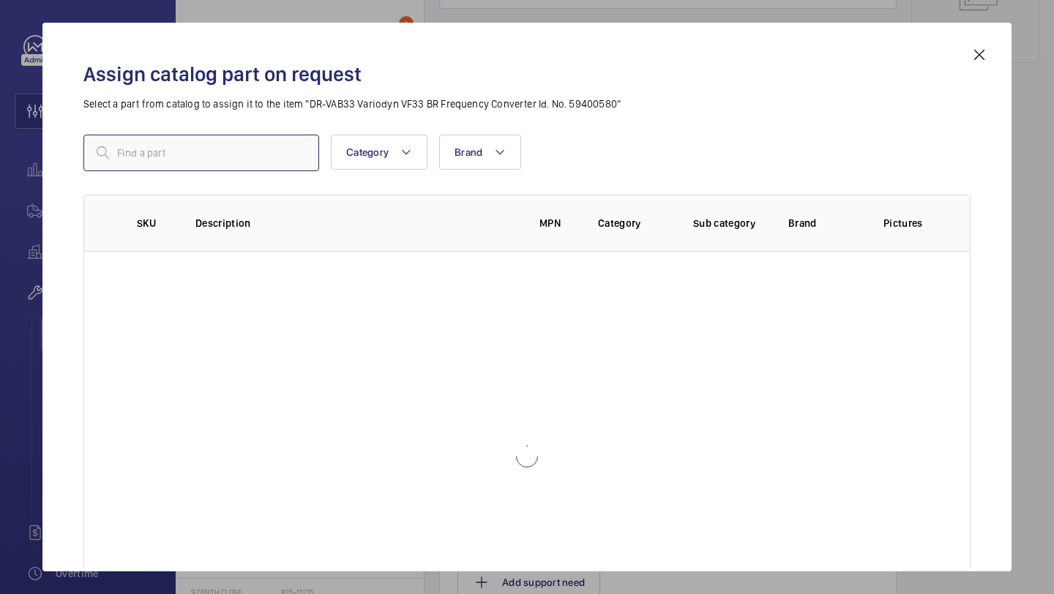
click at [286, 141] on input "text" at bounding box center [201, 153] width 236 height 37
type input "59400580"
click at [302, 153] on mat-icon at bounding box center [300, 153] width 18 height 18
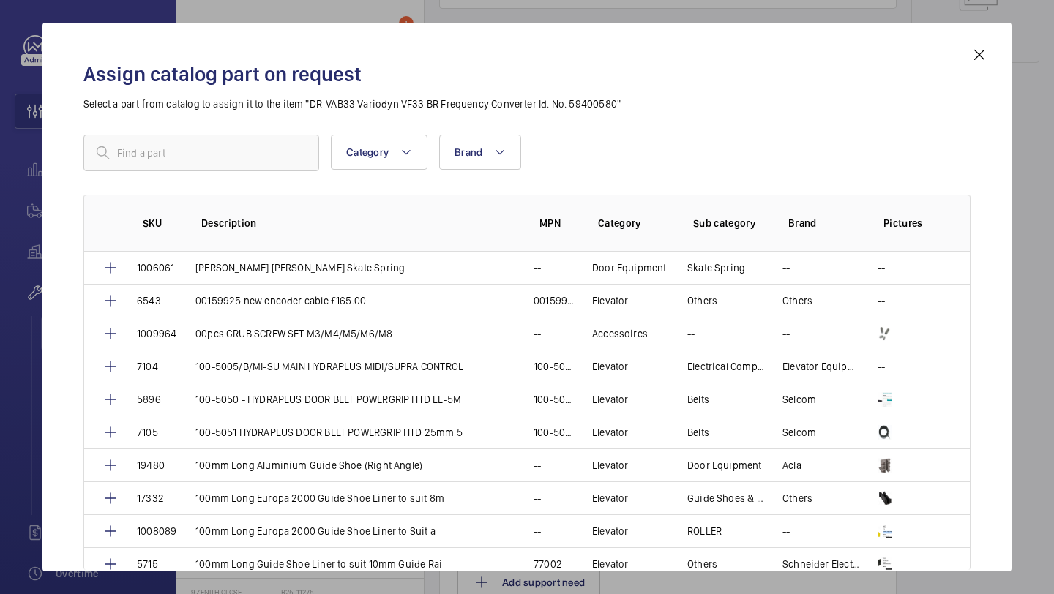
click at [971, 52] on mat-icon at bounding box center [980, 55] width 18 height 18
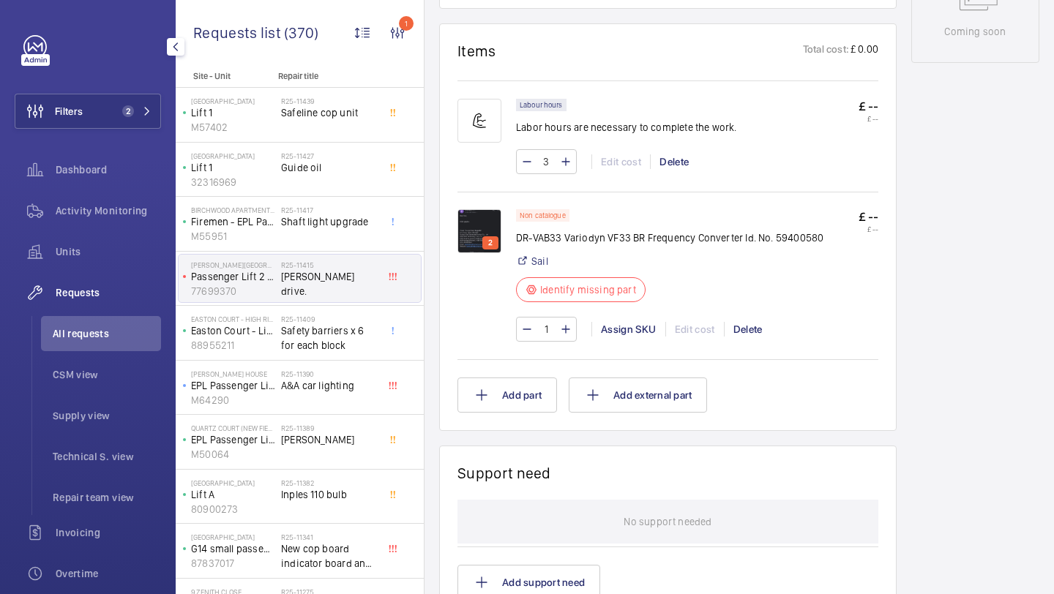
click at [482, 230] on img at bounding box center [479, 231] width 44 height 44
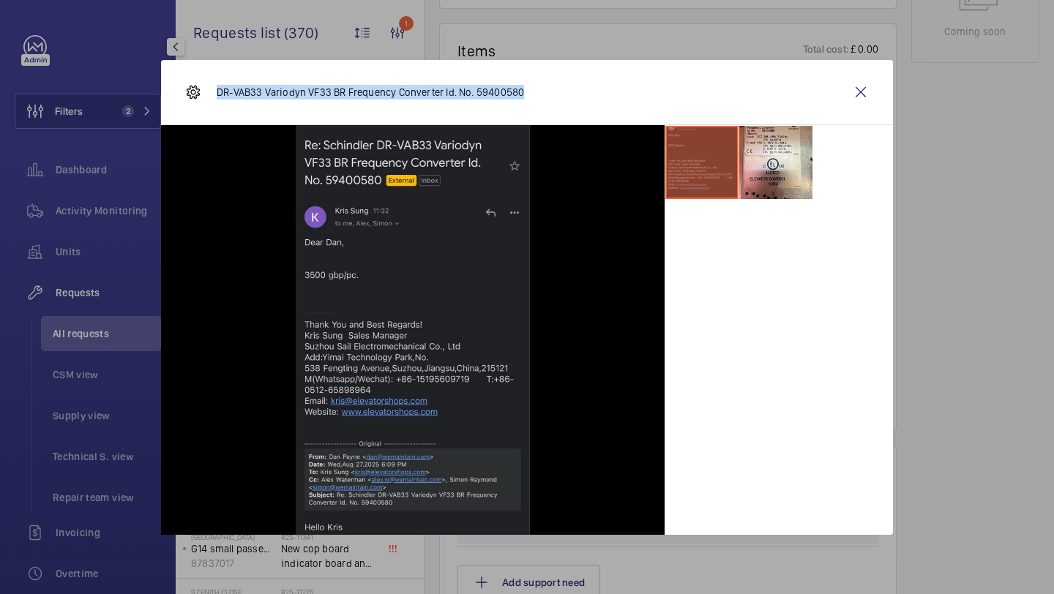
drag, startPoint x: 523, startPoint y: 94, endPoint x: 217, endPoint y: 92, distance: 305.2
click at [217, 92] on div "DR-VAB33 Variodyn VF33 BR Frequency Converter Id. No. 59400580" at bounding box center [527, 92] width 732 height 65
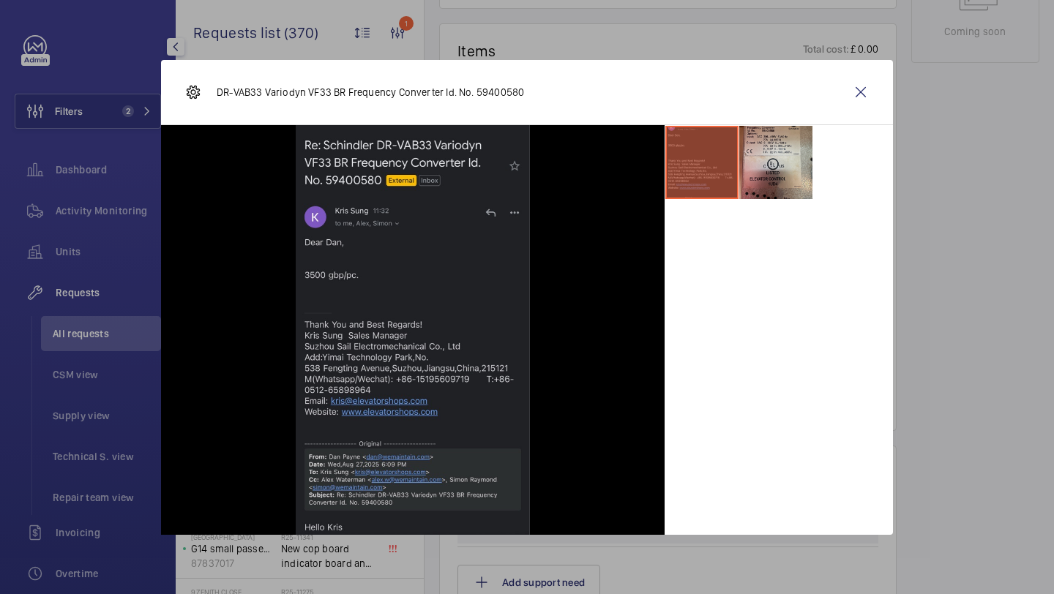
click at [785, 154] on li at bounding box center [775, 162] width 73 height 73
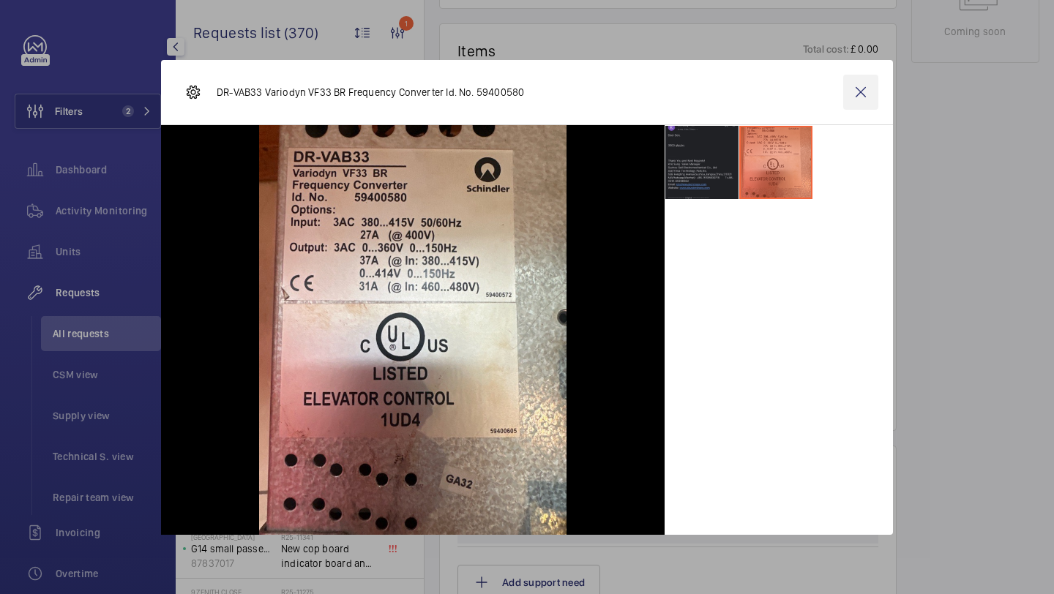
click at [864, 95] on wm-front-icon-button at bounding box center [860, 92] width 35 height 35
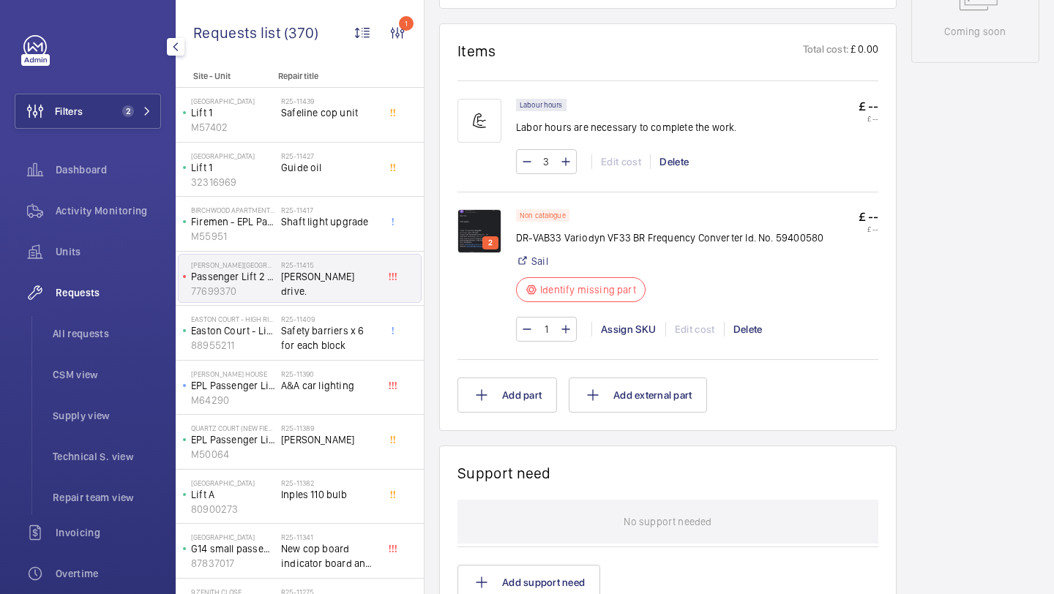
click at [111, 125] on button "Filters 2" at bounding box center [88, 111] width 146 height 35
click at [111, 121] on button "Filters 2" at bounding box center [88, 111] width 146 height 35
click at [130, 104] on button "Filters 2" at bounding box center [88, 111] width 146 height 35
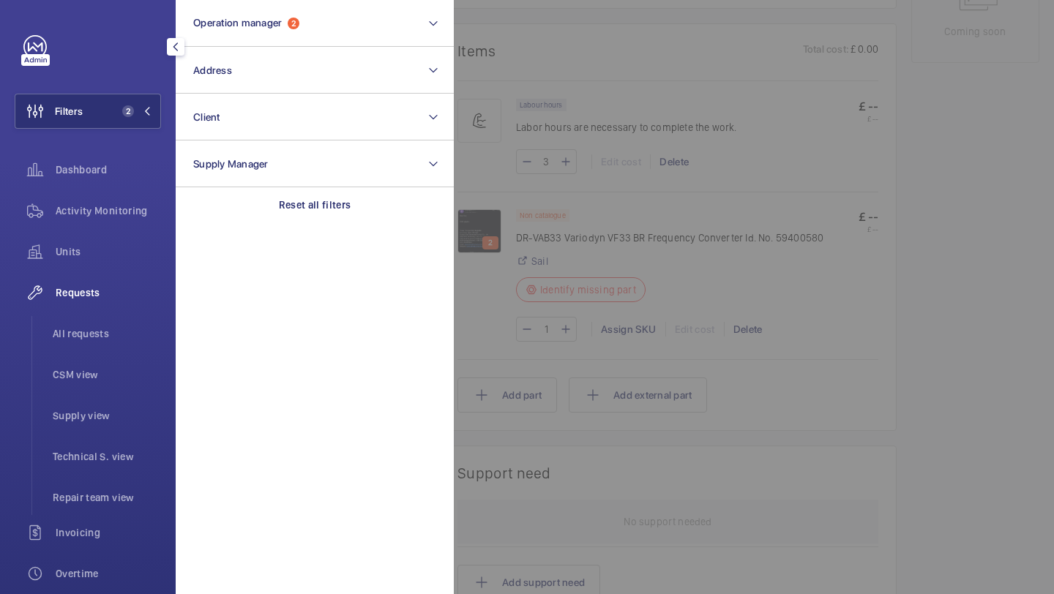
click at [104, 113] on button "Filters 2" at bounding box center [88, 111] width 146 height 35
click at [253, 63] on div "Requests list (370) 1 Unit status Request type Chargeable Units Request status …" at bounding box center [300, 35] width 248 height 71
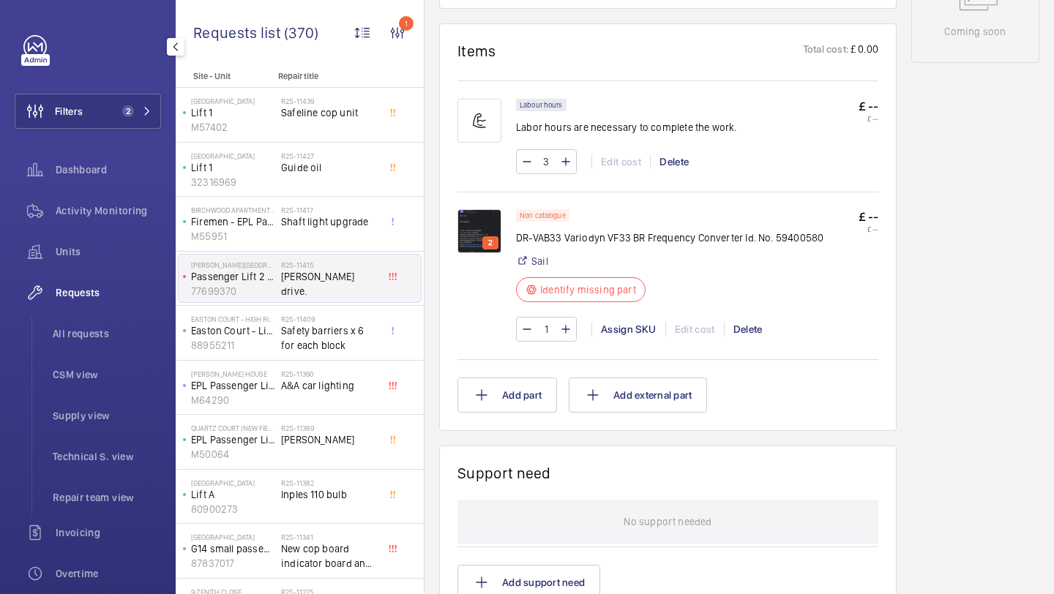
click at [91, 135] on div "Filters 2 Dashboard Activity Monitoring Units Requests All requests CSM view Su…" at bounding box center [88, 398] width 146 height 726
click at [121, 121] on button "Filters 2" at bounding box center [88, 111] width 146 height 35
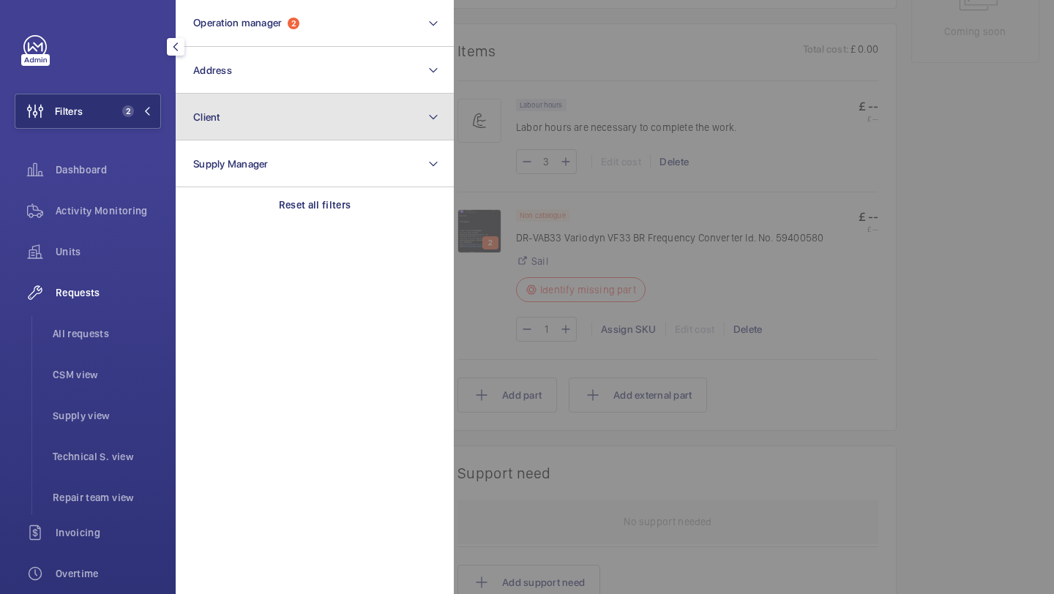
click at [239, 98] on button "Client" at bounding box center [315, 117] width 278 height 47
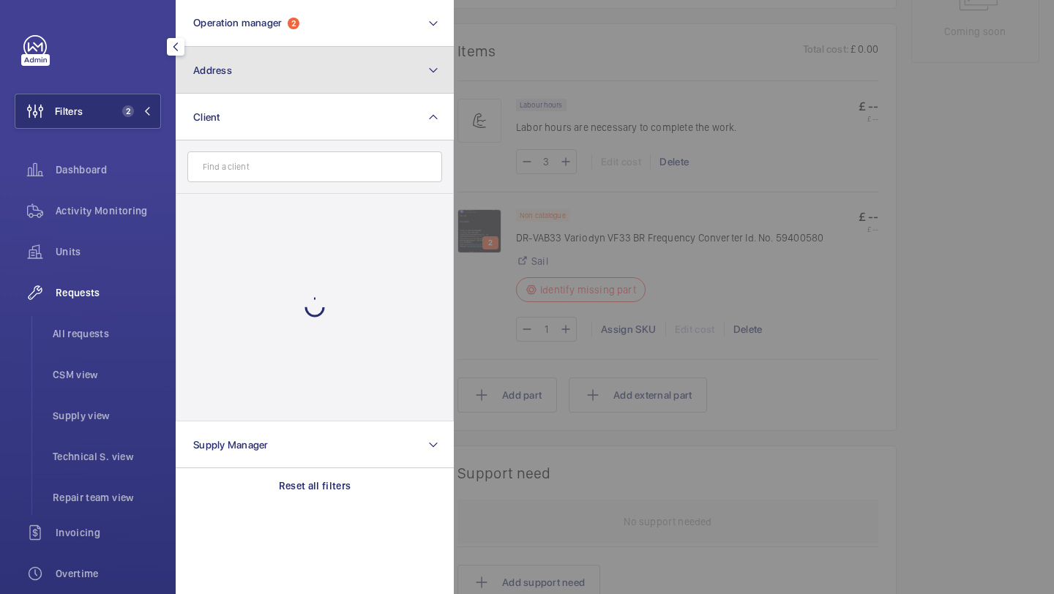
click at [248, 83] on button "Address" at bounding box center [315, 70] width 278 height 47
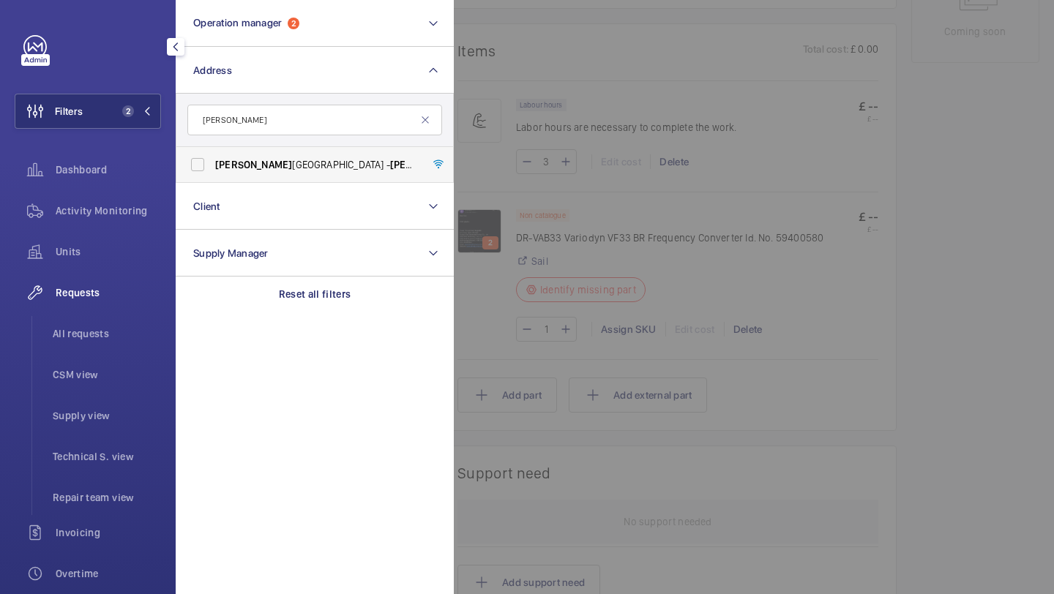
type input "pestana"
click at [252, 152] on label "Pestana Chelsea Bridge Hotel - Pestana Chelsea Bridge Hotel, LONDON SW11 8AE" at bounding box center [303, 164] width 255 height 35
click at [212, 152] on input "Pestana Chelsea Bridge Hotel - Pestana Chelsea Bridge Hotel, LONDON SW11 8AE" at bounding box center [197, 164] width 29 height 29
checkbox input "true"
click at [688, 78] on div at bounding box center [981, 297] width 1054 height 594
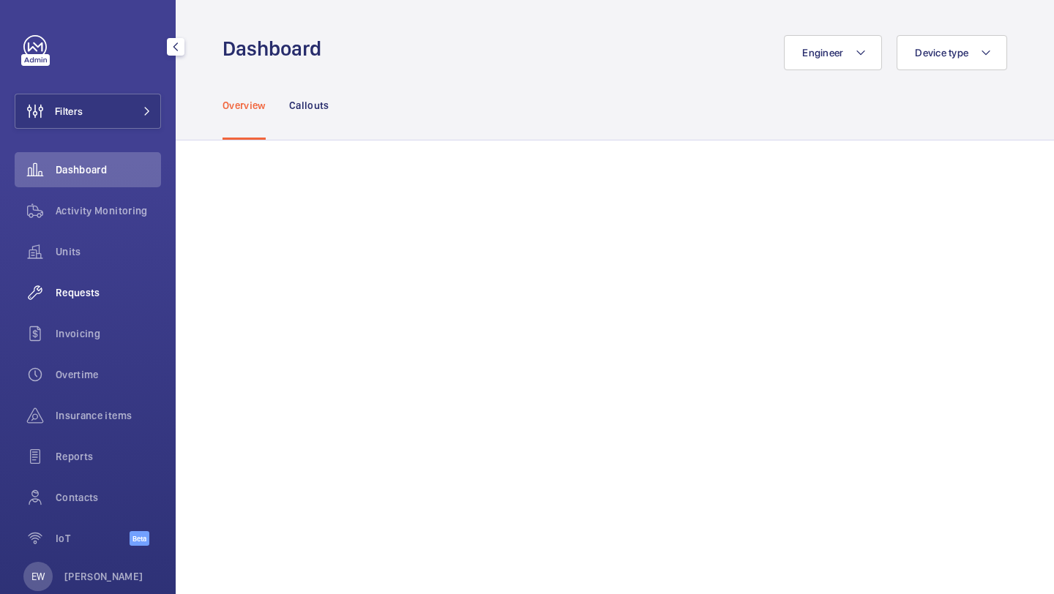
click at [130, 289] on span "Requests" at bounding box center [108, 292] width 105 height 15
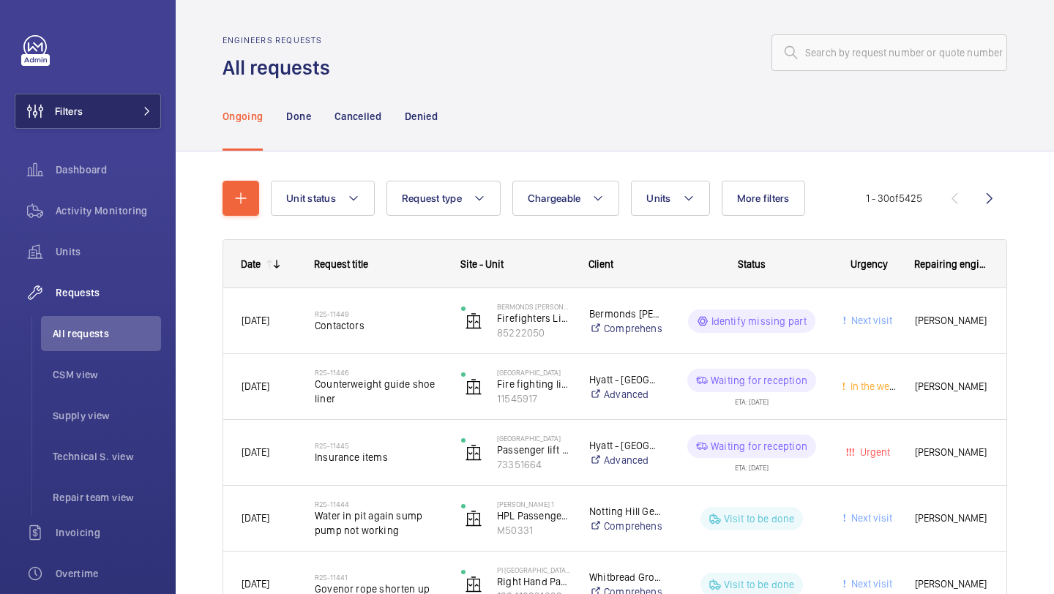
click at [150, 114] on mat-icon at bounding box center [147, 111] width 9 height 9
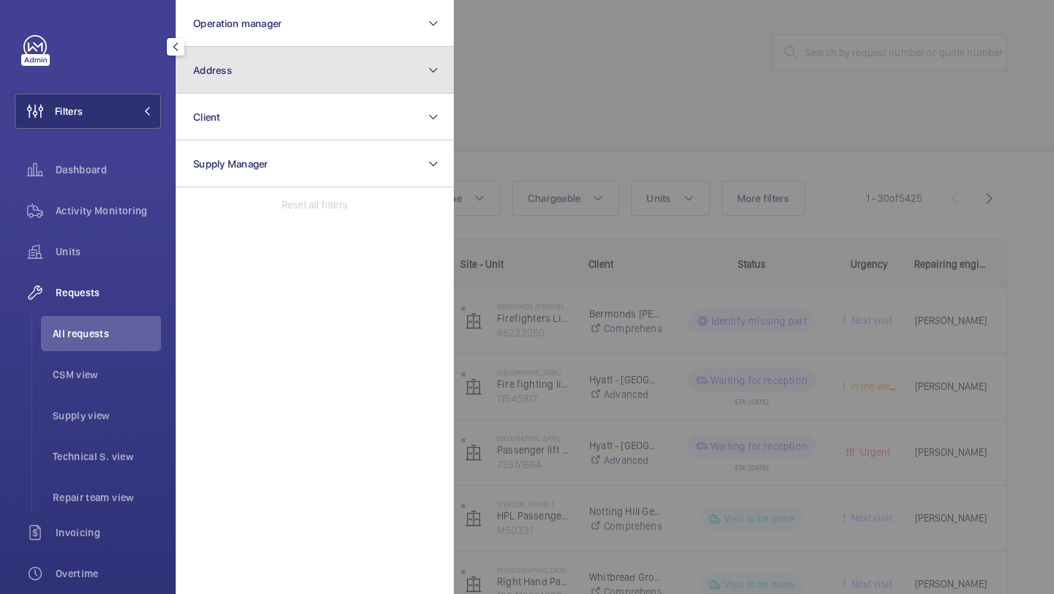
click at [256, 82] on button "Address" at bounding box center [315, 70] width 278 height 47
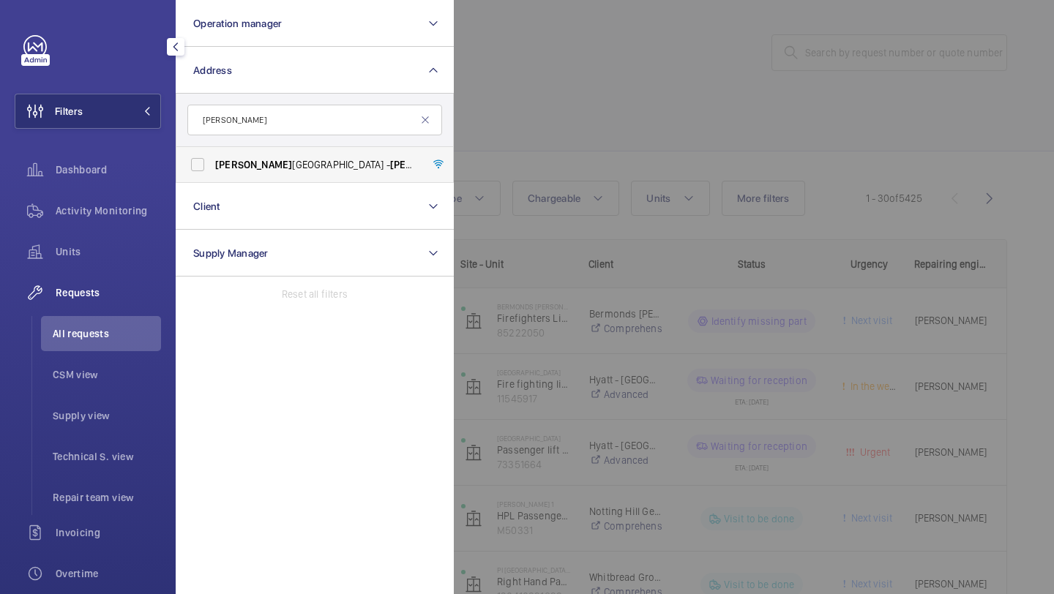
type input "[PERSON_NAME]"
click at [247, 159] on span "[PERSON_NAME]" at bounding box center [253, 165] width 77 height 12
click at [212, 158] on input "[PERSON_NAME][GEOGRAPHIC_DATA] - [PERSON_NAME][GEOGRAPHIC_DATA]" at bounding box center [197, 164] width 29 height 29
checkbox input "true"
click at [91, 286] on span "Requests" at bounding box center [108, 292] width 105 height 15
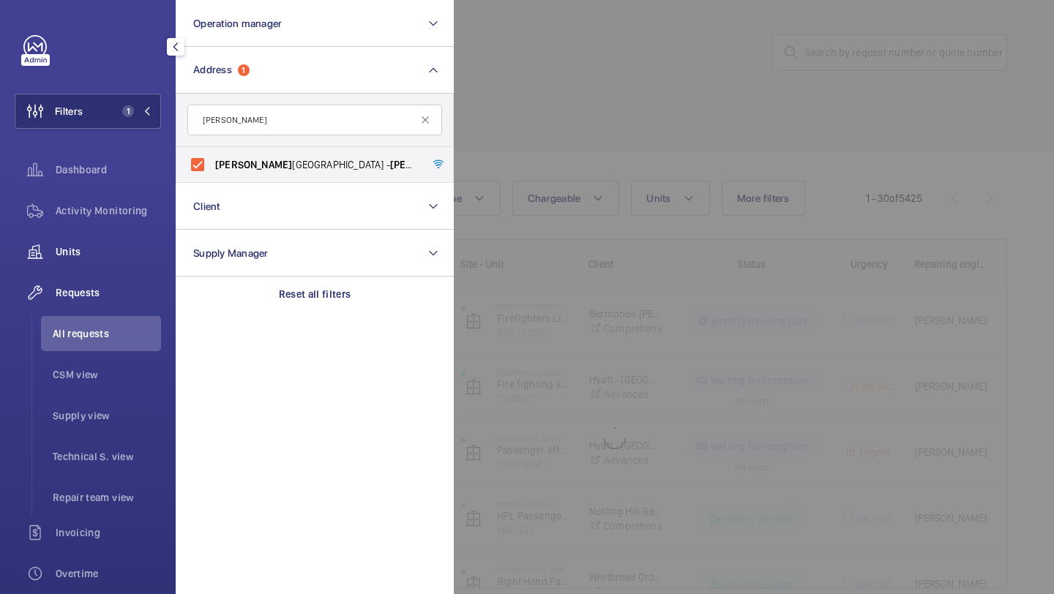
click at [97, 259] on div "Units" at bounding box center [88, 251] width 146 height 35
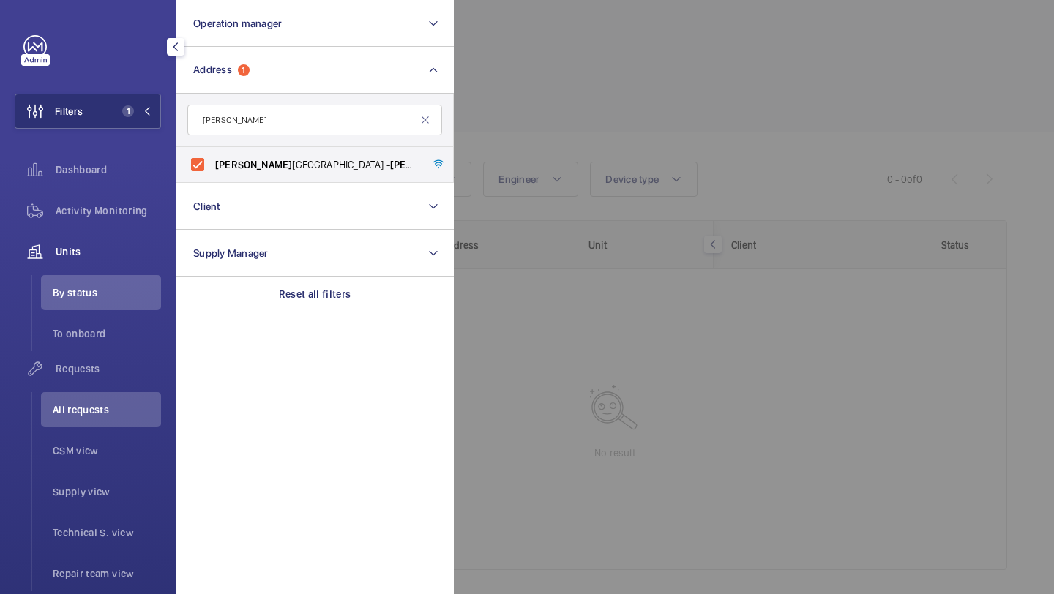
drag, startPoint x: 596, startPoint y: 98, endPoint x: 610, endPoint y: 97, distance: 13.9
click at [607, 97] on div at bounding box center [981, 297] width 1054 height 594
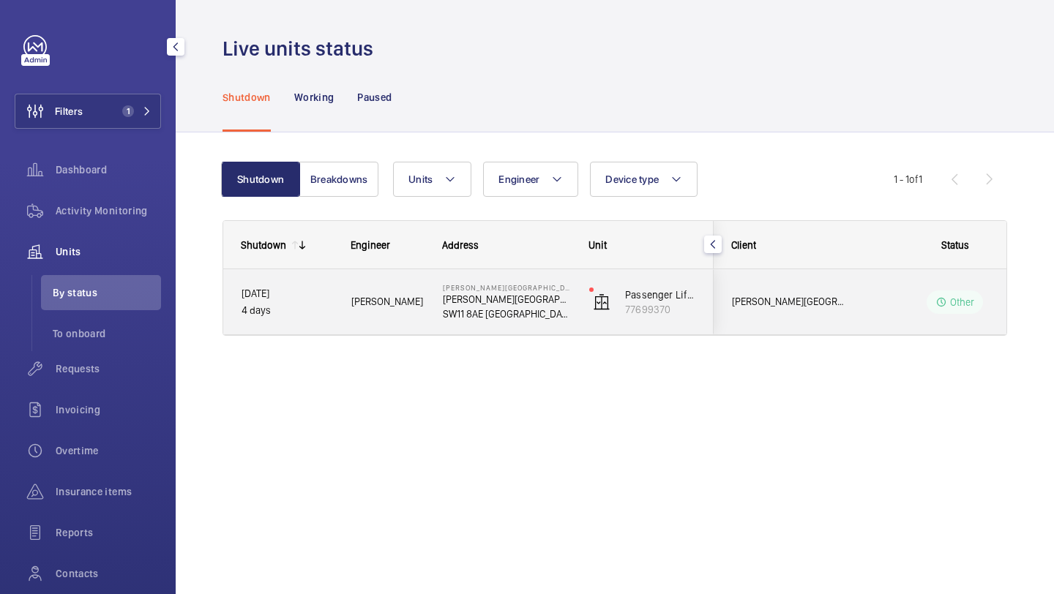
click at [802, 298] on span "[PERSON_NAME][GEOGRAPHIC_DATA]" at bounding box center [788, 301] width 113 height 17
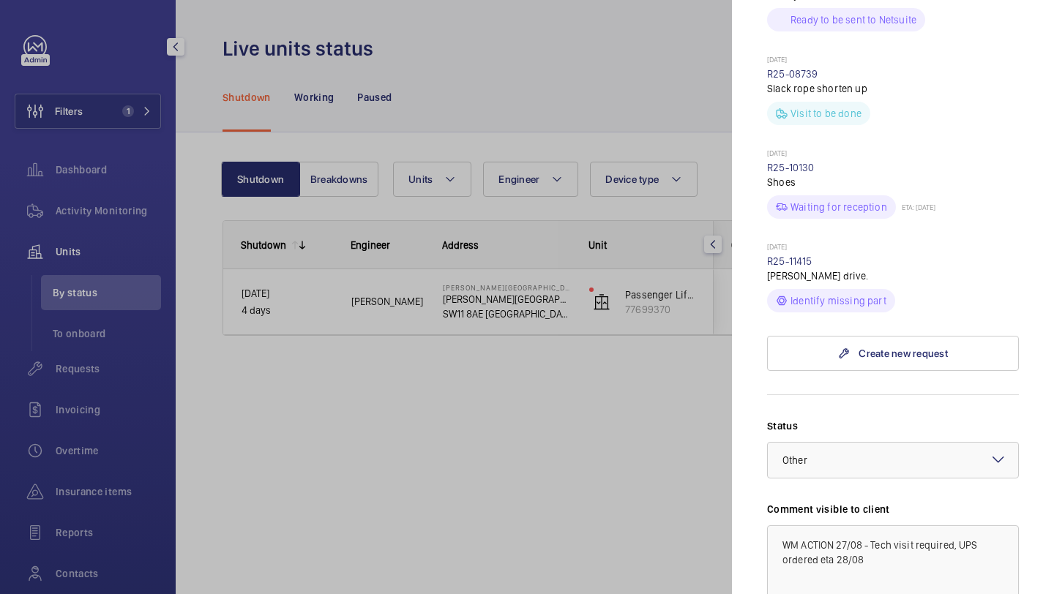
scroll to position [667, 0]
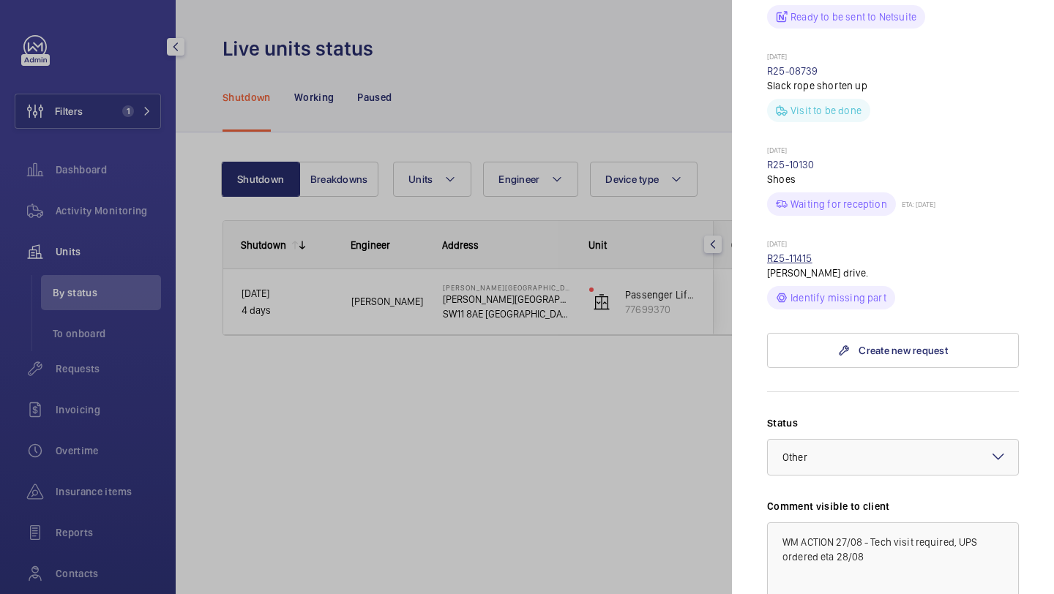
click at [811, 239] on div "[DATE] R25-[STREET_ADDRESS][PERSON_NAME]. Identify missing part" at bounding box center [893, 274] width 252 height 70
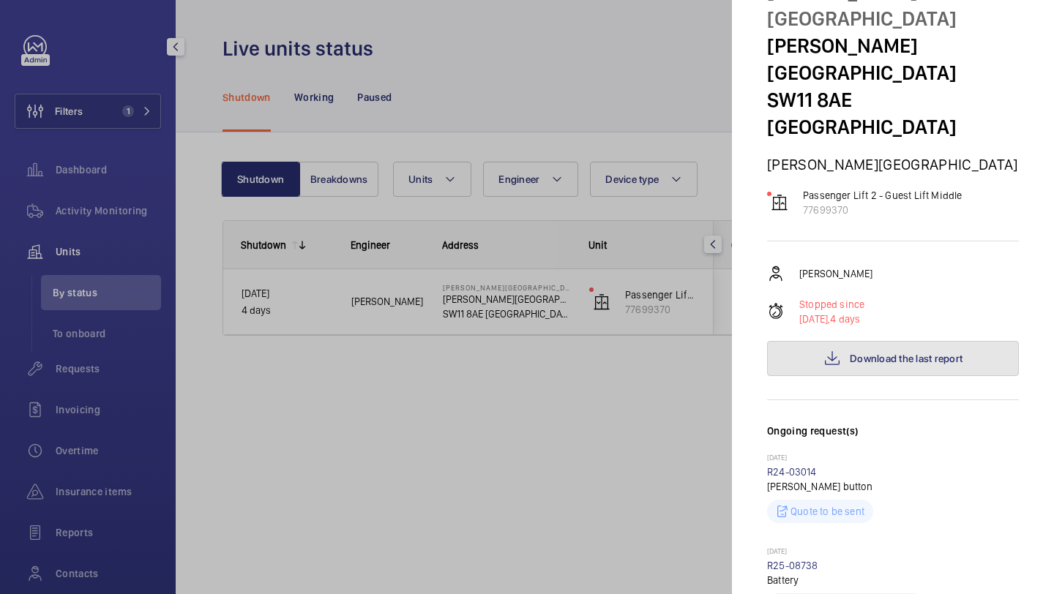
click at [875, 347] on button "Download the last report" at bounding box center [893, 358] width 252 height 35
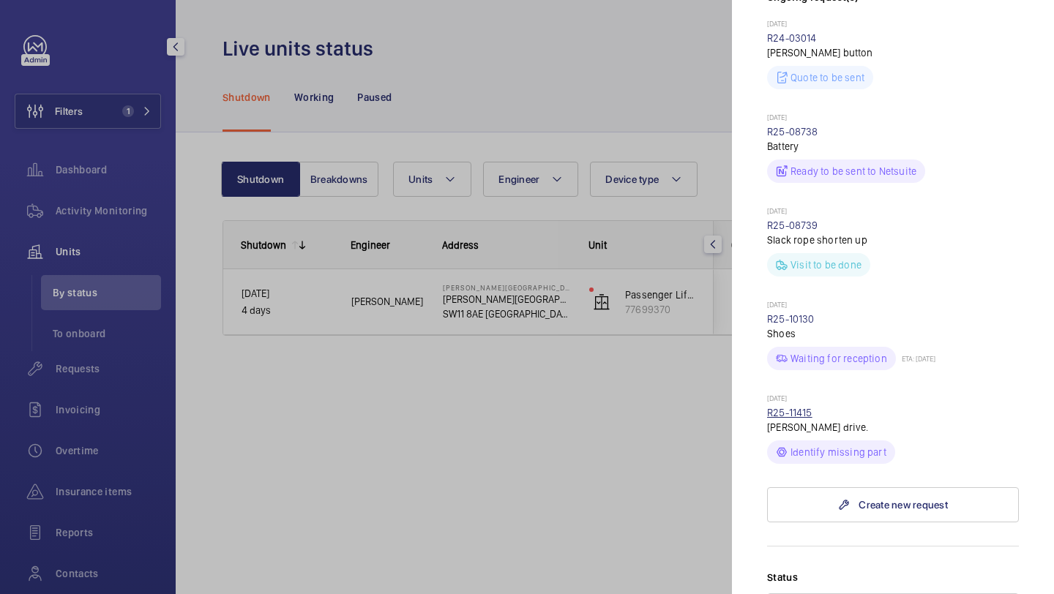
click at [796, 407] on link "R25-11415" at bounding box center [789, 413] width 45 height 12
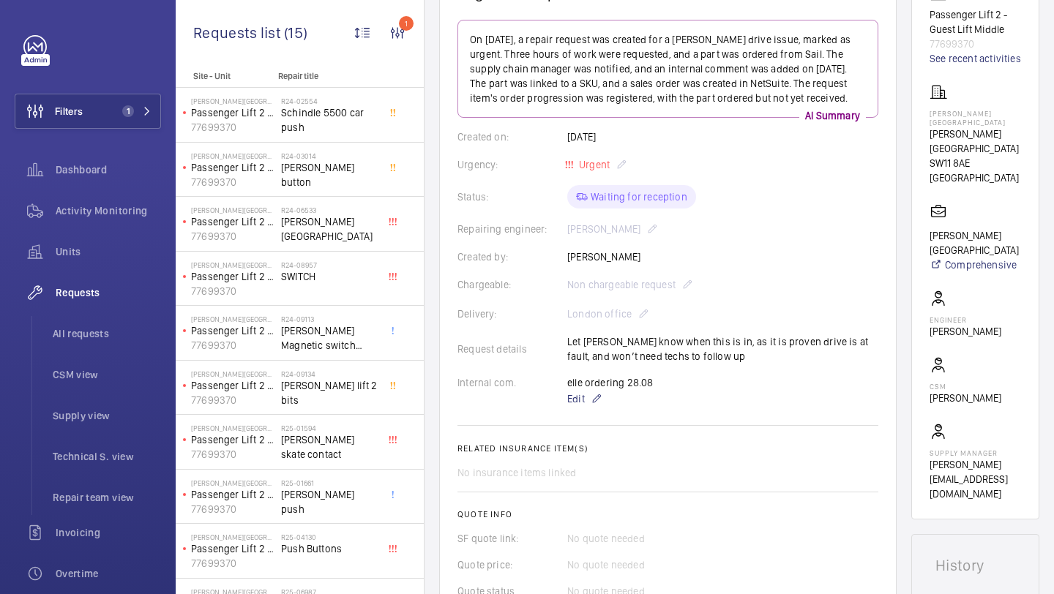
scroll to position [187, 0]
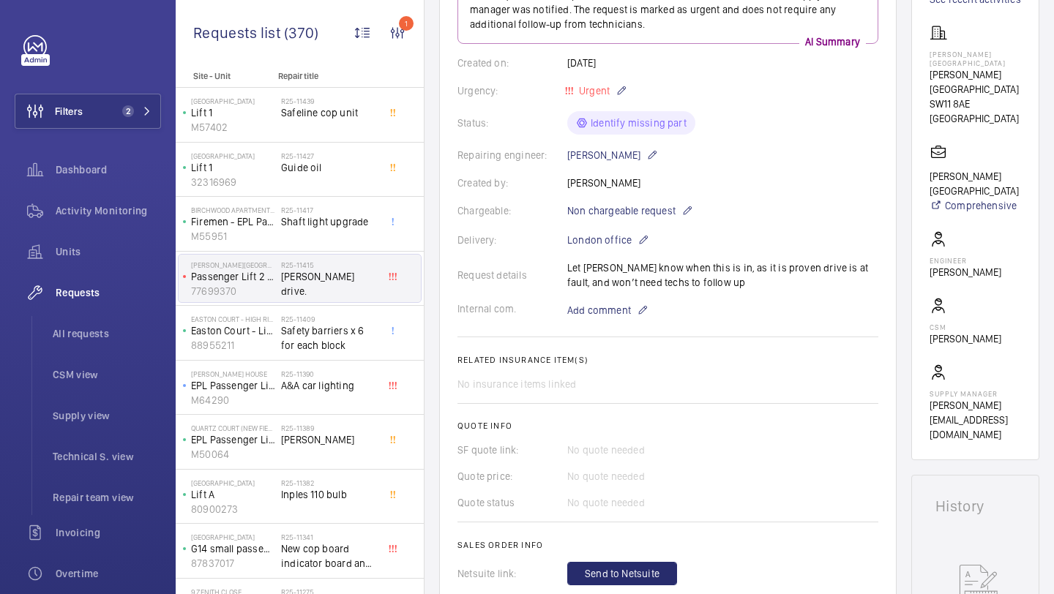
scroll to position [207, 0]
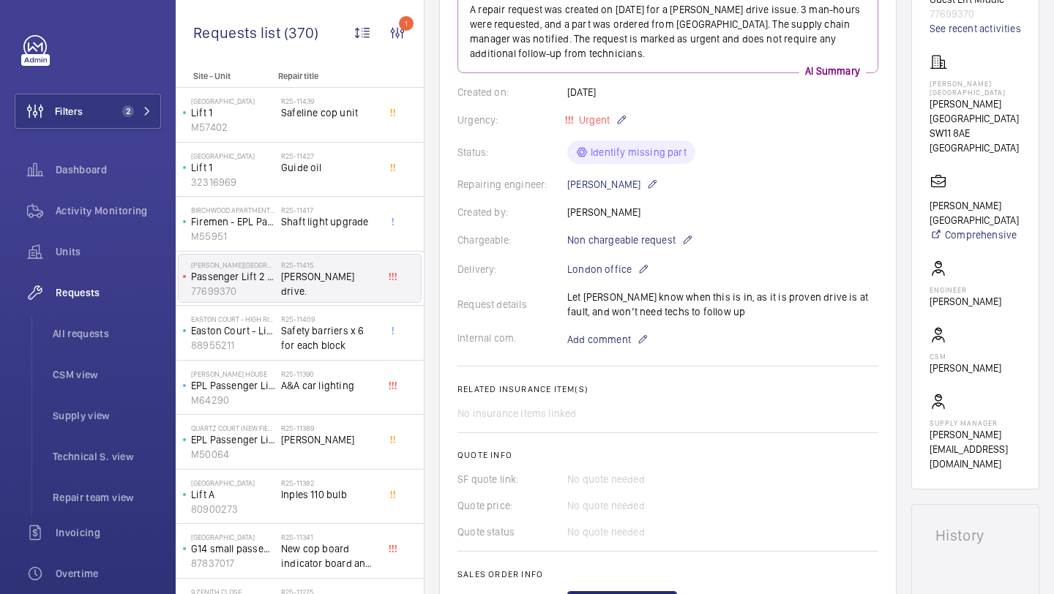
click at [596, 362] on wm-front-card-body "A repair request was created on 2025-08-27 for a Schindler drive issue. 3 man-h…" at bounding box center [667, 302] width 421 height 625
click at [596, 348] on p "Add comment" at bounding box center [622, 340] width 110 height 18
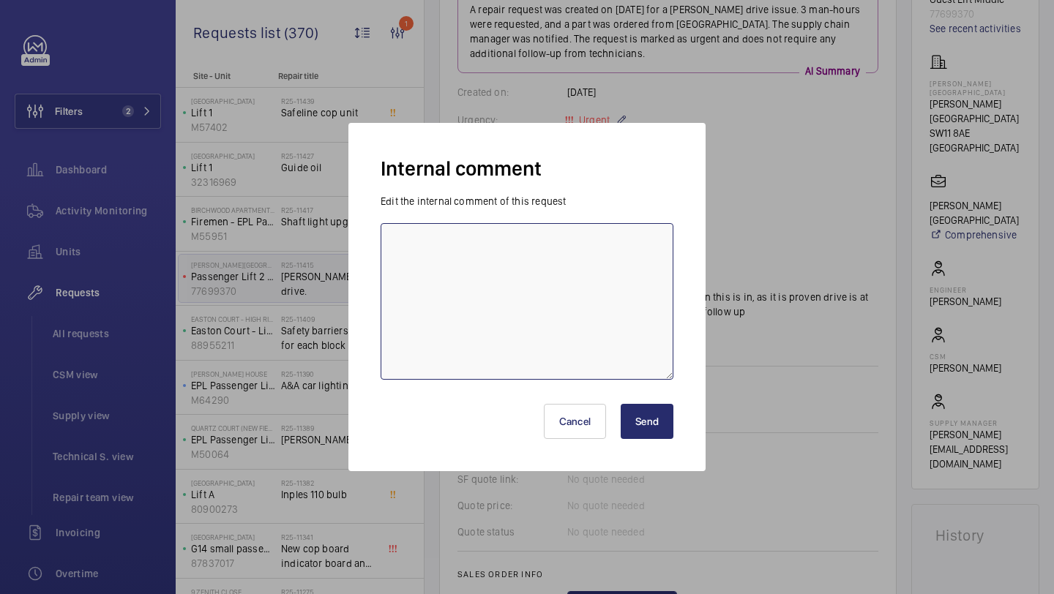
click at [560, 306] on textarea at bounding box center [527, 301] width 293 height 157
type textarea "elle ordering 28.08"
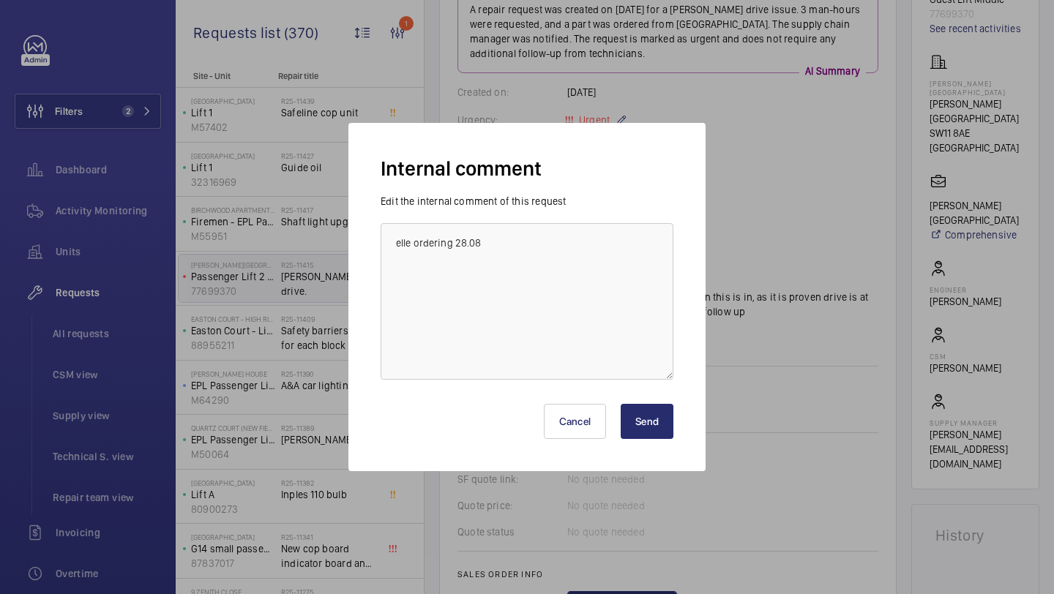
click at [655, 427] on button "Send" at bounding box center [647, 421] width 53 height 35
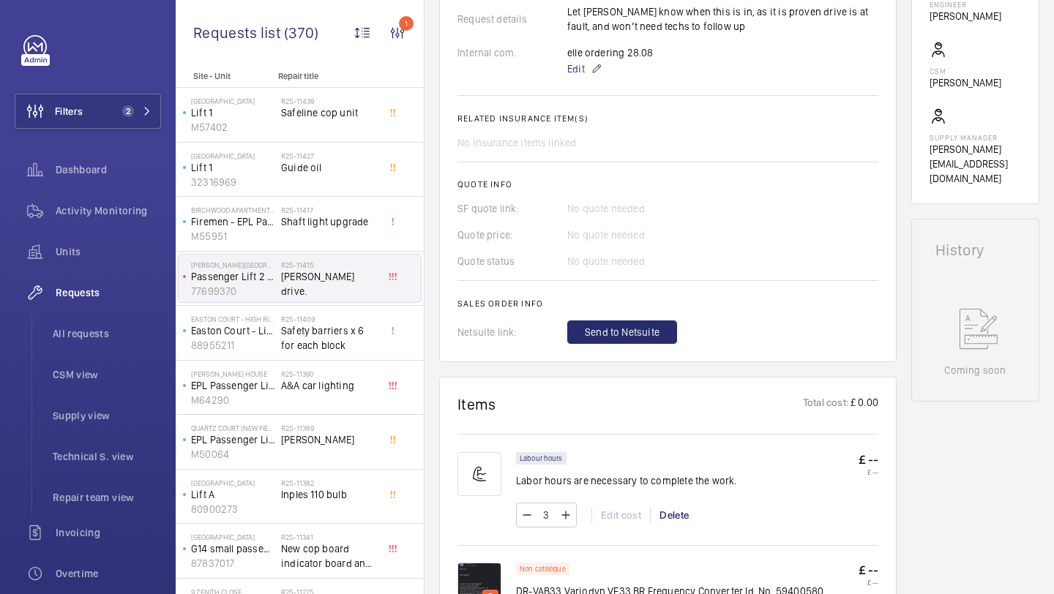
scroll to position [696, 0]
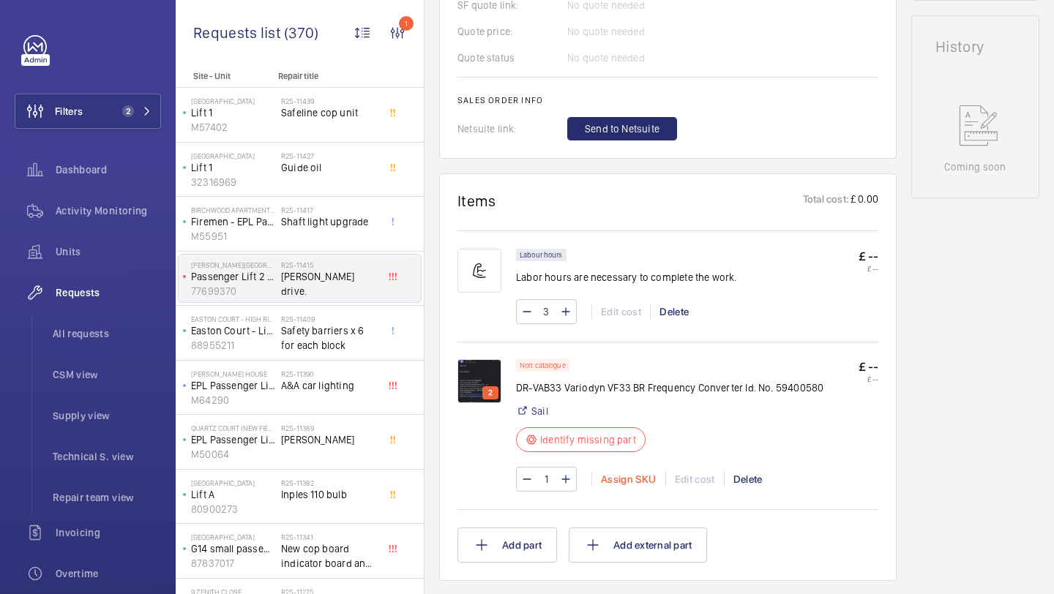
click at [623, 479] on div "Assign SKU" at bounding box center [628, 479] width 74 height 15
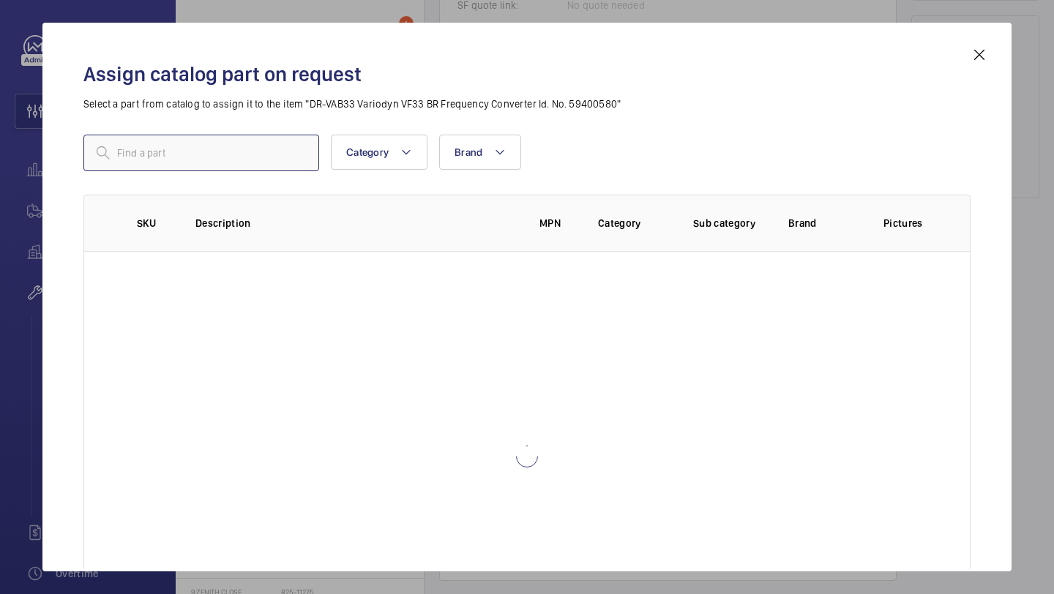
click at [264, 164] on input "text" at bounding box center [201, 153] width 236 height 37
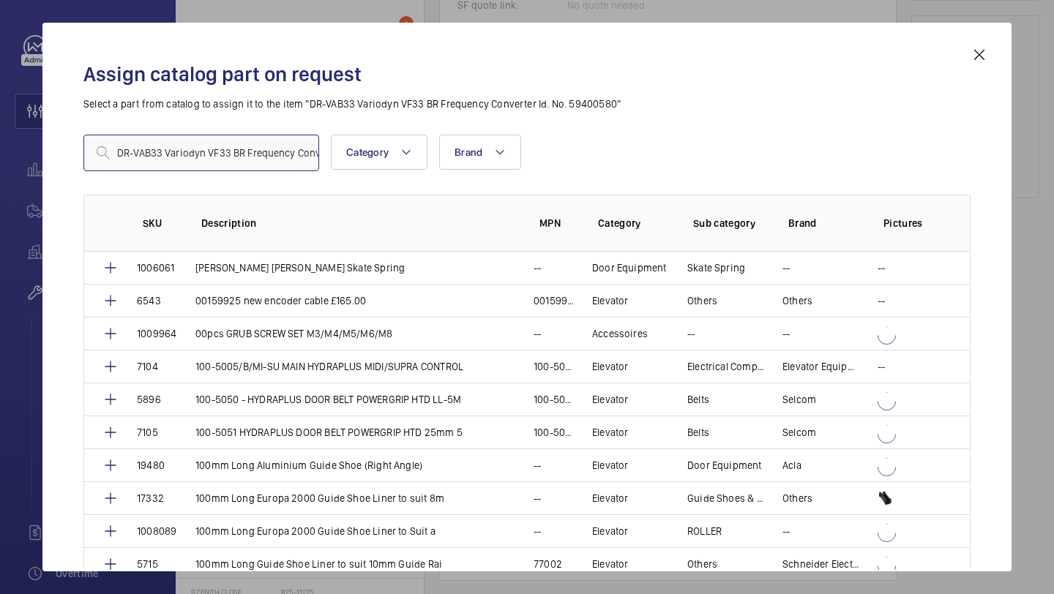
scroll to position [0, 100]
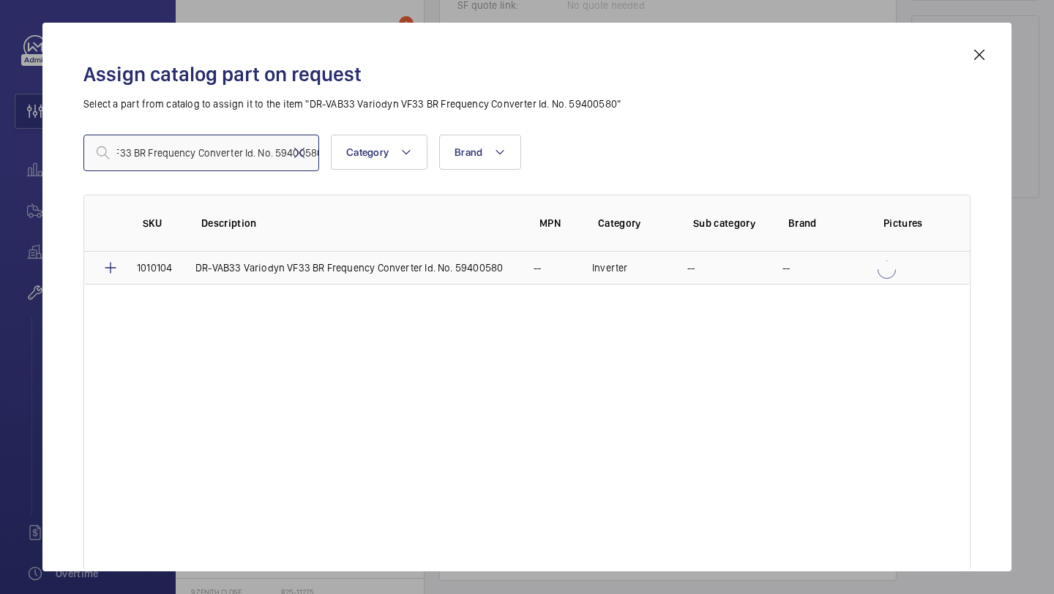
type input "DR-VAB33 Variodyn VF33 BR Frequency Converter Id. No. 59400580"
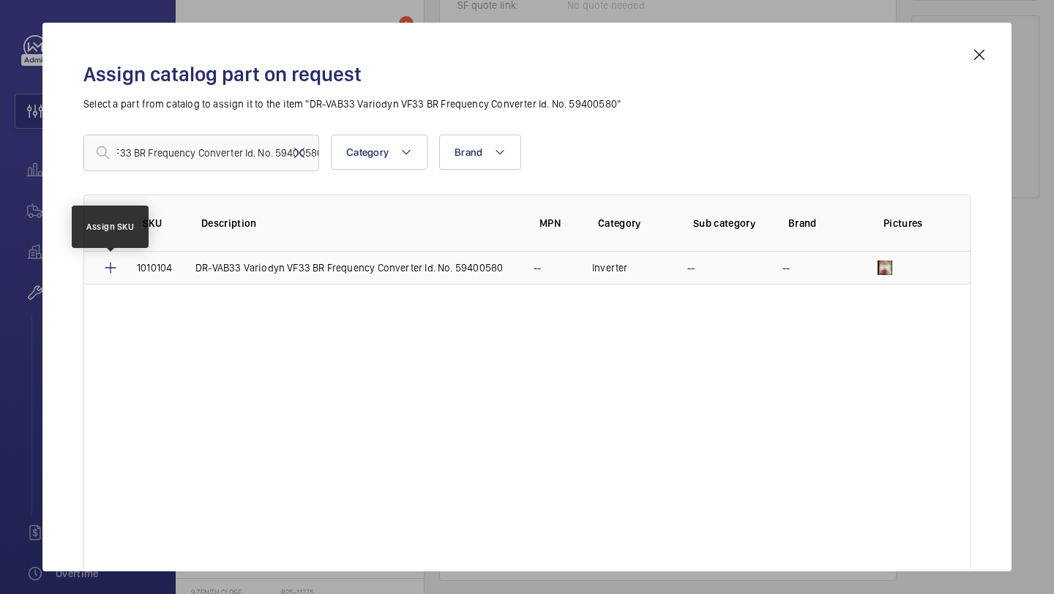
click at [114, 272] on mat-icon at bounding box center [111, 268] width 18 height 18
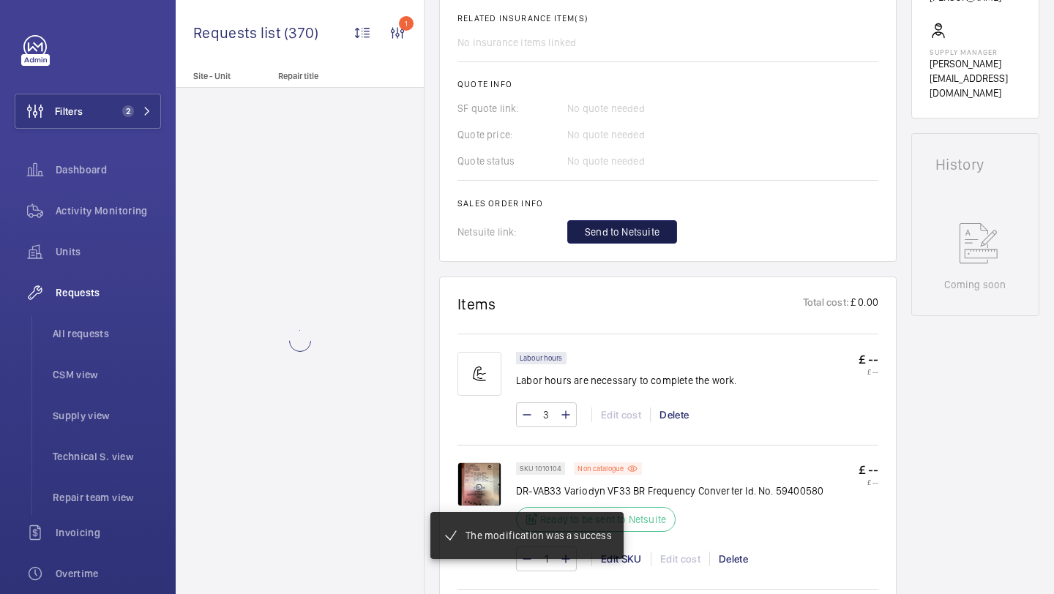
click at [611, 229] on span "Send to Netsuite" at bounding box center [622, 232] width 75 height 15
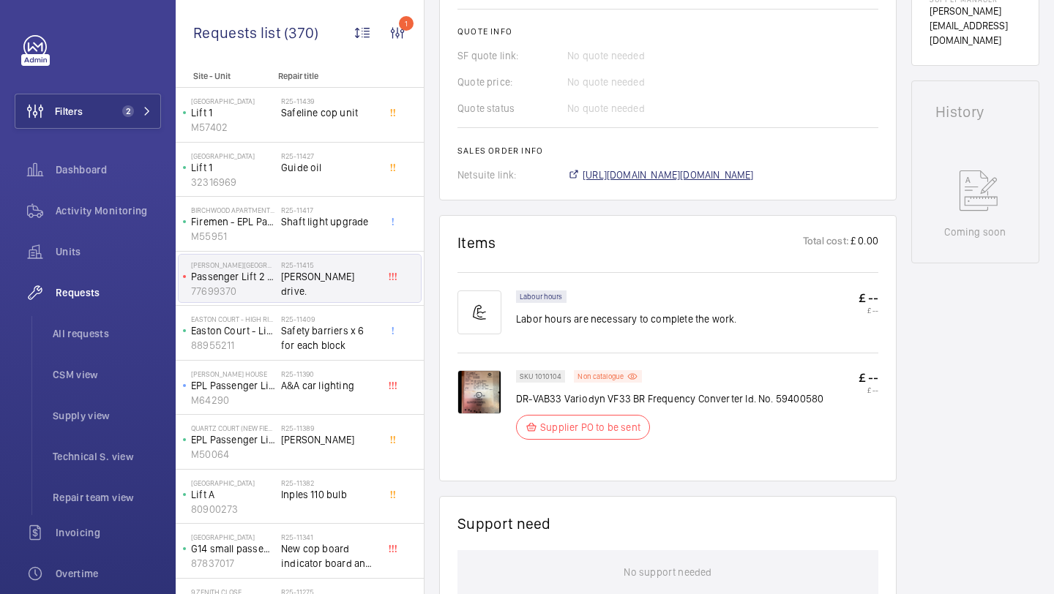
scroll to position [646, 0]
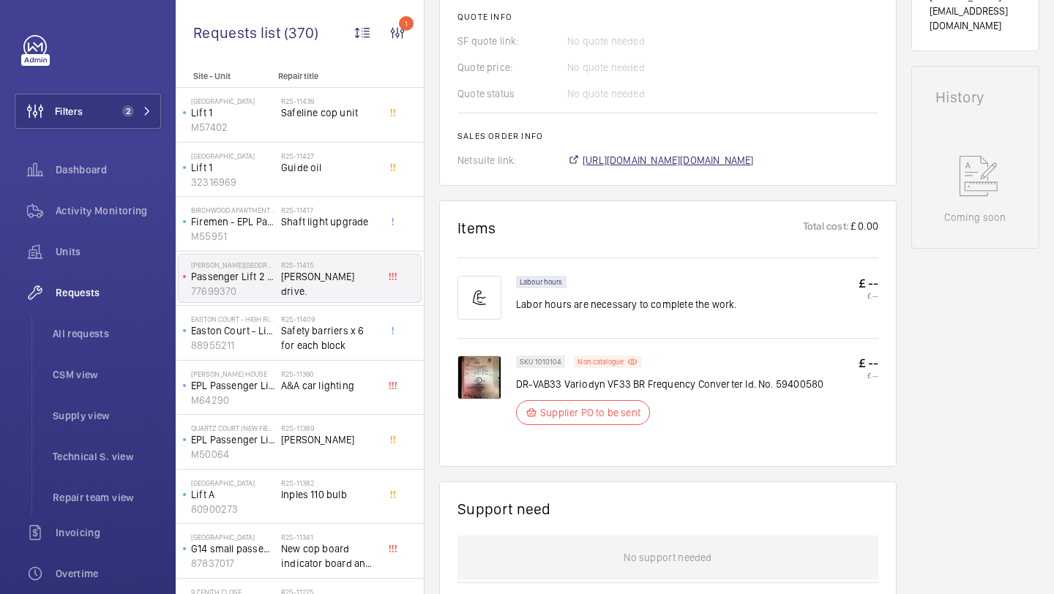
click at [610, 167] on span "https://6461500.app.netsuite.com/app/accounting/transactions/salesord.nl?id=295…" at bounding box center [668, 160] width 171 height 15
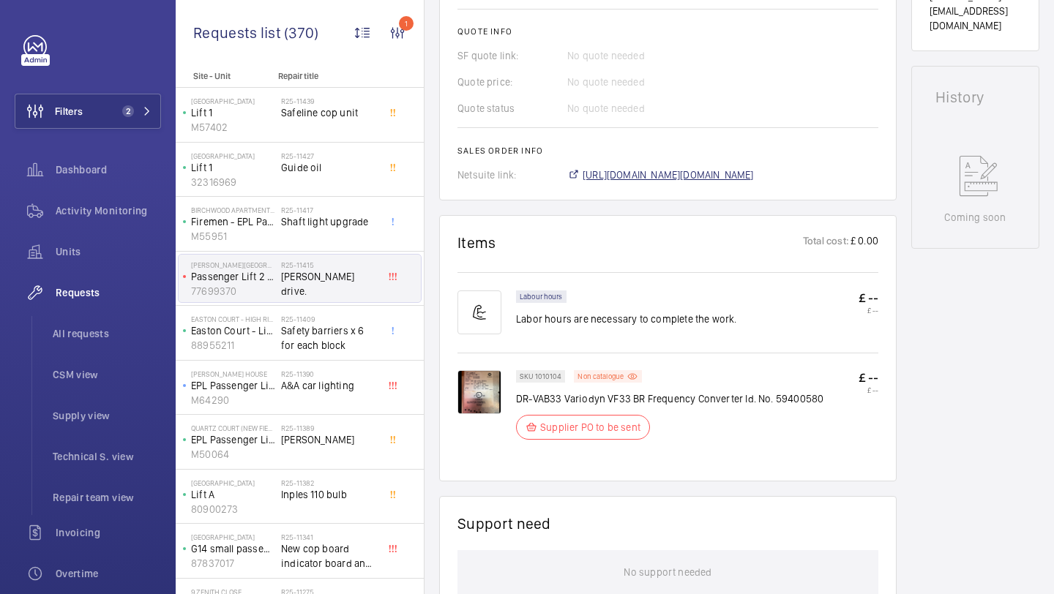
scroll to position [675, 0]
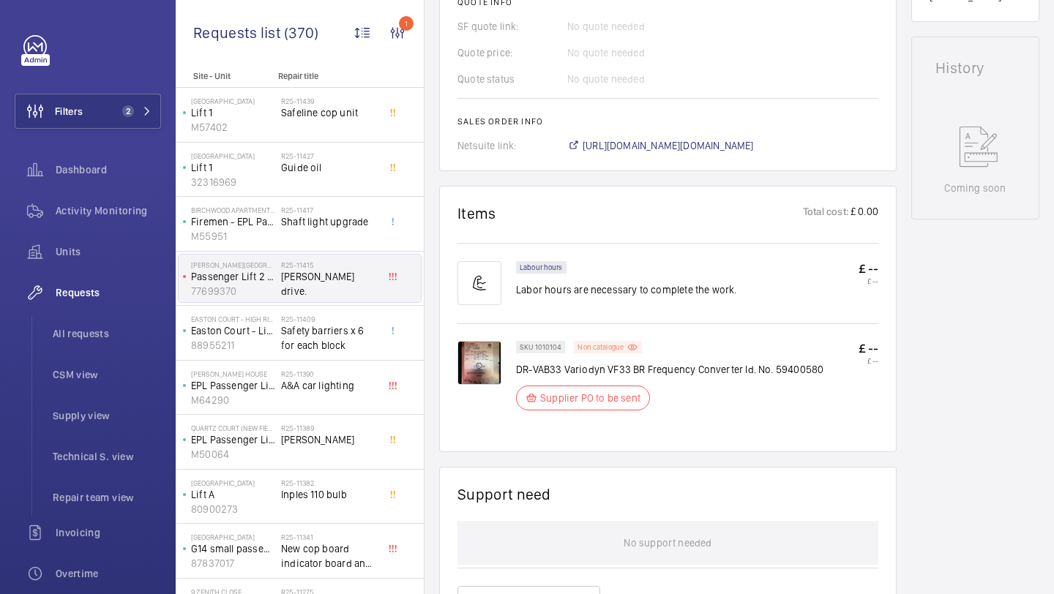
click at [594, 350] on p "Non catalogue" at bounding box center [600, 347] width 46 height 5
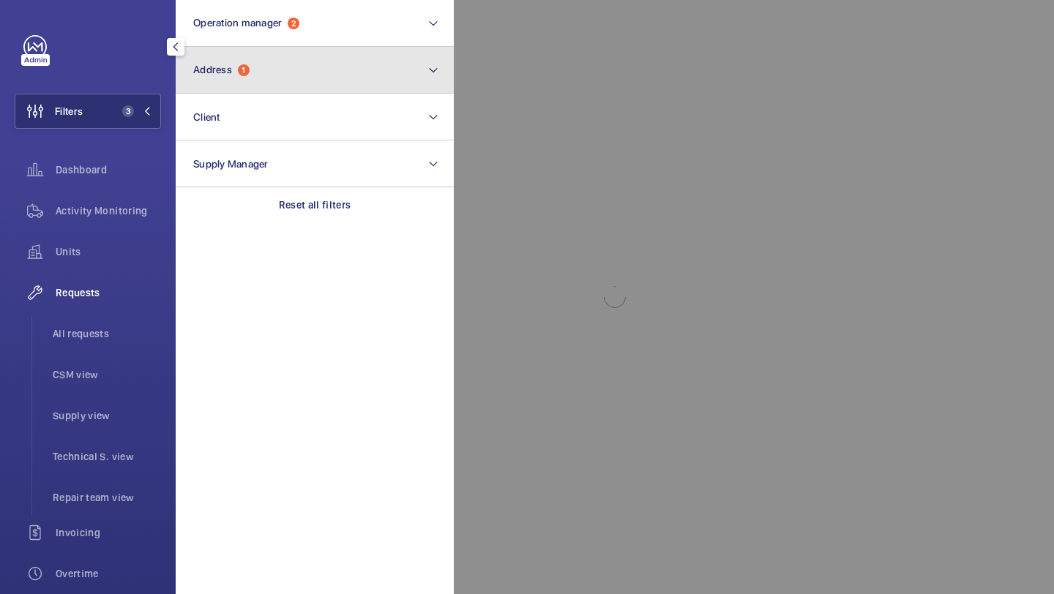
click at [242, 67] on span "1" at bounding box center [244, 70] width 12 height 12
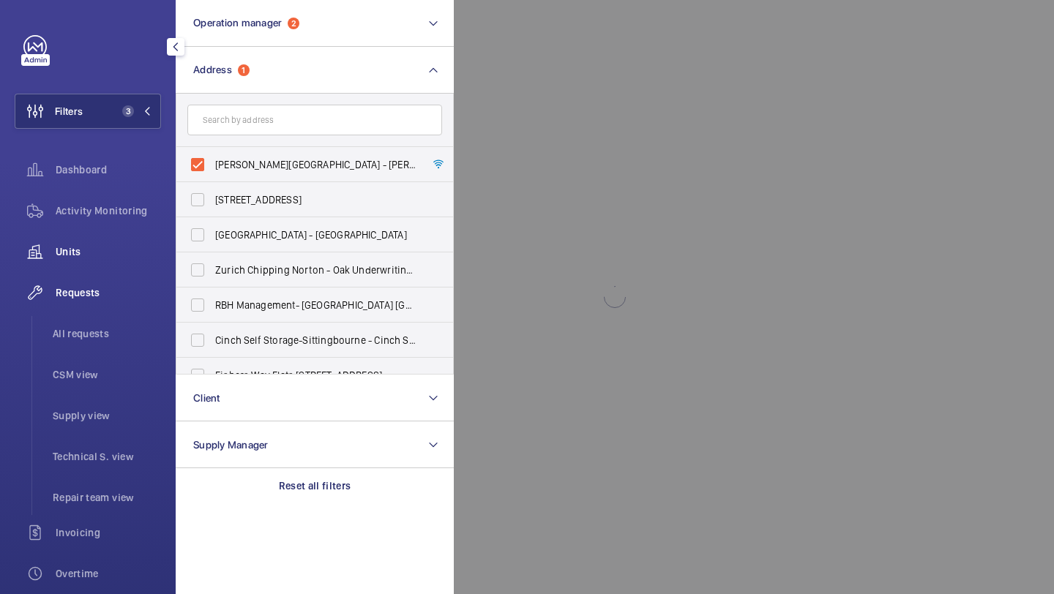
click at [113, 244] on div "Units" at bounding box center [88, 251] width 146 height 35
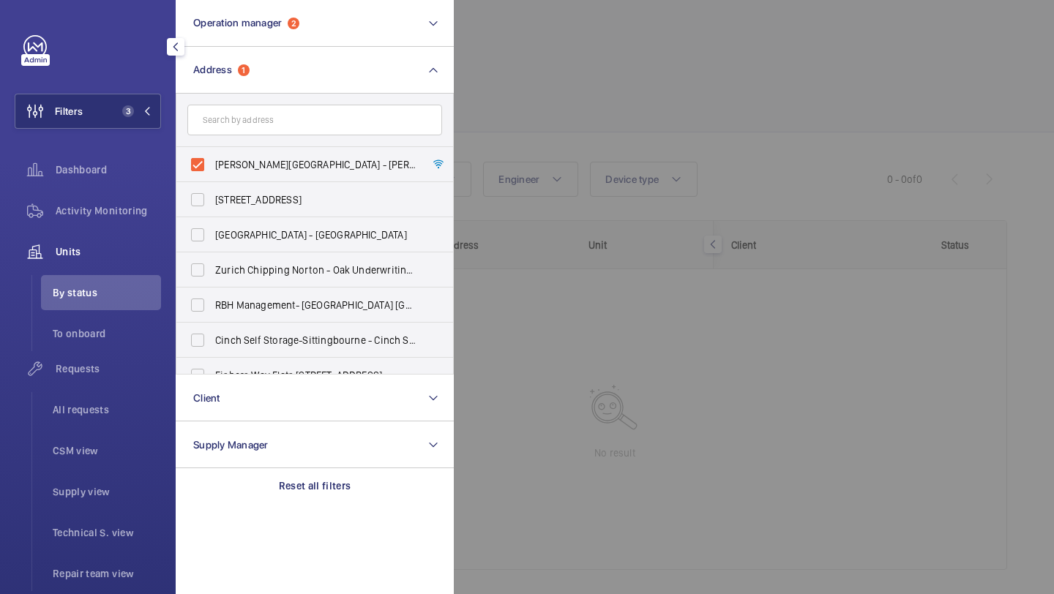
click at [501, 75] on div at bounding box center [981, 297] width 1054 height 594
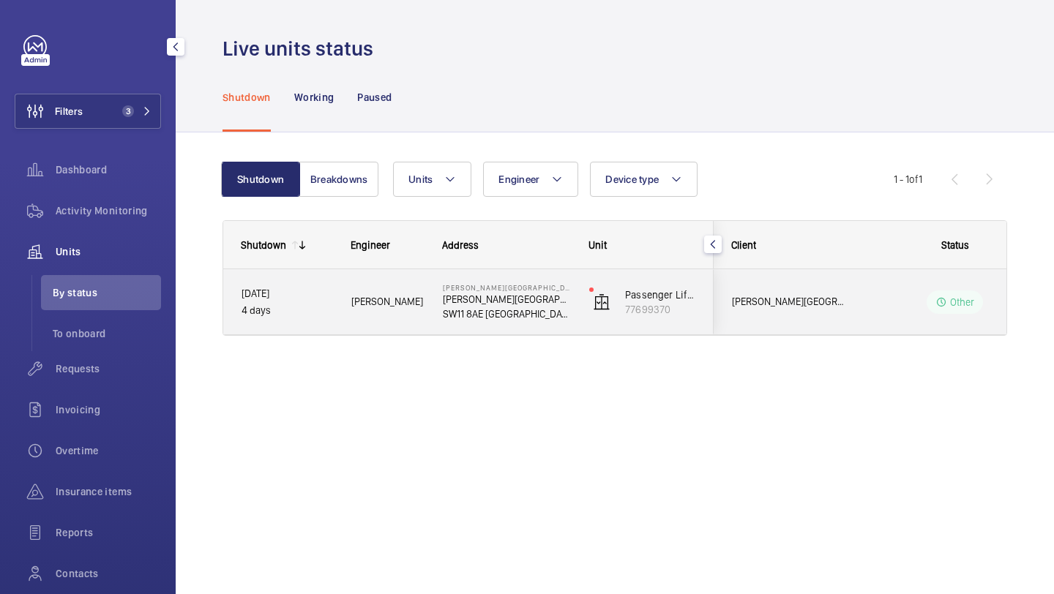
click at [772, 280] on div "[PERSON_NAME][GEOGRAPHIC_DATA]" at bounding box center [779, 302] width 130 height 46
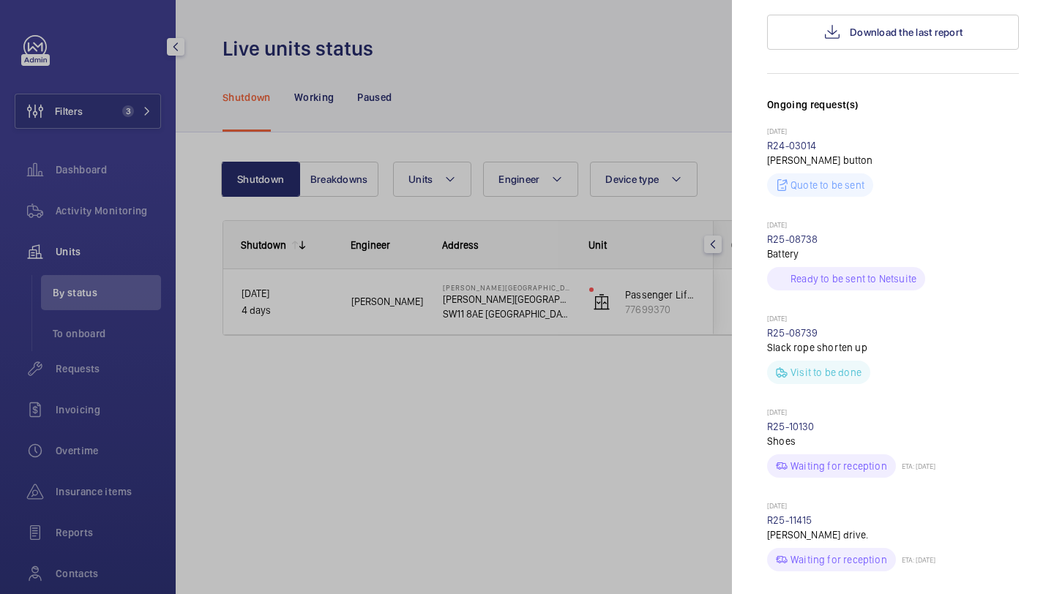
scroll to position [853, 0]
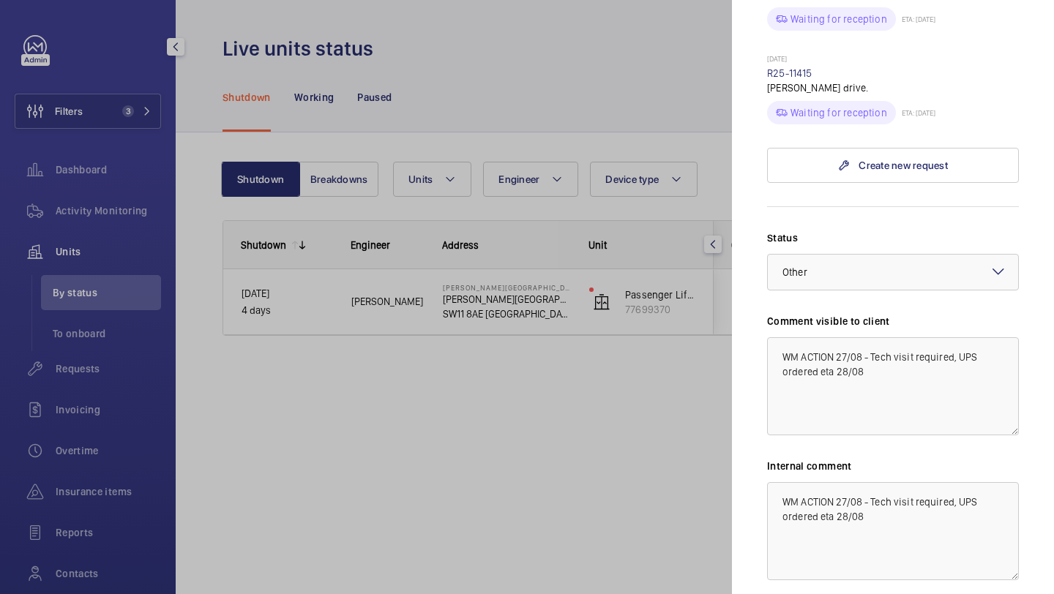
click at [375, 108] on div at bounding box center [527, 297] width 1054 height 594
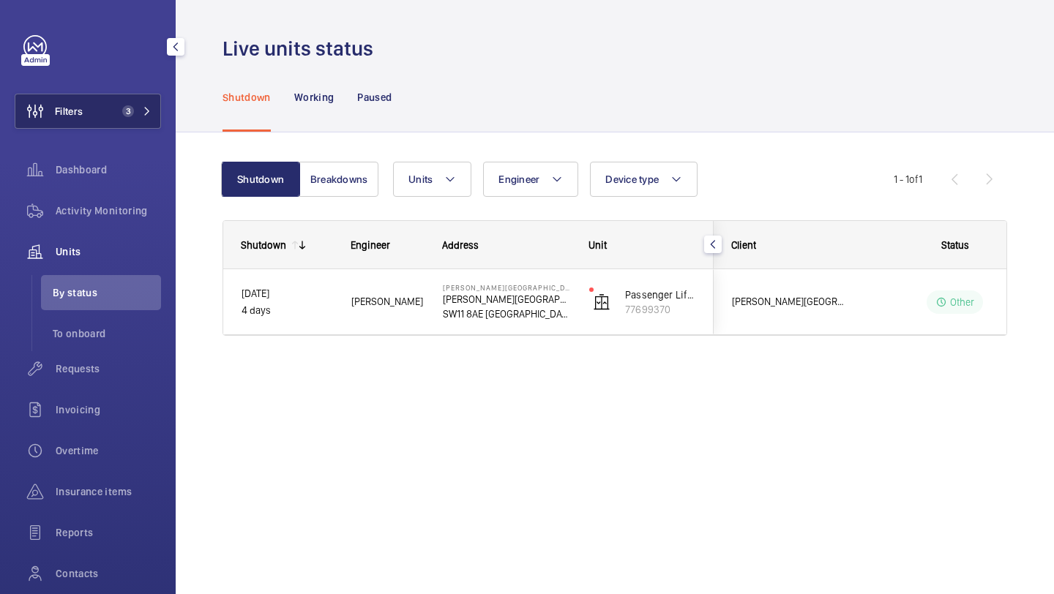
click at [86, 122] on button "Filters 3" at bounding box center [88, 111] width 146 height 35
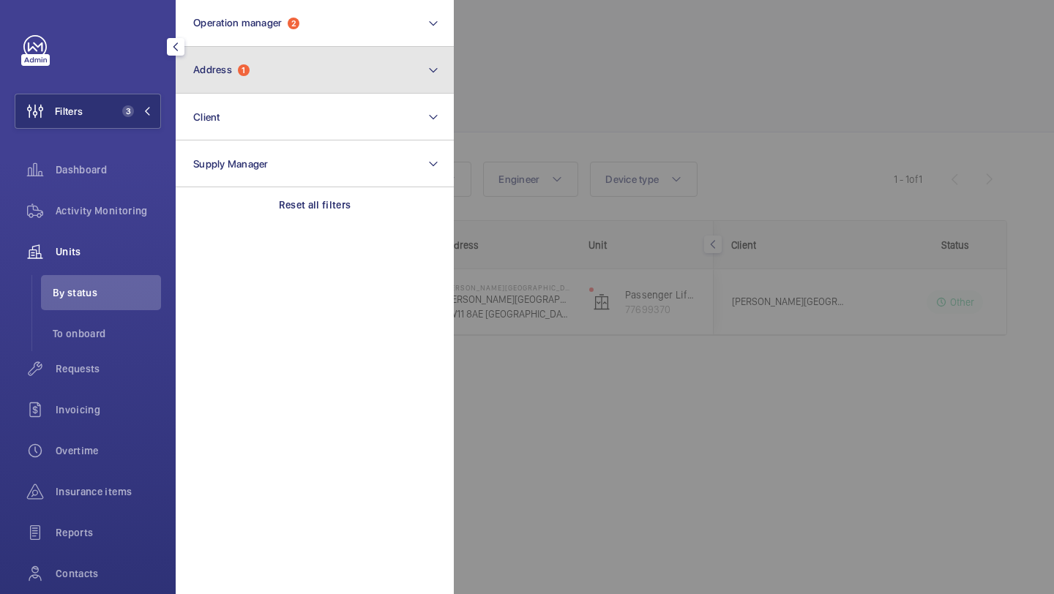
click at [244, 69] on span "1" at bounding box center [244, 70] width 12 height 12
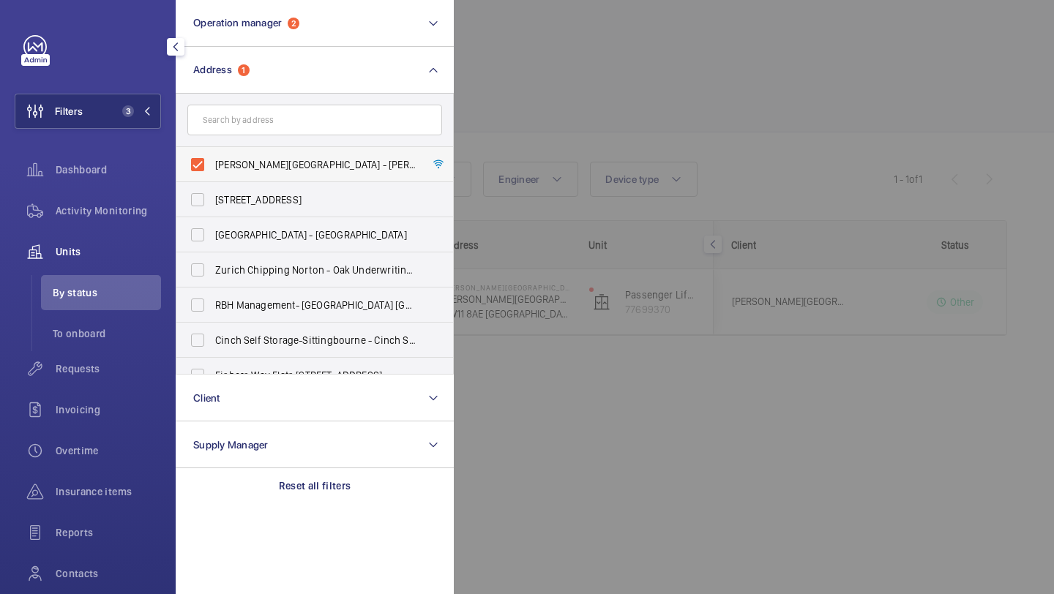
click at [235, 158] on span "[PERSON_NAME][GEOGRAPHIC_DATA] - [PERSON_NAME][GEOGRAPHIC_DATA]" at bounding box center [315, 164] width 201 height 15
click at [212, 158] on input "[PERSON_NAME][GEOGRAPHIC_DATA] - [PERSON_NAME][GEOGRAPHIC_DATA]" at bounding box center [197, 164] width 29 height 29
checkbox input "false"
click at [248, 113] on input "text" at bounding box center [314, 120] width 255 height 31
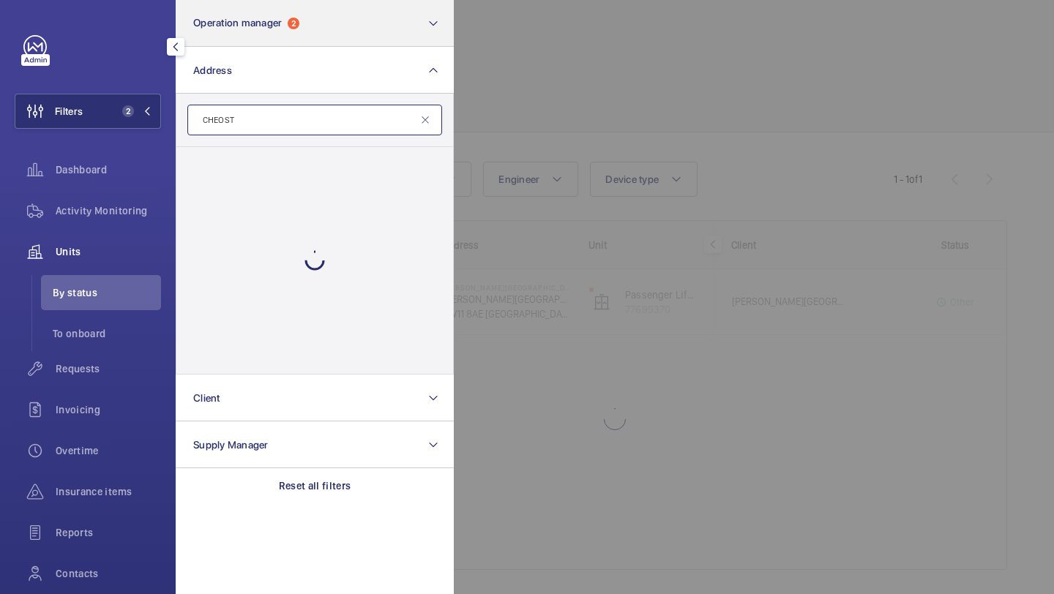
type input "CHEOST"
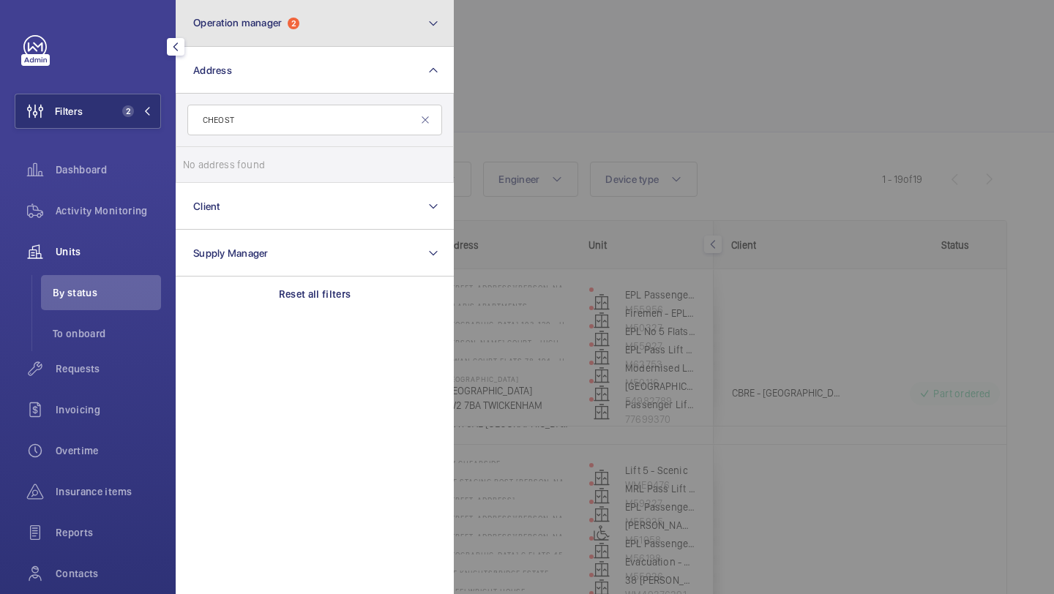
click at [283, 9] on button "Operation manager 2" at bounding box center [315, 23] width 278 height 47
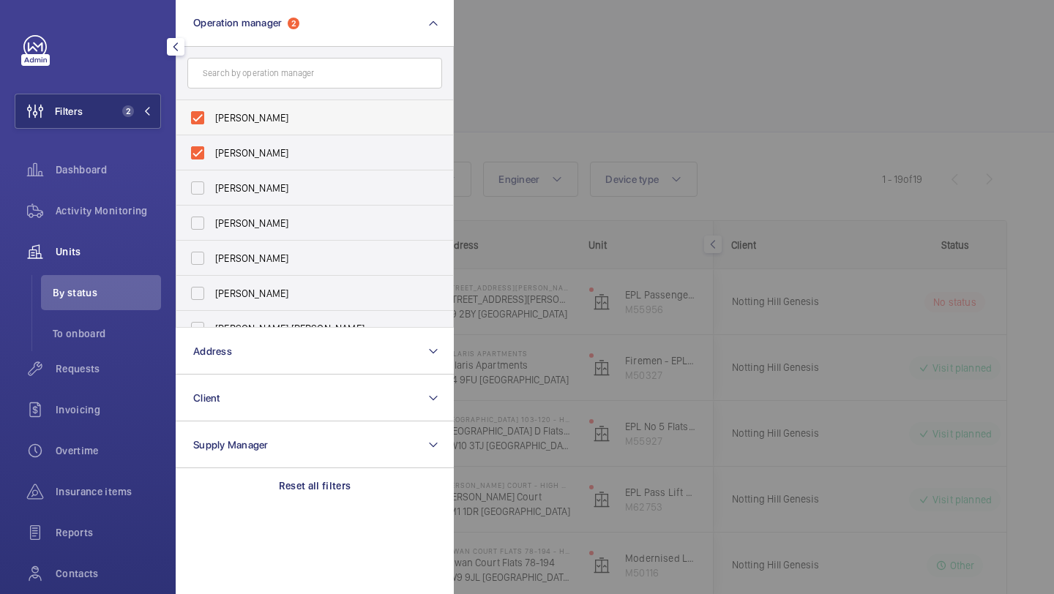
click at [258, 116] on span "[PERSON_NAME]" at bounding box center [315, 118] width 201 height 15
click at [212, 116] on input "[PERSON_NAME]" at bounding box center [197, 117] width 29 height 29
checkbox input "false"
click at [259, 116] on span "[PERSON_NAME]" at bounding box center [315, 118] width 201 height 15
click at [212, 116] on input "[PERSON_NAME]" at bounding box center [197, 117] width 29 height 29
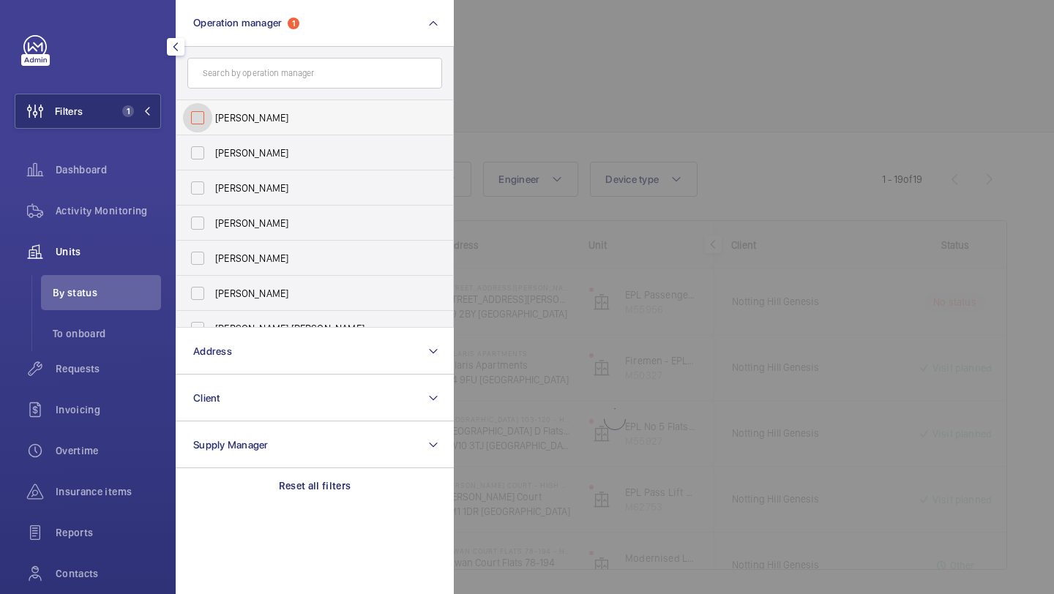
checkbox input "false"
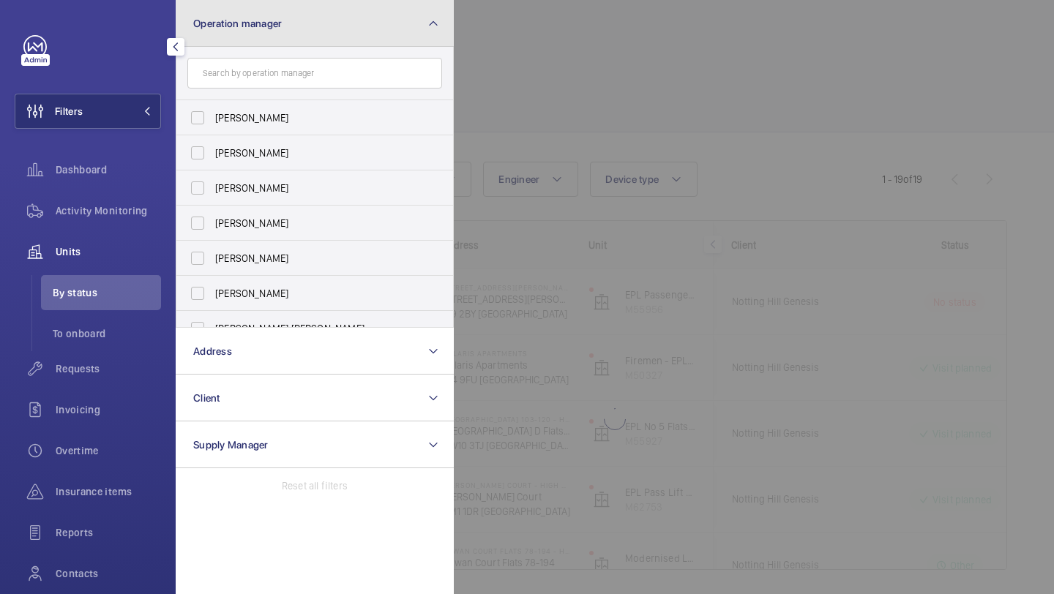
click at [387, 34] on button "Operation manager" at bounding box center [315, 23] width 278 height 47
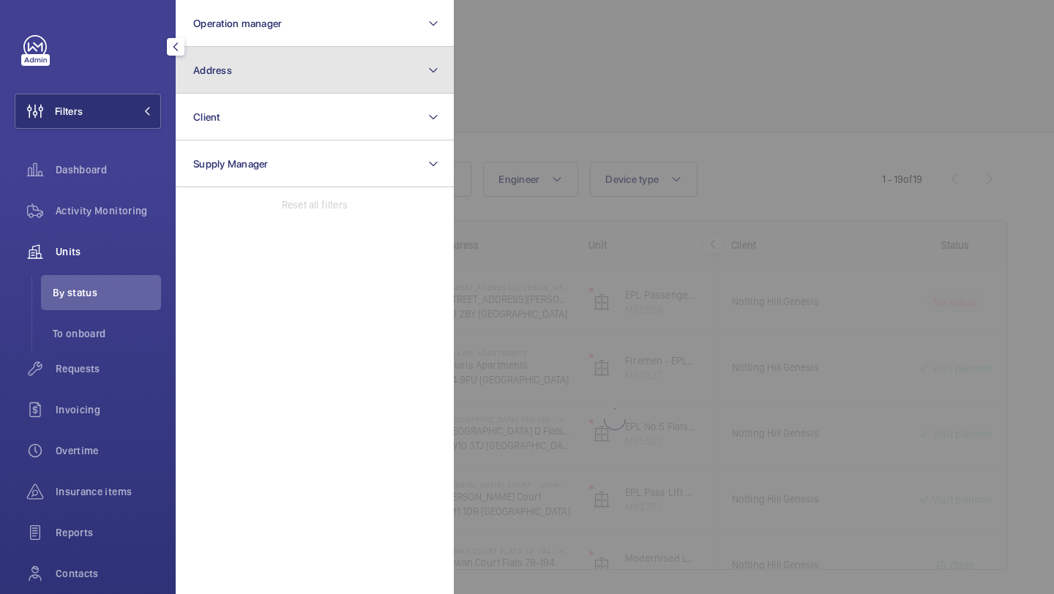
click at [378, 54] on button "Address" at bounding box center [315, 70] width 278 height 47
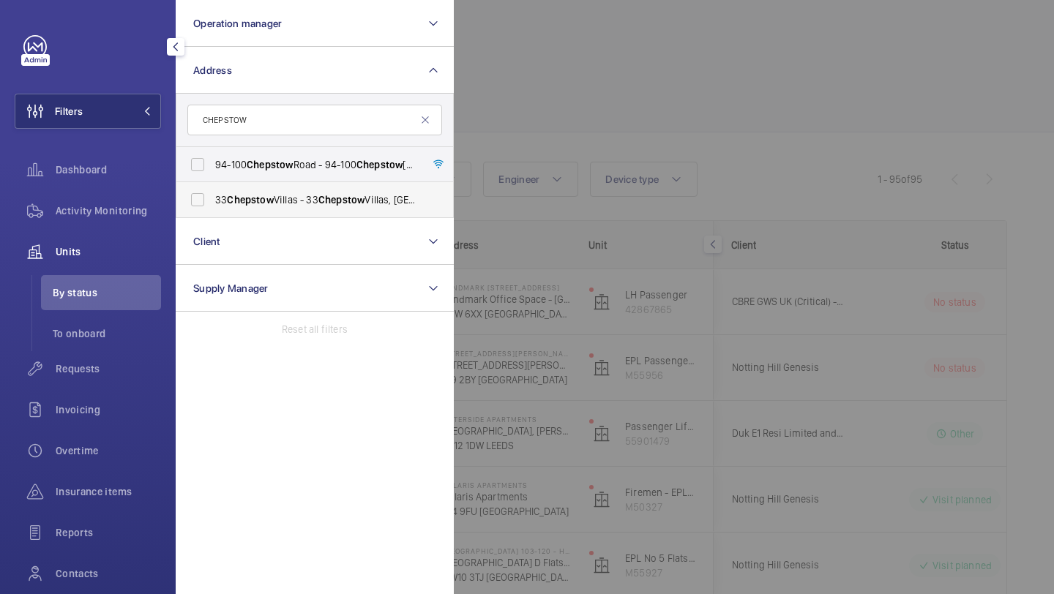
type input "CHEPSTOW"
click at [340, 198] on span "Chepstow" at bounding box center [341, 200] width 46 height 12
click at [212, 198] on input "33 Chepstow Villas - [STREET_ADDRESS]" at bounding box center [197, 199] width 29 height 29
checkbox input "true"
click at [640, 45] on div at bounding box center [981, 297] width 1054 height 594
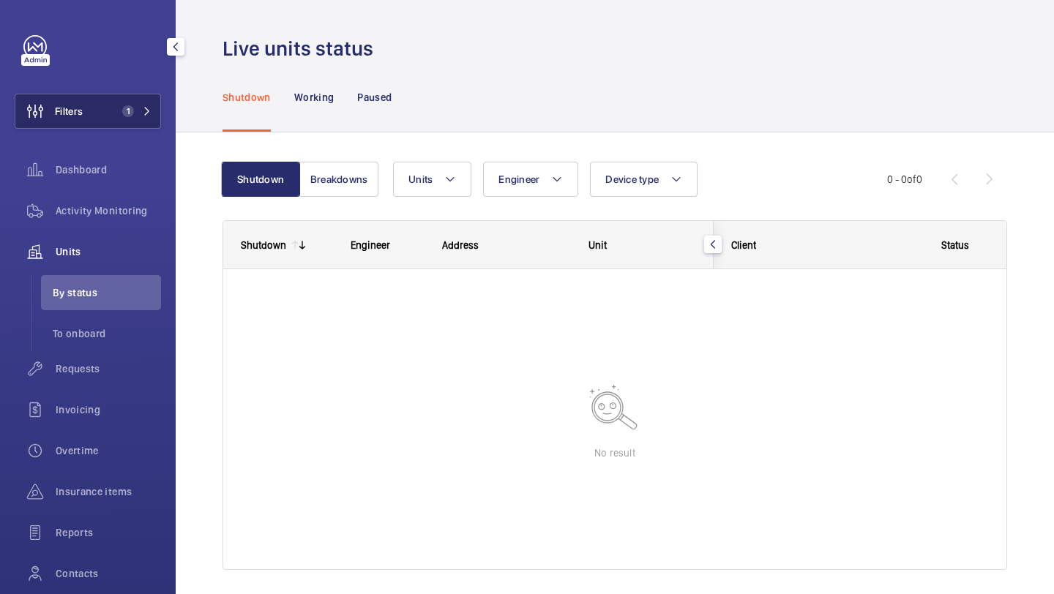
click at [135, 120] on button "Filters 1" at bounding box center [88, 111] width 146 height 35
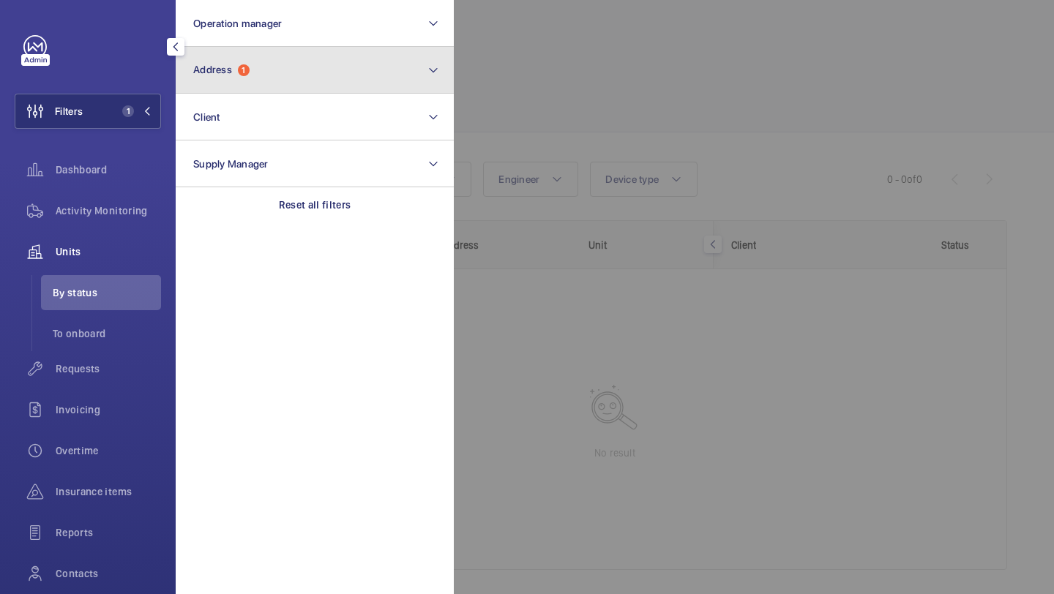
click at [272, 74] on button "Address 1" at bounding box center [315, 70] width 278 height 47
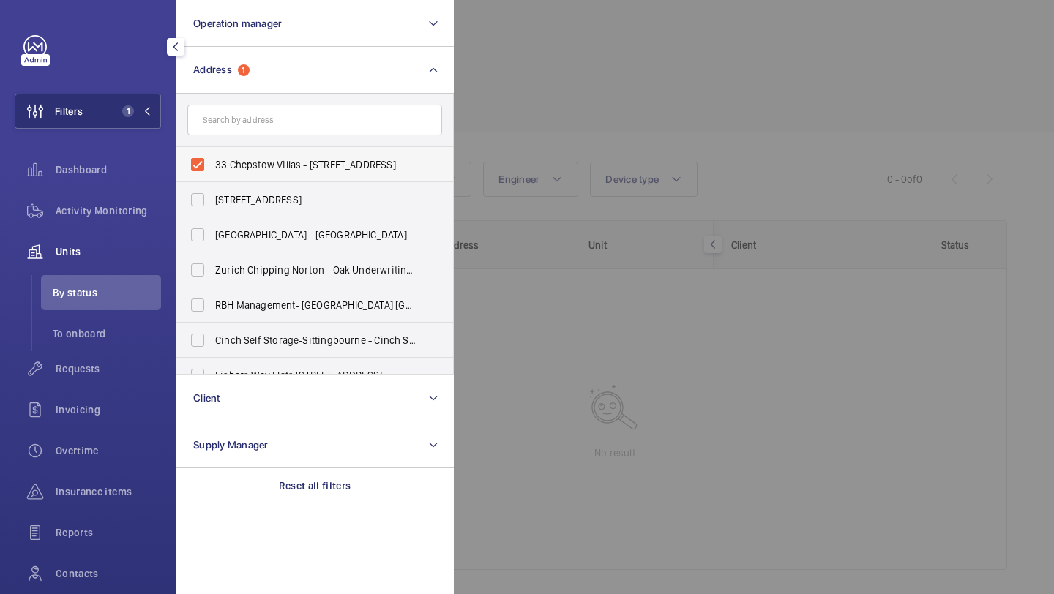
click at [258, 165] on span "33 Chepstow Villas - [STREET_ADDRESS]" at bounding box center [315, 164] width 201 height 15
click at [212, 165] on input "33 Chepstow Villas - [STREET_ADDRESS]" at bounding box center [197, 164] width 29 height 29
checkbox input "false"
click at [258, 131] on input "text" at bounding box center [314, 120] width 255 height 31
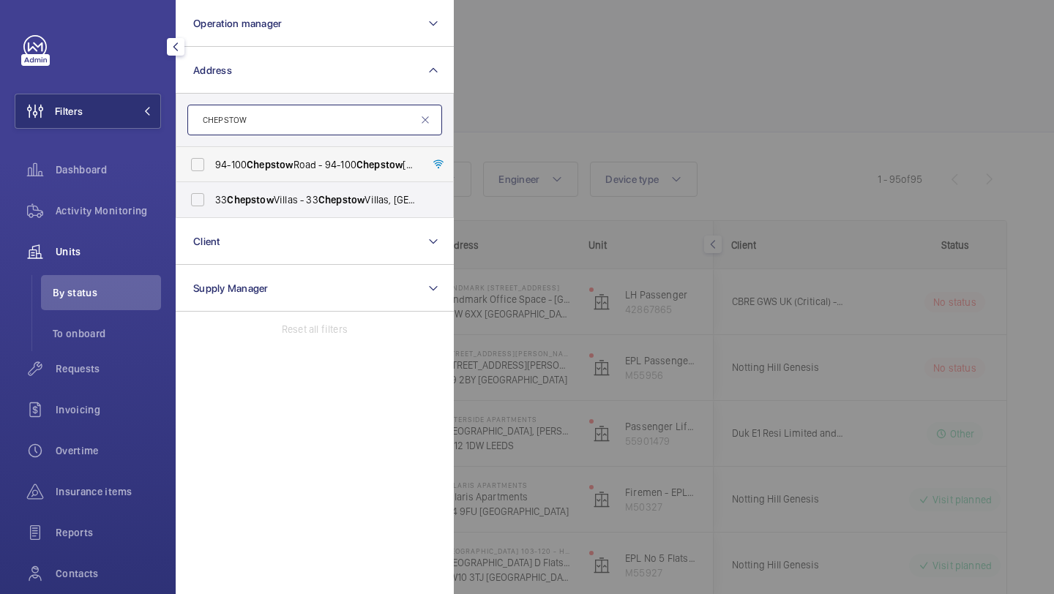
type input "CHEPSTOW"
click at [249, 167] on span "Chepstow" at bounding box center [270, 165] width 46 height 12
click at [212, 167] on input "[STREET_ADDRESS]" at bounding box center [197, 164] width 29 height 29
checkbox input "true"
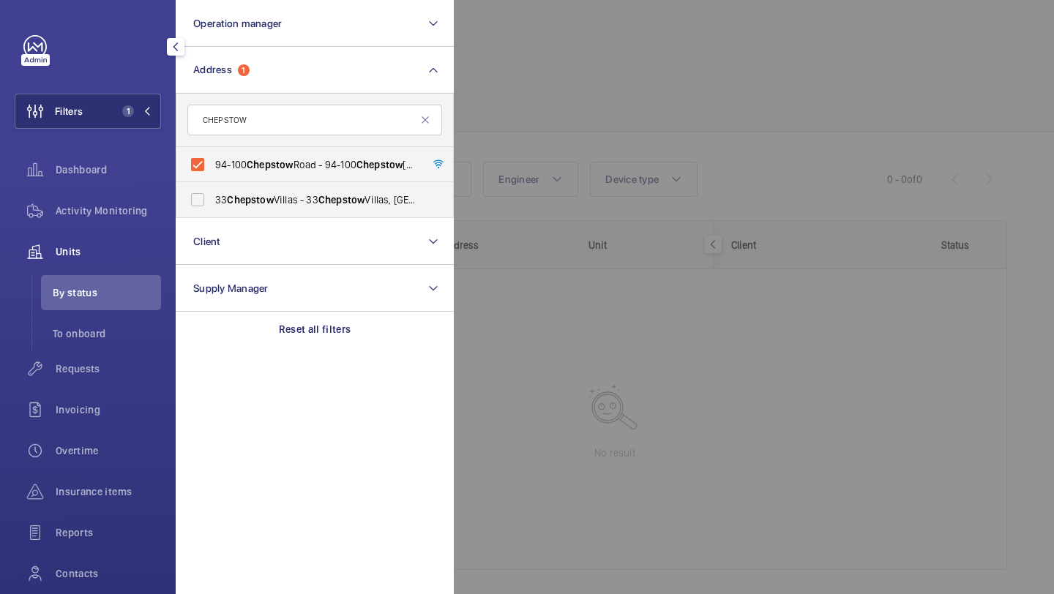
click at [104, 389] on div "Requests" at bounding box center [88, 371] width 146 height 41
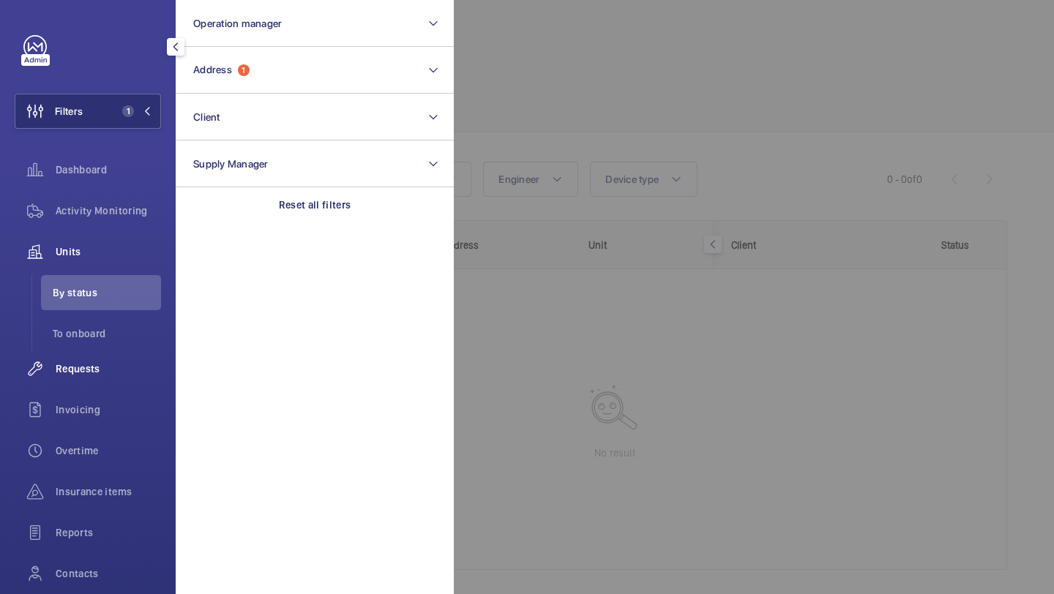
click at [106, 376] on div "Requests" at bounding box center [88, 368] width 146 height 35
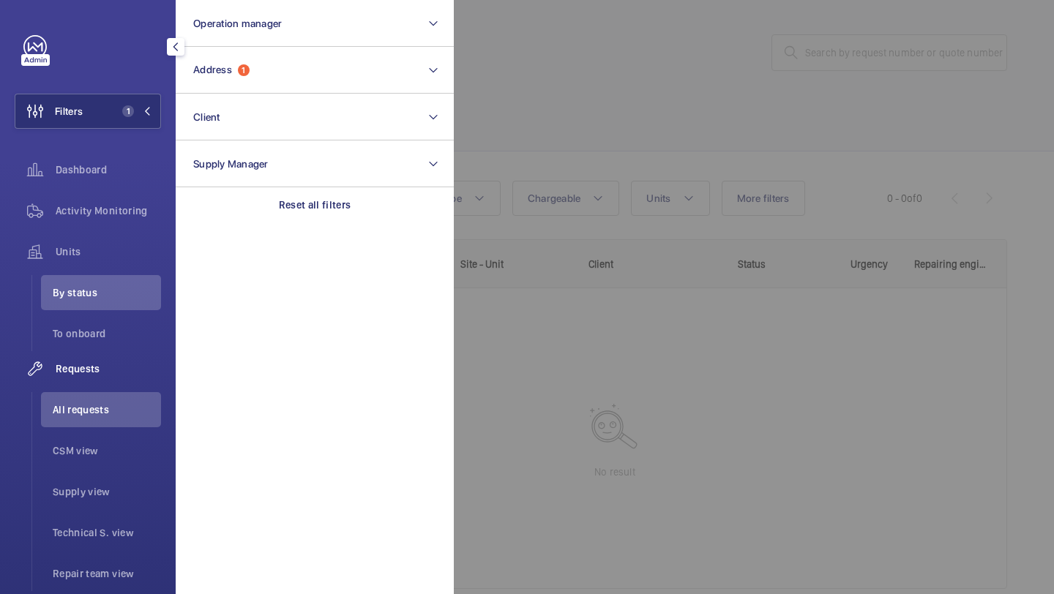
click at [545, 143] on div at bounding box center [981, 297] width 1054 height 594
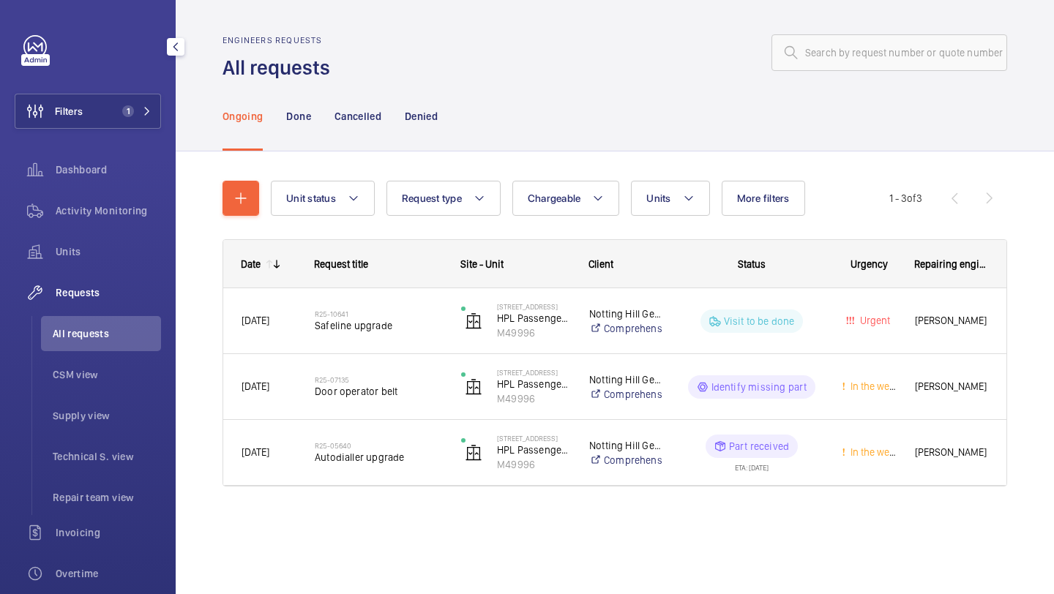
click at [133, 348] on li "All requests" at bounding box center [101, 333] width 120 height 35
click at [87, 83] on div "Filters 1 Dashboard Activity Monitoring Units Requests All requests CSM view Su…" at bounding box center [88, 398] width 146 height 726
click at [83, 108] on button "Filters 1" at bounding box center [88, 111] width 146 height 35
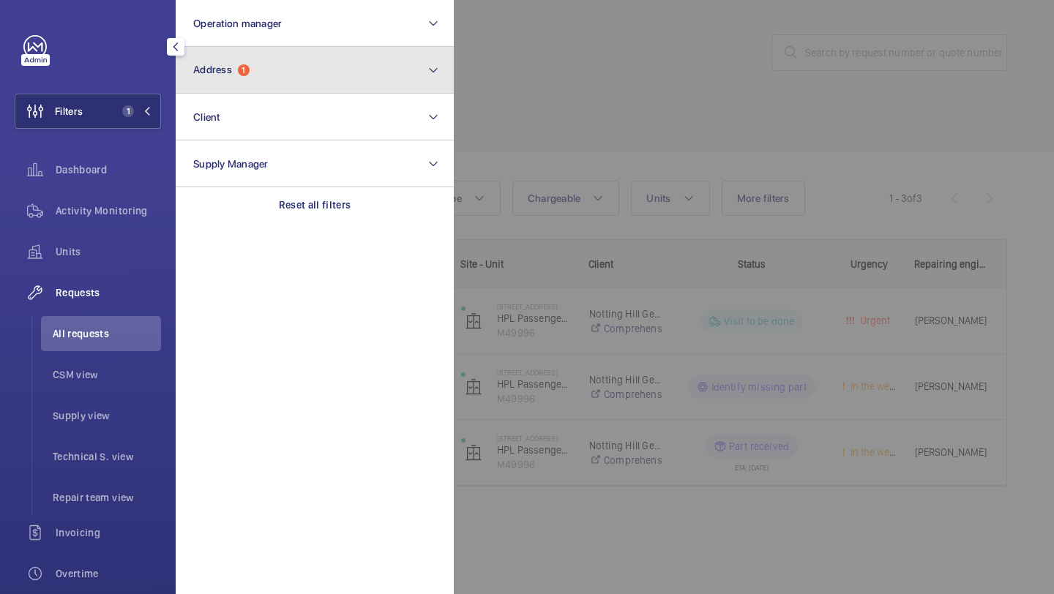
click at [216, 75] on span "Address" at bounding box center [212, 70] width 39 height 12
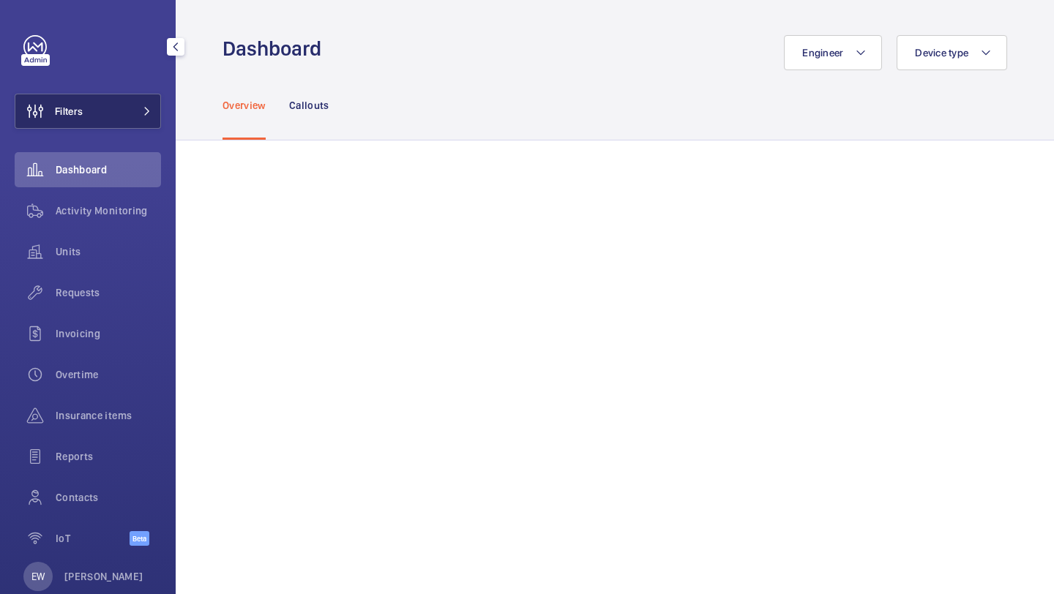
click at [143, 105] on button "Filters" at bounding box center [88, 111] width 146 height 35
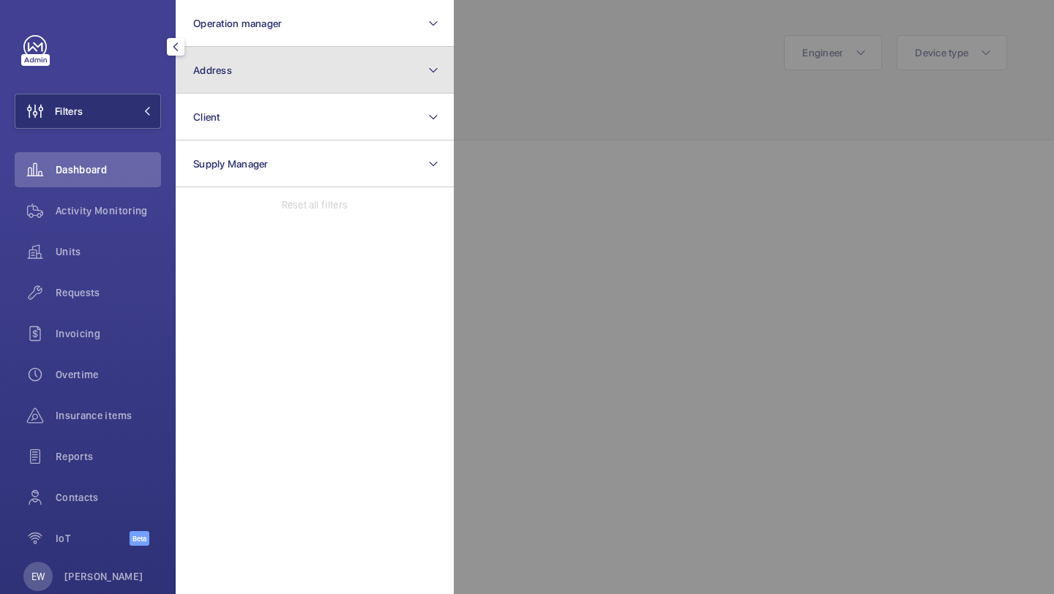
click at [226, 79] on button "Address" at bounding box center [315, 70] width 278 height 47
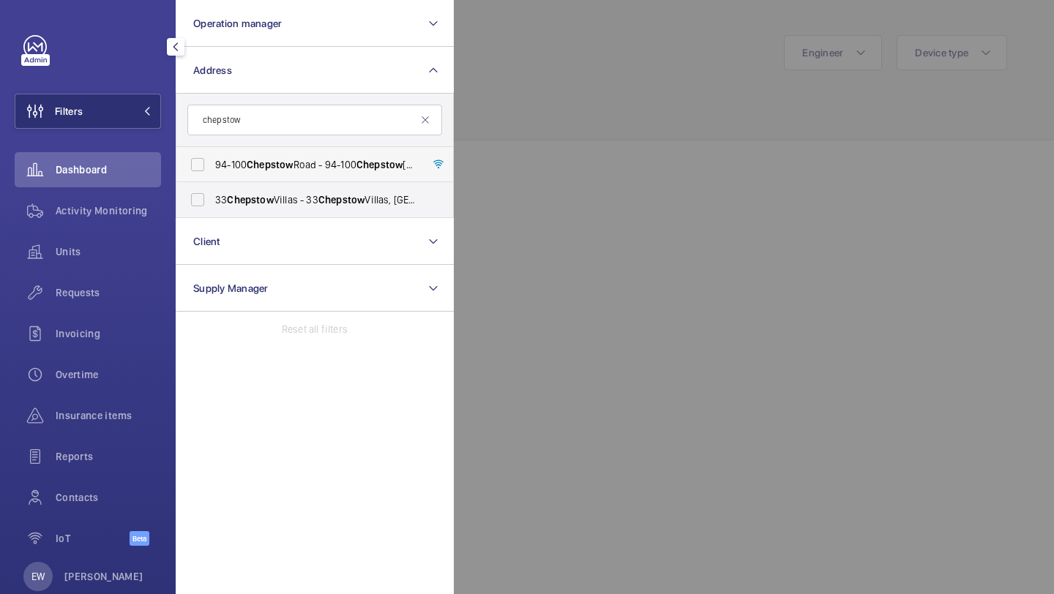
type input "chepstow"
click at [238, 168] on span "[STREET_ADDRESS]" at bounding box center [315, 164] width 201 height 15
click at [212, 168] on input "[STREET_ADDRESS]" at bounding box center [197, 164] width 29 height 29
checkbox input "true"
click at [238, 186] on label "33 Chepstow Villas - [STREET_ADDRESS]" at bounding box center [303, 199] width 255 height 35
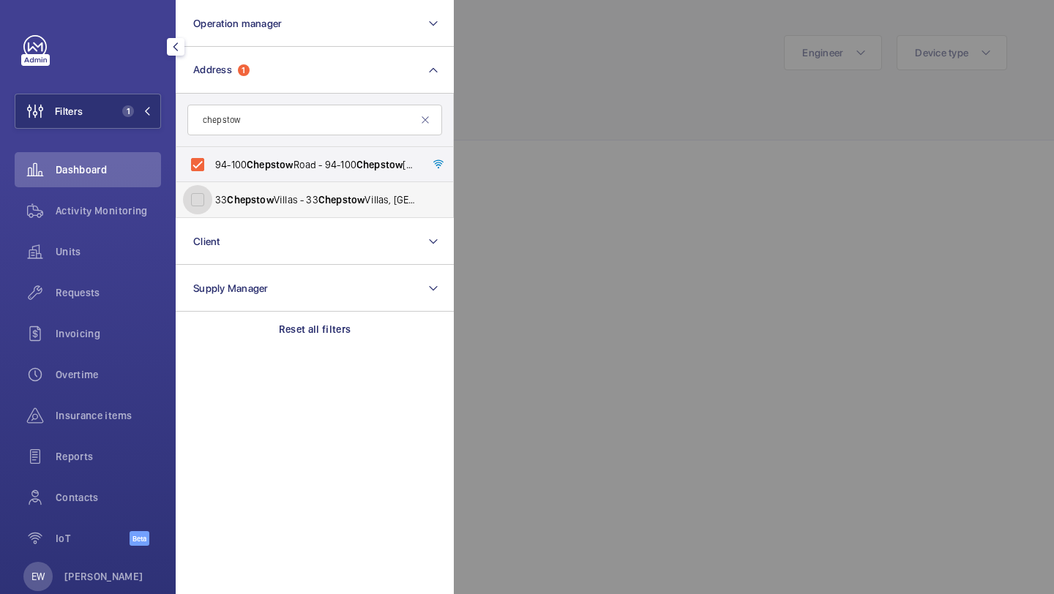
click at [212, 186] on input "33 Chepstow Villas - [STREET_ADDRESS]" at bounding box center [197, 199] width 29 height 29
checkbox input "true"
click at [140, 279] on div "Requests" at bounding box center [88, 292] width 146 height 35
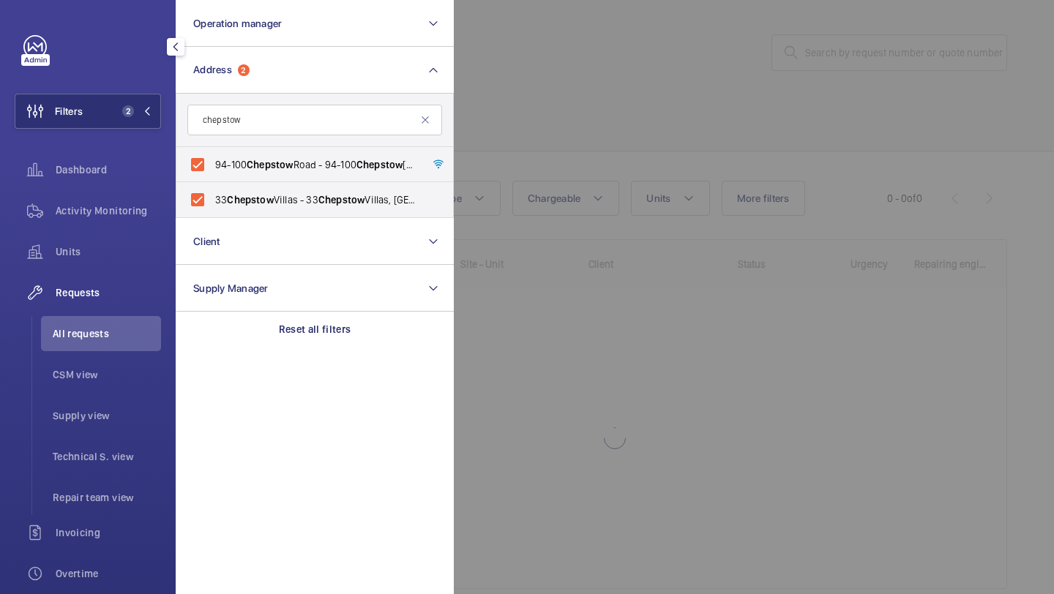
click at [545, 100] on div at bounding box center [981, 297] width 1054 height 594
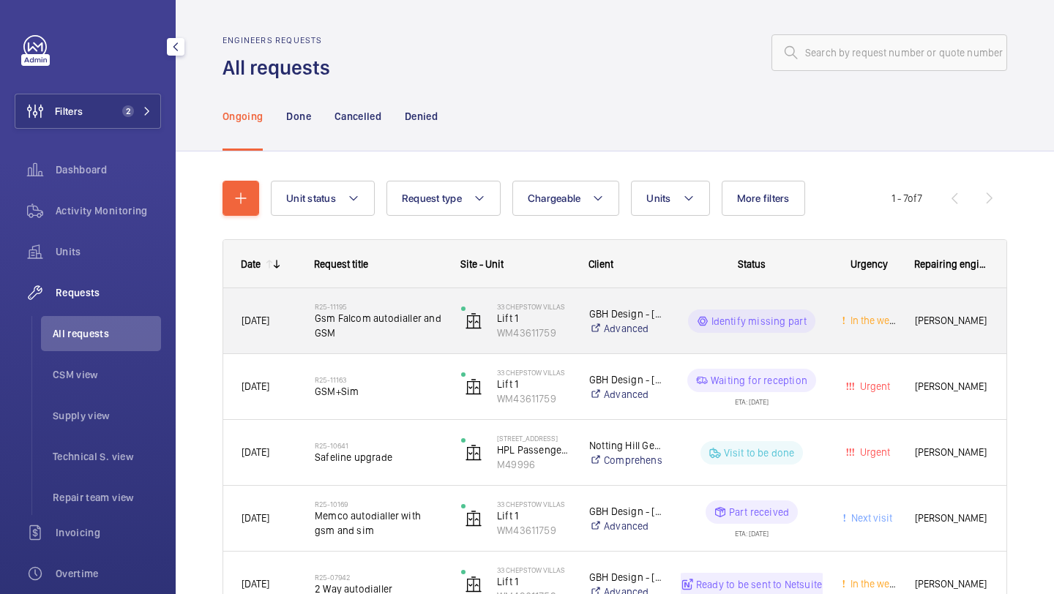
click at [417, 313] on span "Gsm Falcom autodialler and GSM" at bounding box center [378, 325] width 127 height 29
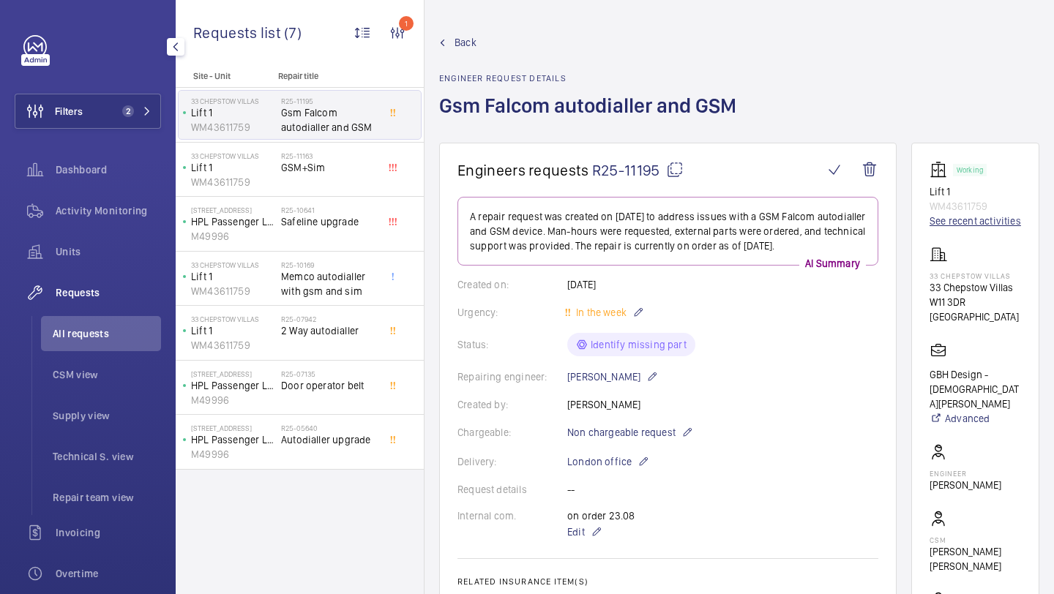
click at [960, 225] on link "See recent activities" at bounding box center [975, 221] width 91 height 15
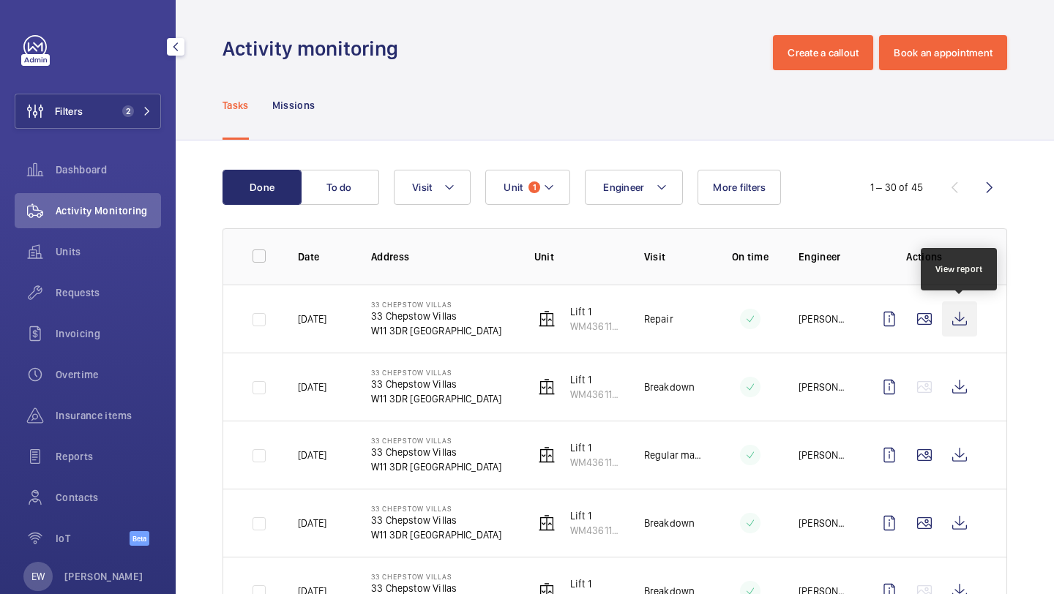
click at [954, 329] on wm-front-icon-button at bounding box center [959, 319] width 35 height 35
click at [921, 307] on wm-front-icon-button at bounding box center [924, 319] width 35 height 35
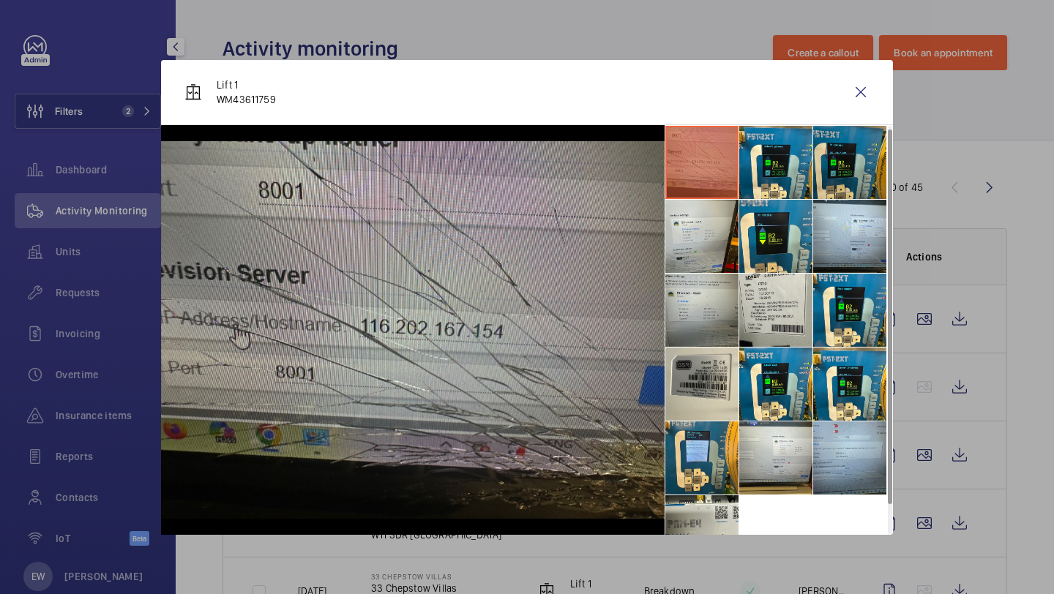
scroll to position [34, 0]
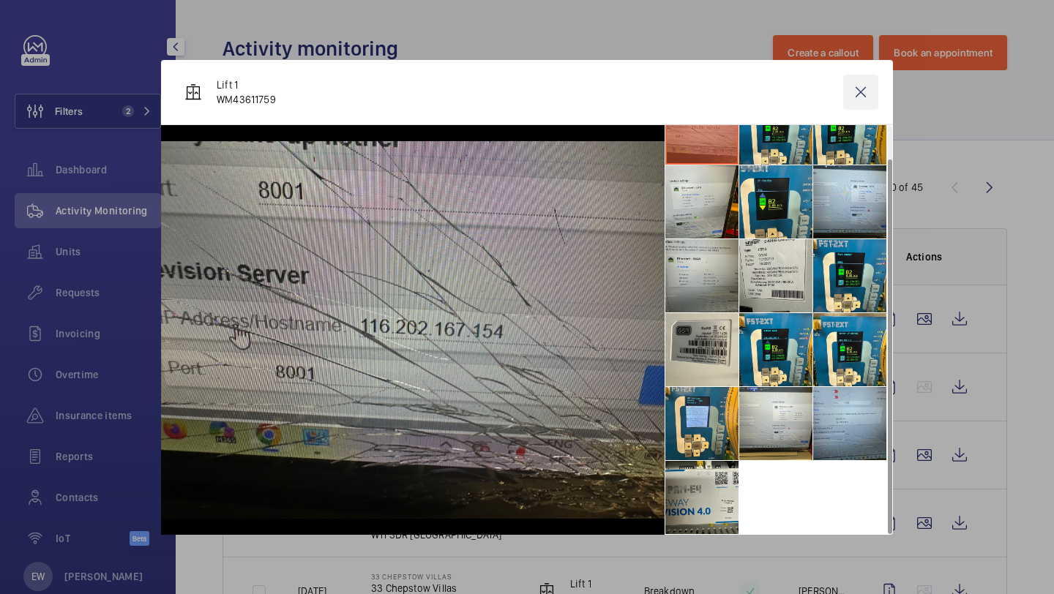
click at [871, 91] on wm-front-icon-button at bounding box center [860, 92] width 35 height 35
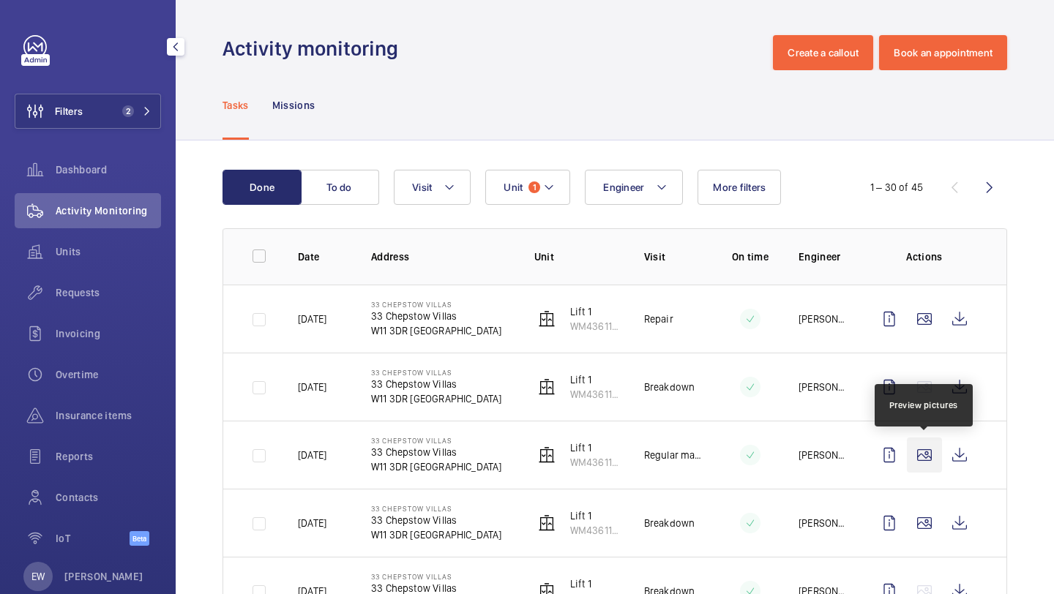
click at [913, 457] on wm-front-icon-button at bounding box center [924, 455] width 35 height 35
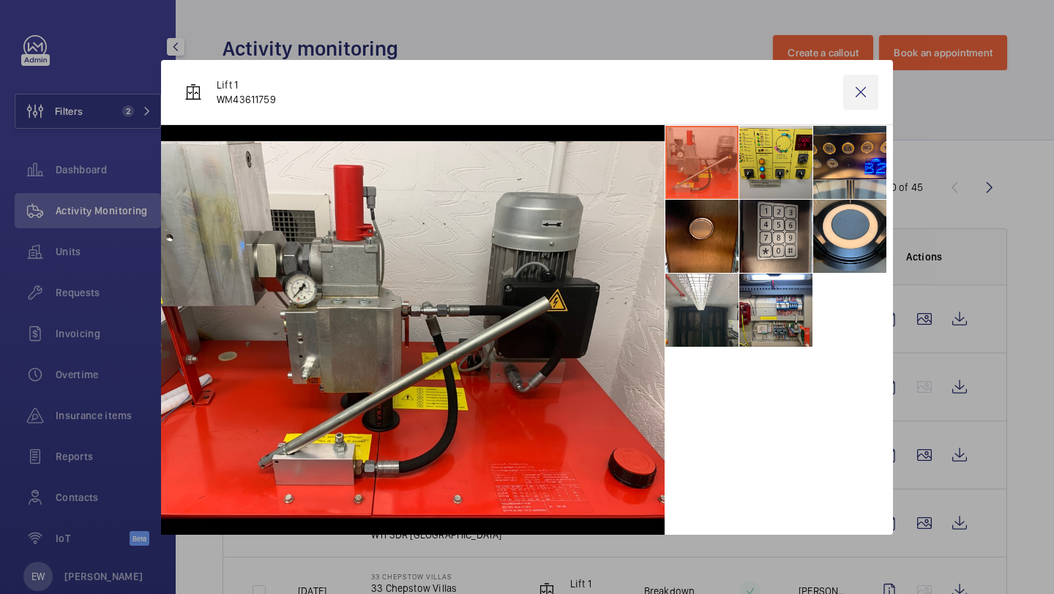
click at [869, 92] on wm-front-icon-button at bounding box center [860, 92] width 35 height 35
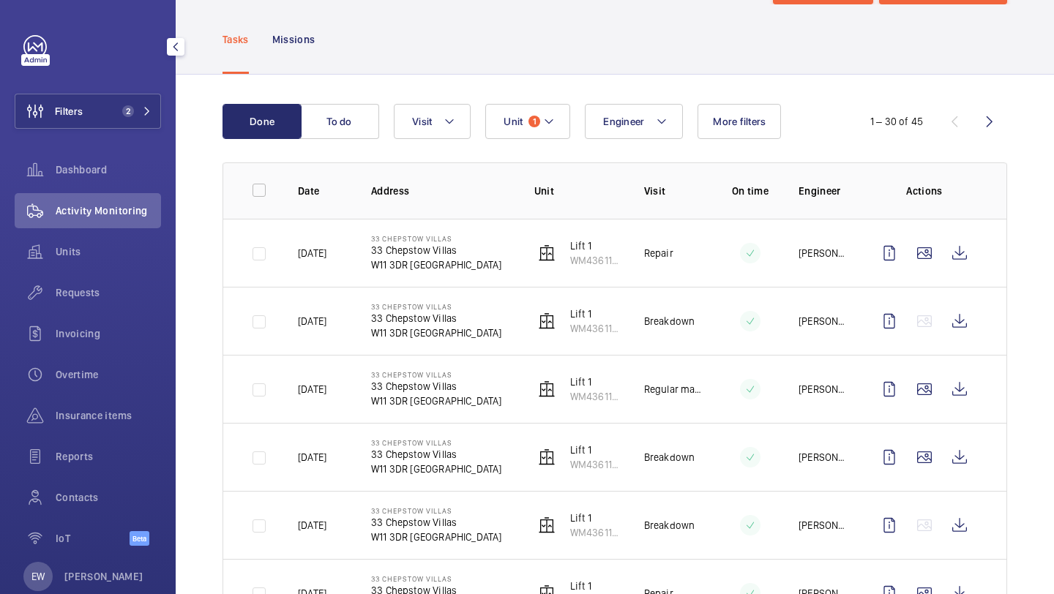
scroll to position [119, 0]
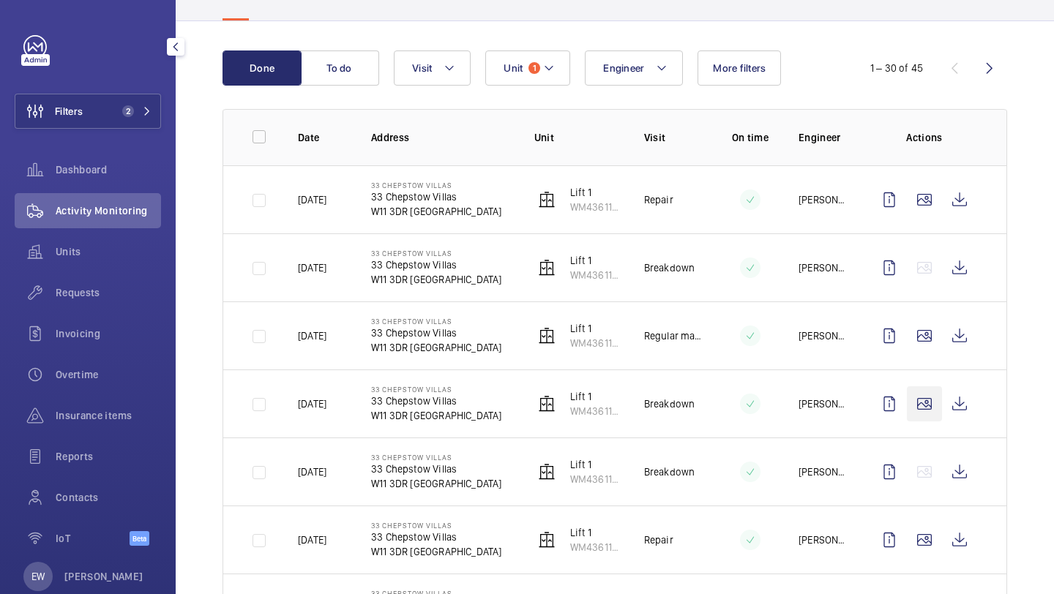
click at [927, 390] on wm-front-icon-button at bounding box center [924, 403] width 35 height 35
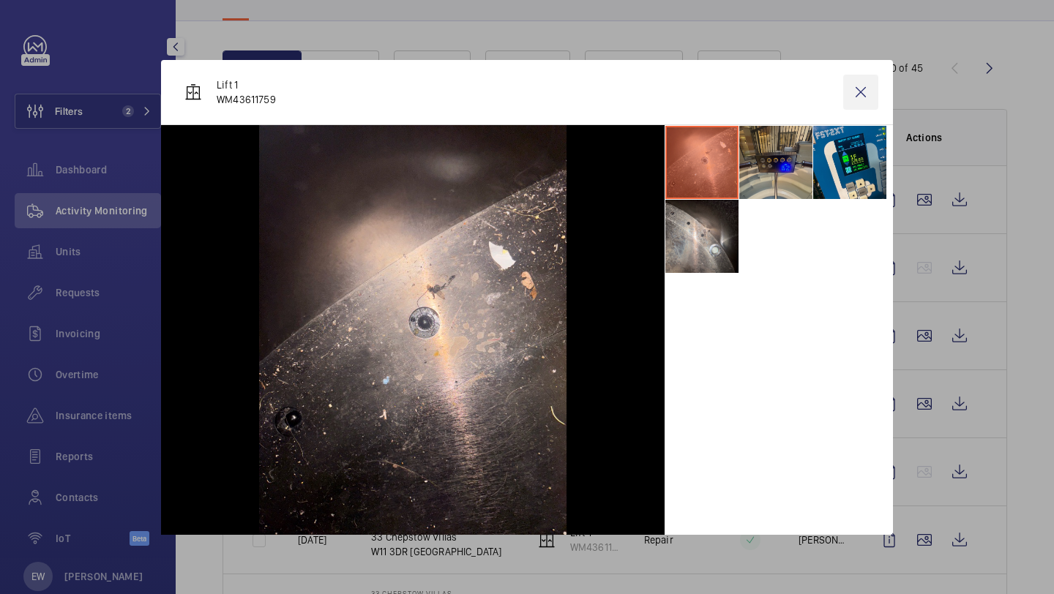
click at [855, 87] on wm-front-icon-button at bounding box center [860, 92] width 35 height 35
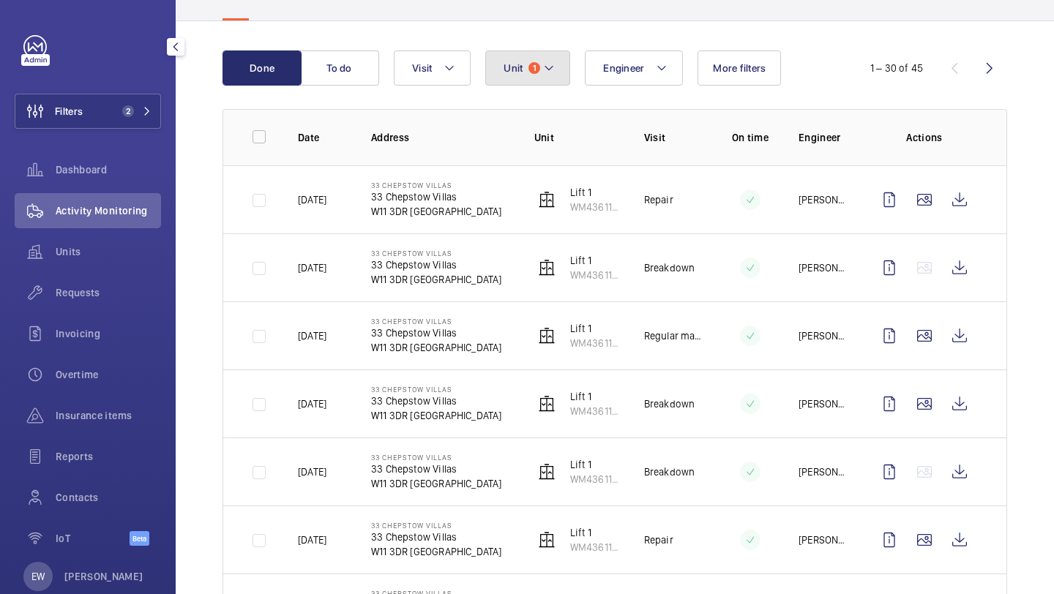
click at [548, 67] on mat-icon at bounding box center [549, 68] width 12 height 18
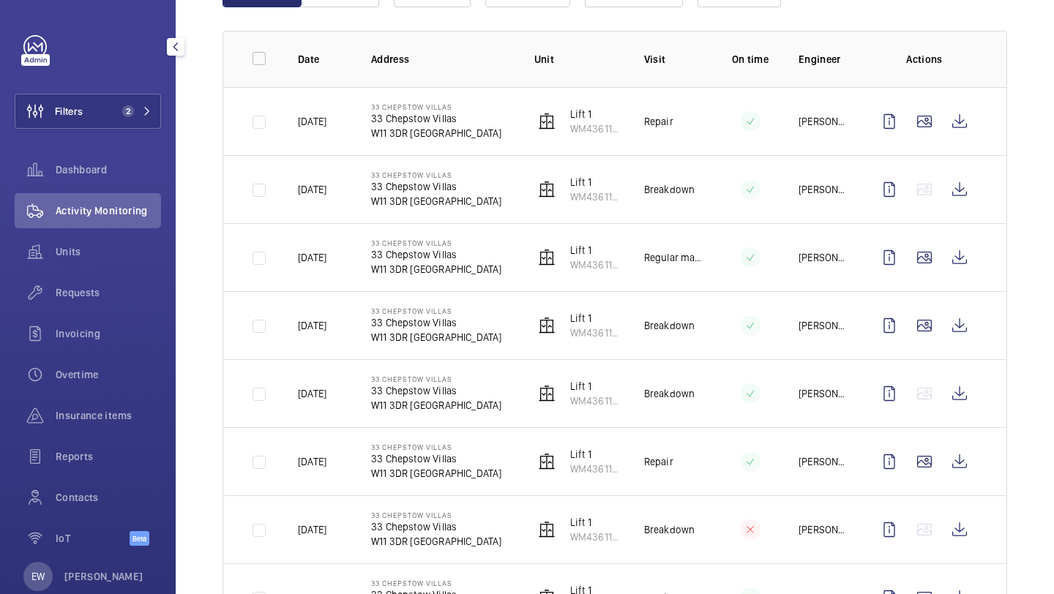
scroll to position [202, 0]
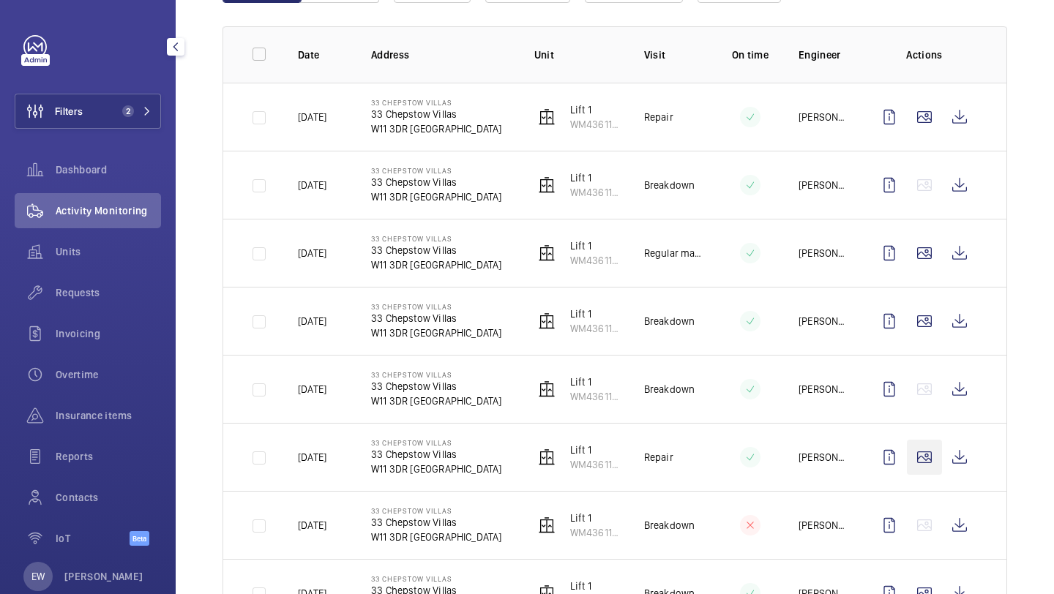
click at [921, 441] on wm-front-icon-button at bounding box center [924, 457] width 35 height 35
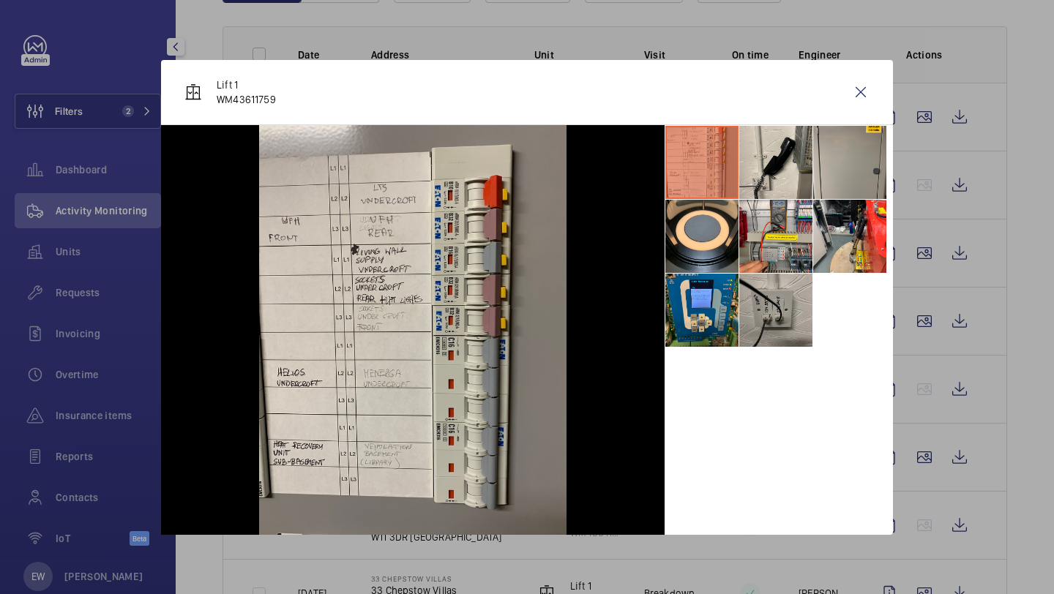
click at [775, 304] on li at bounding box center [775, 310] width 73 height 73
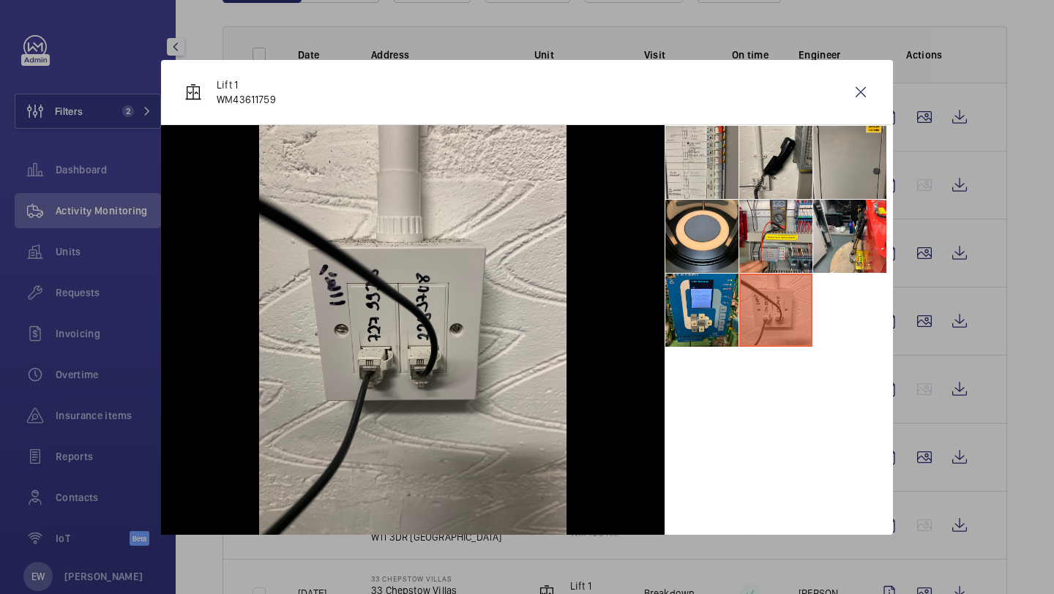
click at [744, 291] on li at bounding box center [775, 310] width 73 height 73
click at [705, 296] on li at bounding box center [701, 310] width 73 height 73
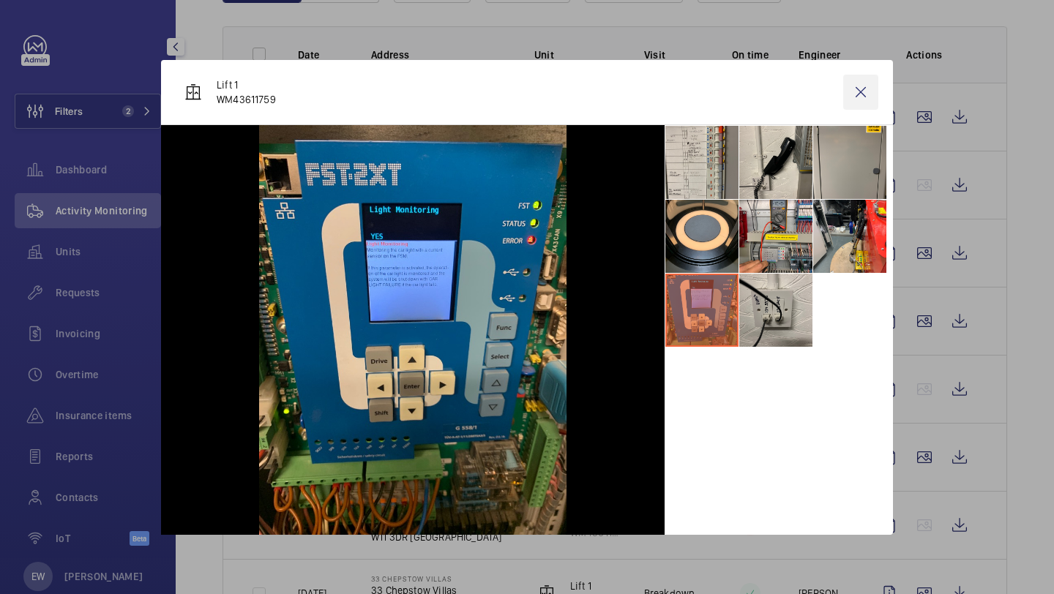
click at [869, 84] on wm-front-icon-button at bounding box center [860, 92] width 35 height 35
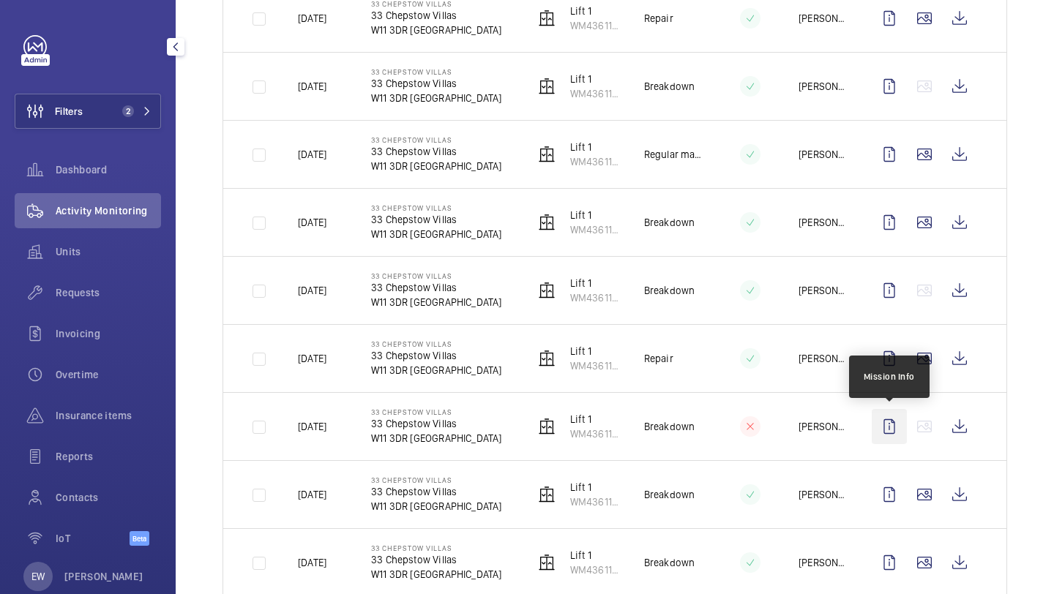
scroll to position [362, 0]
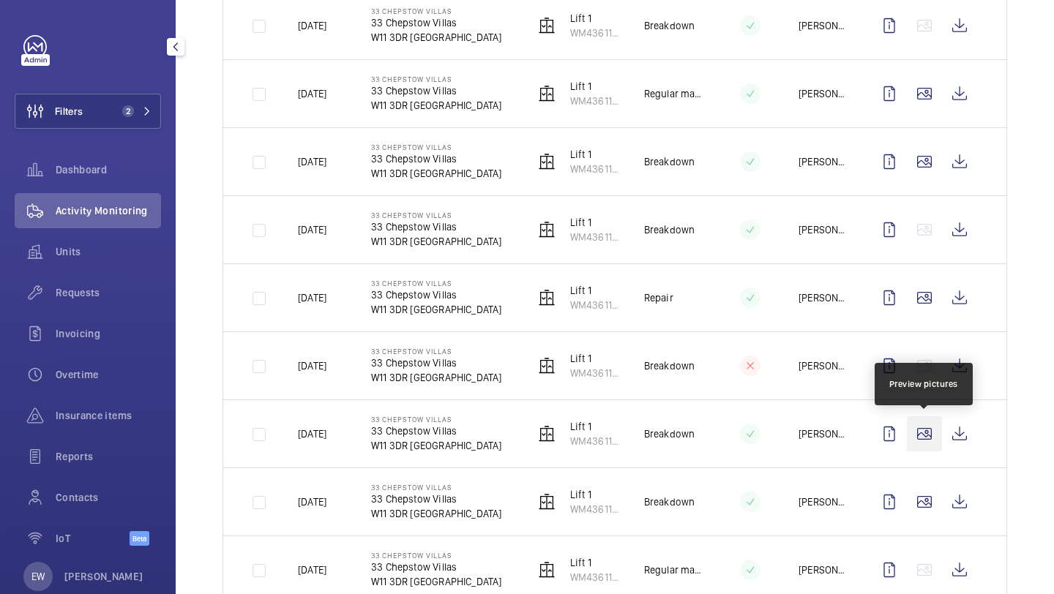
click at [915, 446] on wm-front-icon-button at bounding box center [924, 433] width 35 height 35
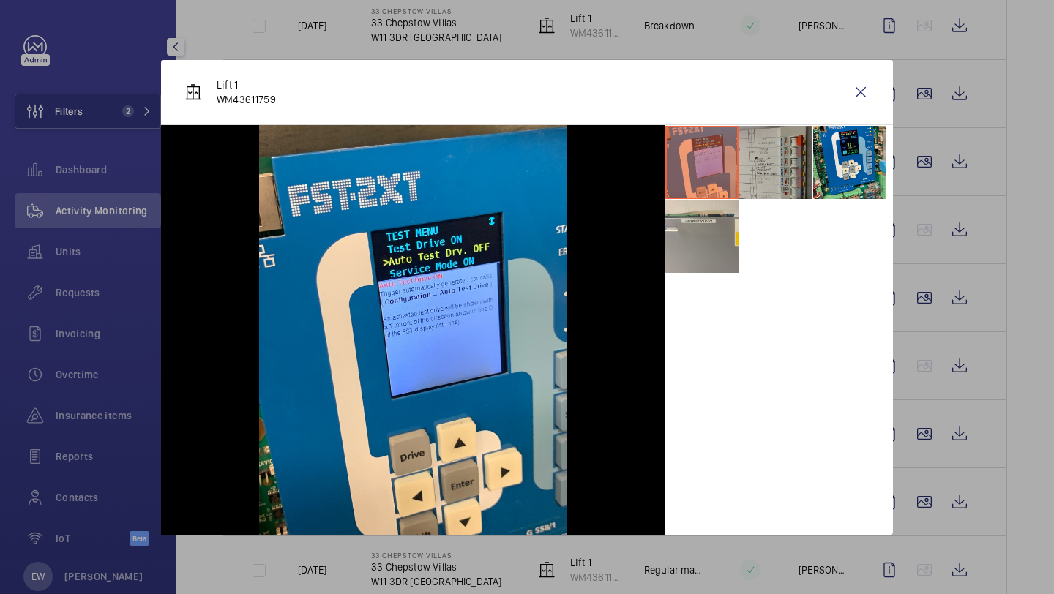
click at [790, 176] on li at bounding box center [775, 162] width 73 height 73
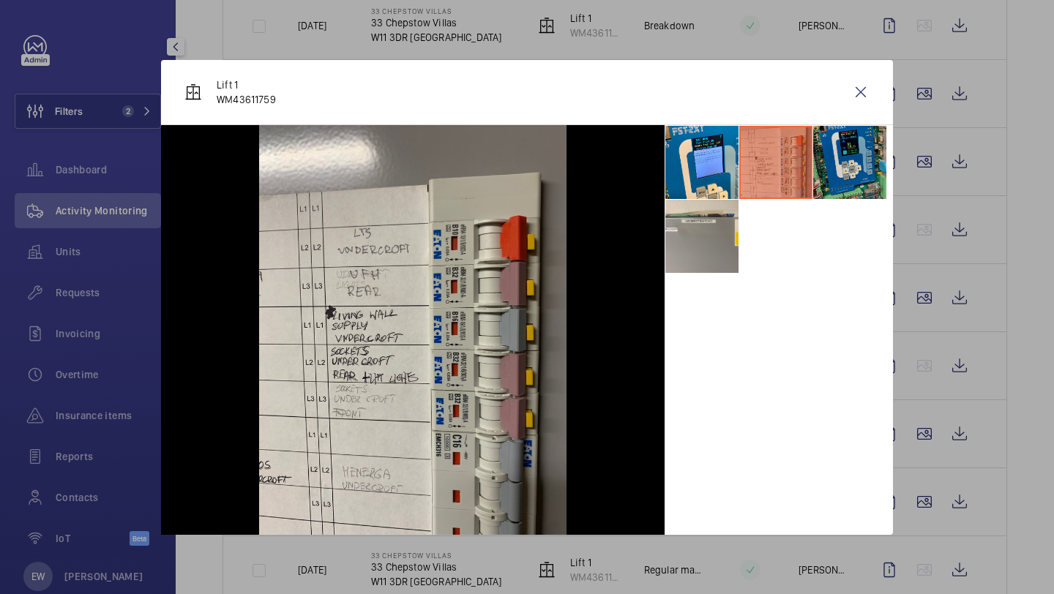
click at [829, 179] on li at bounding box center [849, 162] width 73 height 73
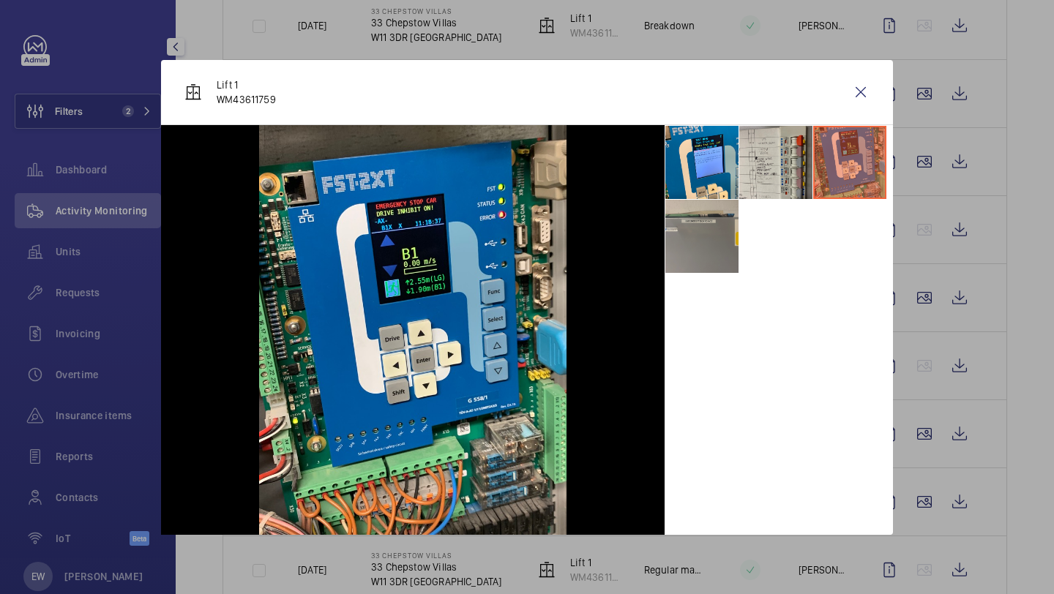
click at [730, 231] on li at bounding box center [701, 236] width 73 height 73
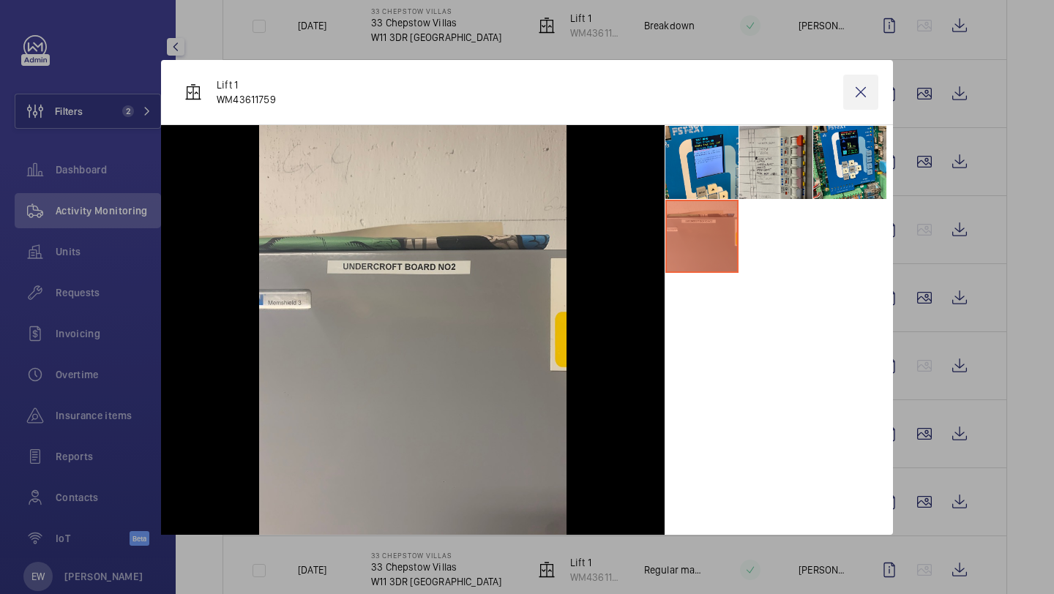
click at [864, 102] on wm-front-icon-button at bounding box center [860, 92] width 35 height 35
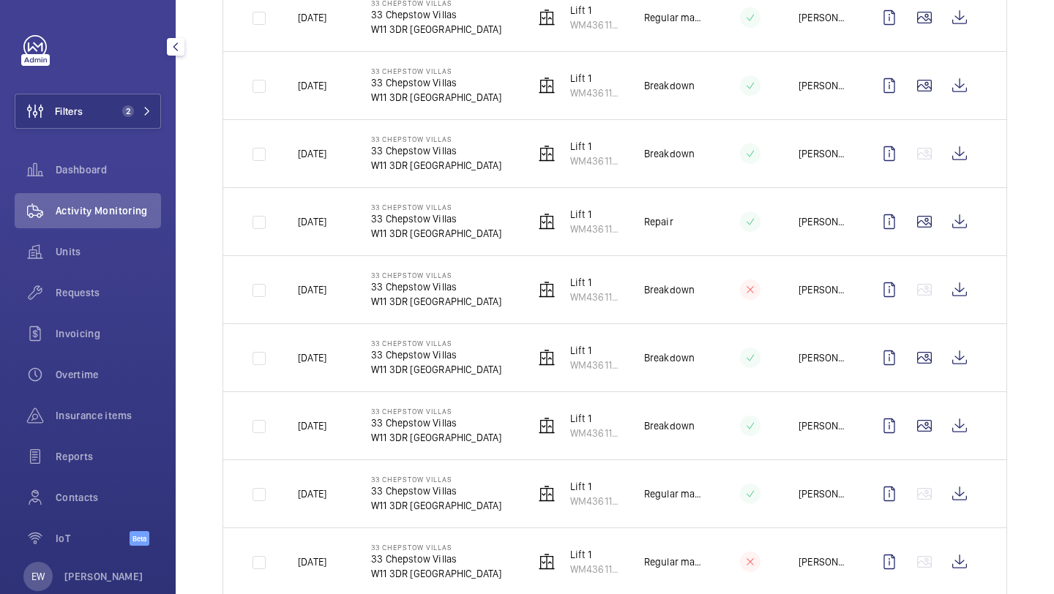
scroll to position [529, 0]
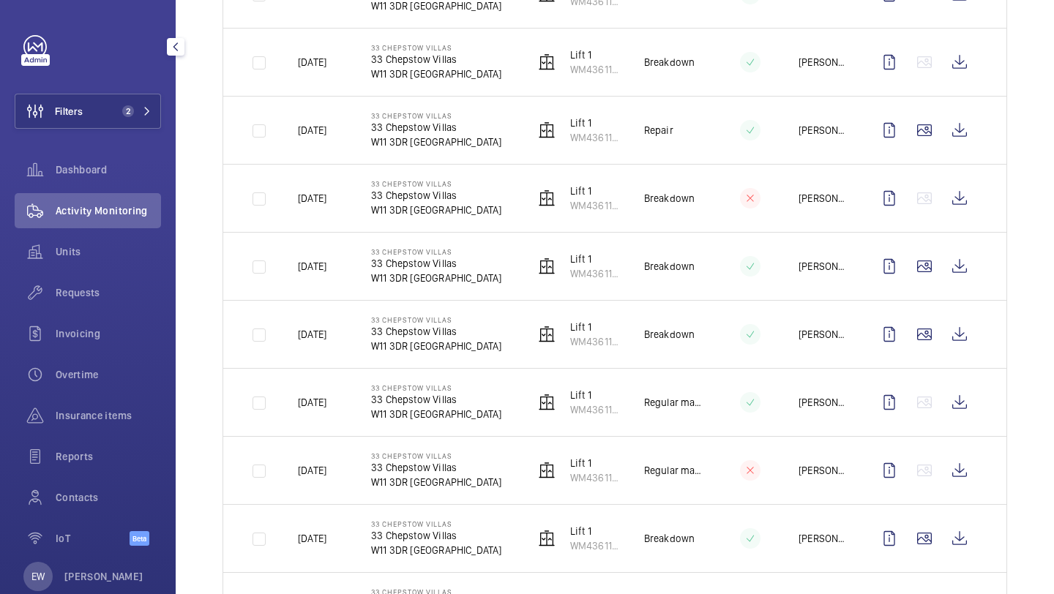
click at [926, 362] on td at bounding box center [927, 334] width 158 height 68
click at [923, 348] on wm-front-icon-button at bounding box center [924, 334] width 35 height 35
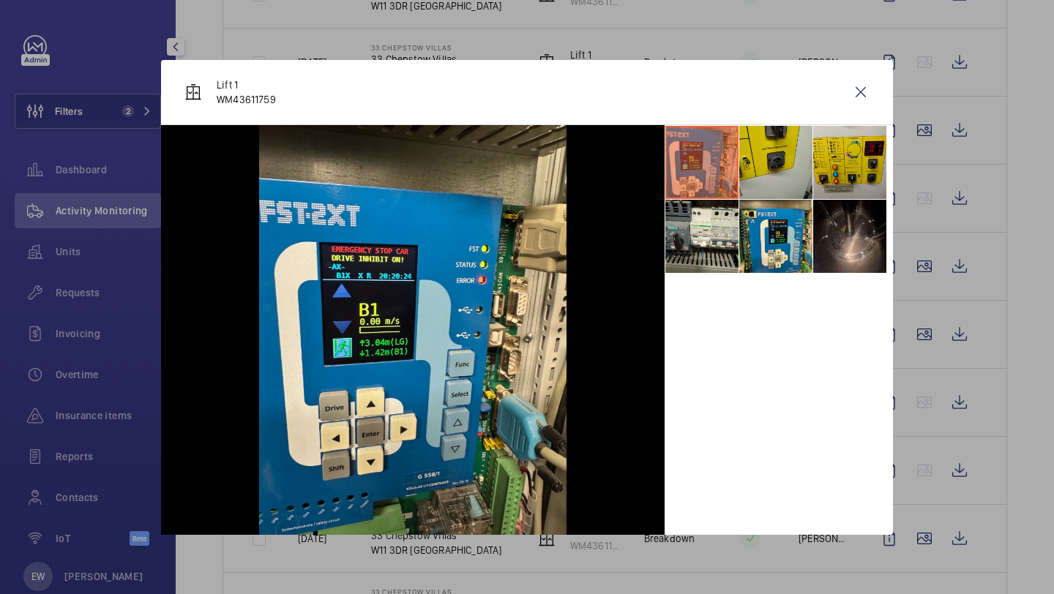
click at [776, 179] on li at bounding box center [775, 162] width 73 height 73
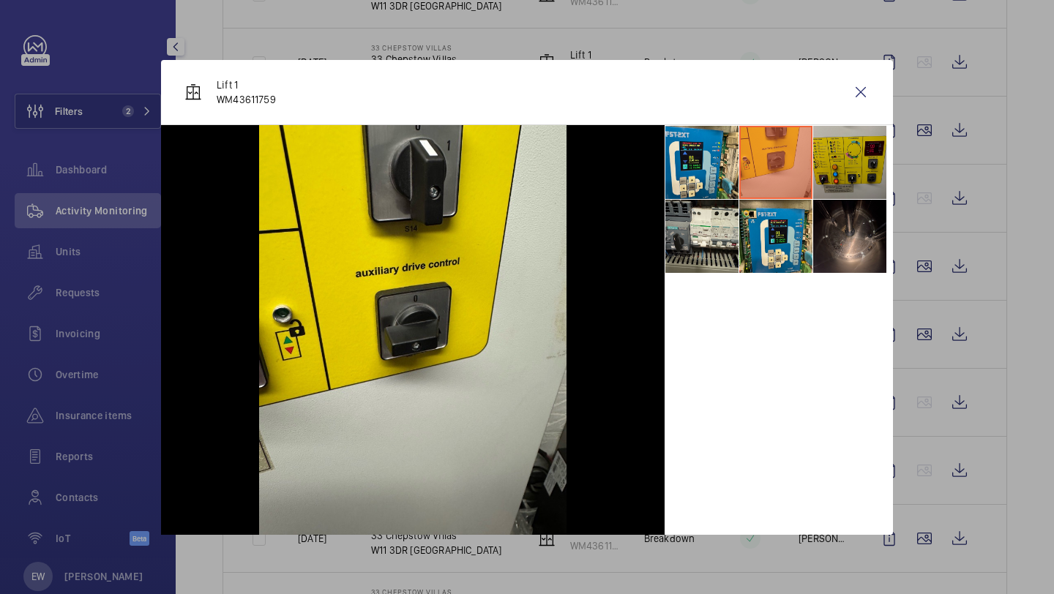
click at [827, 176] on li at bounding box center [849, 162] width 73 height 73
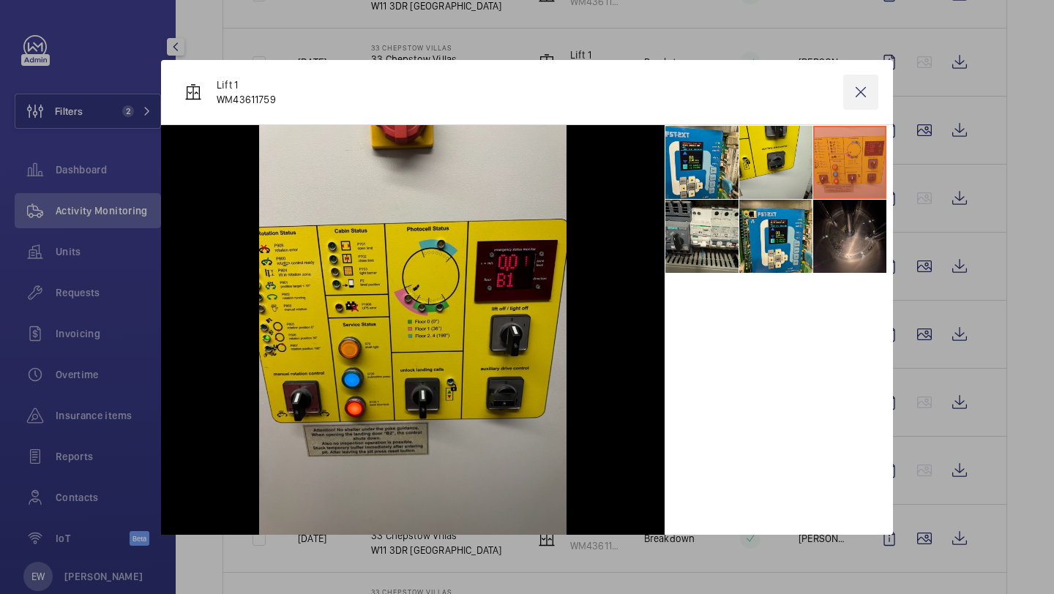
click at [860, 83] on wm-front-icon-button at bounding box center [860, 92] width 35 height 35
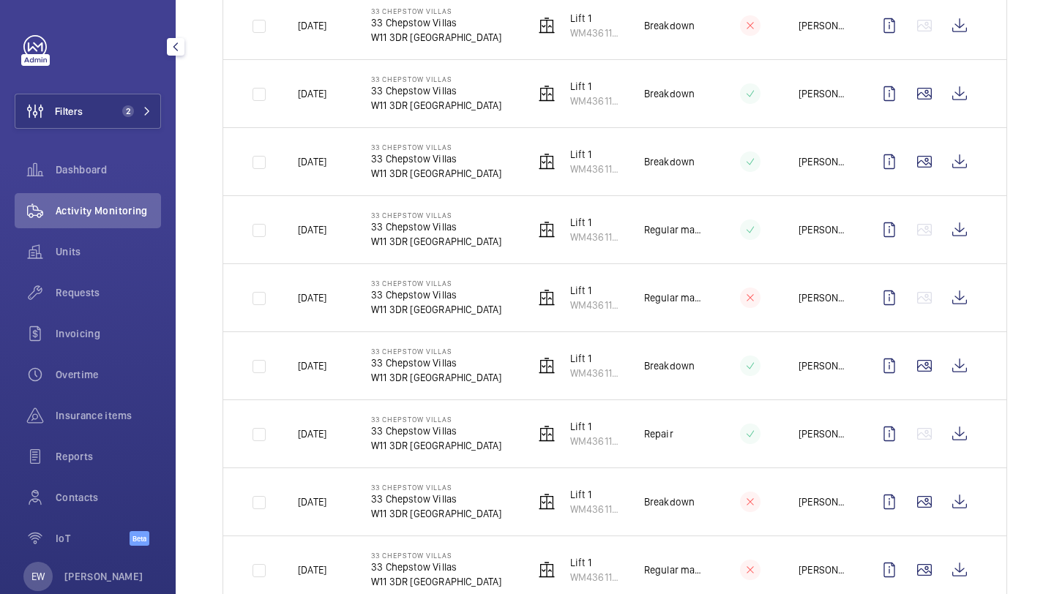
scroll to position [707, 0]
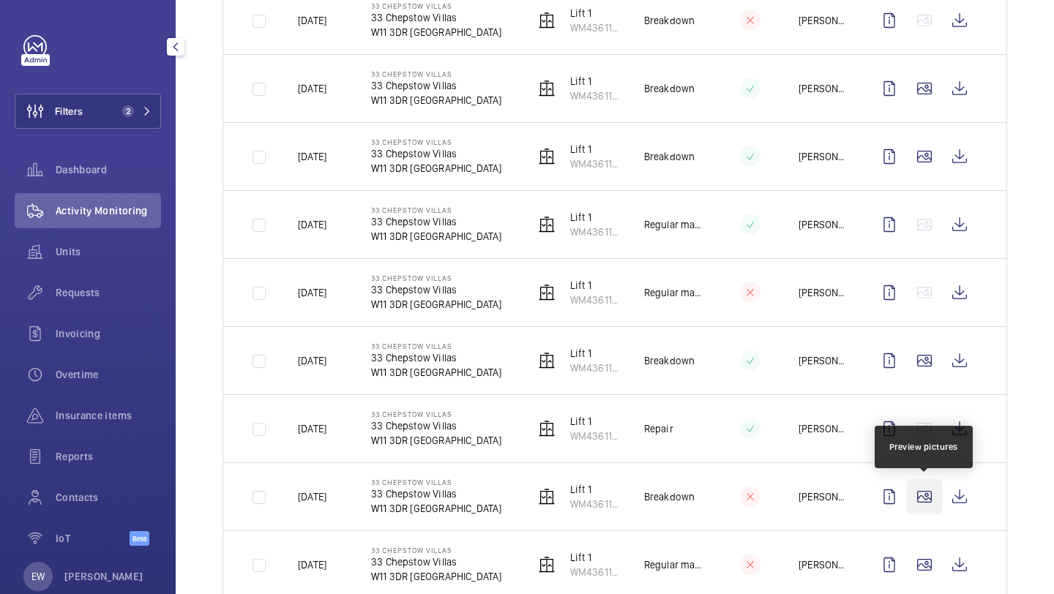
click at [910, 494] on wm-front-icon-button at bounding box center [924, 496] width 35 height 35
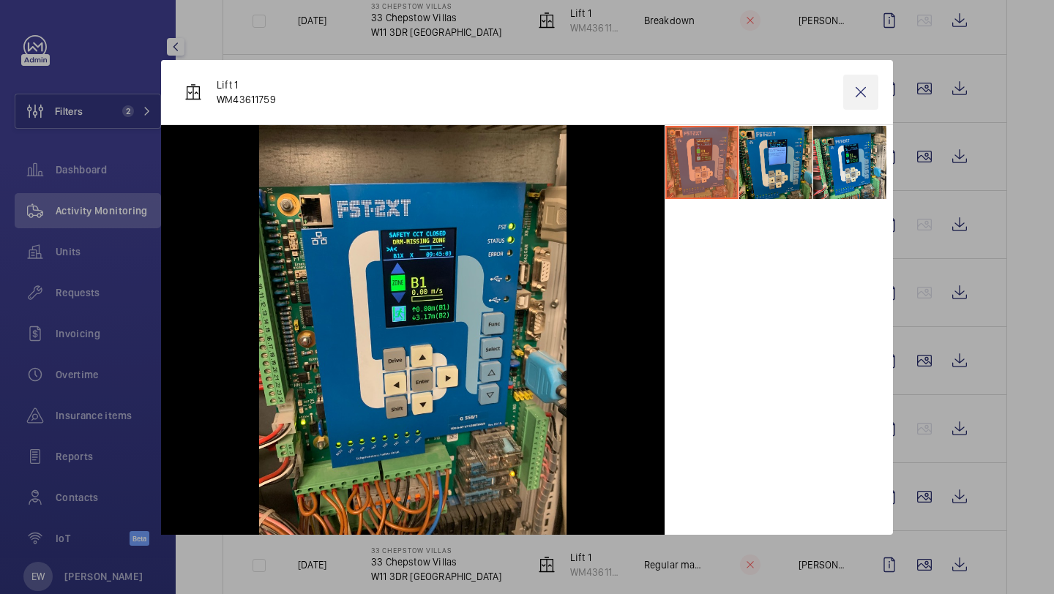
click at [862, 103] on wm-front-icon-button at bounding box center [860, 92] width 35 height 35
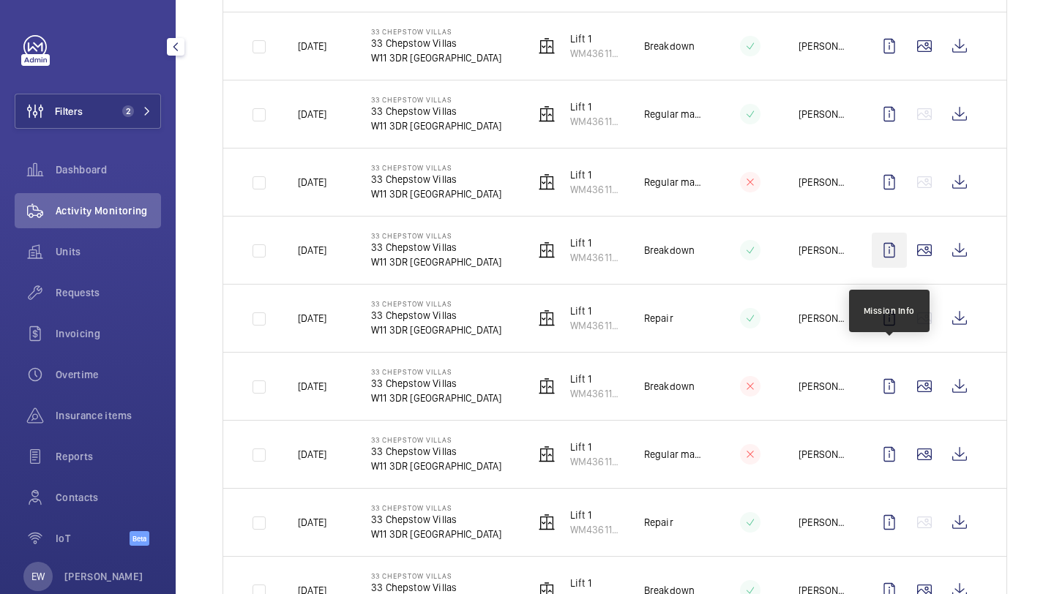
scroll to position [820, 0]
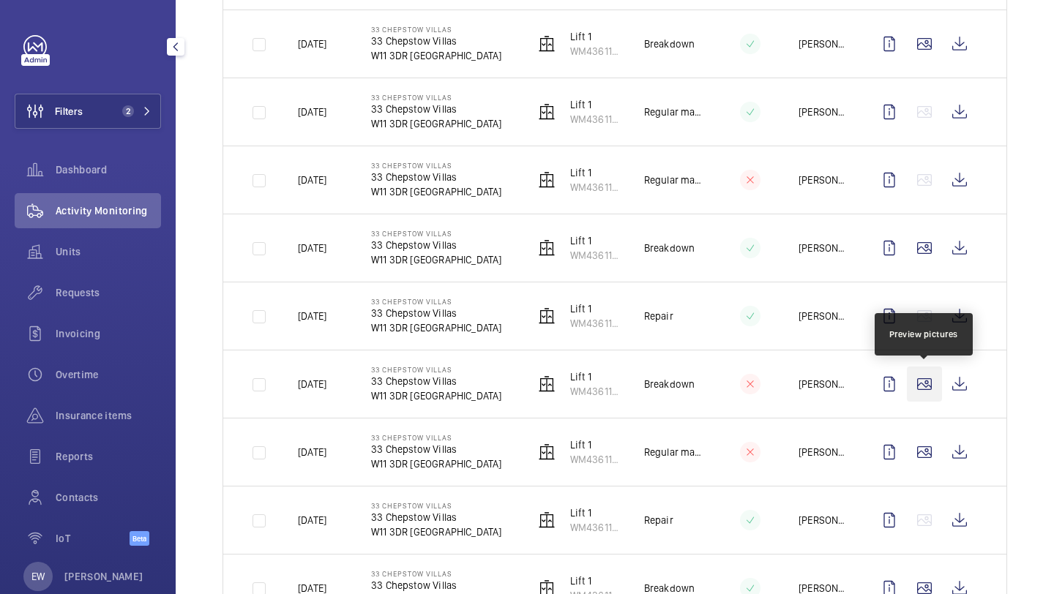
click at [918, 394] on wm-front-icon-button at bounding box center [924, 384] width 35 height 35
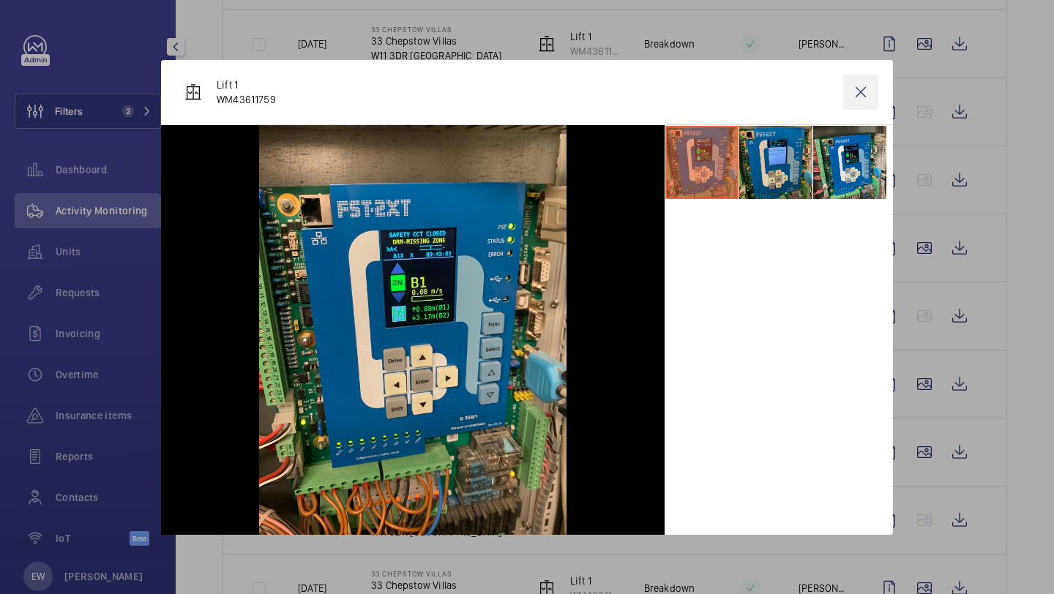
click at [870, 93] on wm-front-icon-button at bounding box center [860, 92] width 35 height 35
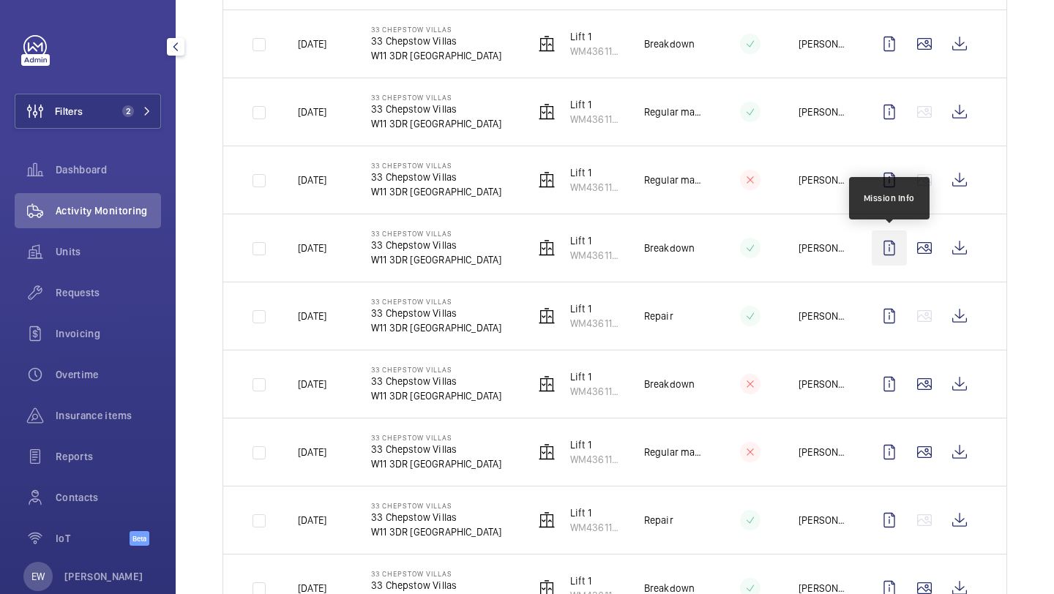
scroll to position [973, 0]
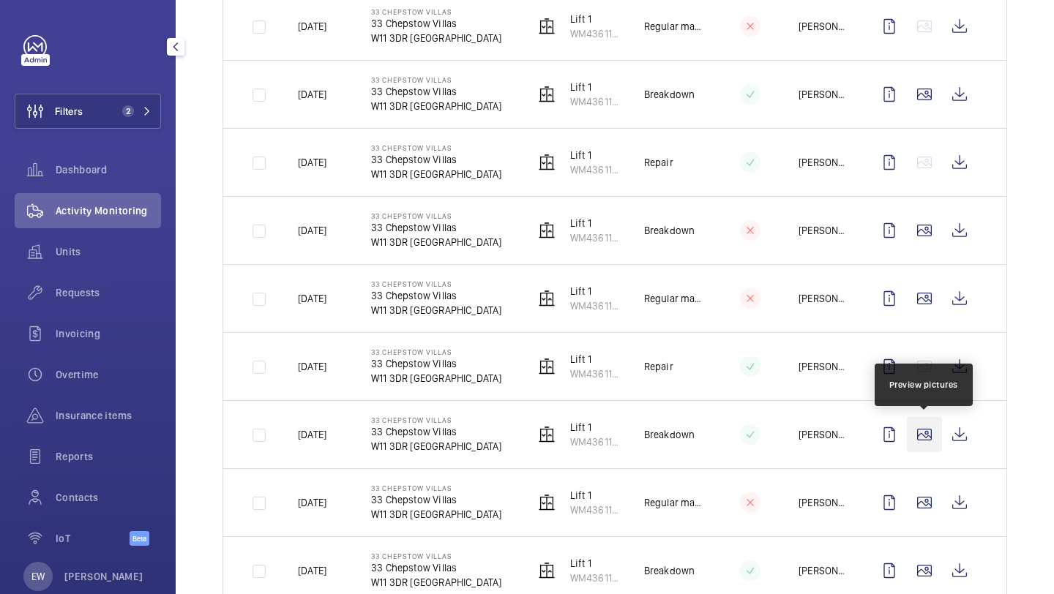
click at [917, 444] on wm-front-icon-button at bounding box center [924, 434] width 35 height 35
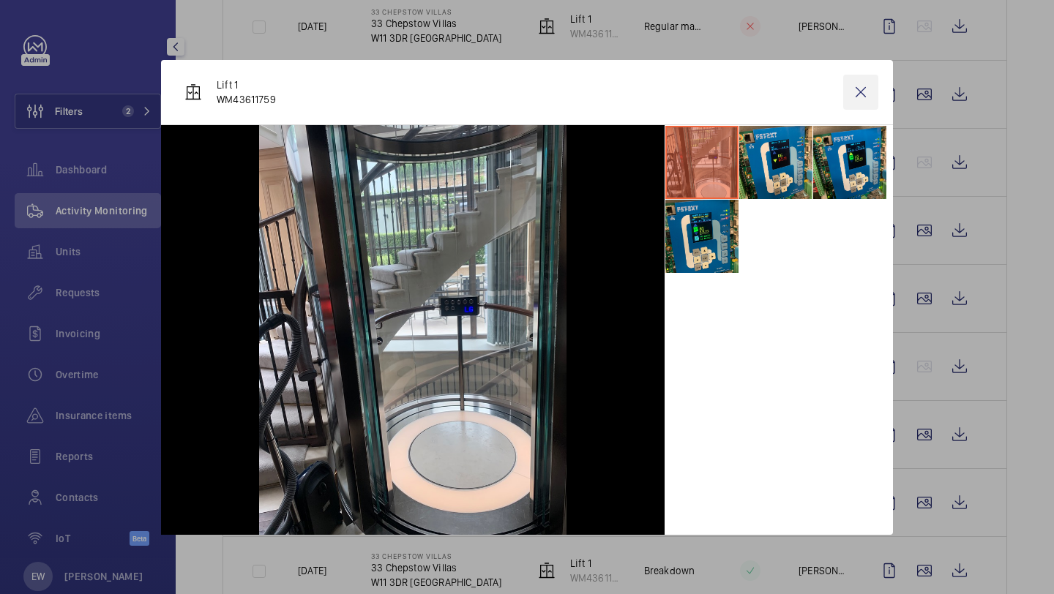
click at [864, 90] on wm-front-icon-button at bounding box center [860, 92] width 35 height 35
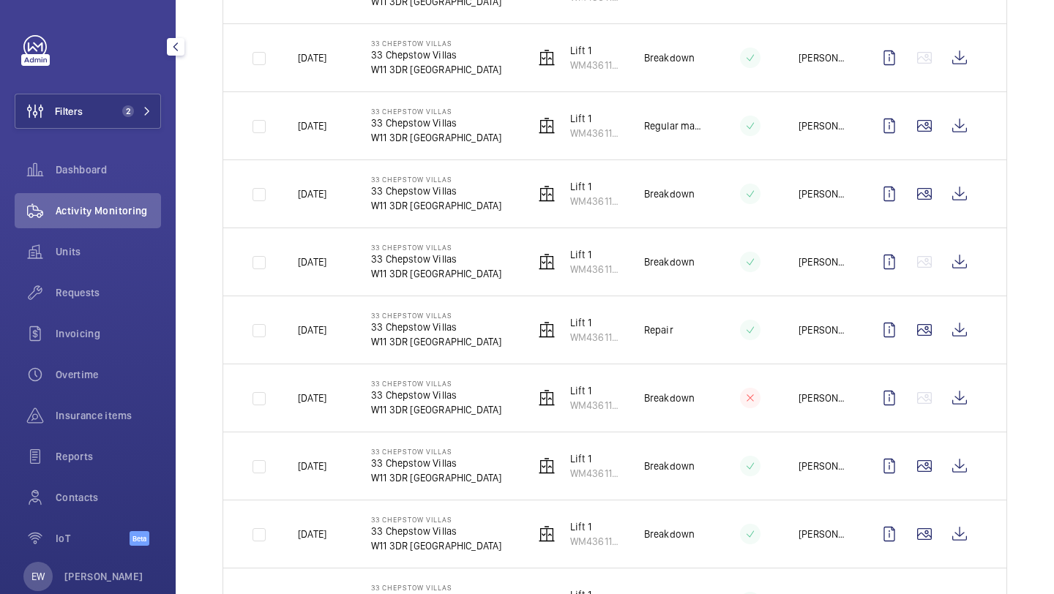
scroll to position [325, 0]
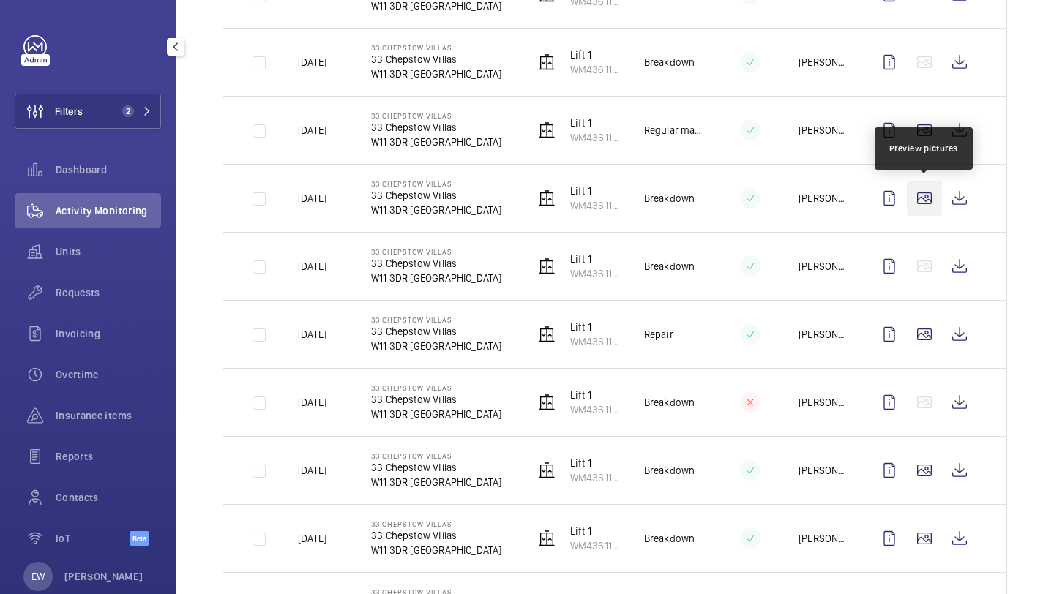
click at [932, 195] on wm-front-icon-button at bounding box center [924, 198] width 35 height 35
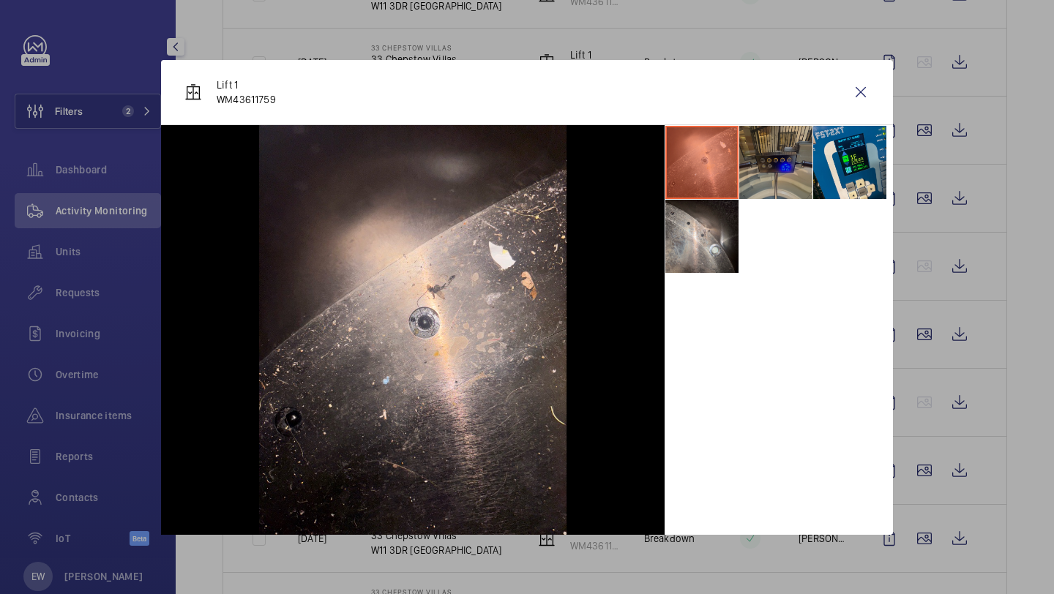
click at [792, 163] on li at bounding box center [775, 162] width 73 height 73
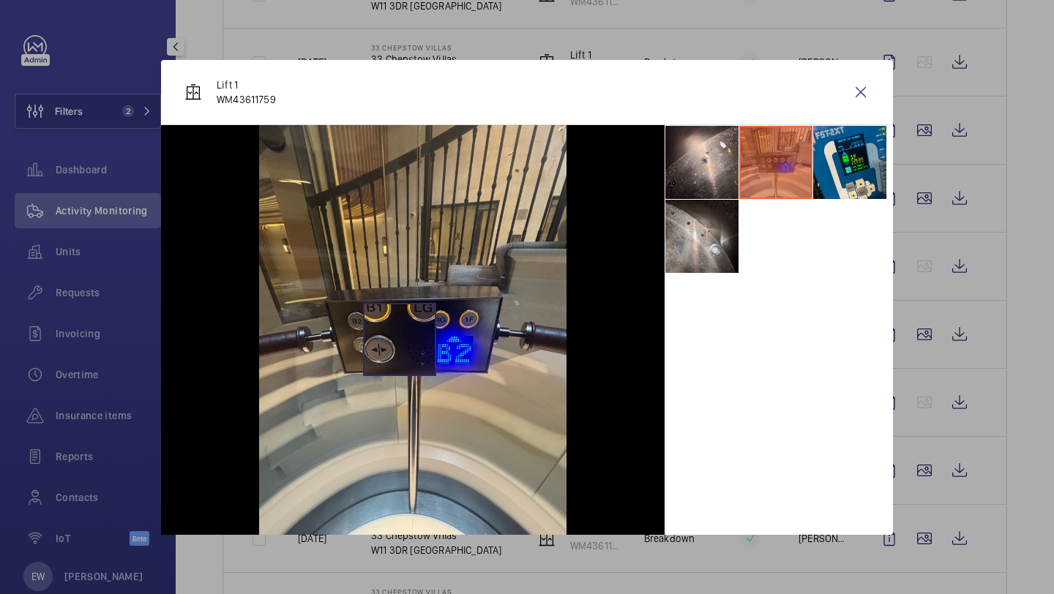
click at [400, 339] on img at bounding box center [412, 330] width 307 height 410
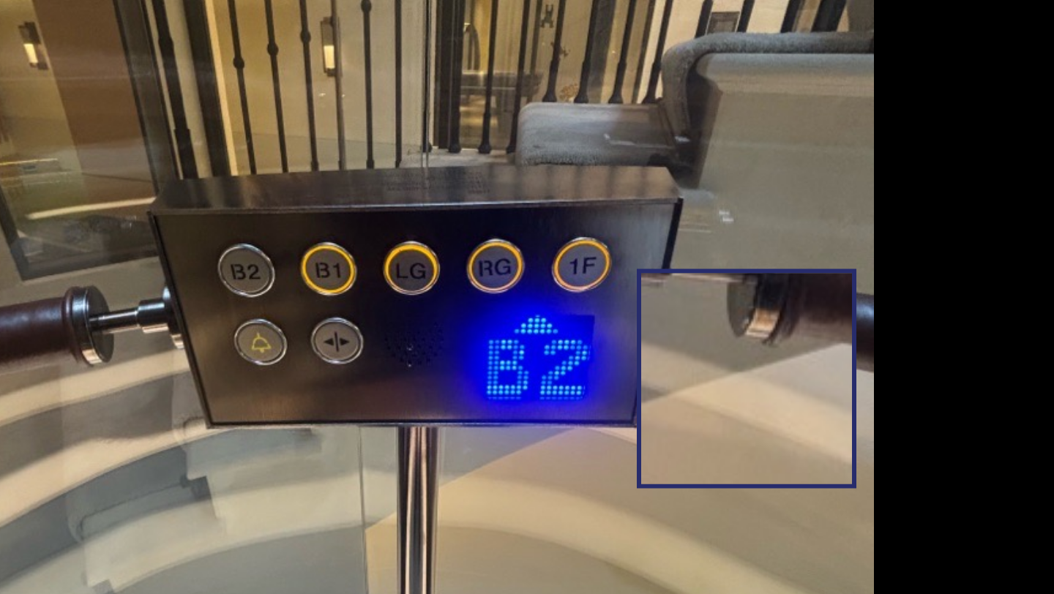
click at [523, 356] on img at bounding box center [412, 330] width 307 height 410
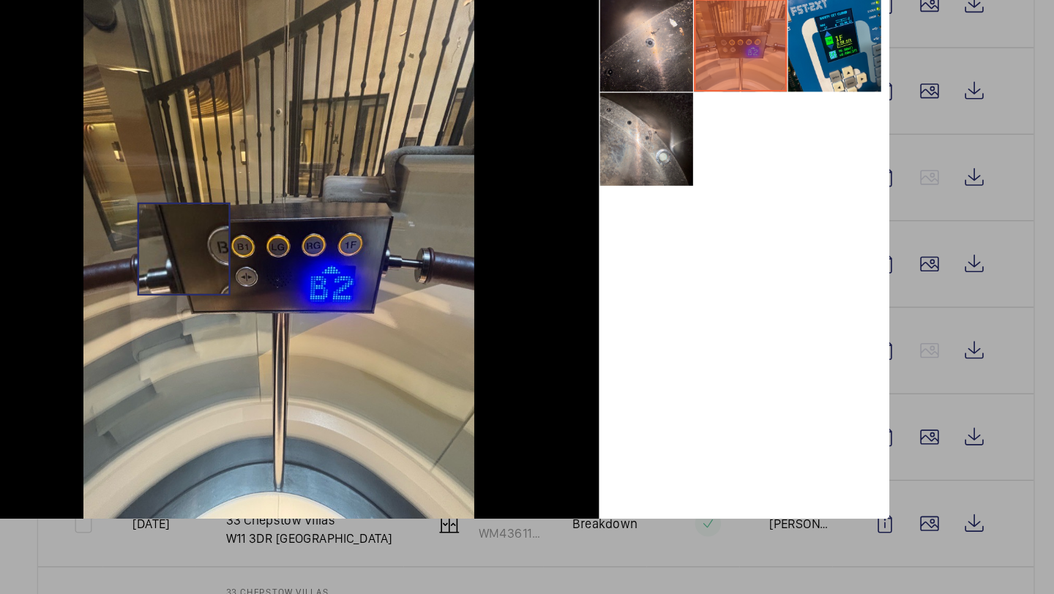
scroll to position [0, 0]
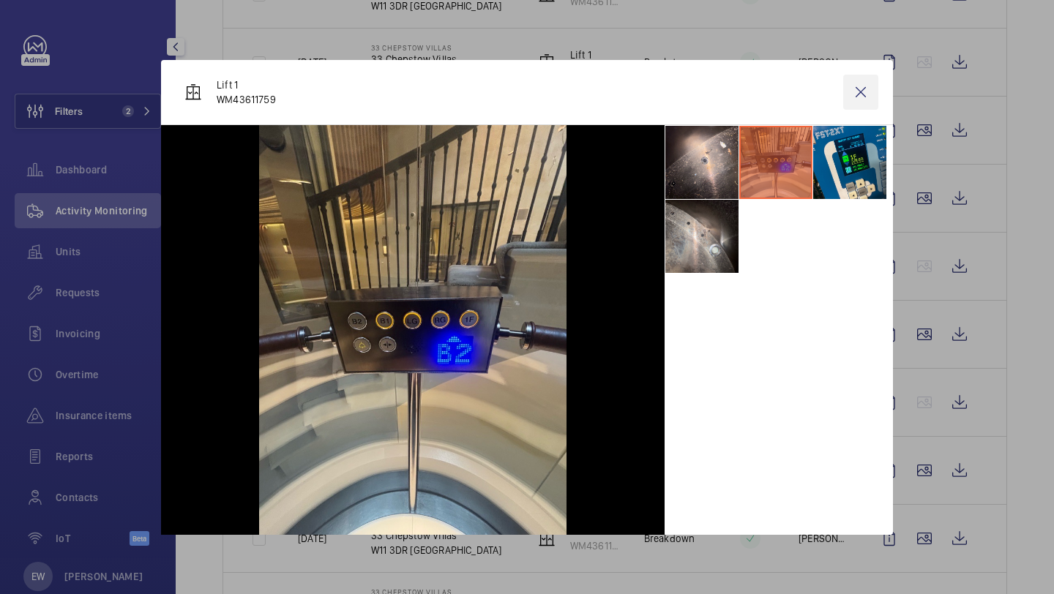
click at [867, 91] on wm-front-icon-button at bounding box center [860, 92] width 35 height 35
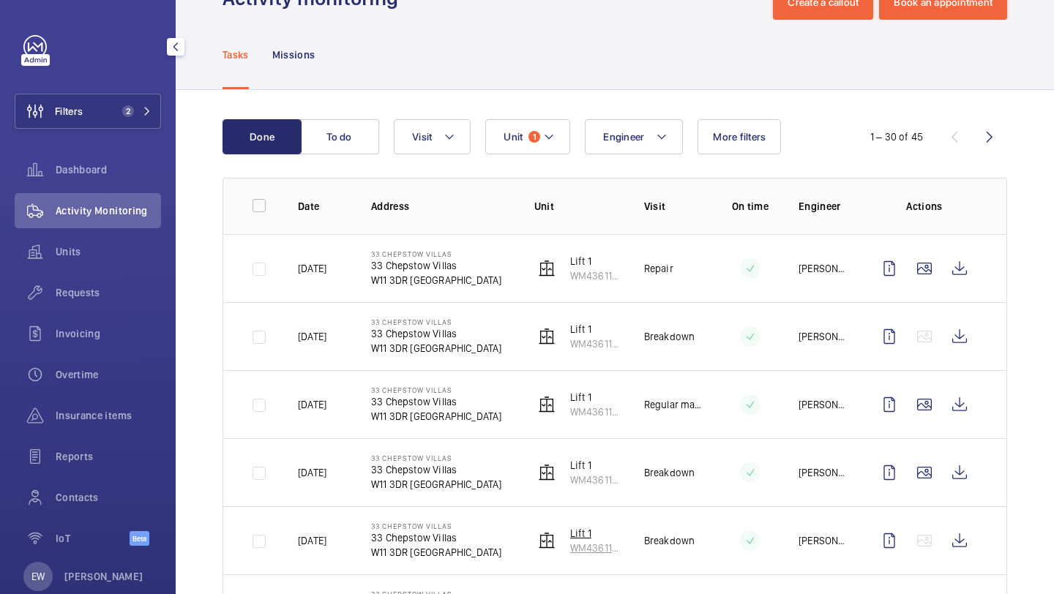
scroll to position [45, 0]
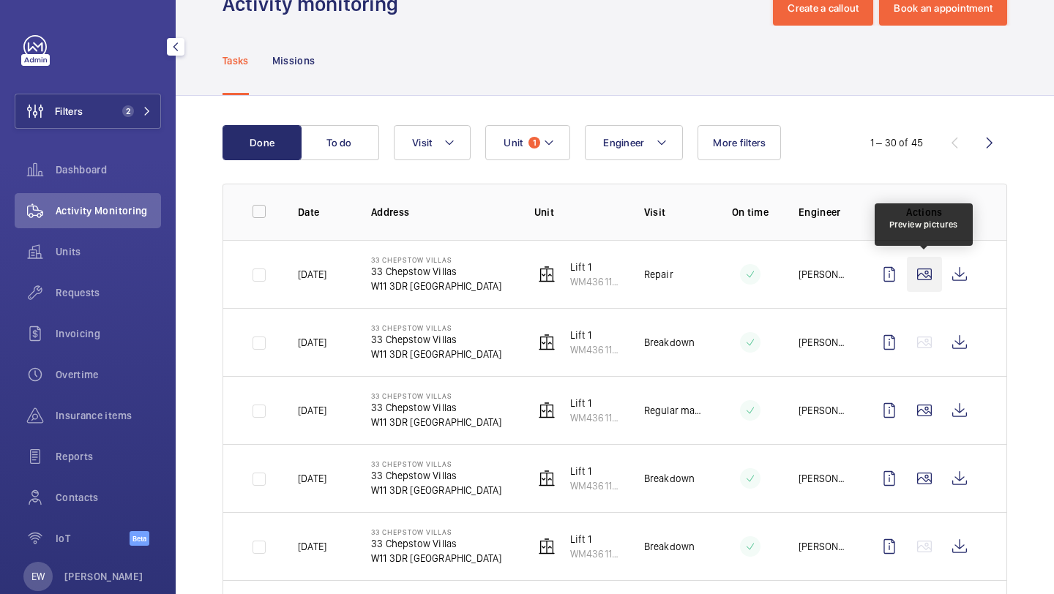
click at [927, 280] on wm-front-icon-button at bounding box center [924, 274] width 35 height 35
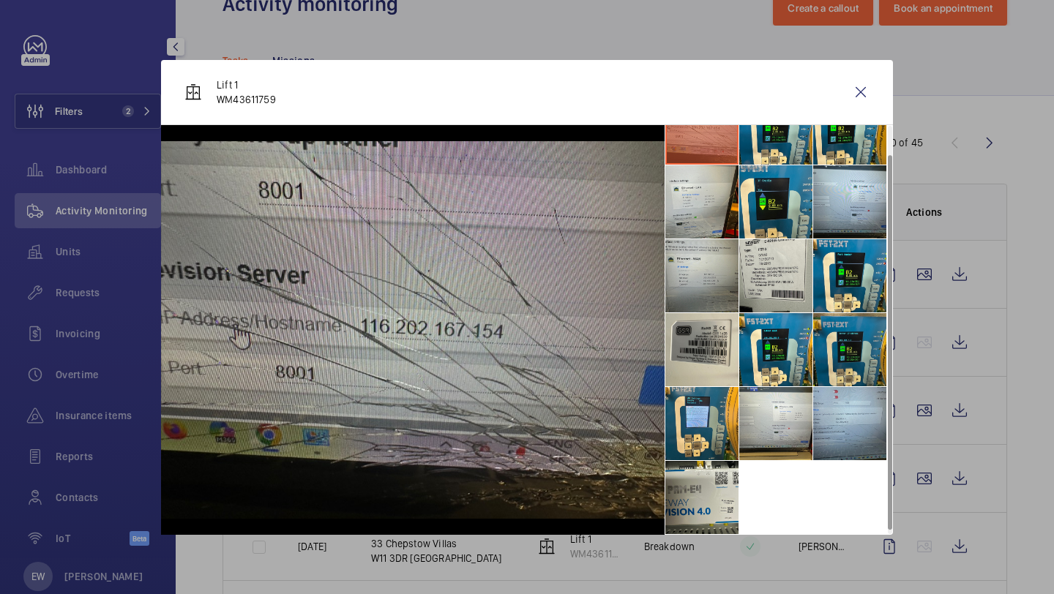
scroll to position [0, 0]
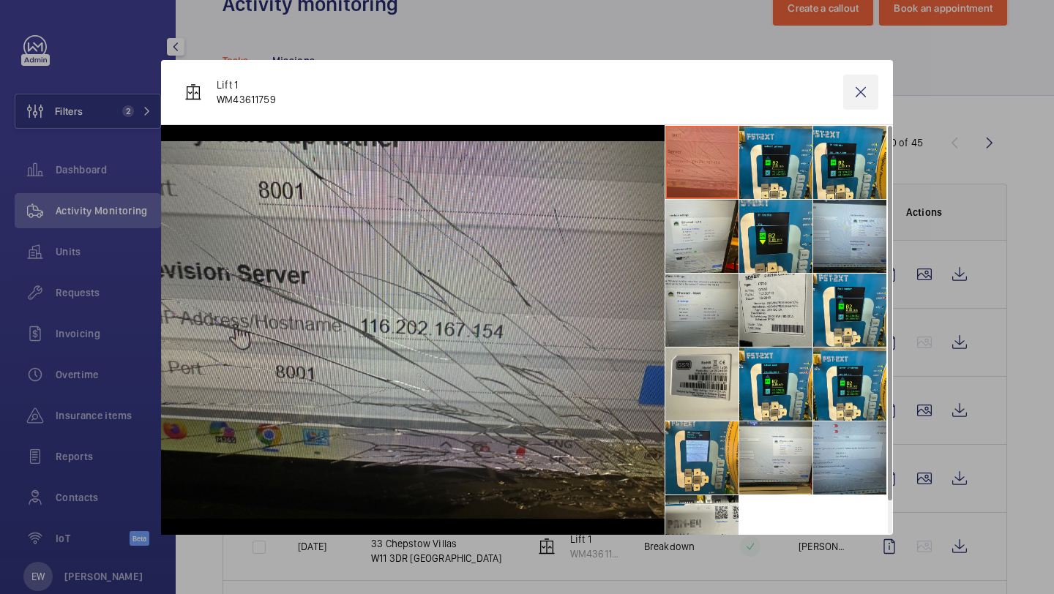
click at [859, 90] on wm-front-icon-button at bounding box center [860, 92] width 35 height 35
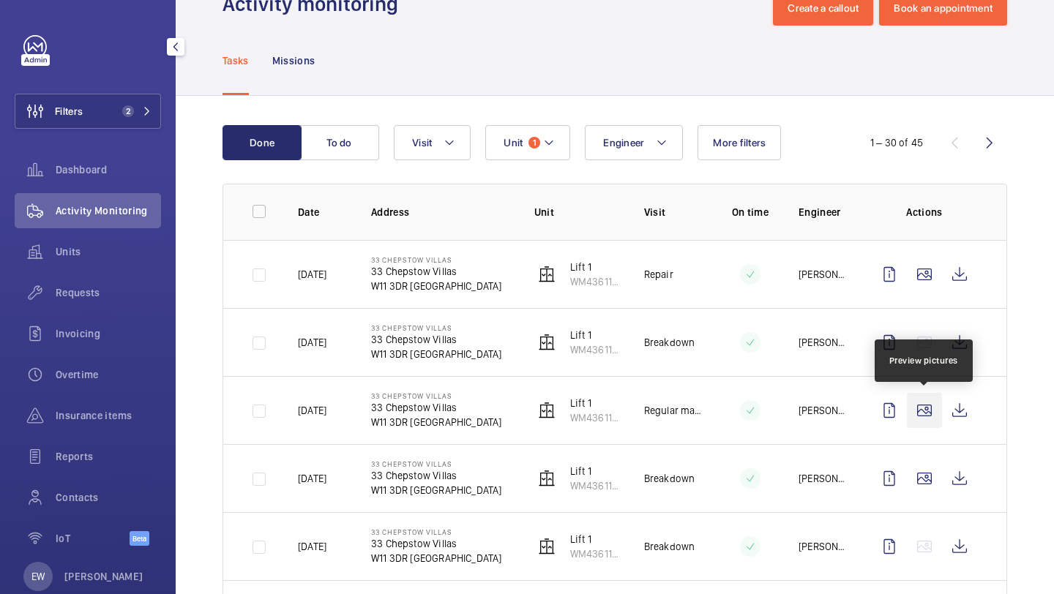
click at [925, 408] on wm-front-icon-button at bounding box center [924, 410] width 35 height 35
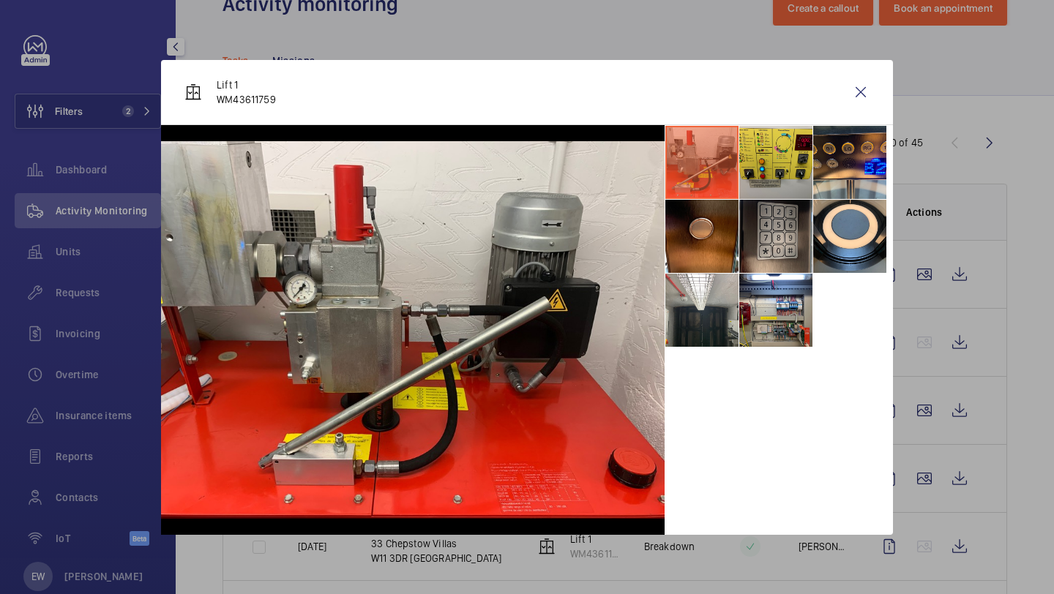
click at [774, 227] on li at bounding box center [775, 236] width 73 height 73
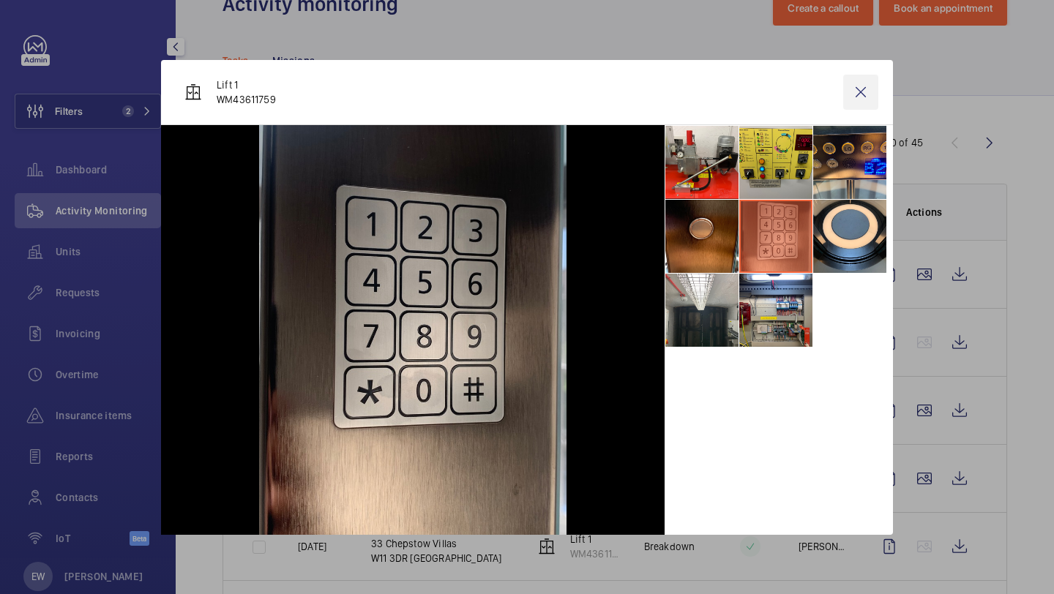
click at [864, 92] on wm-front-icon-button at bounding box center [860, 92] width 35 height 35
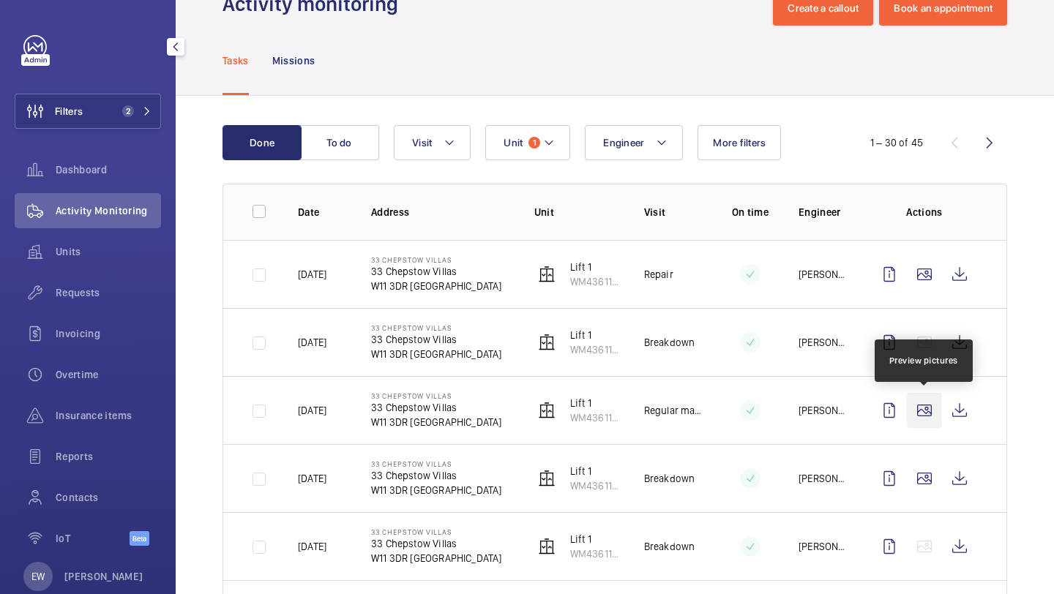
click at [932, 415] on wm-front-icon-button at bounding box center [924, 410] width 35 height 35
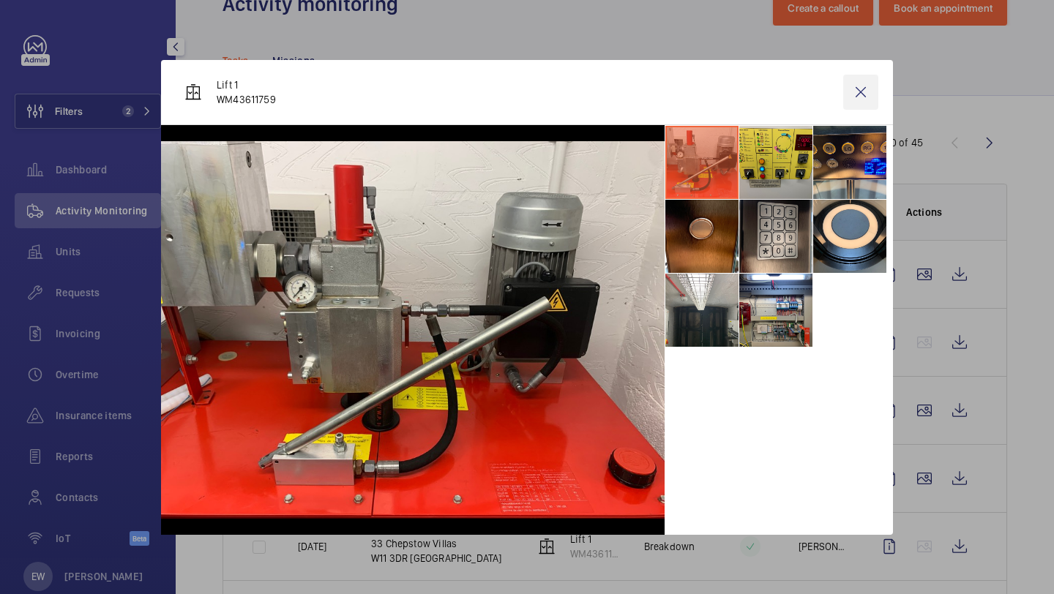
click at [871, 102] on wm-front-icon-button at bounding box center [860, 92] width 35 height 35
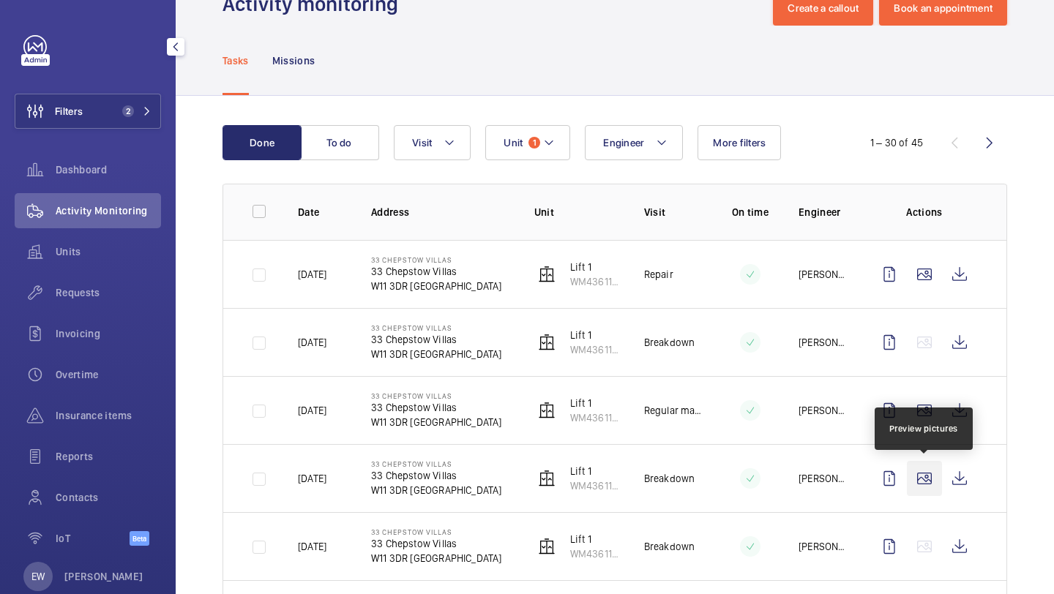
click at [928, 485] on wm-front-icon-button at bounding box center [924, 478] width 35 height 35
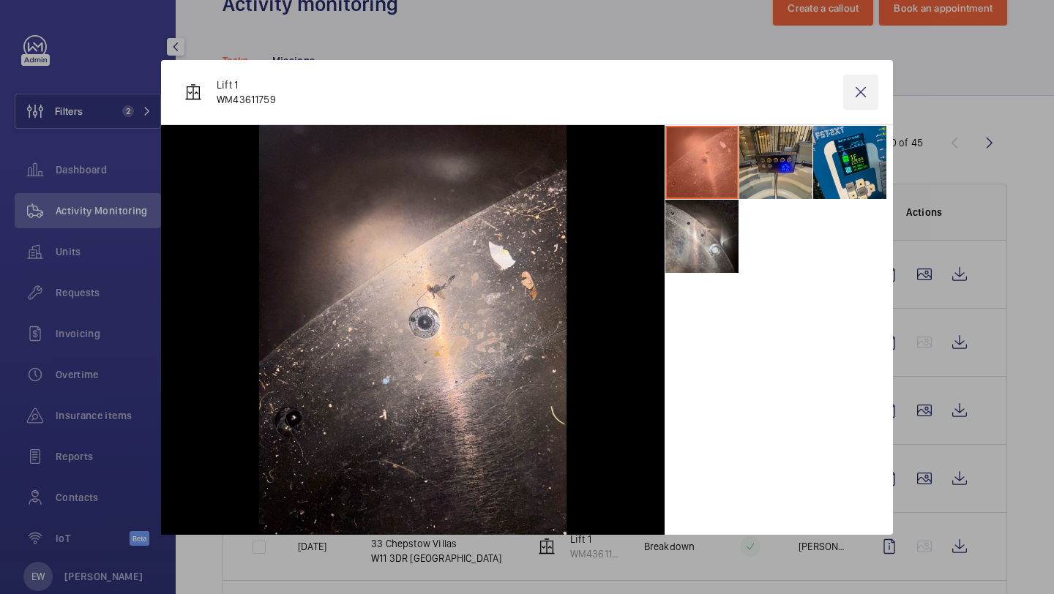
click at [862, 90] on wm-front-icon-button at bounding box center [860, 92] width 35 height 35
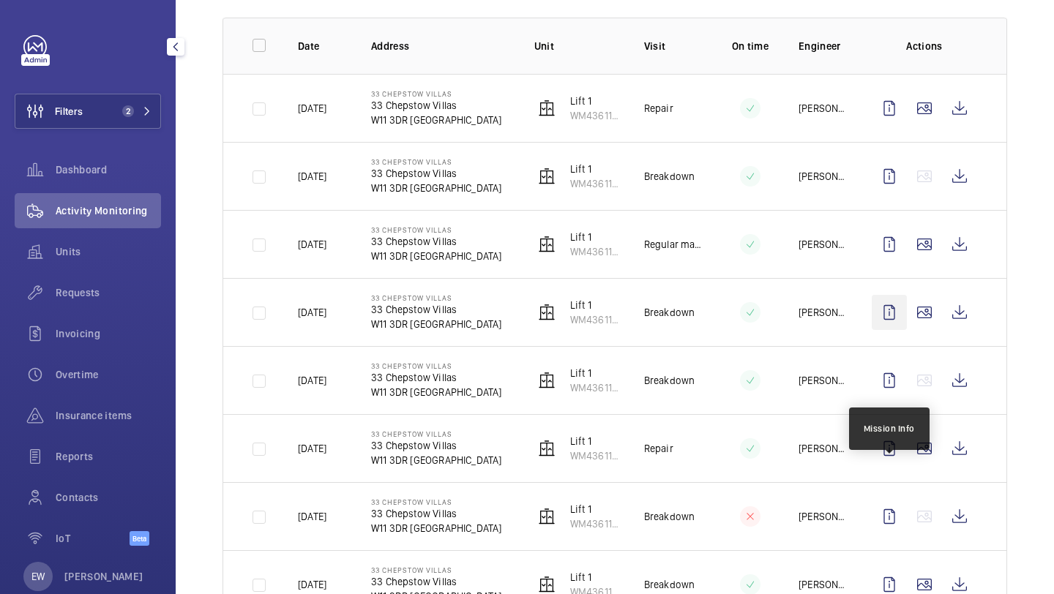
scroll to position [215, 0]
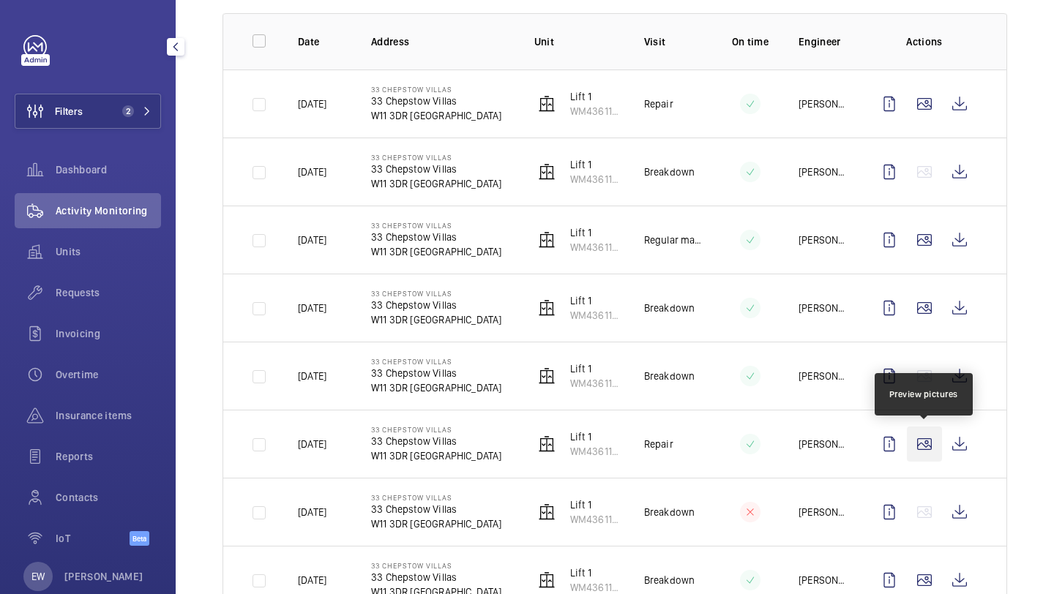
click at [924, 450] on wm-front-icon-button at bounding box center [924, 444] width 35 height 35
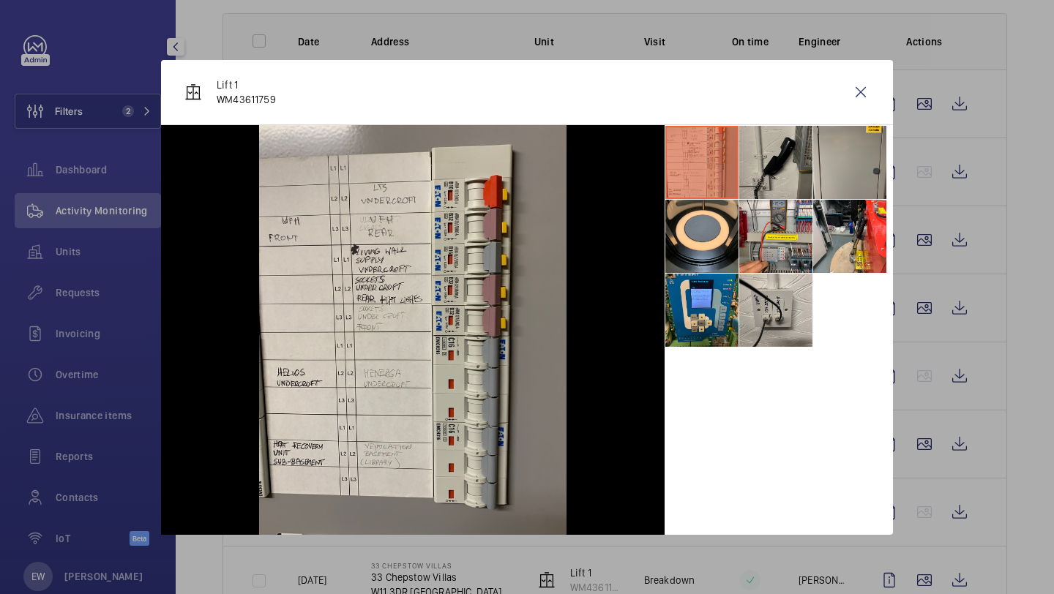
click at [789, 153] on li at bounding box center [775, 162] width 73 height 73
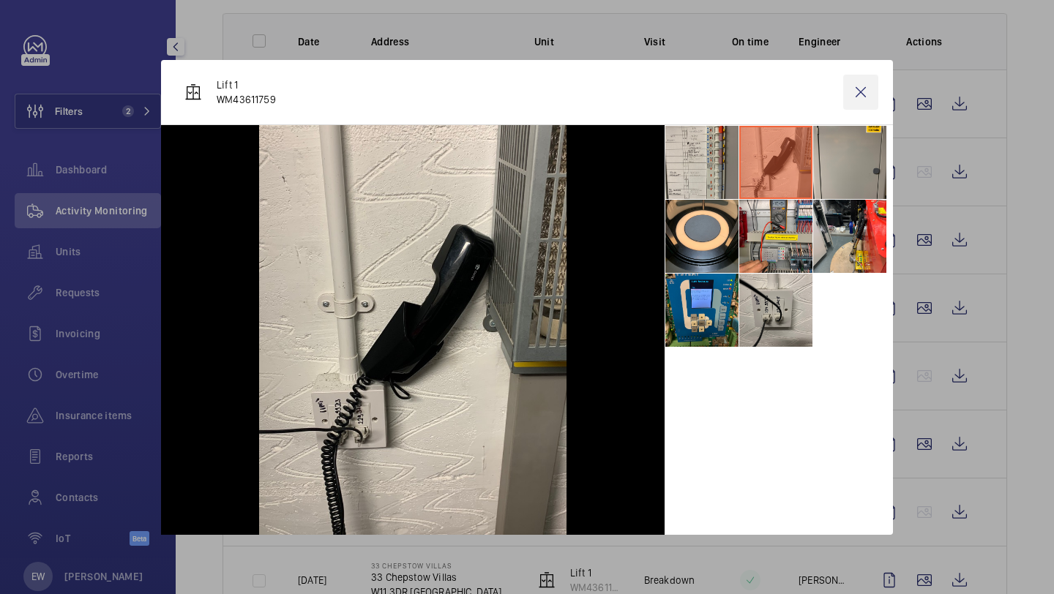
click at [860, 92] on wm-front-icon-button at bounding box center [860, 92] width 35 height 35
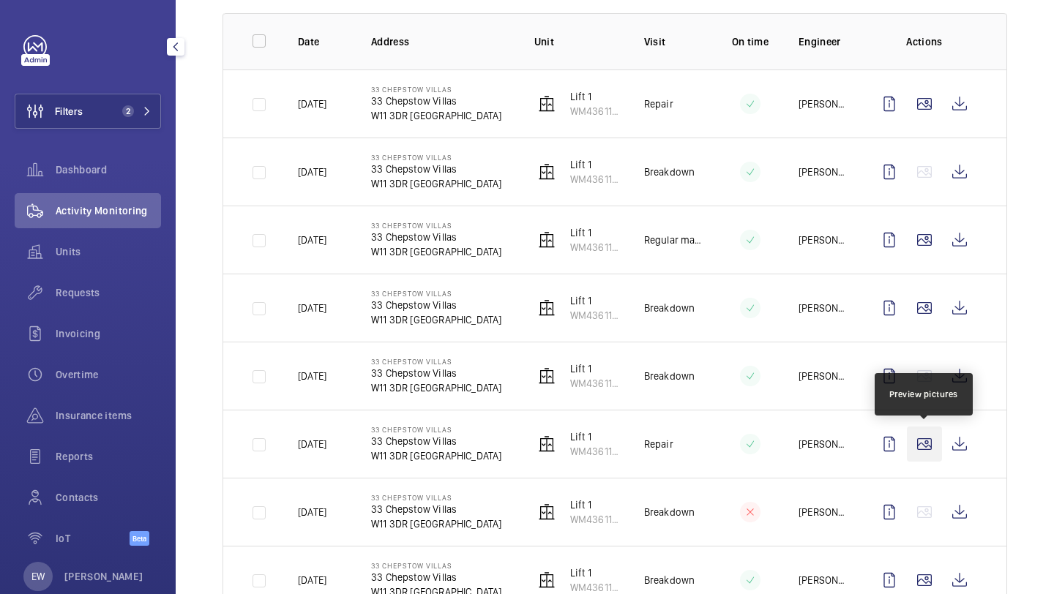
click at [923, 456] on wm-front-icon-button at bounding box center [924, 444] width 35 height 35
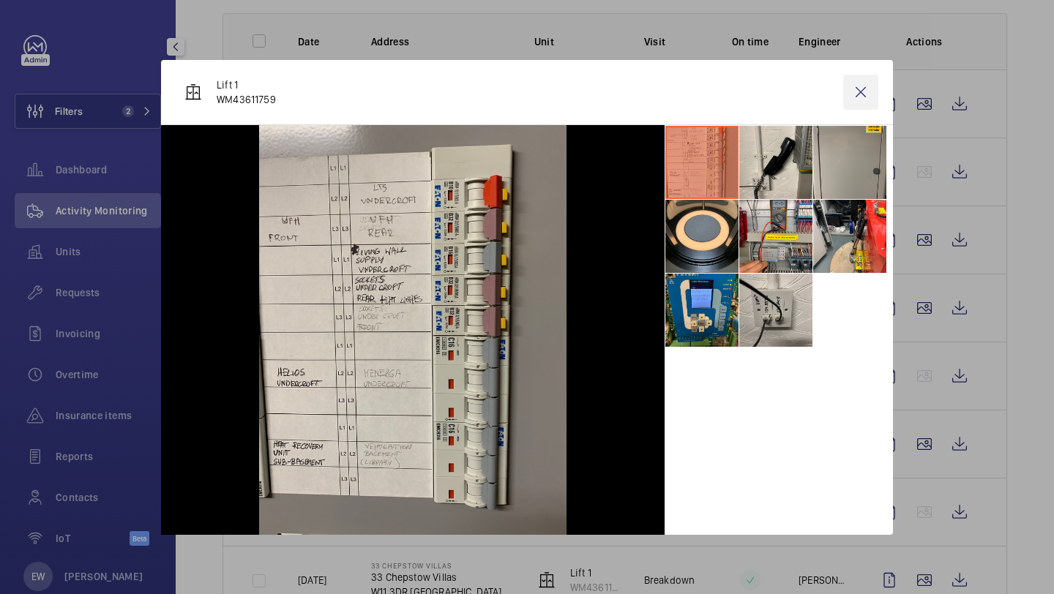
click at [861, 91] on wm-front-icon-button at bounding box center [860, 92] width 35 height 35
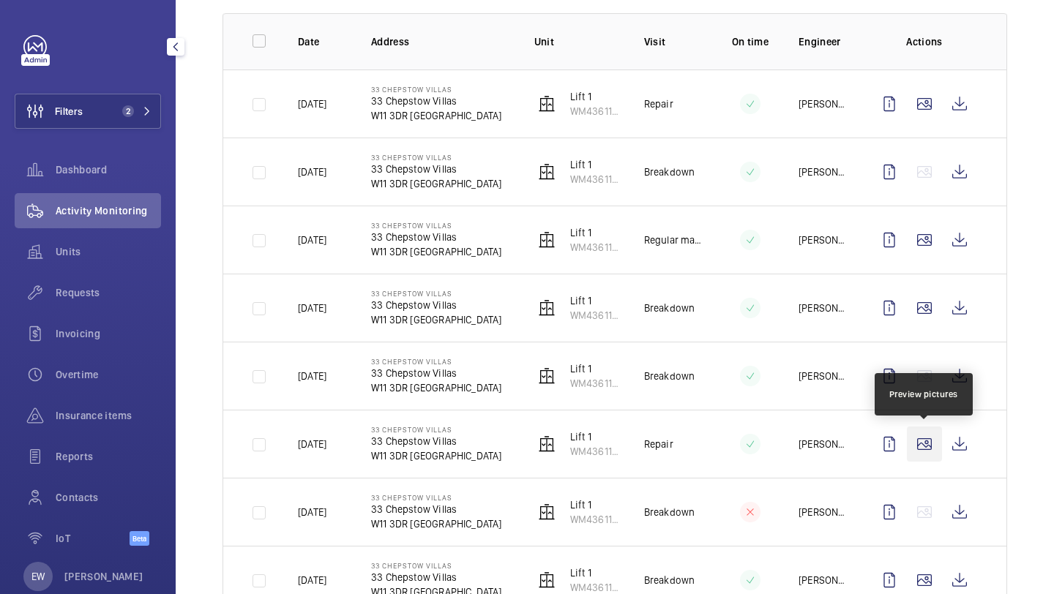
click at [928, 444] on wm-front-icon-button at bounding box center [924, 444] width 35 height 35
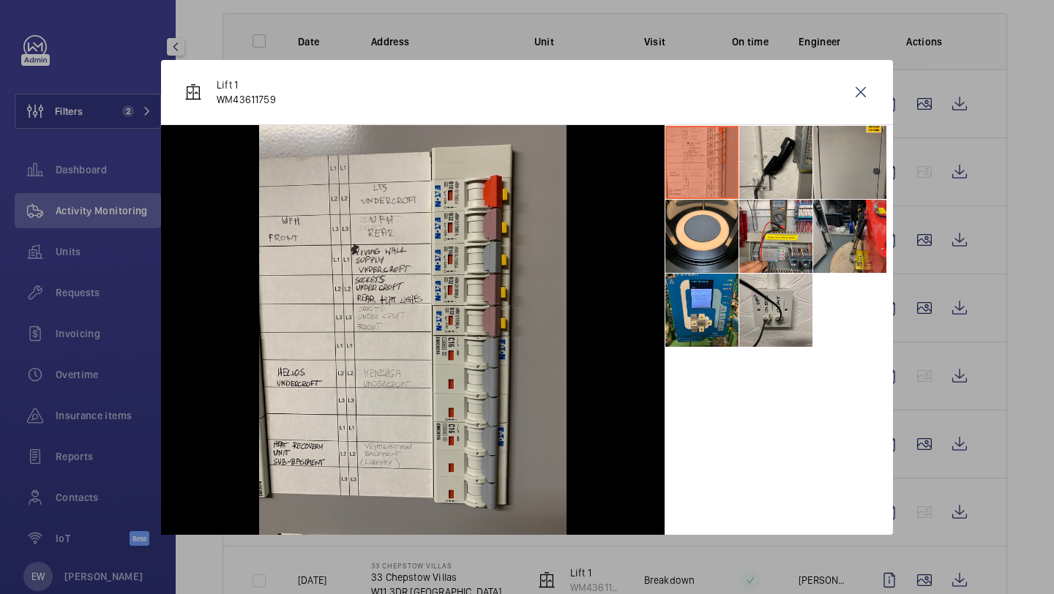
click at [843, 242] on li at bounding box center [849, 236] width 73 height 73
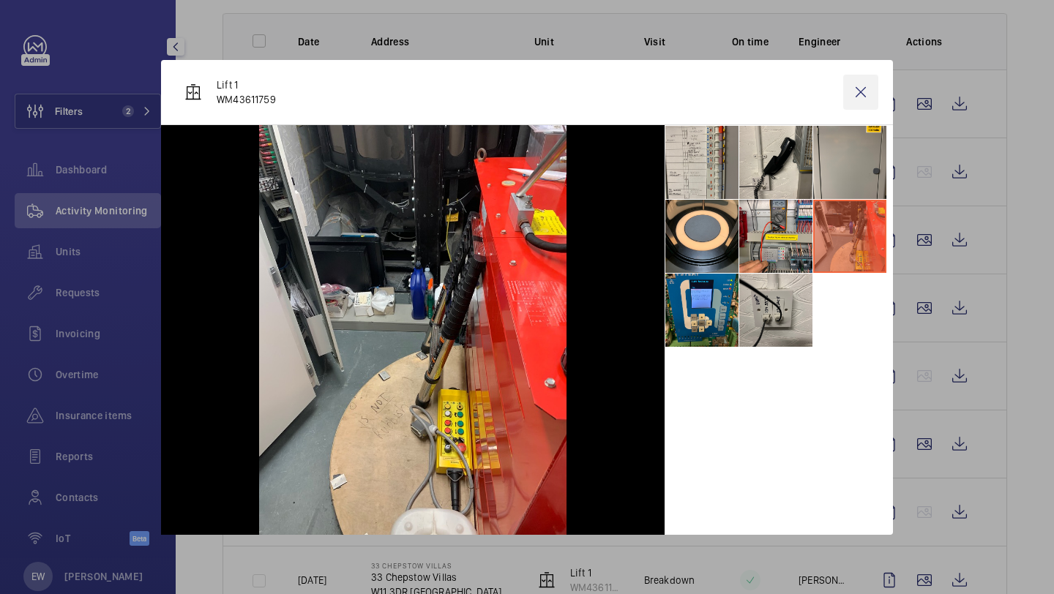
click at [861, 91] on wm-front-icon-button at bounding box center [860, 92] width 35 height 35
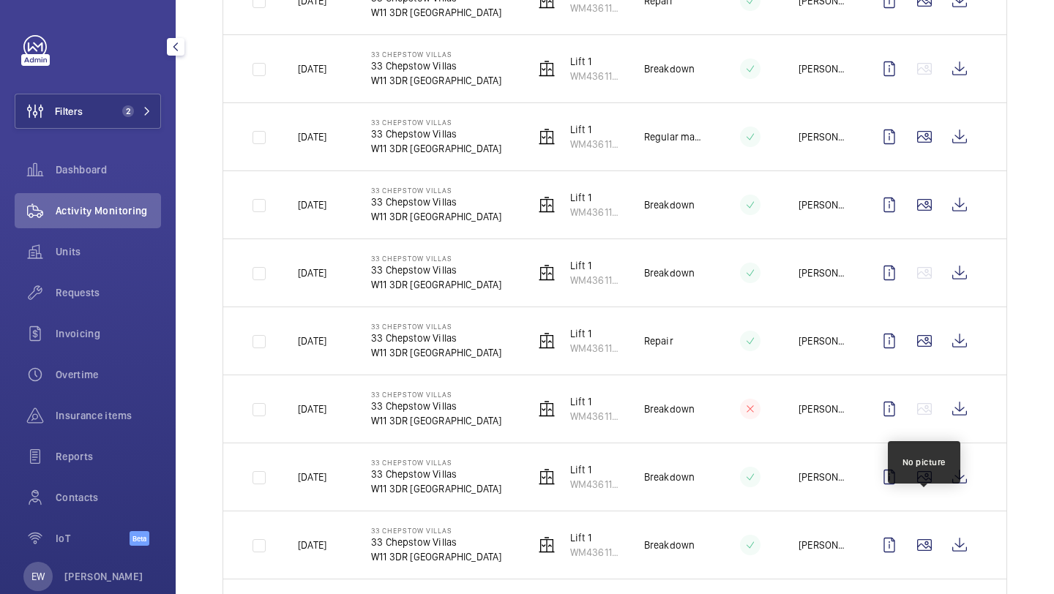
scroll to position [319, 0]
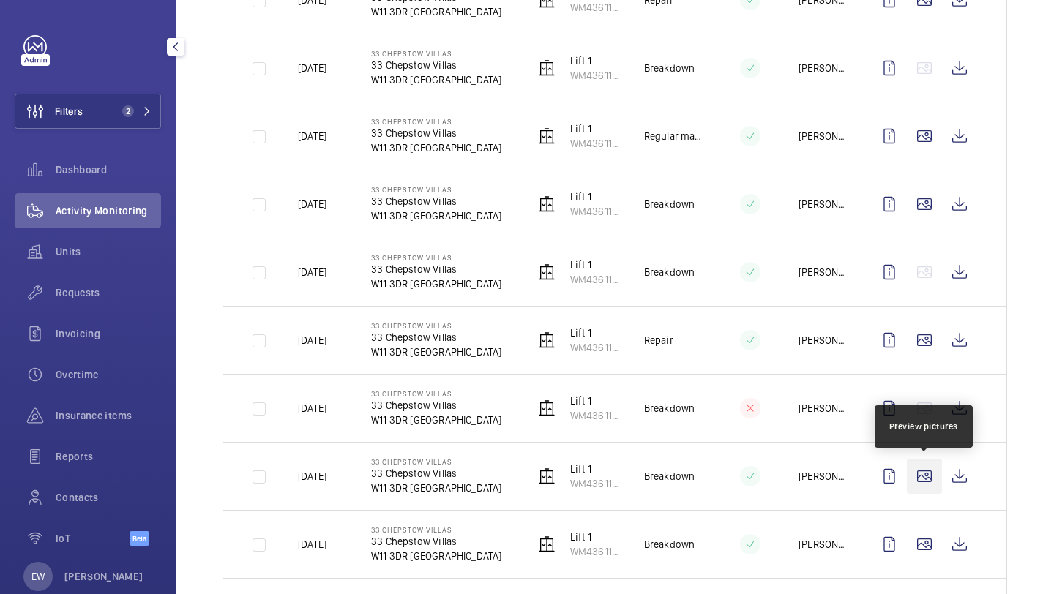
click at [932, 474] on wm-front-icon-button at bounding box center [924, 476] width 35 height 35
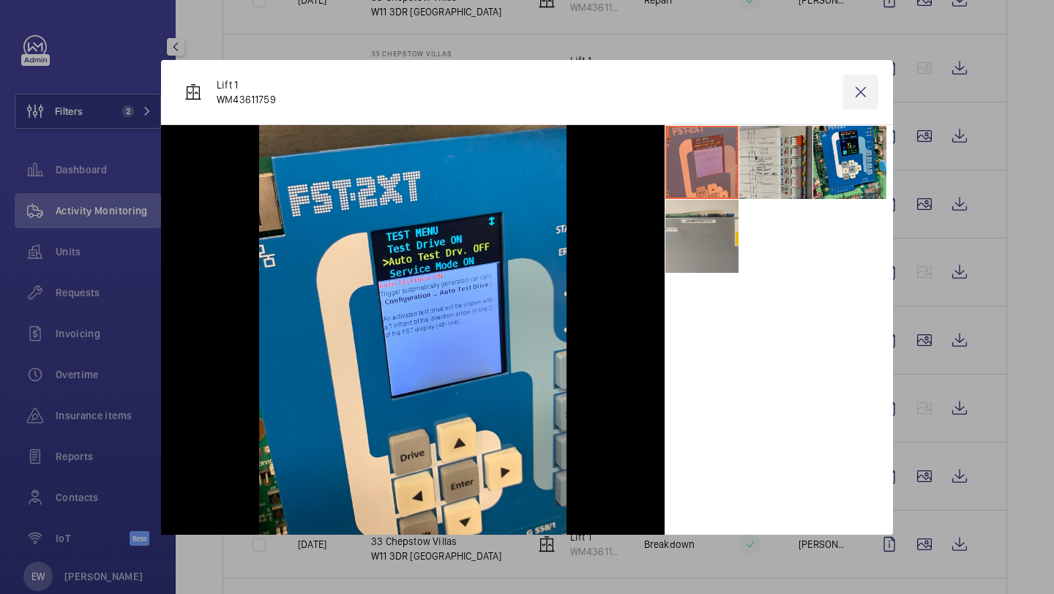
click at [864, 100] on wm-front-icon-button at bounding box center [860, 92] width 35 height 35
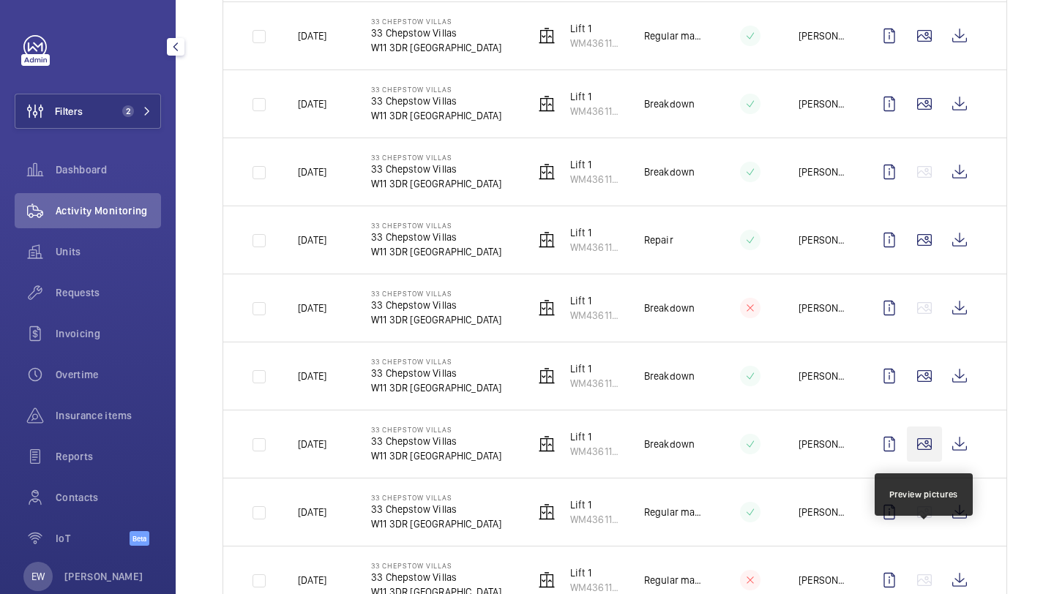
scroll to position [421, 0]
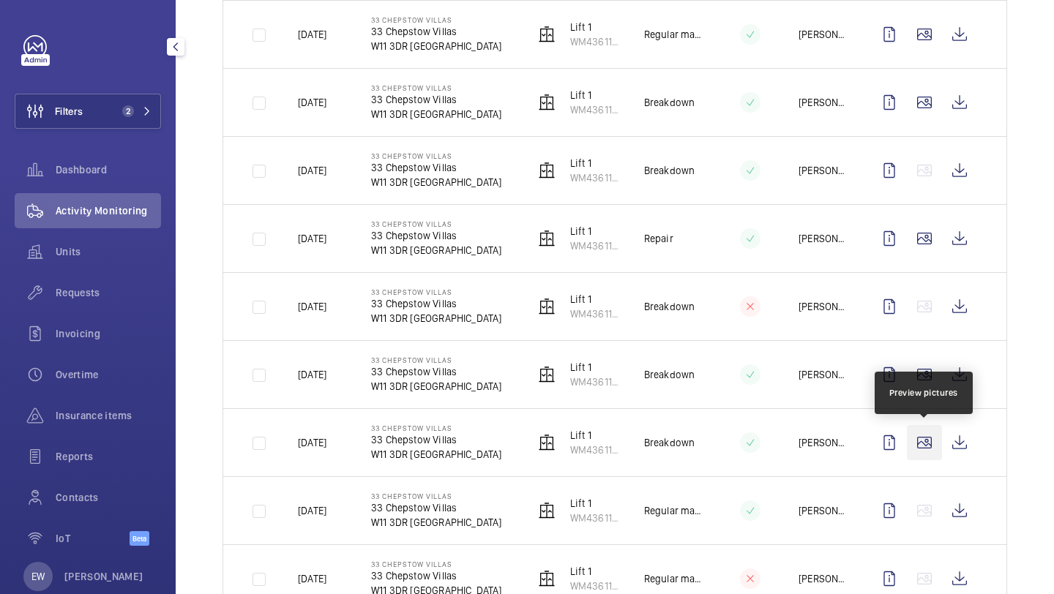
click at [924, 442] on wm-front-icon-button at bounding box center [924, 442] width 35 height 35
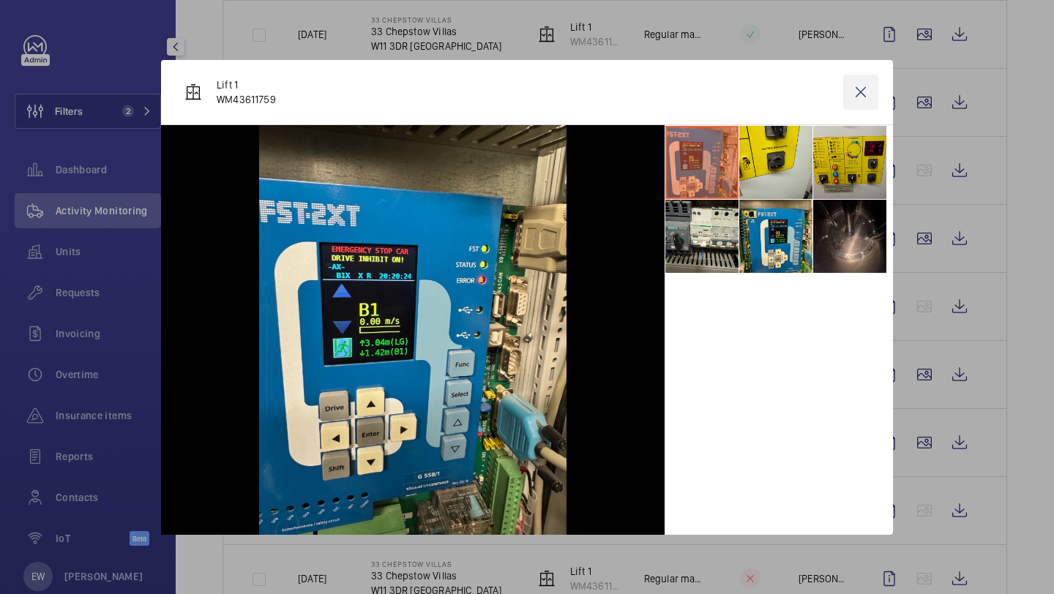
click at [861, 91] on wm-front-icon-button at bounding box center [860, 92] width 35 height 35
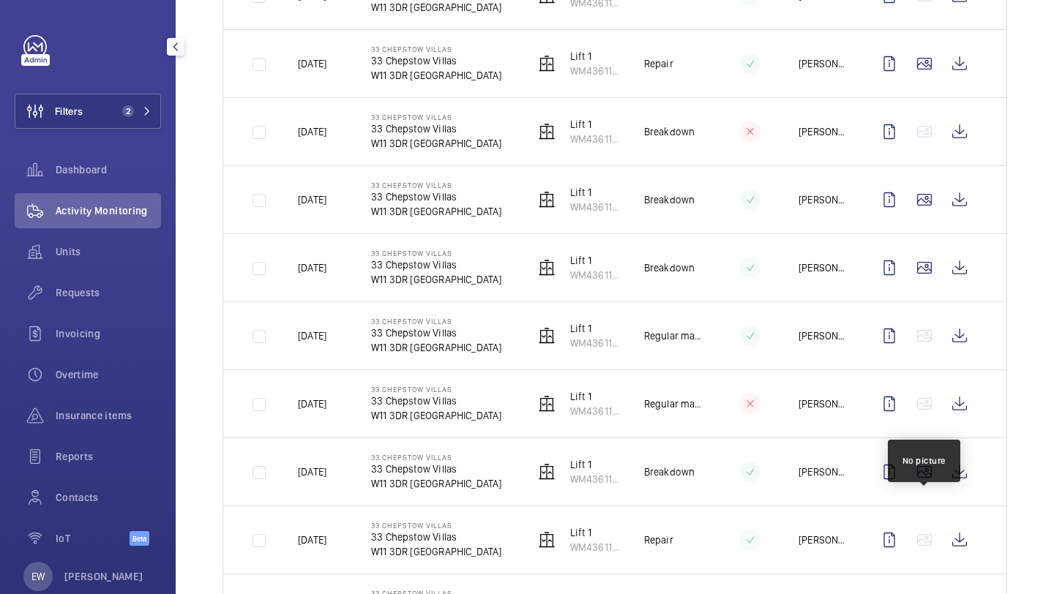
scroll to position [605, 0]
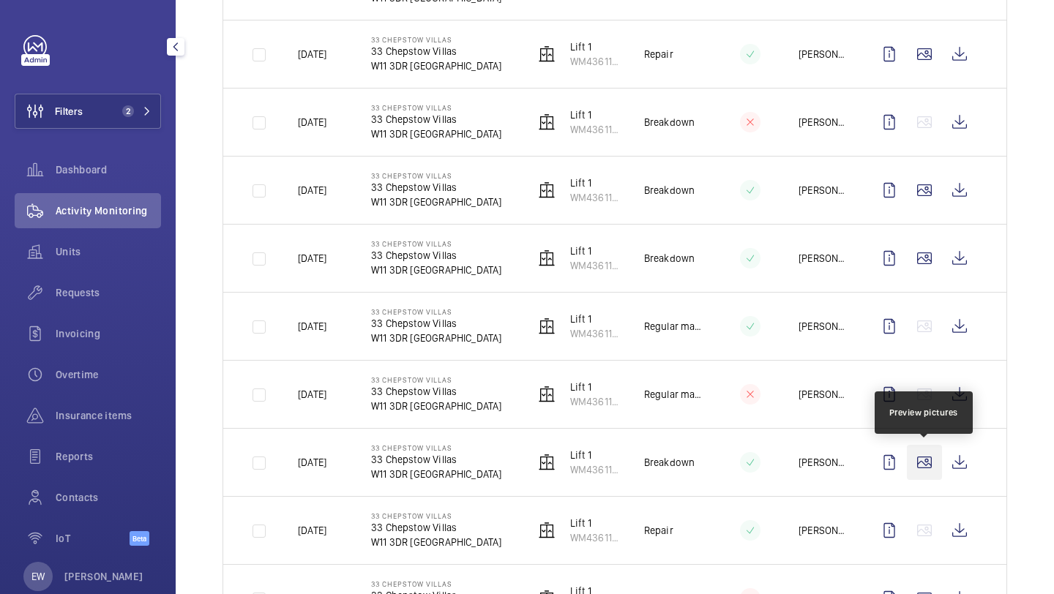
click at [920, 456] on wm-front-icon-button at bounding box center [924, 462] width 35 height 35
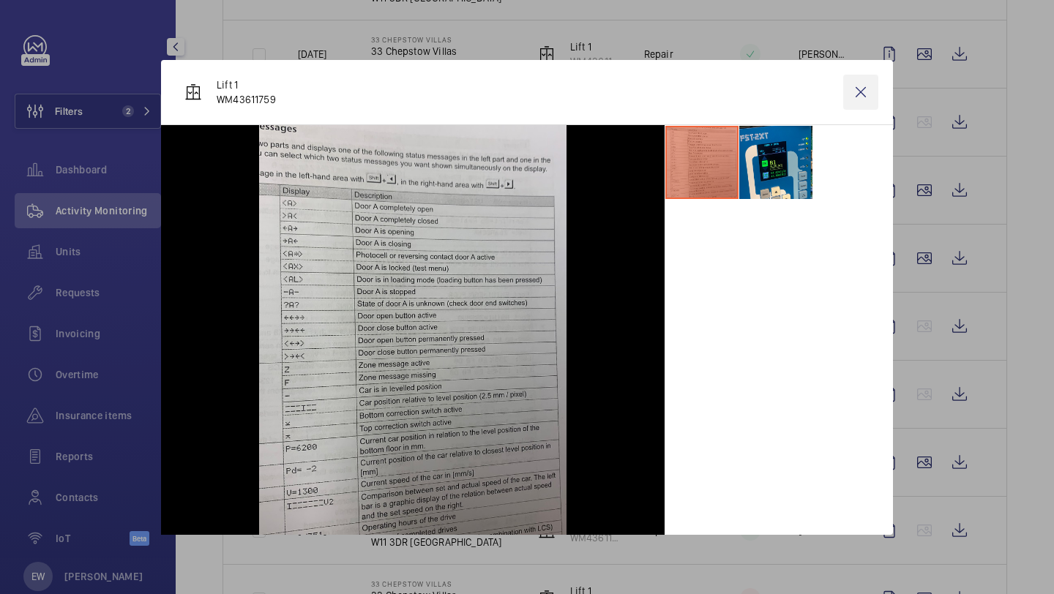
click at [855, 95] on wm-front-icon-button at bounding box center [860, 92] width 35 height 35
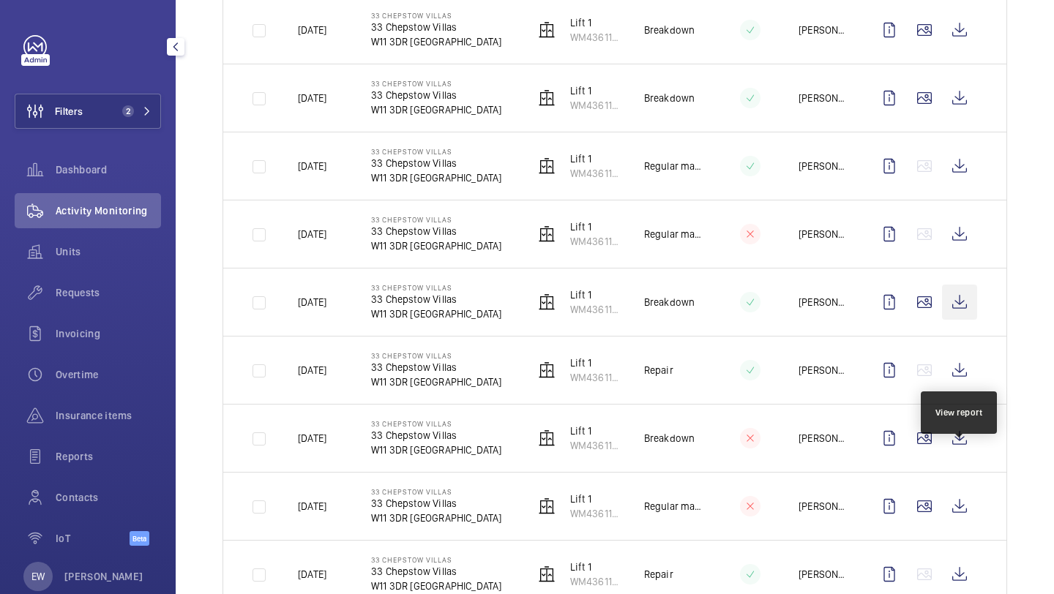
scroll to position [777, 0]
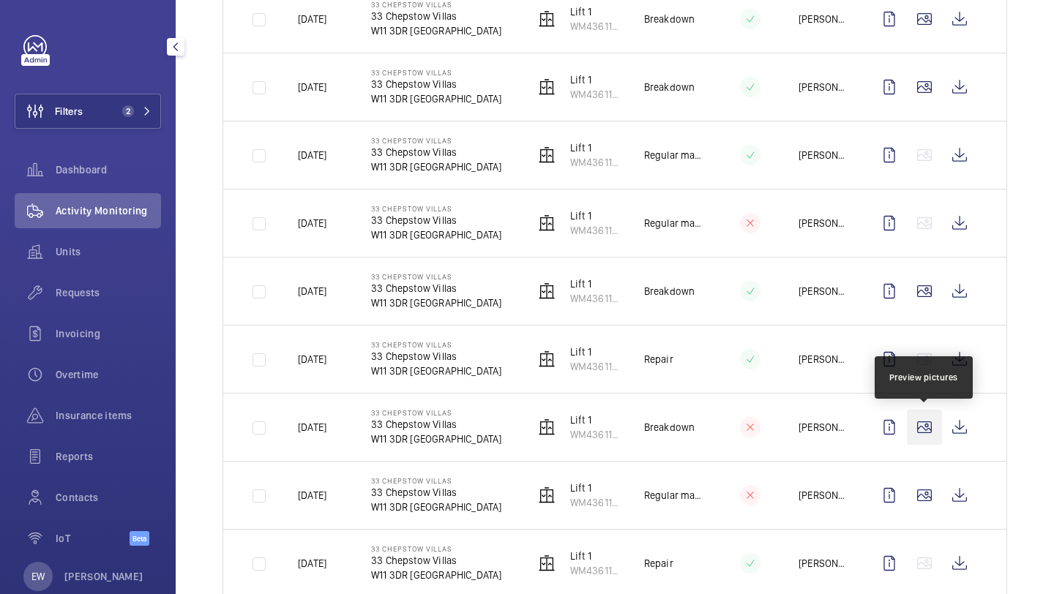
click at [923, 432] on wm-front-icon-button at bounding box center [924, 427] width 35 height 35
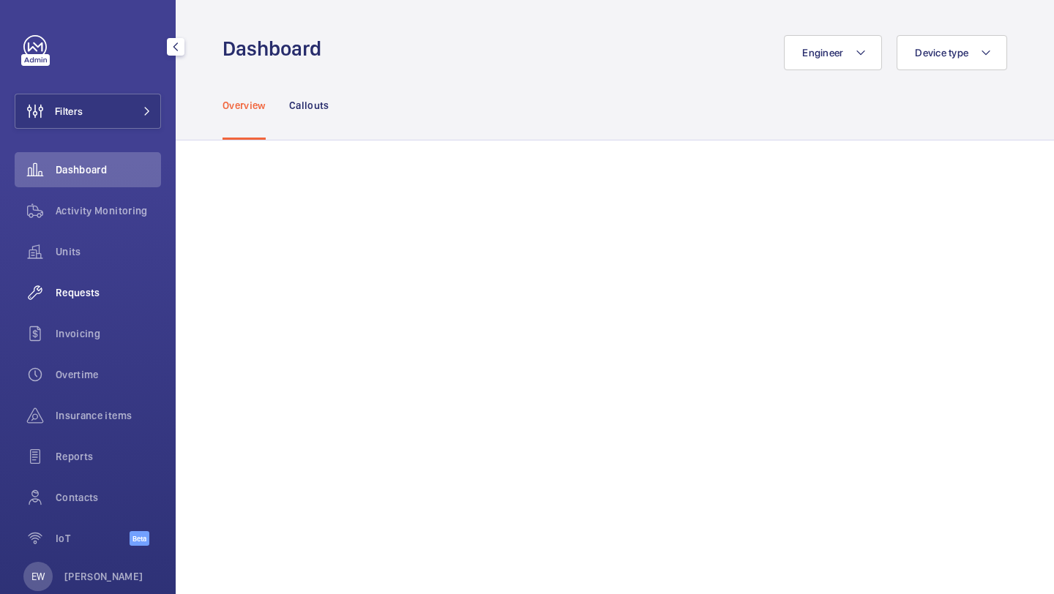
click at [94, 299] on span "Requests" at bounding box center [108, 292] width 105 height 15
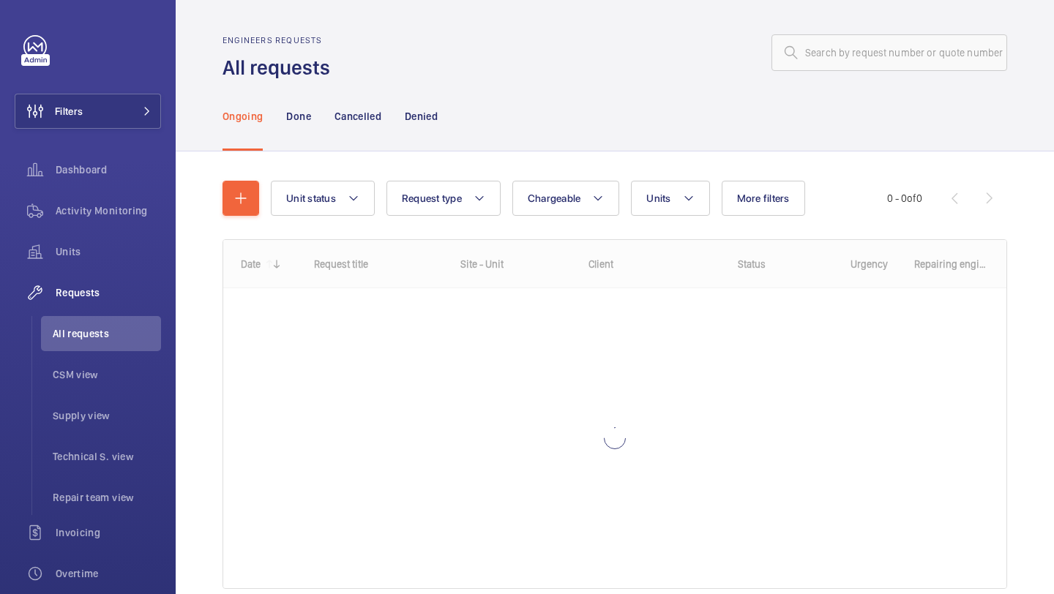
click at [486, 71] on div "Engineers requests All requests" at bounding box center [614, 58] width 785 height 46
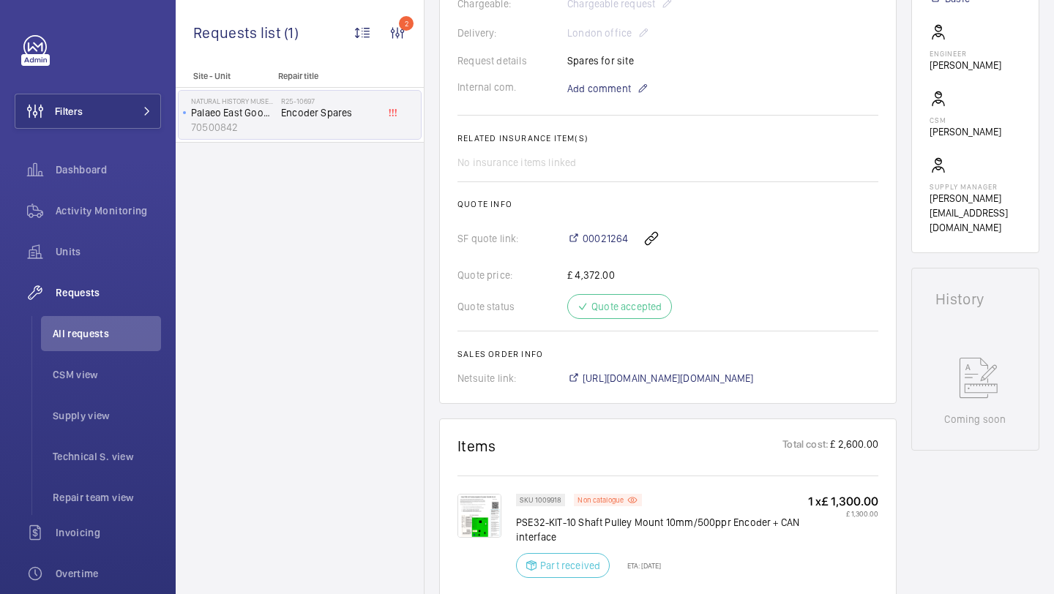
scroll to position [447, 0]
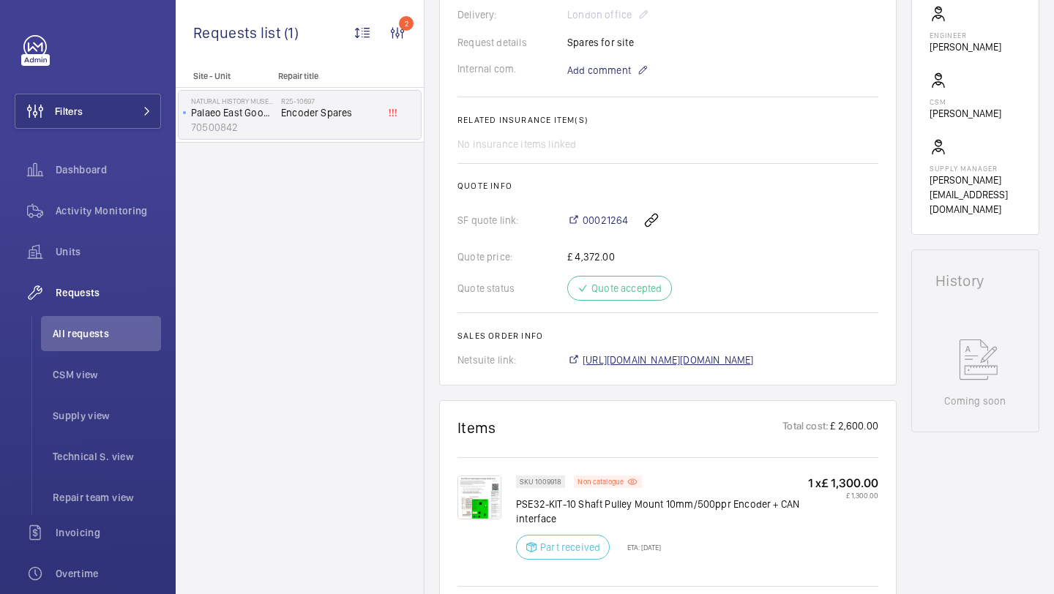
click at [588, 361] on span "[URL][DOMAIN_NAME][DOMAIN_NAME]" at bounding box center [668, 360] width 171 height 15
